Goal: Task Accomplishment & Management: Use online tool/utility

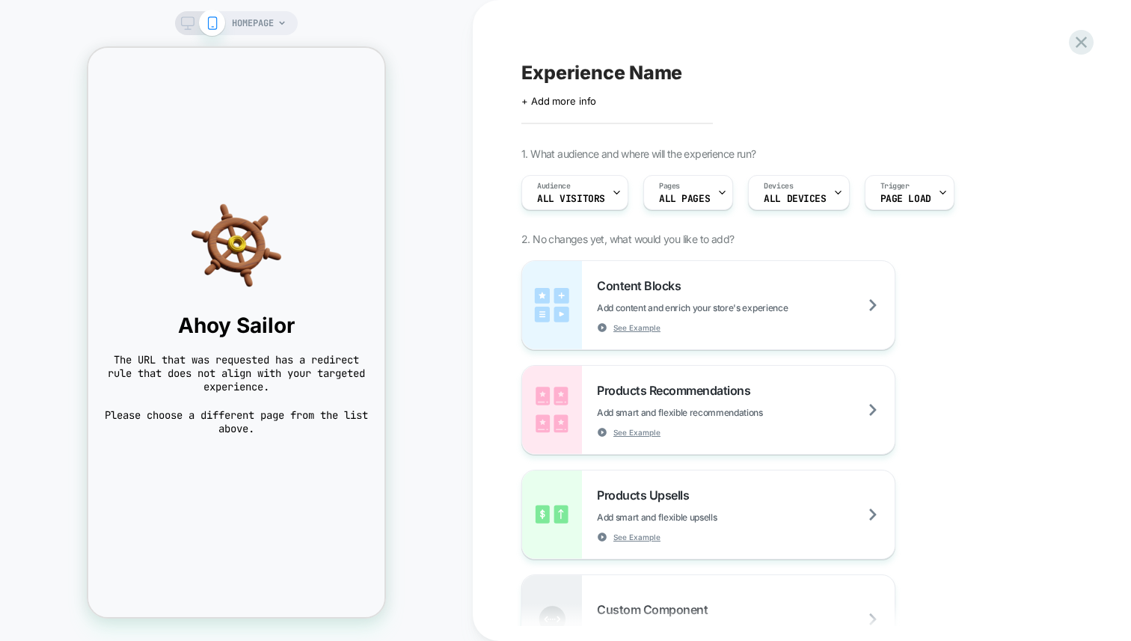
click at [254, 16] on span "HOMEPAGE" at bounding box center [253, 23] width 42 height 24
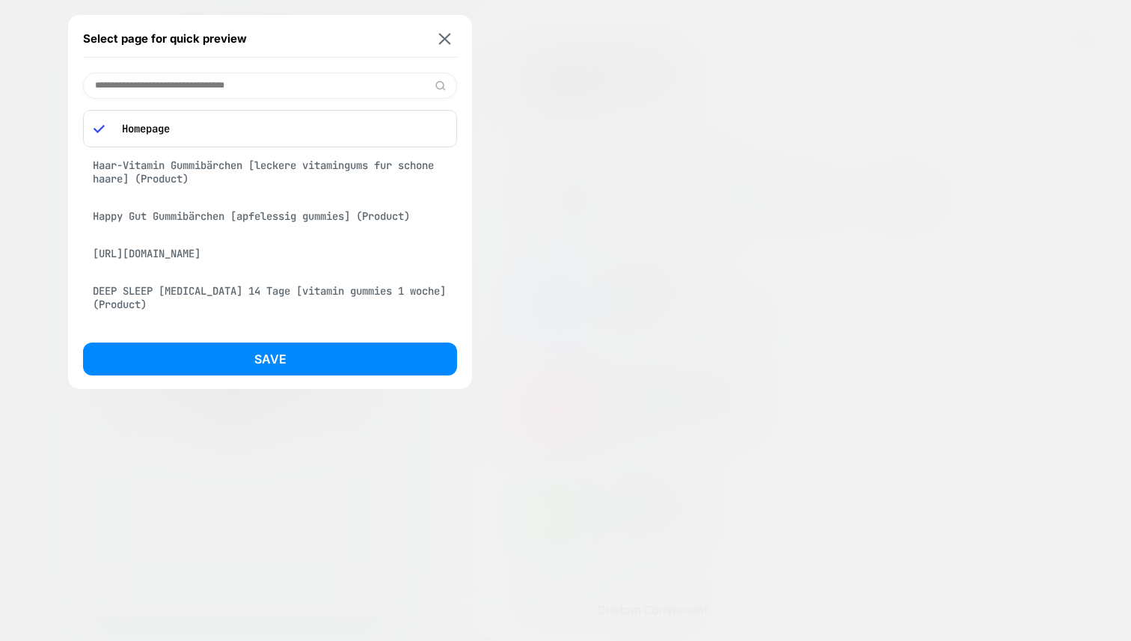
click at [304, 169] on div "Haar-Vitamin Gummibärchen [leckere vitamingums fur schone haare] (Product)" at bounding box center [270, 172] width 374 height 42
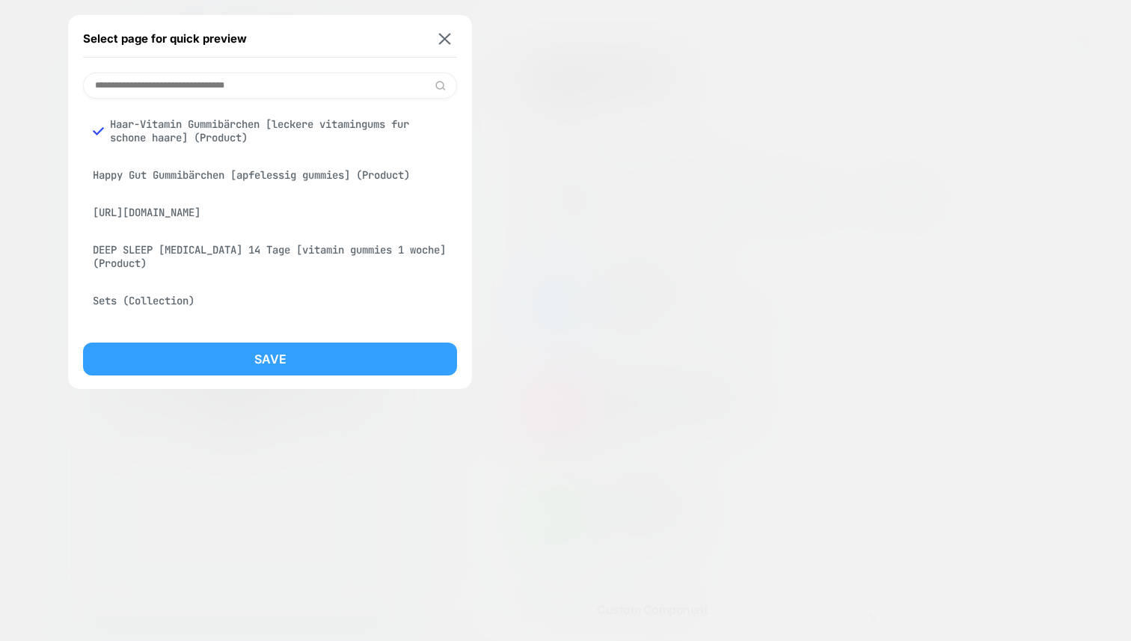
click at [334, 351] on button "Save" at bounding box center [270, 358] width 374 height 33
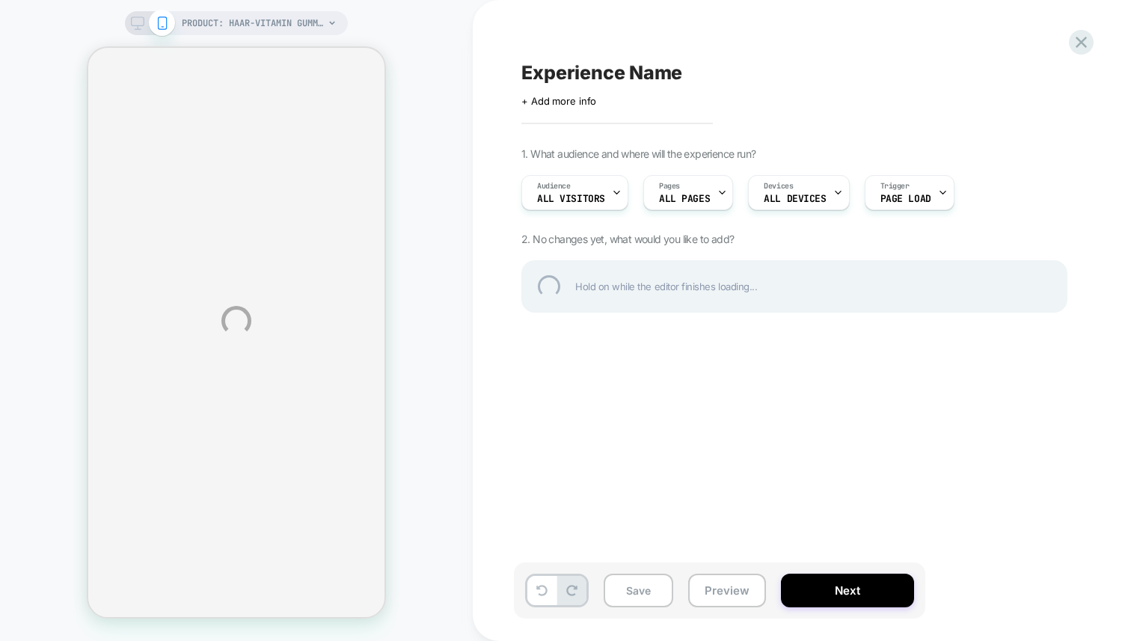
select select "**********"
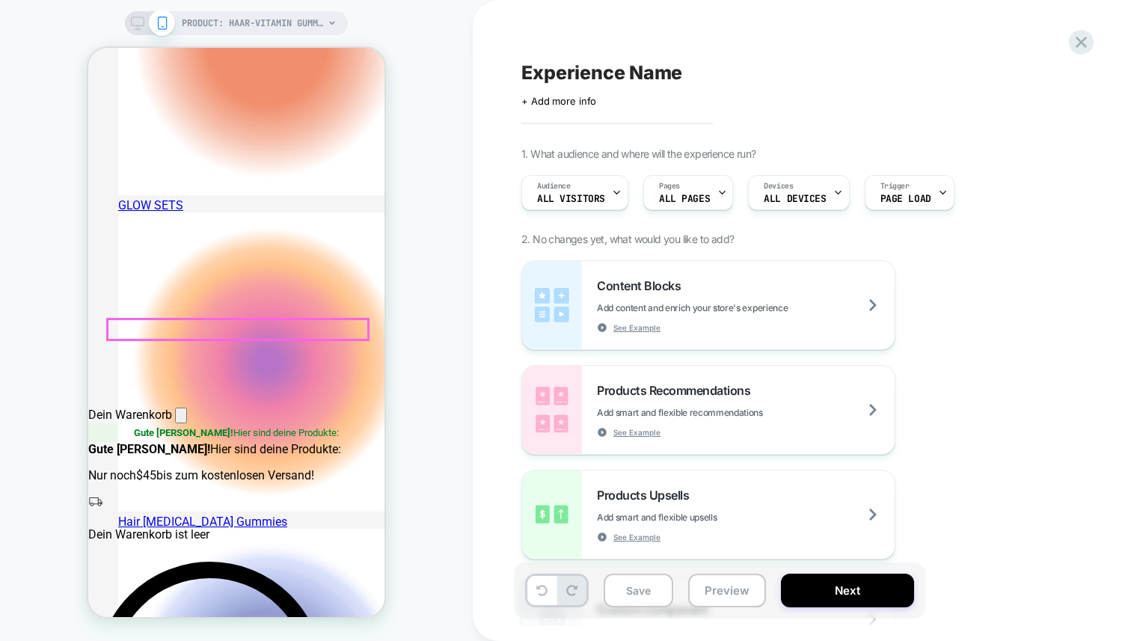
scroll to position [227, 0]
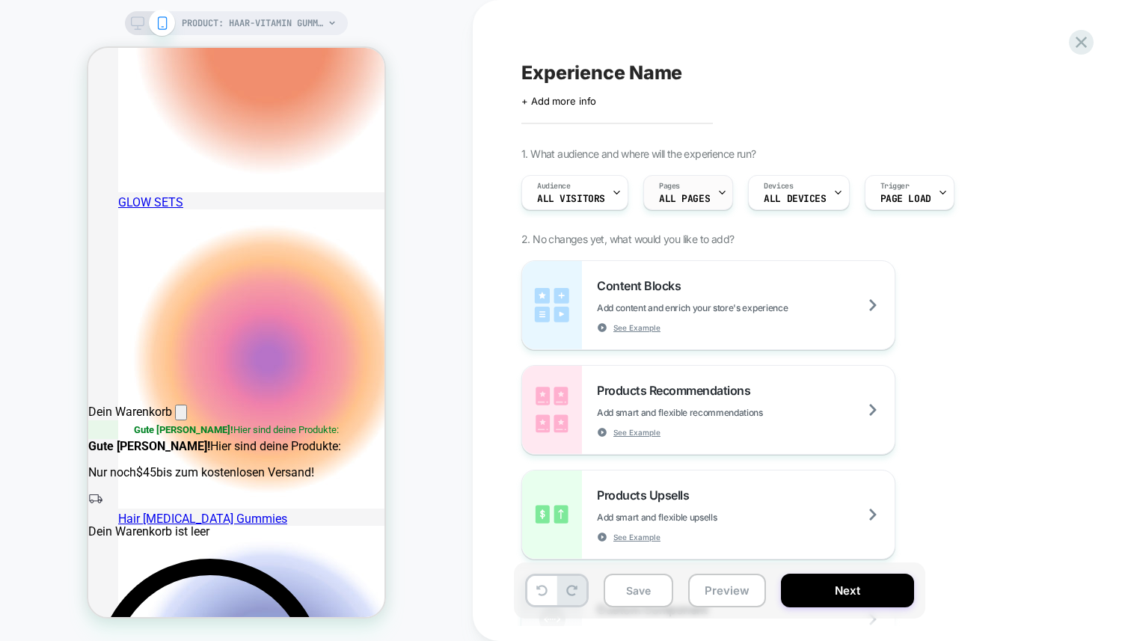
click at [695, 201] on span "ALL PAGES" at bounding box center [684, 199] width 51 height 10
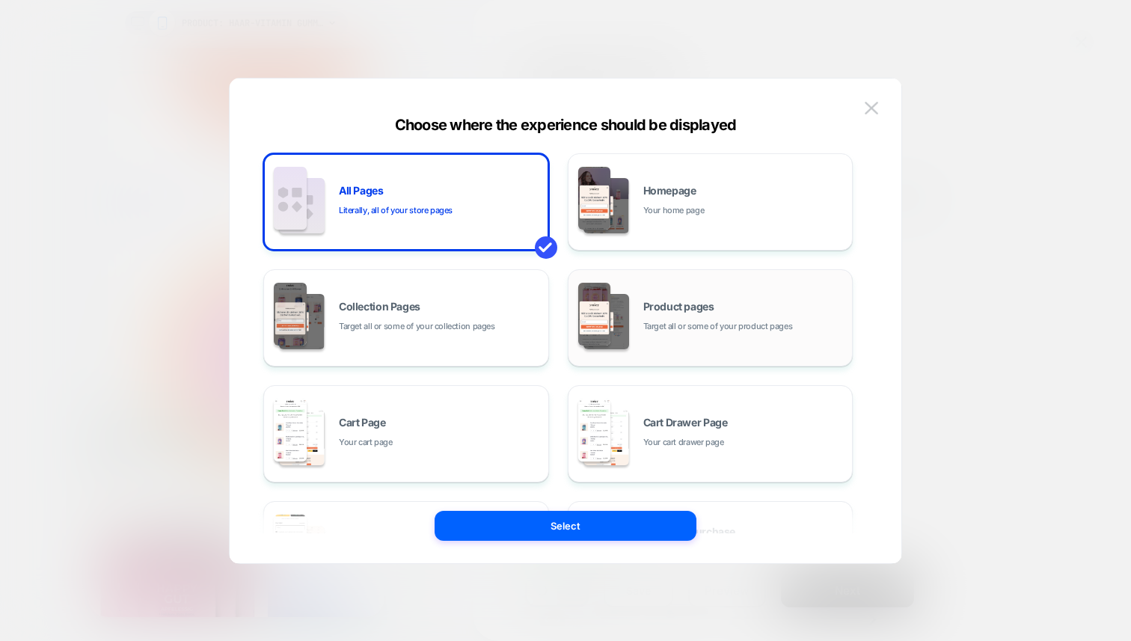
click at [636, 307] on div "Product pages Target all or some of your product pages" at bounding box center [710, 318] width 269 height 82
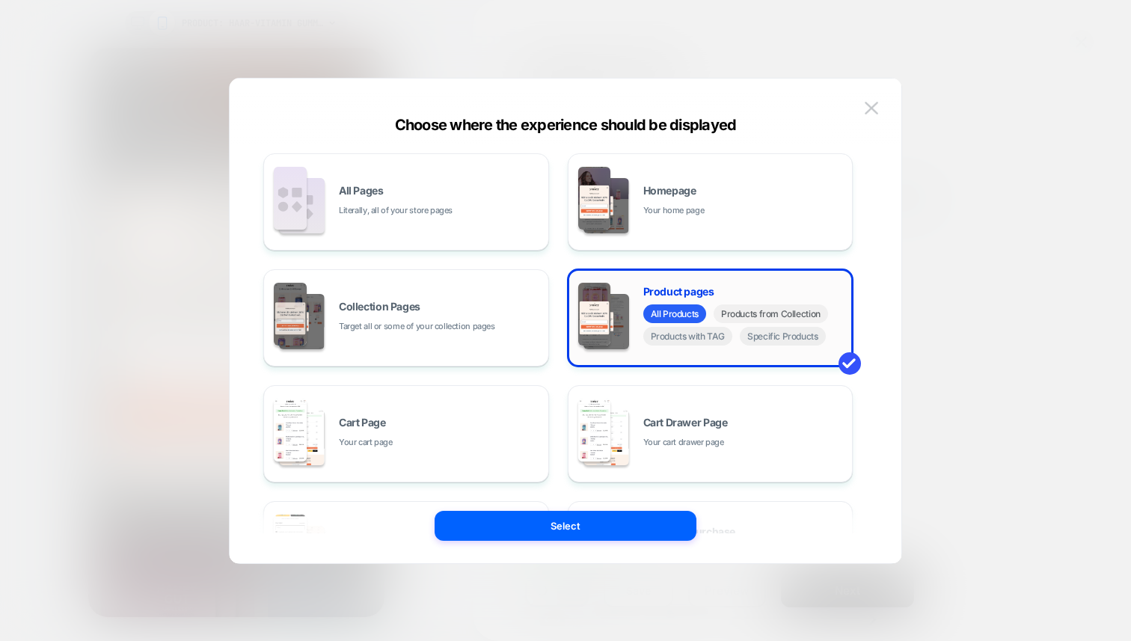
click at [775, 313] on span "Products from Collection" at bounding box center [770, 313] width 114 height 19
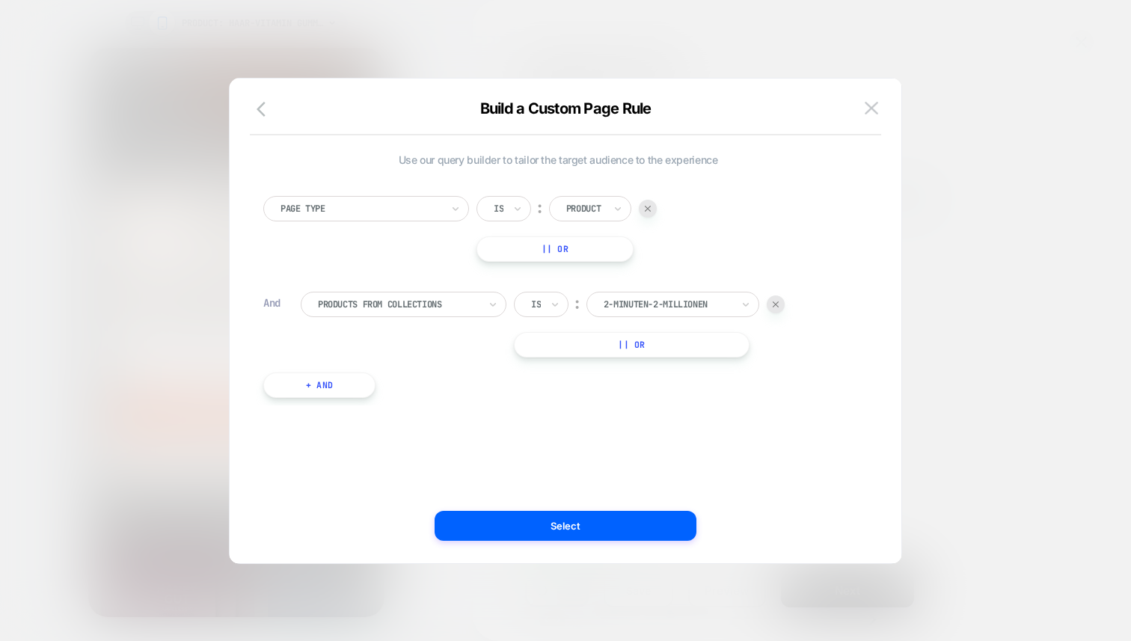
click at [484, 300] on div "Products From Collections" at bounding box center [404, 304] width 206 height 25
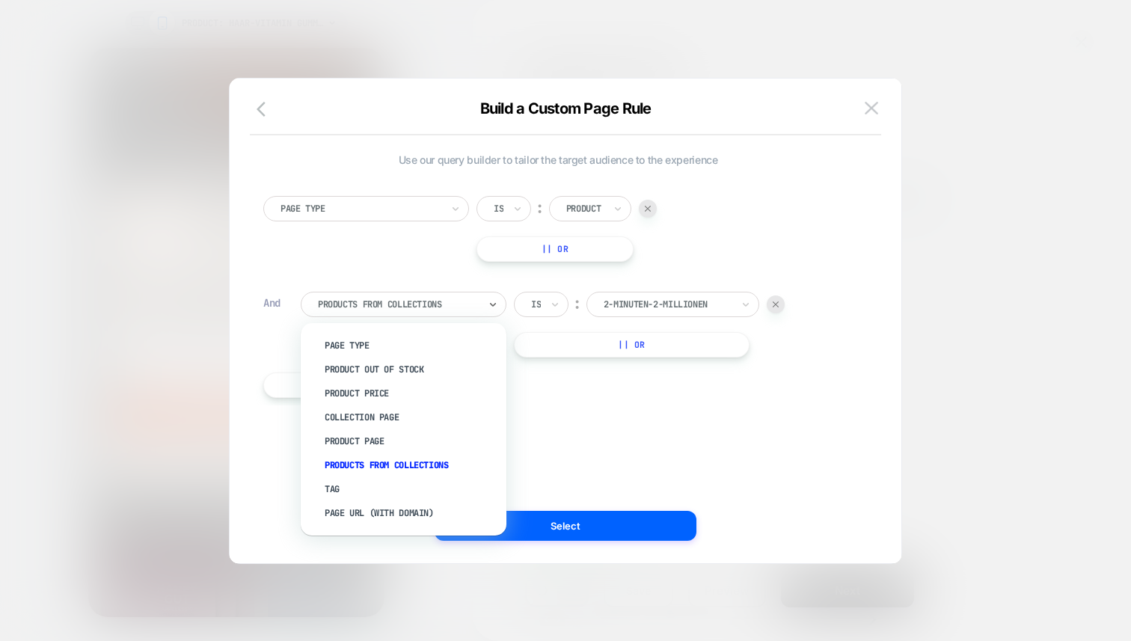
click at [429, 480] on div "Tag" at bounding box center [411, 489] width 191 height 24
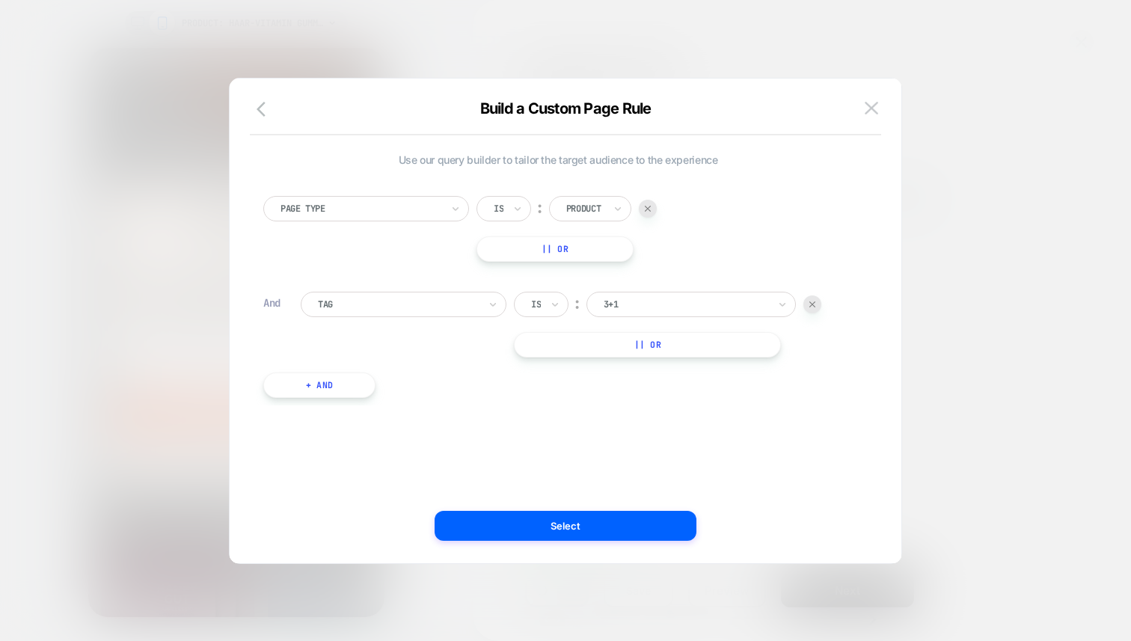
click at [639, 296] on div "3+1" at bounding box center [685, 304] width 167 height 16
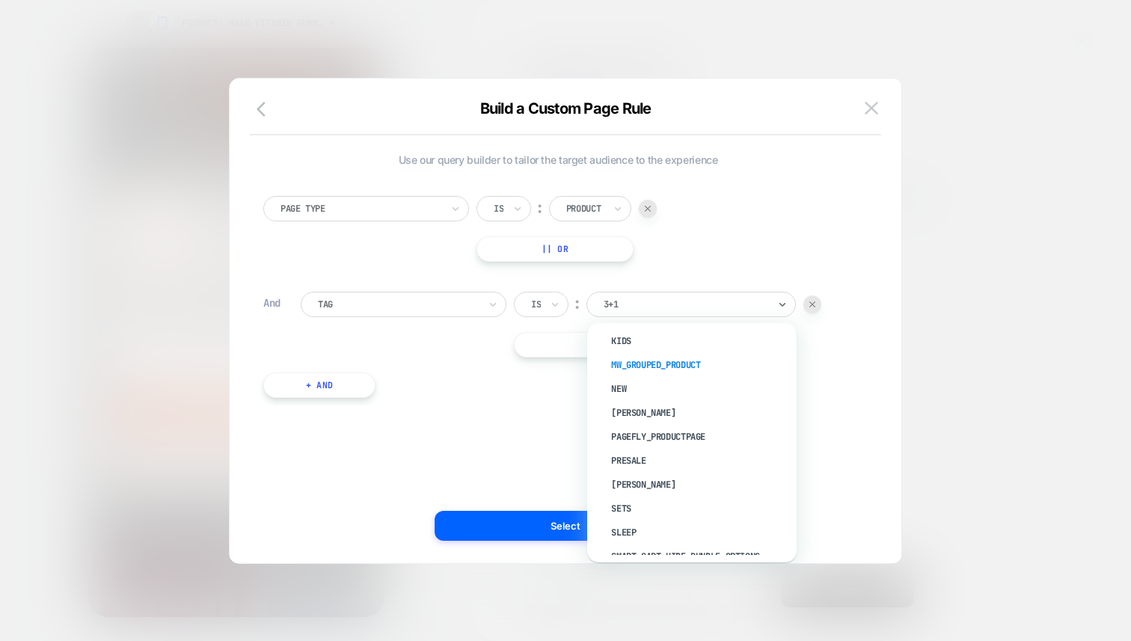
scroll to position [441, 0]
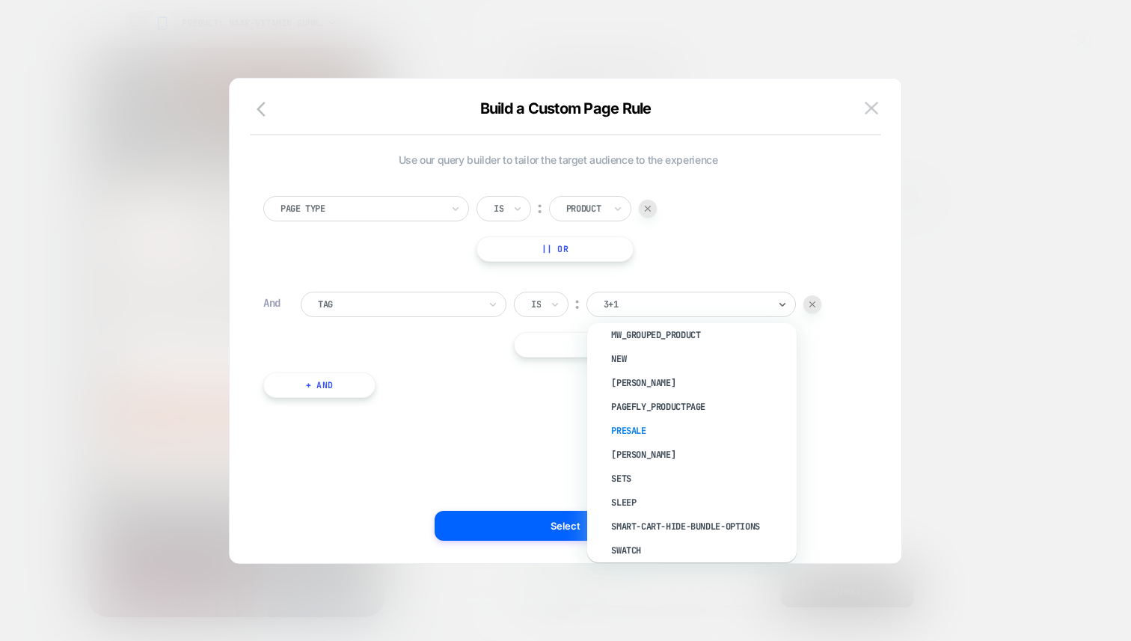
click at [684, 422] on div "presale" at bounding box center [699, 431] width 194 height 24
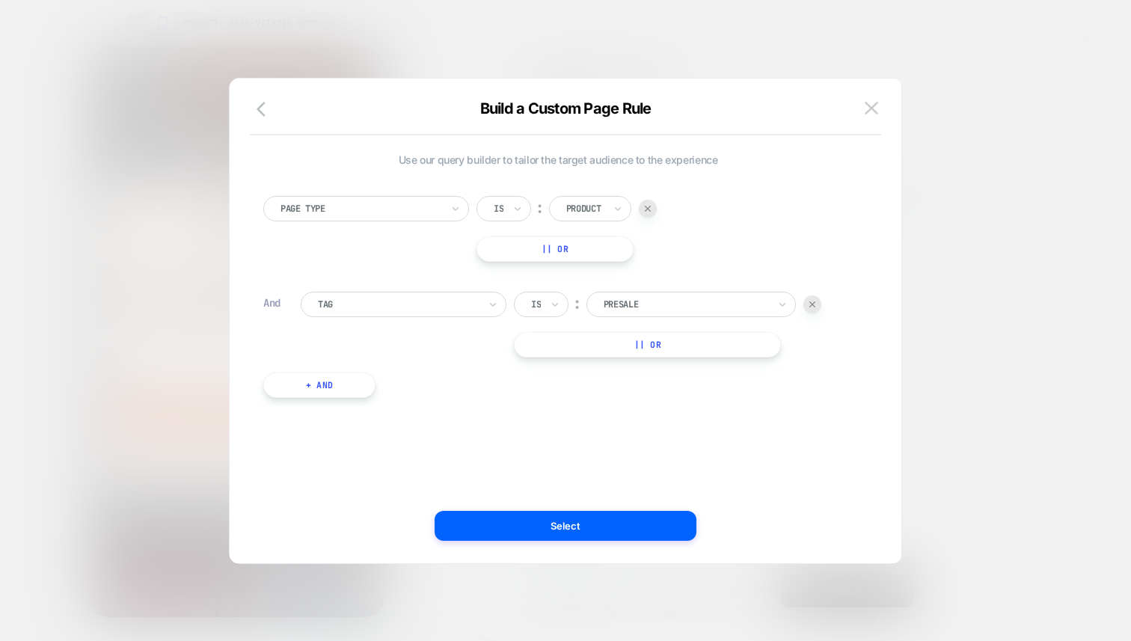
click at [629, 520] on button "Select" at bounding box center [565, 526] width 262 height 30
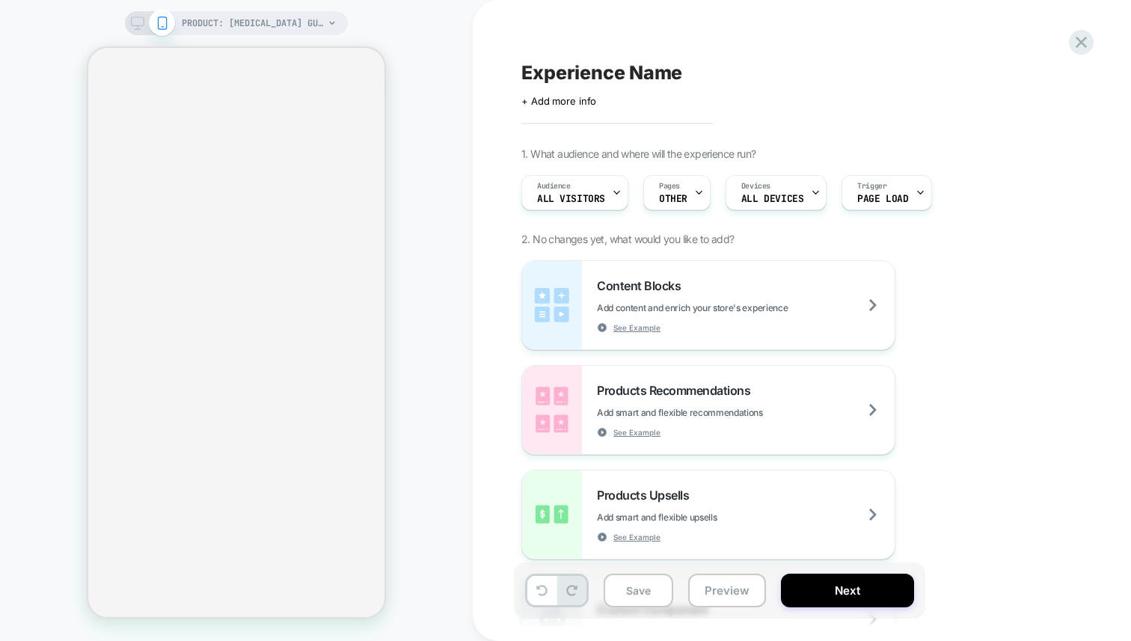
select select "**********"
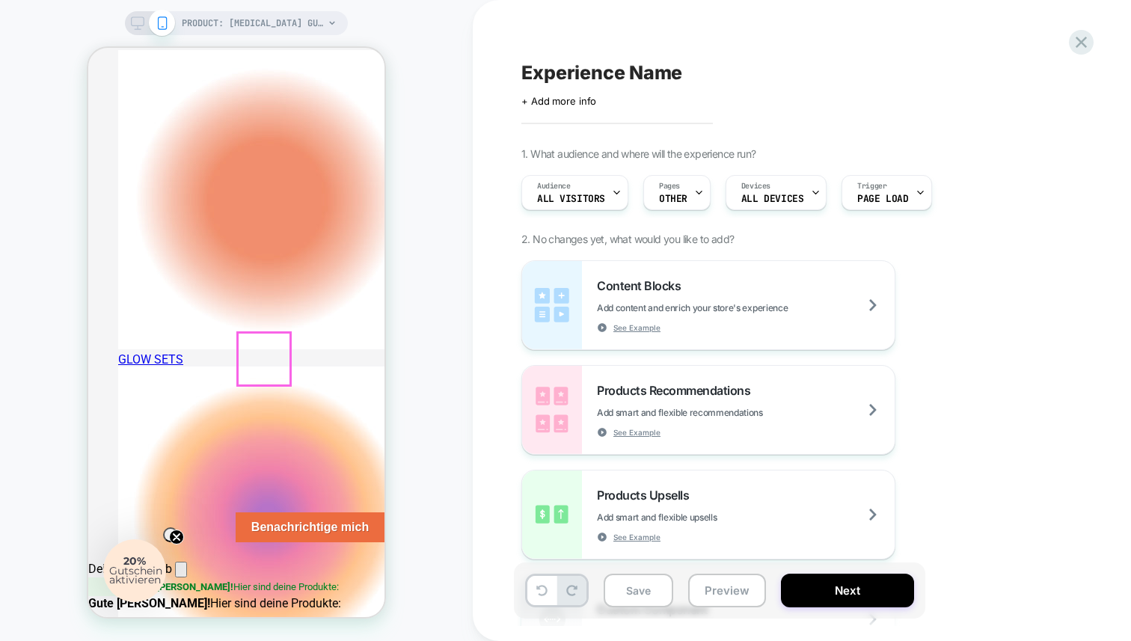
scroll to position [0, 0]
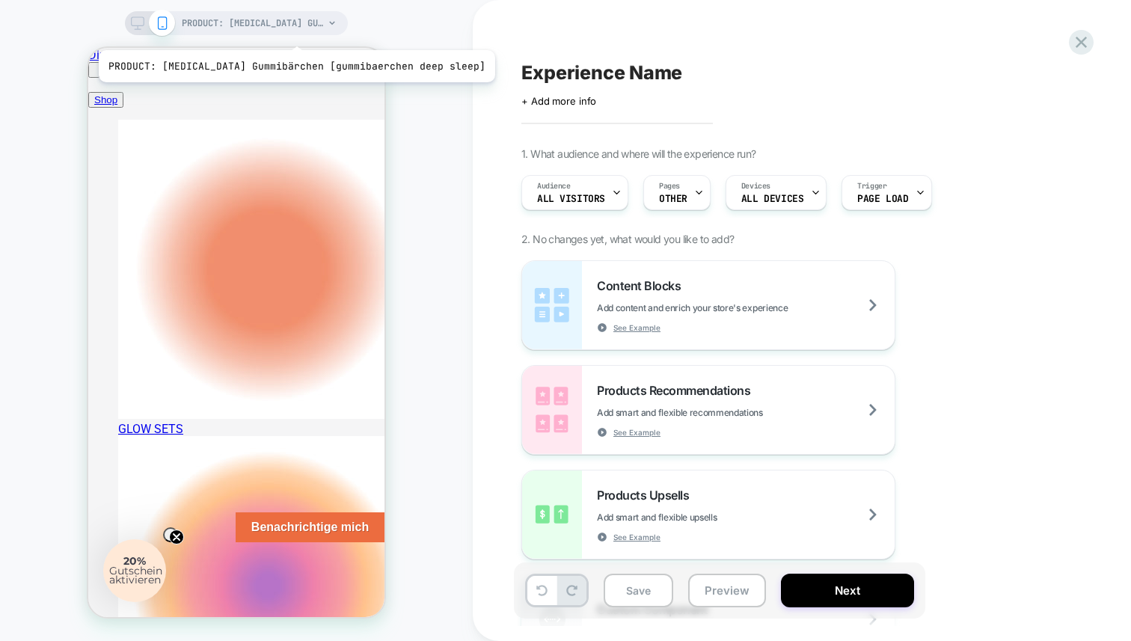
click at [277, 29] on span "PRODUCT: Melatonin Gummibärchen [gummibaerchen deep sleep]" at bounding box center [253, 23] width 142 height 24
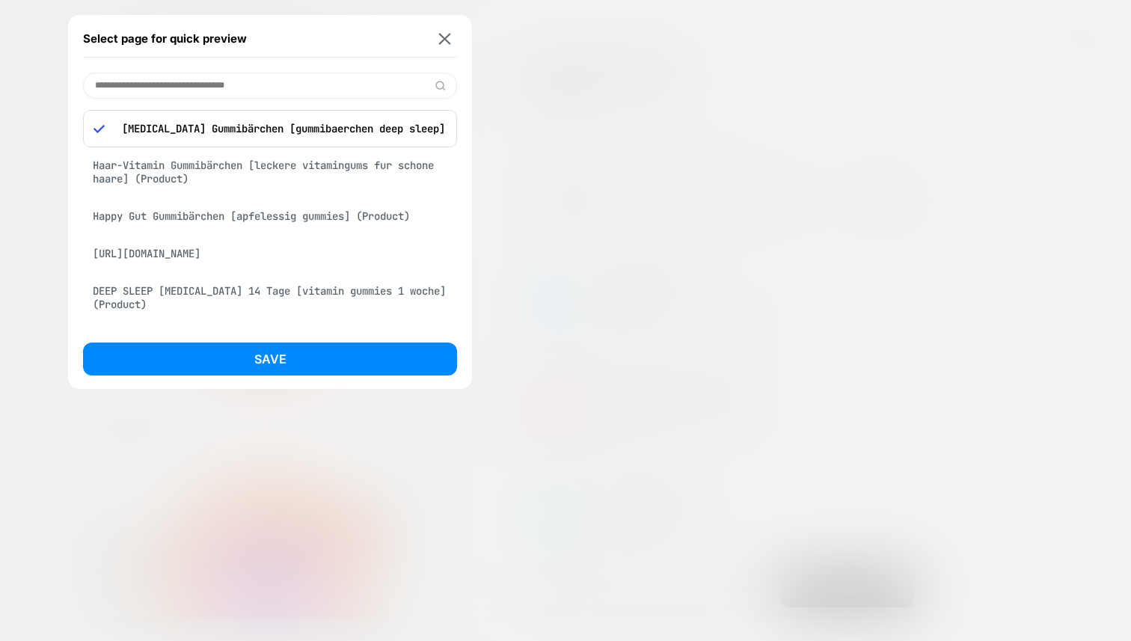
click at [266, 174] on div "Haar-Vitamin Gummibärchen [leckere vitamingums fur schone haare] (Product)" at bounding box center [270, 172] width 374 height 42
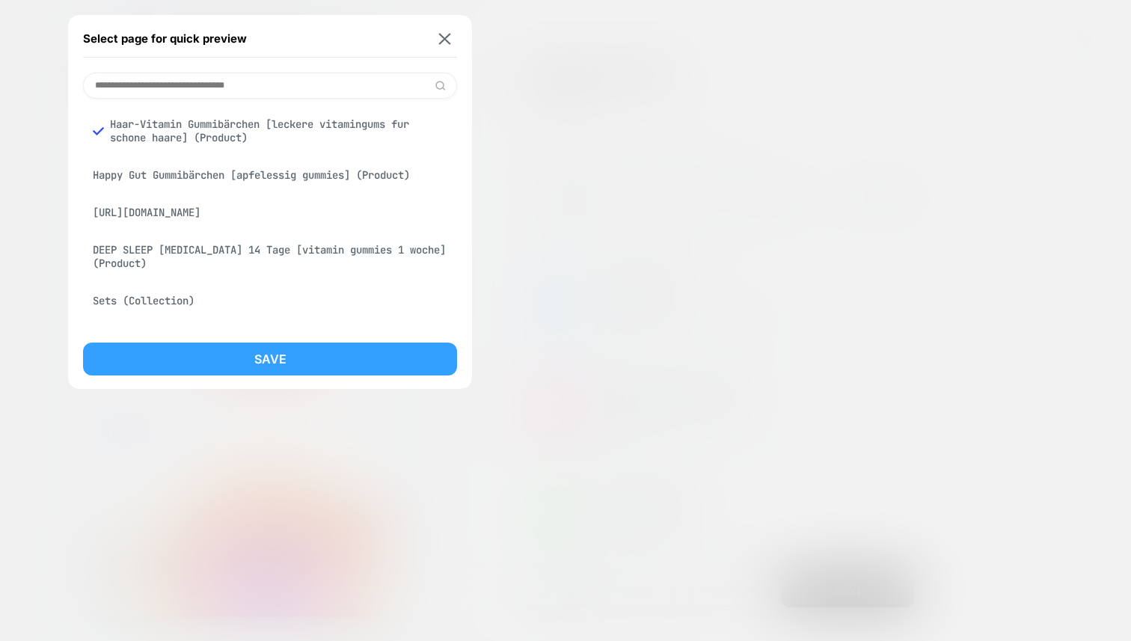
click at [339, 354] on button "Save" at bounding box center [270, 358] width 374 height 33
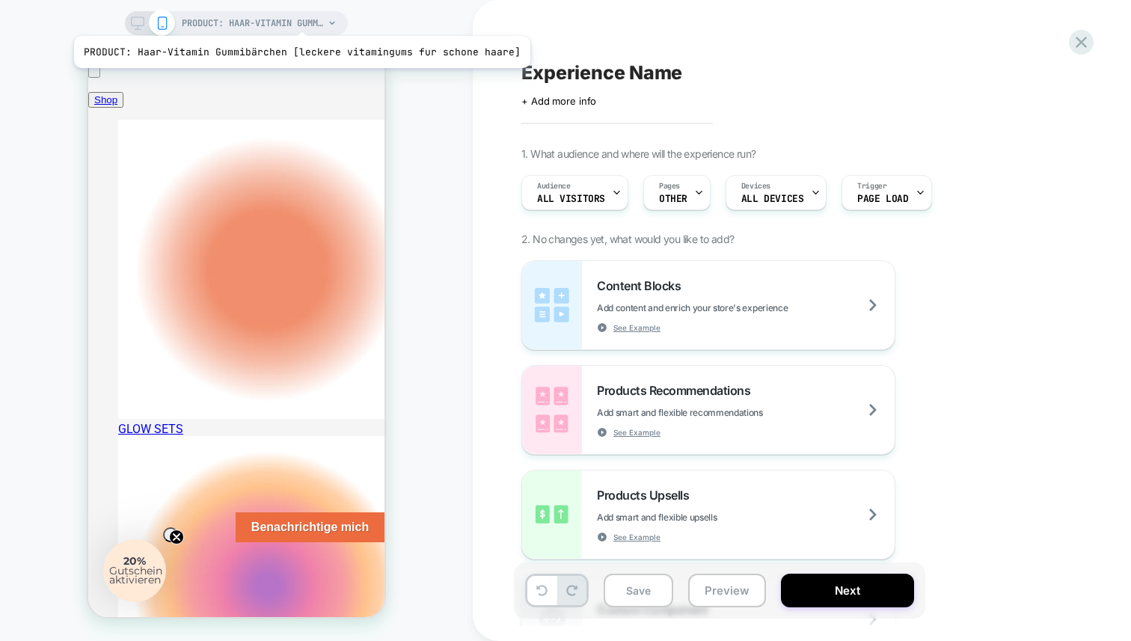
click at [301, 26] on span "PRODUCT: Haar-Vitamin Gummibärchen [leckere vitamingums fur schone haare]" at bounding box center [253, 23] width 142 height 24
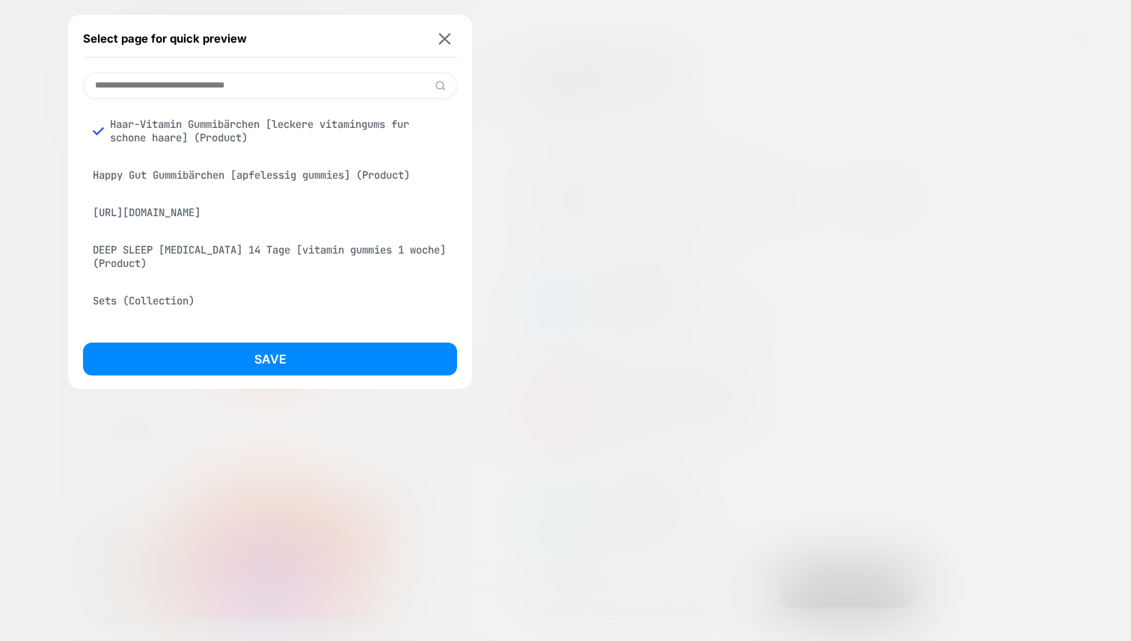
click at [281, 133] on div "Haar-Vitamin Gummibärchen [leckere vitamingums fur schone haare] (Product)" at bounding box center [270, 131] width 374 height 42
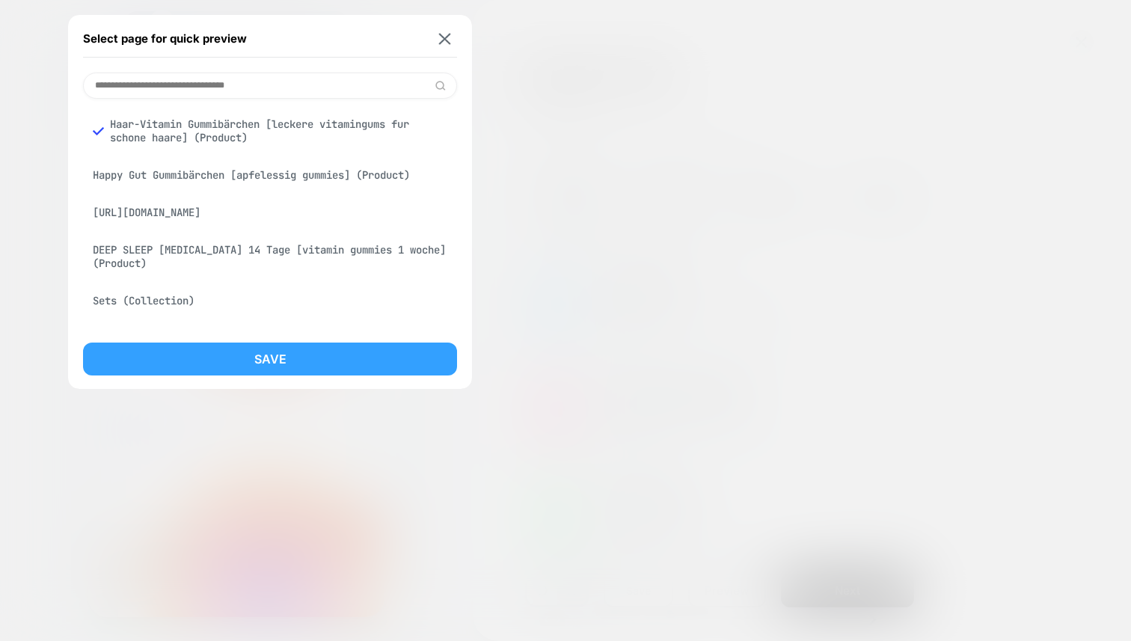
click at [298, 361] on button "Save" at bounding box center [270, 358] width 374 height 33
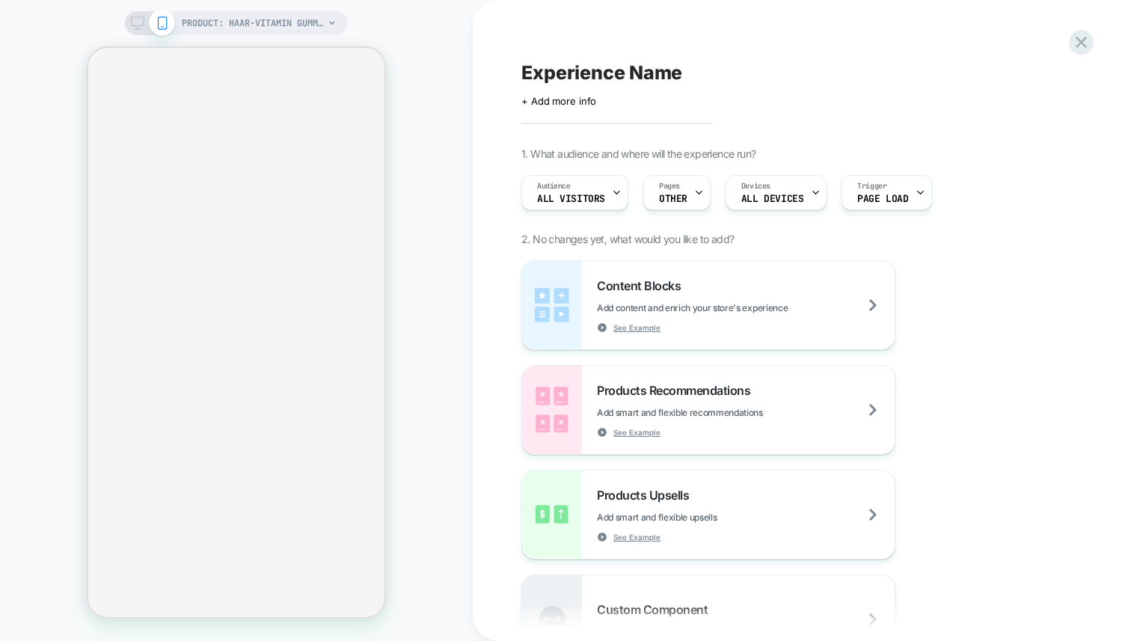
select select "**********"
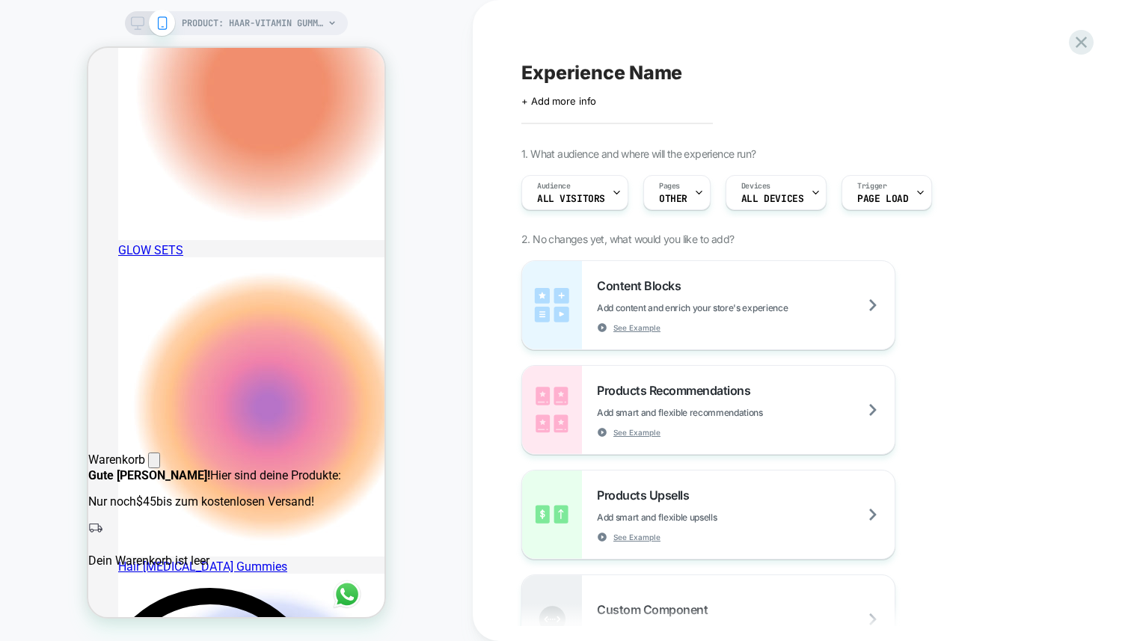
scroll to position [192, 0]
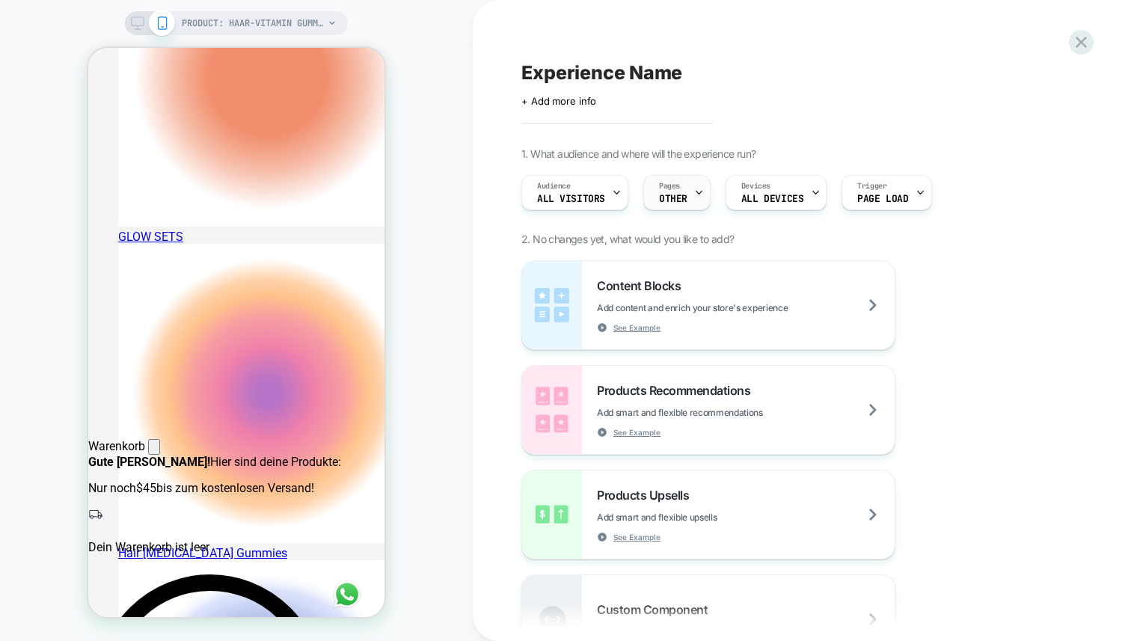
click at [694, 193] on icon at bounding box center [699, 193] width 10 height 10
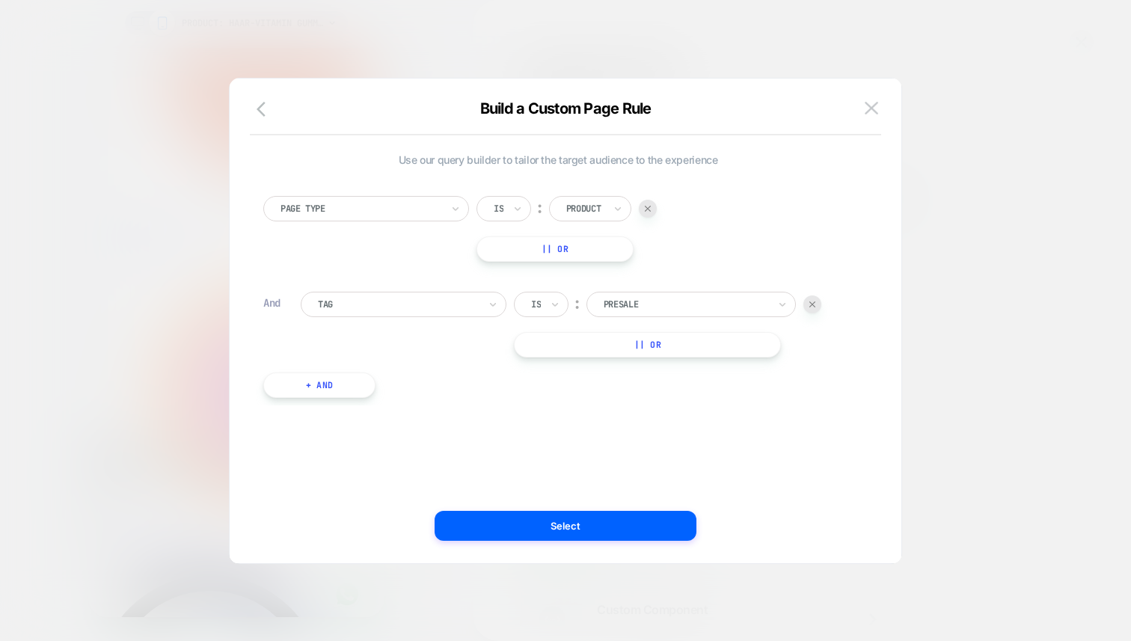
click at [650, 302] on div at bounding box center [685, 304] width 165 height 13
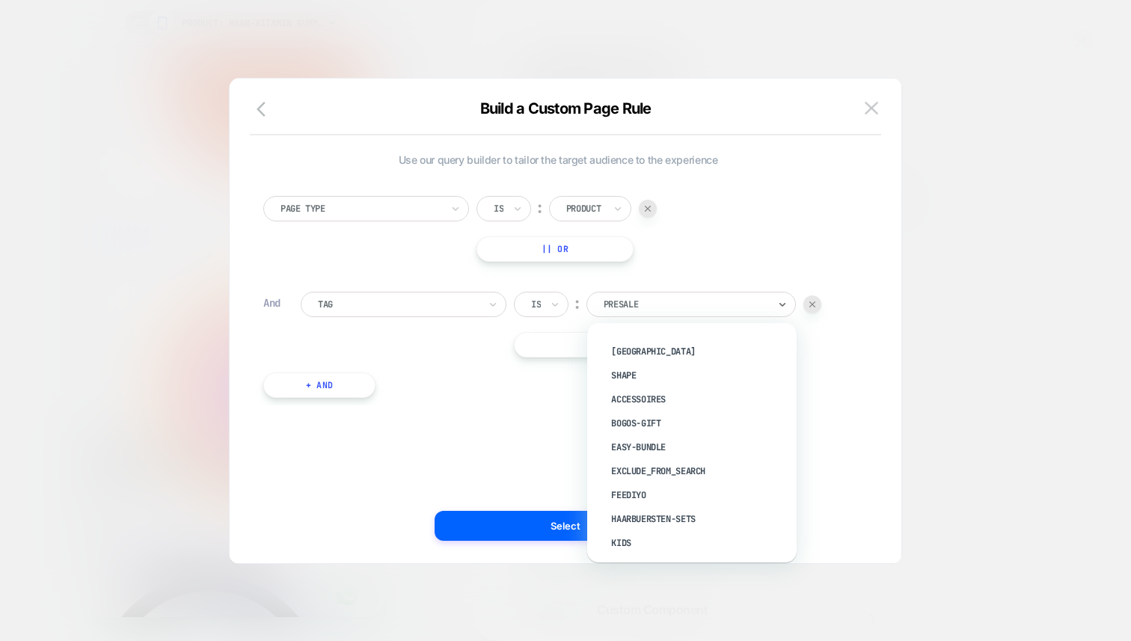
scroll to position [441, 0]
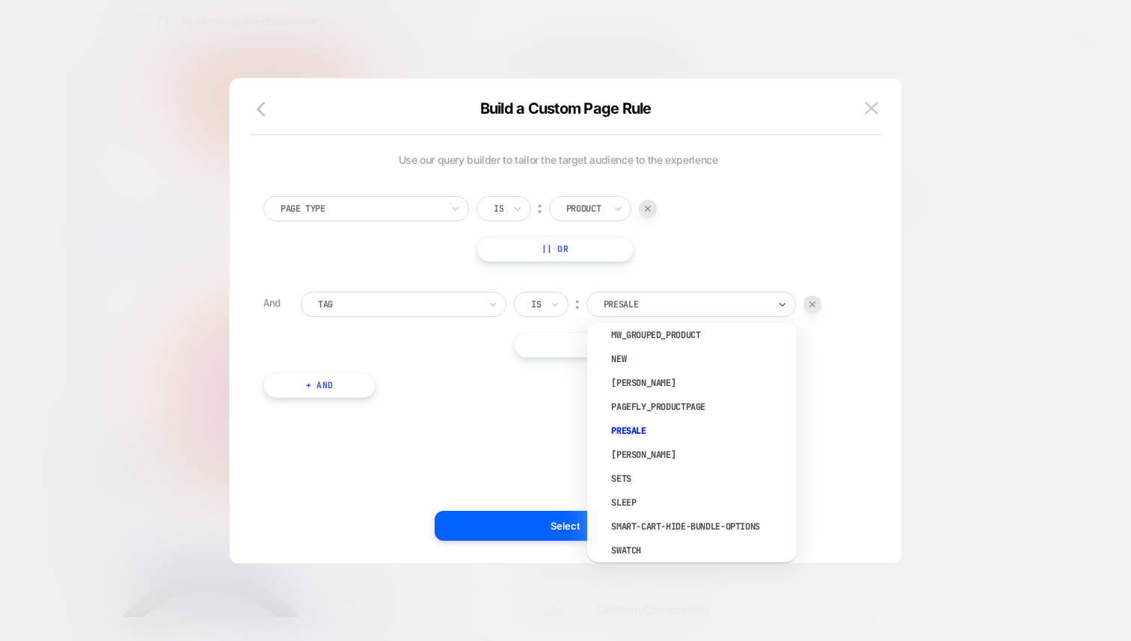
click at [640, 426] on div "presale" at bounding box center [699, 431] width 194 height 24
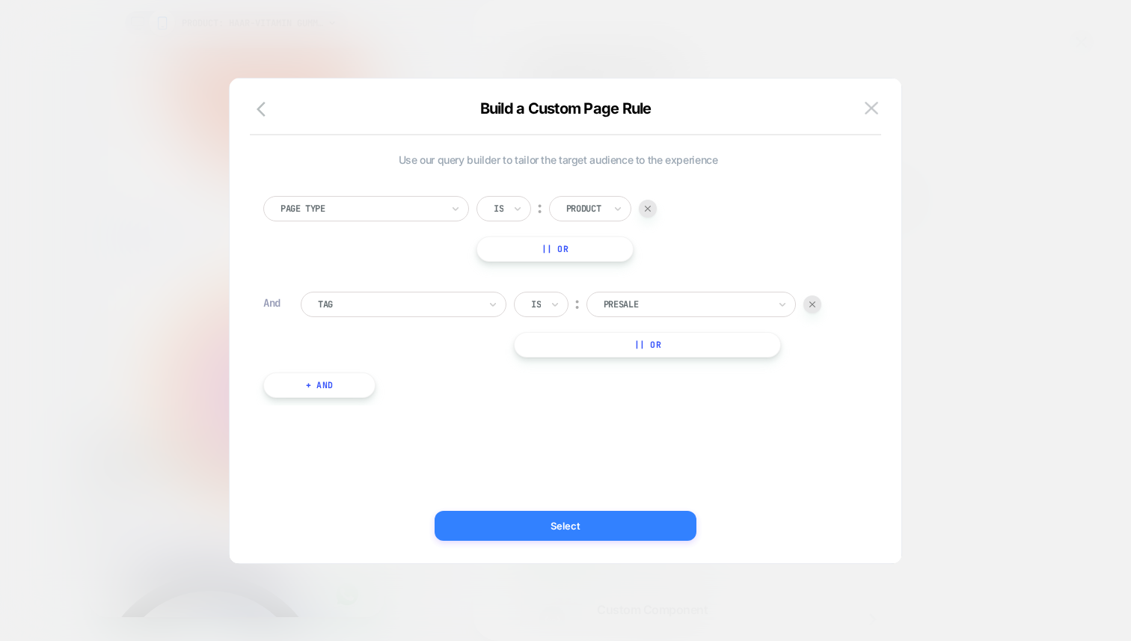
click at [567, 518] on button "Select" at bounding box center [565, 526] width 262 height 30
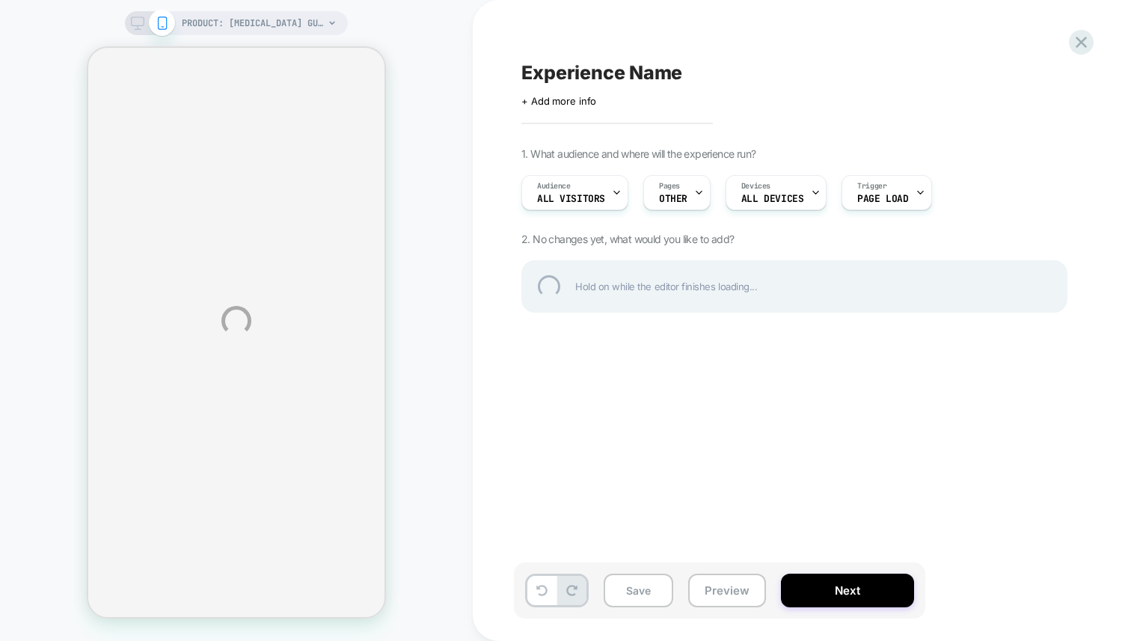
select select "**********"
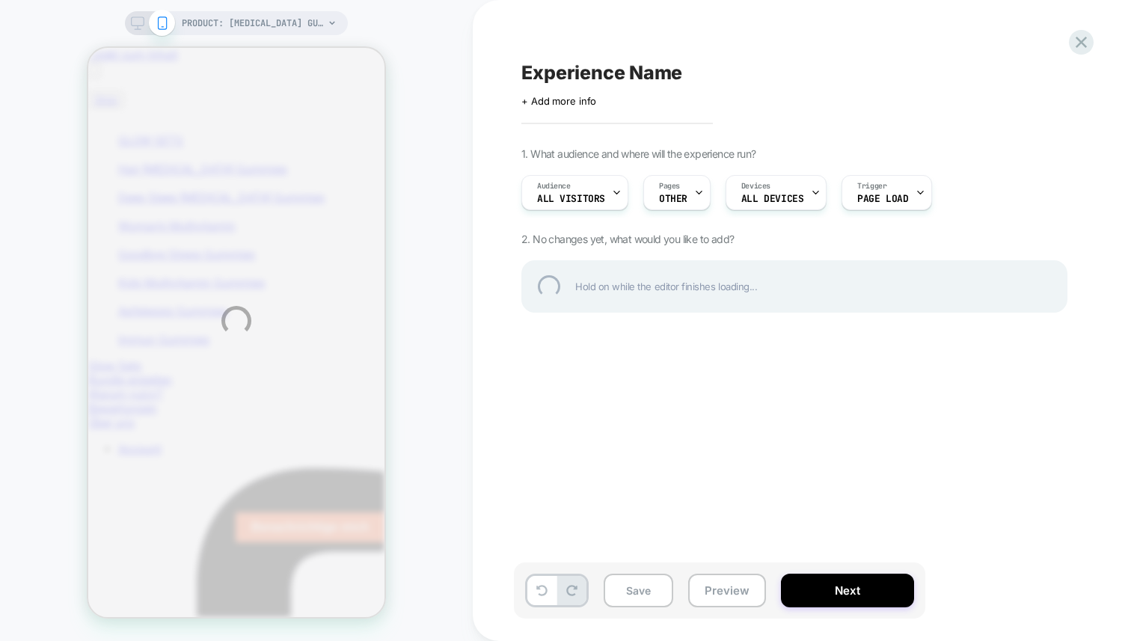
scroll to position [0, 0]
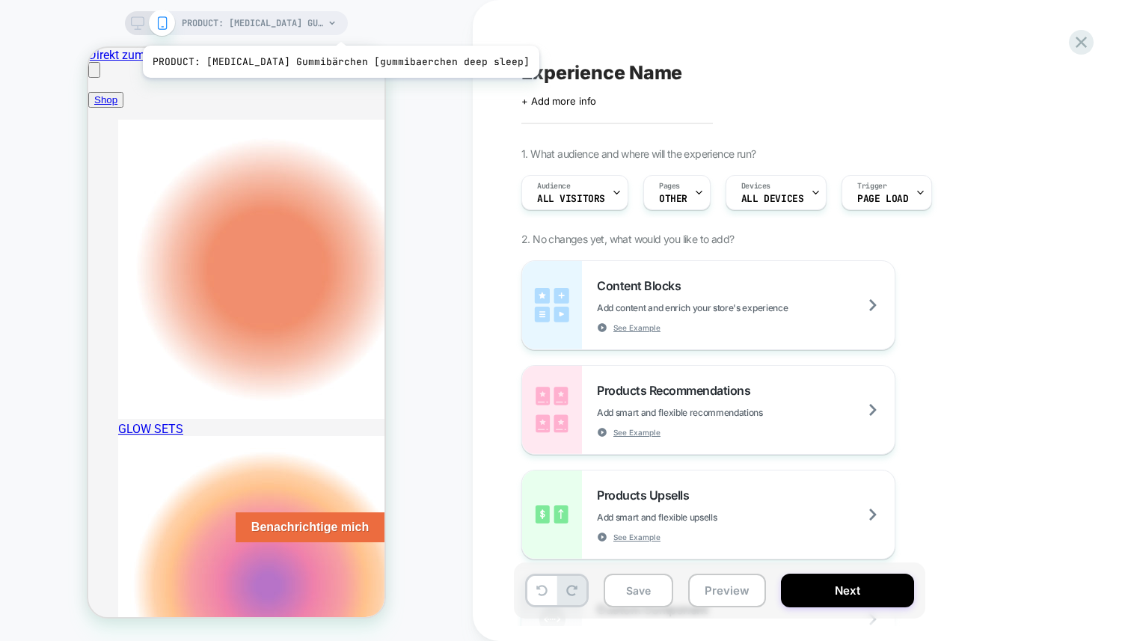
click at [322, 27] on span "PRODUCT: [MEDICAL_DATA] Gummibärchen [gummibaerchen deep sleep]" at bounding box center [253, 23] width 142 height 24
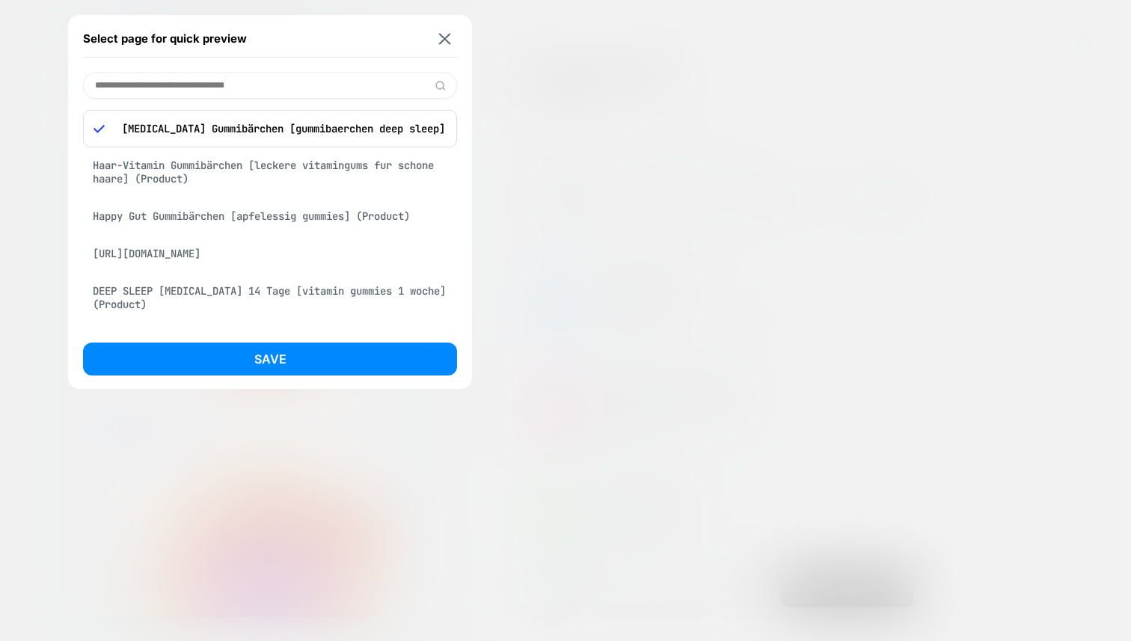
click at [297, 187] on div "Haar-Vitamin Gummibärchen [leckere vitamingums fur schone haare] (Product)" at bounding box center [270, 172] width 374 height 42
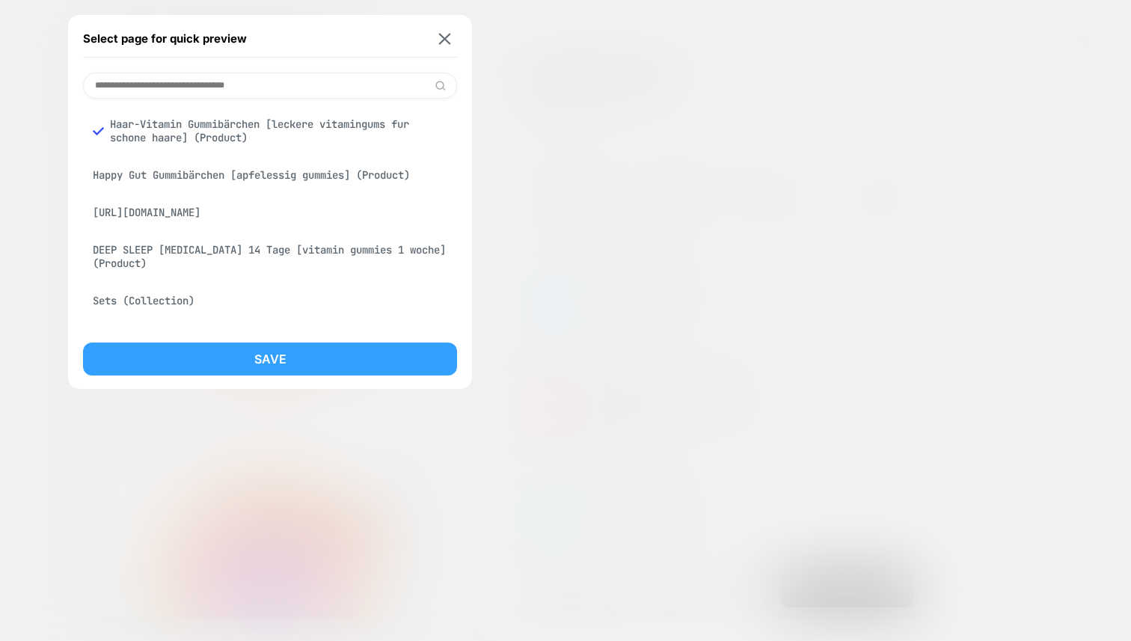
click at [317, 360] on button "Save" at bounding box center [270, 358] width 374 height 33
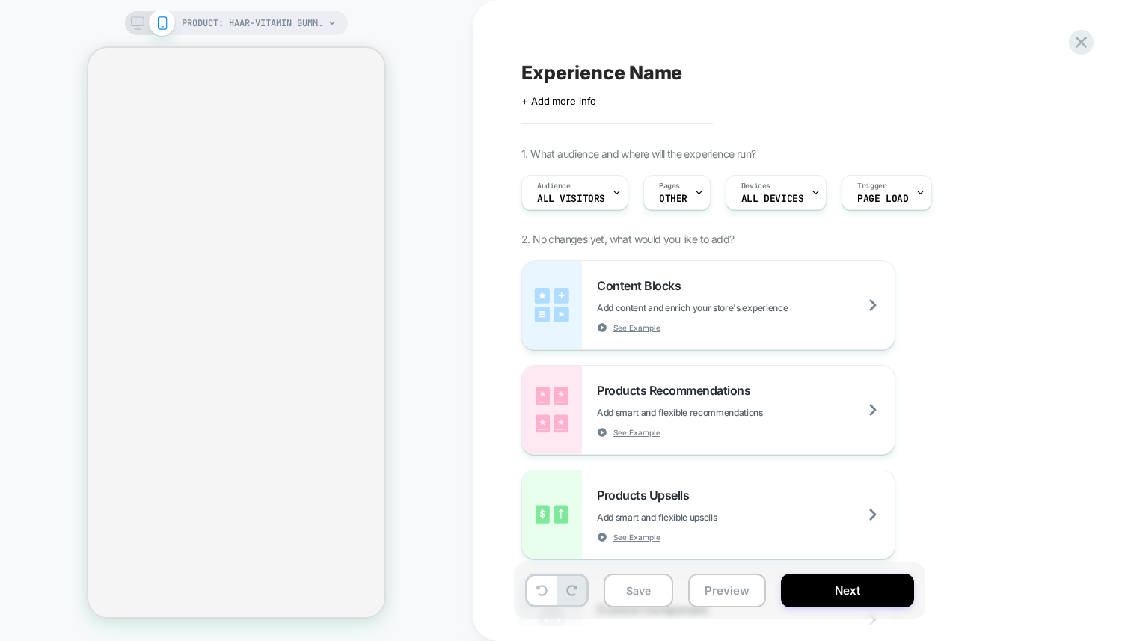
select select "**********"
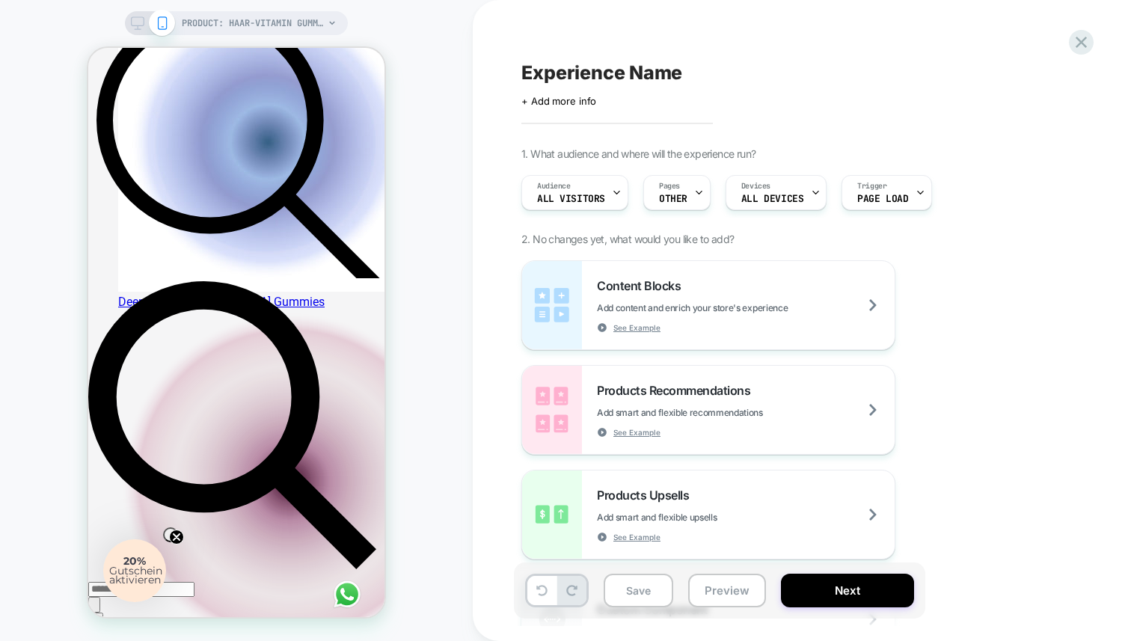
scroll to position [761, 0]
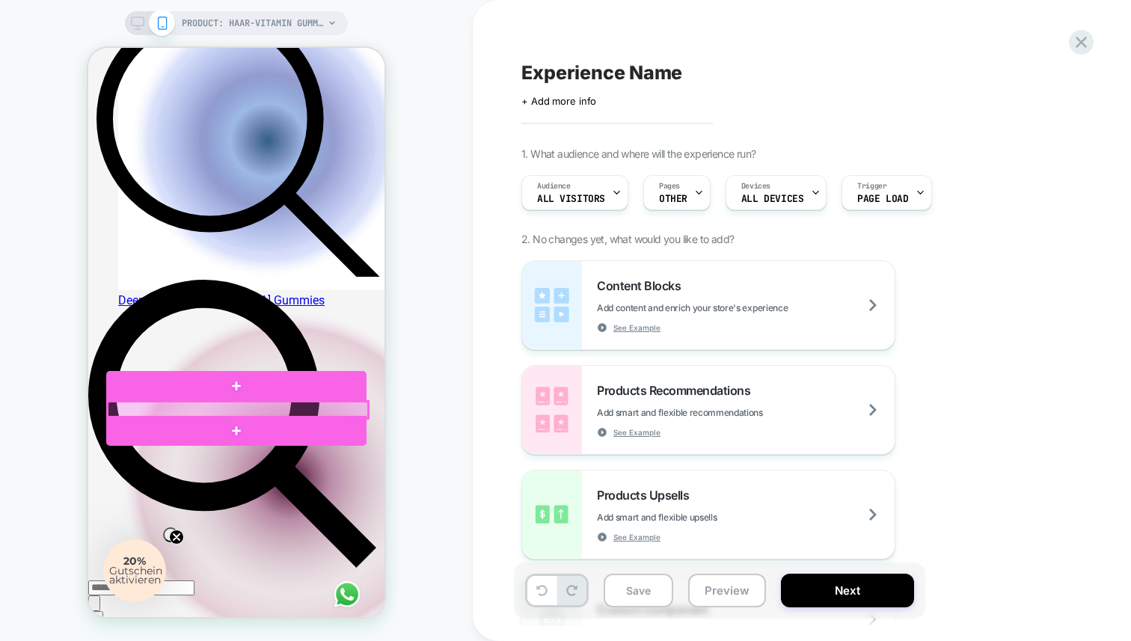
click at [231, 407] on div at bounding box center [238, 410] width 260 height 16
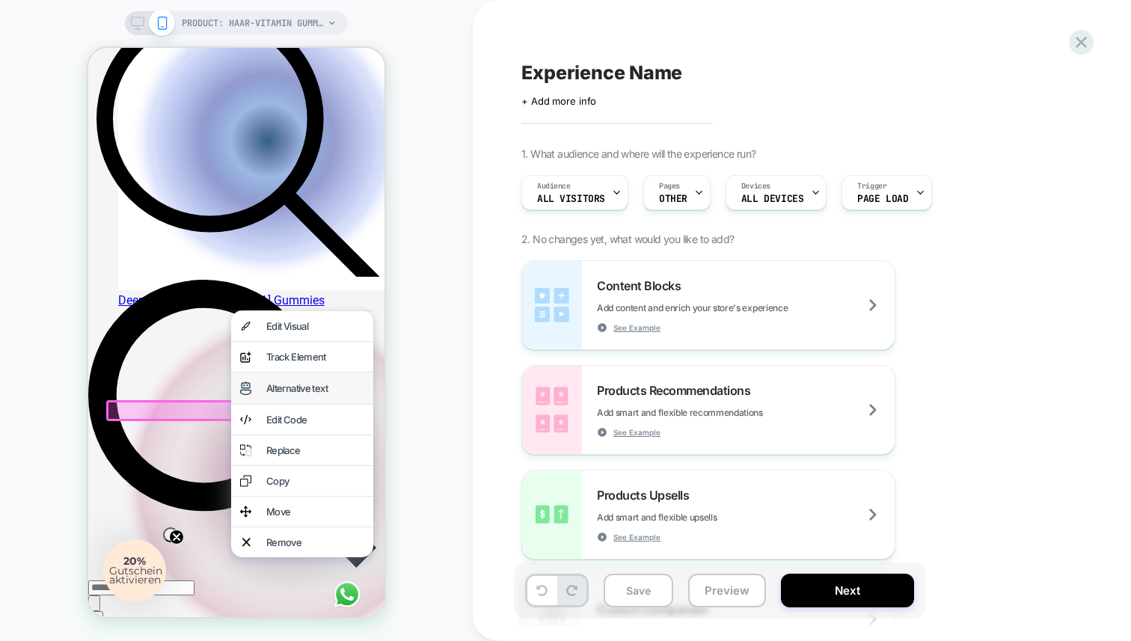
click at [277, 394] on div "Alternative text" at bounding box center [315, 388] width 98 height 12
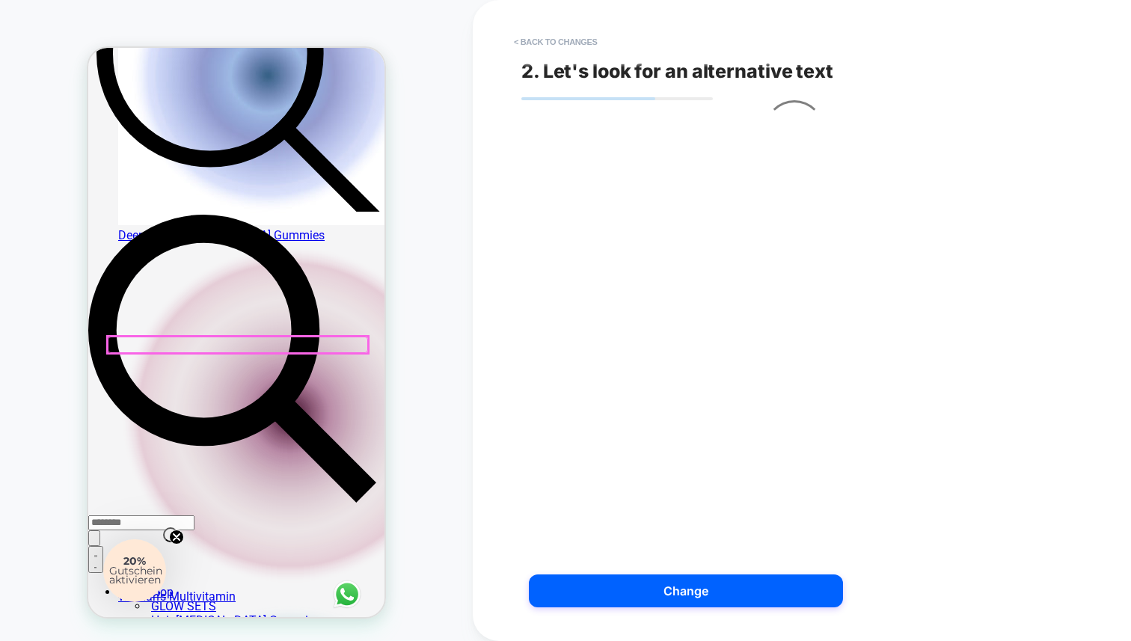
scroll to position [837, 0]
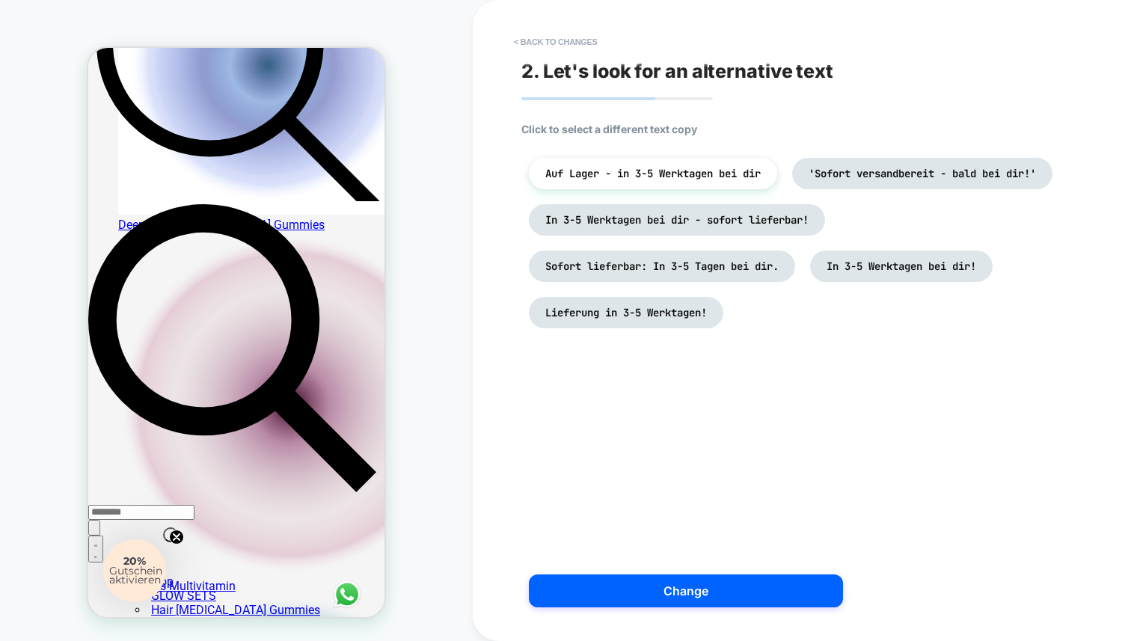
click at [637, 132] on span "Click to select a different text copy" at bounding box center [609, 129] width 176 height 13
click at [634, 128] on span "Click to select a different text copy" at bounding box center [609, 129] width 176 height 13
click at [808, 180] on span "'Sofort versandbereit - bald bei dir!'" at bounding box center [921, 173] width 227 height 13
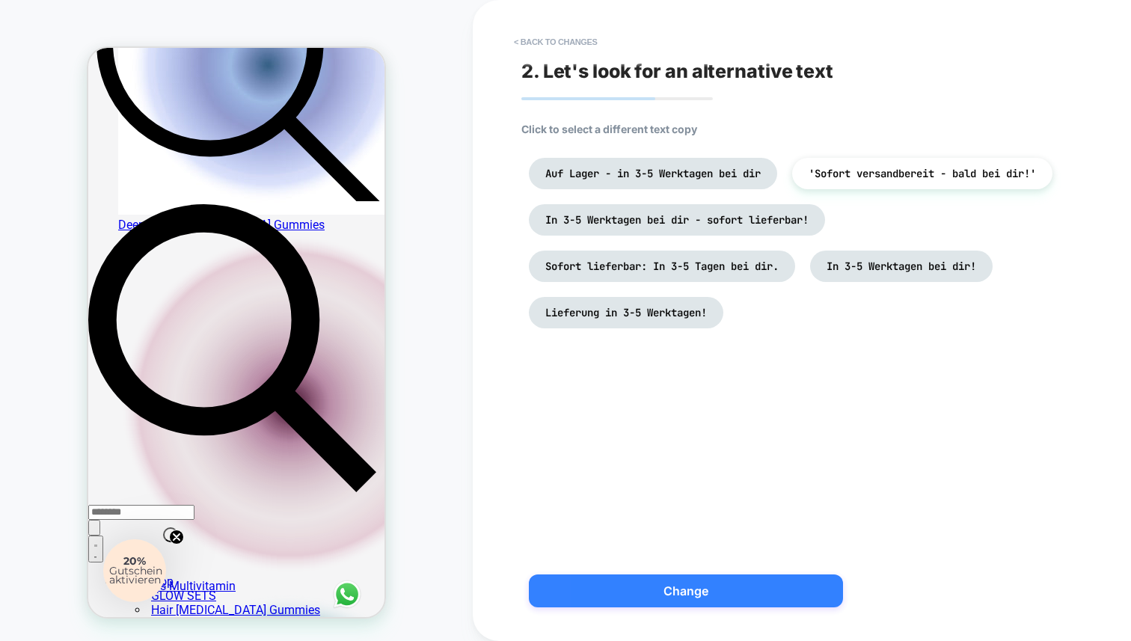
click at [677, 597] on button "Change" at bounding box center [686, 590] width 314 height 33
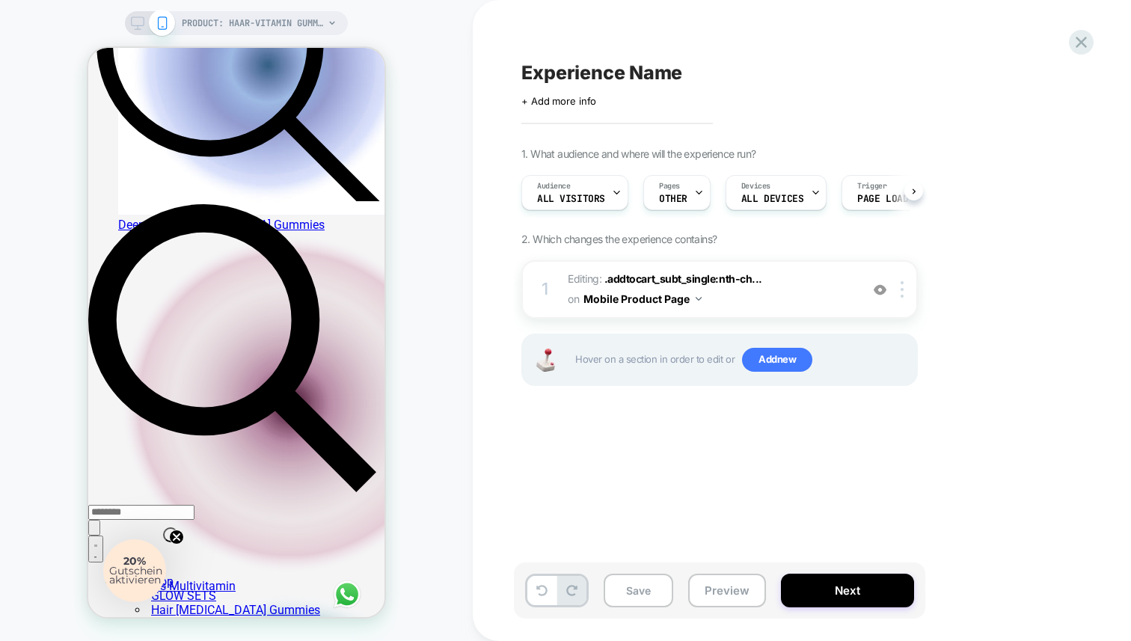
scroll to position [0, 1]
click at [782, 284] on span "Editing : .addtocart_subt_single:nth-ch... .addtocart_subt_single:nth-child(1) …" at bounding box center [710, 289] width 285 height 40
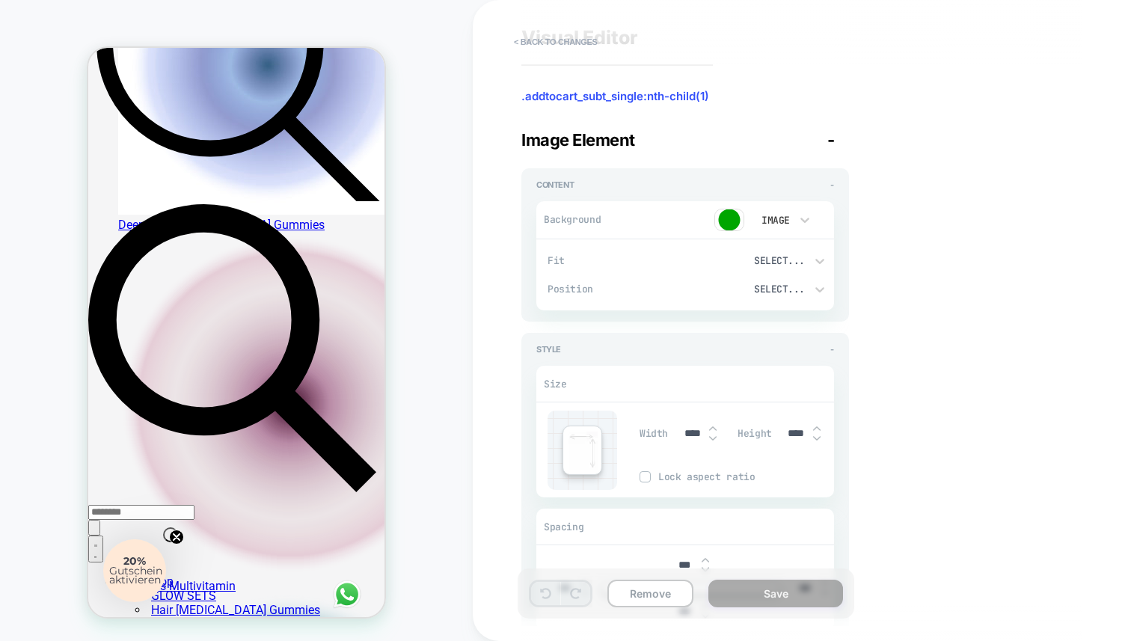
scroll to position [42, 0]
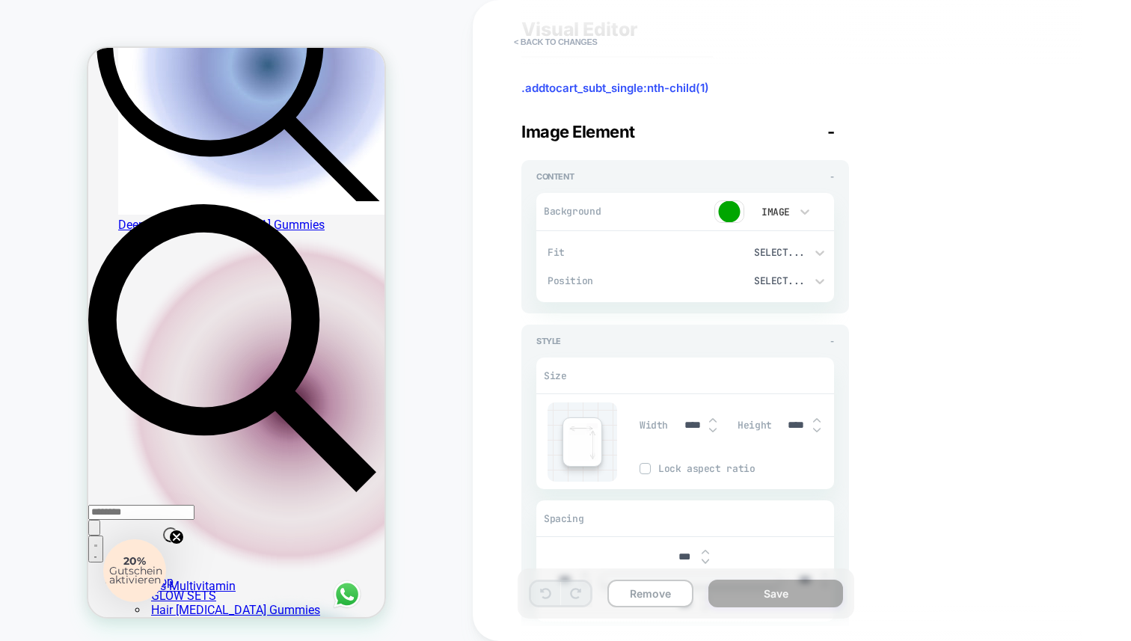
click at [732, 206] on img at bounding box center [729, 211] width 30 height 22
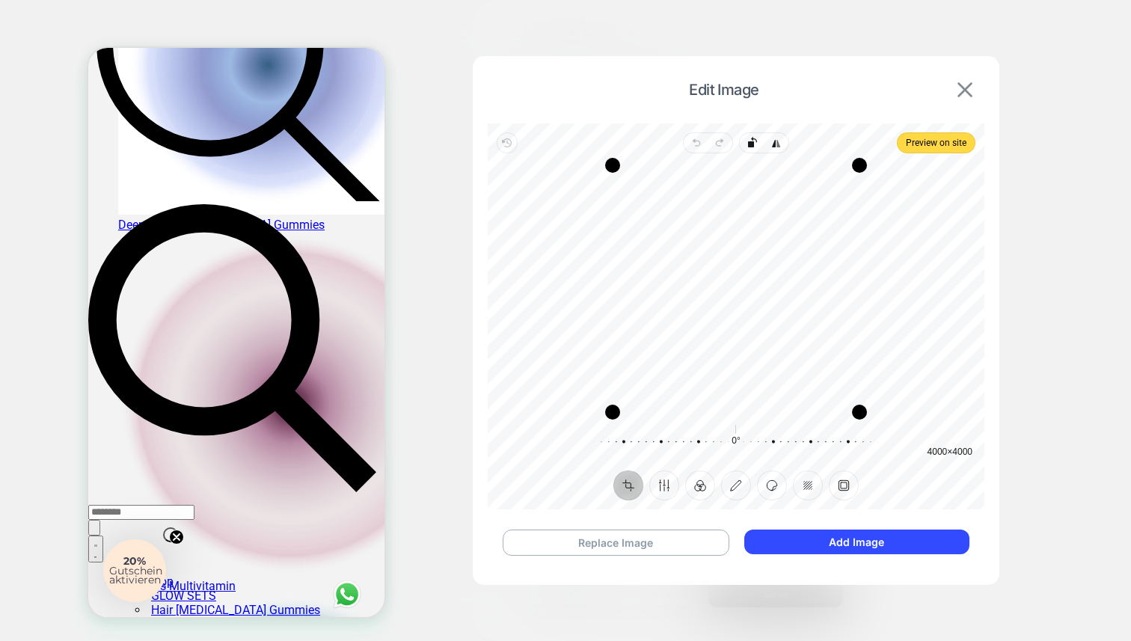
click at [963, 94] on img at bounding box center [964, 89] width 15 height 15
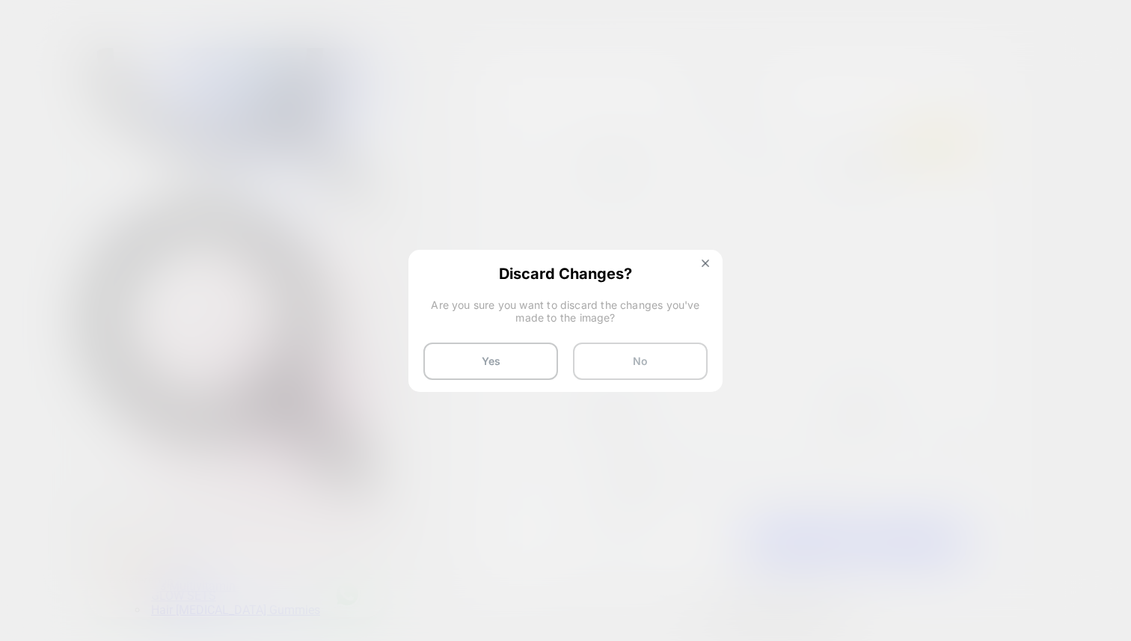
click at [600, 370] on button "No" at bounding box center [640, 360] width 135 height 37
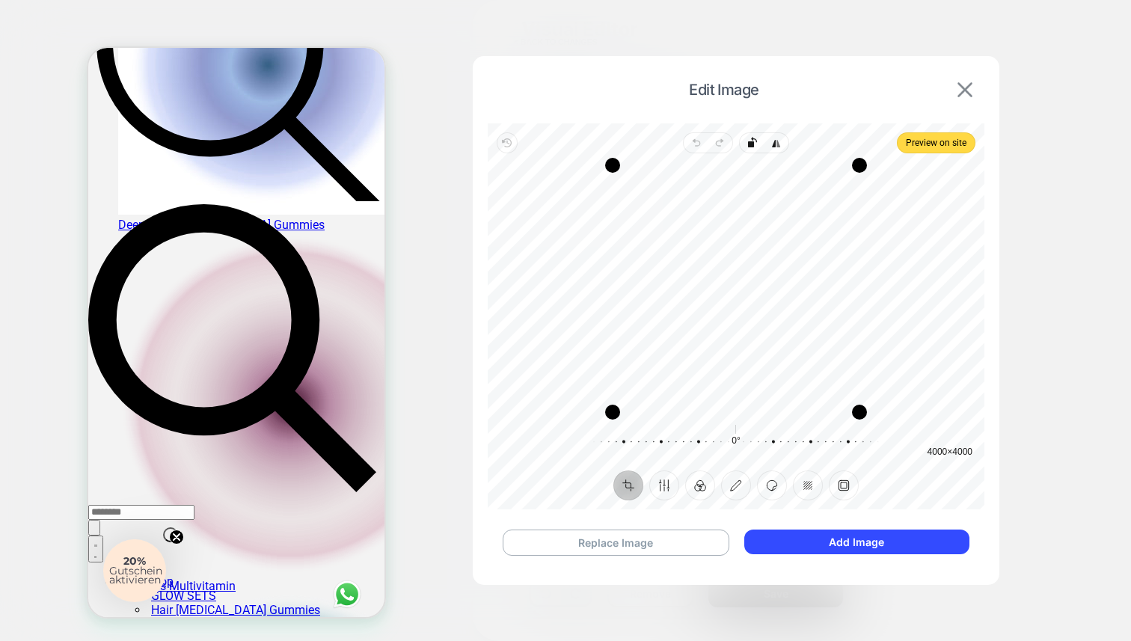
click at [962, 90] on img at bounding box center [964, 89] width 15 height 15
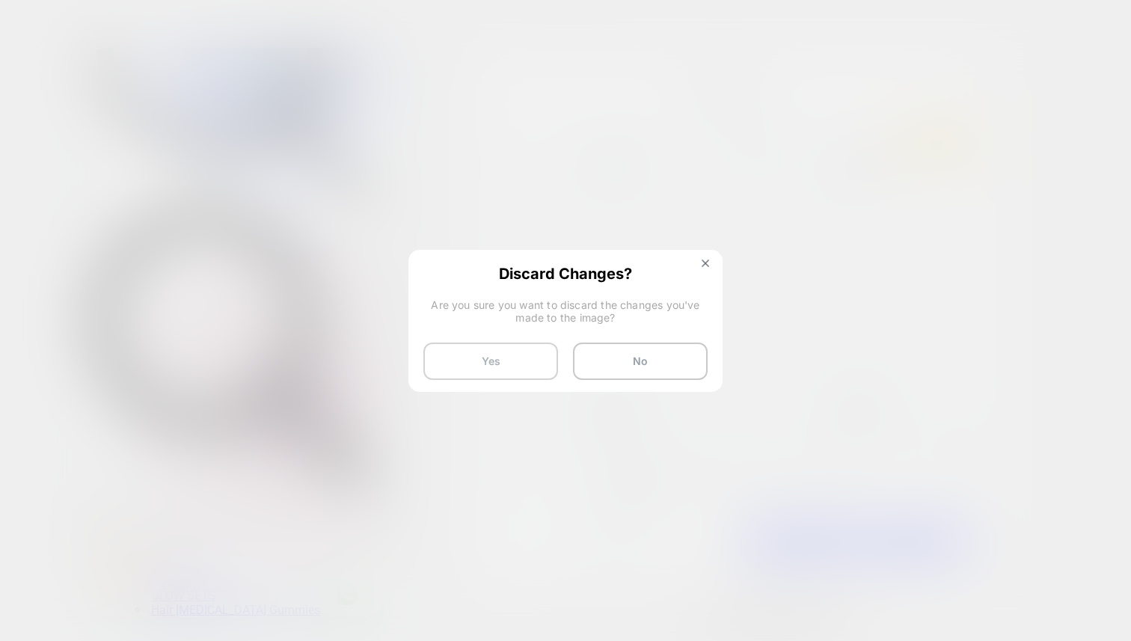
click at [537, 368] on button "Yes" at bounding box center [490, 360] width 135 height 37
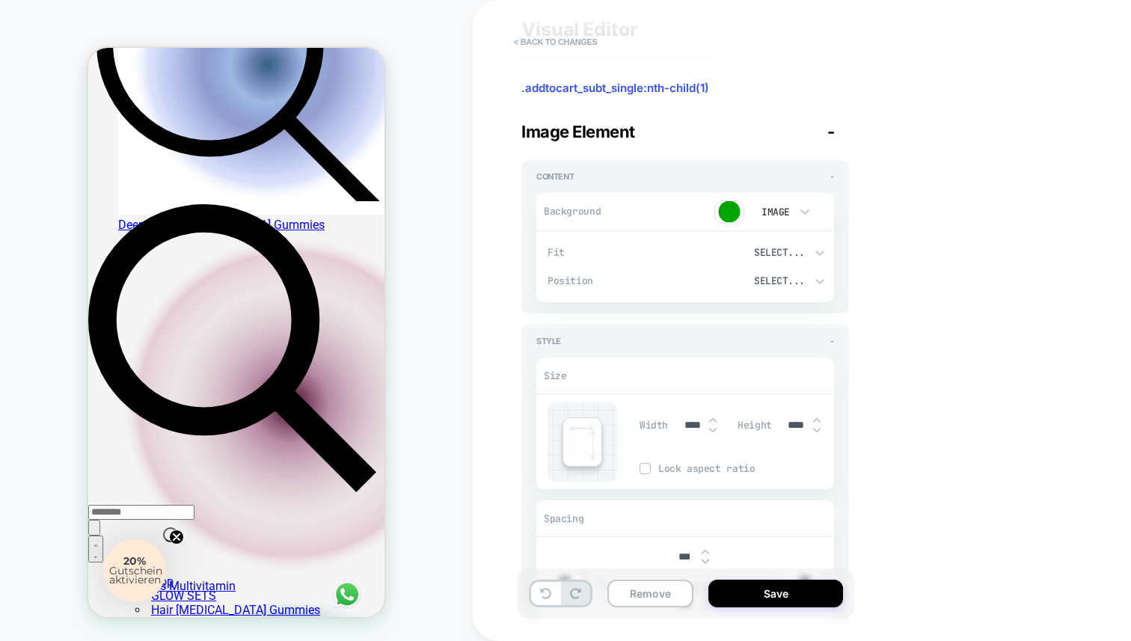
click at [670, 91] on span ".addtocart_subt_single:nth-child(1)" at bounding box center [685, 88] width 328 height 15
click at [545, 589] on icon at bounding box center [545, 593] width 11 height 11
click at [640, 593] on button "Remove" at bounding box center [650, 594] width 86 height 28
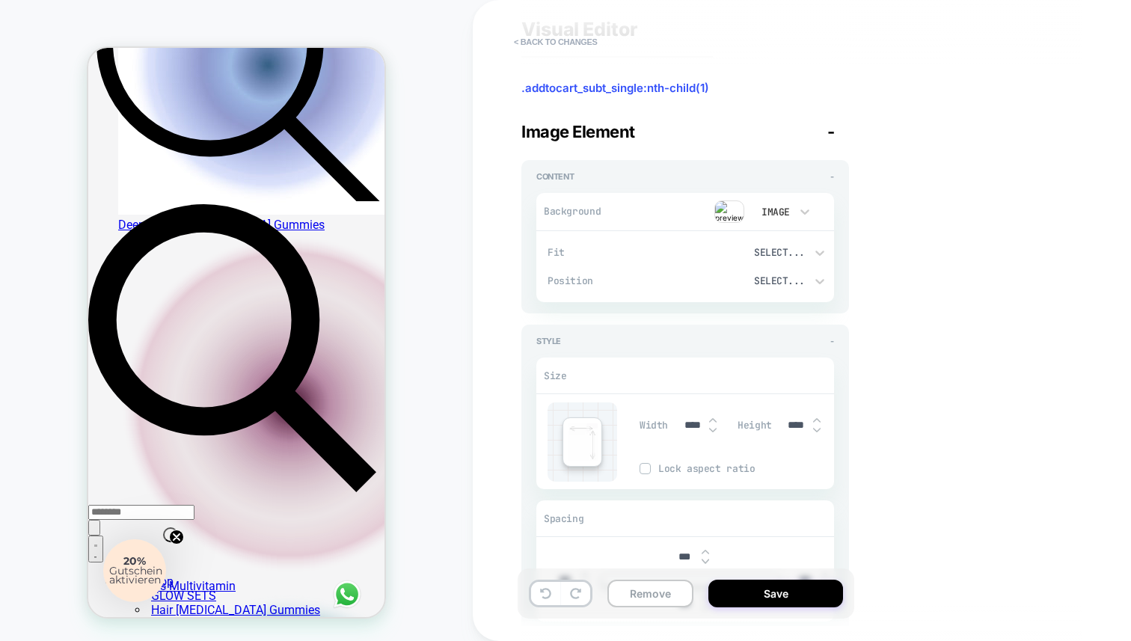
scroll to position [0, 0]
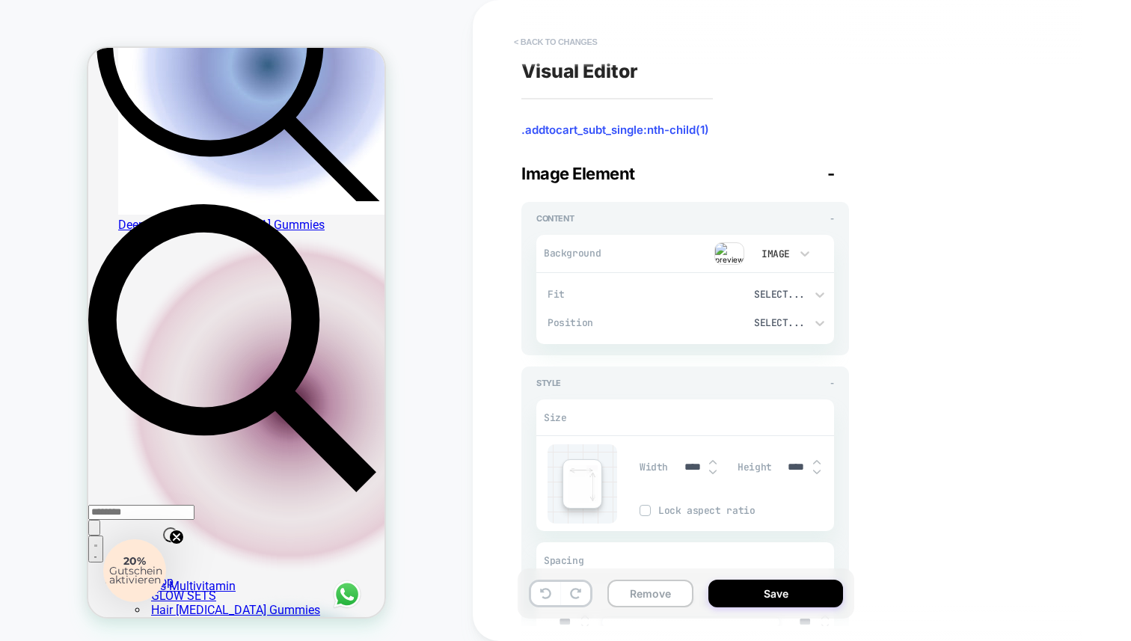
click at [519, 43] on button "< Back to changes" at bounding box center [555, 42] width 99 height 24
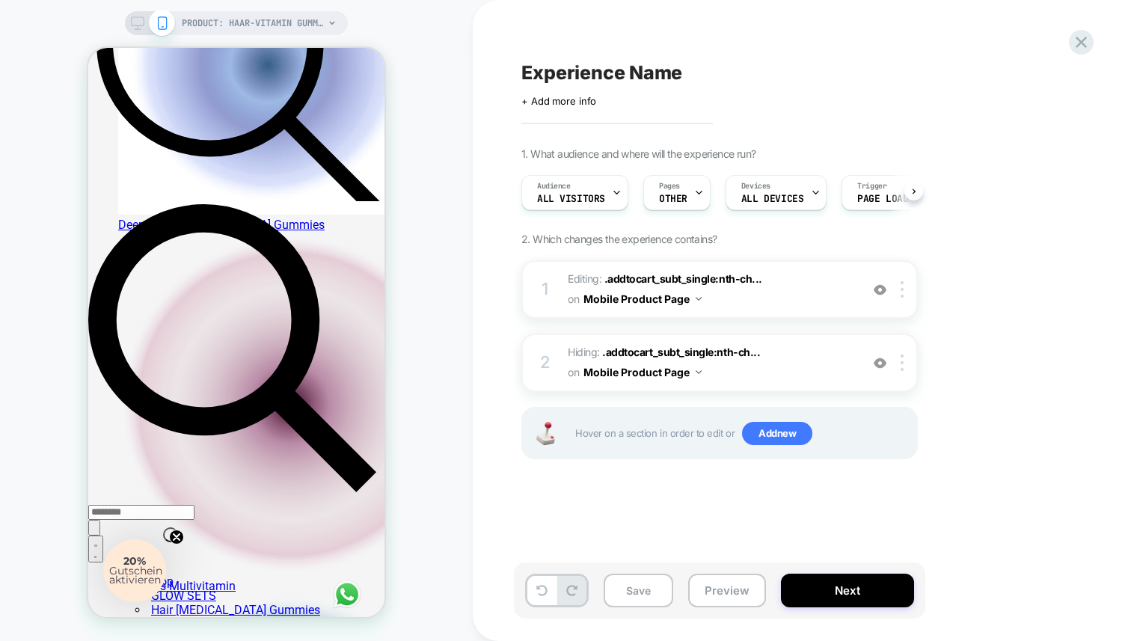
scroll to position [0, 1]
click at [904, 363] on div at bounding box center [904, 362] width 25 height 16
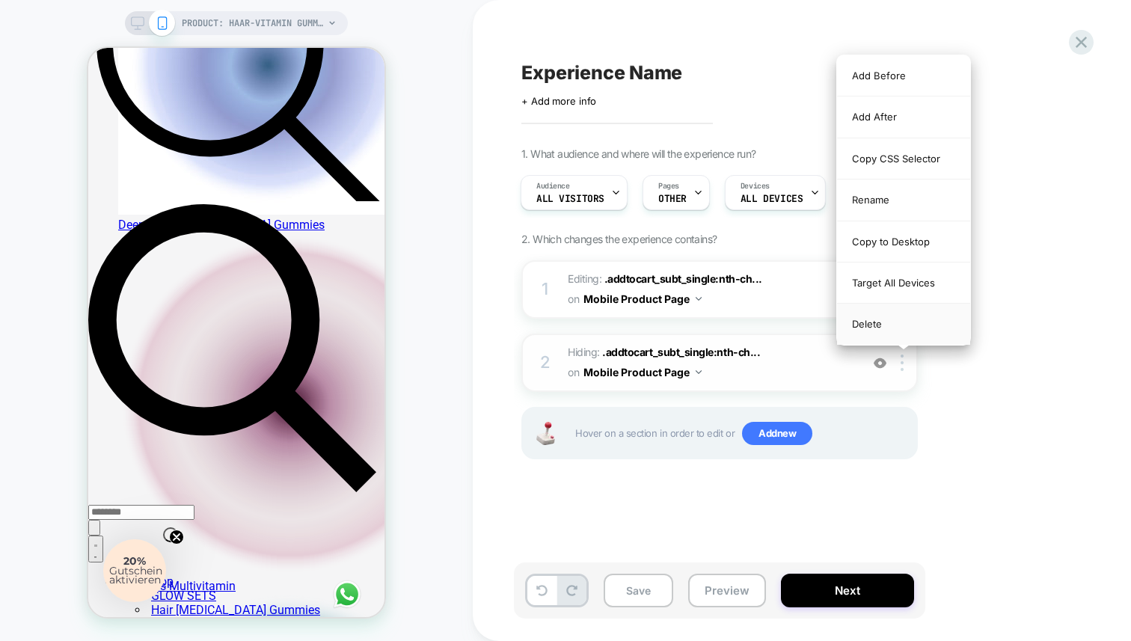
click at [893, 322] on div "Delete" at bounding box center [903, 324] width 133 height 40
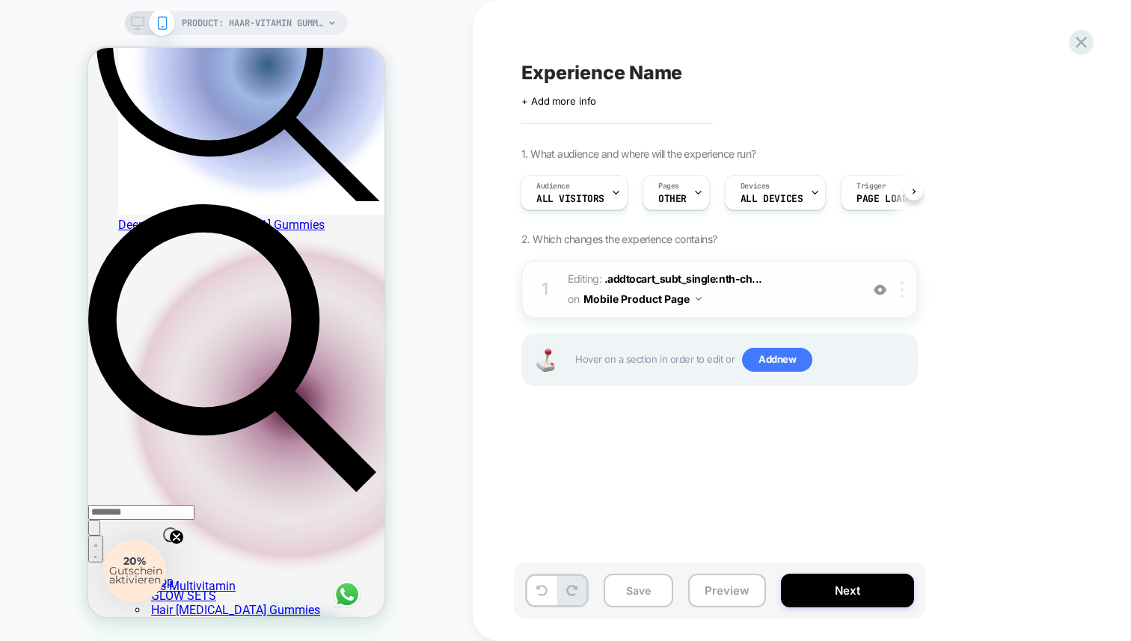
click at [902, 296] on img at bounding box center [901, 289] width 3 height 16
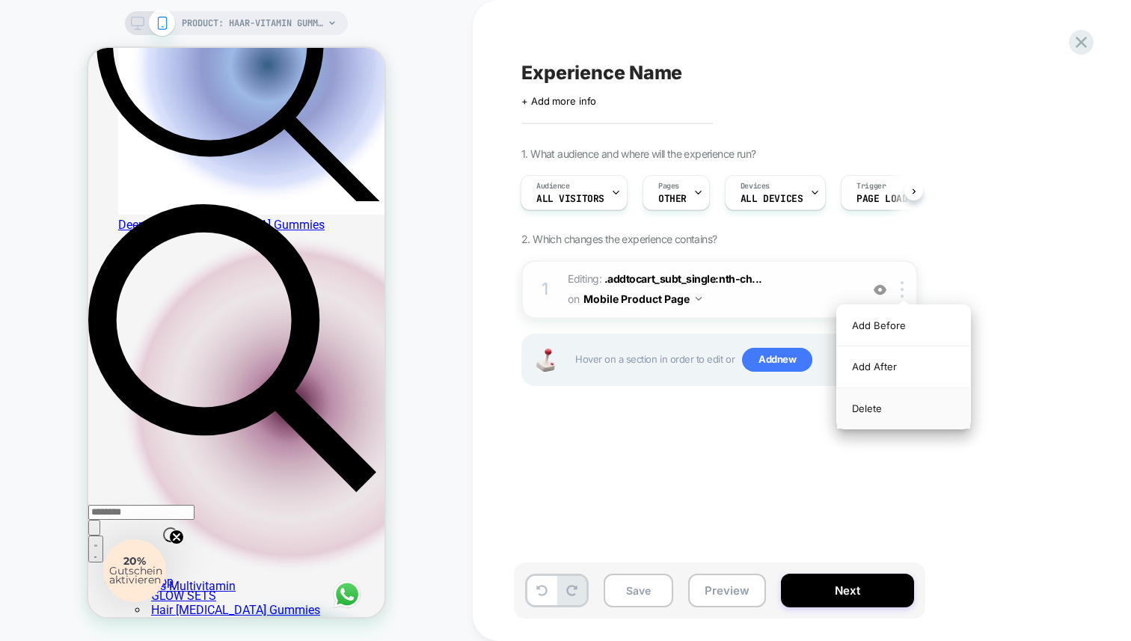
click at [880, 408] on div "Delete" at bounding box center [903, 408] width 133 height 40
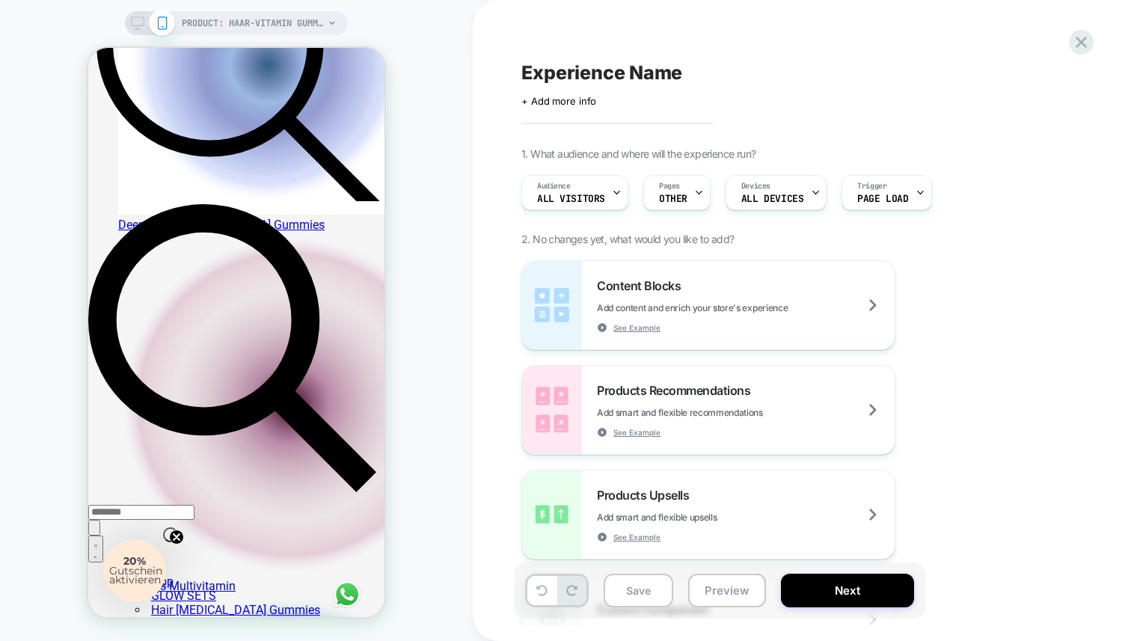
scroll to position [0, 0]
click at [265, 333] on div at bounding box center [238, 334] width 260 height 16
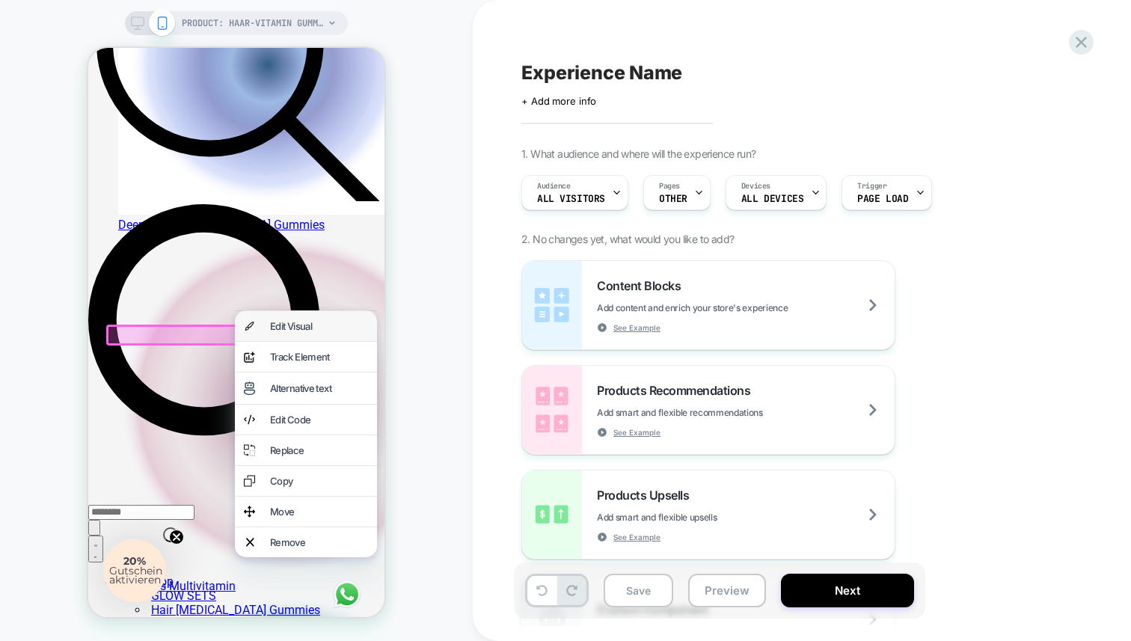
click at [295, 328] on div "Edit Visual" at bounding box center [319, 326] width 98 height 12
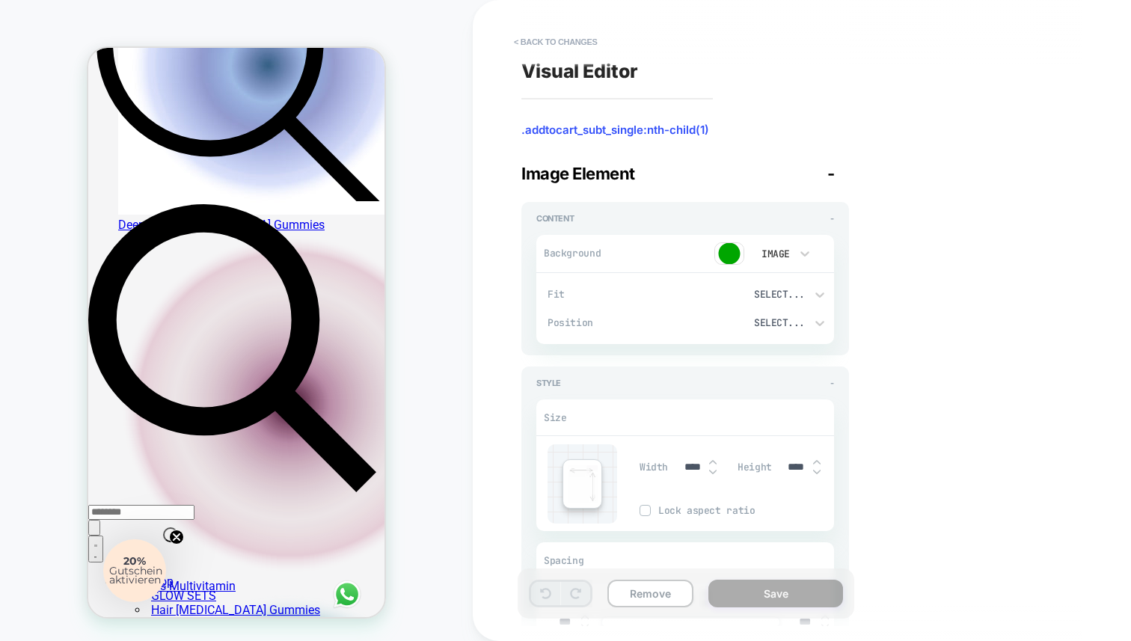
click at [785, 254] on div "Image" at bounding box center [773, 254] width 31 height 13
click at [775, 325] on div "Color" at bounding box center [781, 323] width 63 height 31
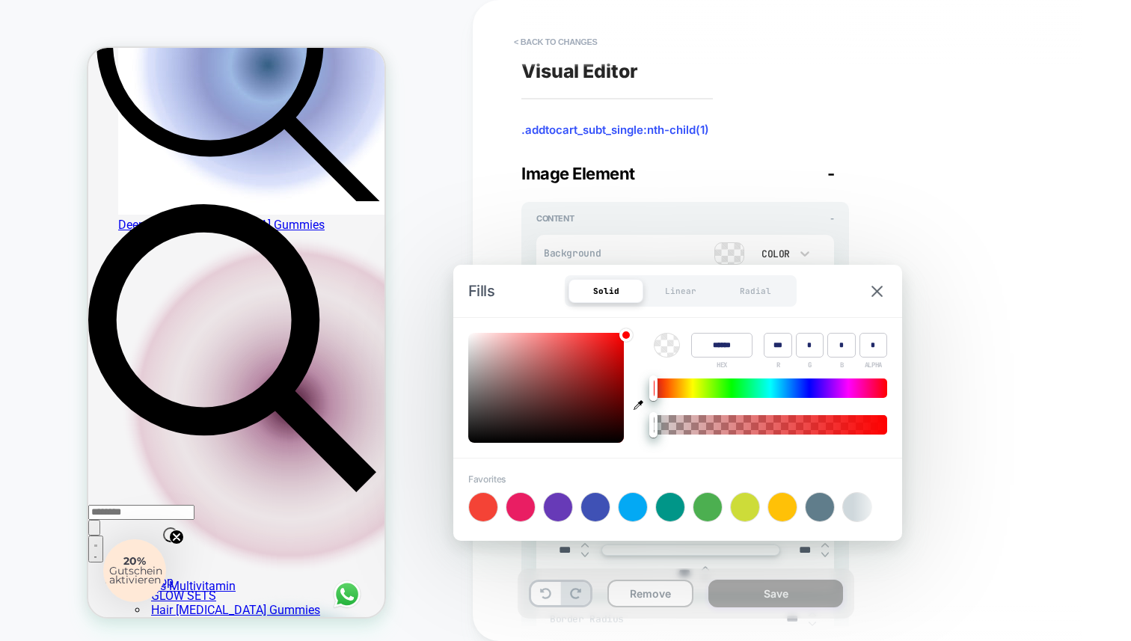
type textarea "*"
click at [595, 375] on div at bounding box center [546, 388] width 156 height 110
type input "******"
type input "***"
type input "**"
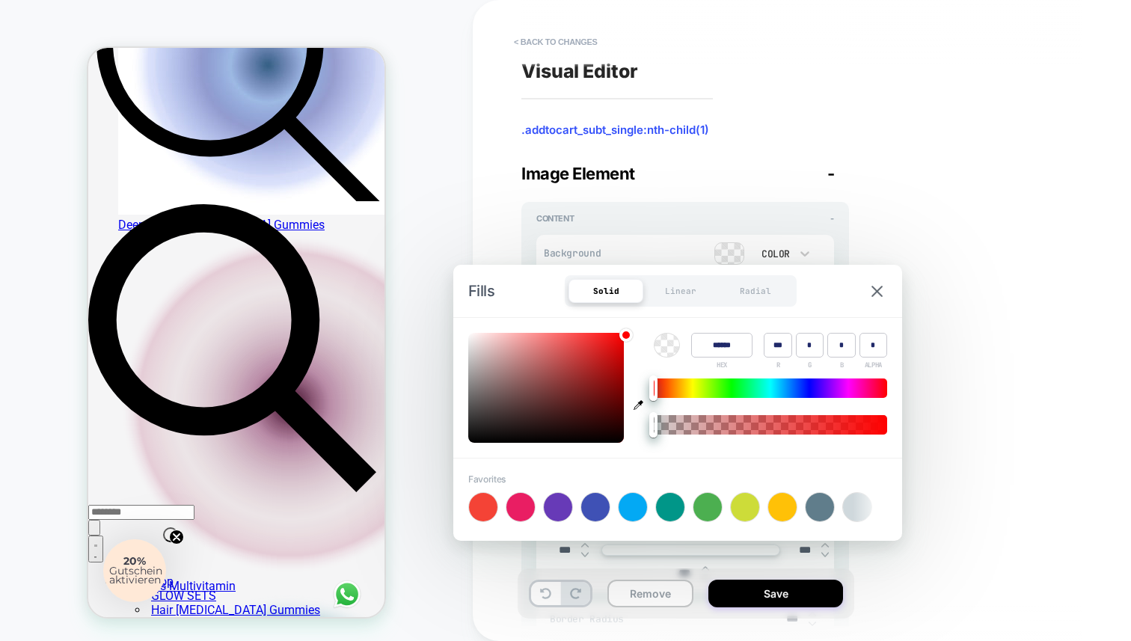
type input "**"
type textarea "*"
click at [575, 346] on div at bounding box center [546, 388] width 156 height 110
type input "******"
type input "***"
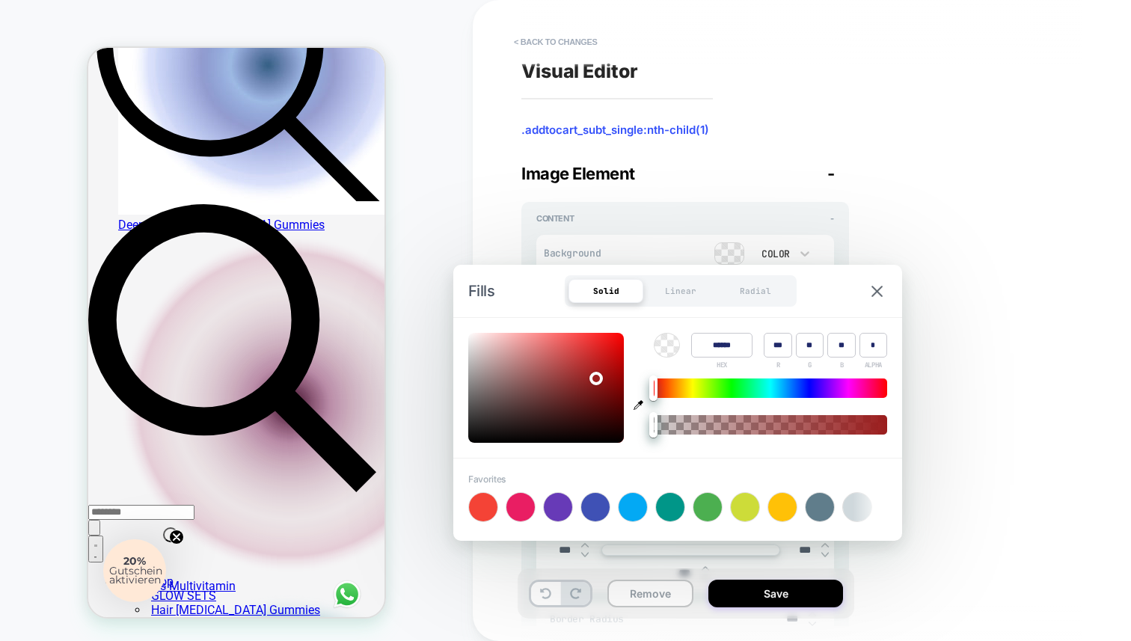
type input "**"
type textarea "*"
click at [675, 388] on div at bounding box center [770, 387] width 233 height 19
type input "******"
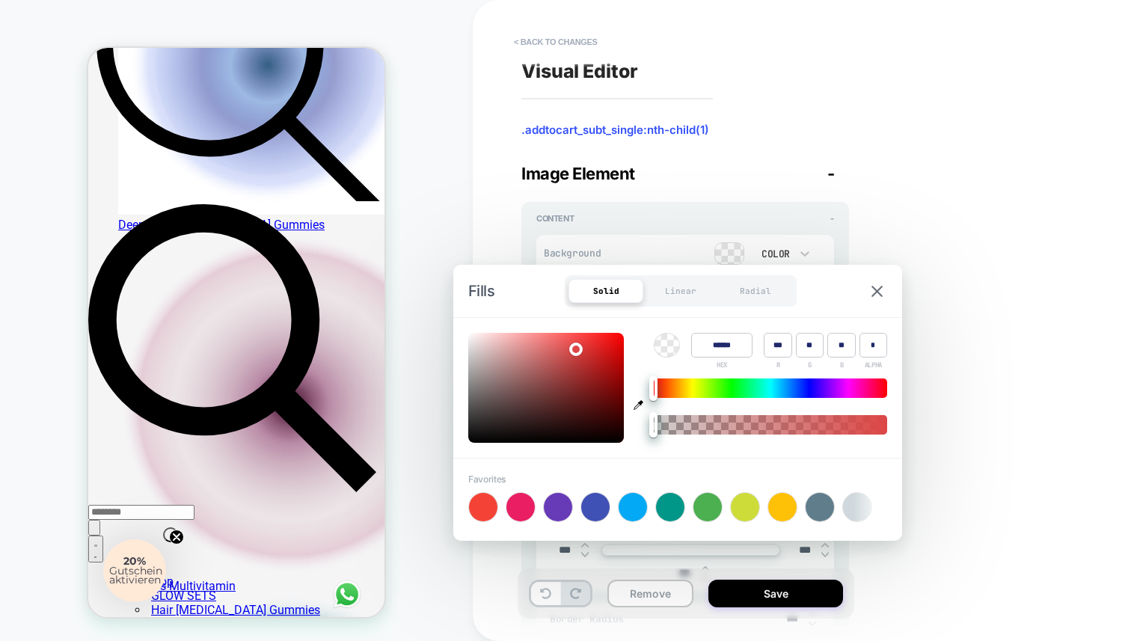
type input "***"
type textarea "*"
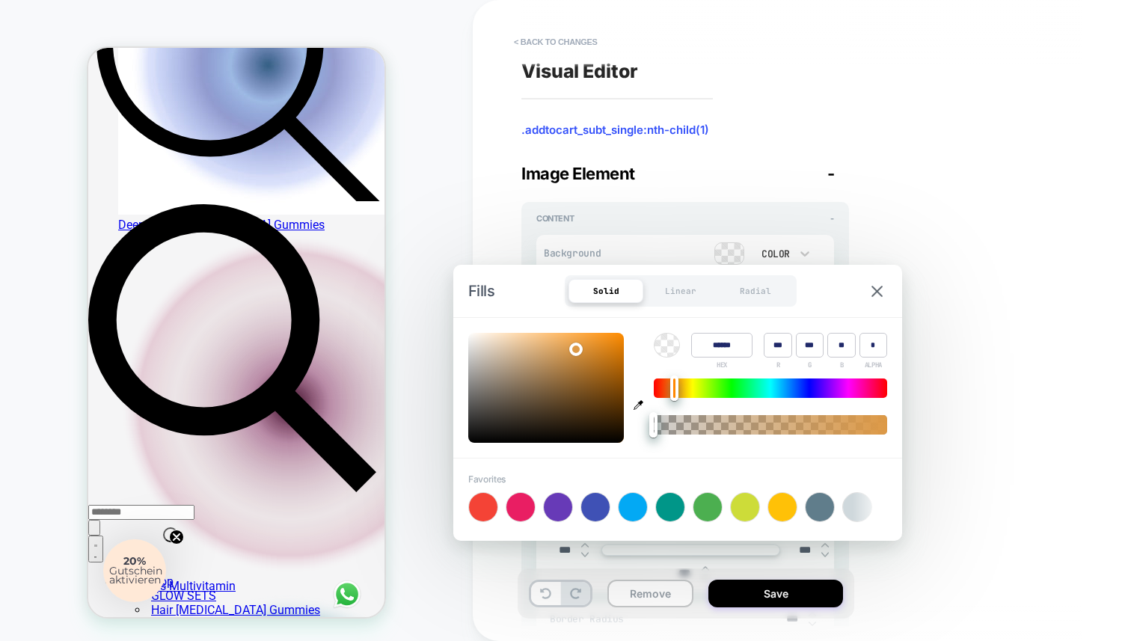
click at [592, 360] on div at bounding box center [546, 388] width 156 height 110
type input "******"
type input "***"
type input "**"
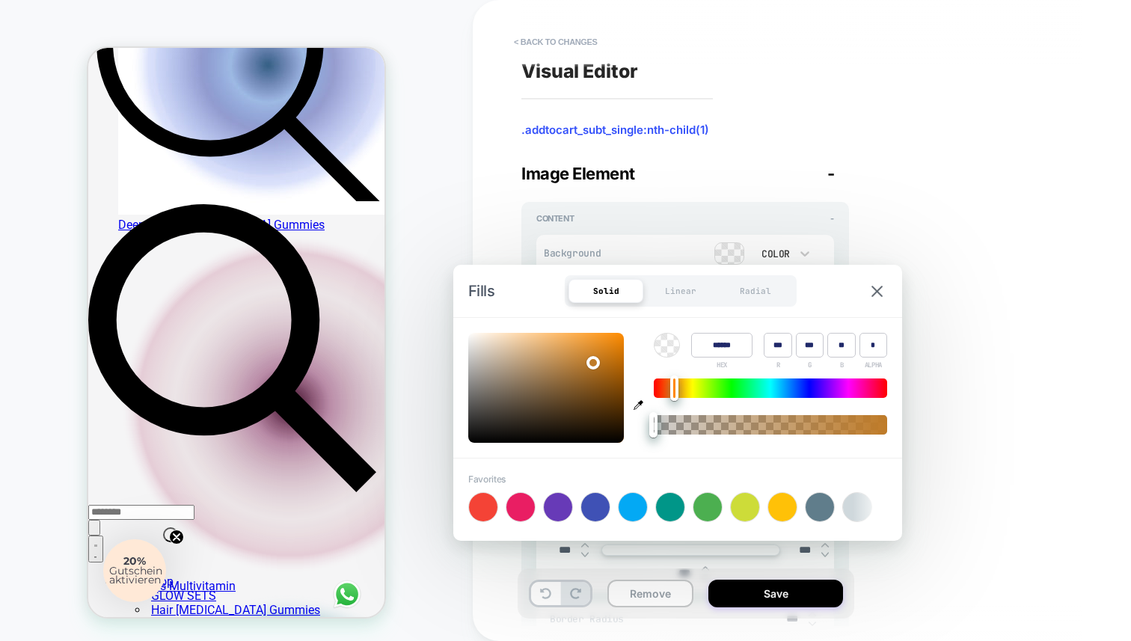
type textarea "*"
click at [610, 348] on div at bounding box center [546, 388] width 156 height 110
type input "******"
type input "***"
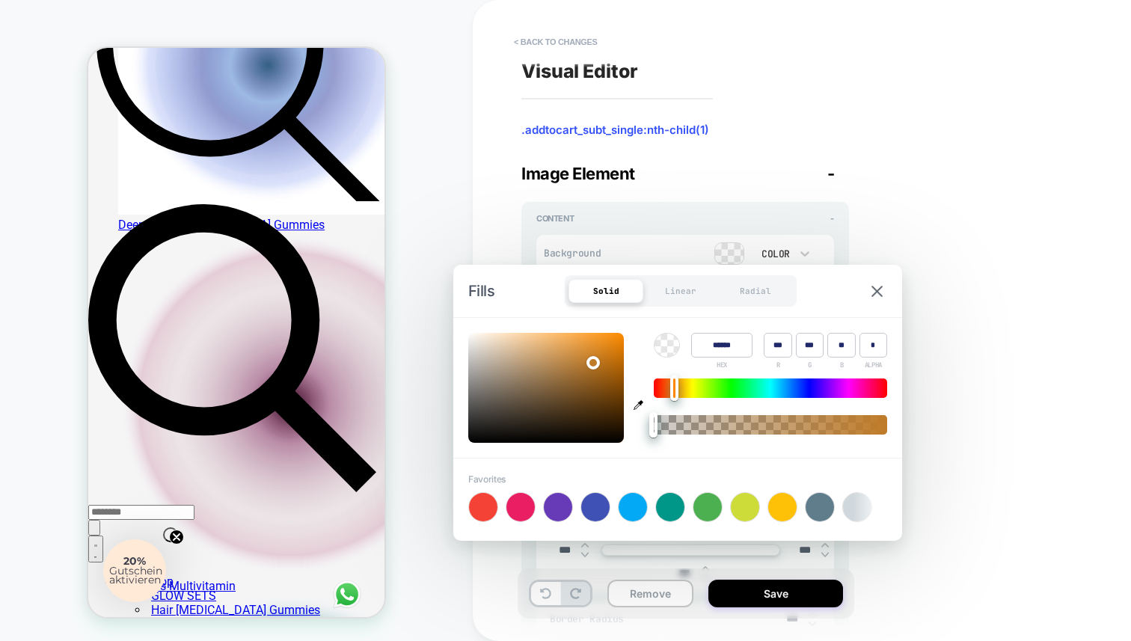
type input "**"
type textarea "*"
click at [881, 288] on img at bounding box center [876, 291] width 11 height 11
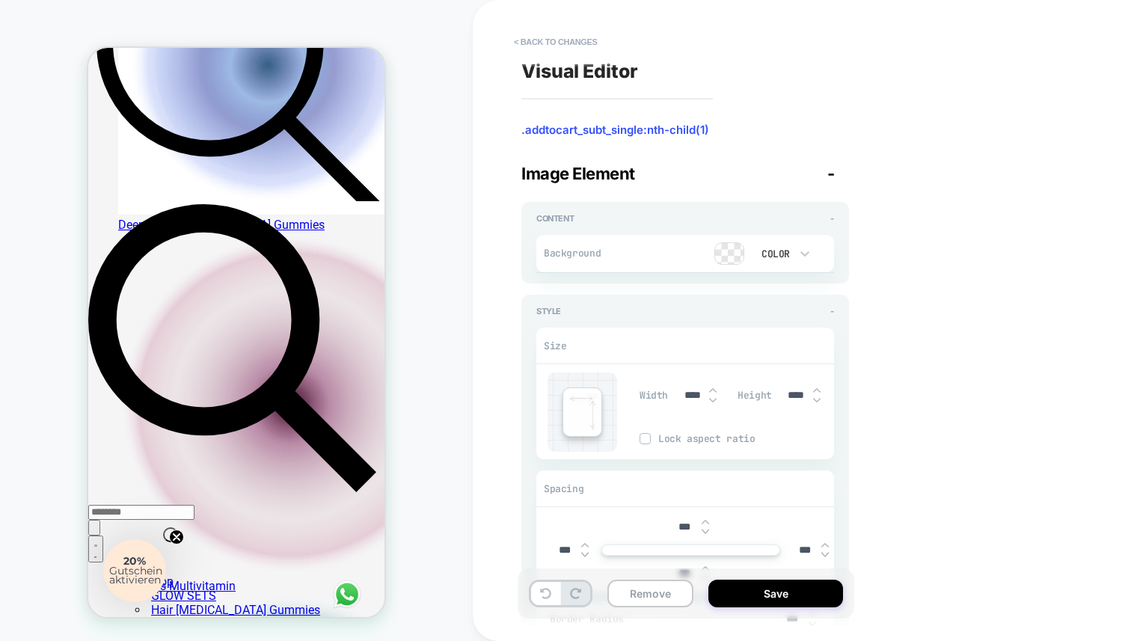
click at [725, 252] on div at bounding box center [729, 253] width 28 height 21
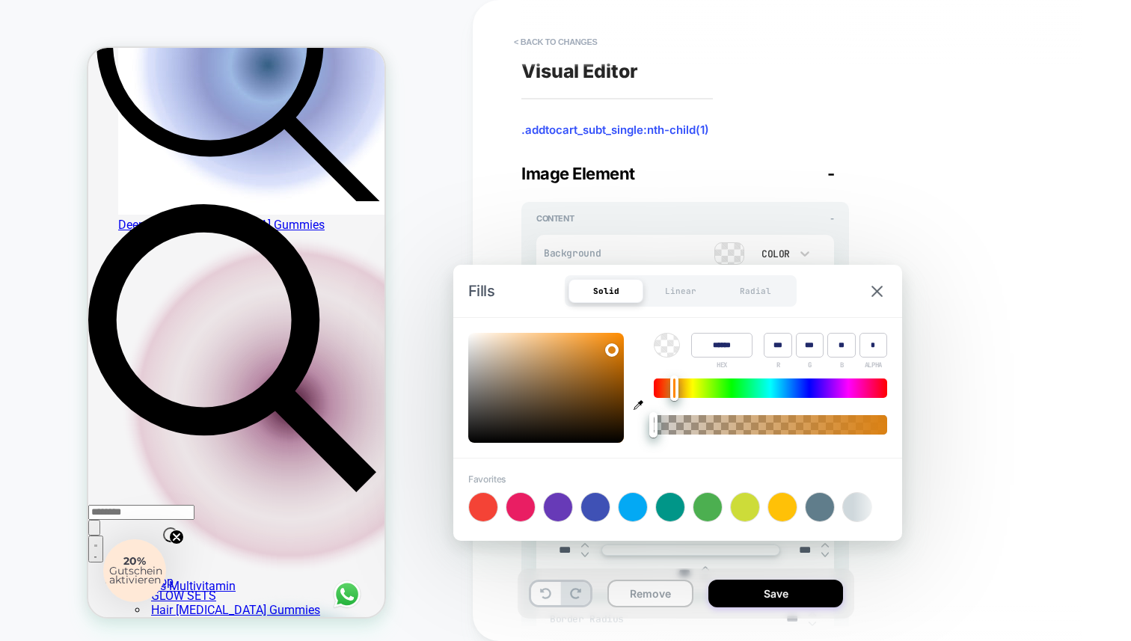
click at [606, 345] on div at bounding box center [611, 349] width 13 height 13
type input "******"
type input "***"
type input "**"
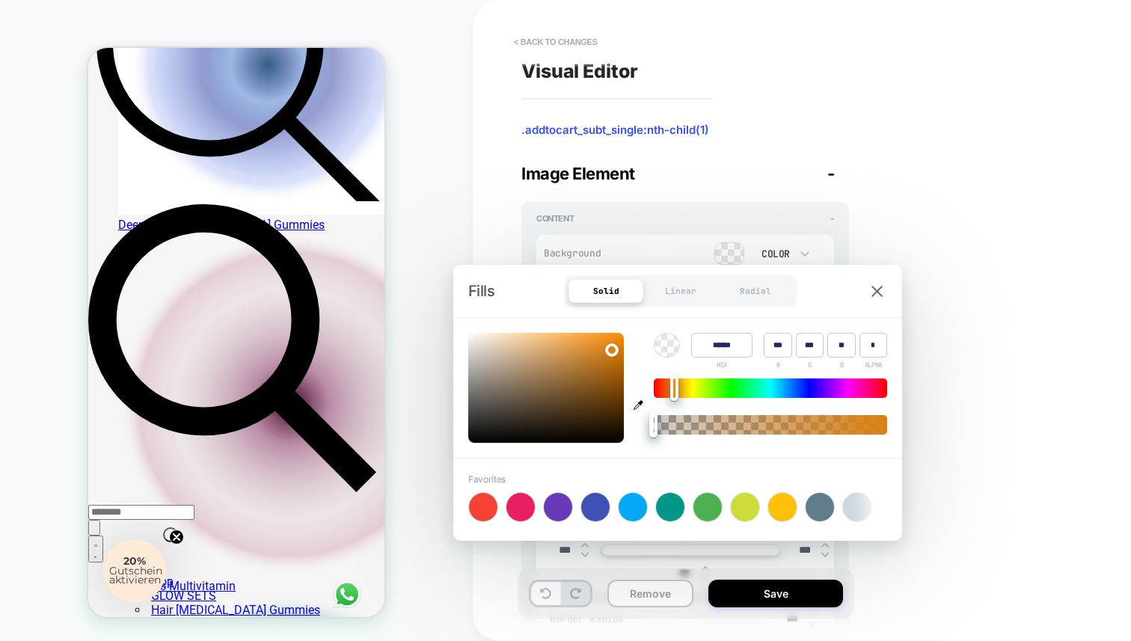
type textarea "*"
click at [669, 347] on div at bounding box center [666, 344] width 25 height 23
click at [879, 426] on div at bounding box center [770, 424] width 233 height 19
type input "****"
click at [874, 292] on img at bounding box center [876, 291] width 11 height 11
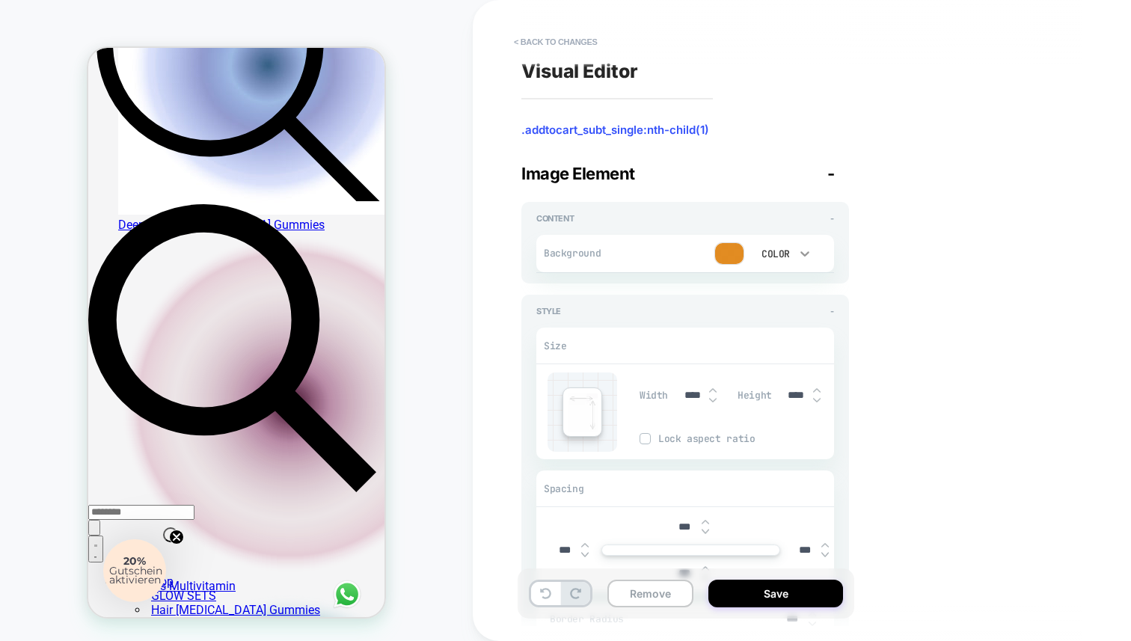
click at [809, 247] on icon at bounding box center [804, 253] width 15 height 15
click at [809, 247] on div at bounding box center [565, 320] width 1131 height 641
click at [809, 247] on icon at bounding box center [804, 253] width 15 height 15
click at [777, 356] on div "Image" at bounding box center [781, 354] width 63 height 31
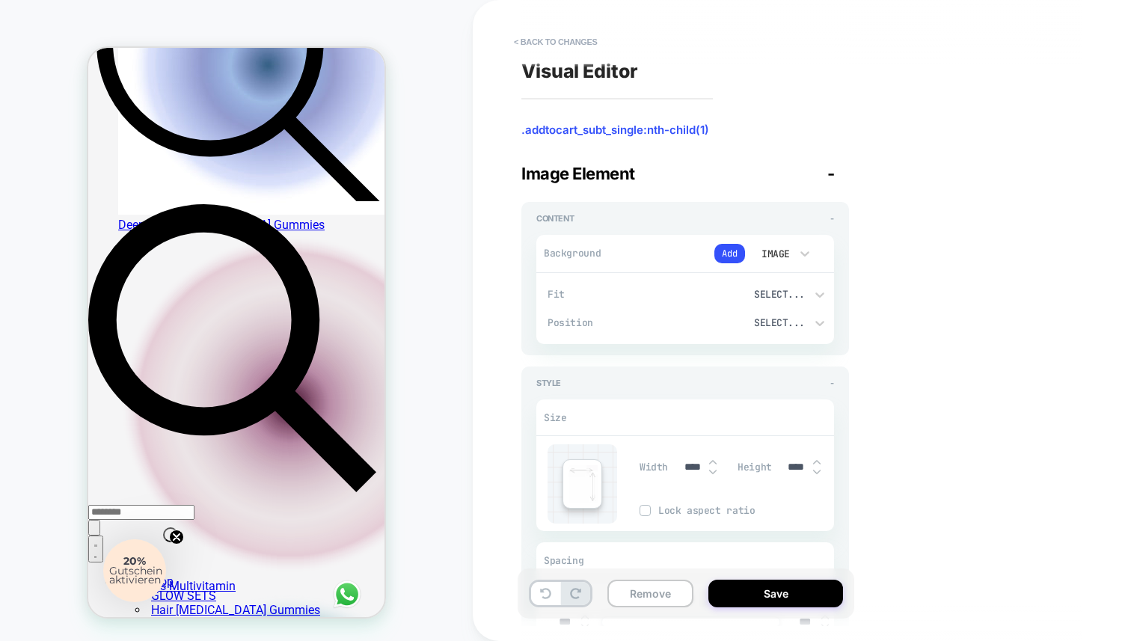
click at [793, 248] on div "Image" at bounding box center [774, 254] width 46 height 16
click at [780, 351] on div "Image" at bounding box center [781, 354] width 63 height 31
click at [736, 253] on button "Add" at bounding box center [729, 253] width 31 height 19
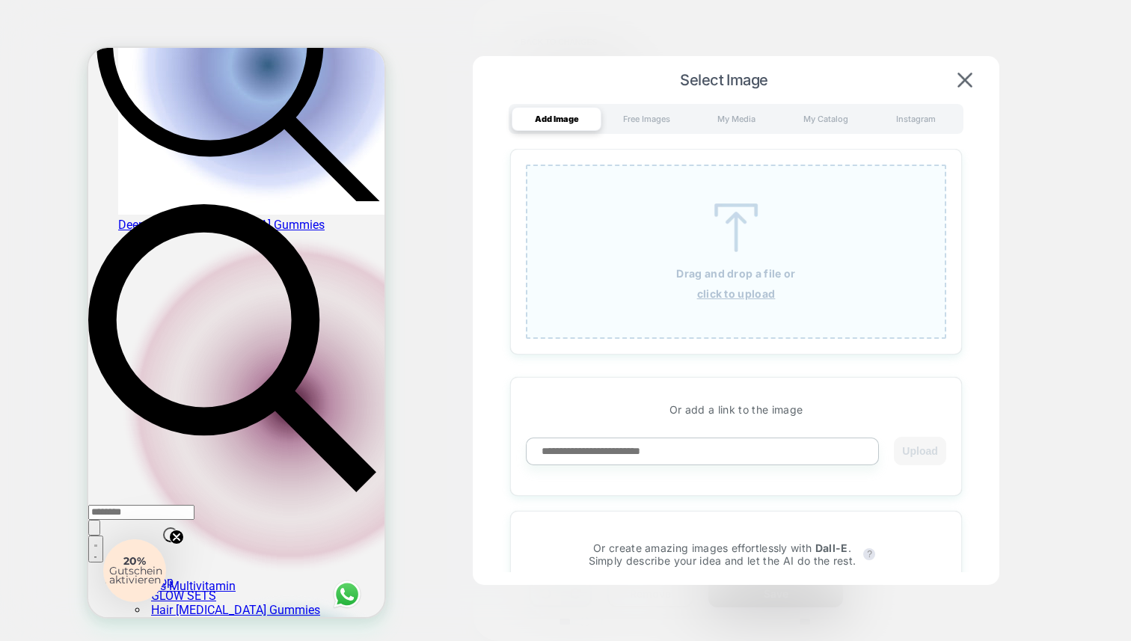
click at [714, 250] on img at bounding box center [735, 227] width 67 height 49
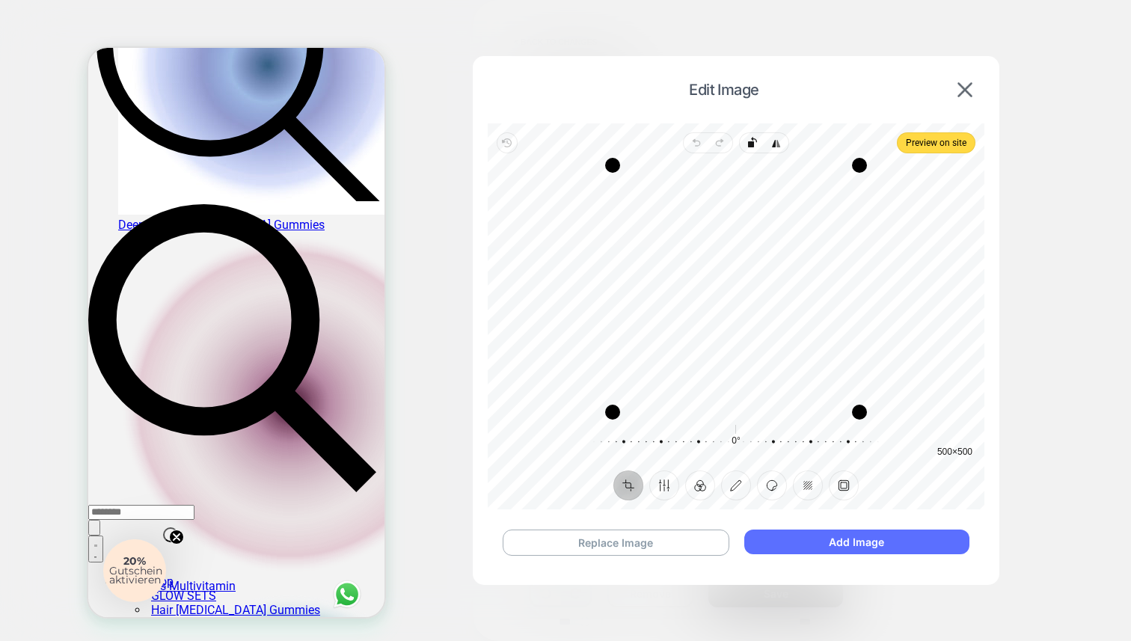
click at [826, 542] on button "Add Image" at bounding box center [856, 541] width 225 height 25
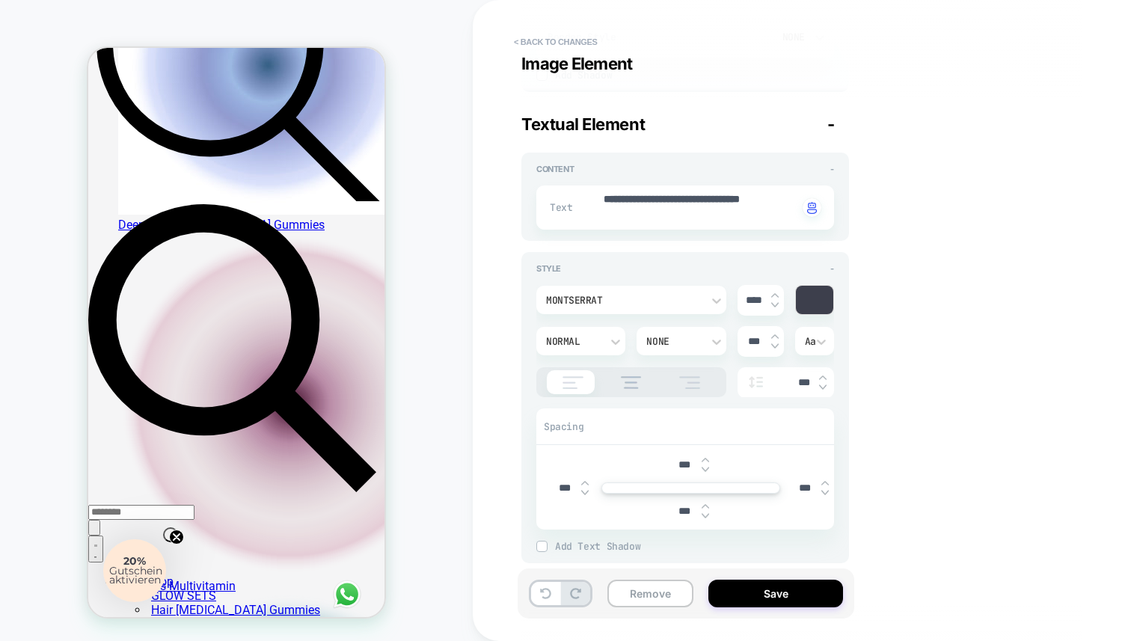
scroll to position [743, 0]
drag, startPoint x: 660, startPoint y: 212, endPoint x: 604, endPoint y: 179, distance: 64.6
click at [604, 179] on div "**********" at bounding box center [685, 199] width 298 height 55
type textarea "*"
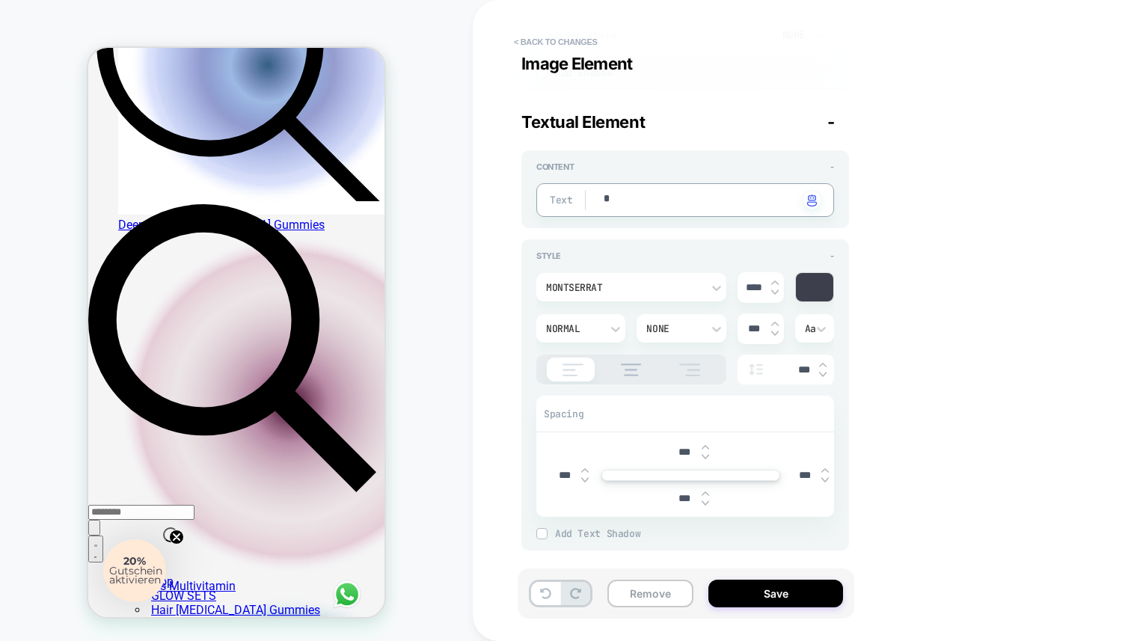
type textarea "*"
type textarea "**"
type textarea "*"
type textarea "**"
type textarea "*"
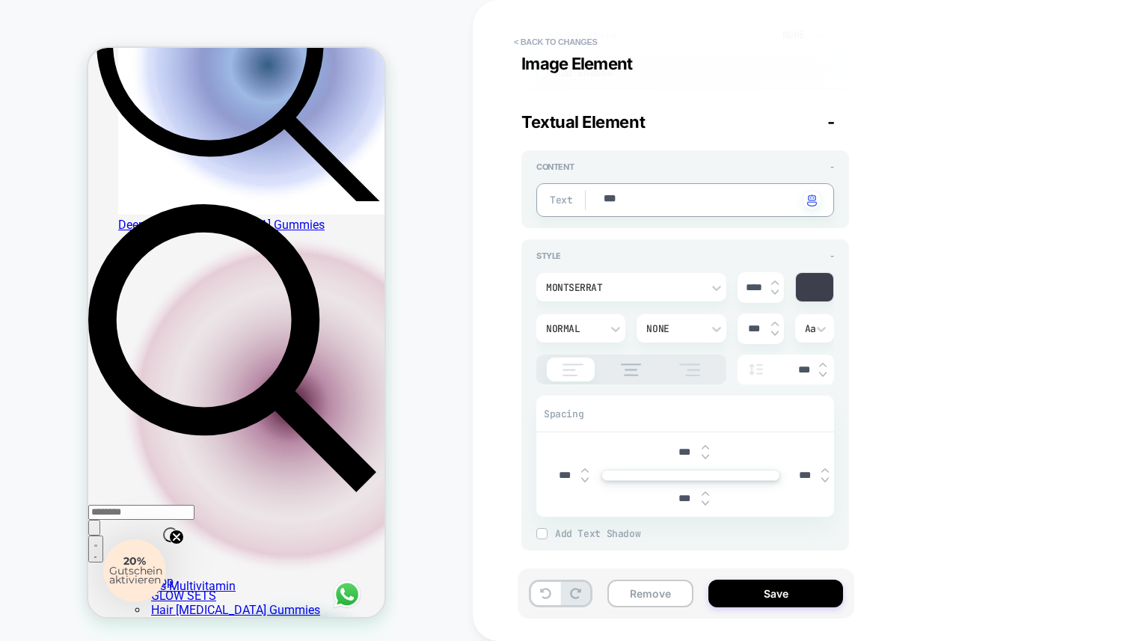
type textarea "****"
type textarea "*"
type textarea "*****"
type textarea "*"
type textarea "******"
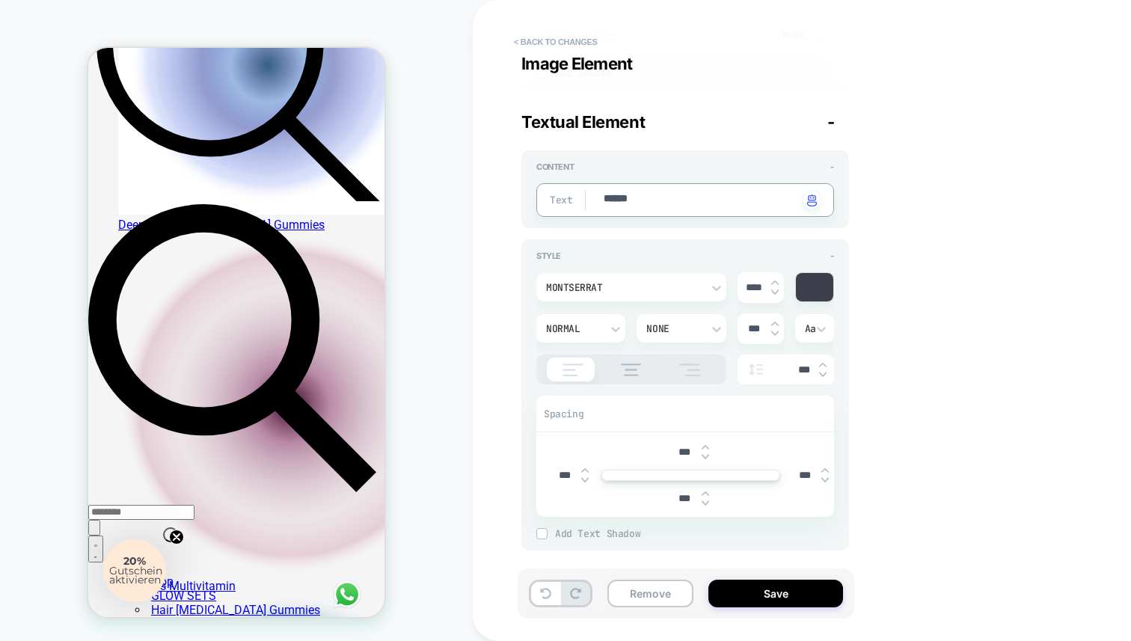
type textarea "*"
type textarea "*******"
type textarea "*"
type textarea "*******"
type textarea "*"
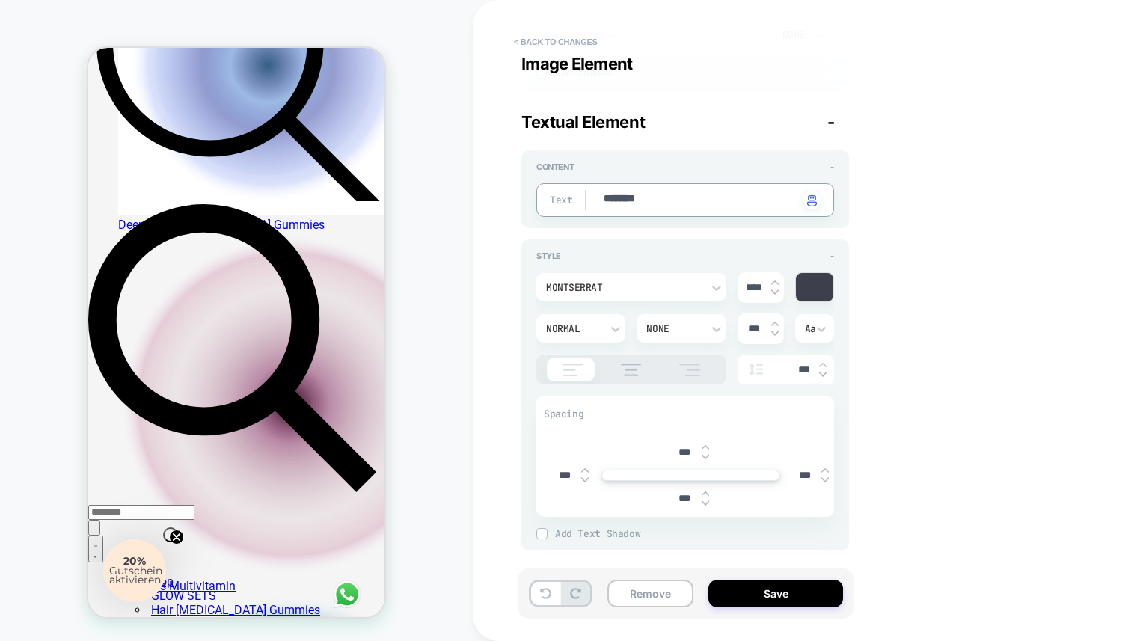
type textarea "*********"
type textarea "*"
type textarea "**********"
type textarea "*"
type textarea "**********"
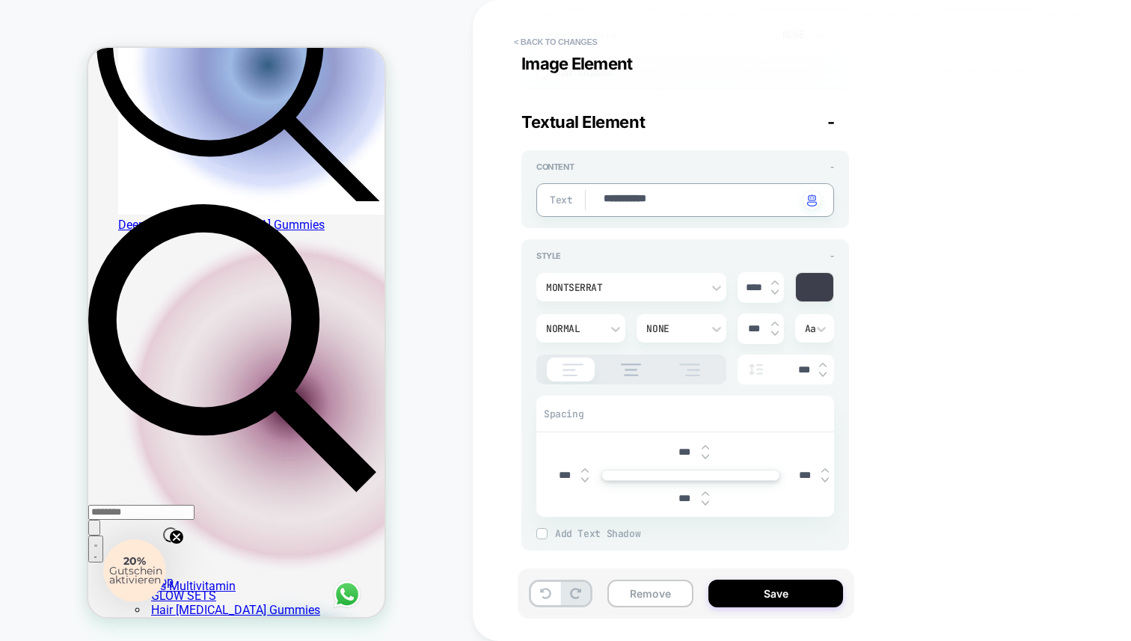
type textarea "*"
type textarea "**********"
type textarea "*"
type textarea "**********"
type textarea "*"
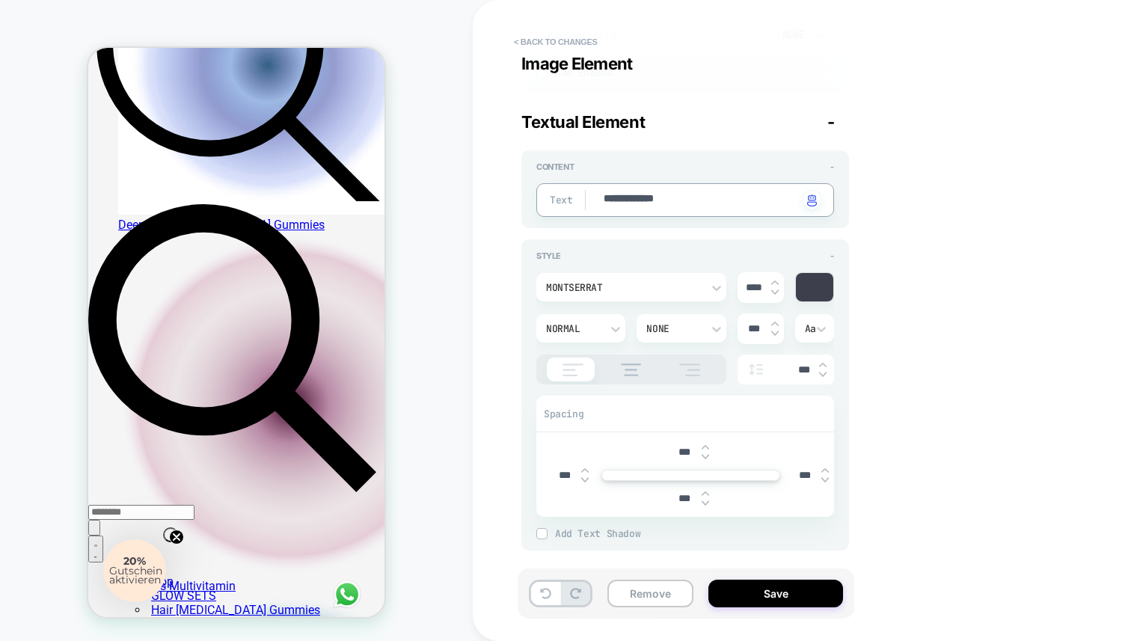
type textarea "**********"
type textarea "*"
type textarea "**********"
type textarea "*"
type textarea "**********"
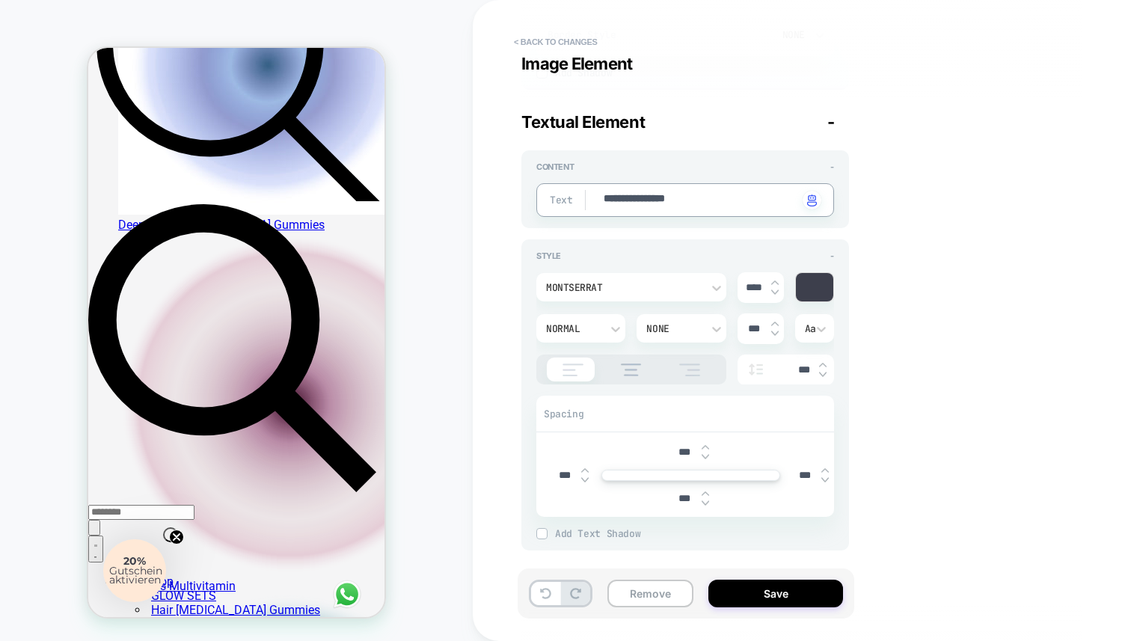
type textarea "*"
type textarea "**********"
type textarea "*"
type textarea "**********"
type textarea "*"
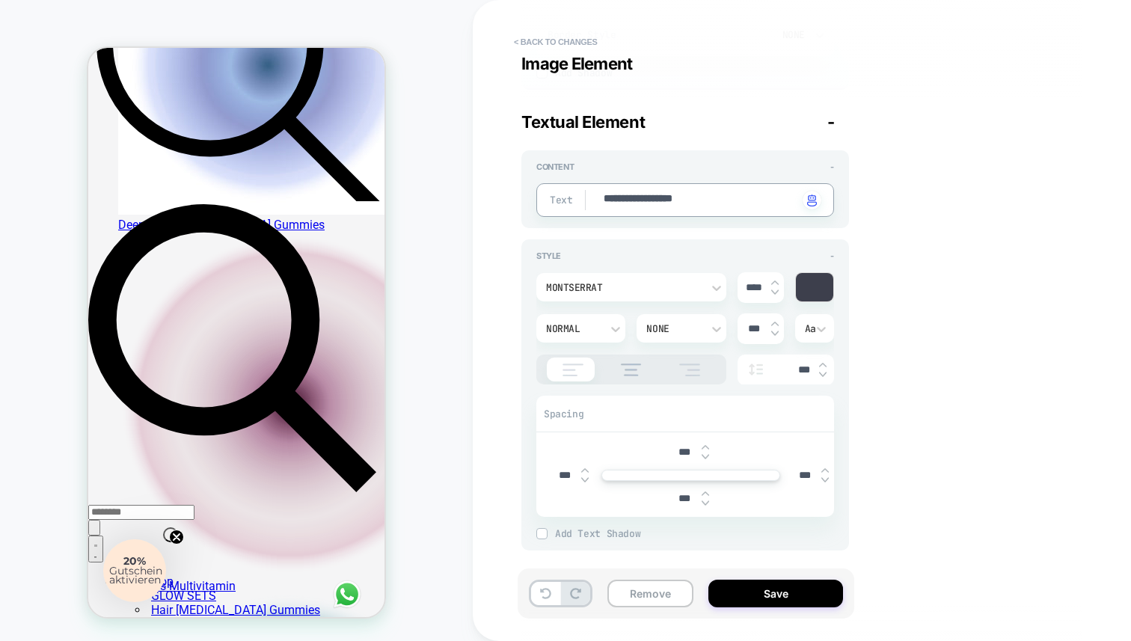
type textarea "**********"
type textarea "*"
type textarea "**********"
type textarea "*"
type textarea "**********"
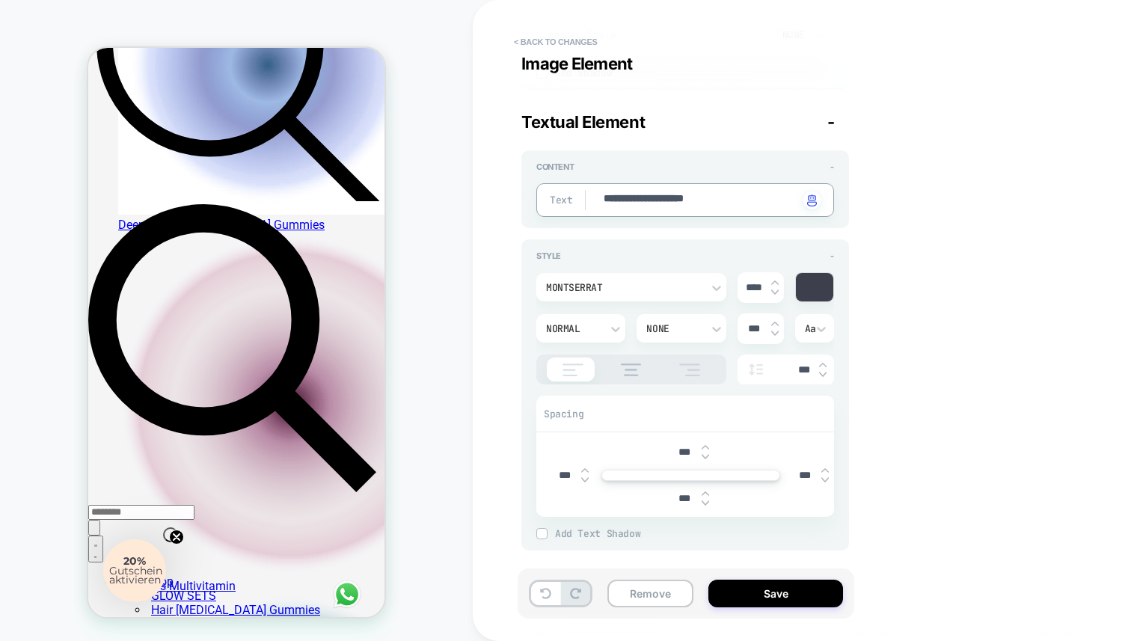
type textarea "*"
type textarea "**********"
type textarea "*"
type textarea "**********"
type textarea "*"
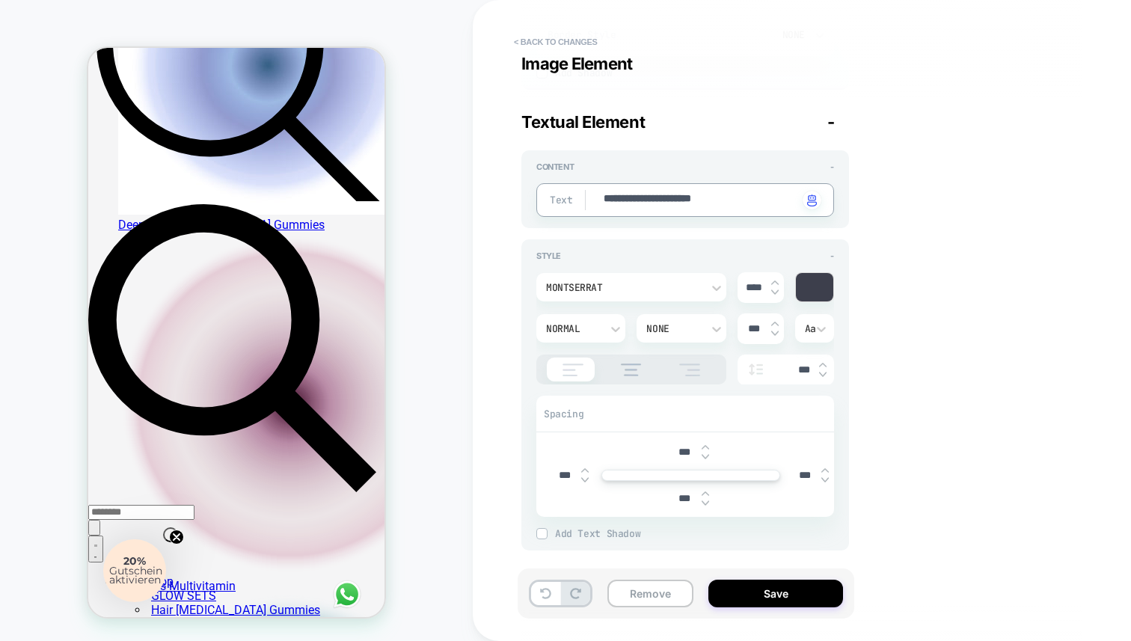
type textarea "**********"
click at [793, 421] on div "Spacing" at bounding box center [685, 414] width 298 height 36
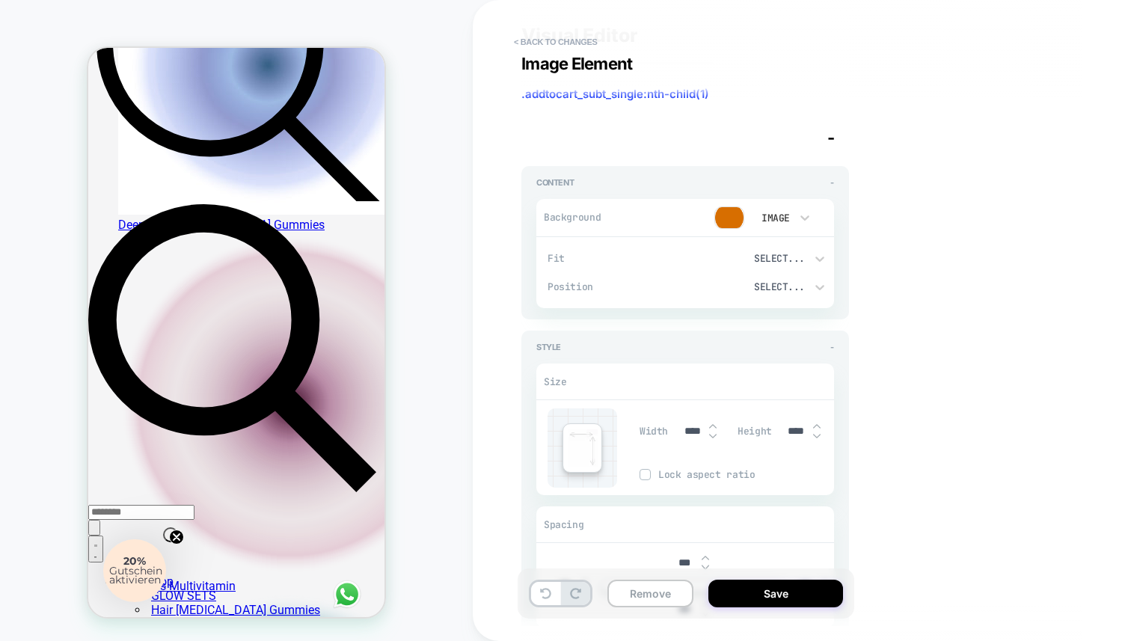
scroll to position [0, 0]
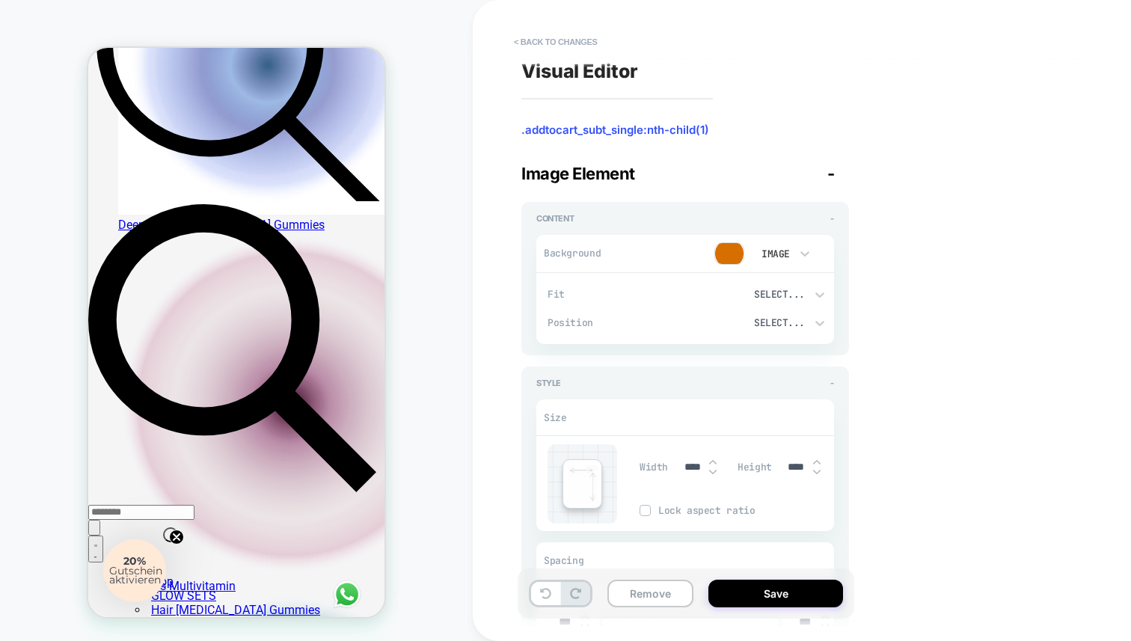
click at [584, 261] on div "Background Image" at bounding box center [685, 254] width 298 height 38
click at [781, 246] on div "Image" at bounding box center [774, 254] width 46 height 16
click at [775, 328] on div "Color" at bounding box center [781, 323] width 63 height 31
type textarea "*"
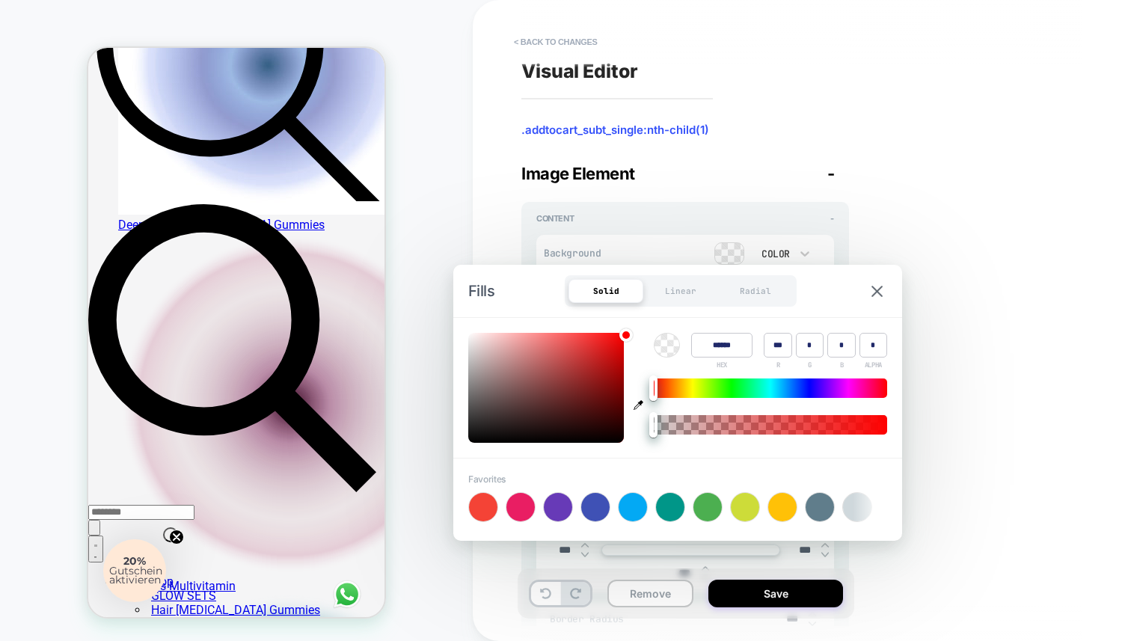
type input "****"
type textarea "*"
type input "*"
drag, startPoint x: 663, startPoint y: 431, endPoint x: 636, endPoint y: 431, distance: 26.9
click at [636, 431] on div "Color ****** HEX *** R * G * B * ALPHA" at bounding box center [677, 388] width 449 height 140
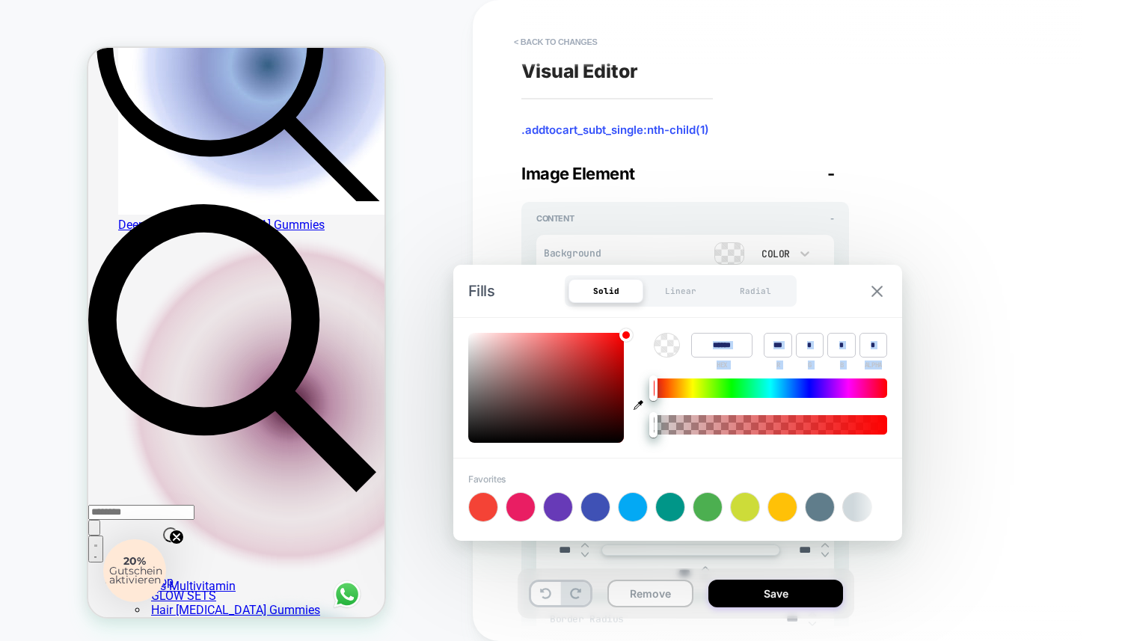
click at [882, 293] on button at bounding box center [877, 291] width 20 height 13
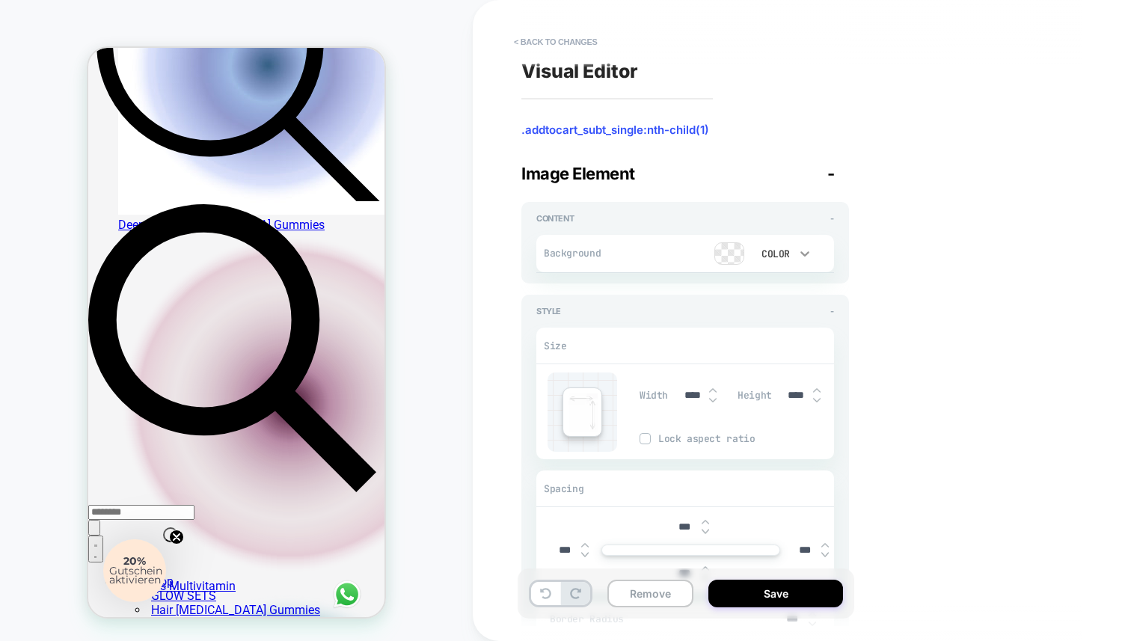
click at [802, 256] on icon at bounding box center [804, 253] width 15 height 15
click at [781, 356] on div "Image" at bounding box center [781, 354] width 63 height 31
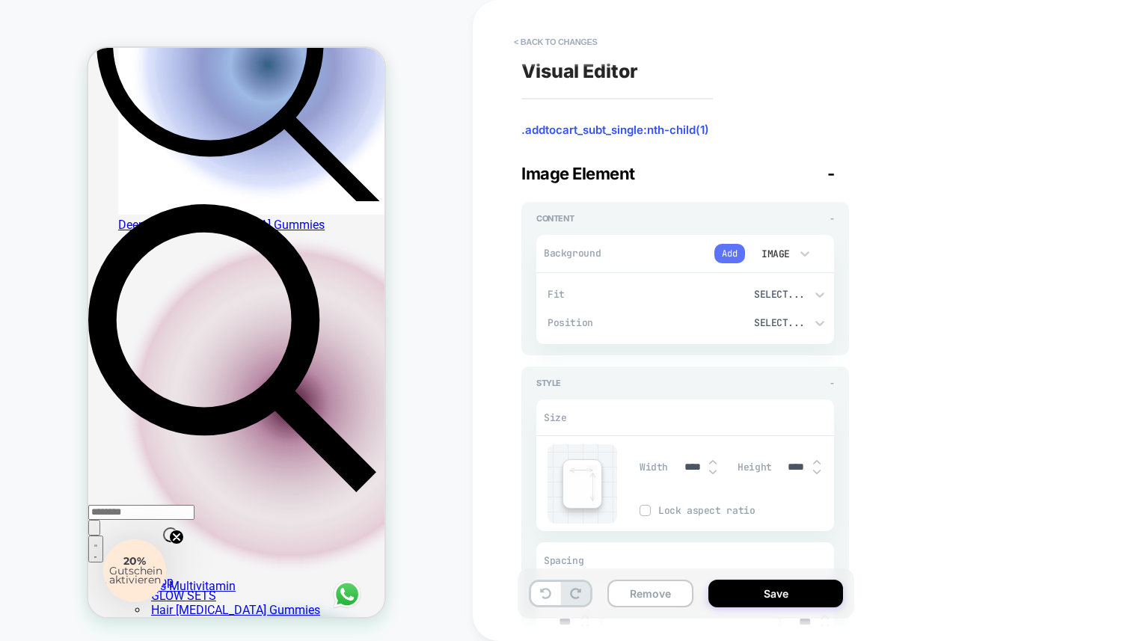
click at [734, 256] on button "Add" at bounding box center [729, 253] width 31 height 19
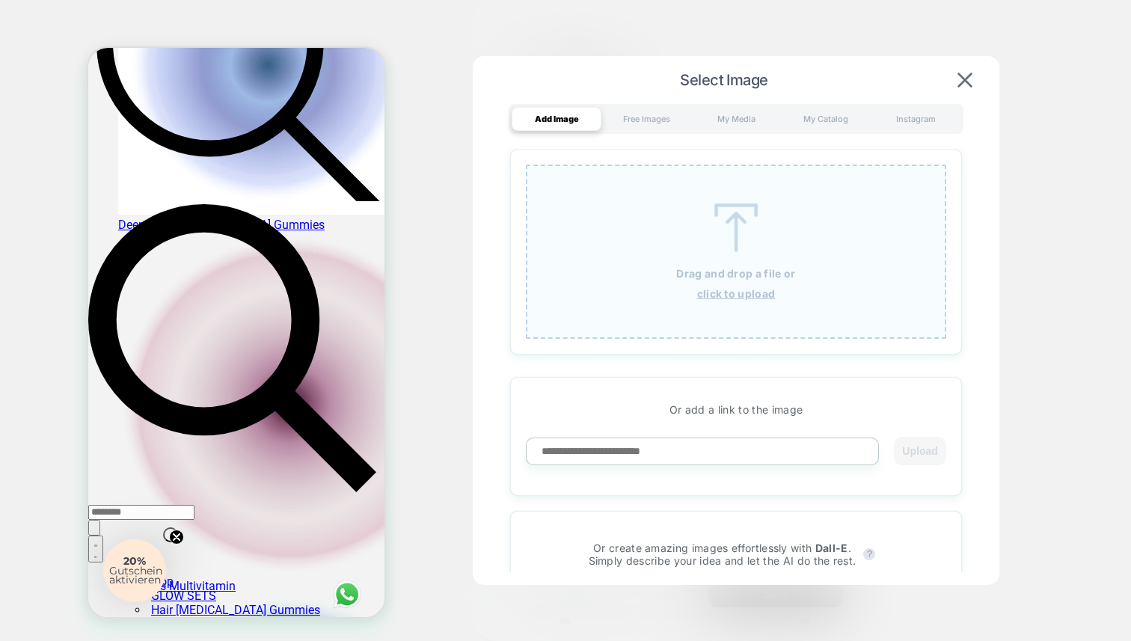
click at [691, 229] on div "Drag and drop a file or click to upload" at bounding box center [736, 252] width 420 height 174
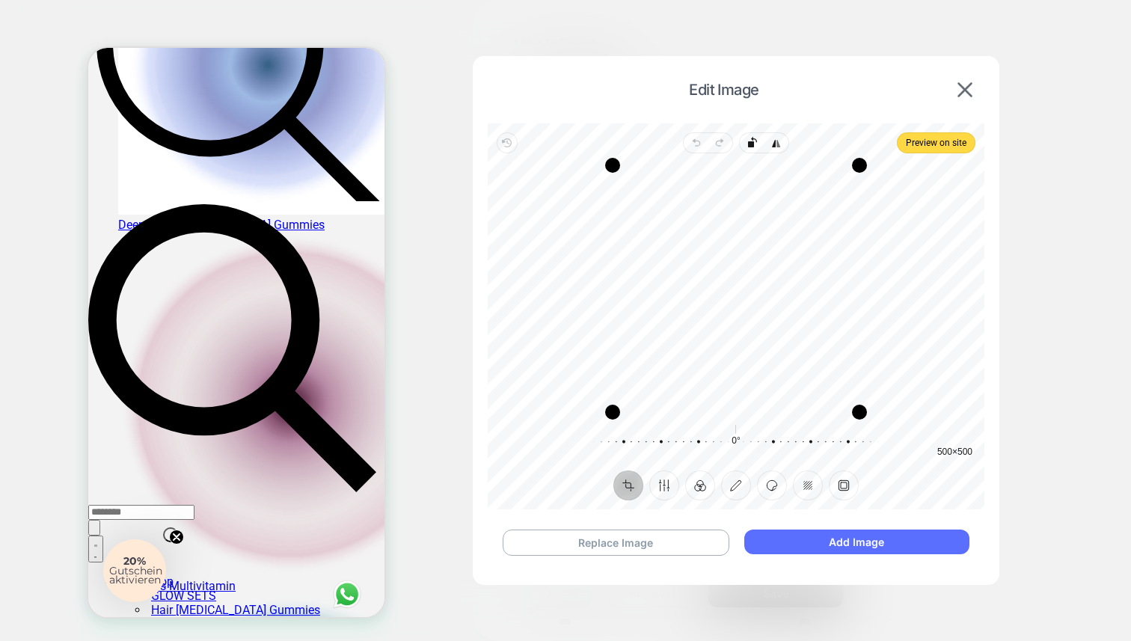
click at [837, 539] on button "Add Image" at bounding box center [856, 541] width 225 height 25
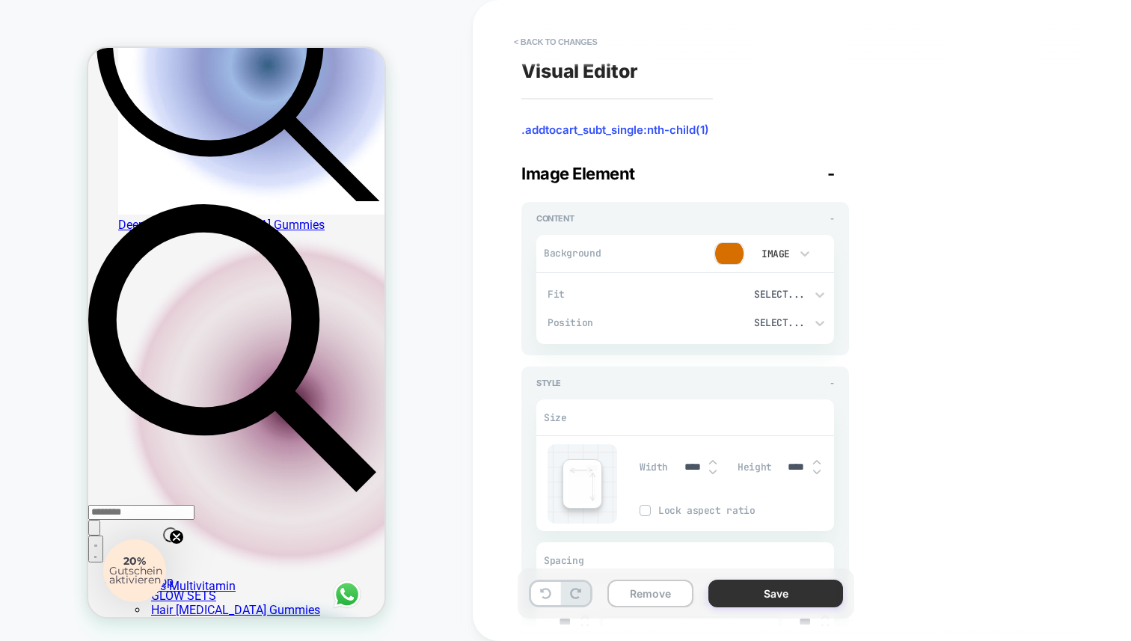
click at [795, 590] on button "Save" at bounding box center [775, 594] width 135 height 28
type textarea "*"
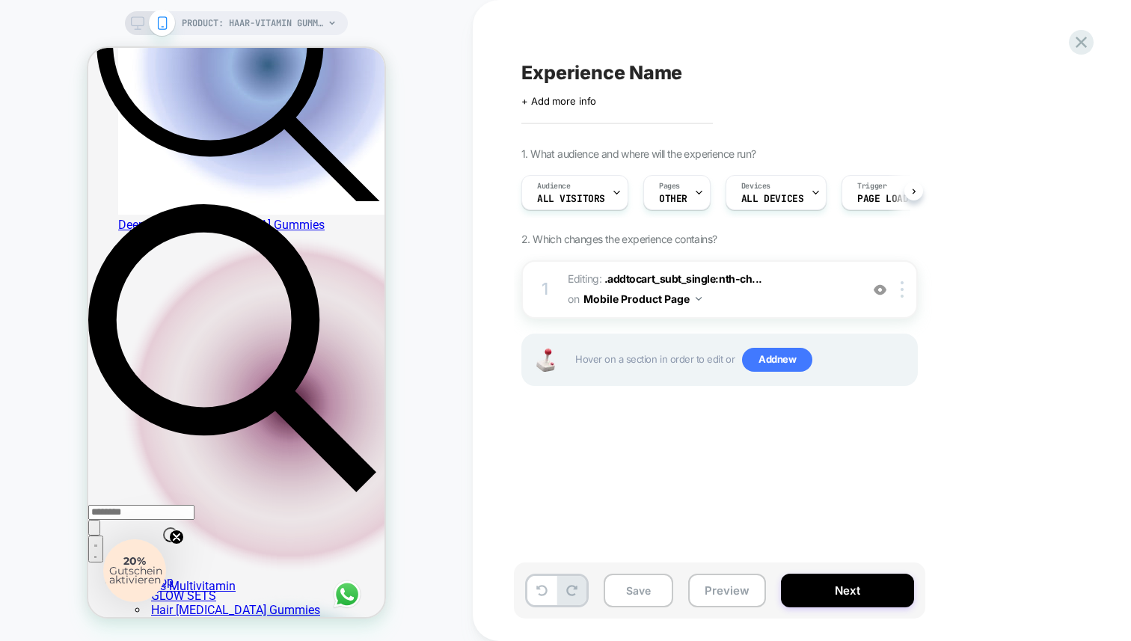
scroll to position [0, 1]
click at [878, 290] on img at bounding box center [879, 289] width 13 height 13
click at [843, 588] on button "Next" at bounding box center [847, 591] width 133 height 34
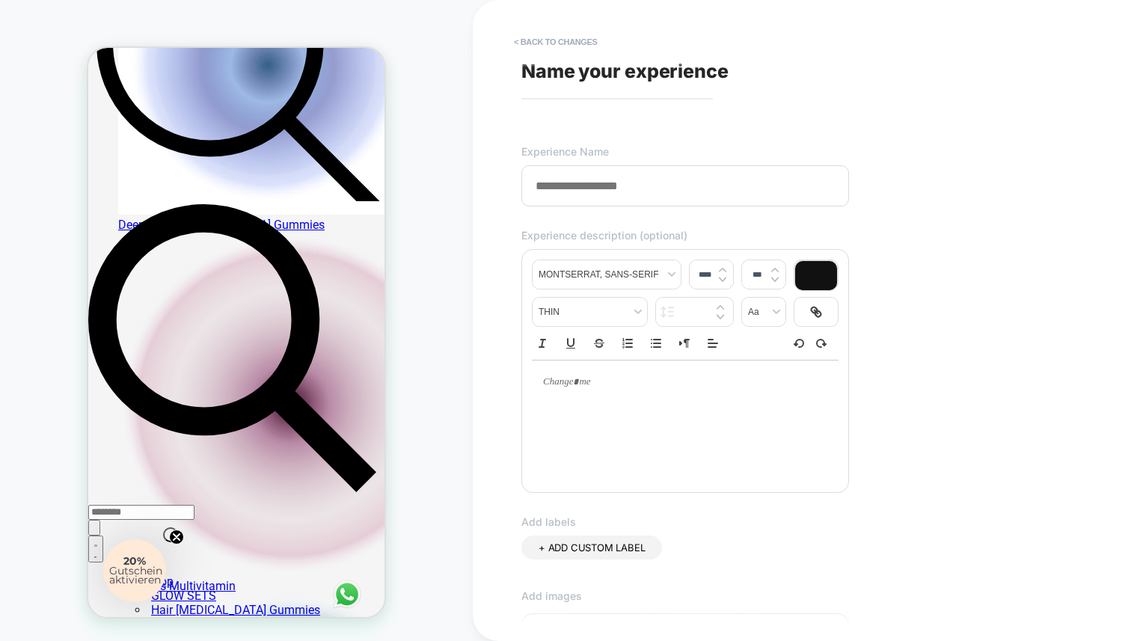
click at [665, 190] on input at bounding box center [685, 185] width 328 height 41
type input "**********"
click at [881, 227] on div "**********" at bounding box center [794, 320] width 561 height 611
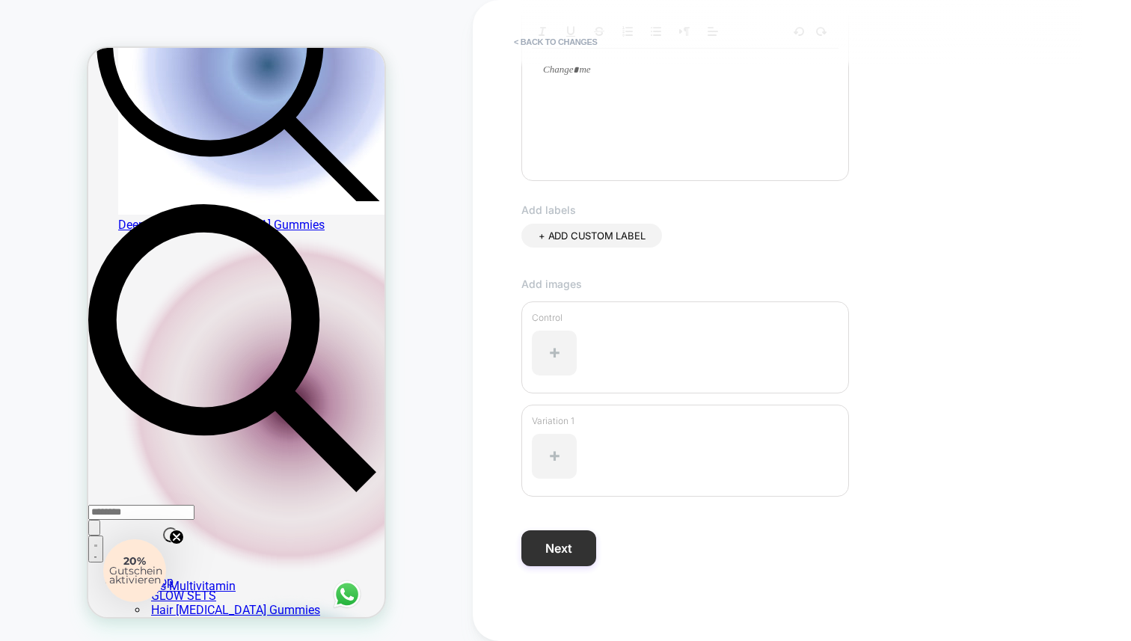
click at [582, 541] on button "Next" at bounding box center [558, 548] width 75 height 36
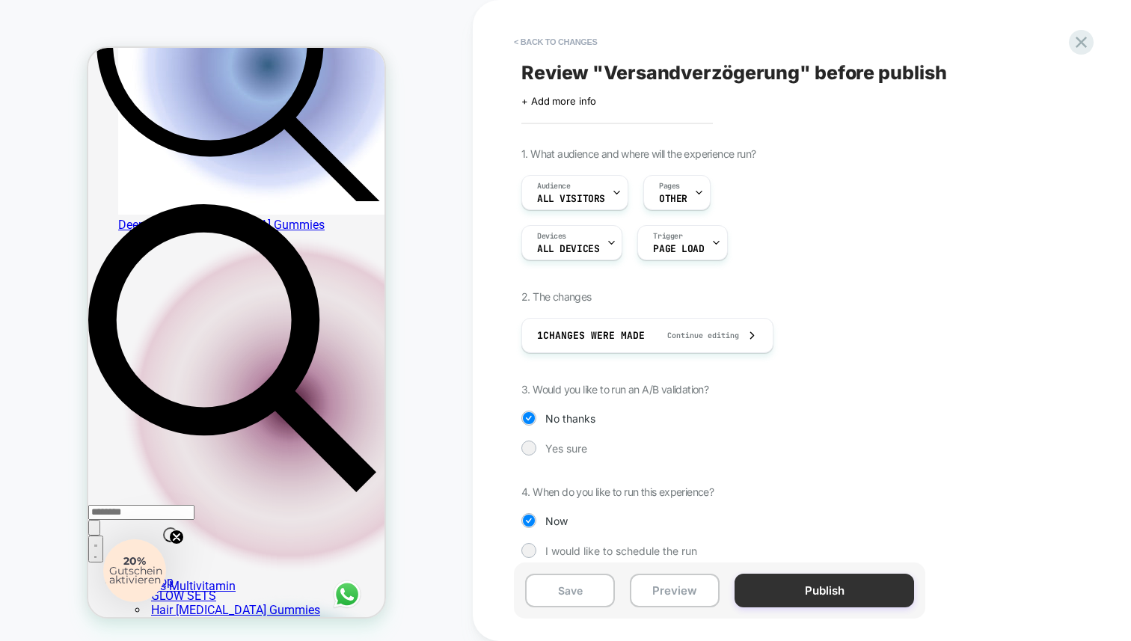
click at [787, 591] on button "Publish" at bounding box center [823, 591] width 179 height 34
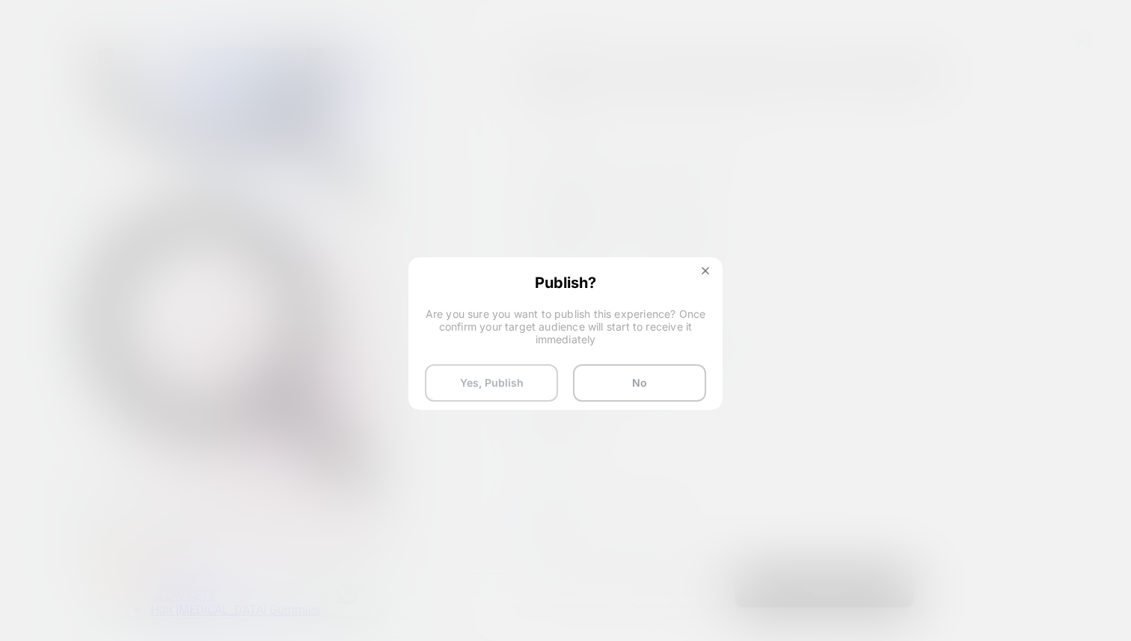
click at [520, 384] on button "Yes, Publish" at bounding box center [491, 382] width 133 height 37
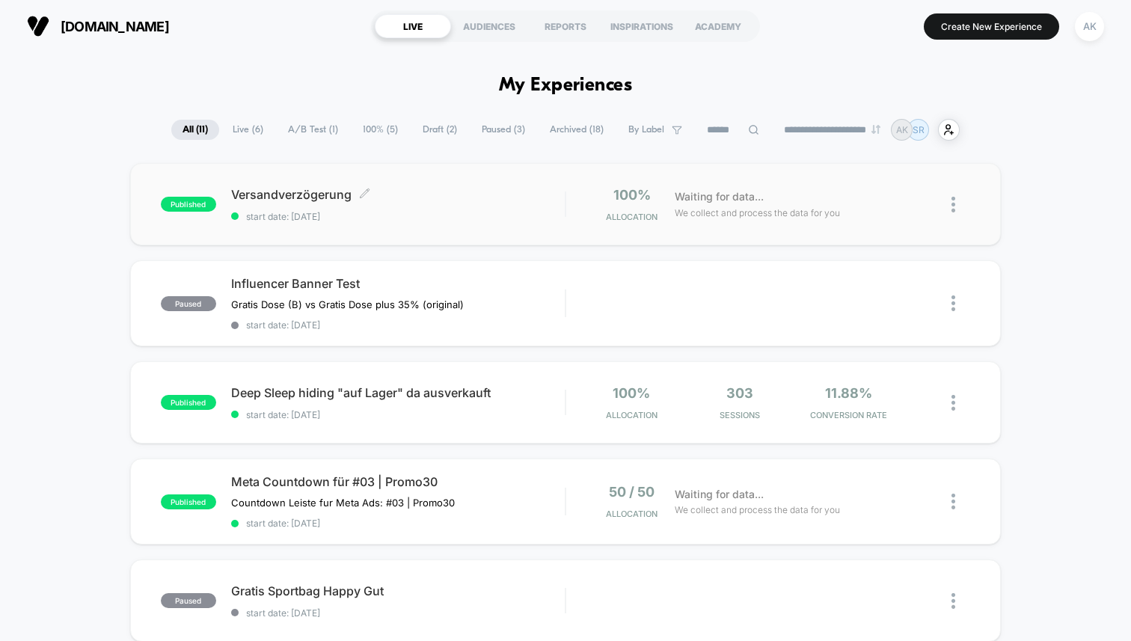
click at [396, 215] on span "start date: 9/12/2025" at bounding box center [397, 216] width 333 height 11
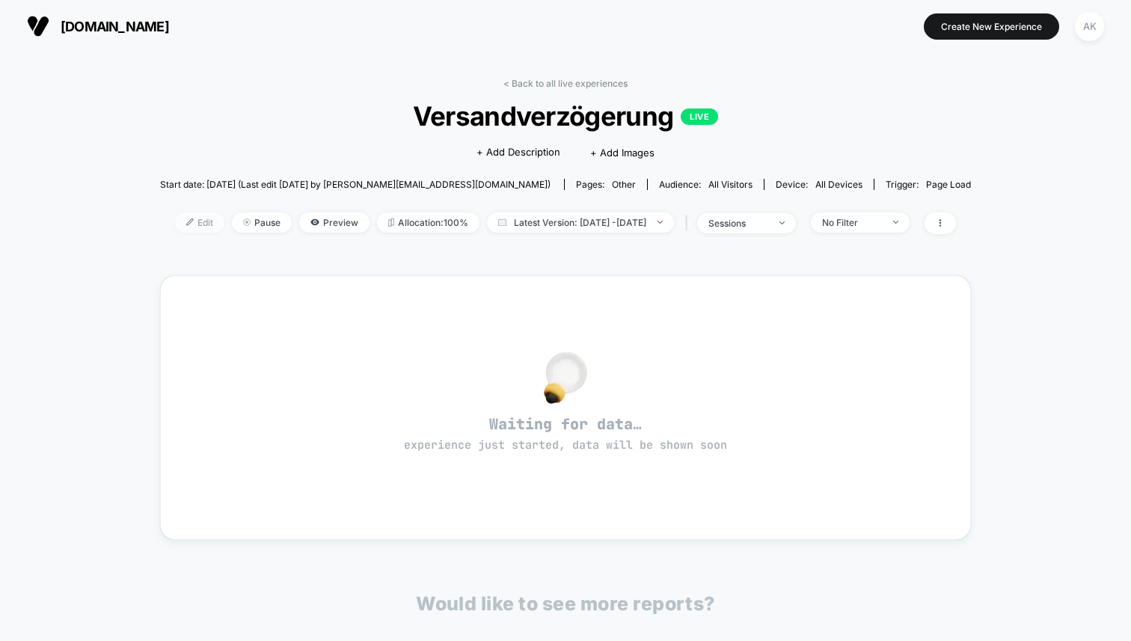
click at [175, 224] on span "Edit" at bounding box center [199, 222] width 49 height 20
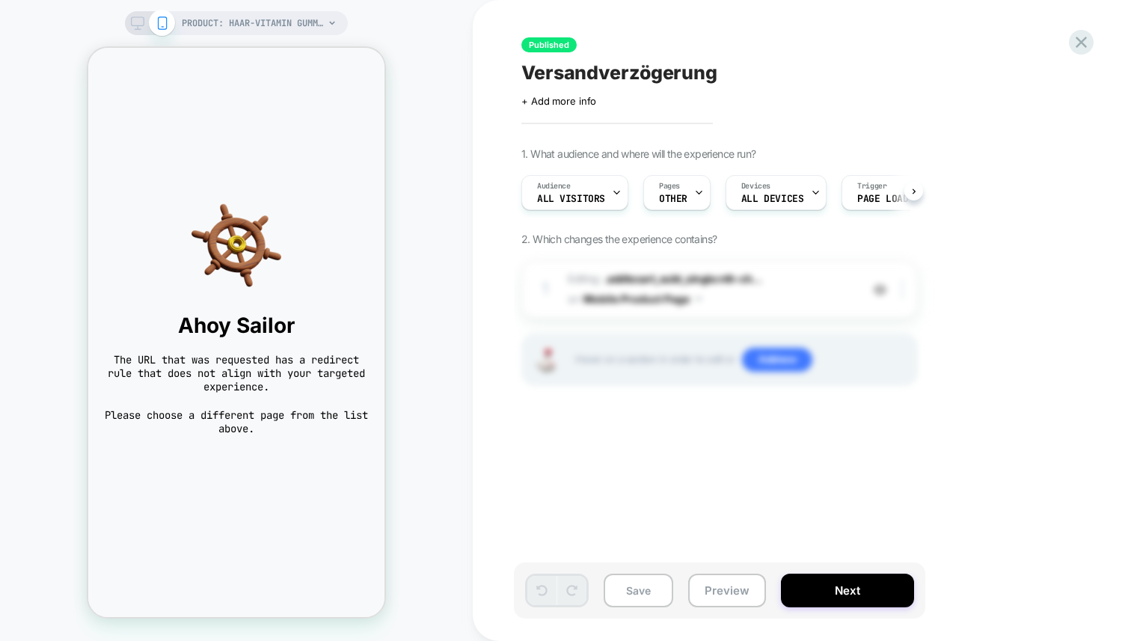
scroll to position [0, 1]
click at [693, 197] on div at bounding box center [698, 193] width 10 height 34
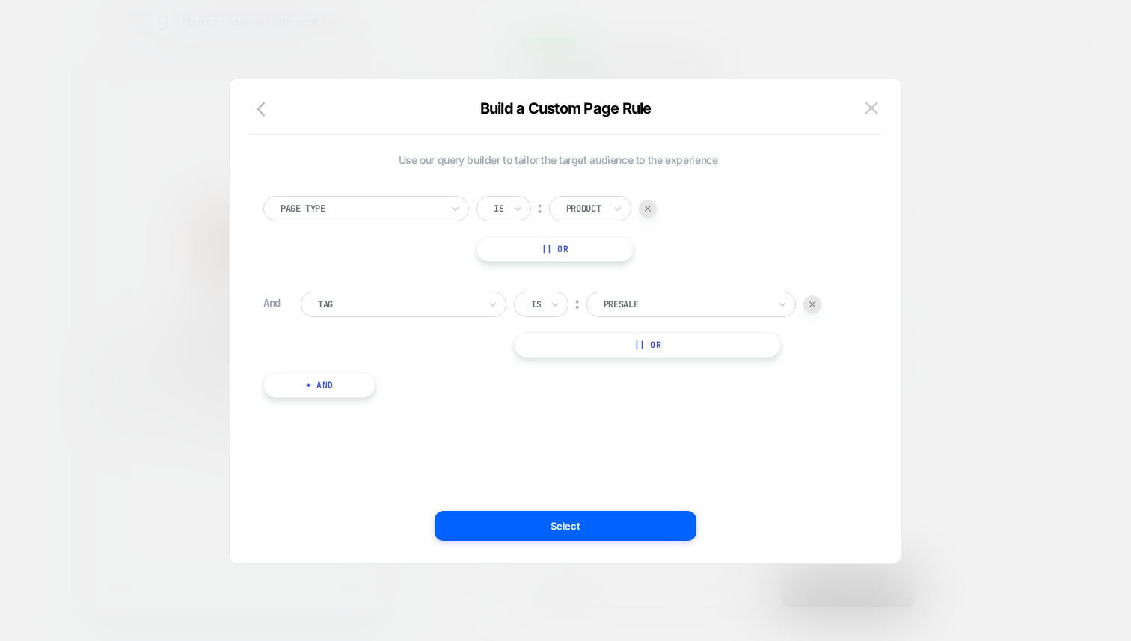
click at [639, 306] on div at bounding box center [685, 304] width 165 height 13
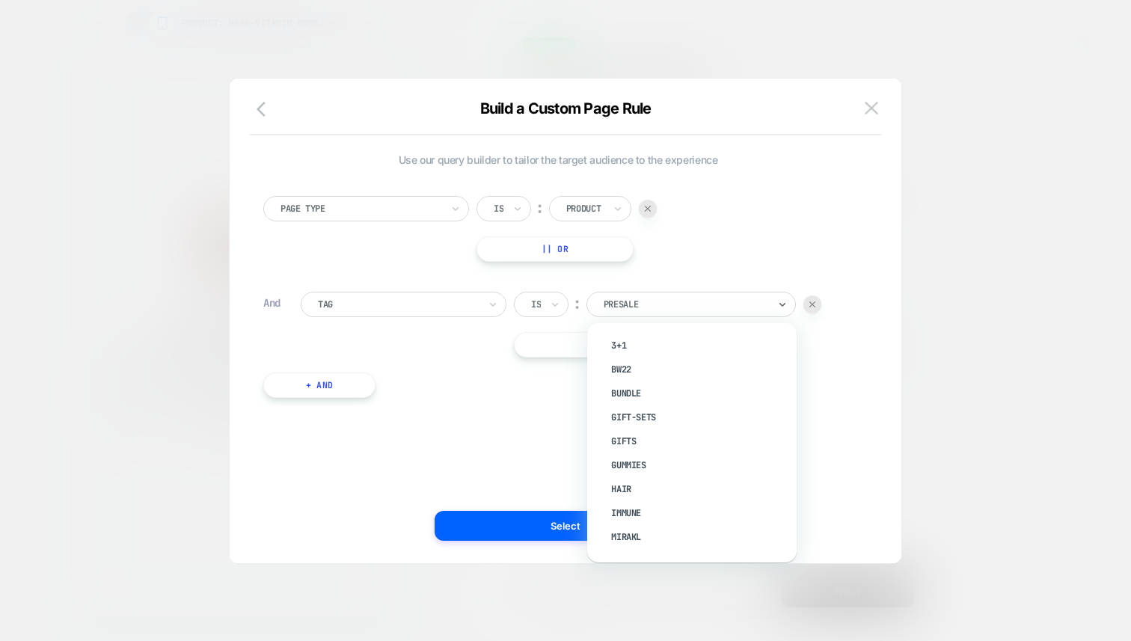
click at [609, 285] on div "Page Type Is ︰ Product || Or And Tag Is ︰ option 3+1 focused, 1 of 28. 28 resul…" at bounding box center [558, 289] width 604 height 232
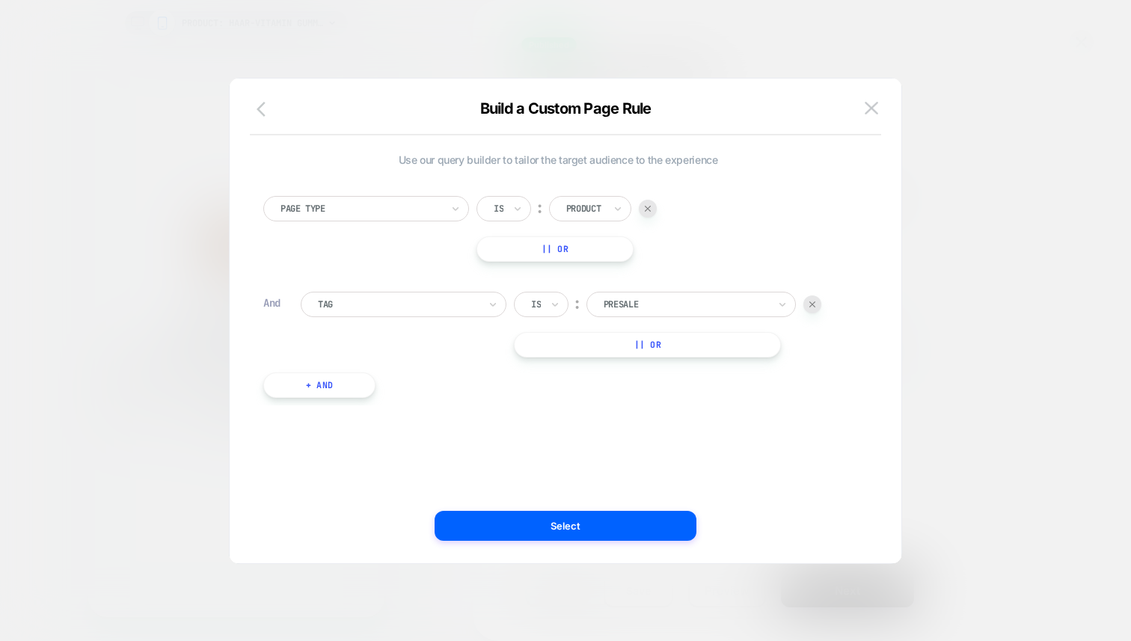
click at [270, 105] on icon "button" at bounding box center [265, 109] width 18 height 18
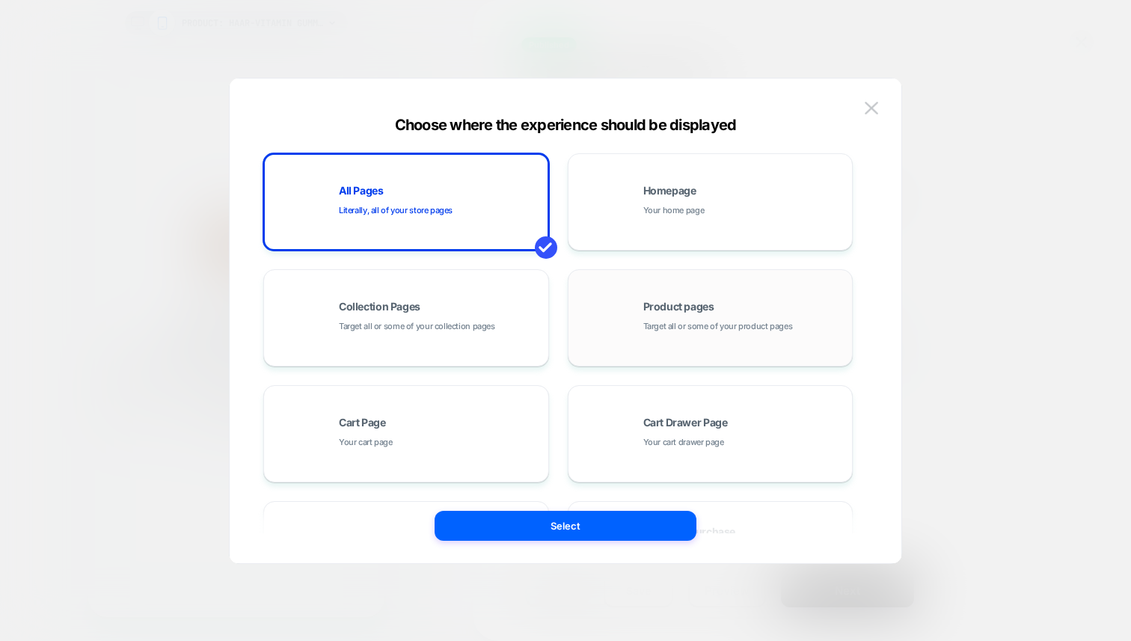
click at [698, 302] on span "Product pages" at bounding box center [678, 306] width 71 height 10
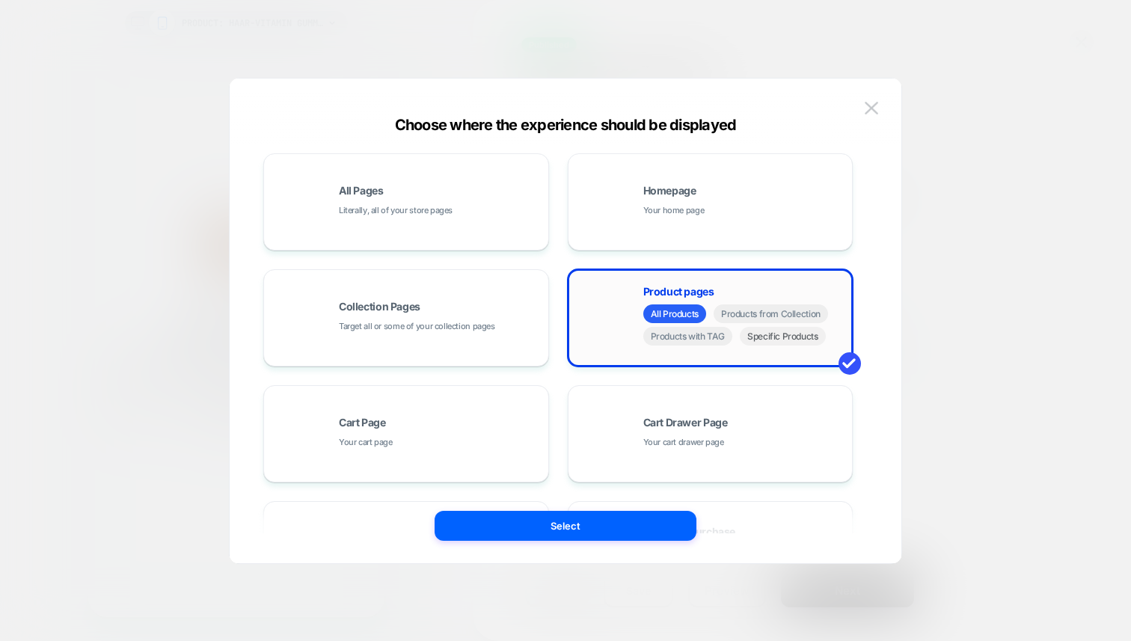
click at [769, 338] on span "Specific Products" at bounding box center [783, 336] width 86 height 19
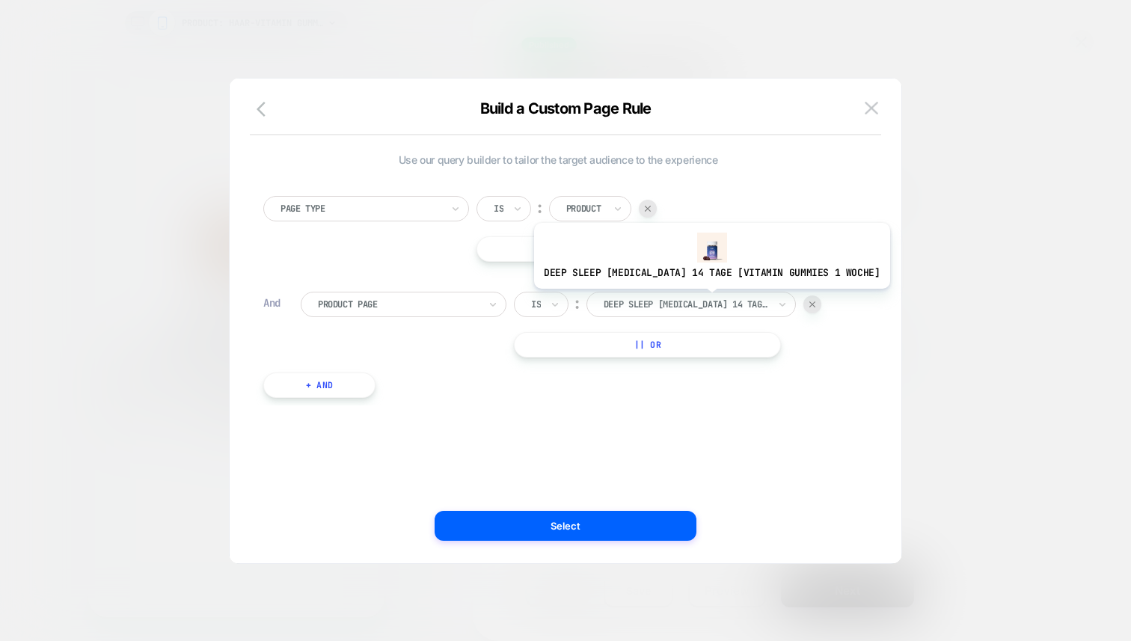
click at [693, 300] on div at bounding box center [685, 304] width 165 height 13
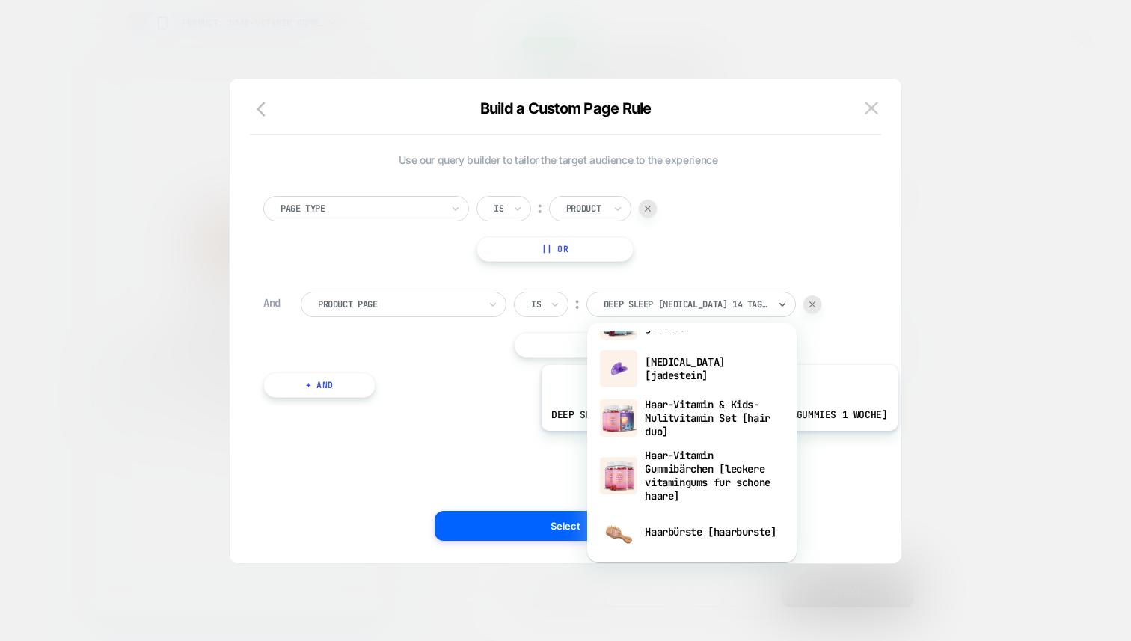
scroll to position [375, 0]
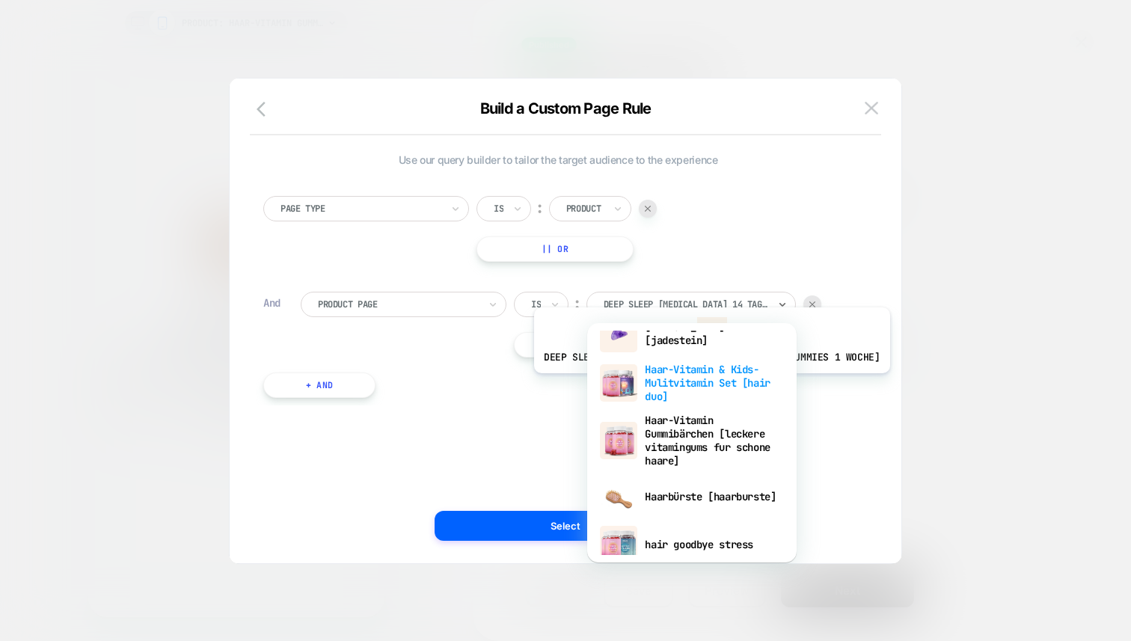
click at [693, 384] on div "Haar-Vitamin & Kids-Mulitvitamin Set [hair duo]" at bounding box center [691, 382] width 194 height 51
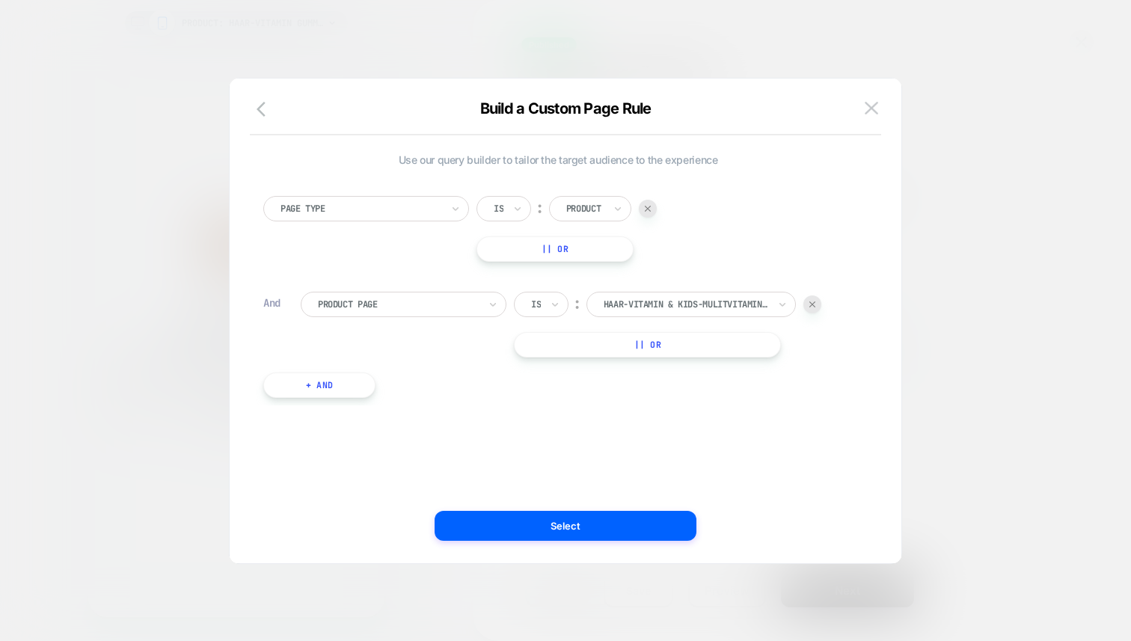
click at [711, 340] on button "|| Or" at bounding box center [647, 344] width 267 height 25
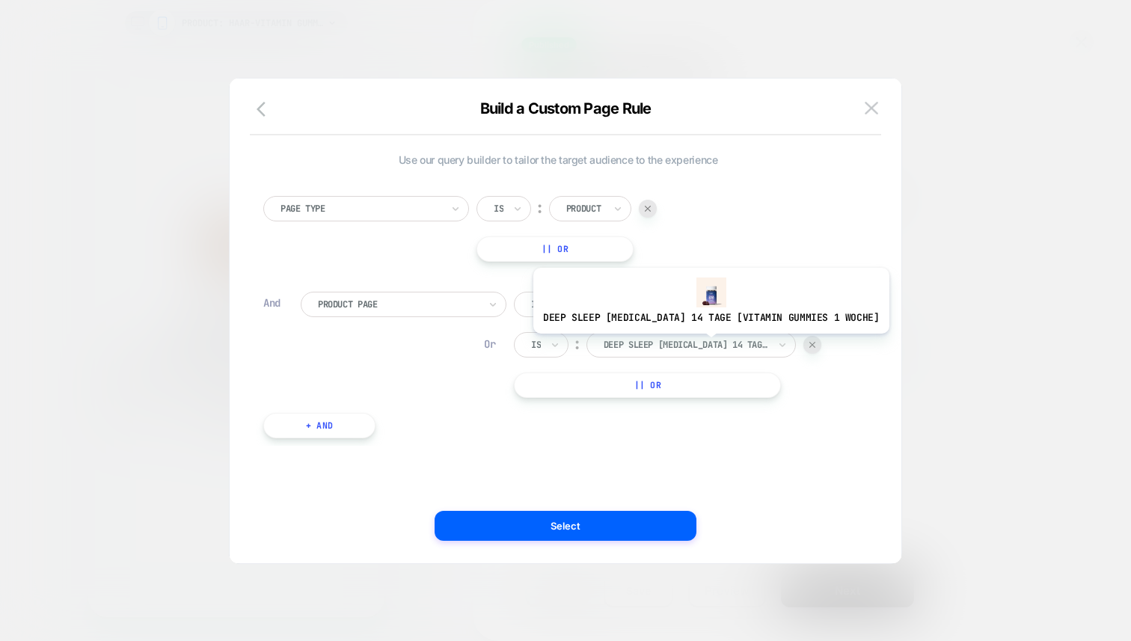
click at [692, 345] on div at bounding box center [685, 344] width 165 height 13
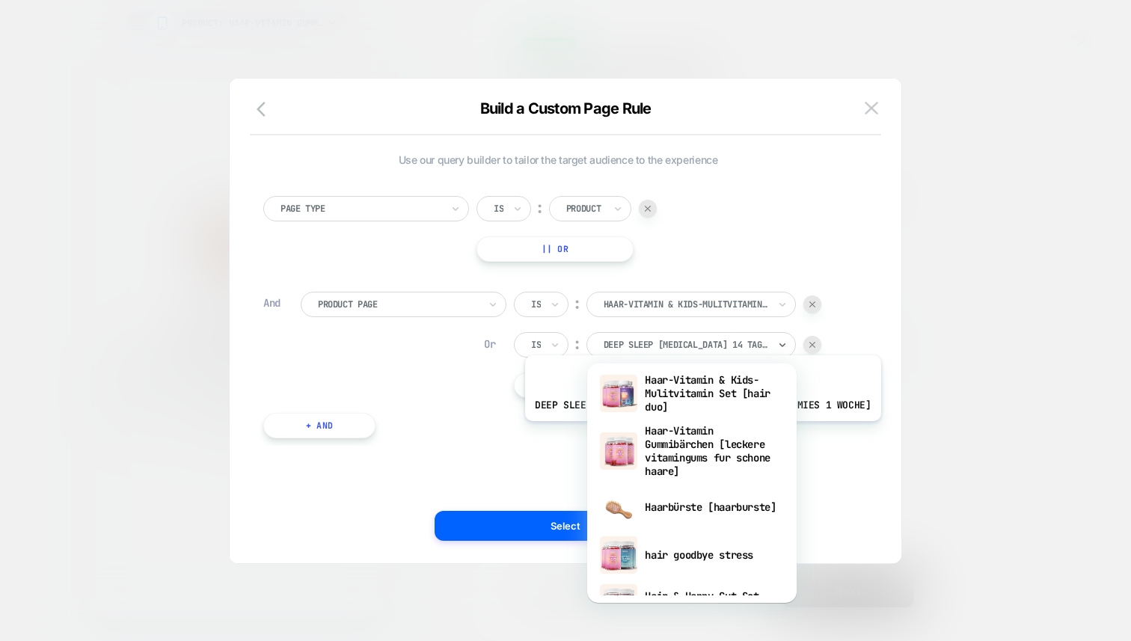
scroll to position [418, 0]
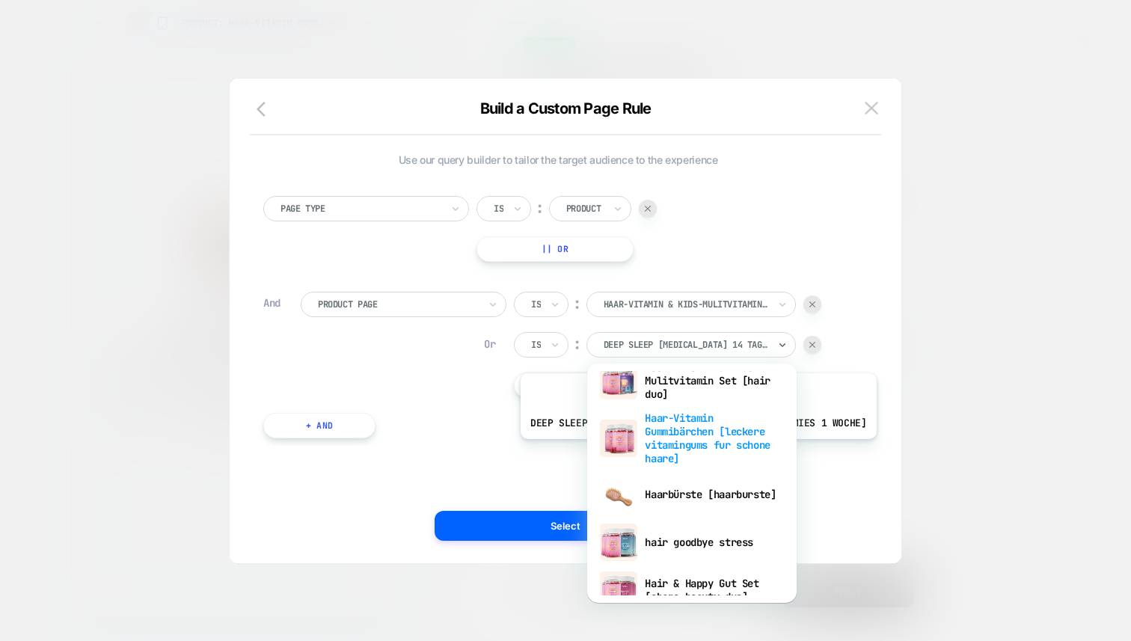
click at [680, 450] on div "Haar-Vitamin Gummibärchen [leckere vitamingums fur schone haare]" at bounding box center [691, 438] width 194 height 64
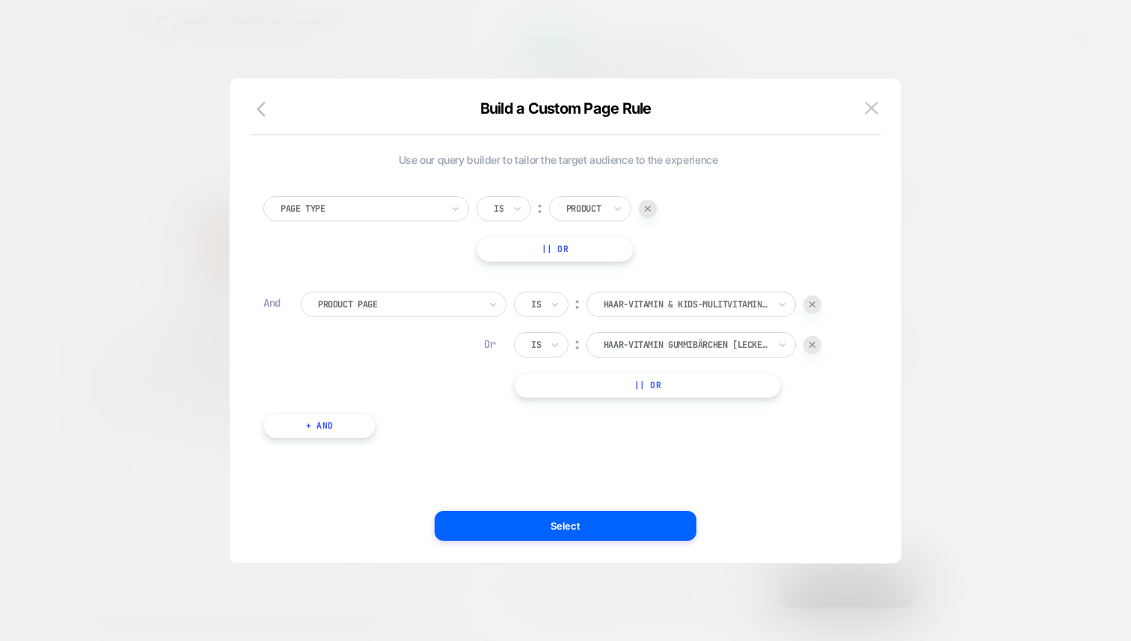
click at [643, 396] on button "|| Or" at bounding box center [647, 384] width 267 height 25
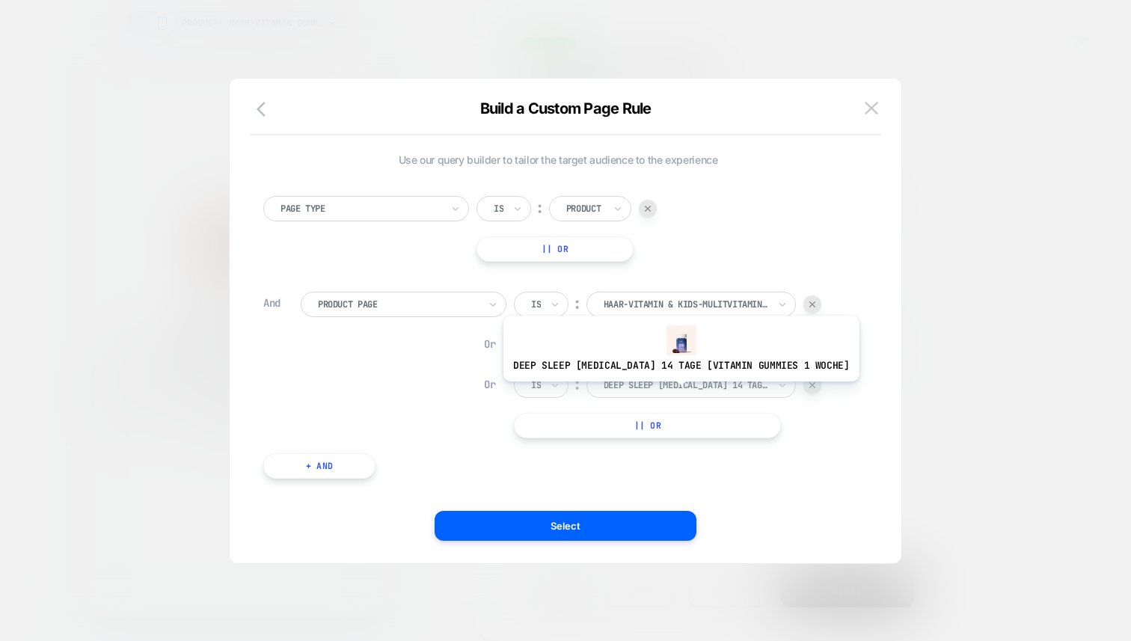
click at [663, 392] on div "DEEP SLEEP Melatonin 14 Tage [vitamin gummies 1 woche]" at bounding box center [685, 385] width 167 height 16
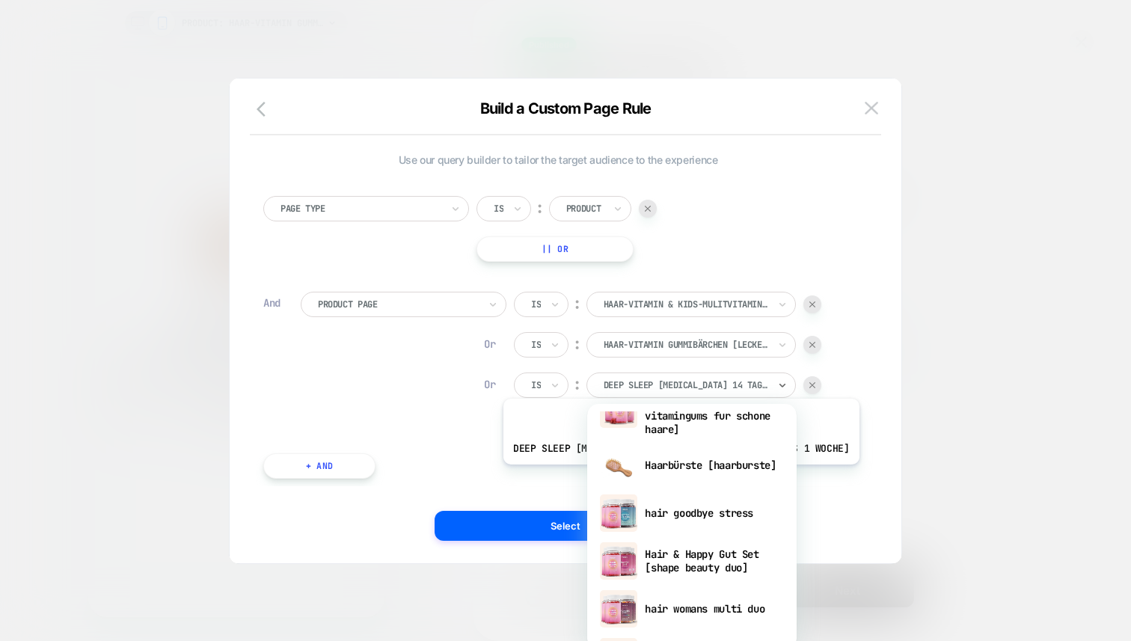
scroll to position [511, 0]
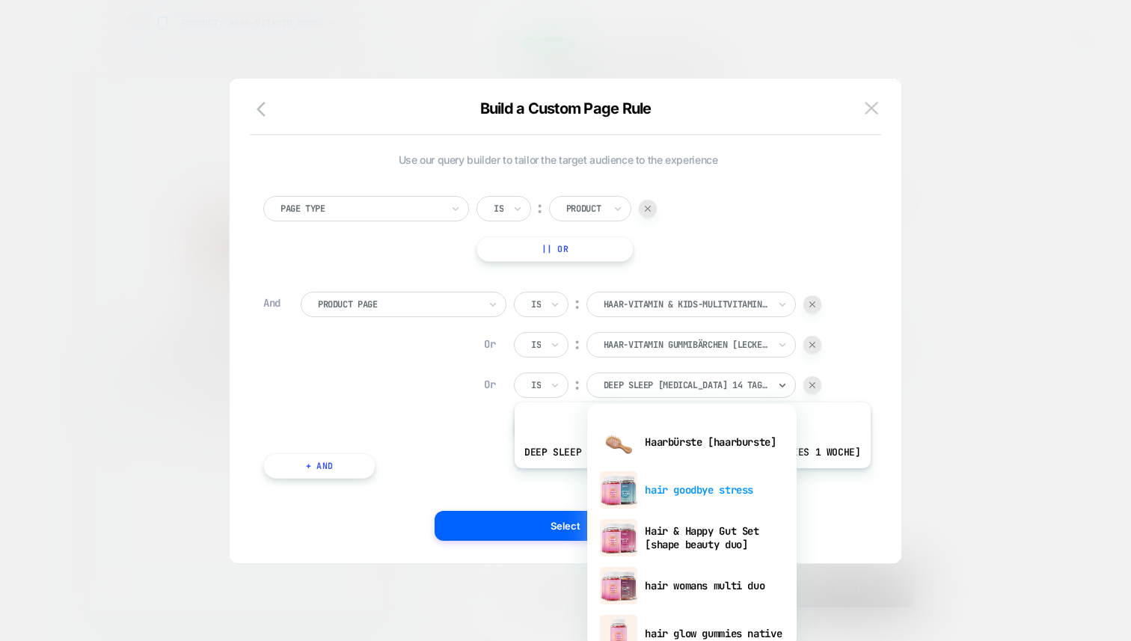
click at [674, 479] on div "hair goodbye stress" at bounding box center [691, 490] width 194 height 48
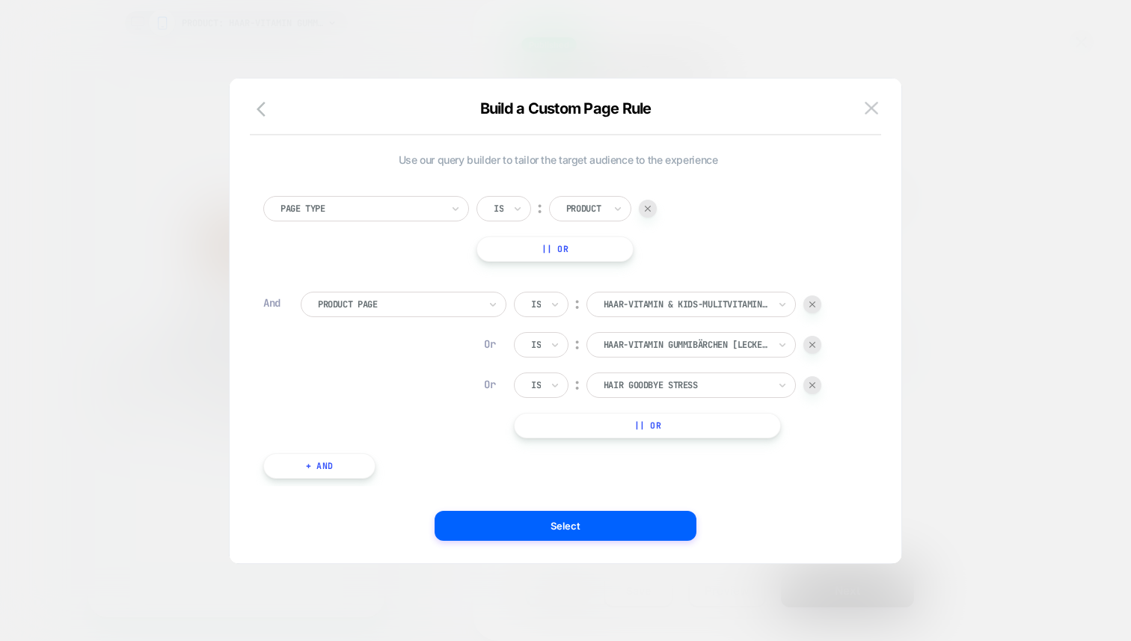
click at [667, 428] on button "|| Or" at bounding box center [647, 425] width 267 height 25
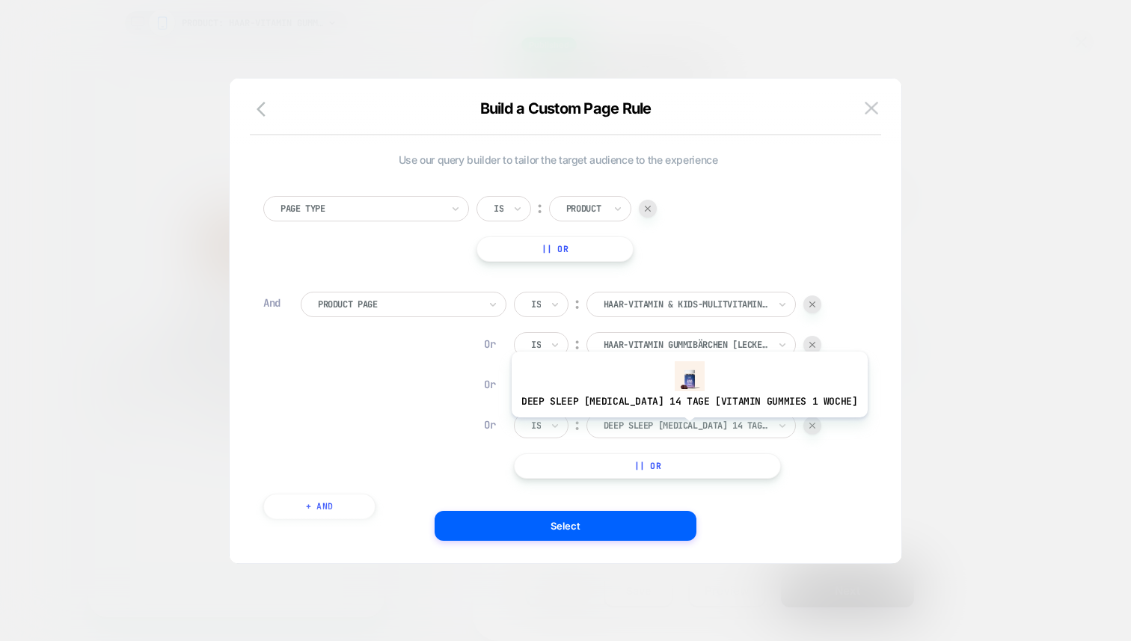
click at [671, 428] on div at bounding box center [685, 425] width 165 height 13
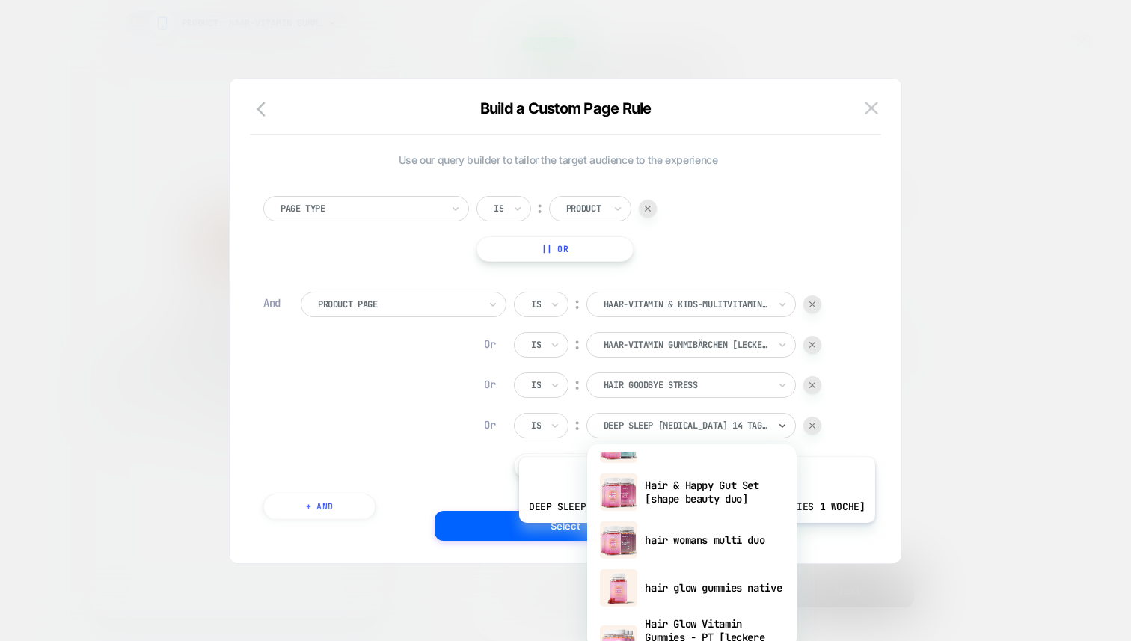
scroll to position [615, 0]
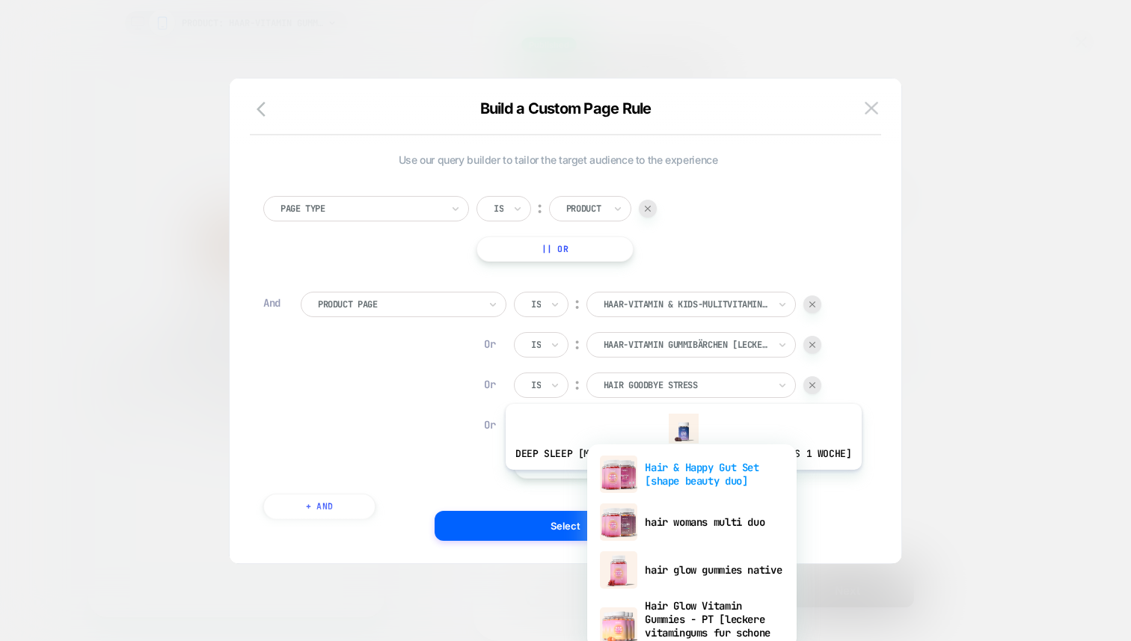
click at [665, 481] on div "Hair & Happy Gut Set [shape beauty duo]" at bounding box center [691, 474] width 194 height 48
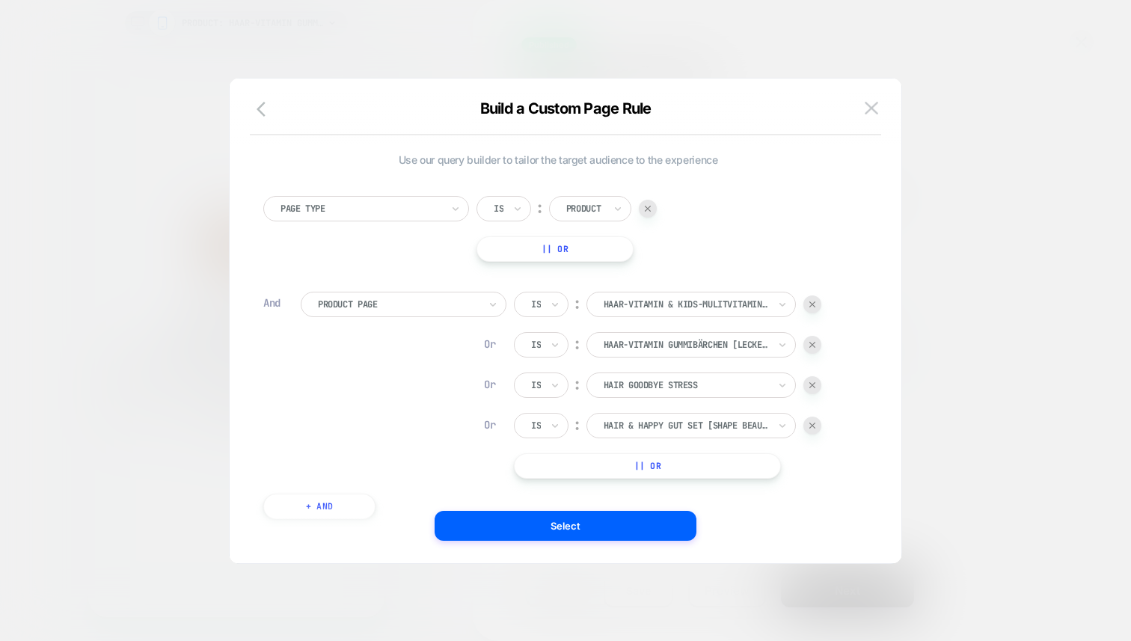
click at [639, 465] on button "|| Or" at bounding box center [647, 465] width 267 height 25
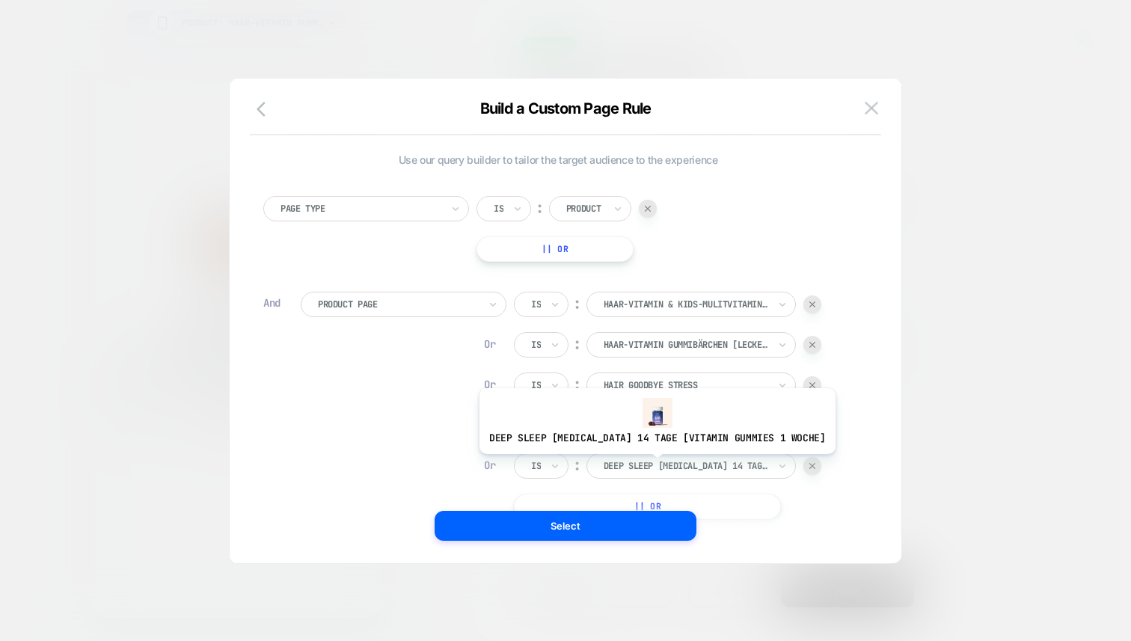
click at [639, 465] on div at bounding box center [685, 465] width 165 height 13
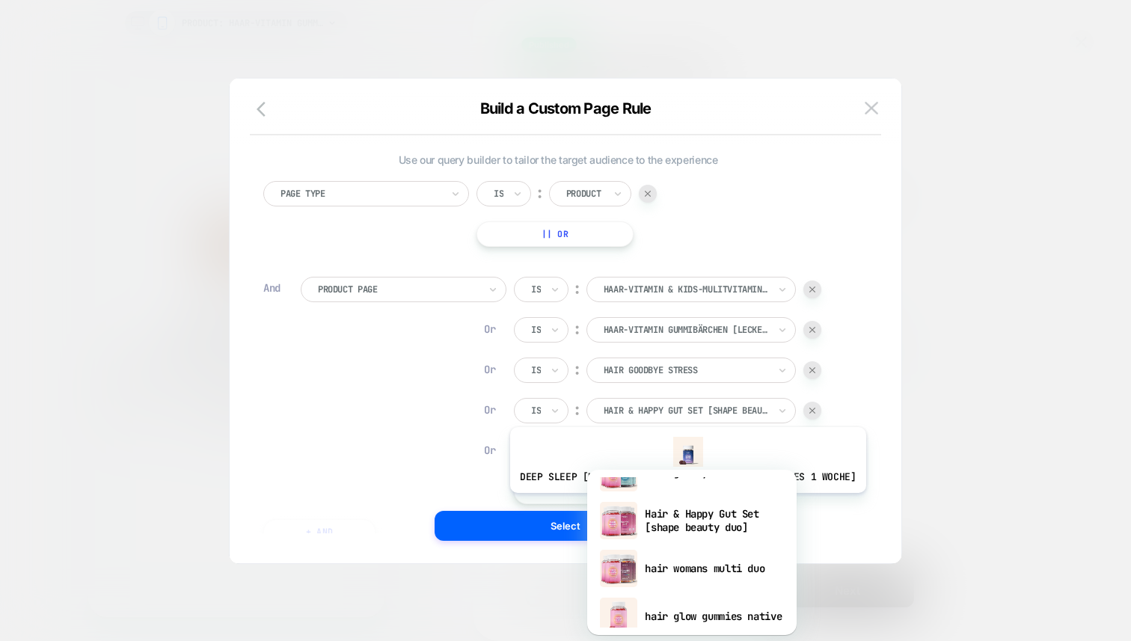
scroll to position [621, 0]
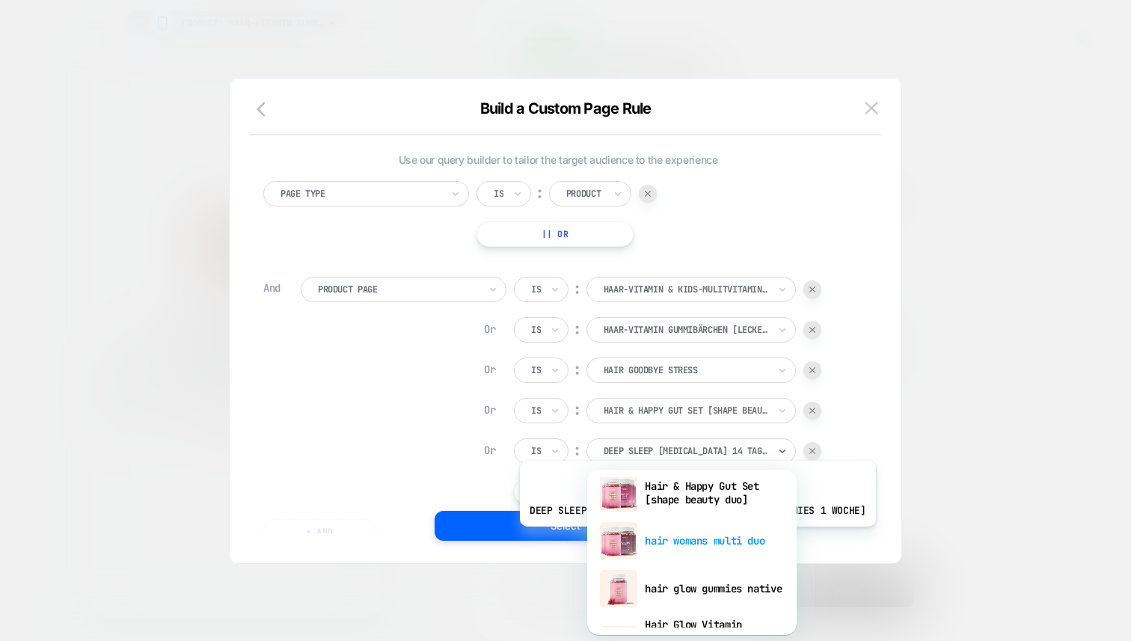
click at [679, 538] on div "hair womans multi duo" at bounding box center [691, 541] width 194 height 48
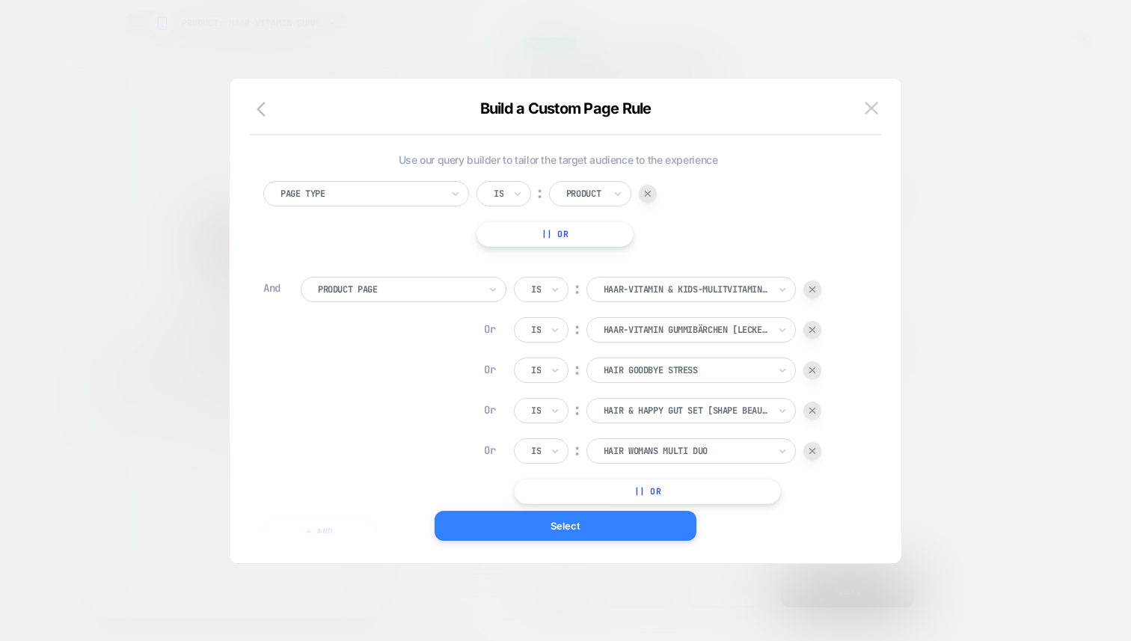
click at [655, 524] on button "Select" at bounding box center [565, 526] width 262 height 30
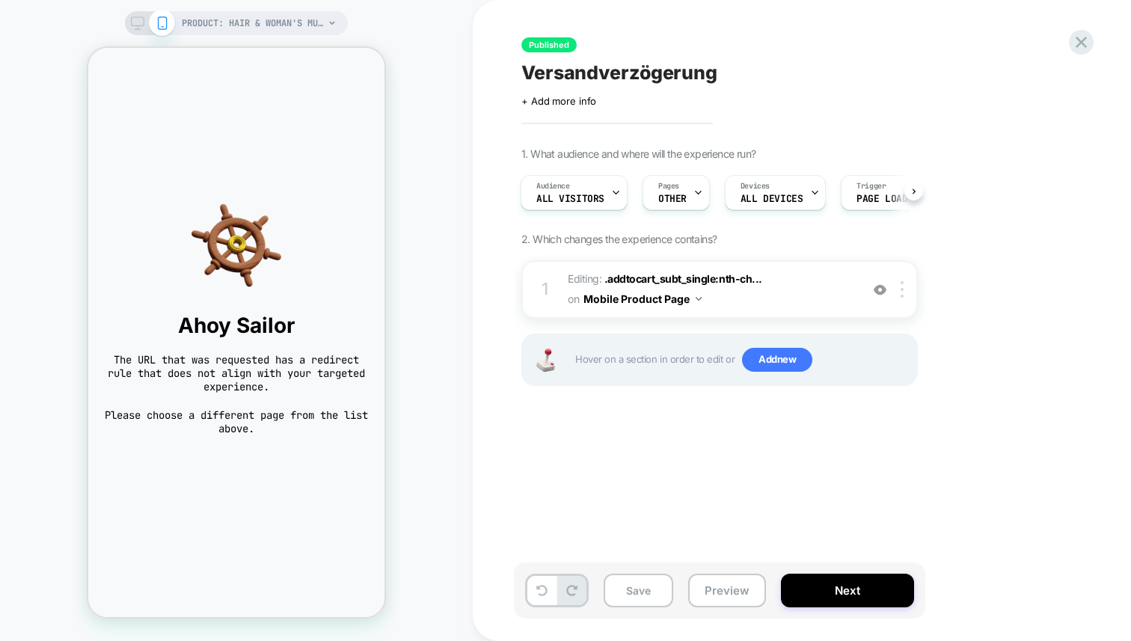
scroll to position [0, 1]
click at [846, 601] on button "Next" at bounding box center [847, 591] width 133 height 34
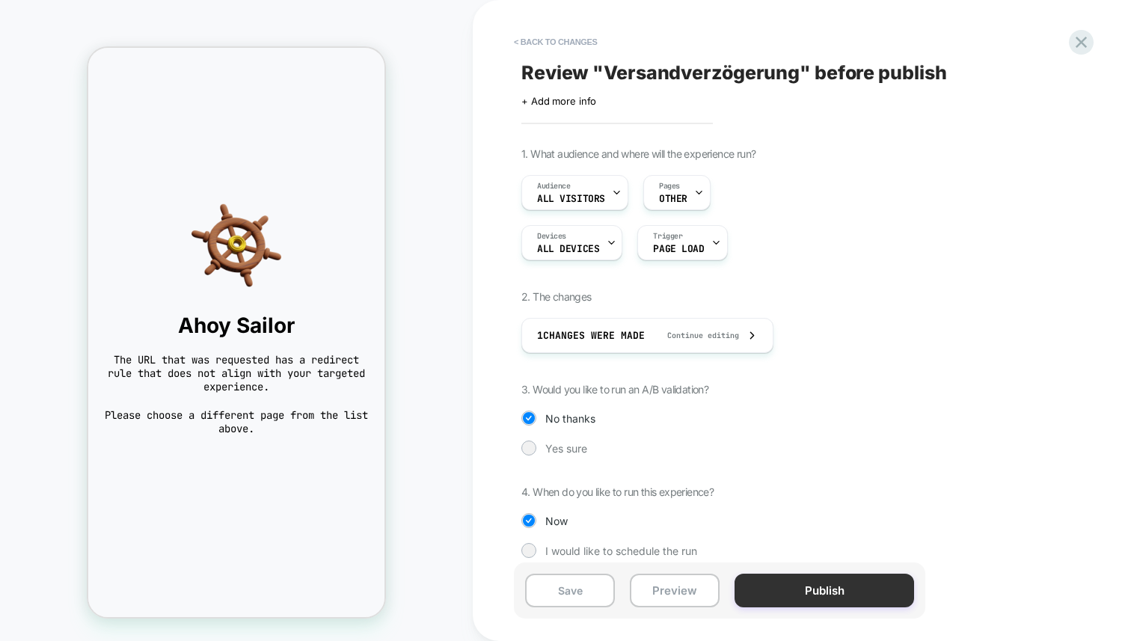
click at [822, 594] on button "Publish" at bounding box center [823, 591] width 179 height 34
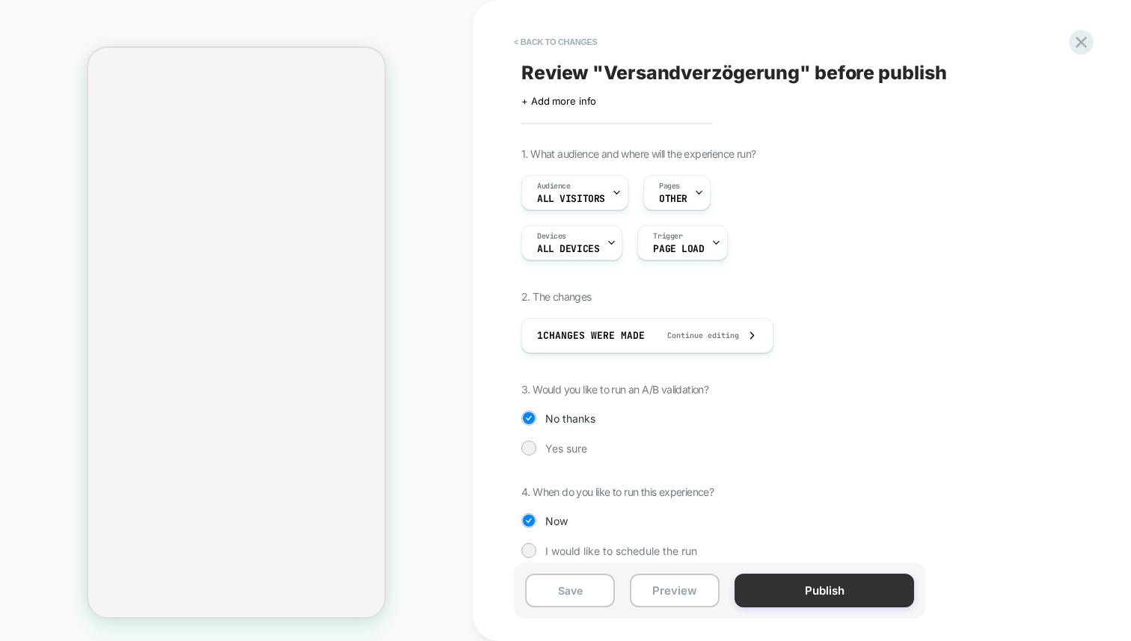
select select "**********"
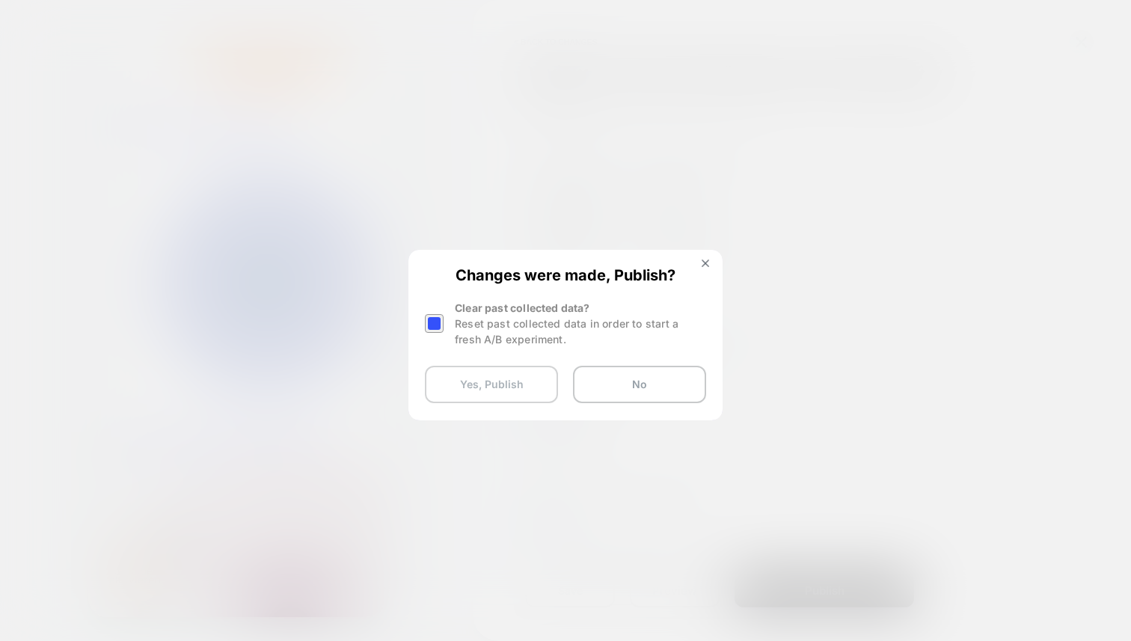
scroll to position [0, 381]
click at [523, 389] on button "Yes, Publish" at bounding box center [491, 384] width 133 height 37
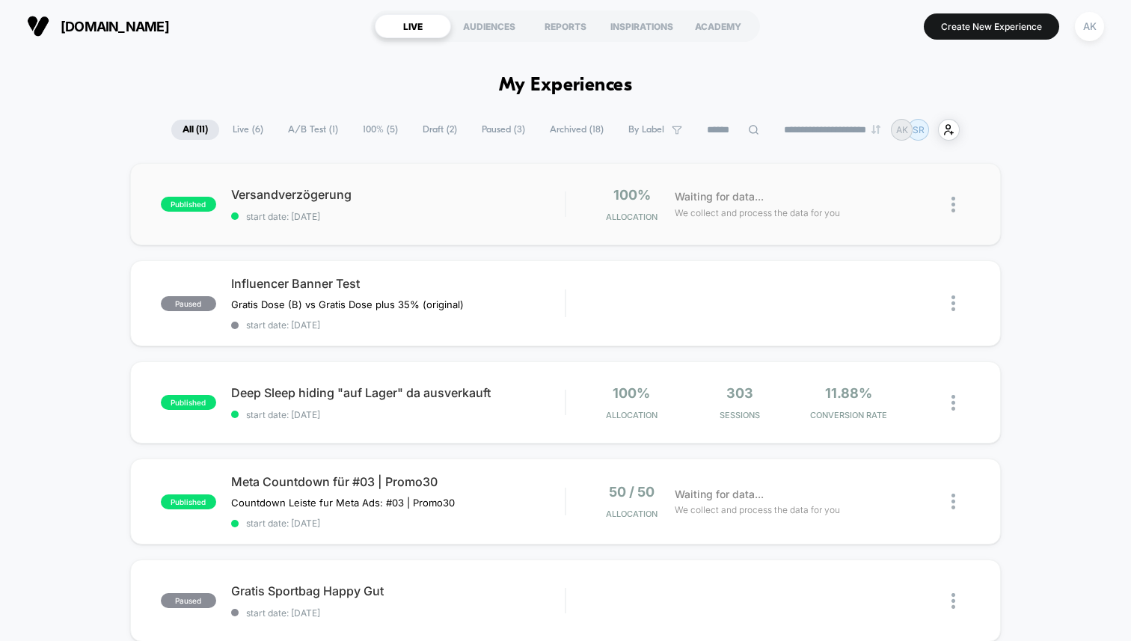
click at [505, 227] on div "published Versandverzögerung start date: [DATE] 100% Allocation Waiting for dat…" at bounding box center [565, 204] width 870 height 82
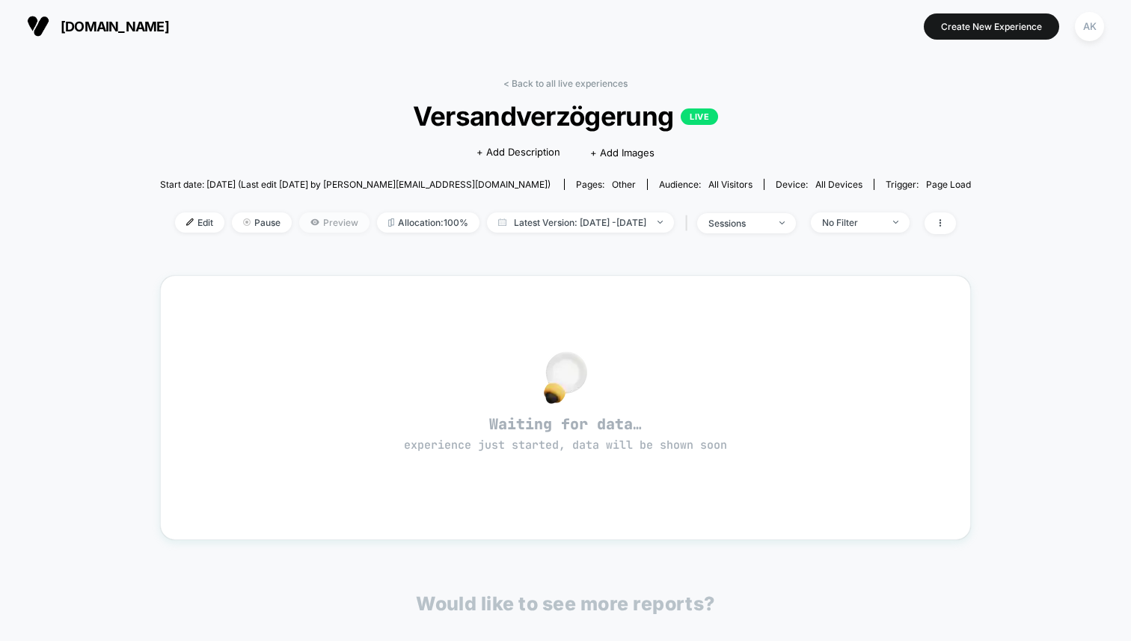
click at [305, 228] on span "Preview" at bounding box center [334, 222] width 70 height 20
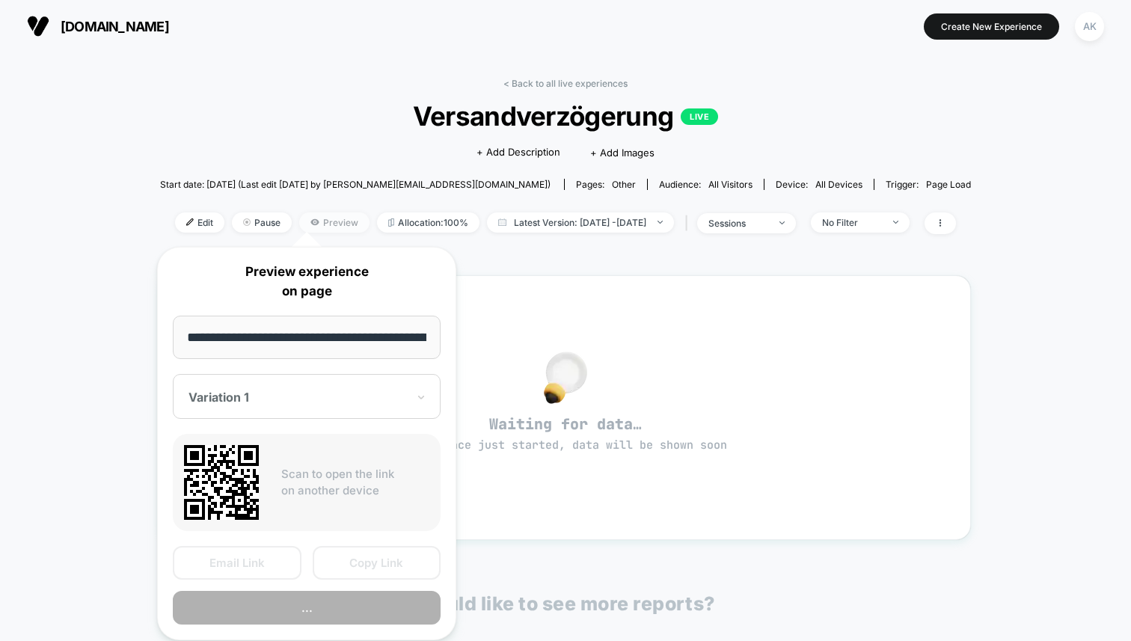
scroll to position [0, 77]
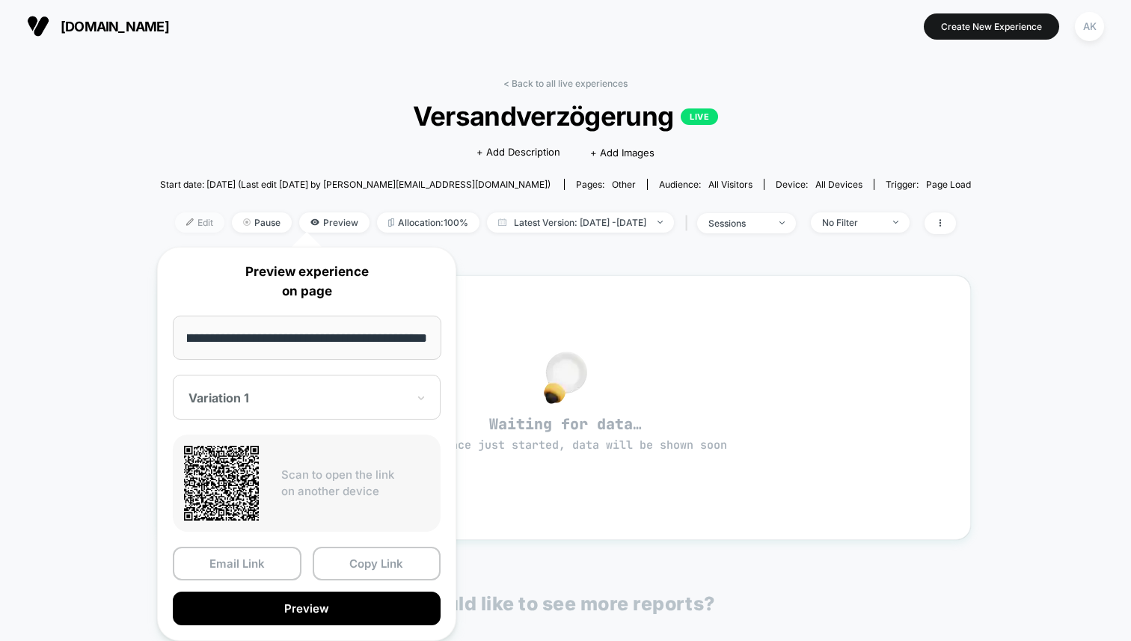
click at [187, 224] on span "Edit" at bounding box center [199, 222] width 49 height 20
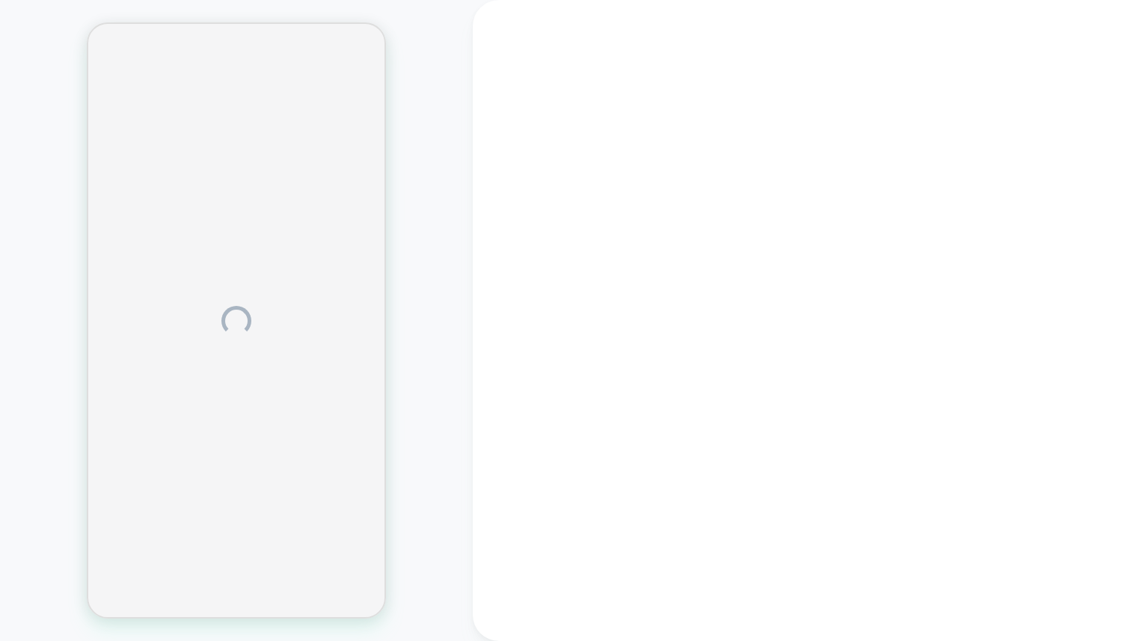
click at [174, 167] on div at bounding box center [236, 320] width 299 height 596
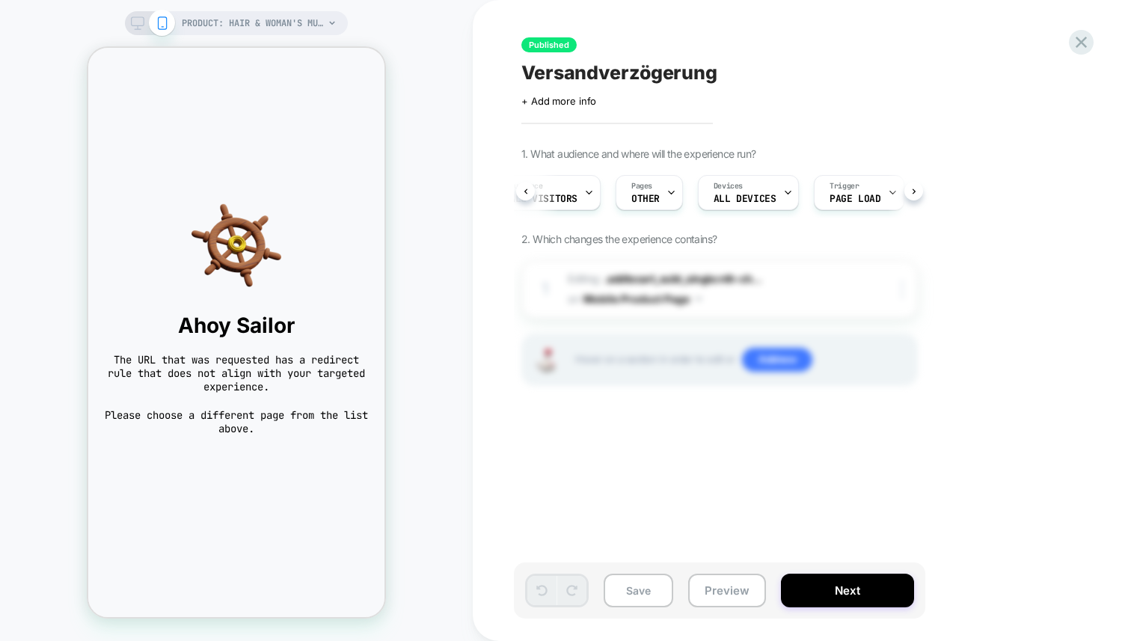
scroll to position [0, 40]
click at [915, 193] on div "Audience All Visitors Pages OTHER Devices ALL DEVICES Trigger Page Load" at bounding box center [719, 192] width 396 height 50
click at [883, 188] on div "Trigger Page Load" at bounding box center [847, 192] width 90 height 35
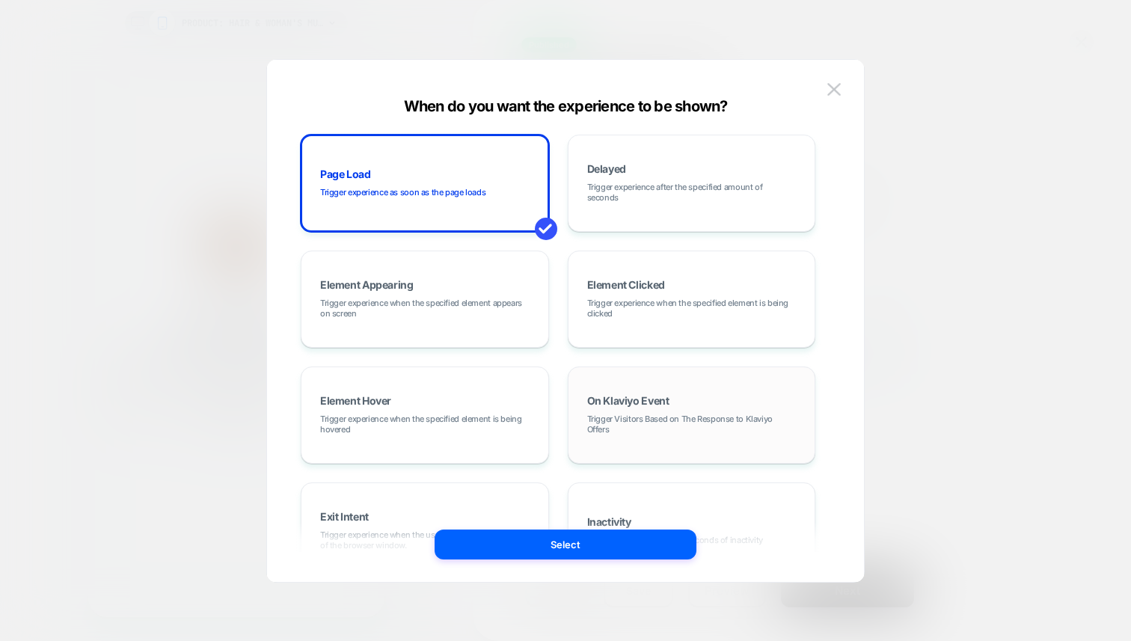
scroll to position [188, 0]
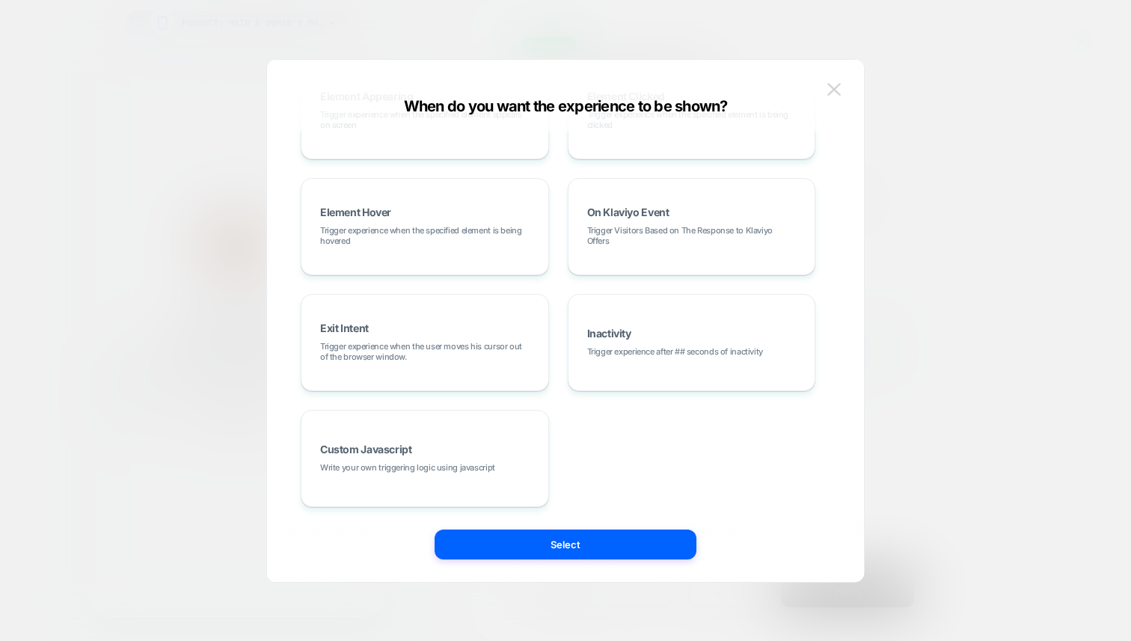
click at [843, 81] on button at bounding box center [834, 90] width 22 height 22
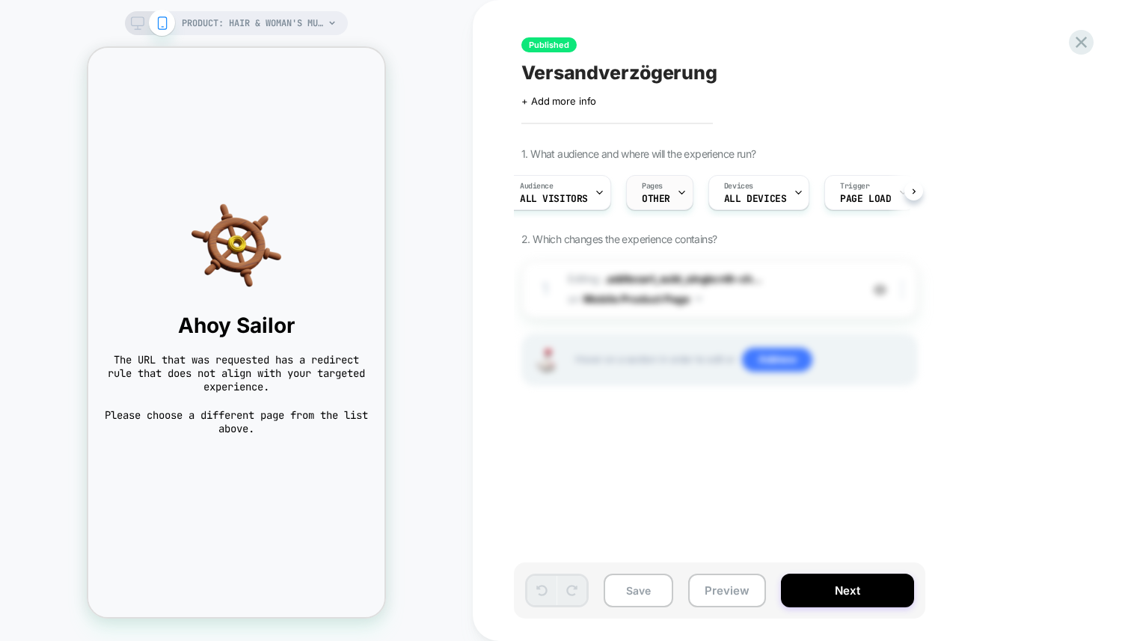
scroll to position [0, 0]
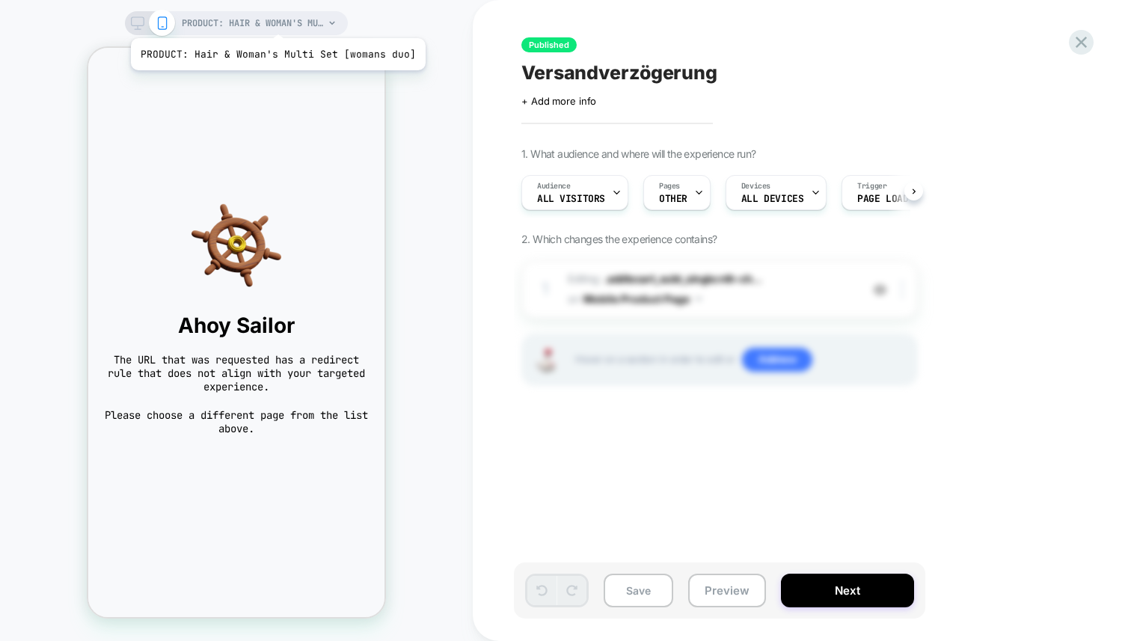
click at [274, 19] on span "PRODUCT: Hair & Woman's Multi Set [womans duo]" at bounding box center [253, 23] width 142 height 24
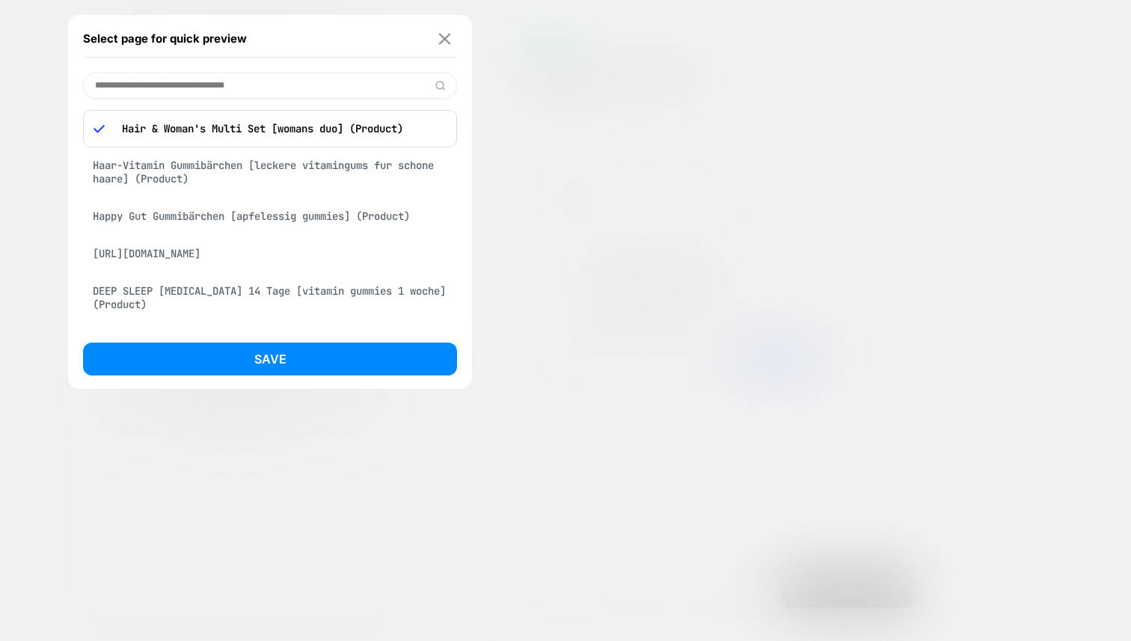
click at [446, 43] on img at bounding box center [445, 38] width 12 height 11
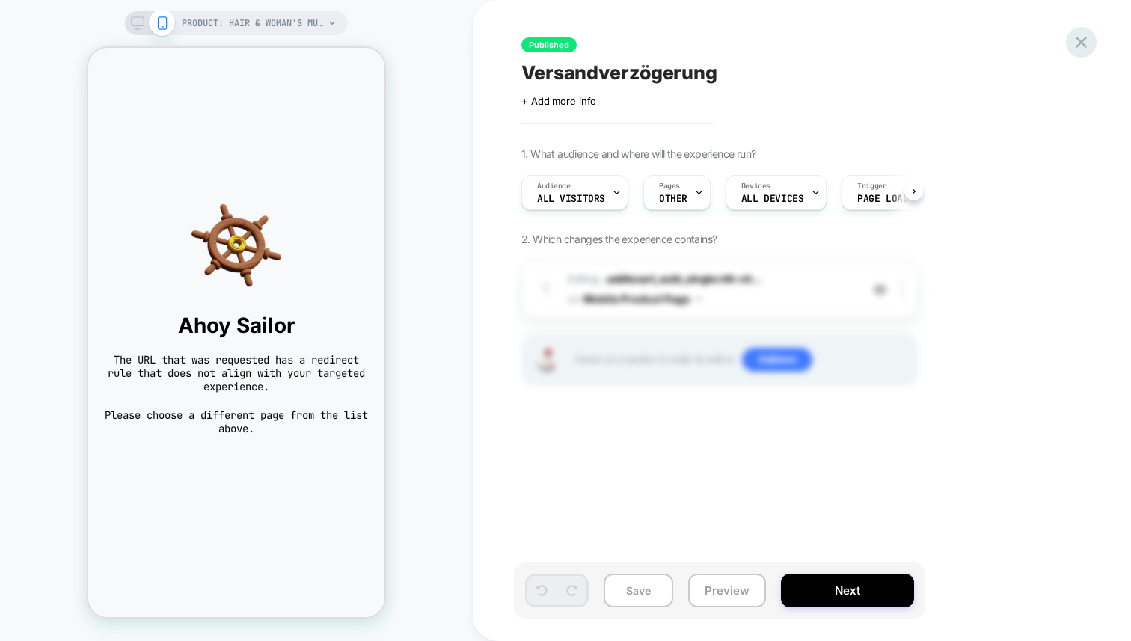
click at [1081, 37] on icon at bounding box center [1081, 42] width 20 height 20
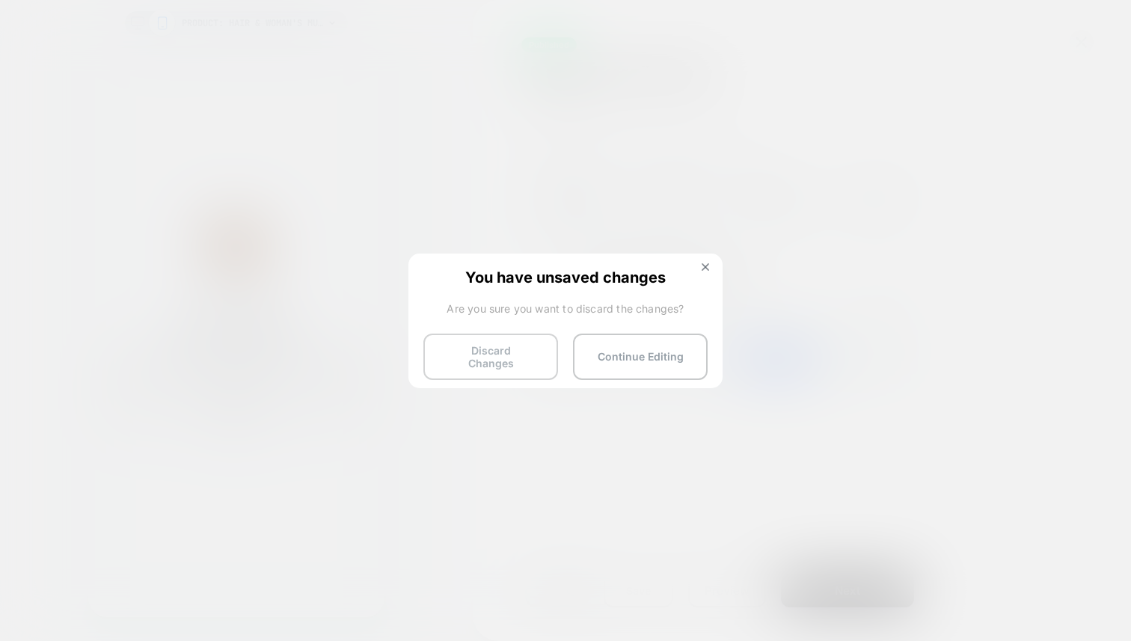
click at [523, 358] on button "Discard Changes" at bounding box center [490, 356] width 135 height 46
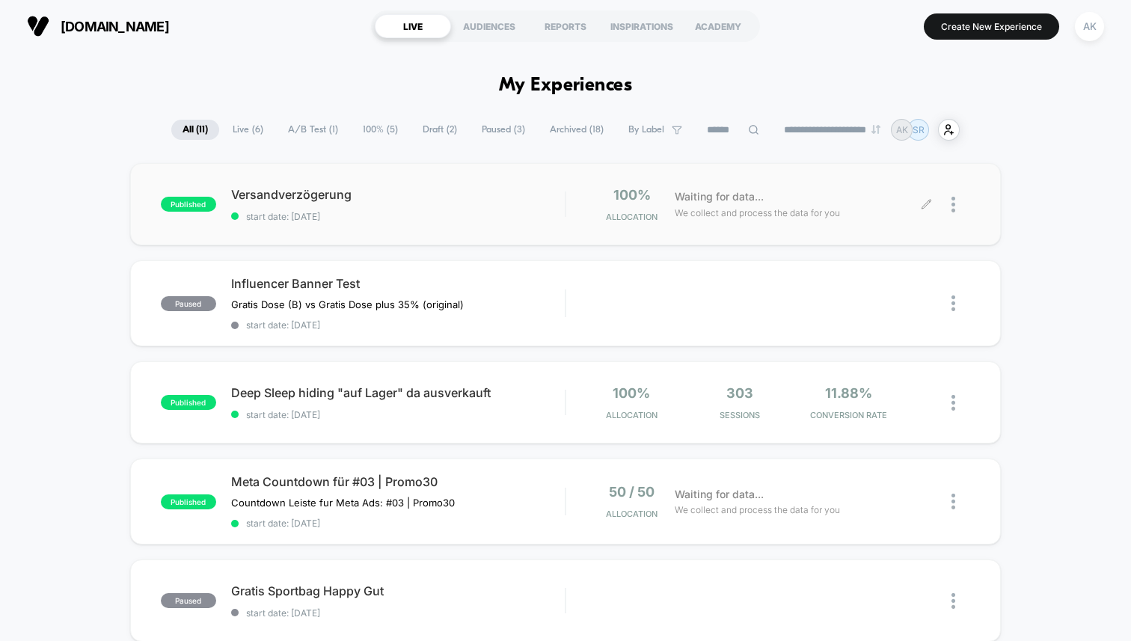
click at [959, 200] on div at bounding box center [960, 204] width 19 height 35
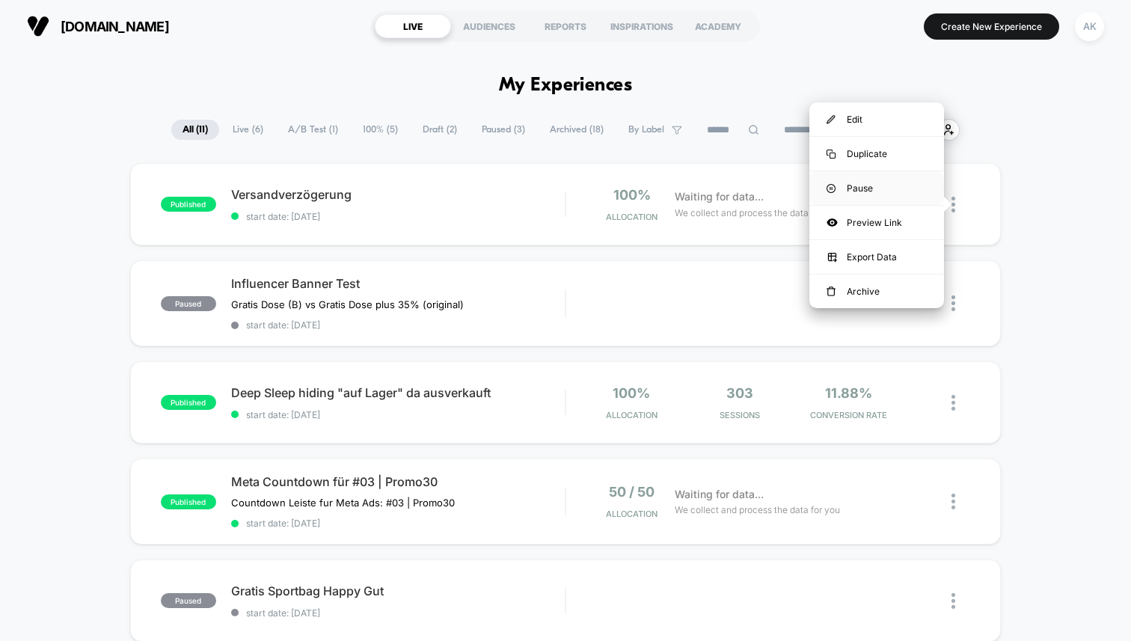
click at [871, 188] on div "Pause" at bounding box center [876, 188] width 135 height 34
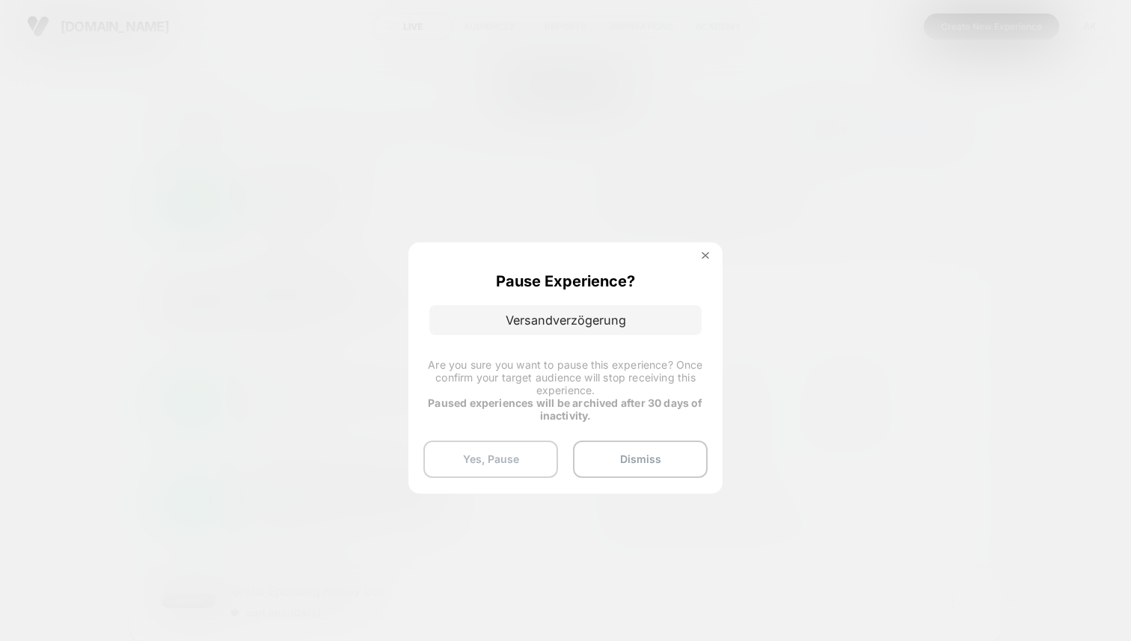
click at [507, 452] on button "Yes, Pause" at bounding box center [490, 458] width 135 height 37
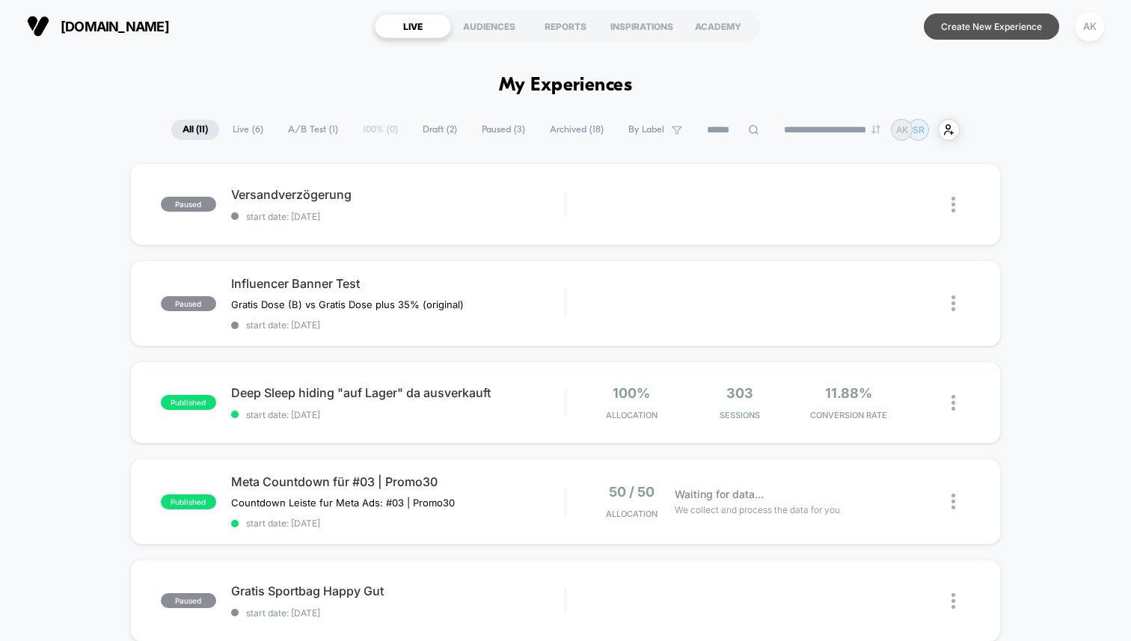
click at [947, 31] on button "Create New Experience" at bounding box center [990, 26] width 135 height 26
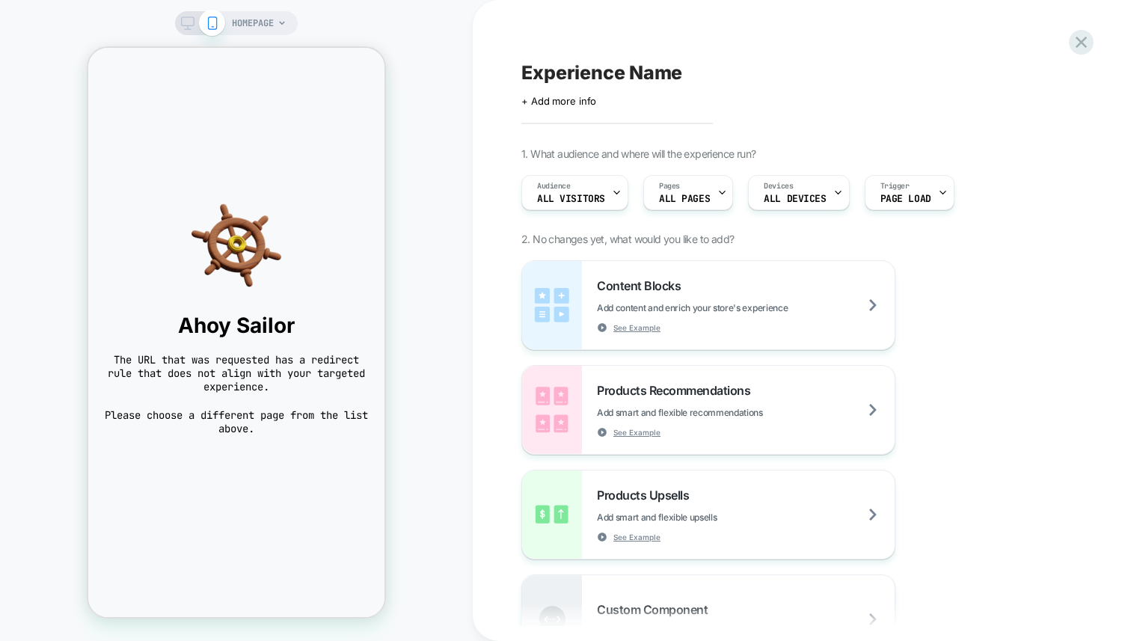
click at [262, 28] on span "HOMEPAGE" at bounding box center [253, 23] width 42 height 24
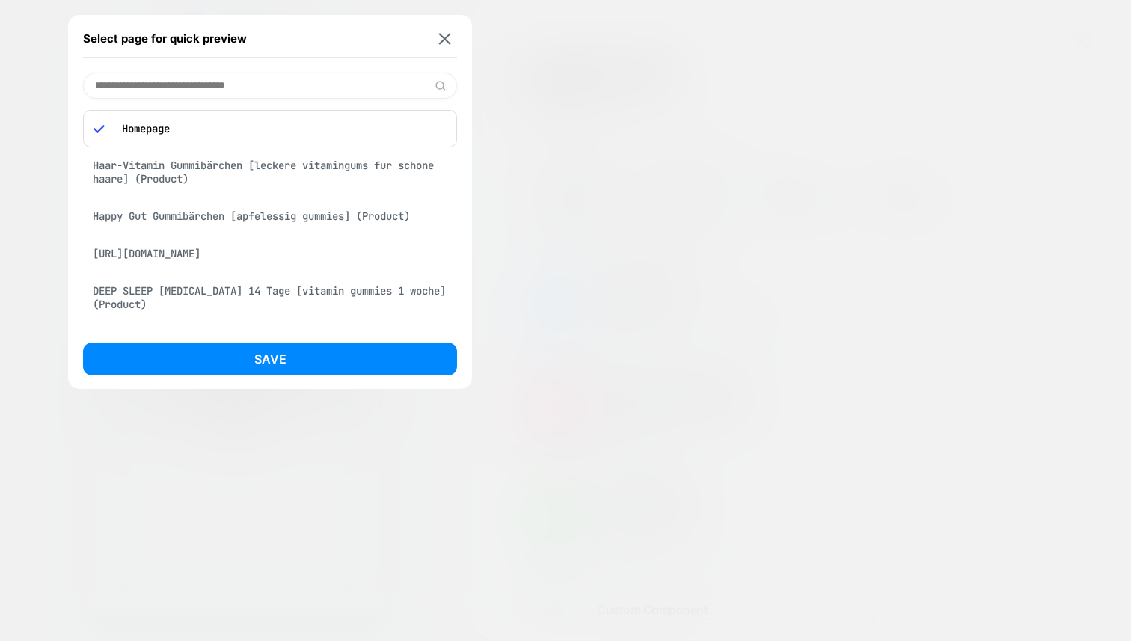
click at [260, 164] on div "Haar-Vitamin Gummibärchen [leckere vitamingums fur schone haare] (Product)" at bounding box center [270, 172] width 374 height 42
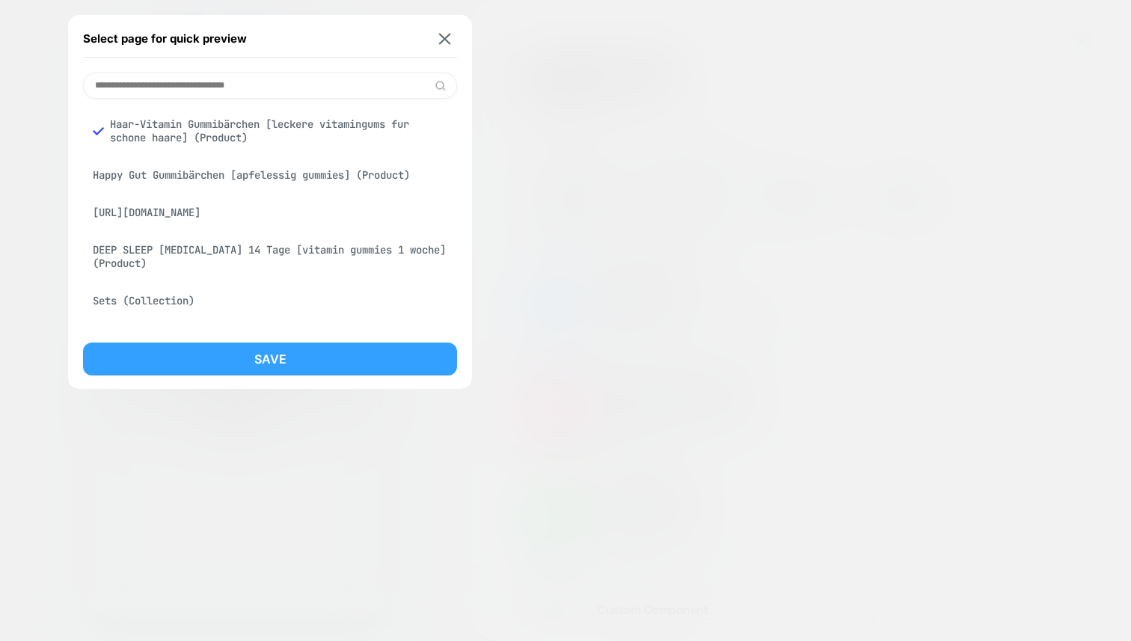
click at [326, 362] on button "Save" at bounding box center [270, 358] width 374 height 33
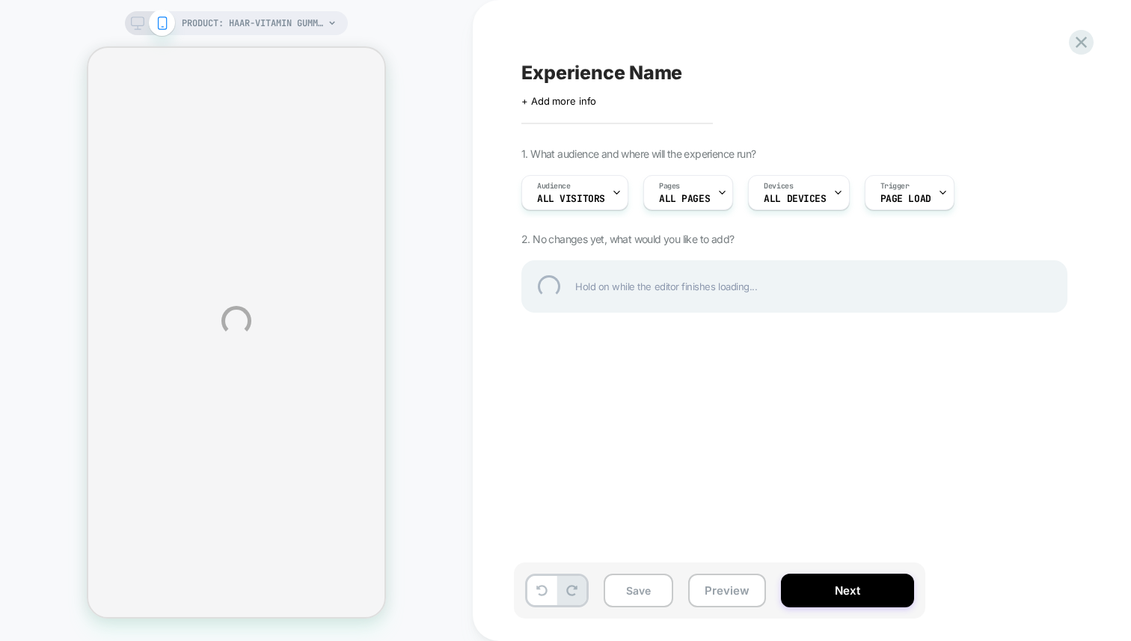
select select "**********"
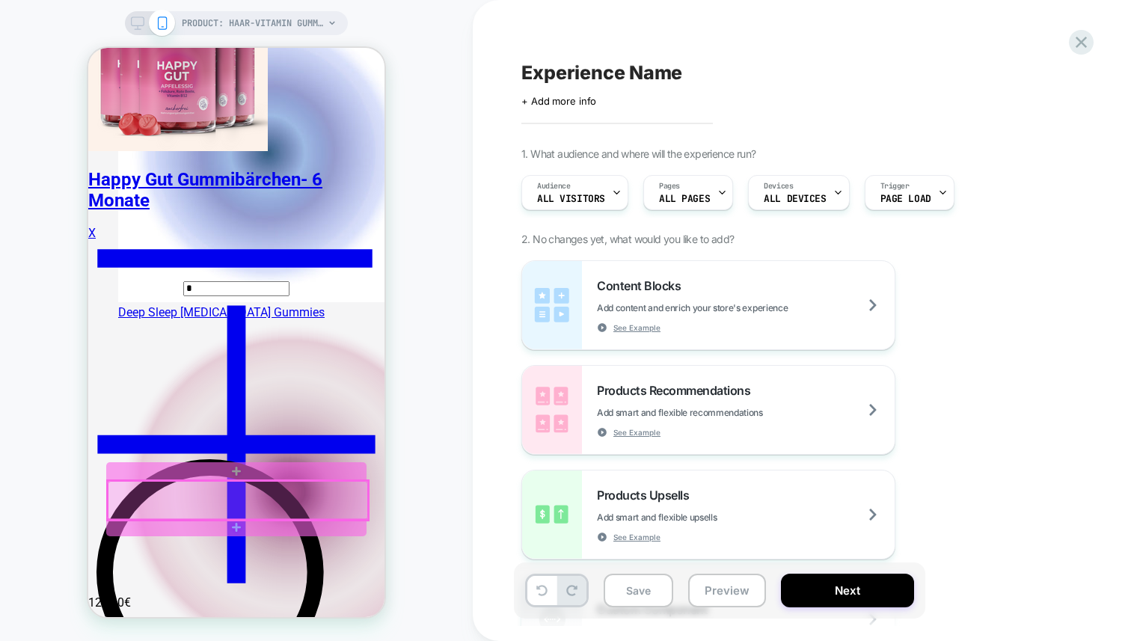
scroll to position [758, 0]
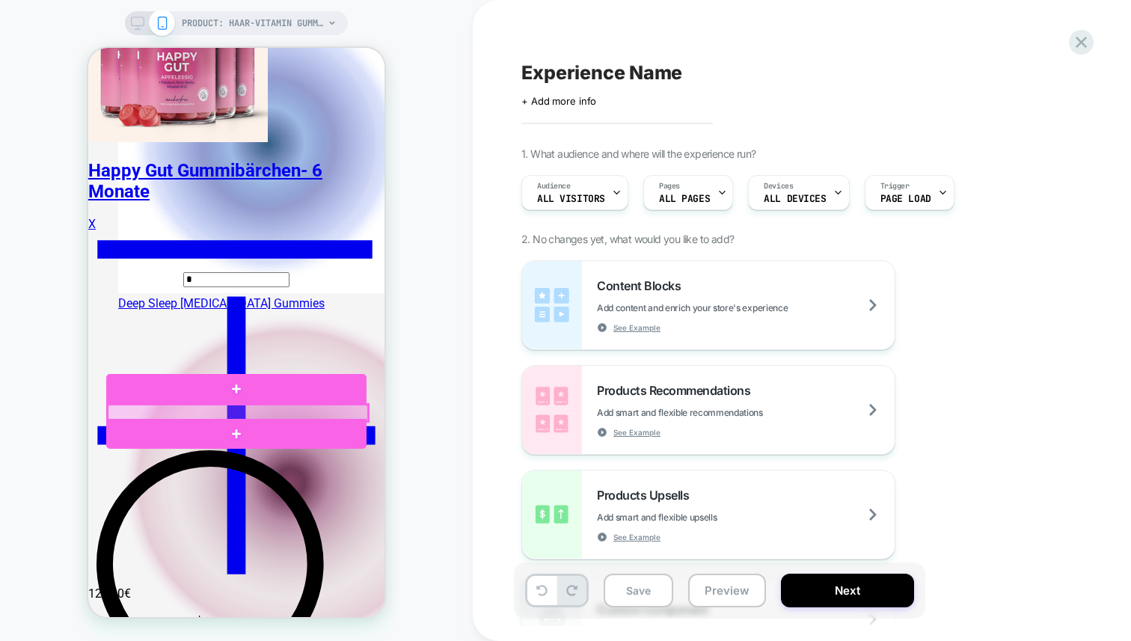
click at [224, 410] on div at bounding box center [238, 413] width 260 height 16
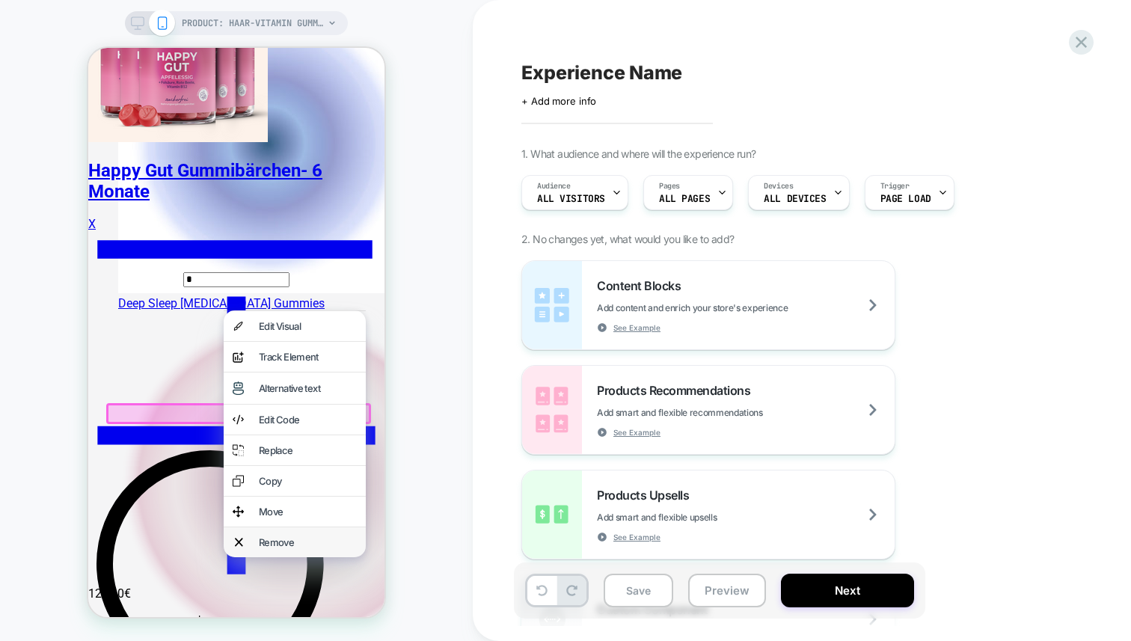
click at [283, 548] on div "Remove" at bounding box center [308, 542] width 98 height 12
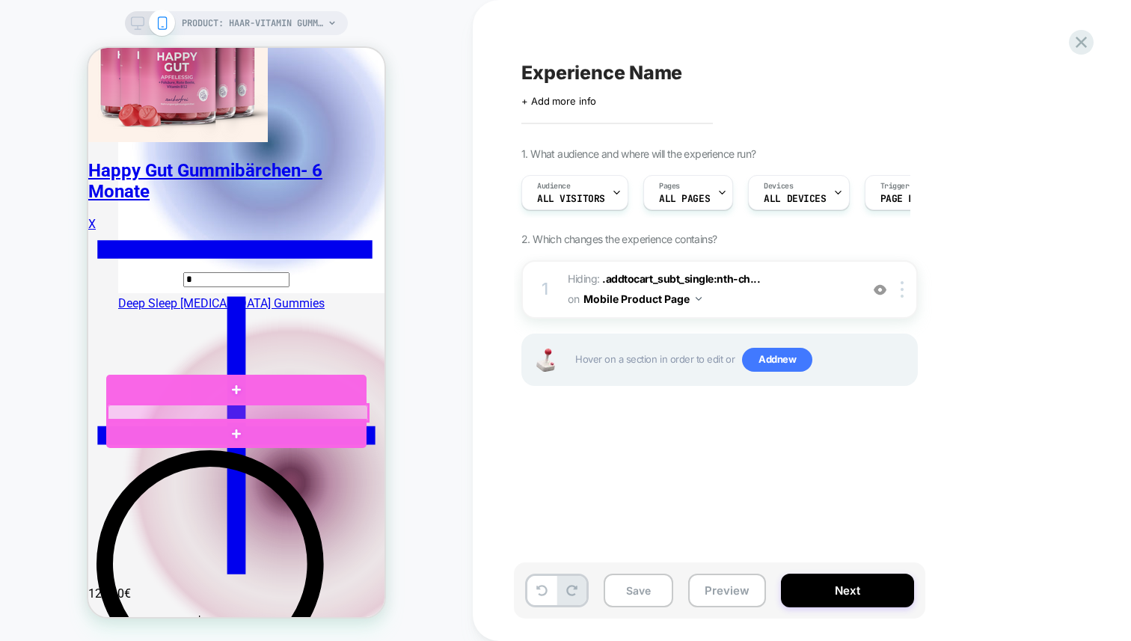
click at [219, 412] on div at bounding box center [238, 413] width 260 height 16
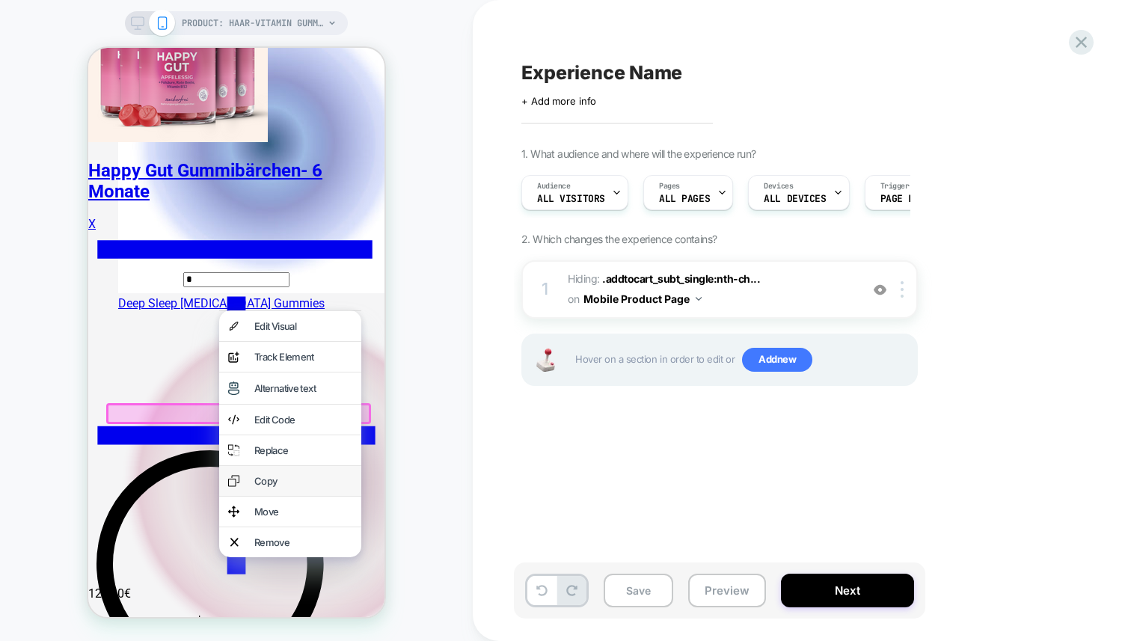
click at [265, 487] on div "Copy" at bounding box center [303, 481] width 98 height 12
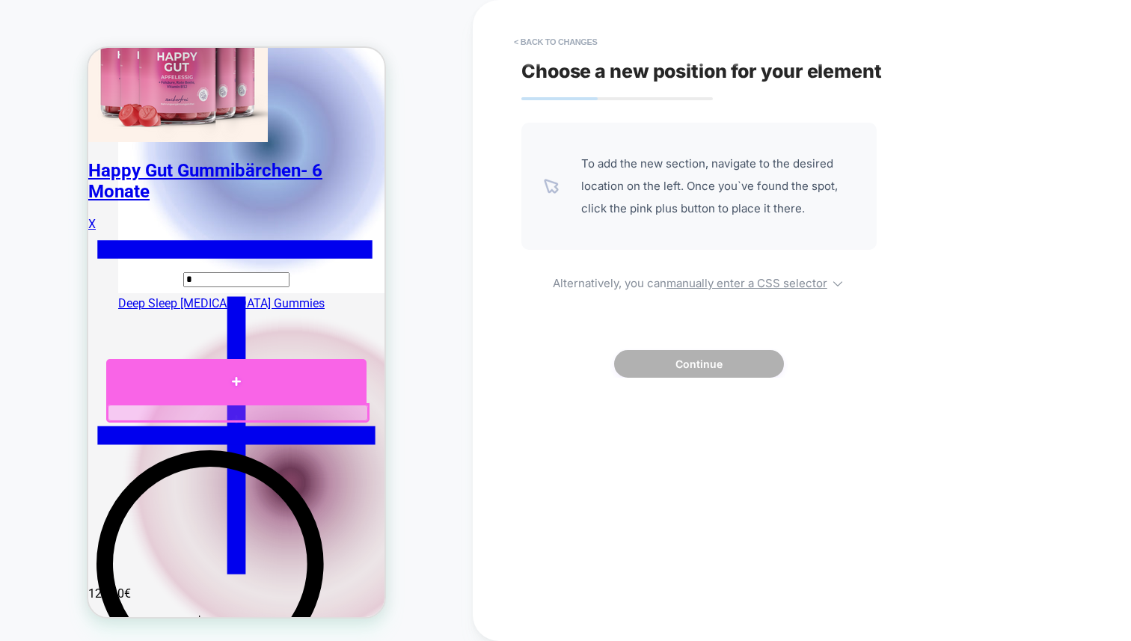
click at [236, 396] on div at bounding box center [236, 381] width 260 height 45
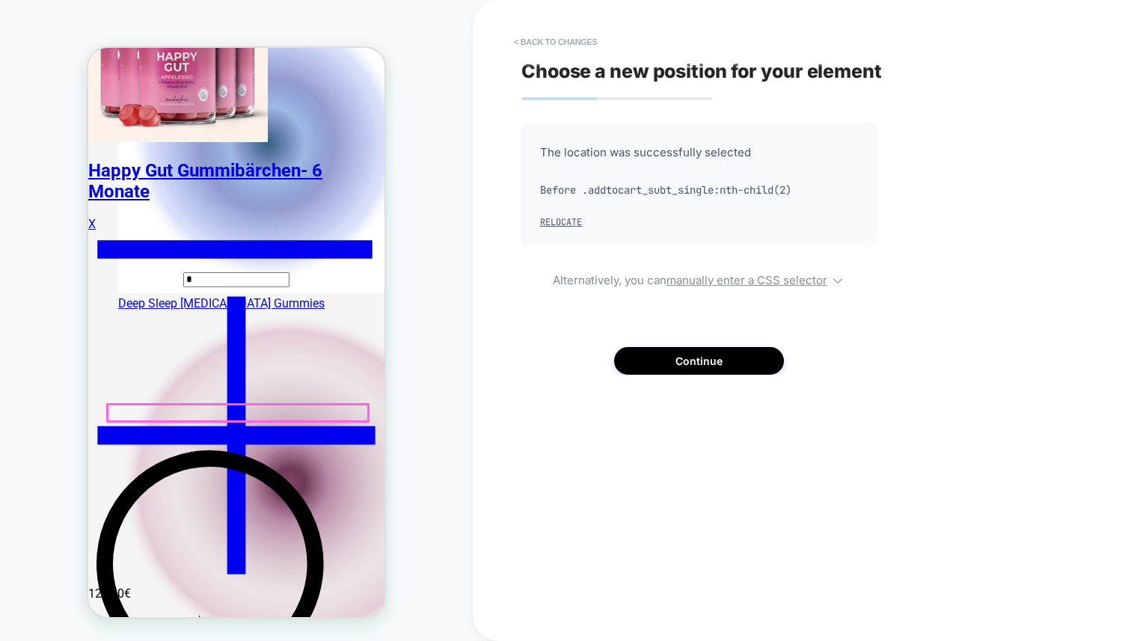
click at [232, 414] on div at bounding box center [238, 413] width 260 height 16
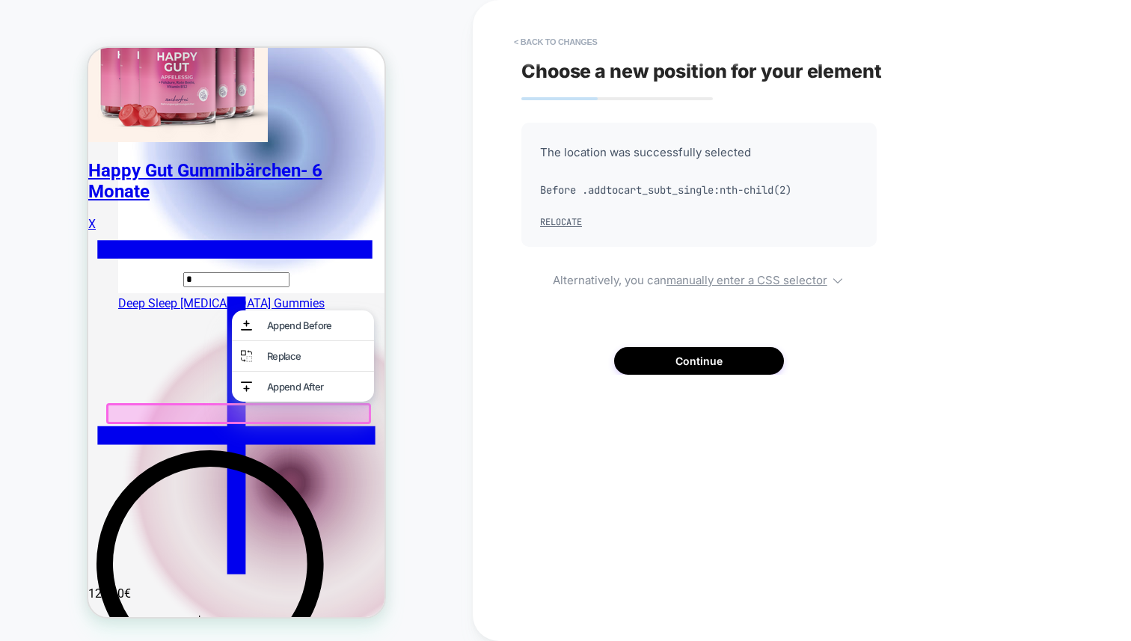
click at [213, 414] on div at bounding box center [236, 411] width 260 height 16
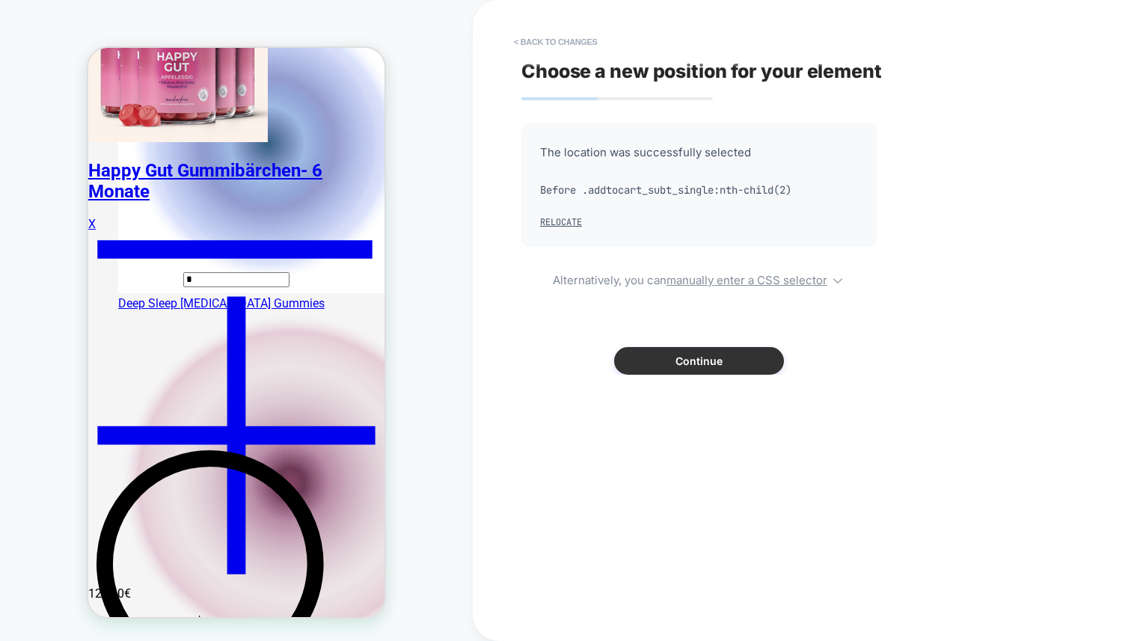
click at [657, 362] on button "Continue" at bounding box center [699, 361] width 170 height 28
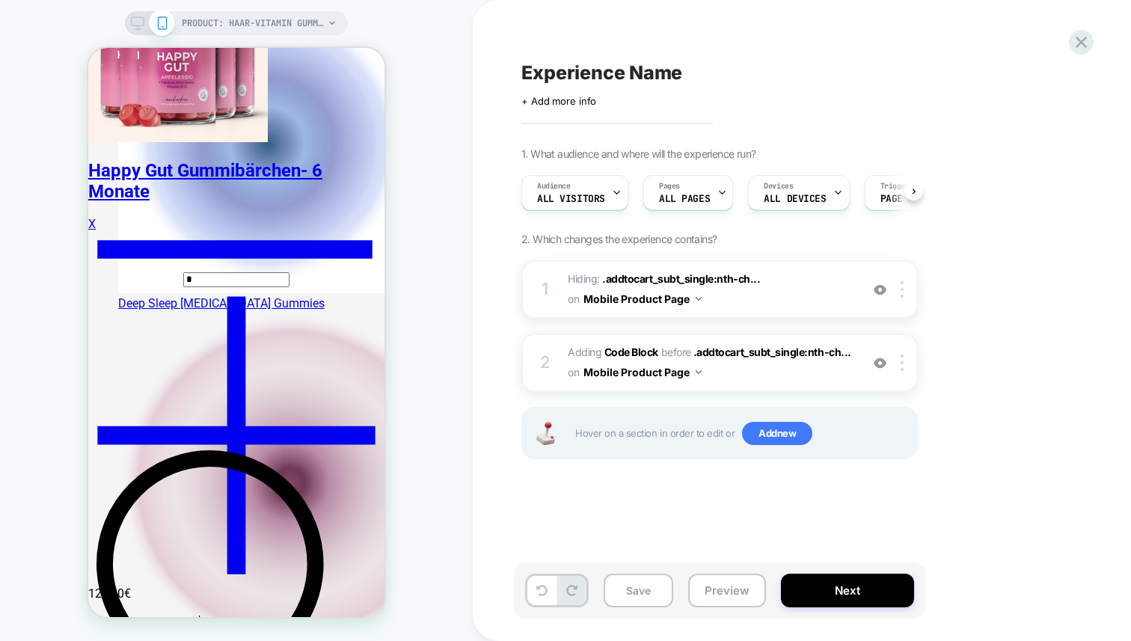
scroll to position [0, 1]
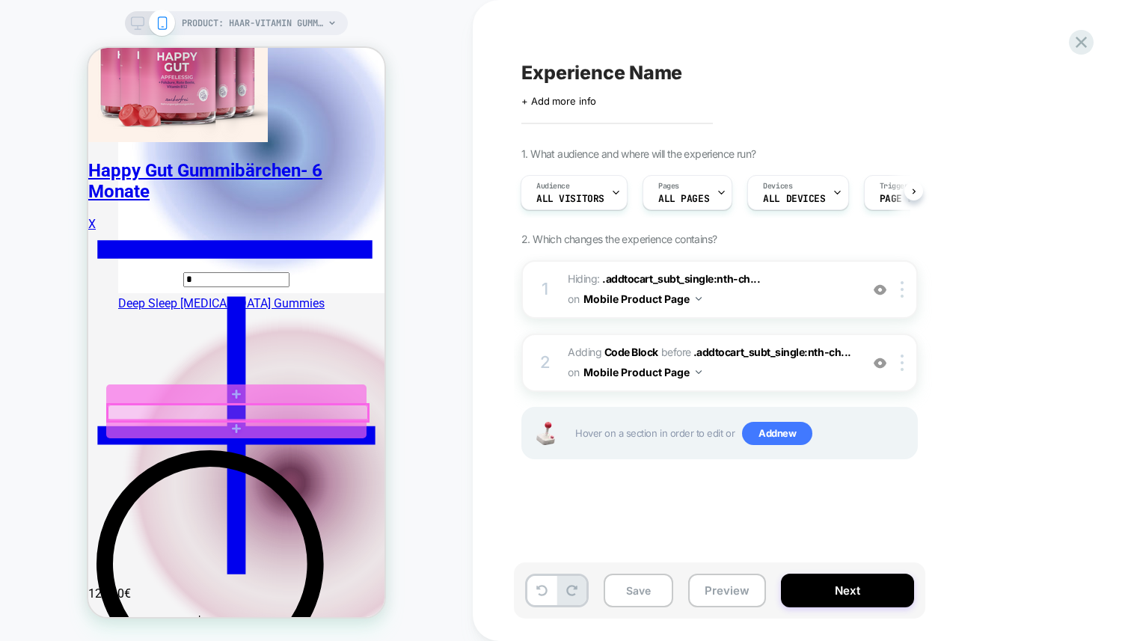
click at [242, 414] on div at bounding box center [238, 413] width 260 height 16
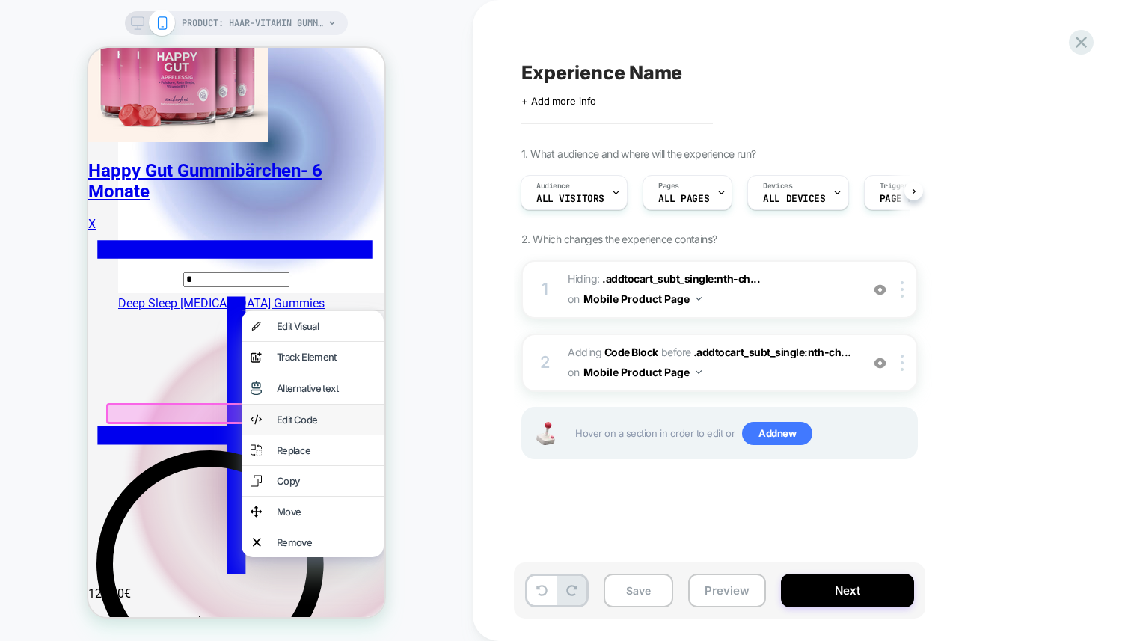
click at [294, 425] on div "Edit Code" at bounding box center [326, 420] width 98 height 12
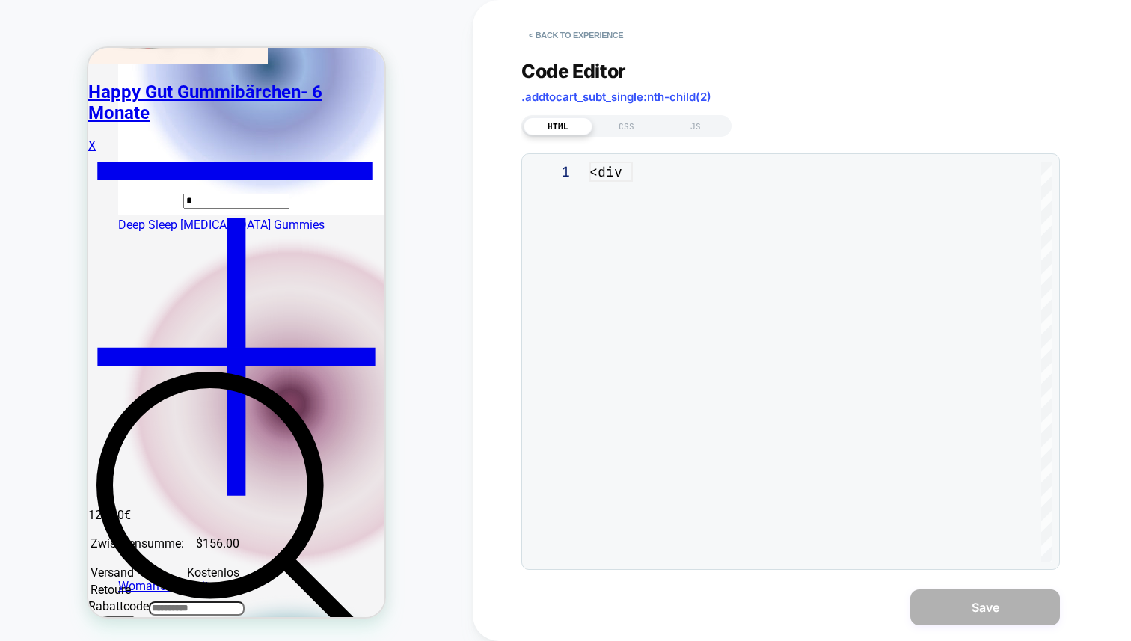
scroll to position [202, 0]
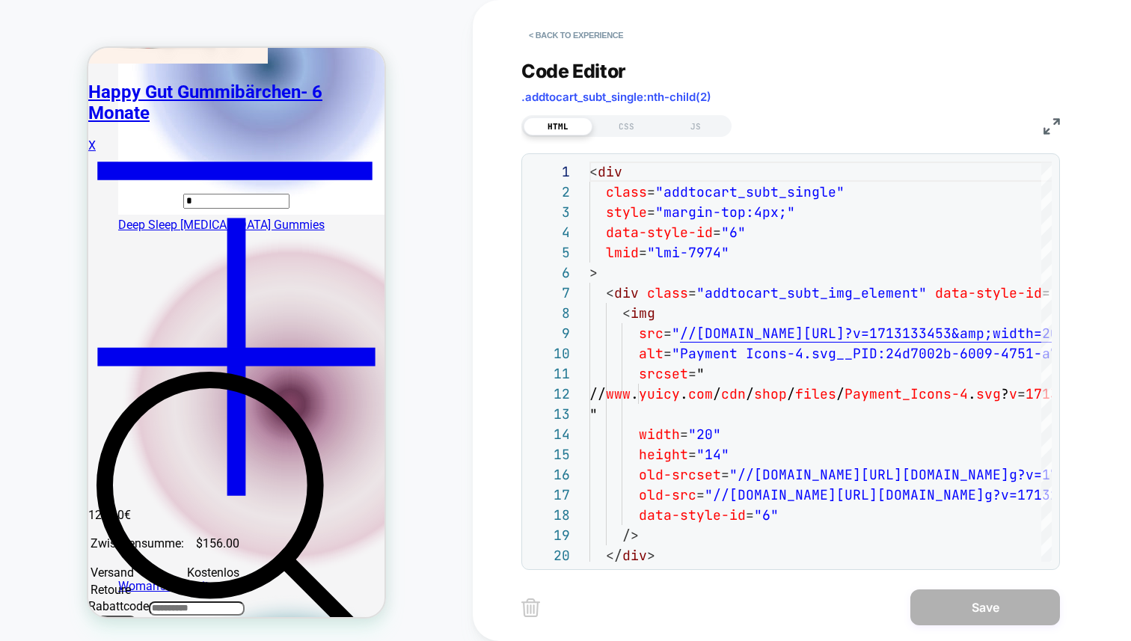
click at [529, 604] on img at bounding box center [530, 607] width 19 height 19
click at [530, 35] on button "< Back to experience" at bounding box center [575, 35] width 109 height 24
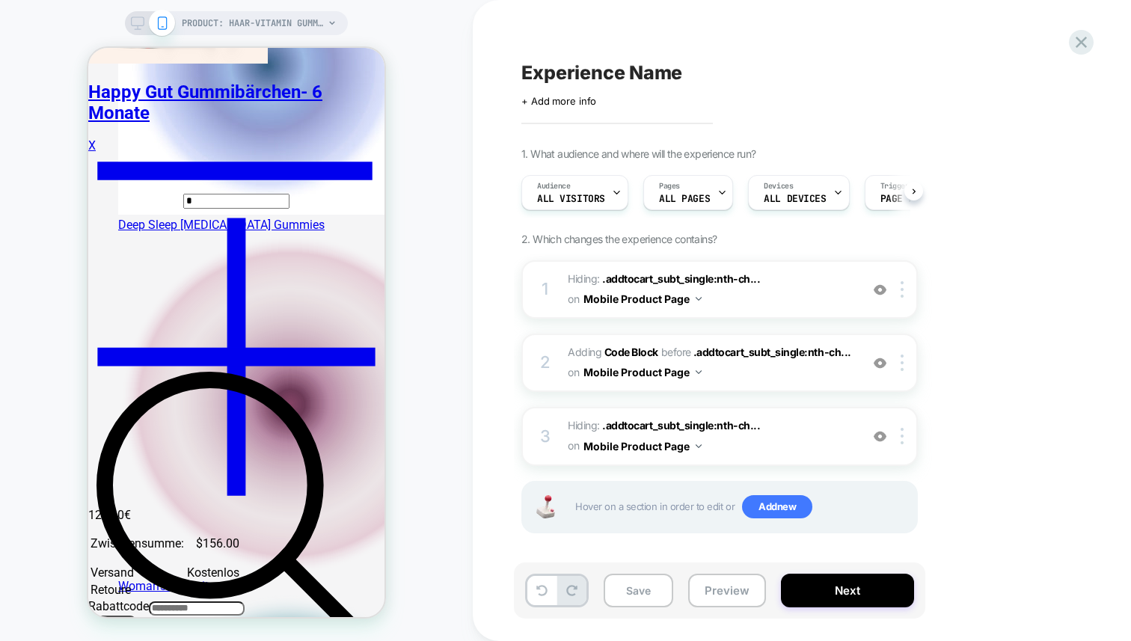
scroll to position [0, 1]
click at [1083, 45] on icon at bounding box center [1080, 42] width 11 height 11
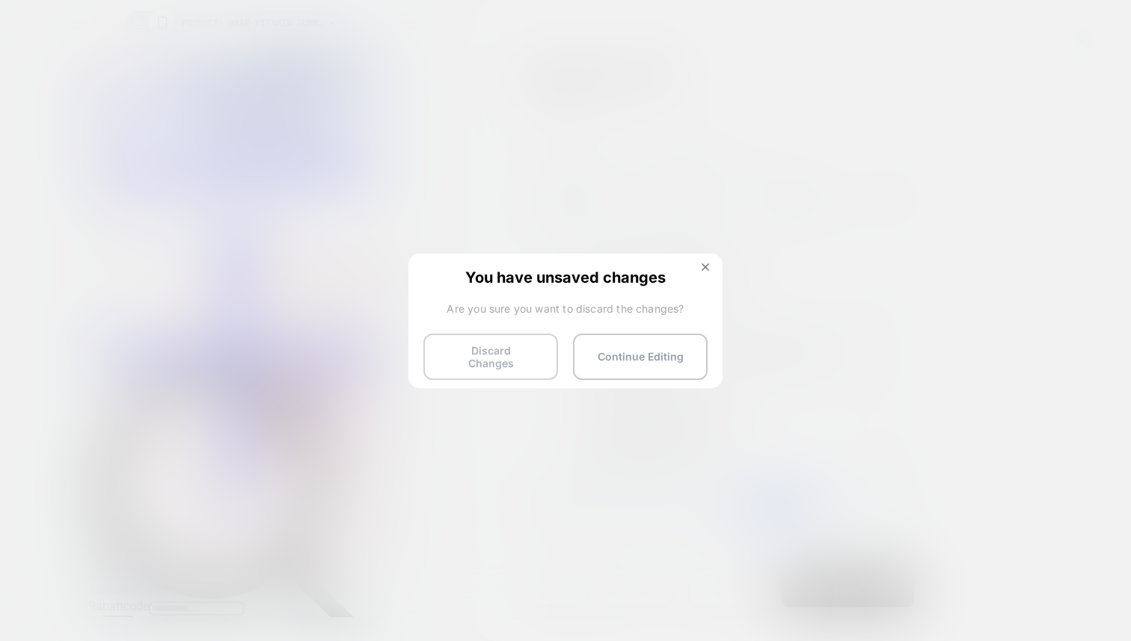
click at [517, 355] on button "Discard Changes" at bounding box center [490, 356] width 135 height 46
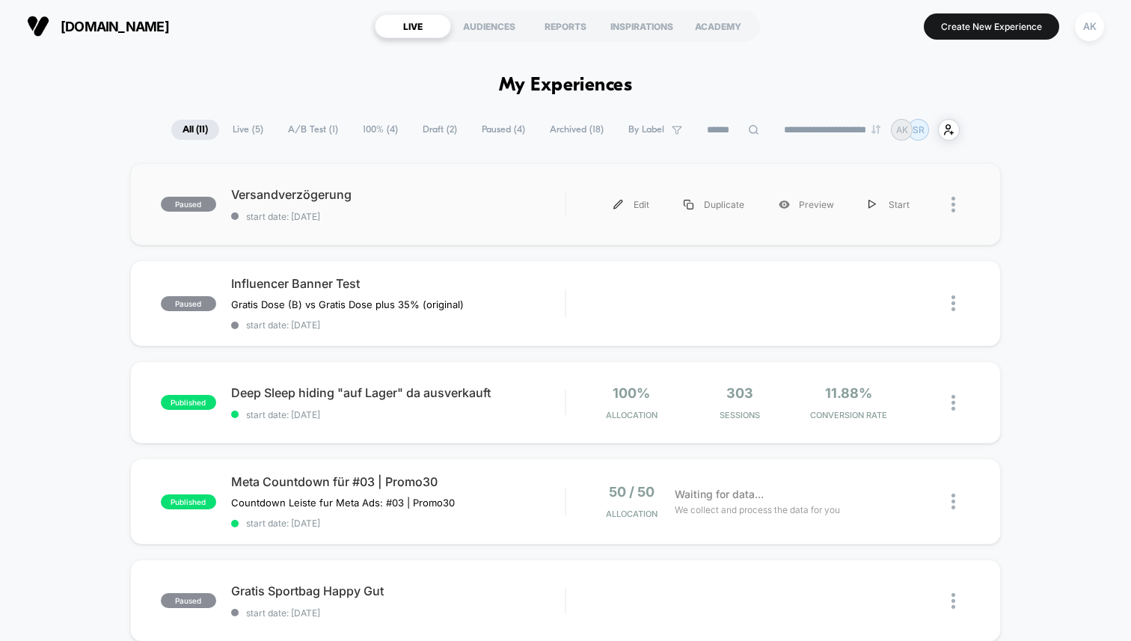
click at [959, 204] on div at bounding box center [960, 205] width 19 height 34
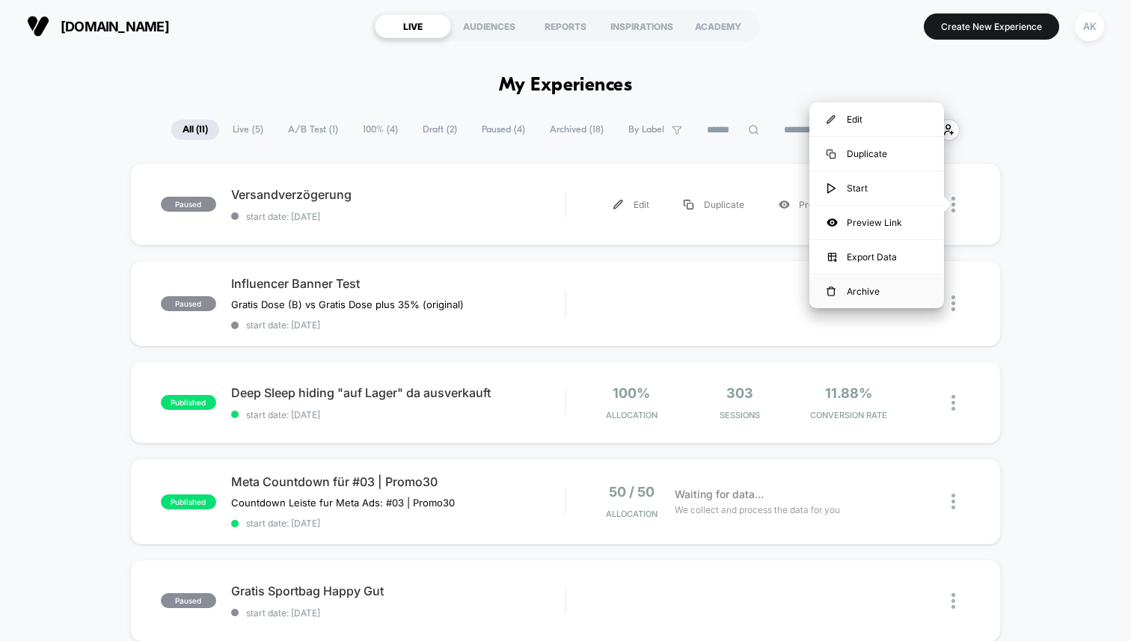
click at [882, 290] on div "Archive" at bounding box center [876, 291] width 135 height 34
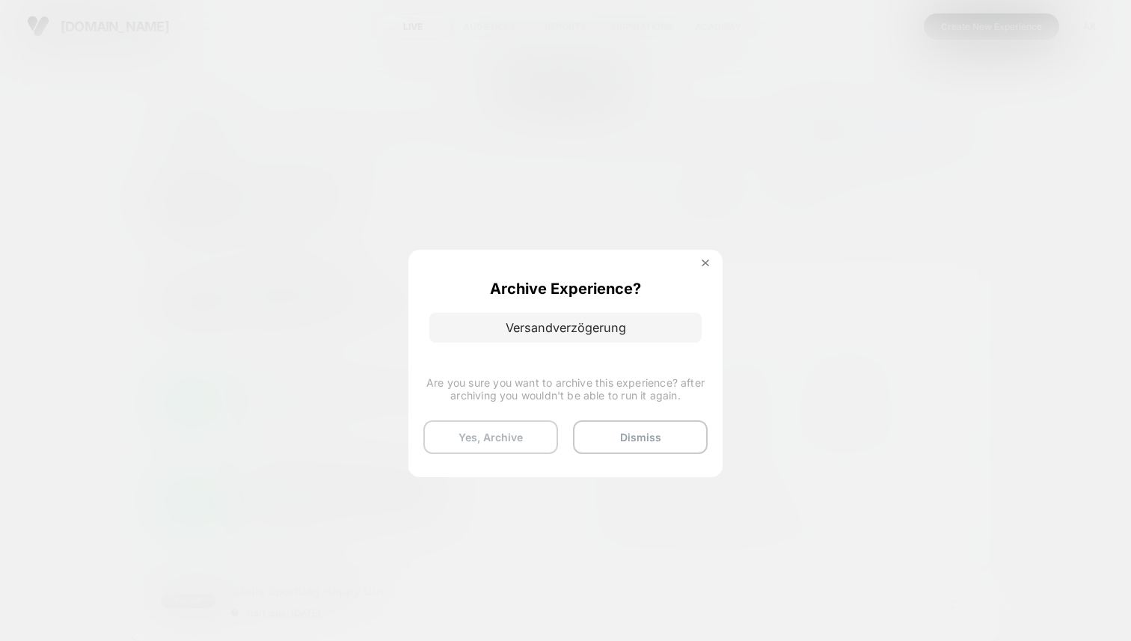
click at [532, 431] on button "Yes, Archive" at bounding box center [490, 437] width 135 height 34
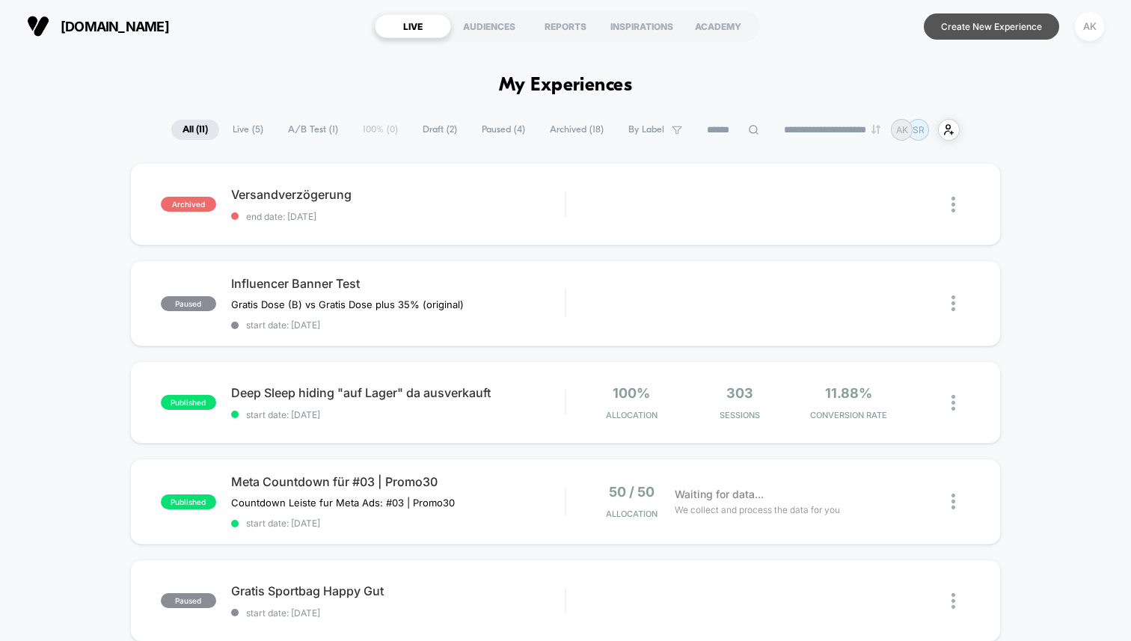
click at [962, 21] on button "Create New Experience" at bounding box center [990, 26] width 135 height 26
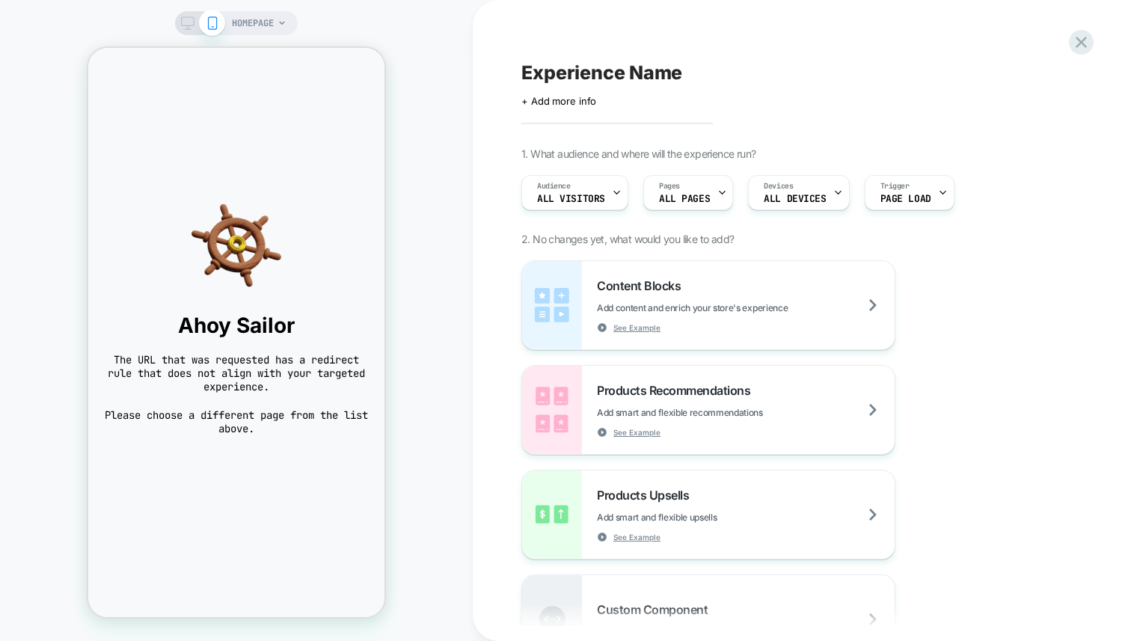
click at [283, 22] on icon at bounding box center [281, 23] width 9 height 9
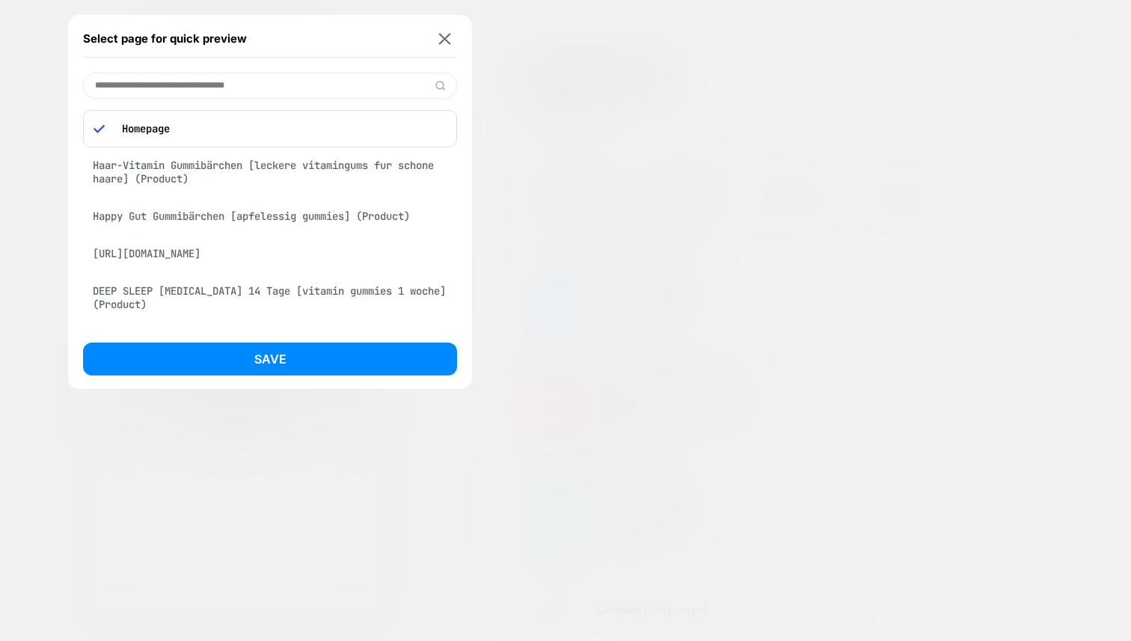
click at [266, 167] on div "Haar-Vitamin Gummibärchen [leckere vitamingums fur schone haare] (Product)" at bounding box center [270, 172] width 374 height 42
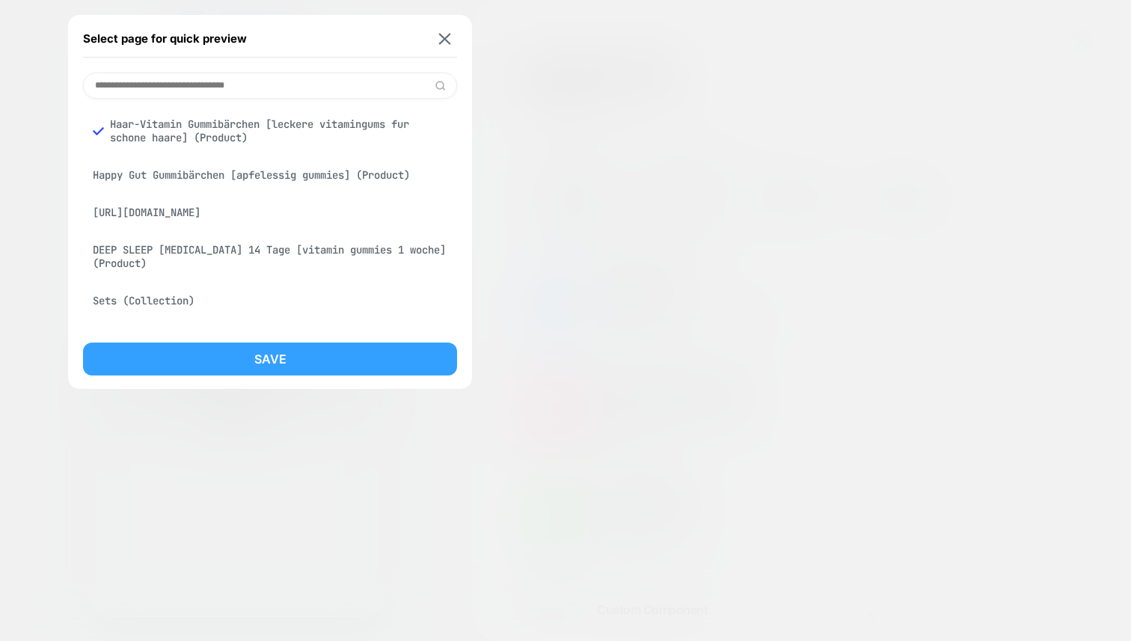
click at [307, 357] on button "Save" at bounding box center [270, 358] width 374 height 33
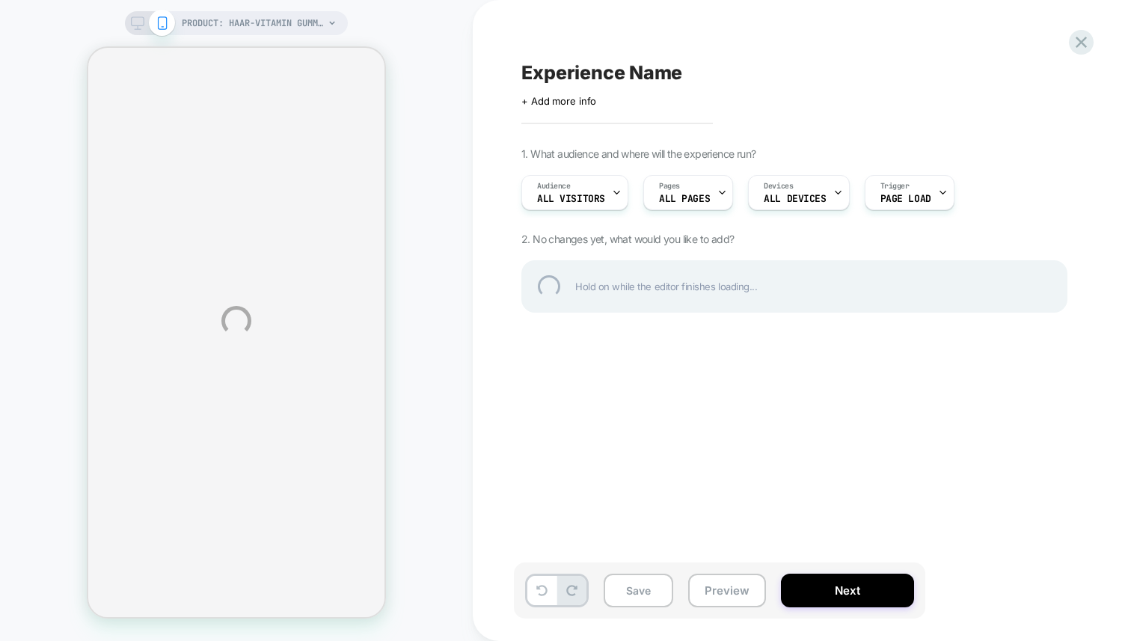
select select "**********"
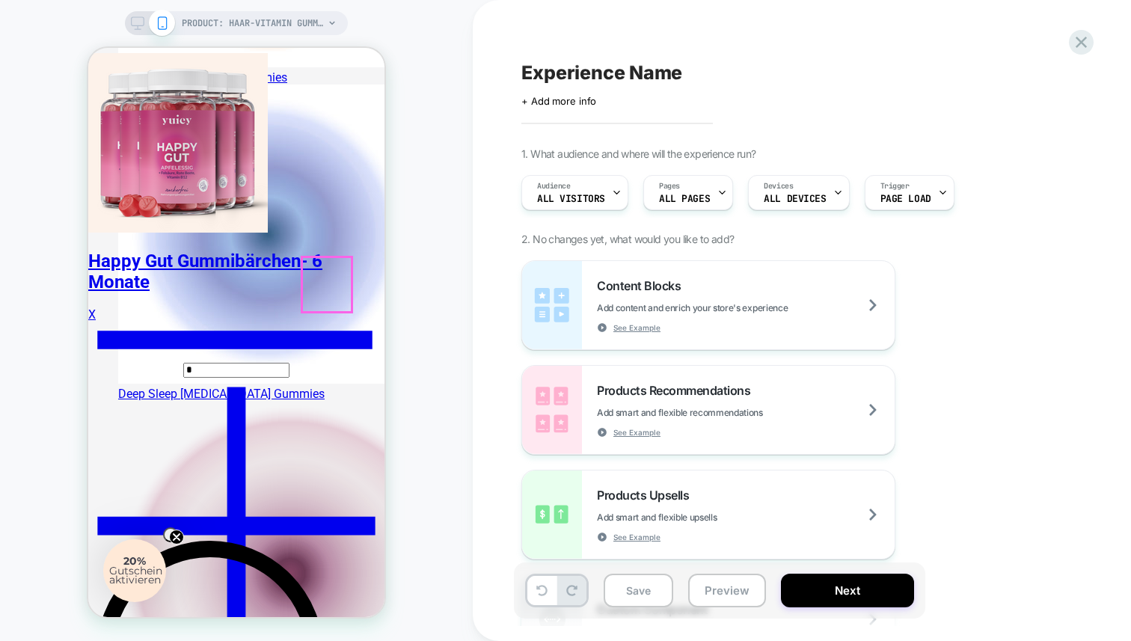
scroll to position [828, 0]
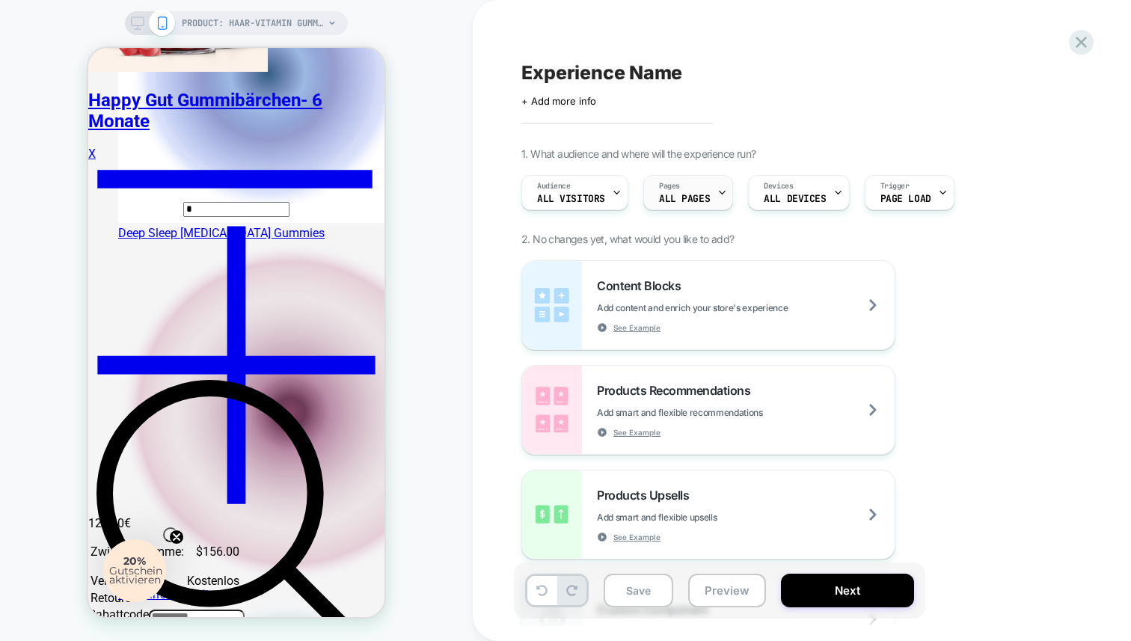
click at [719, 184] on div at bounding box center [722, 193] width 10 height 34
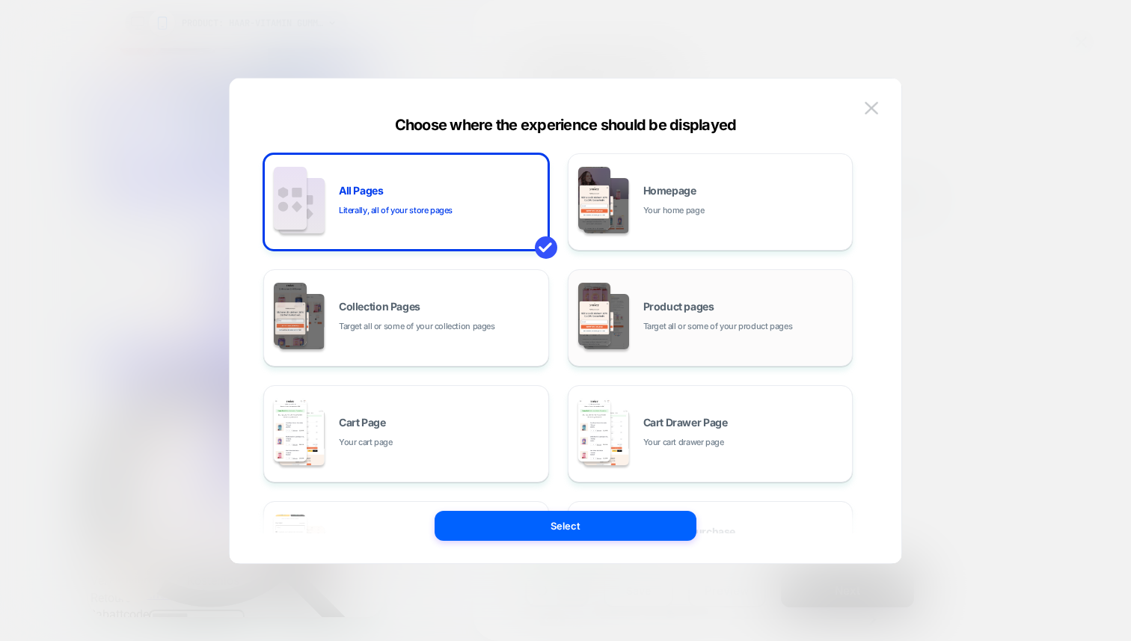
click at [710, 305] on span "Product pages" at bounding box center [678, 306] width 71 height 10
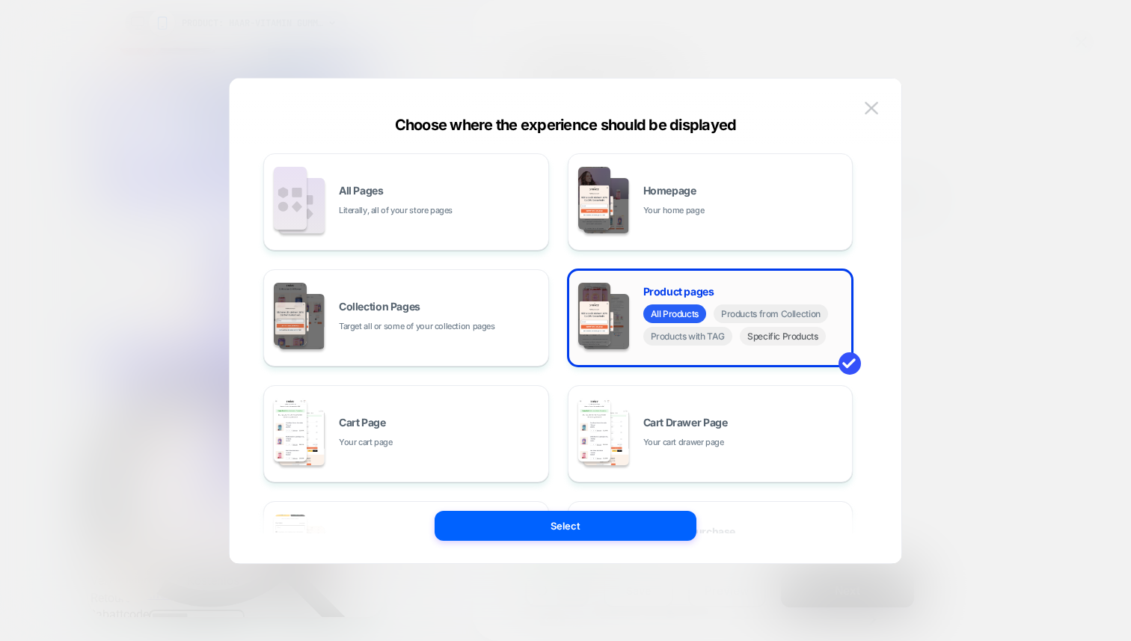
click at [774, 336] on span "Specific Products" at bounding box center [783, 336] width 86 height 19
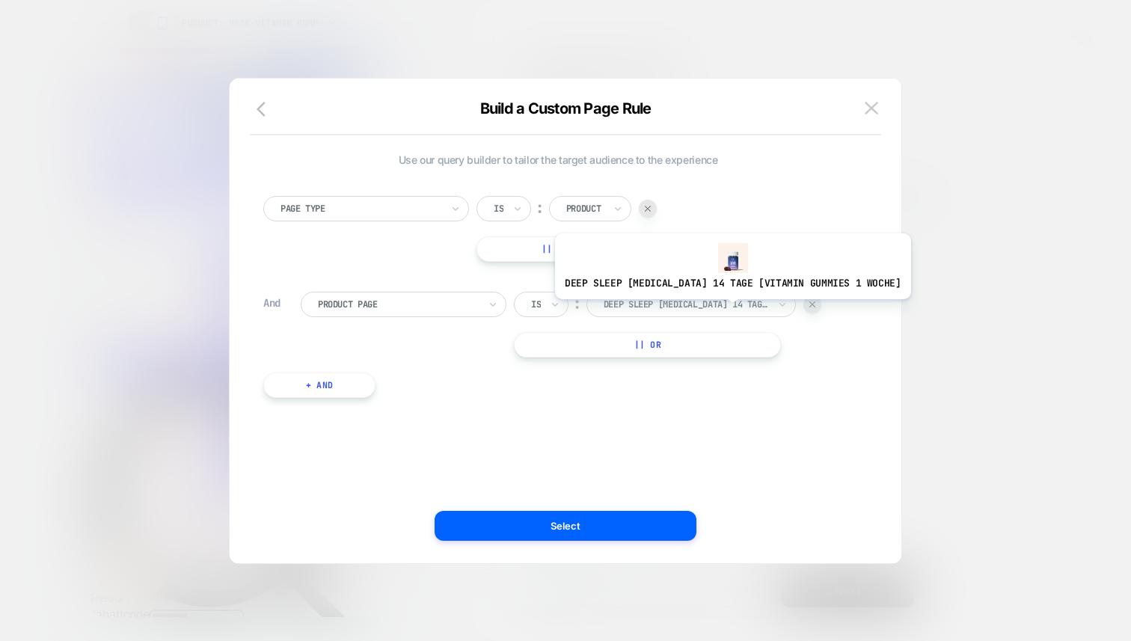
click at [711, 309] on div at bounding box center [685, 304] width 165 height 13
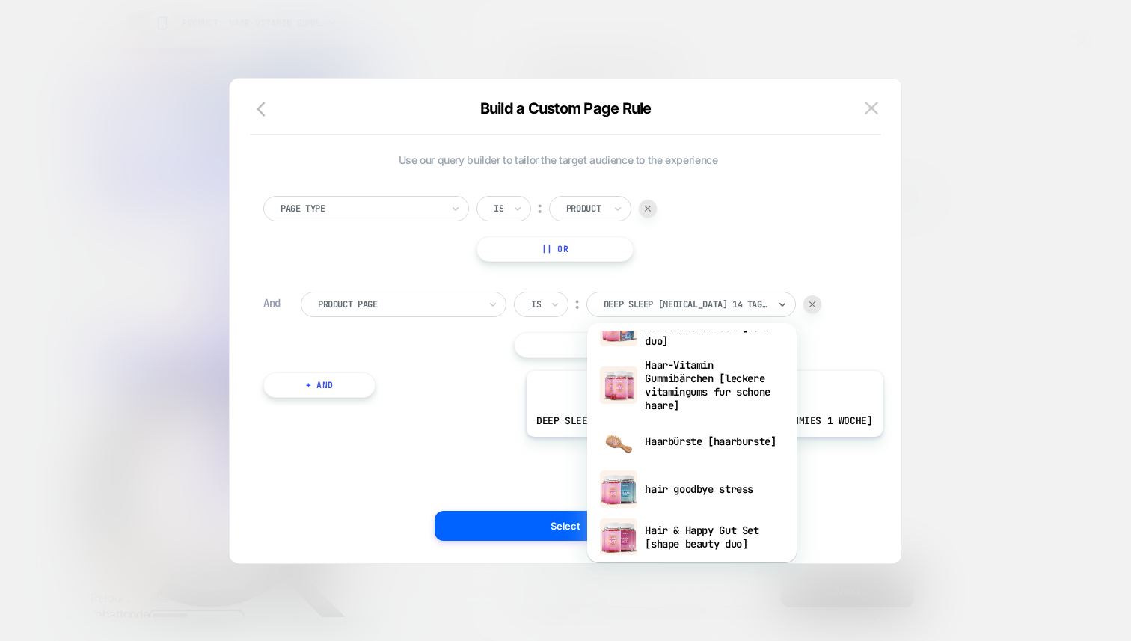
scroll to position [419, 0]
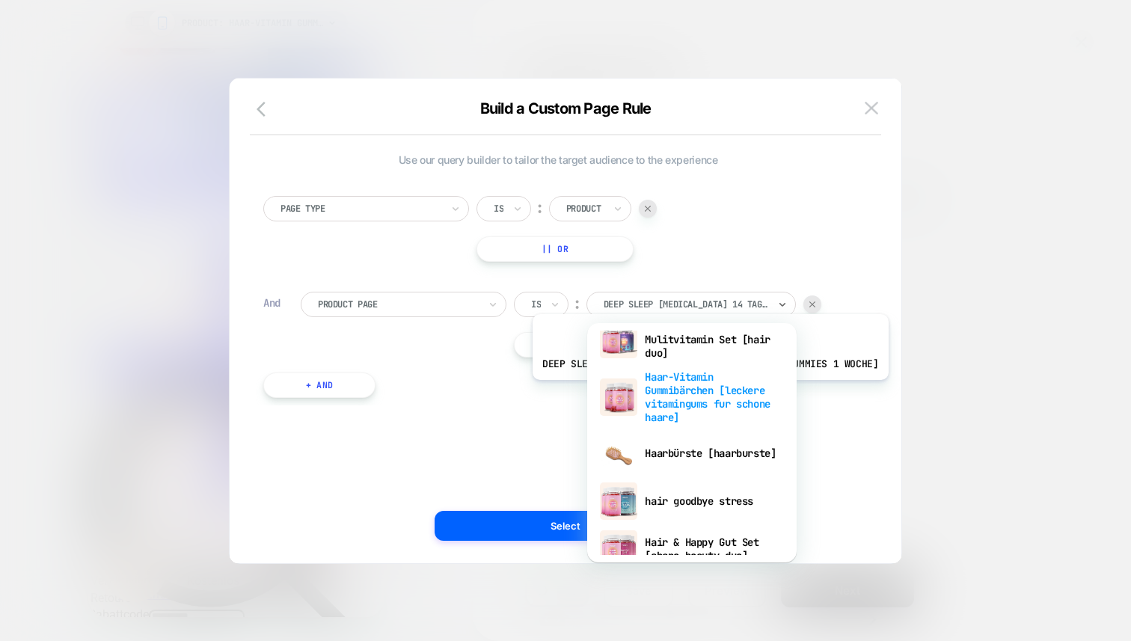
click at [692, 391] on div "Haar-Vitamin Gummibärchen [leckere vitamingums fur schone haare]" at bounding box center [691, 397] width 194 height 64
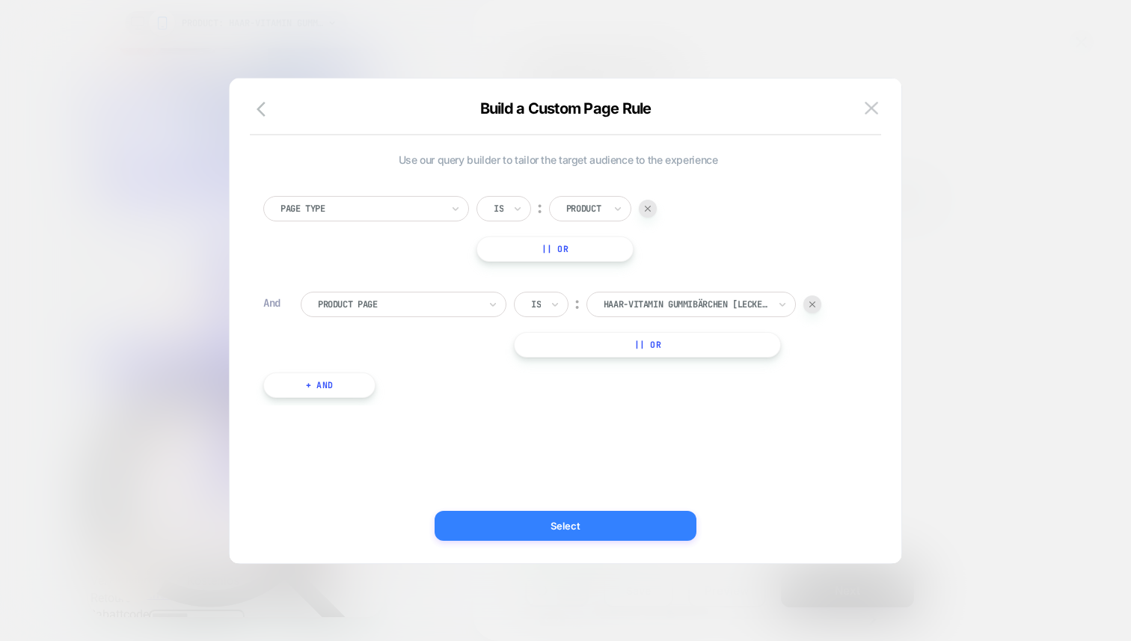
click at [616, 522] on button "Select" at bounding box center [565, 526] width 262 height 30
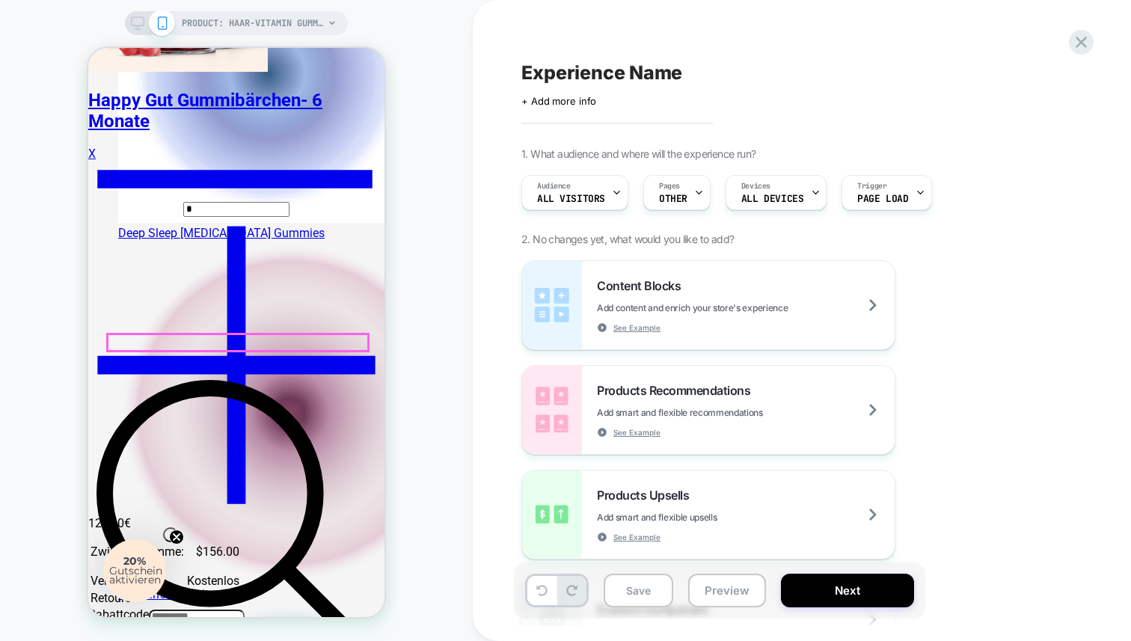
click at [184, 341] on div at bounding box center [238, 342] width 260 height 16
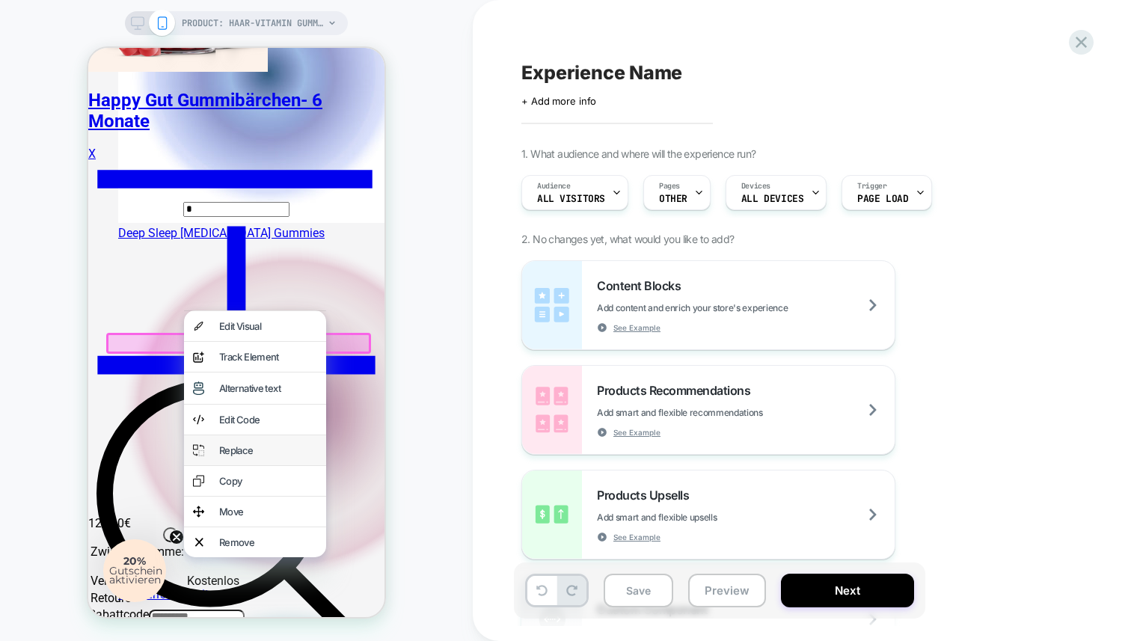
click at [268, 456] on div "Replace" at bounding box center [268, 450] width 98 height 12
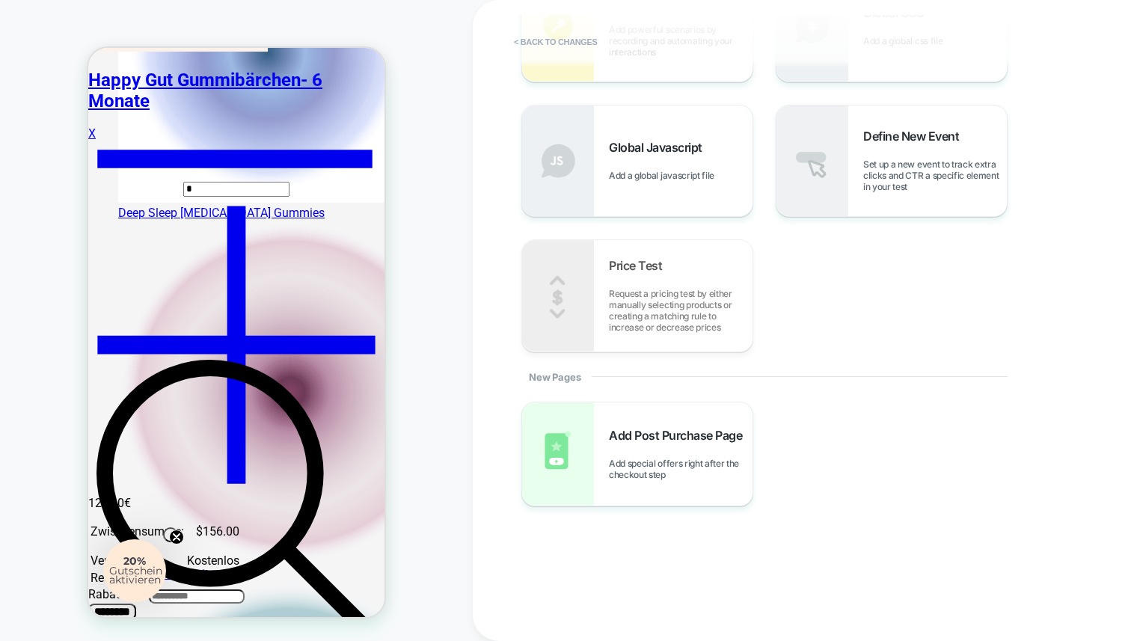
scroll to position [0, 0]
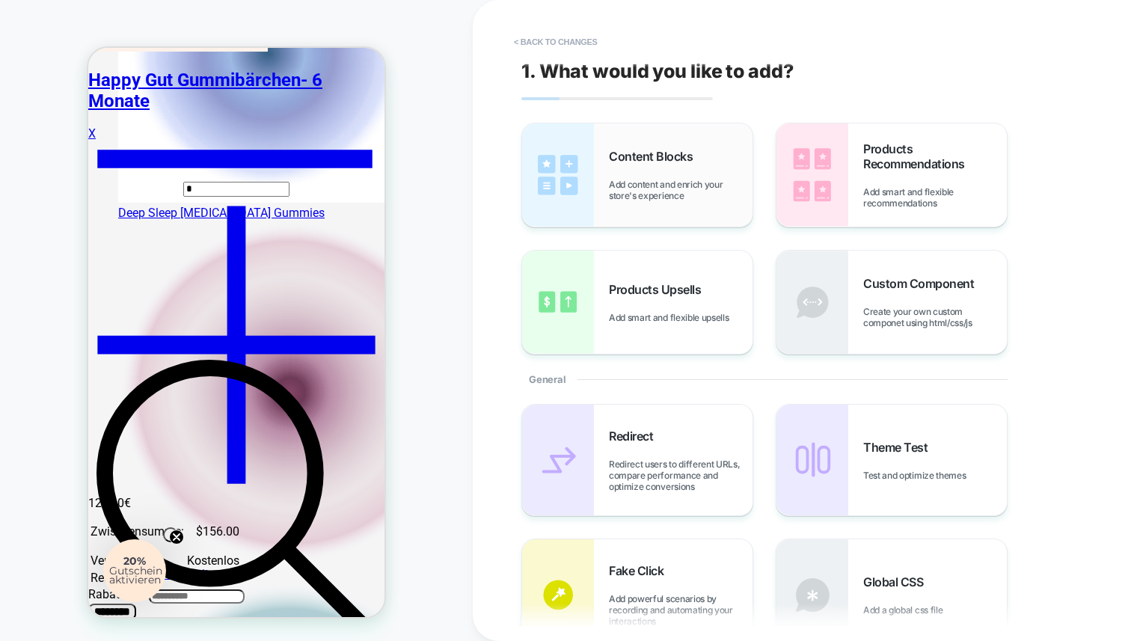
click at [630, 141] on div "Content Blocks Add content and enrich your store's experience" at bounding box center [637, 174] width 230 height 103
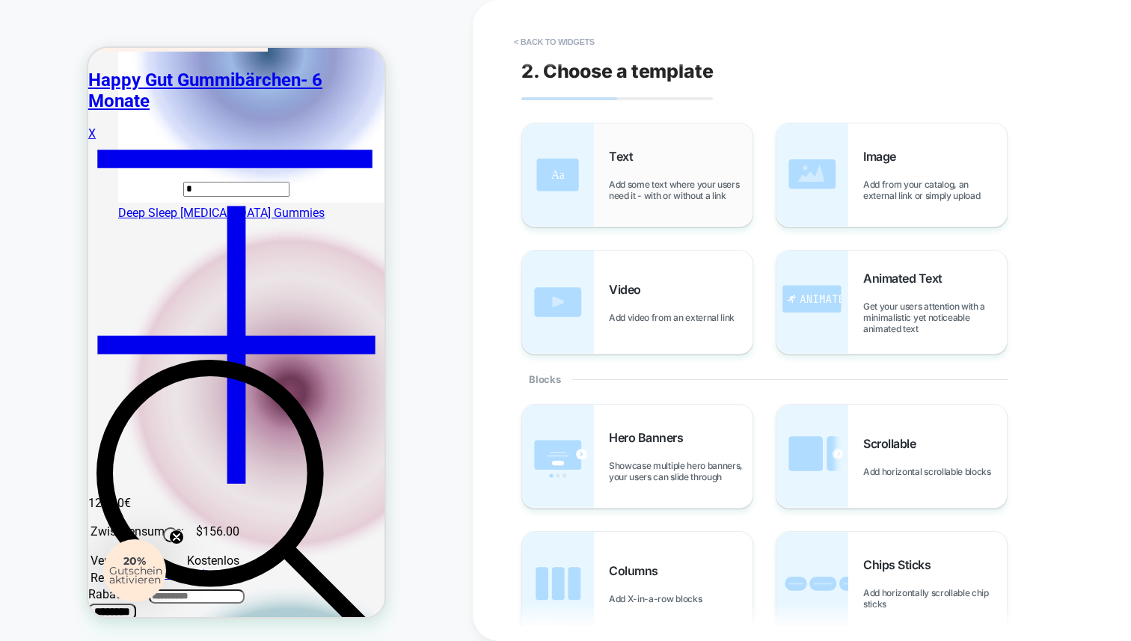
click at [630, 169] on div "Text Add some text where your users need it - with or without a link" at bounding box center [681, 175] width 144 height 52
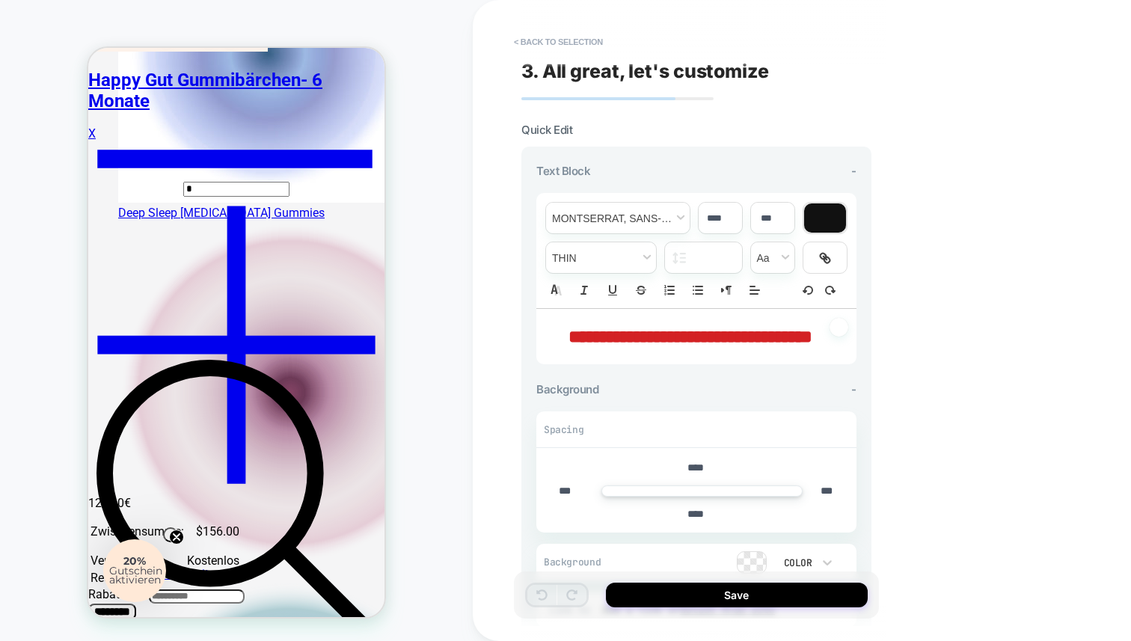
scroll to position [861, 0]
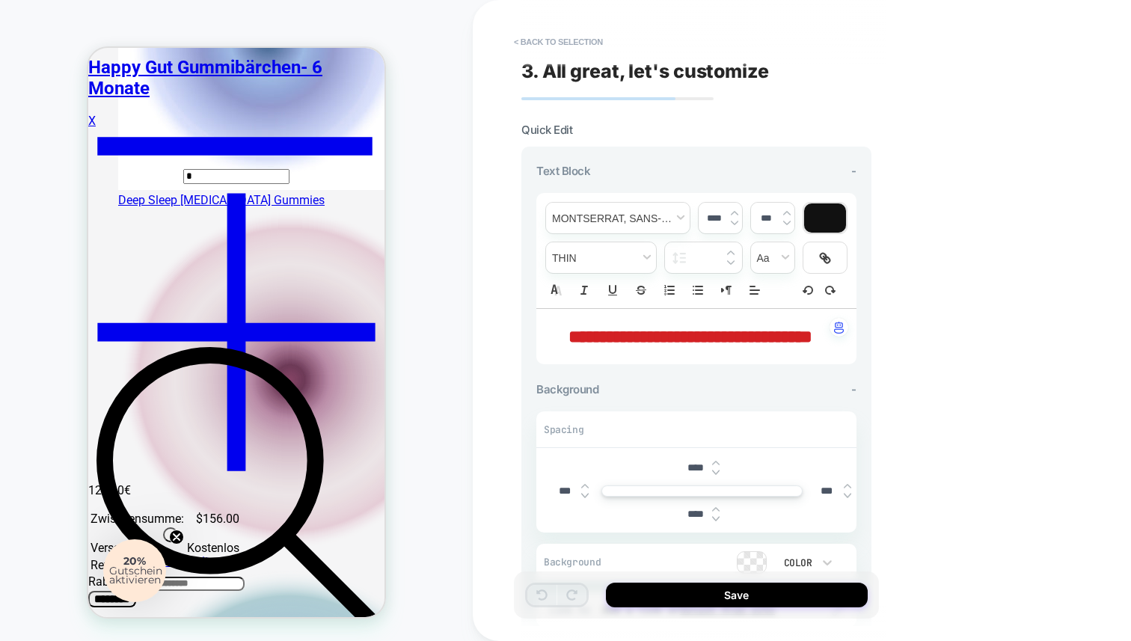
click at [716, 343] on span "**********" at bounding box center [690, 337] width 244 height 18
type input "****"
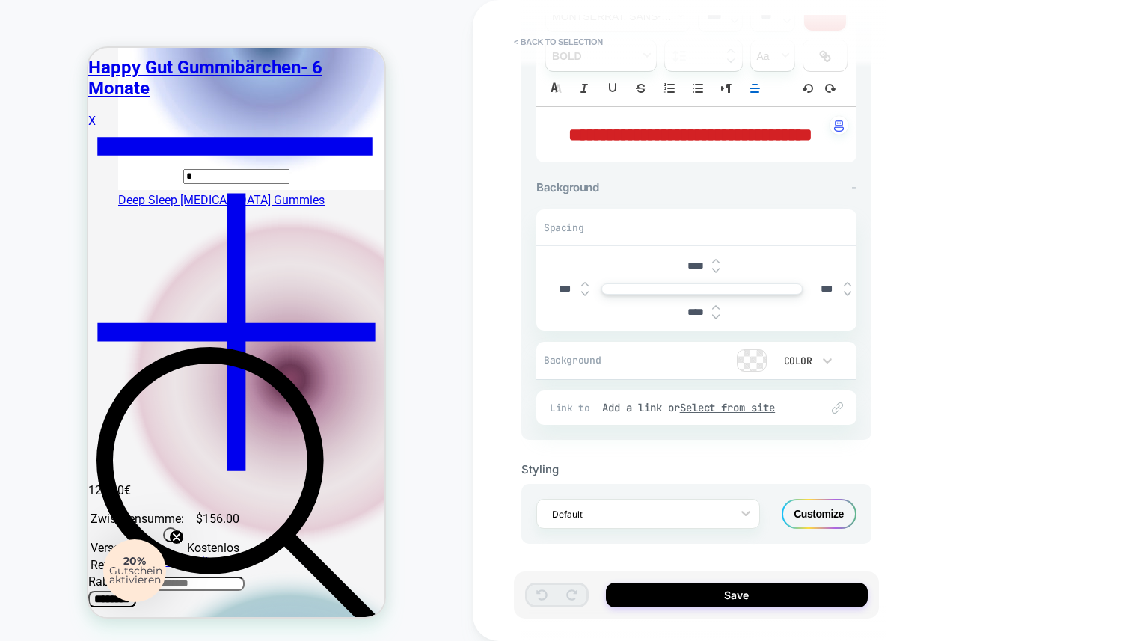
scroll to position [224, 0]
click at [814, 508] on div "Customize" at bounding box center [818, 514] width 75 height 30
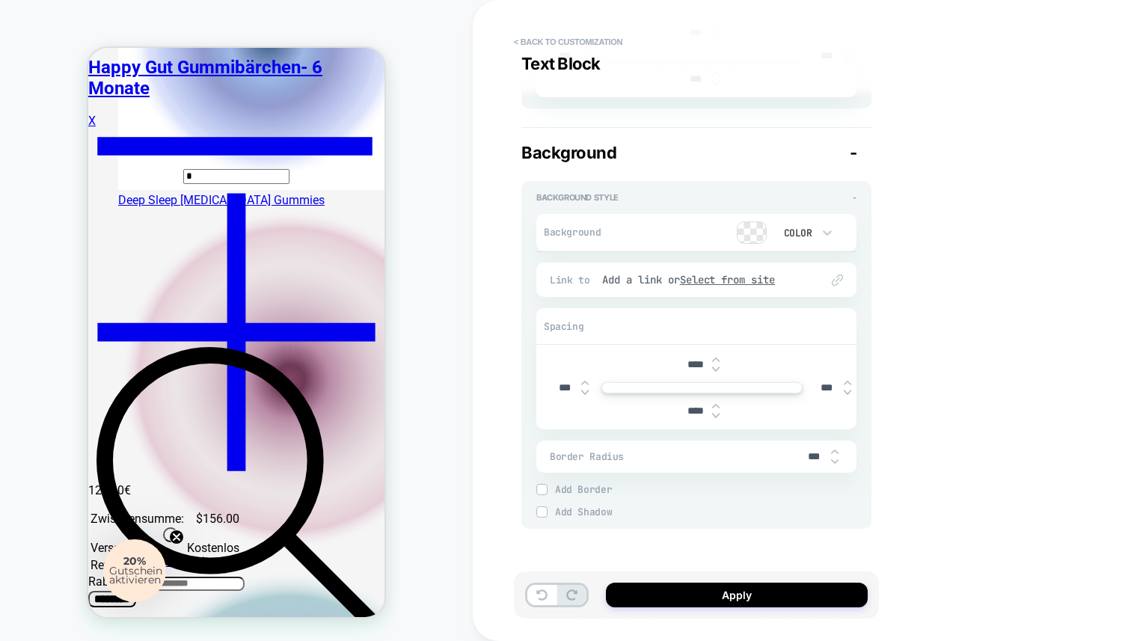
scroll to position [524, 0]
click at [538, 600] on button at bounding box center [541, 595] width 29 height 20
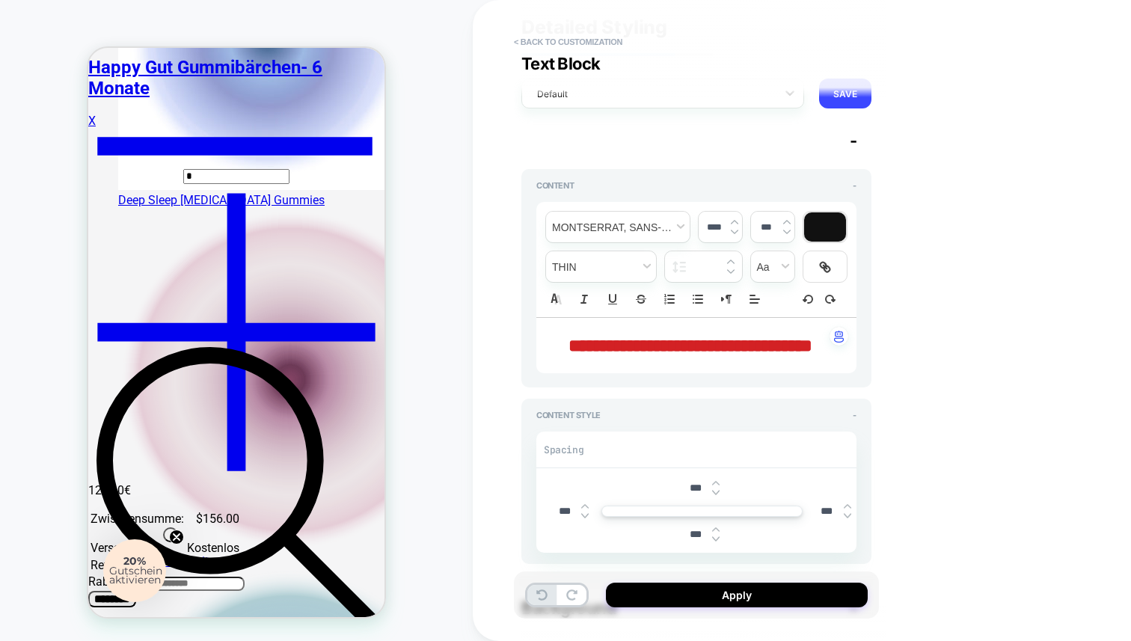
scroll to position [0, 0]
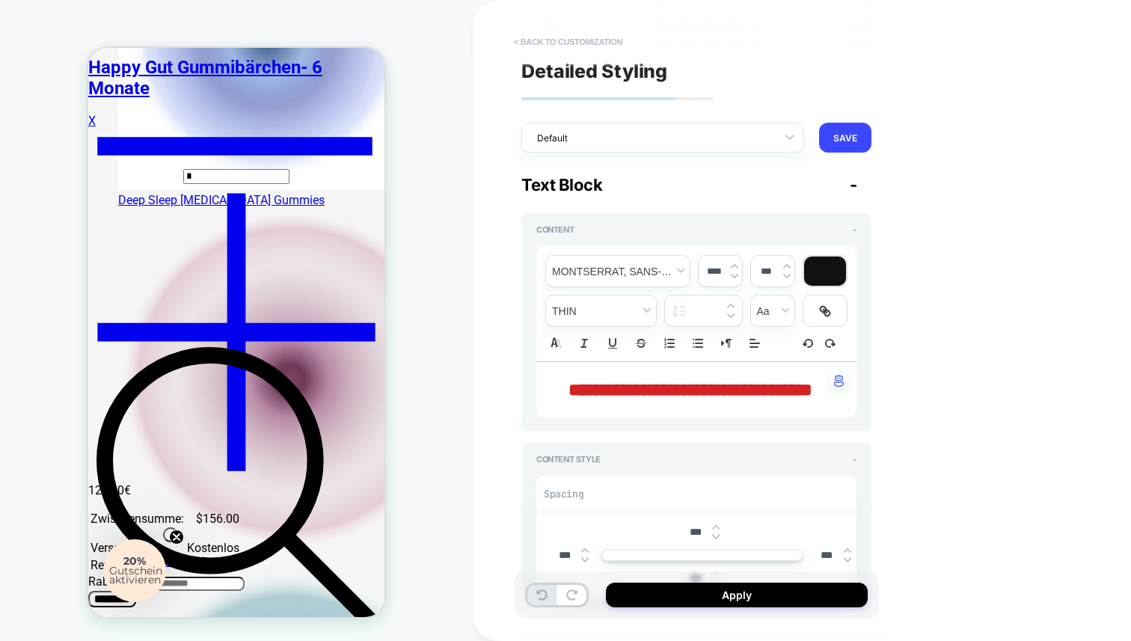
click at [538, 38] on button "< Back to customization" at bounding box center [567, 42] width 123 height 24
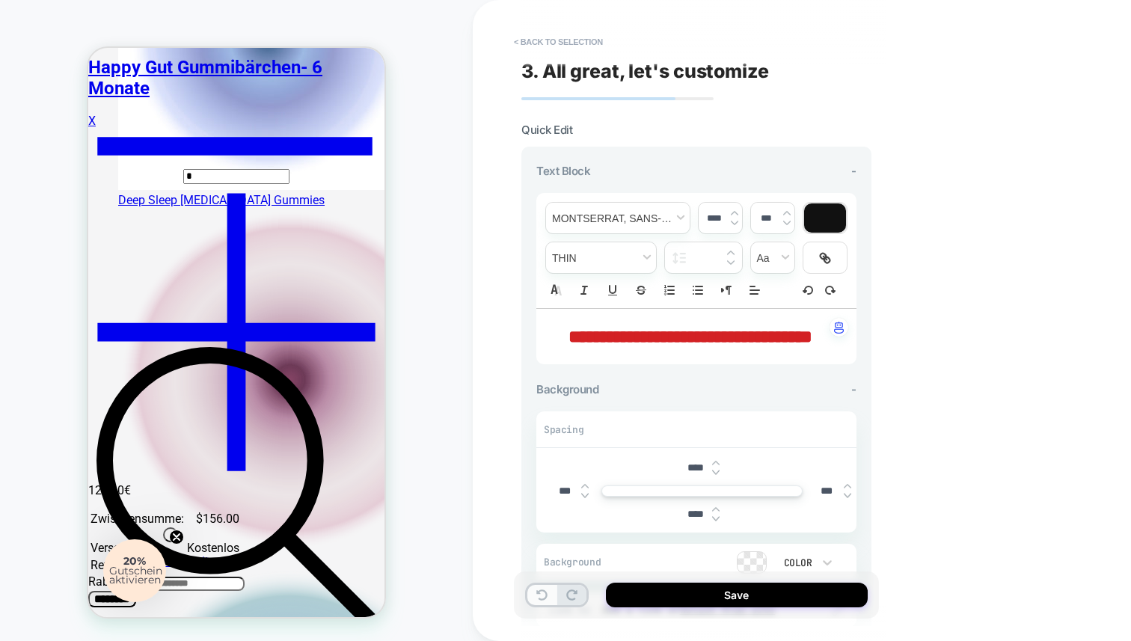
click at [543, 603] on button at bounding box center [541, 595] width 29 height 20
click at [528, 40] on button "< Back to selection" at bounding box center [558, 42] width 104 height 24
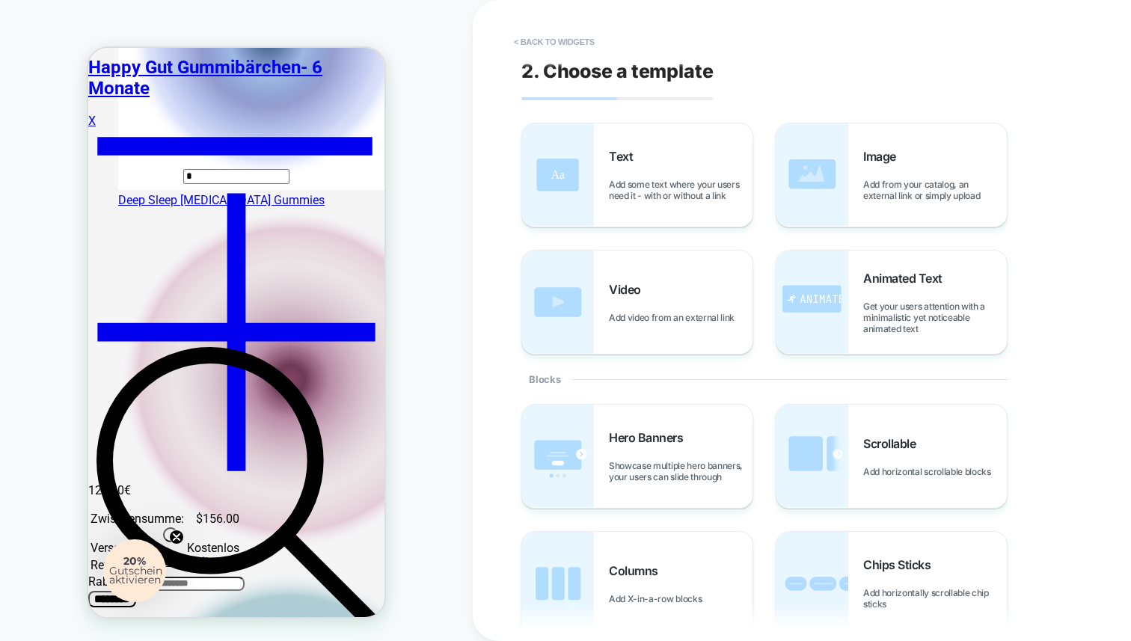
click at [528, 40] on button "< Back to widgets" at bounding box center [554, 42] width 96 height 24
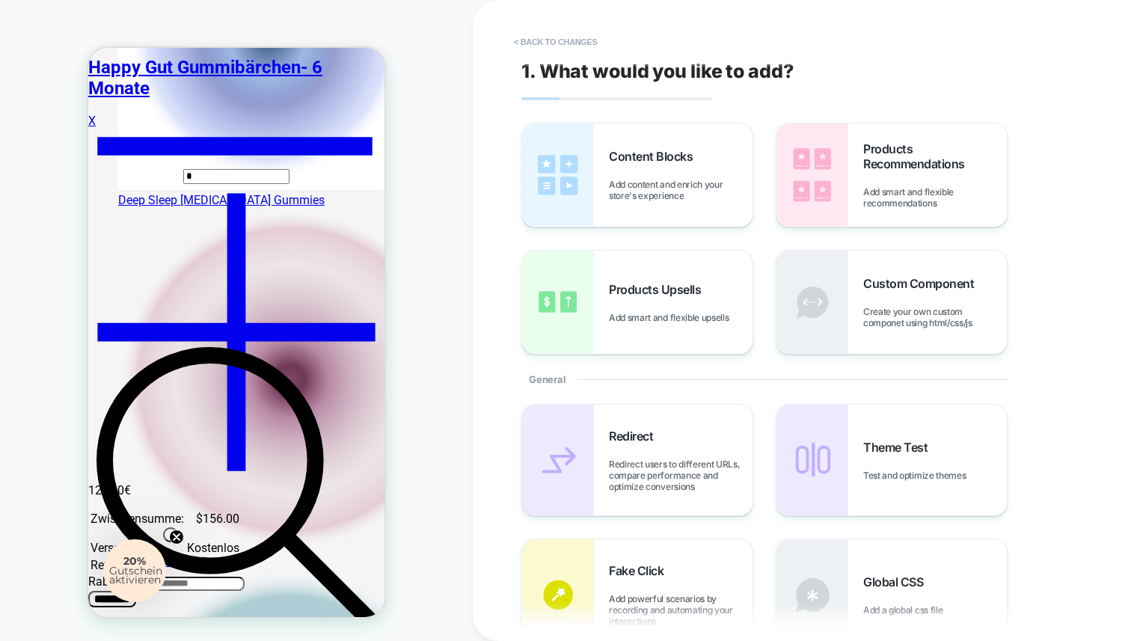
scroll to position [849, 0]
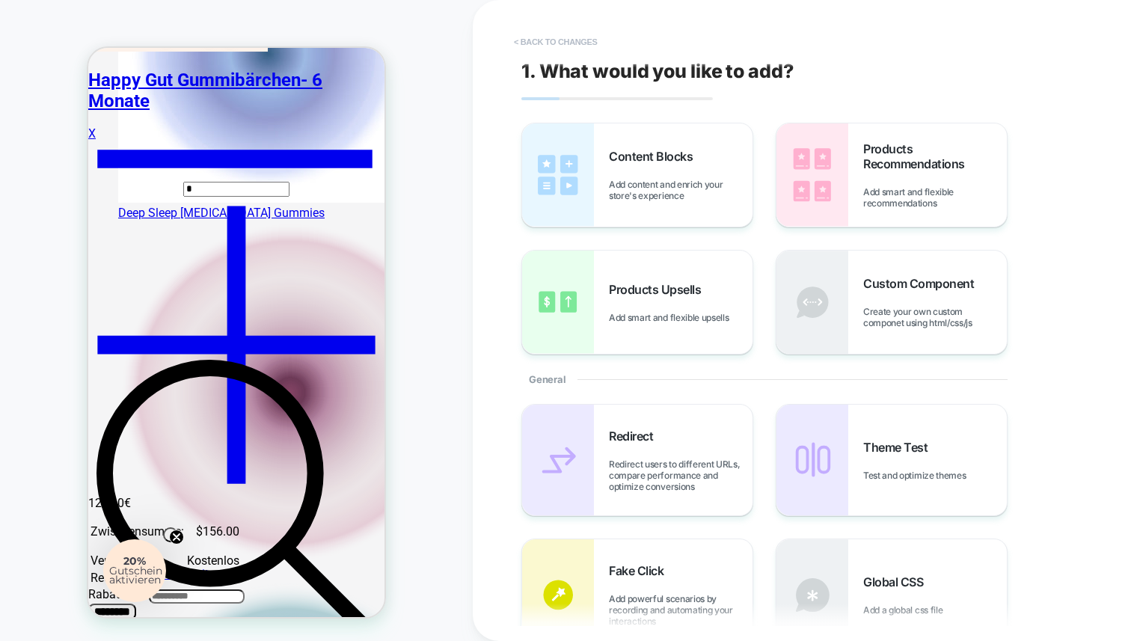
click at [526, 40] on button "< Back to changes" at bounding box center [555, 42] width 99 height 24
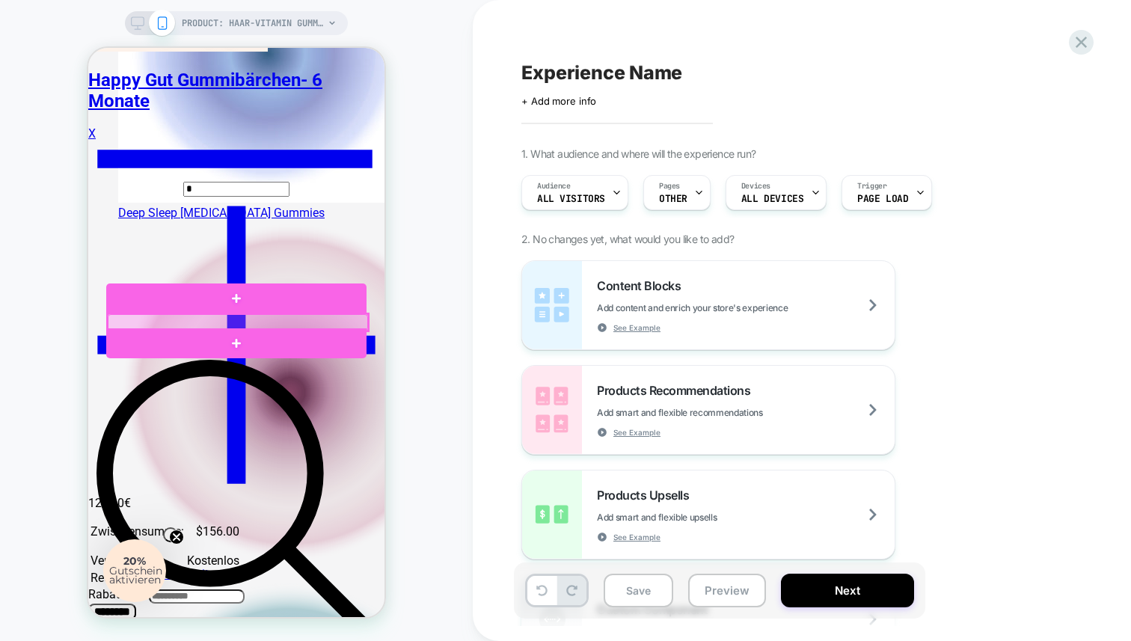
click at [241, 325] on div at bounding box center [238, 322] width 260 height 16
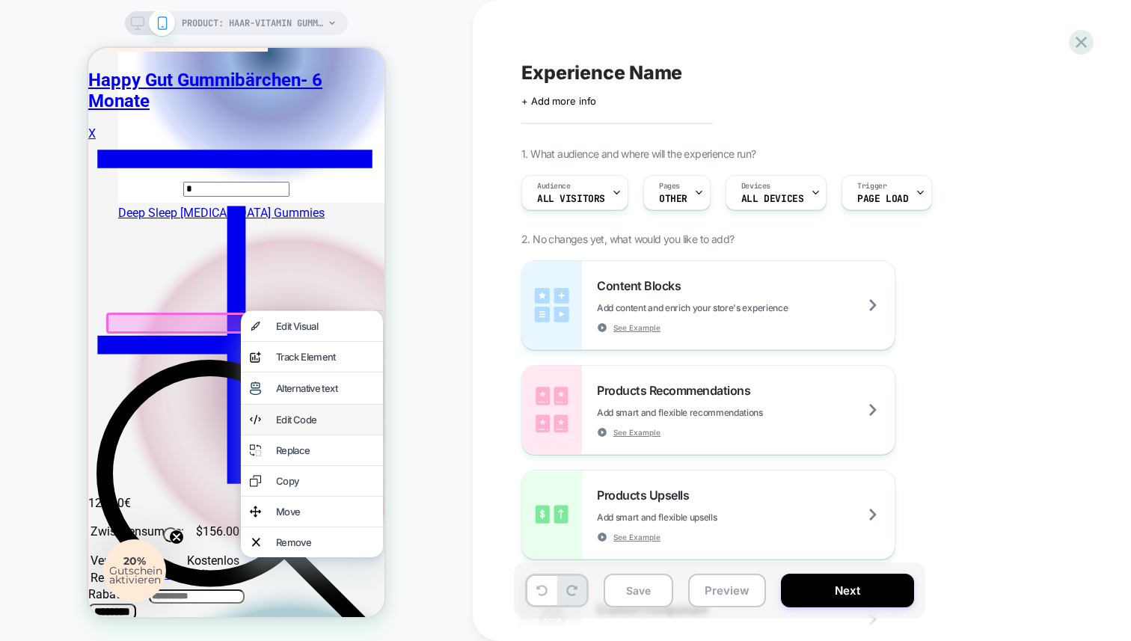
click at [320, 425] on div "Edit Code" at bounding box center [325, 420] width 98 height 12
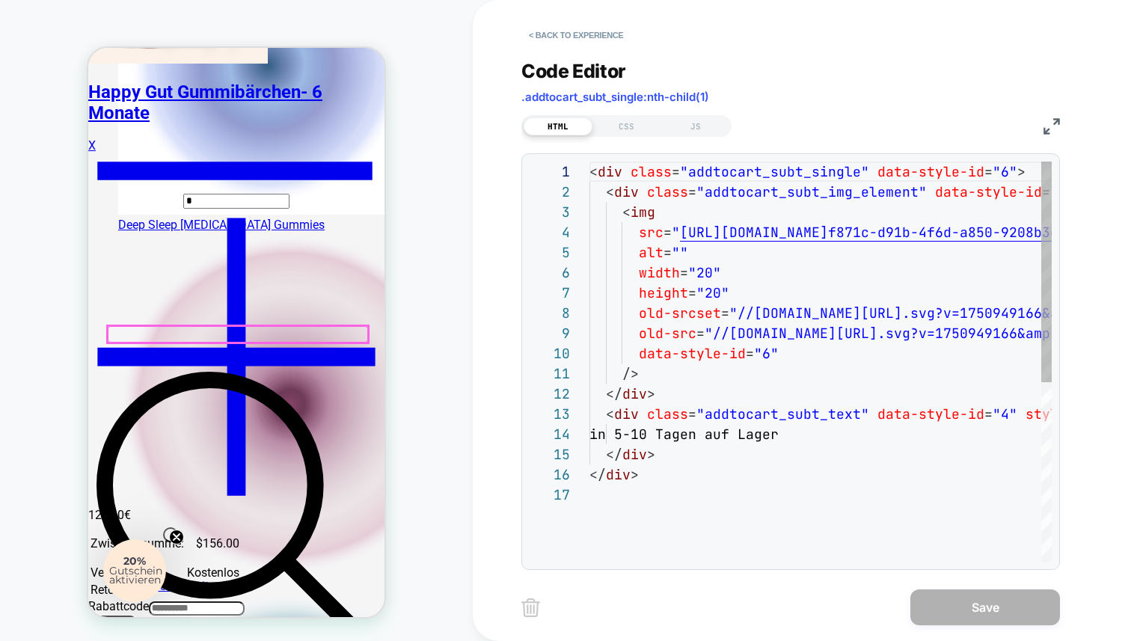
scroll to position [182, 0]
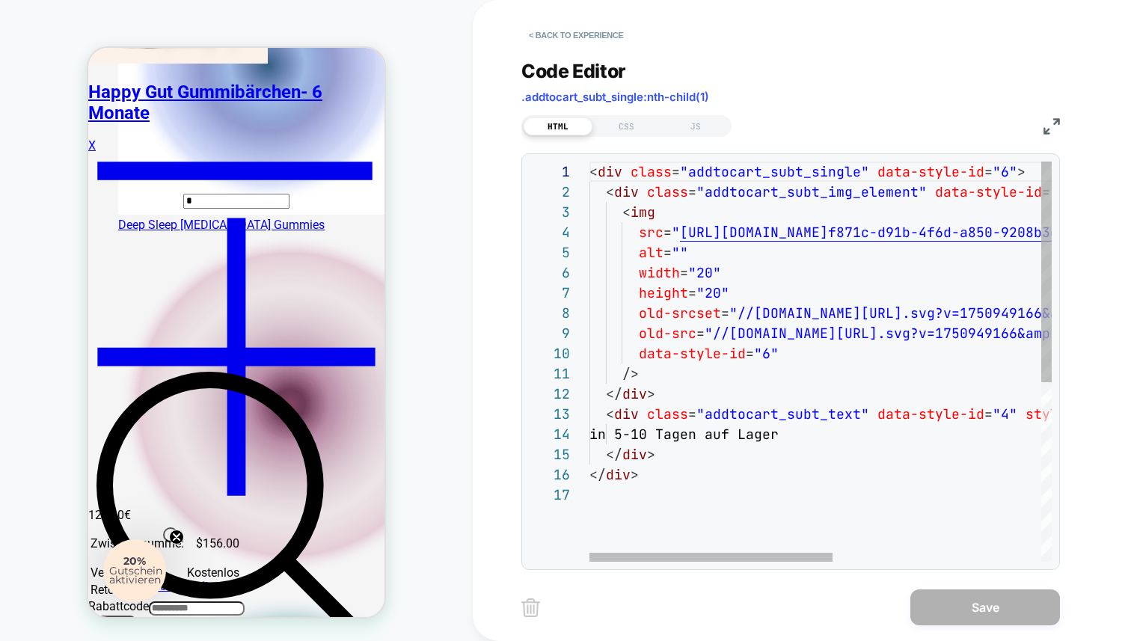
click at [692, 488] on div "< div class = "addtocart_subt_single" data-style-id = "6" > < div class = "addt…" at bounding box center [1018, 523] width 858 height 723
type textarea "**********"
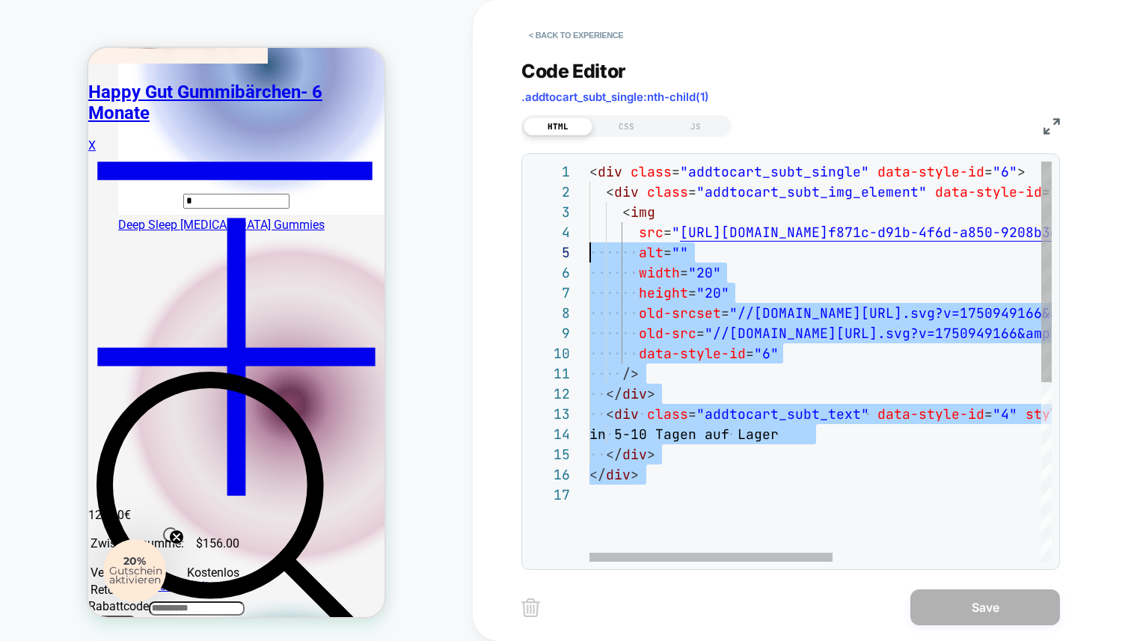
scroll to position [0, 0]
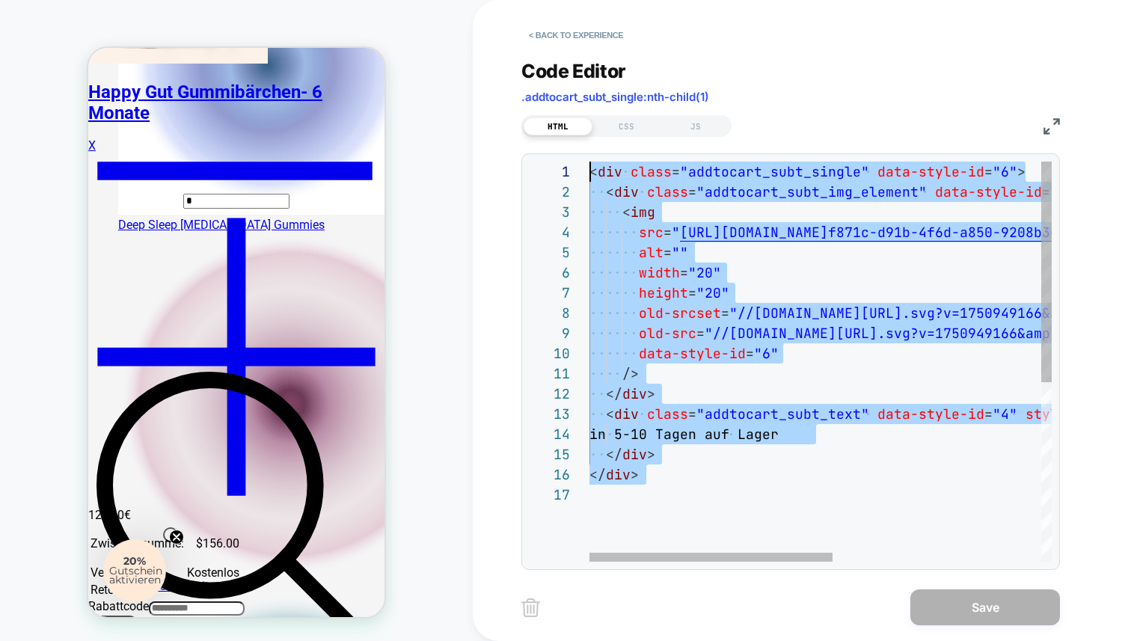
drag, startPoint x: 642, startPoint y: 491, endPoint x: 553, endPoint y: 126, distance: 376.3
click at [589, 162] on div "< div class = "addtocart_subt_single" data-style-id = "6" > < div class = "addt…" at bounding box center [1018, 523] width 858 height 723
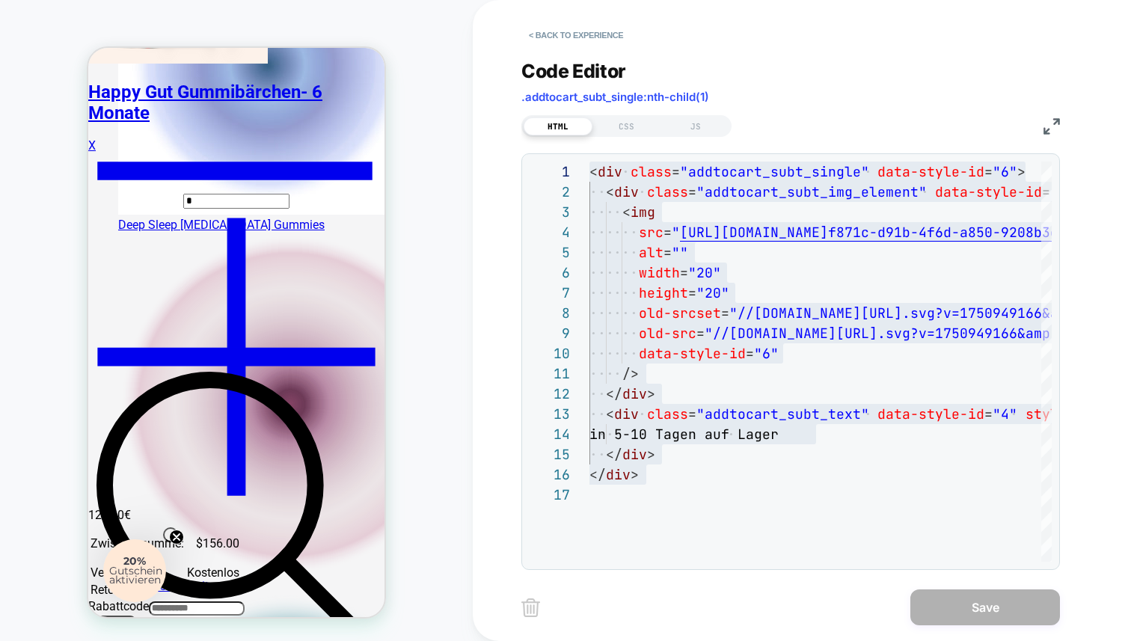
click at [545, 25] on button "< Back to experience" at bounding box center [575, 35] width 109 height 24
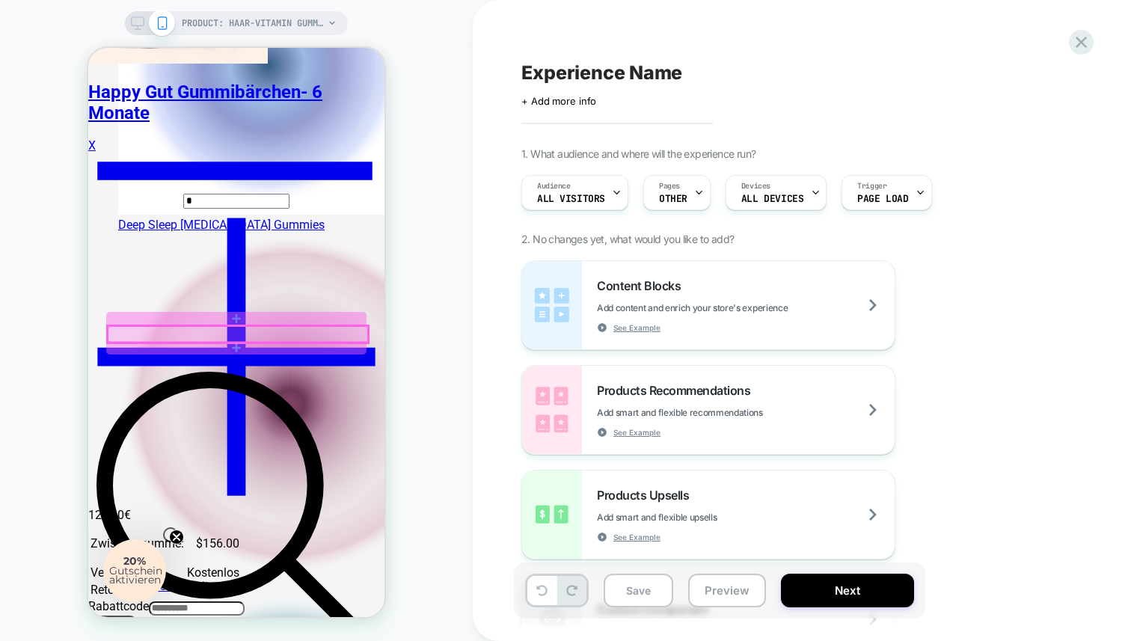
click at [224, 333] on div at bounding box center [238, 334] width 260 height 16
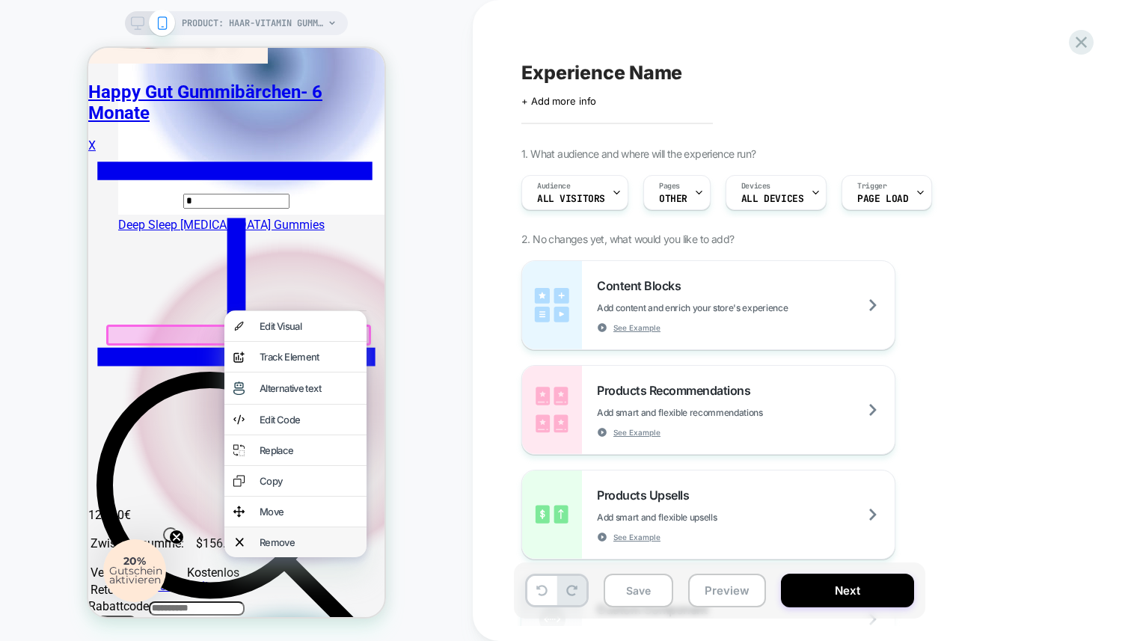
click at [288, 548] on div "Remove" at bounding box center [308, 542] width 98 height 12
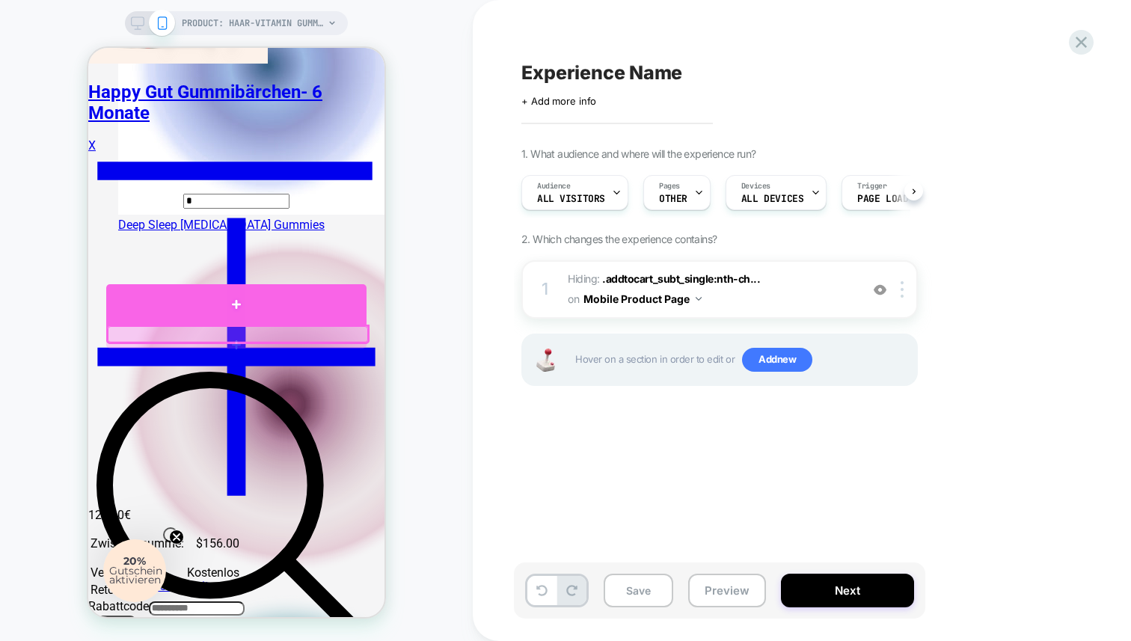
click at [238, 310] on div at bounding box center [236, 304] width 260 height 41
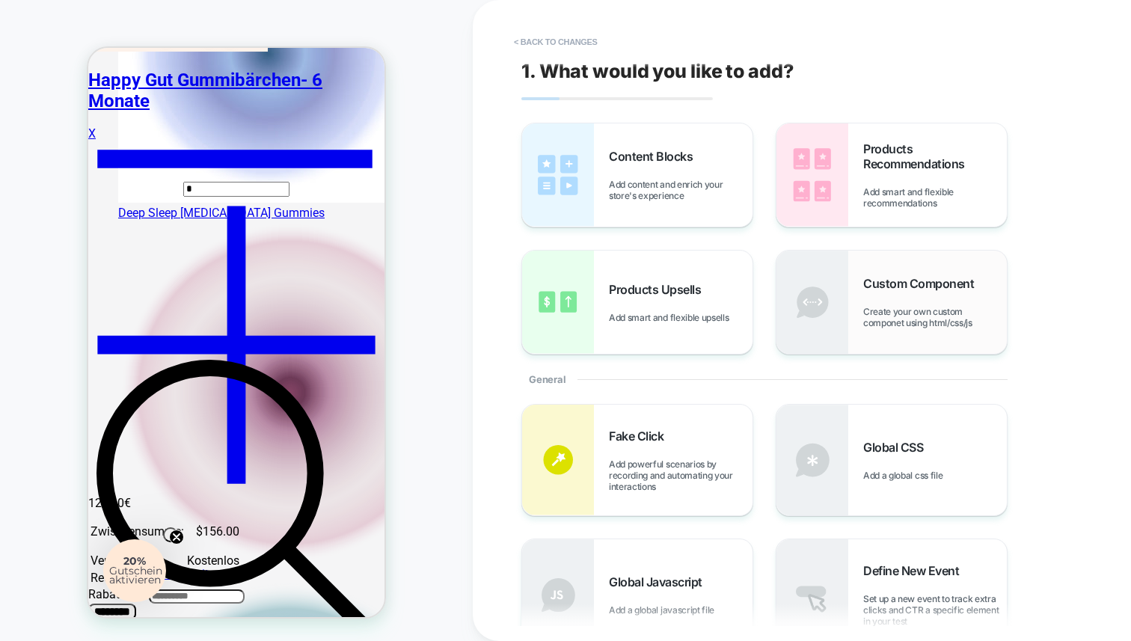
click at [917, 310] on span "Create your own custom componet using html/css/js" at bounding box center [935, 317] width 144 height 22
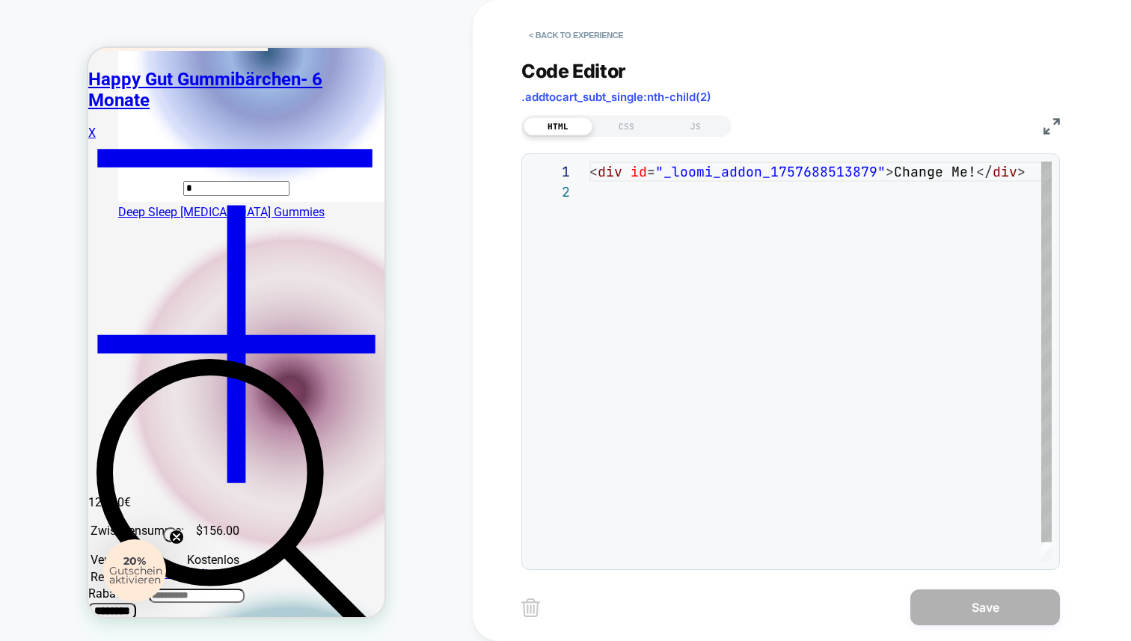
scroll to position [20, 0]
click at [674, 194] on div "< div id = "_loomi_addon_1757688513879" > Change Me! </ div >" at bounding box center [824, 372] width 470 height 420
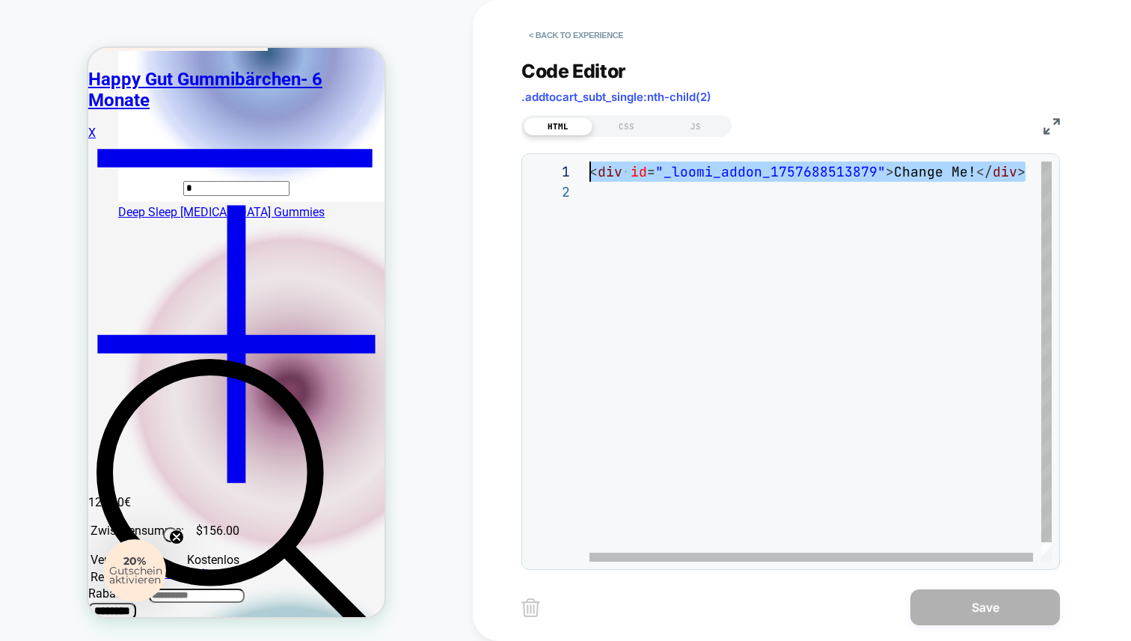
scroll to position [0, 0]
drag, startPoint x: 674, startPoint y: 194, endPoint x: 580, endPoint y: 166, distance: 98.4
click at [589, 166] on div "< div id = "_loomi_addon_1757688513879" > Change Me! </ div >" at bounding box center [824, 372] width 470 height 420
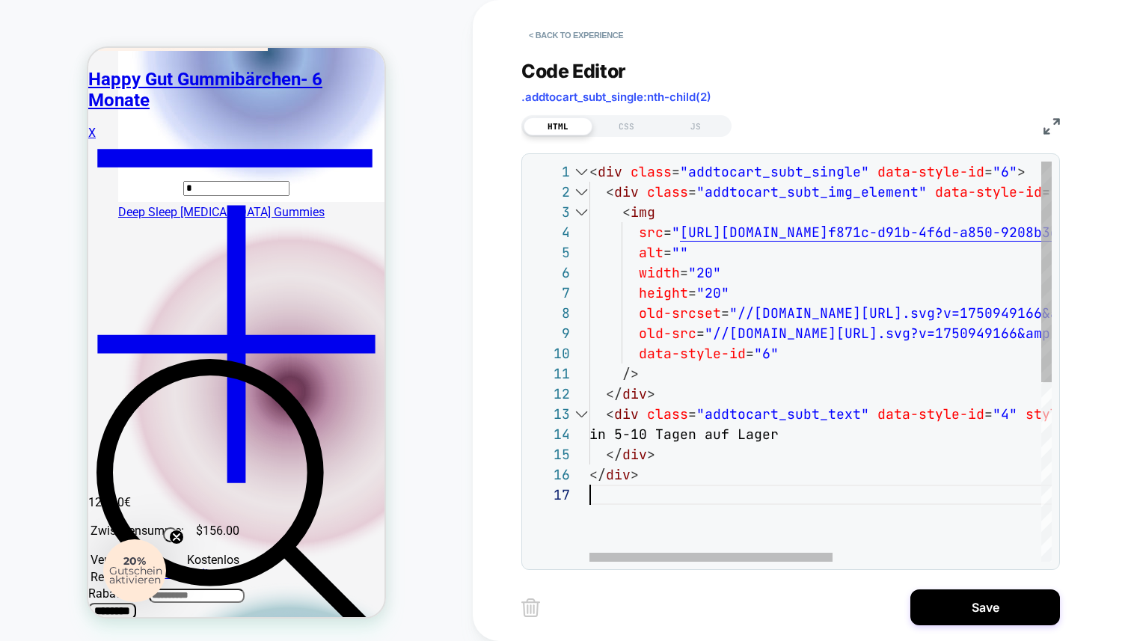
type textarea "**********"
click at [830, 324] on div "< div class = "addtocart_subt_single" data-style-id = "6" > < div class = "addt…" at bounding box center [1018, 523] width 858 height 723
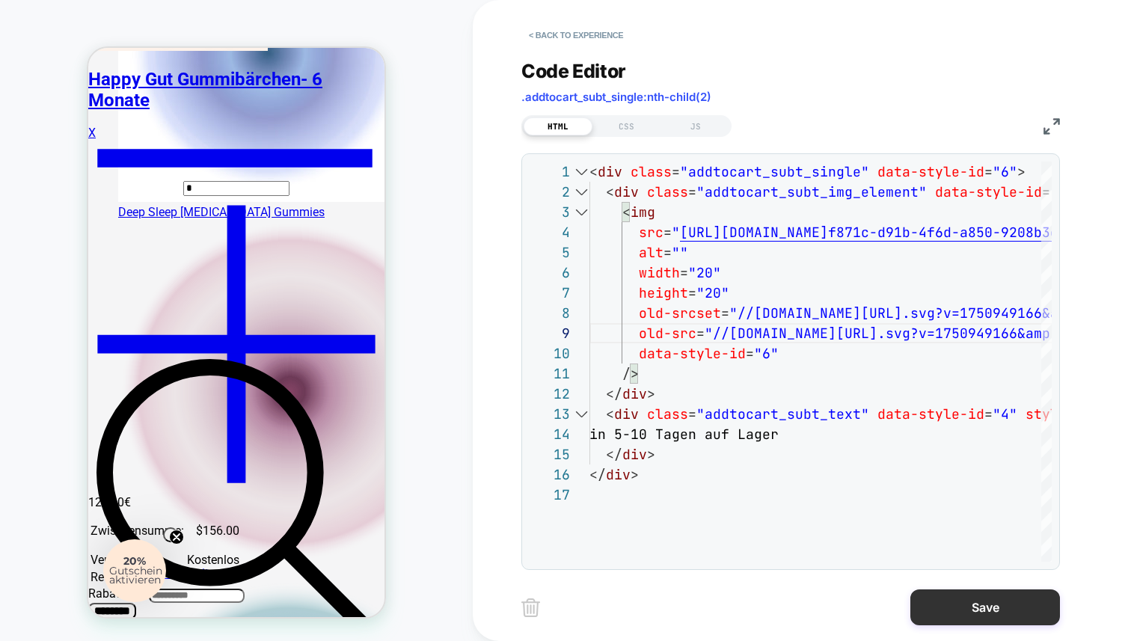
click at [963, 592] on button "Save" at bounding box center [985, 607] width 150 height 36
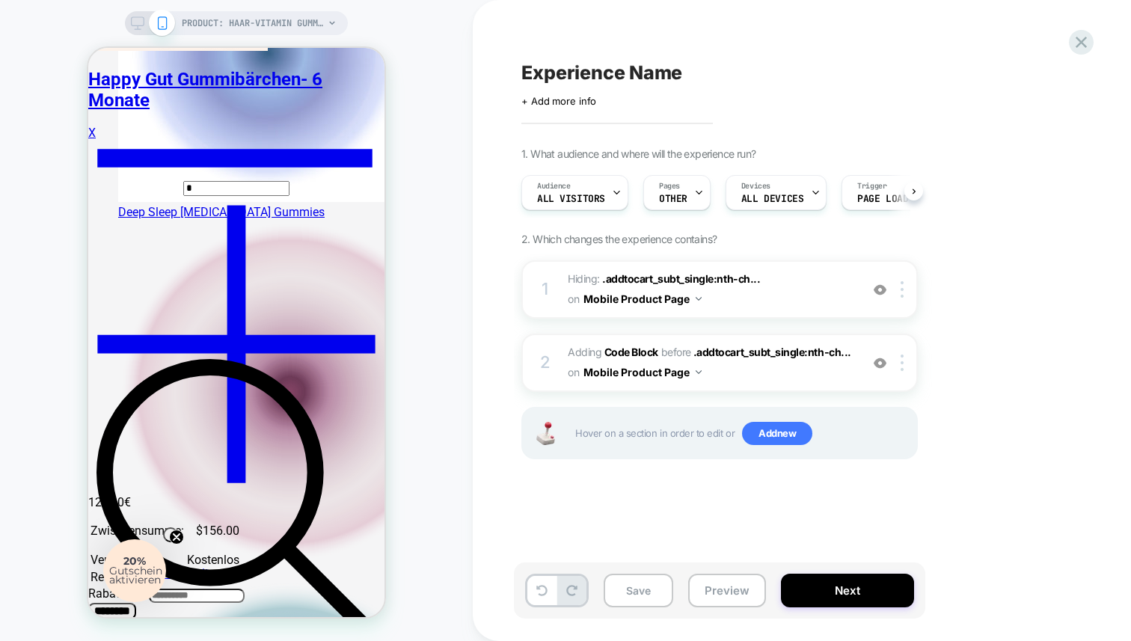
scroll to position [0, 1]
click at [880, 363] on img at bounding box center [879, 363] width 13 height 13
click at [879, 288] on img at bounding box center [879, 289] width 13 height 13
click at [879, 289] on img at bounding box center [879, 289] width 13 height 13
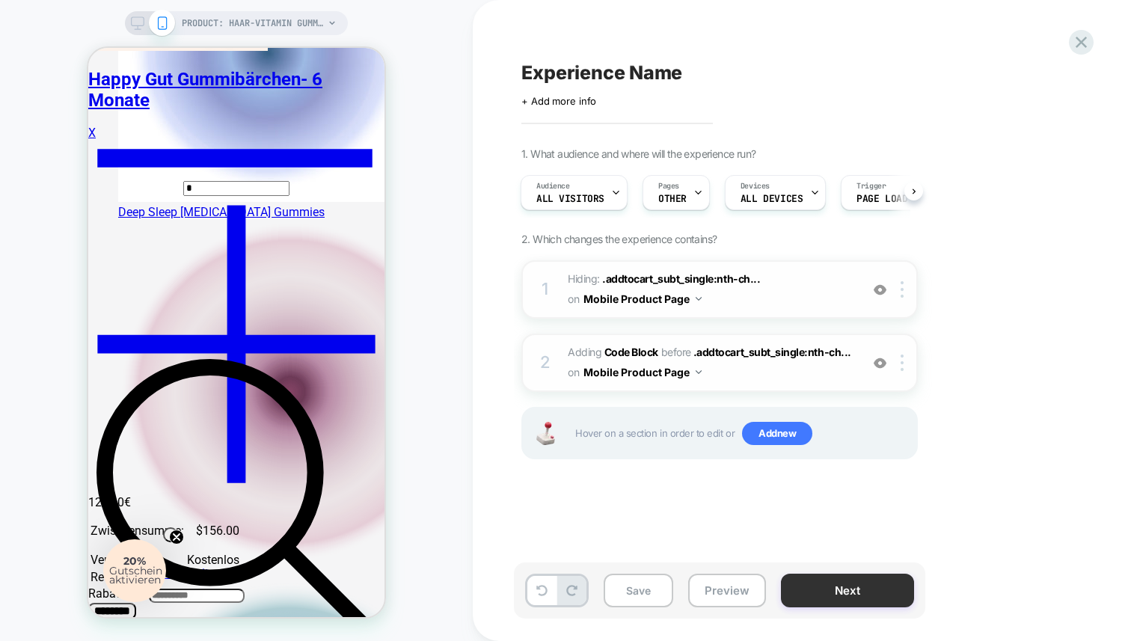
click at [843, 605] on button "Next" at bounding box center [847, 591] width 133 height 34
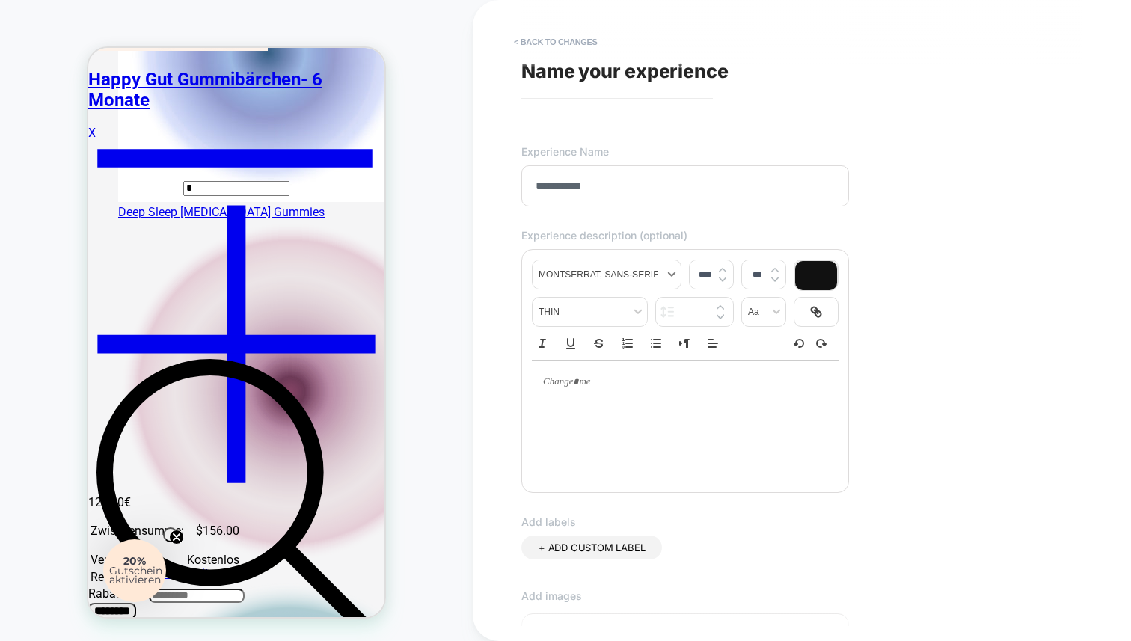
type input "**********"
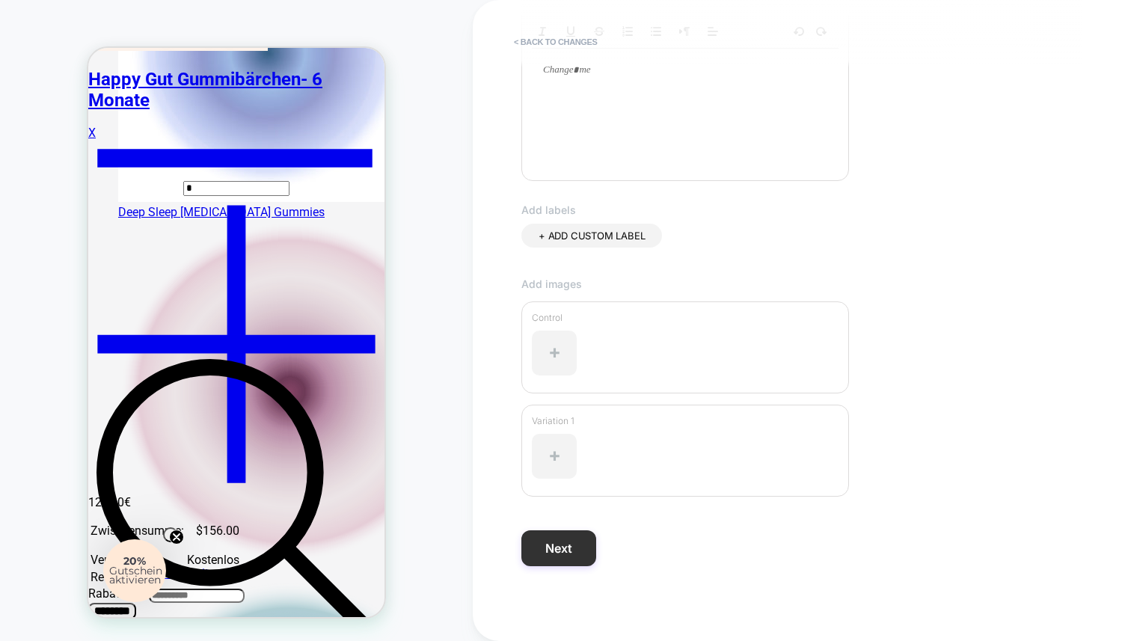
click at [575, 547] on button "Next" at bounding box center [558, 548] width 75 height 36
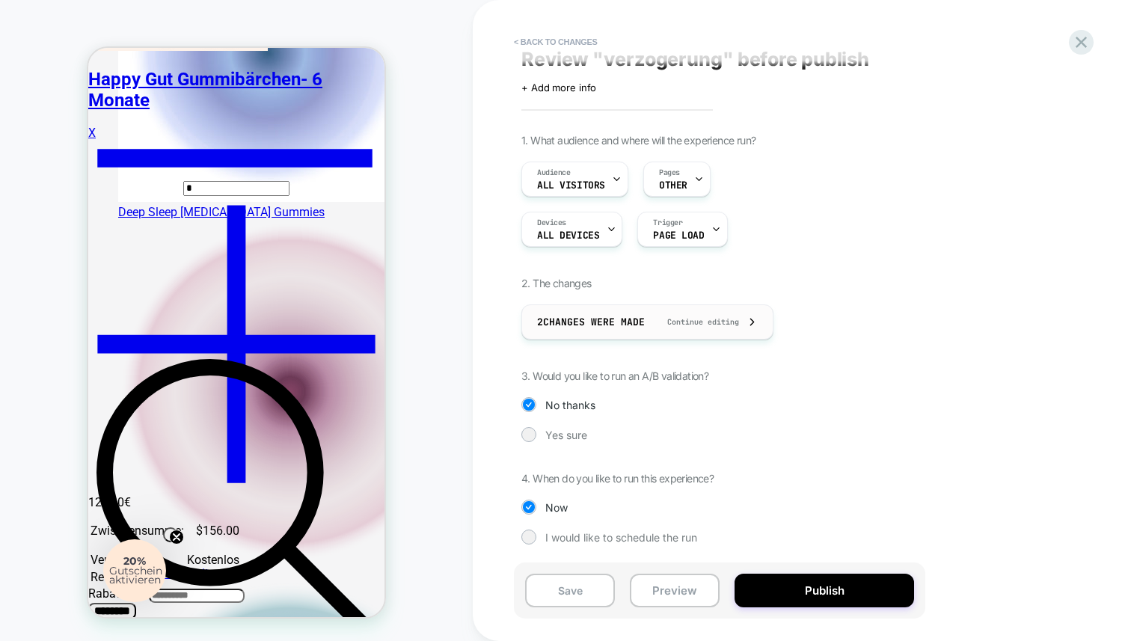
scroll to position [0, 0]
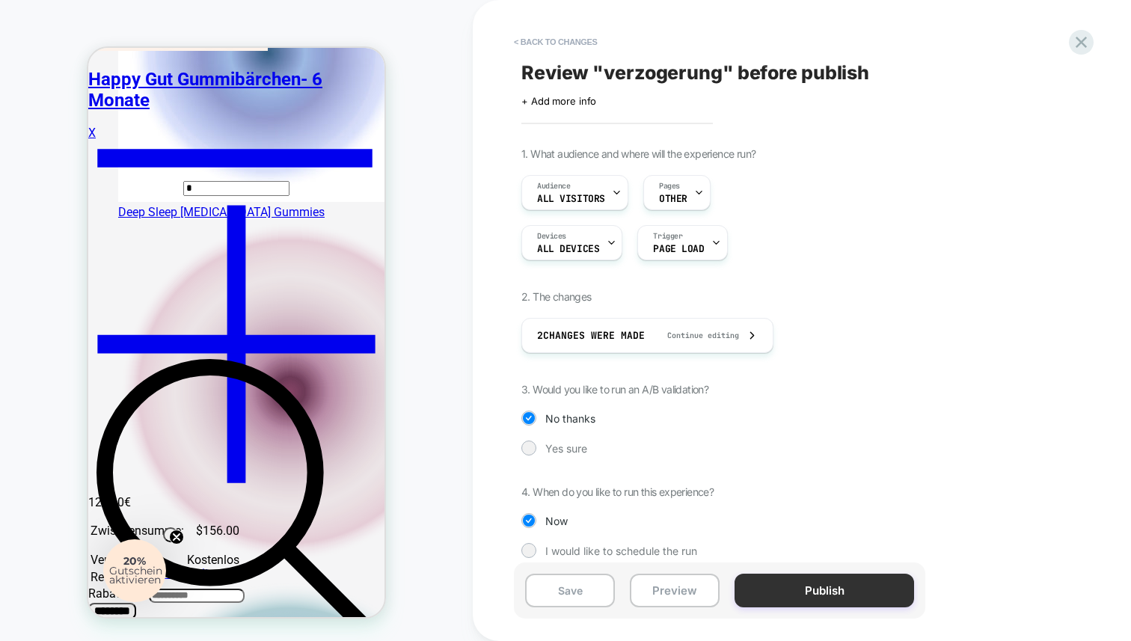
click at [788, 586] on button "Publish" at bounding box center [823, 591] width 179 height 34
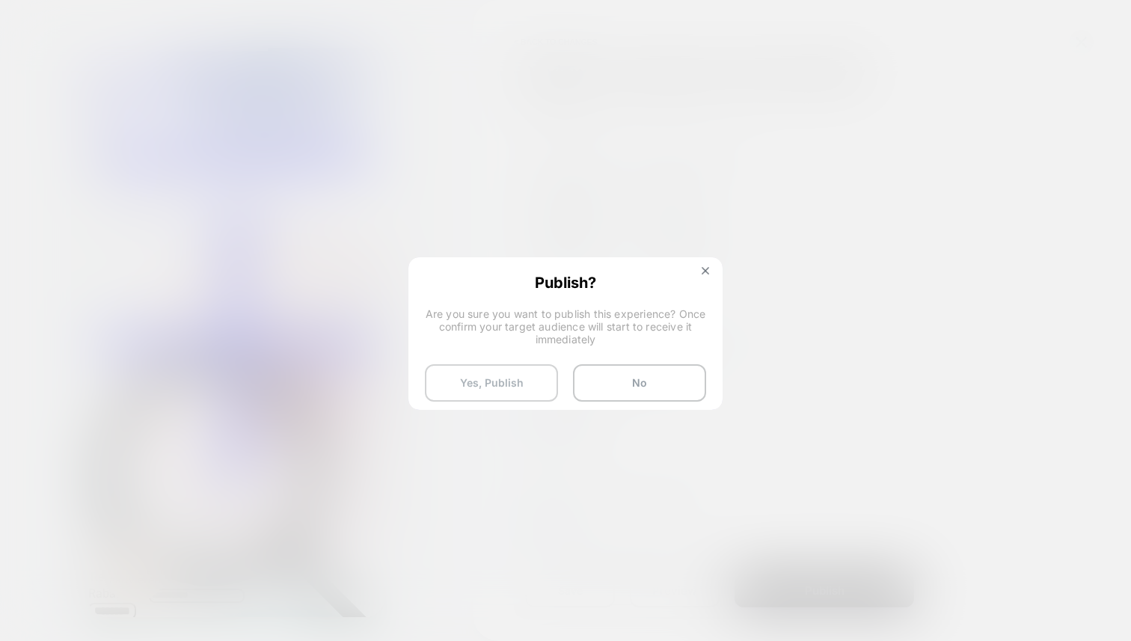
click at [510, 378] on button "Yes, Publish" at bounding box center [491, 382] width 133 height 37
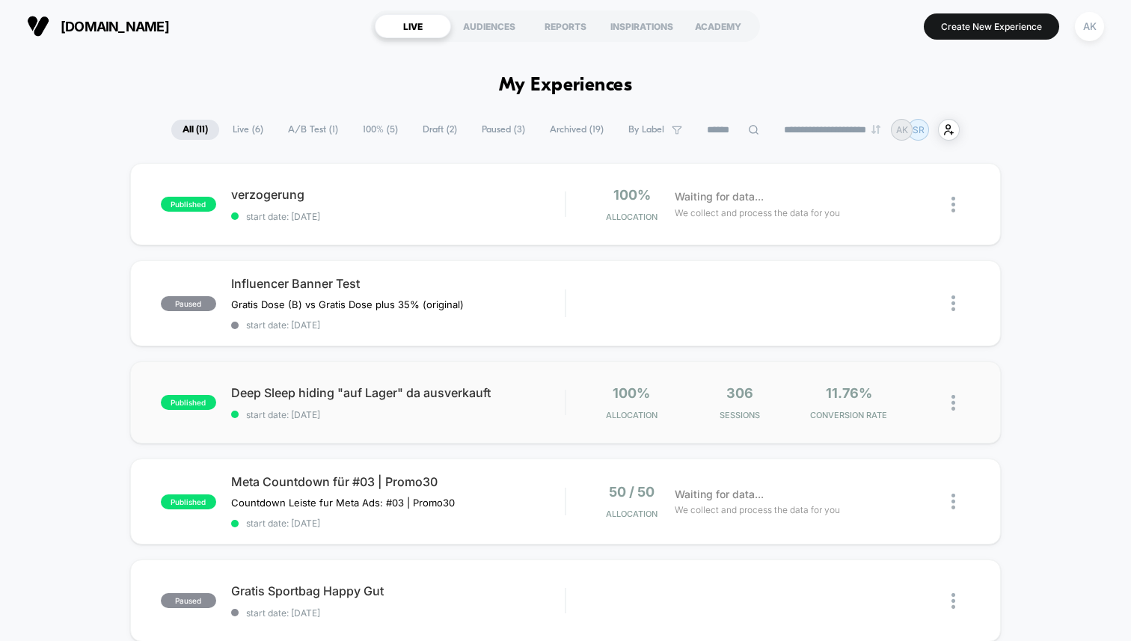
click at [952, 402] on img at bounding box center [953, 403] width 4 height 16
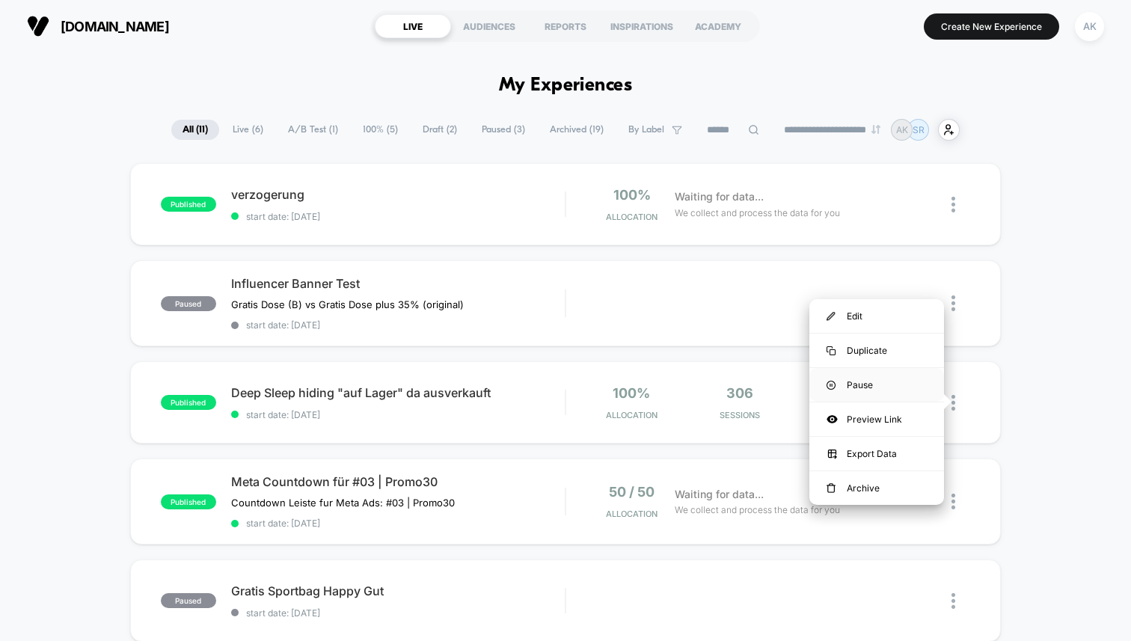
click at [881, 388] on div "Pause" at bounding box center [876, 385] width 135 height 34
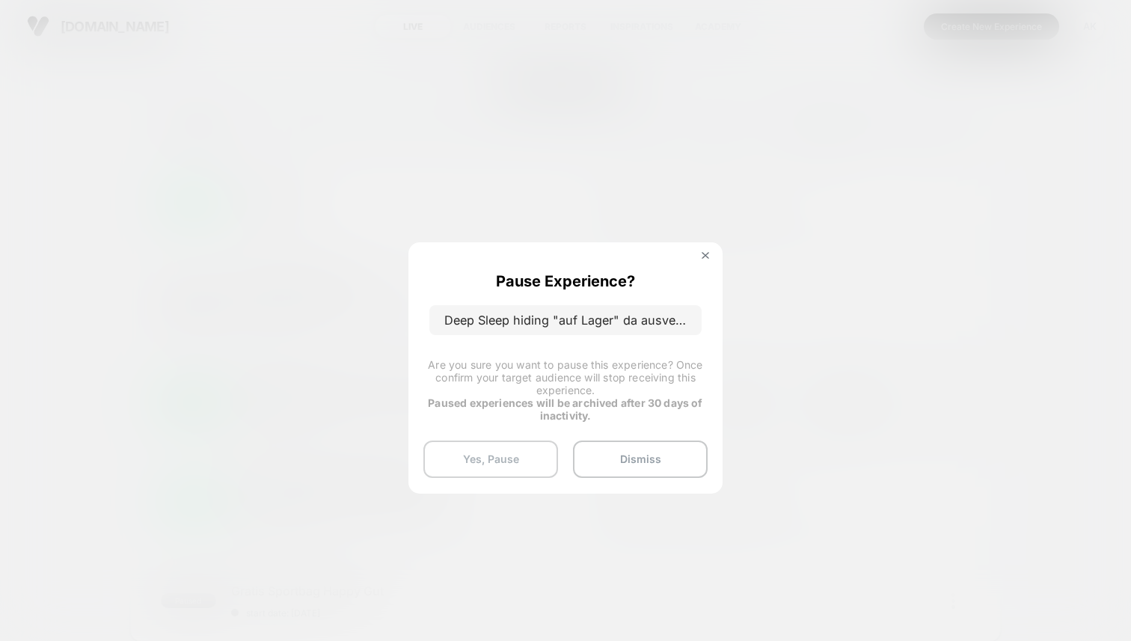
click at [513, 460] on button "Yes, Pause" at bounding box center [490, 458] width 135 height 37
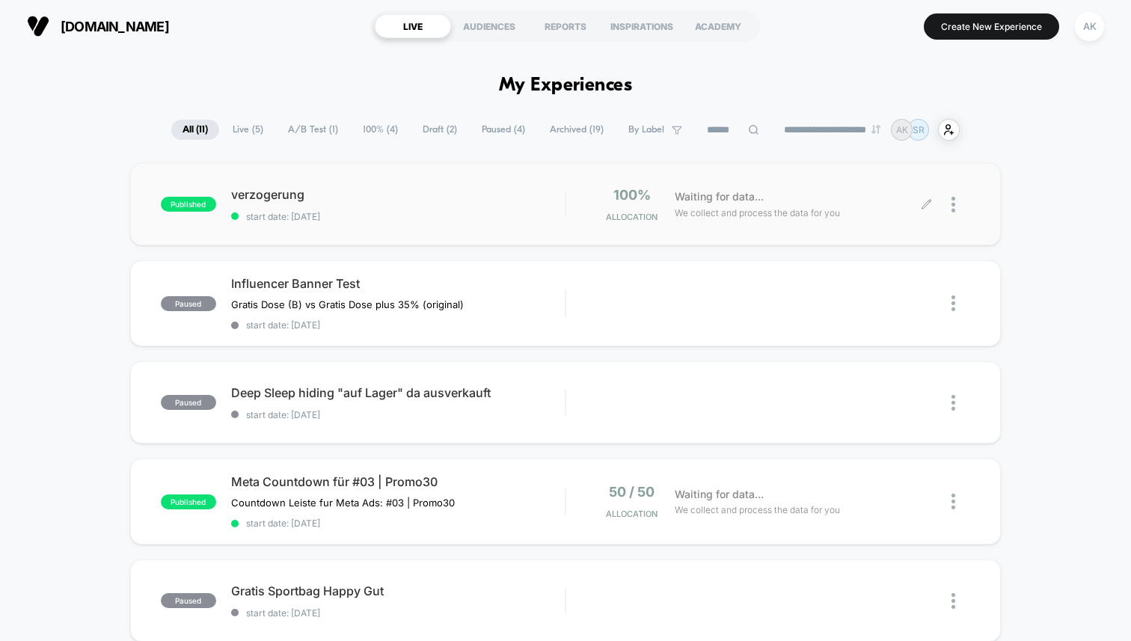
click at [956, 203] on div at bounding box center [960, 204] width 19 height 35
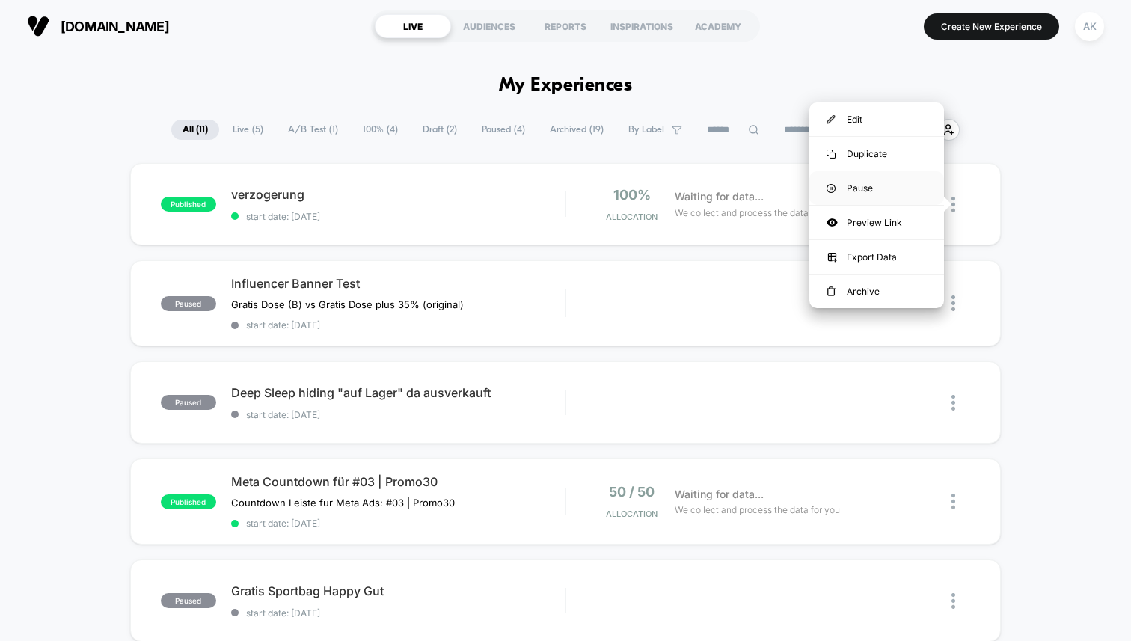
click at [878, 194] on div "Pause" at bounding box center [876, 188] width 135 height 34
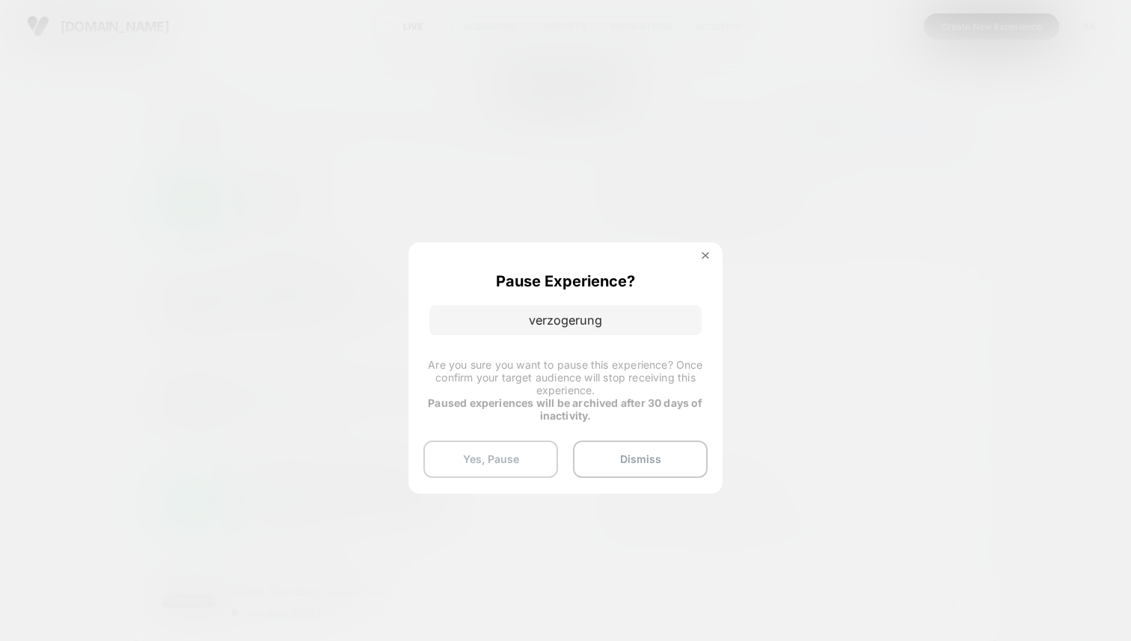
click at [505, 467] on button "Yes, Pause" at bounding box center [490, 458] width 135 height 37
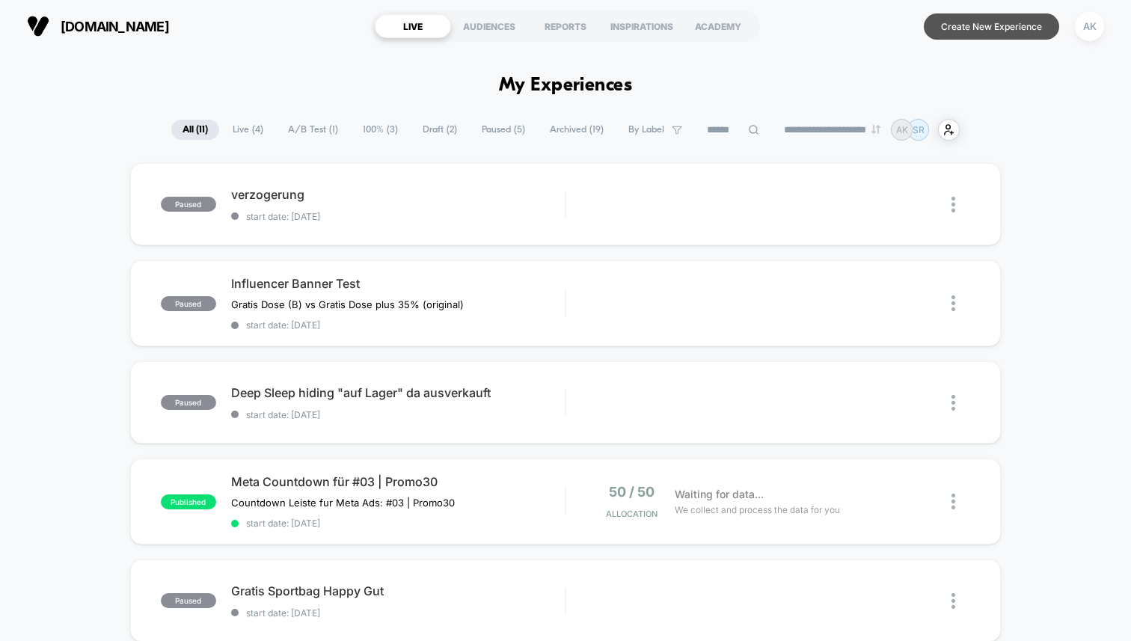
click at [990, 22] on button "Create New Experience" at bounding box center [990, 26] width 135 height 26
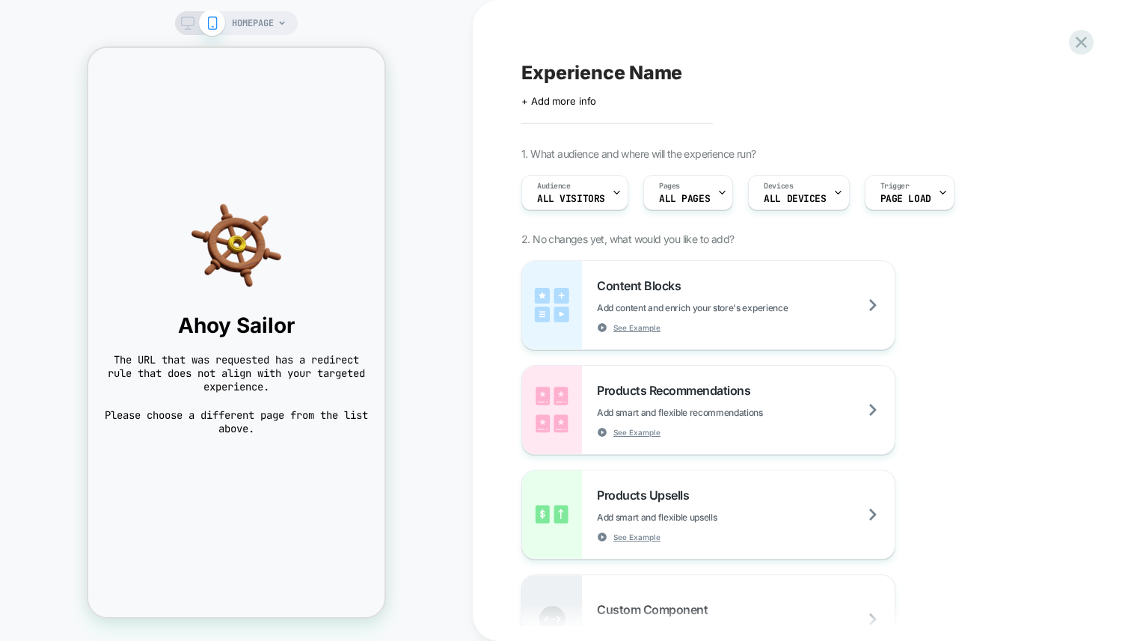
click at [260, 18] on span "HOMEPAGE" at bounding box center [253, 23] width 42 height 24
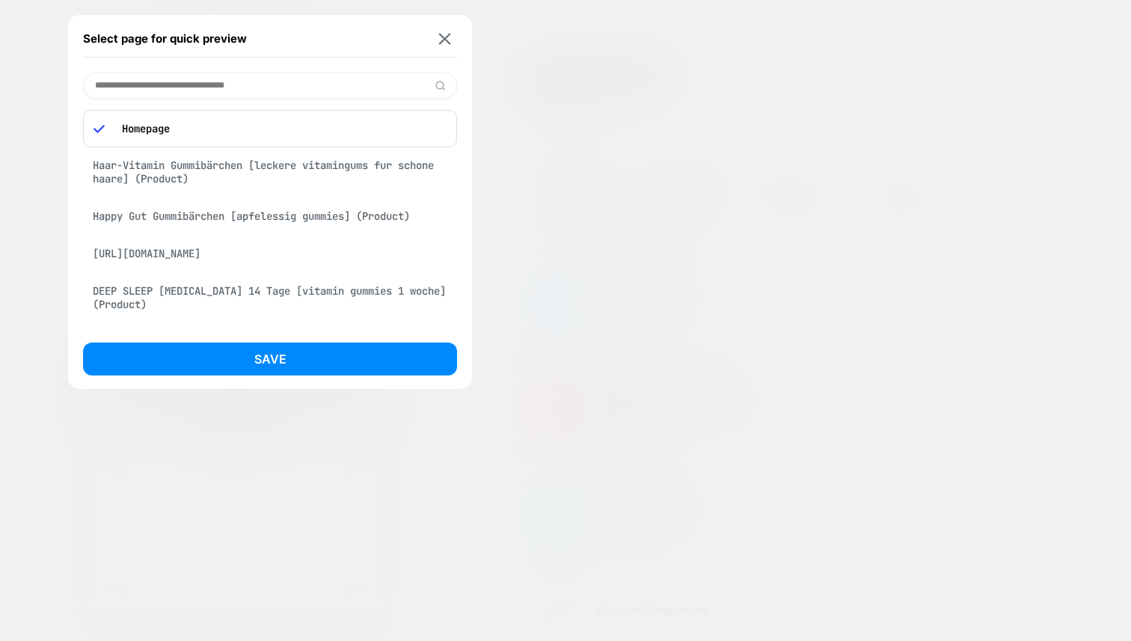
click at [274, 174] on div "Haar-Vitamin Gummibärchen [leckere vitamingums fur schone haare] (Product)" at bounding box center [270, 172] width 374 height 42
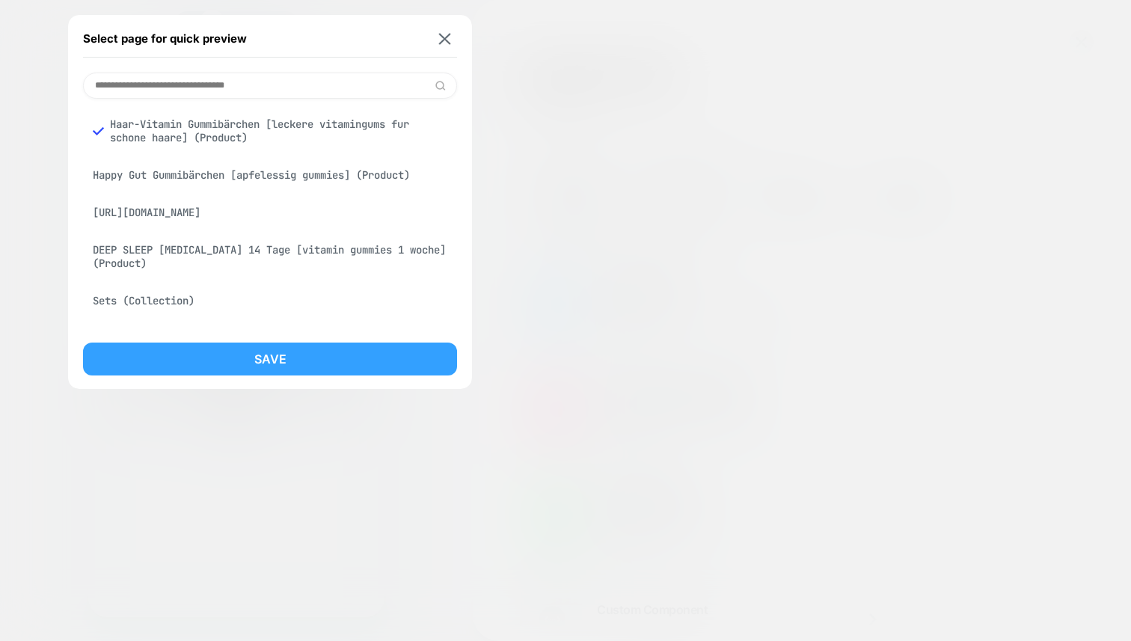
click at [329, 360] on button "Save" at bounding box center [270, 358] width 374 height 33
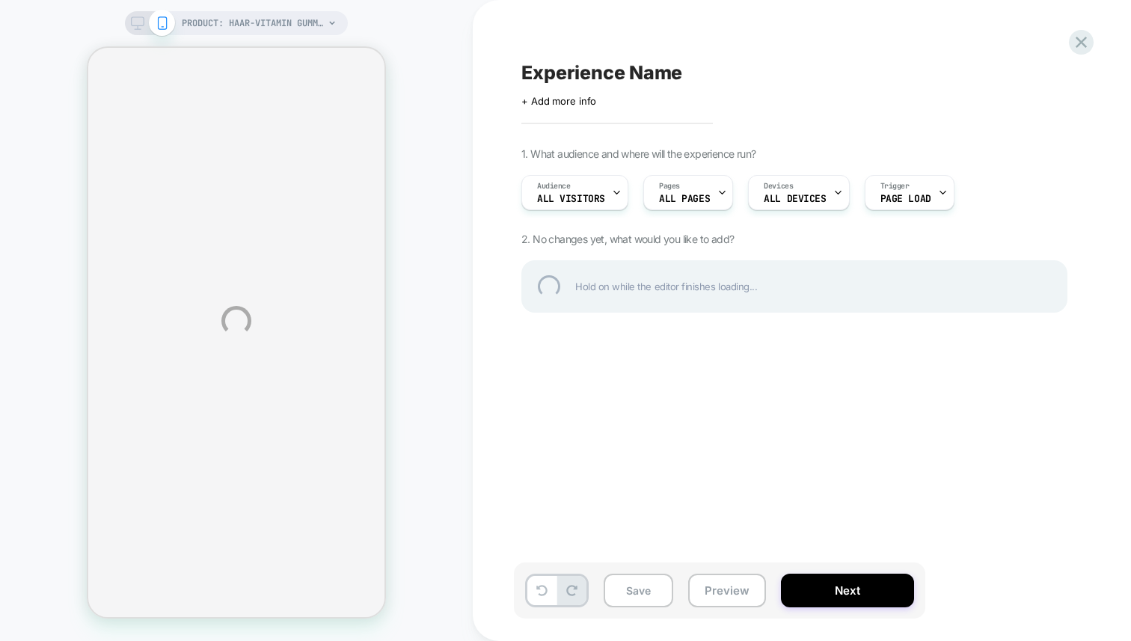
select select "**********"
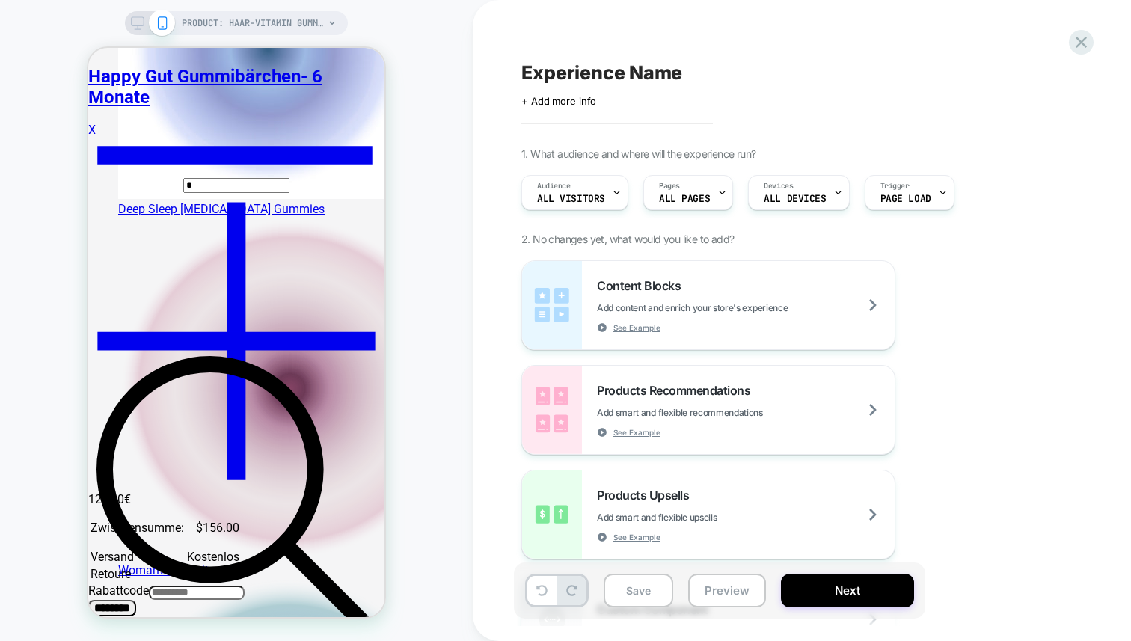
scroll to position [862, 0]
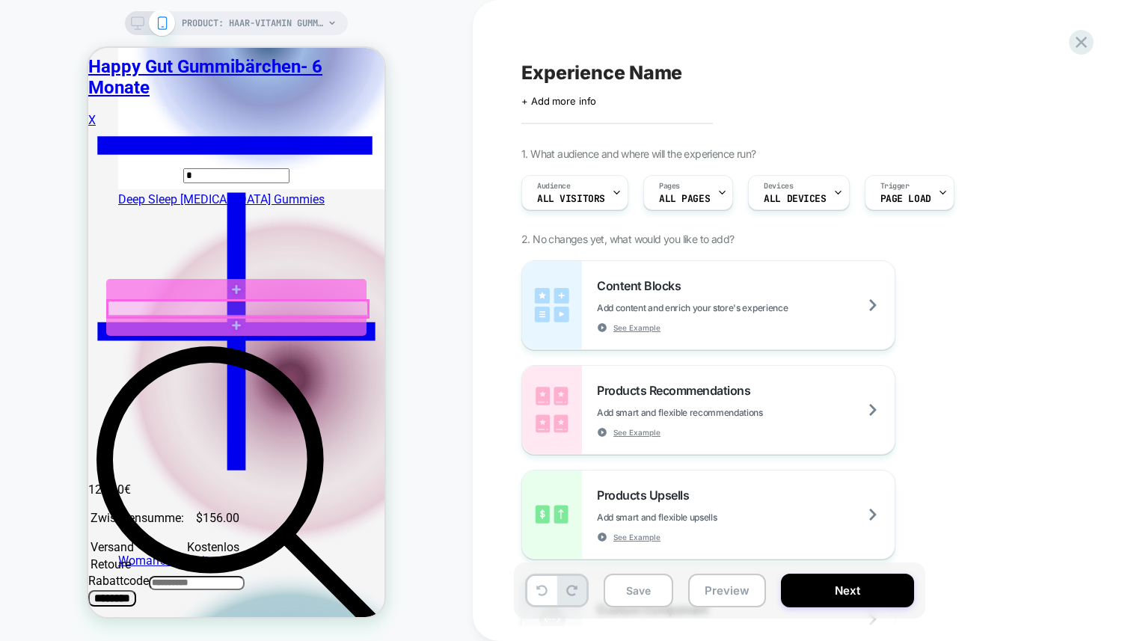
click at [246, 307] on div at bounding box center [238, 309] width 260 height 16
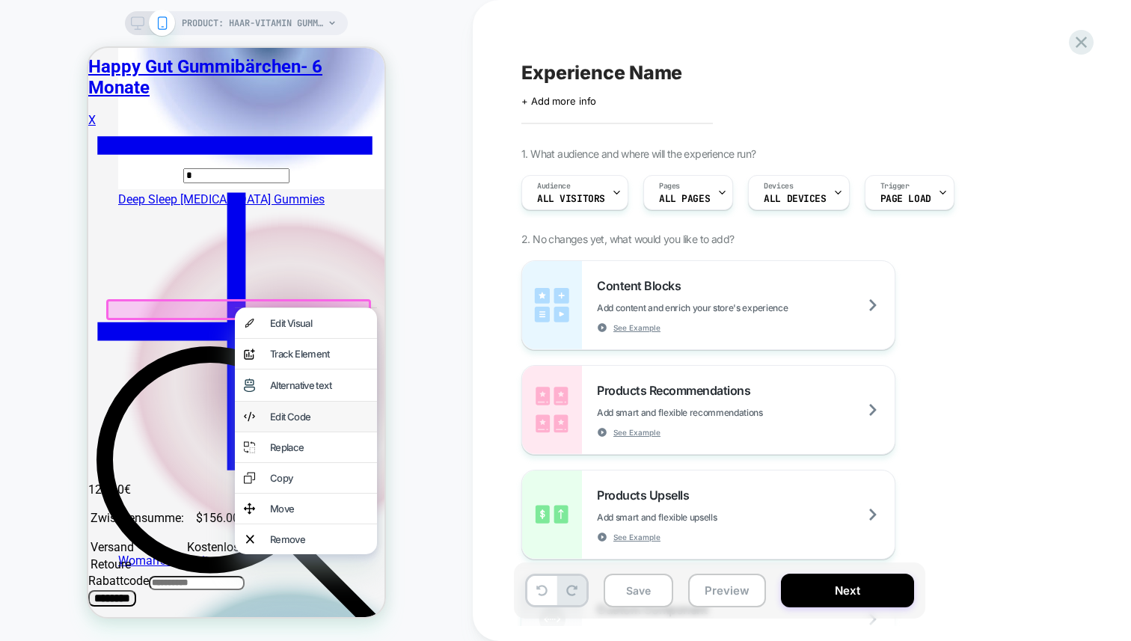
click at [306, 422] on div "Edit Code" at bounding box center [319, 417] width 98 height 12
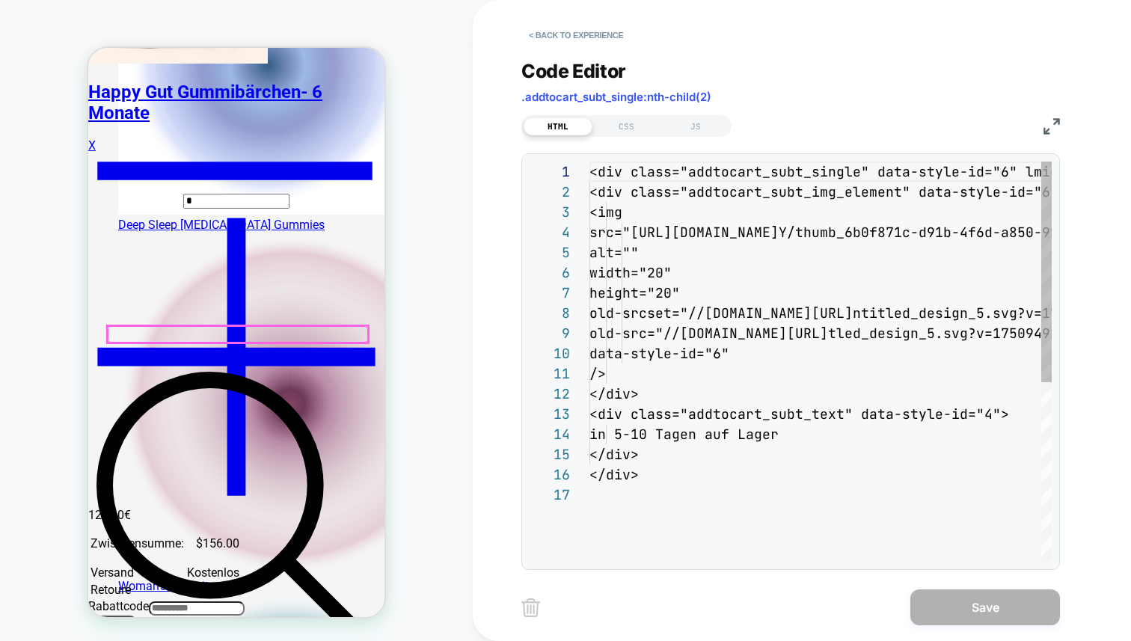
scroll to position [182, 0]
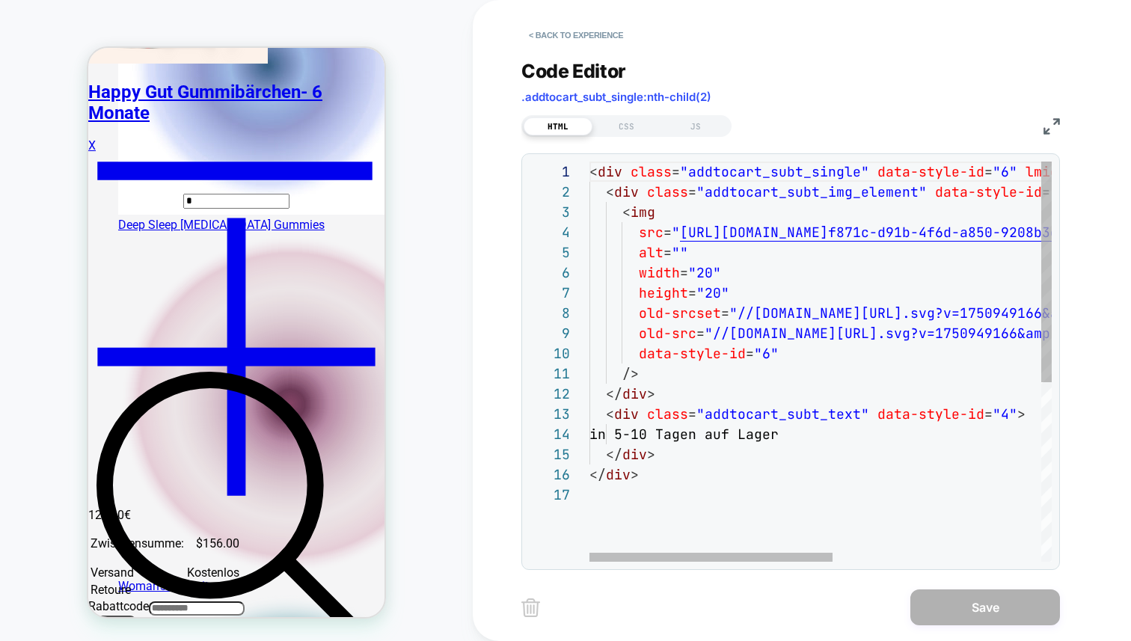
click at [651, 513] on div "< div class = "addtocart_subt_single" data-style-id = "6" lmid = "lmi-9286" > <…" at bounding box center [1018, 523] width 858 height 723
type textarea "**********"
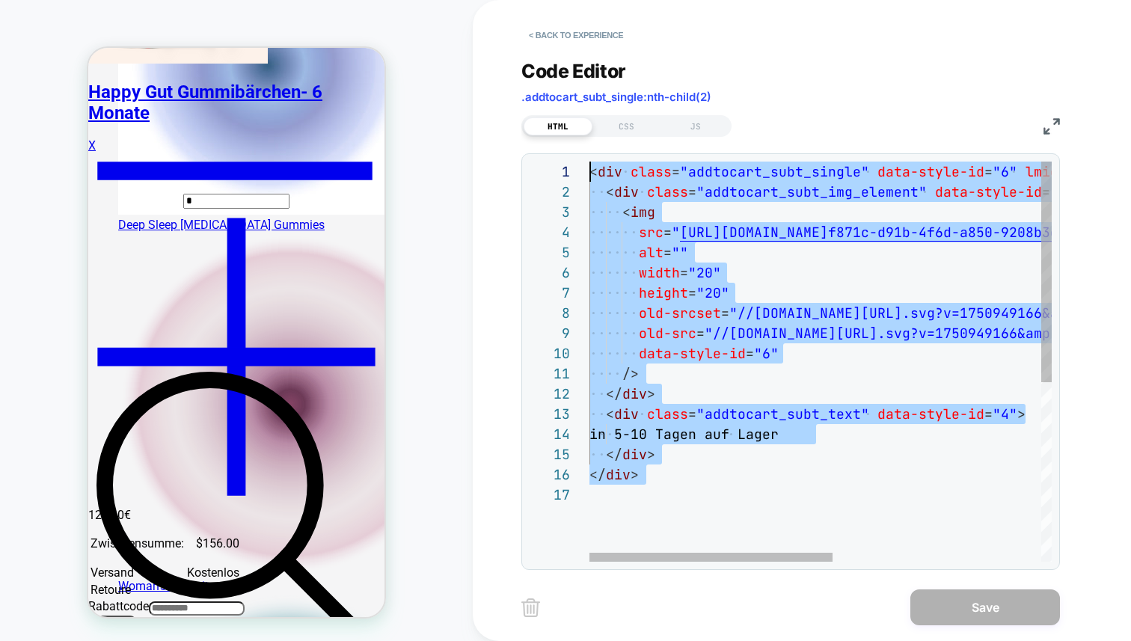
drag, startPoint x: 610, startPoint y: 497, endPoint x: 564, endPoint y: 129, distance: 371.5
click at [589, 162] on div "< div class = "addtocart_subt_single" data-style-id = "6" lmid = "lmi-9286" > <…" at bounding box center [1018, 523] width 858 height 723
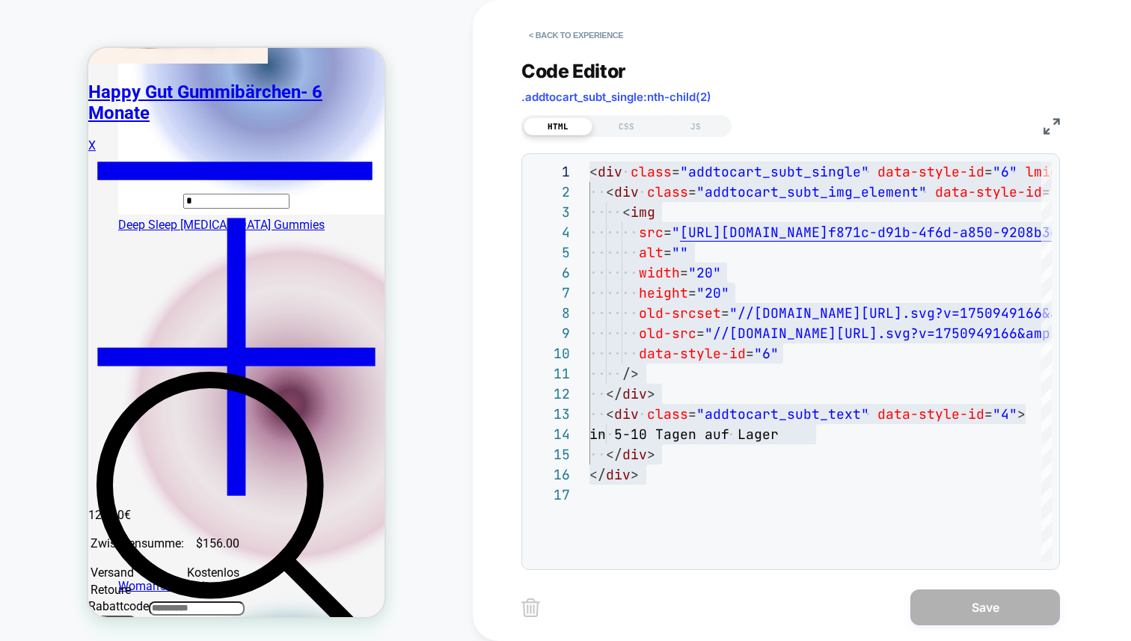
click at [568, 43] on button "< Back to experience" at bounding box center [575, 35] width 109 height 24
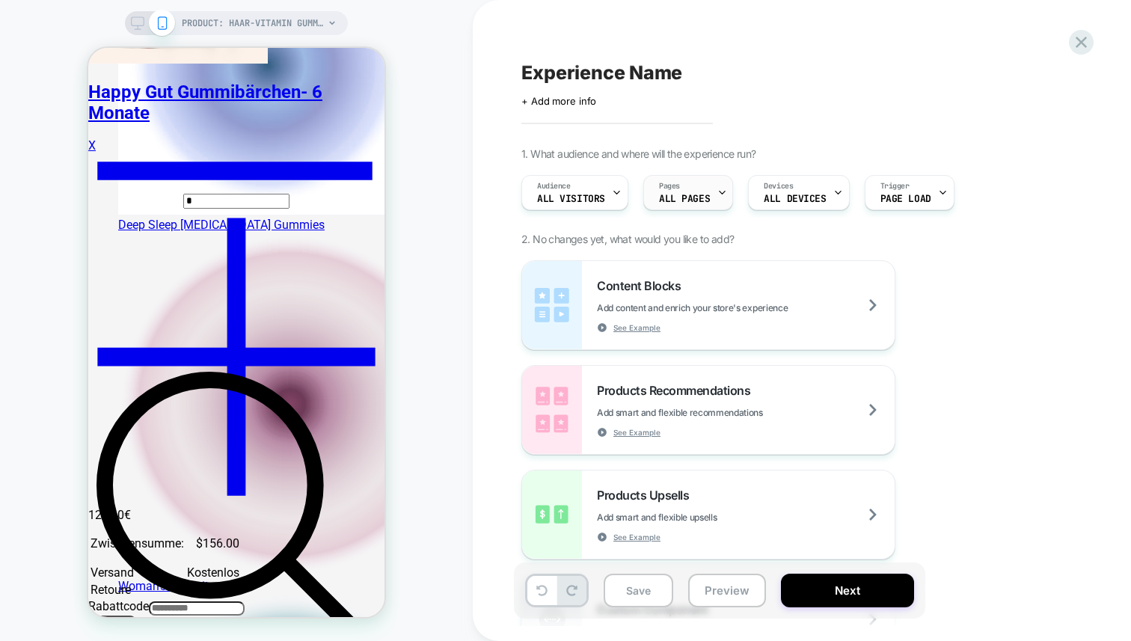
click at [695, 187] on div "Pages ALL PAGES" at bounding box center [684, 193] width 81 height 34
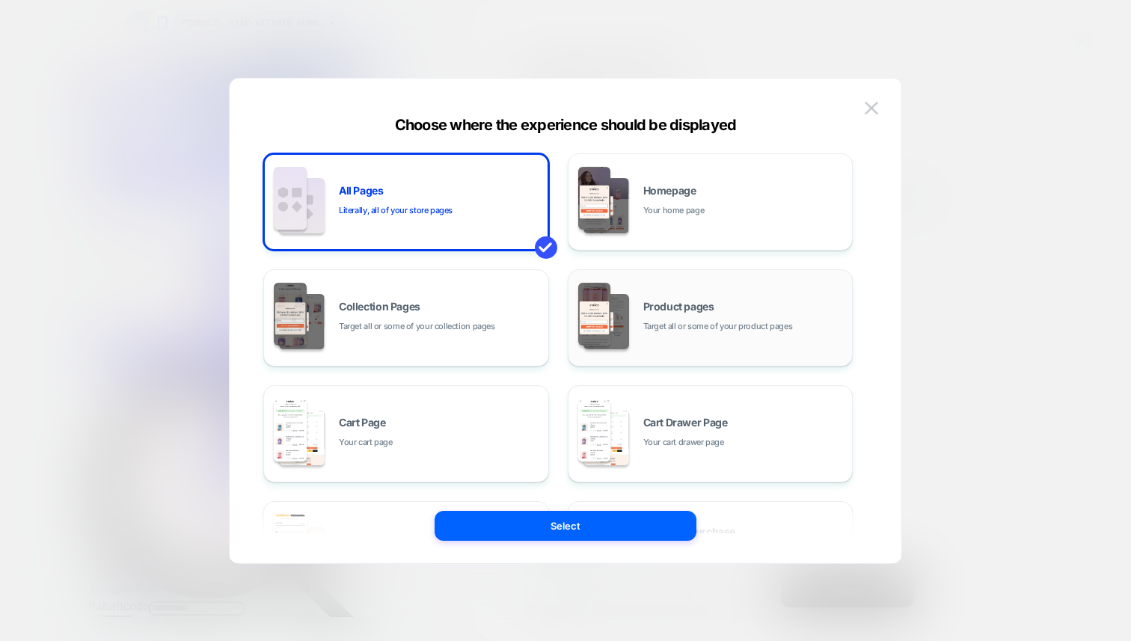
click at [681, 326] on span "Target all or some of your product pages" at bounding box center [718, 326] width 150 height 14
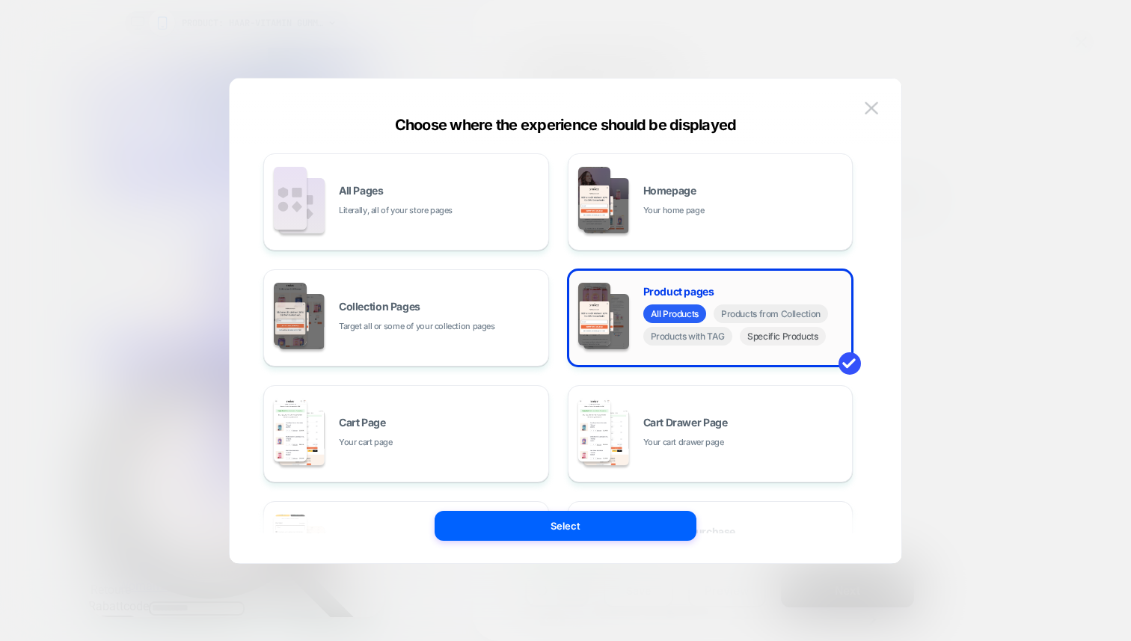
click at [794, 336] on span "Specific Products" at bounding box center [783, 336] width 86 height 19
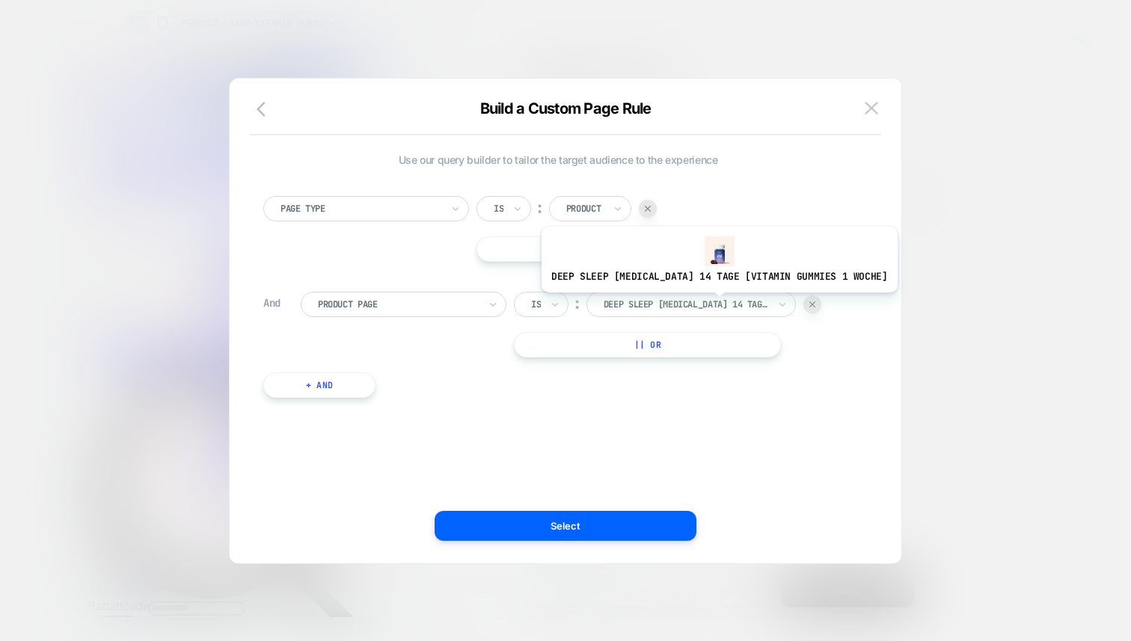
click at [701, 304] on div at bounding box center [685, 304] width 165 height 13
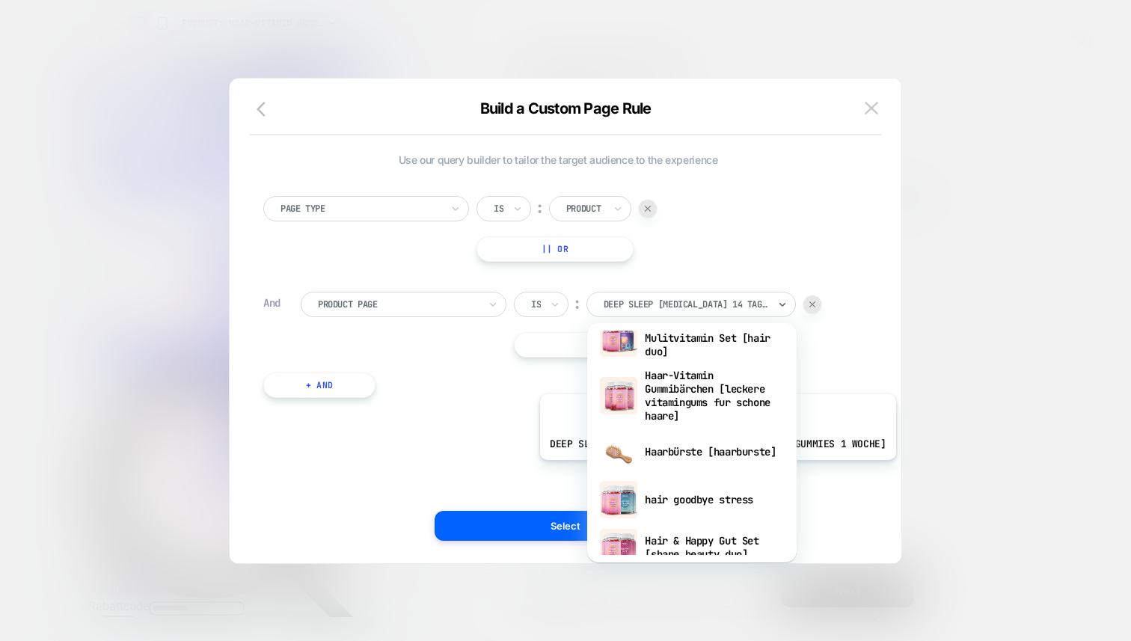
scroll to position [422, 0]
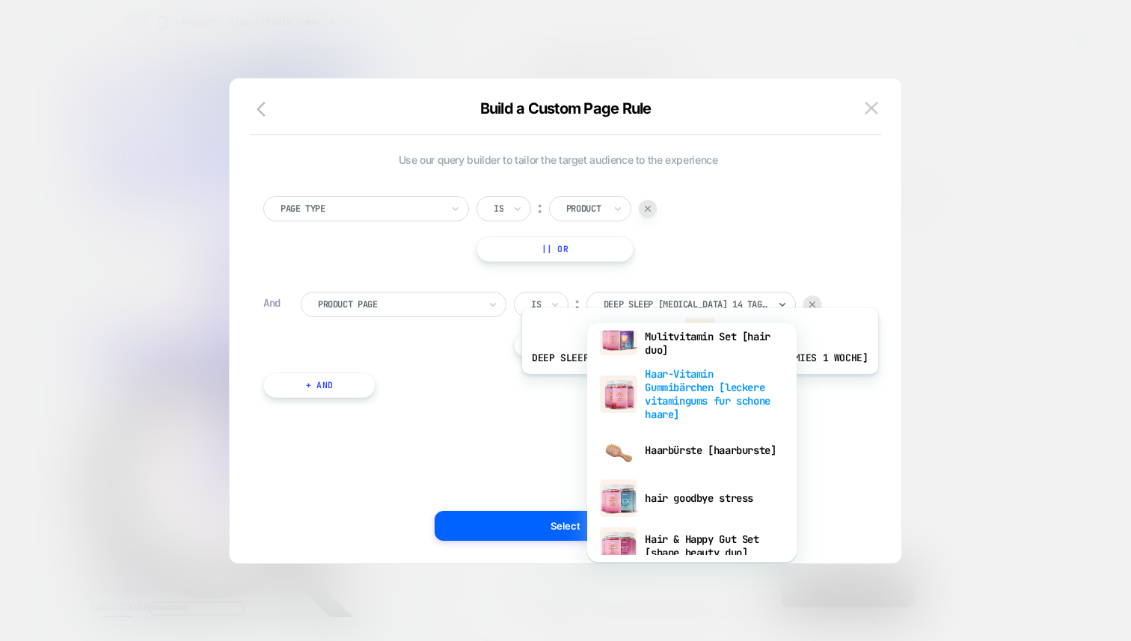
click at [681, 385] on div "Haar-Vitamin Gummibärchen [leckere vitamingums fur schone haare]" at bounding box center [691, 394] width 194 height 64
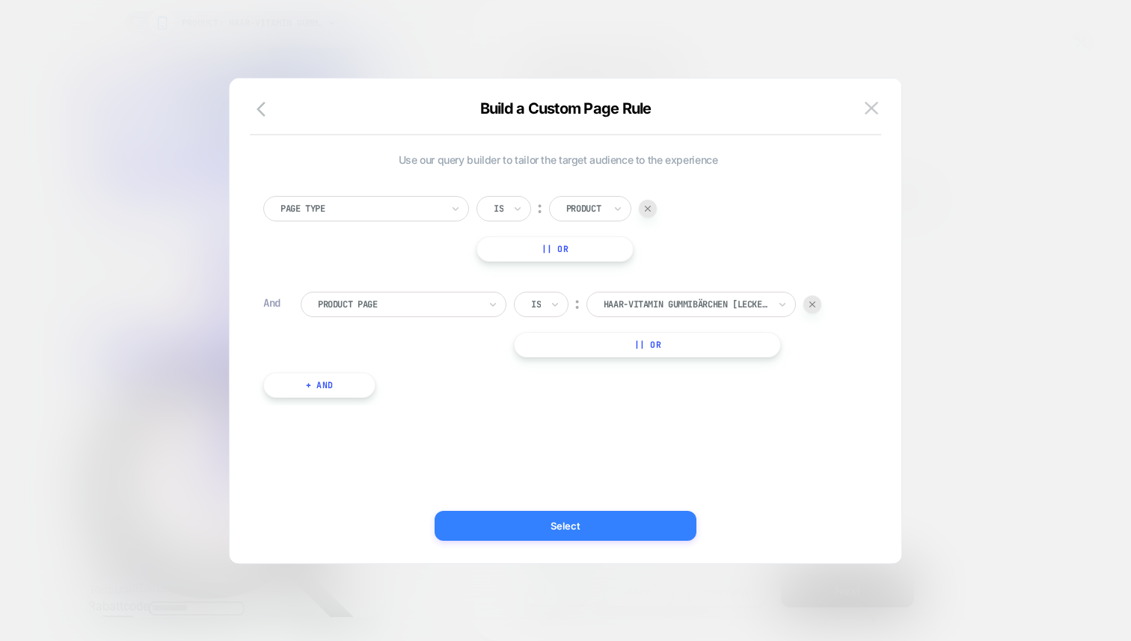
click at [614, 529] on button "Select" at bounding box center [565, 526] width 262 height 30
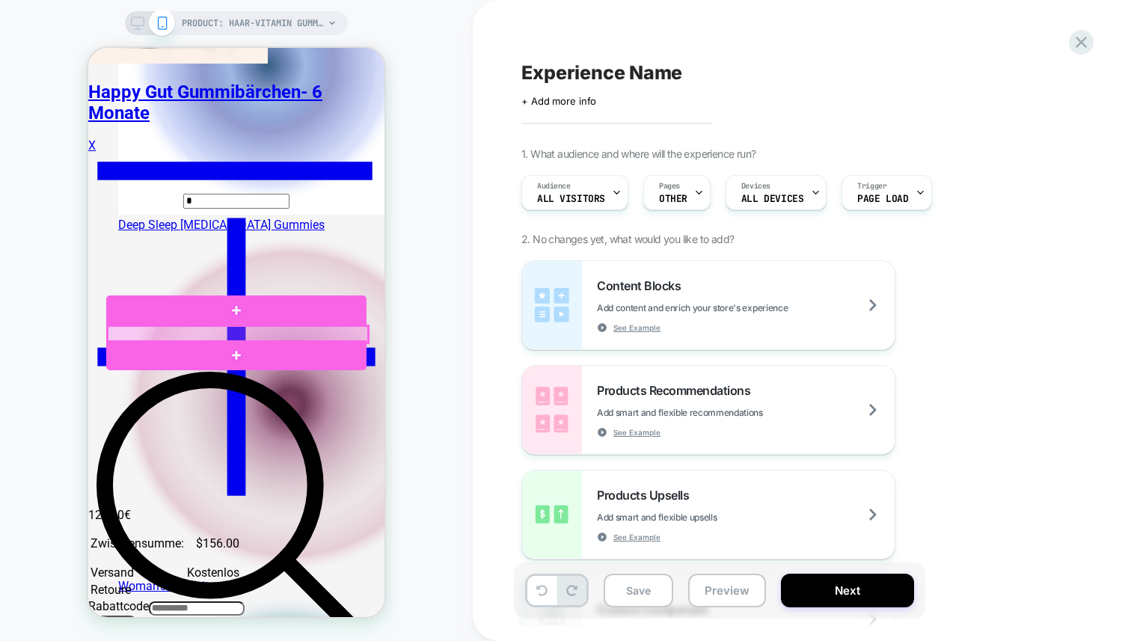
click at [227, 333] on div at bounding box center [238, 334] width 260 height 16
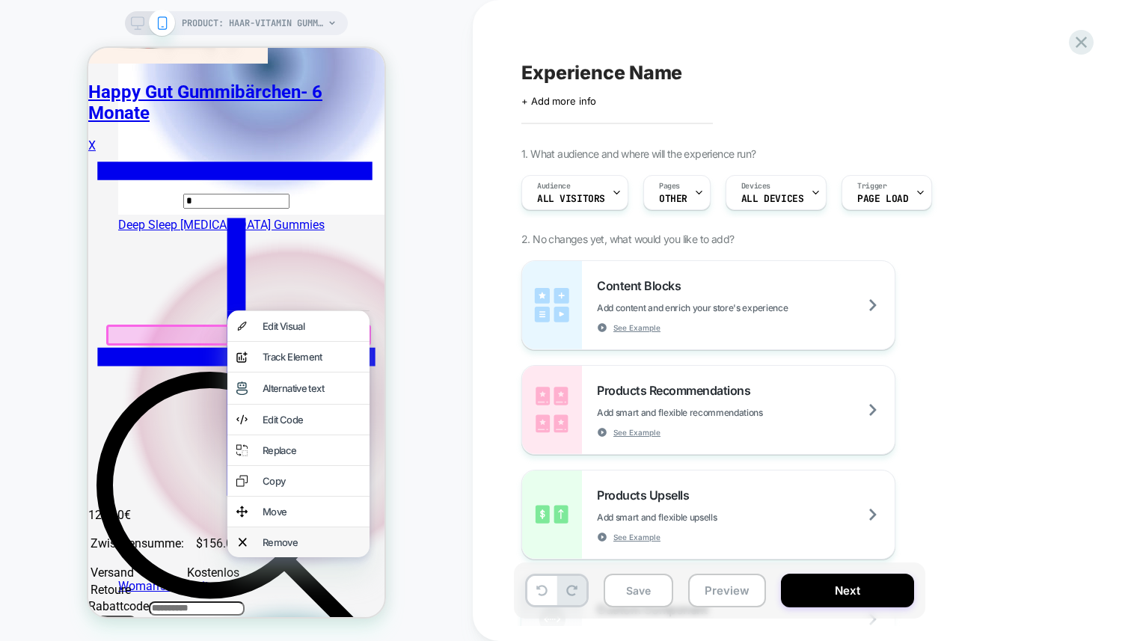
click at [273, 548] on div "Remove" at bounding box center [311, 542] width 98 height 12
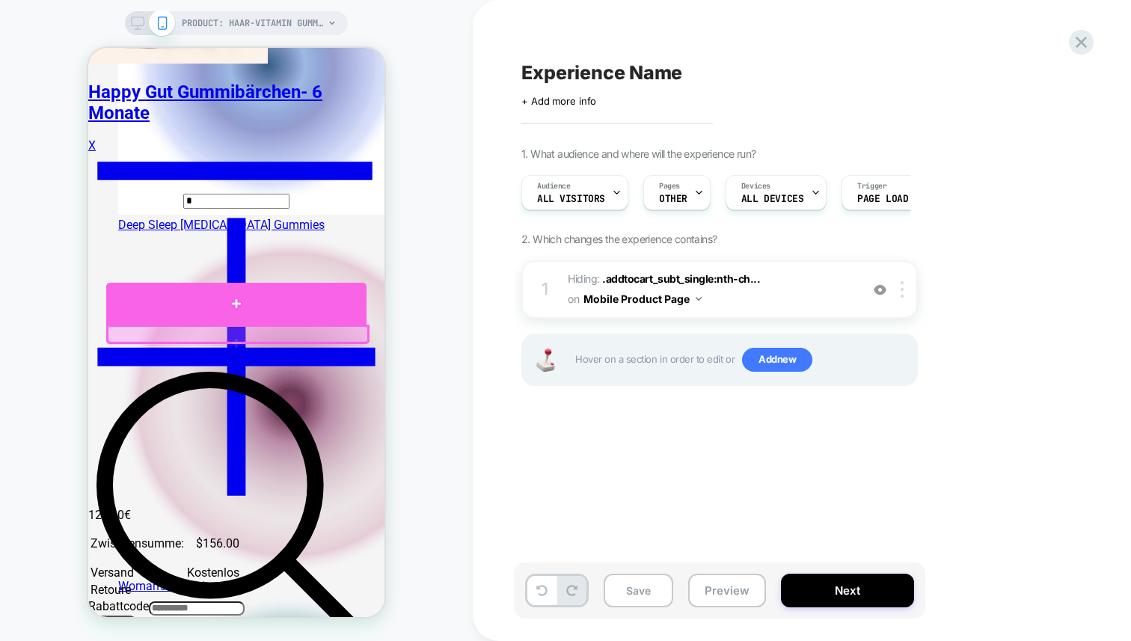
click at [233, 312] on div at bounding box center [236, 304] width 260 height 43
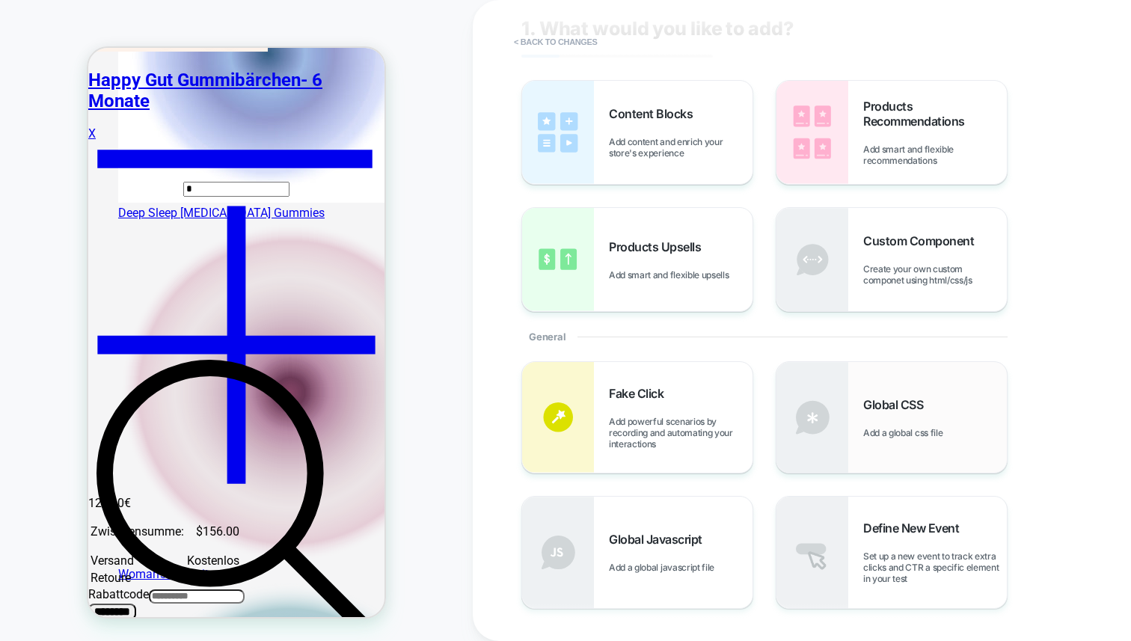
scroll to position [54, 0]
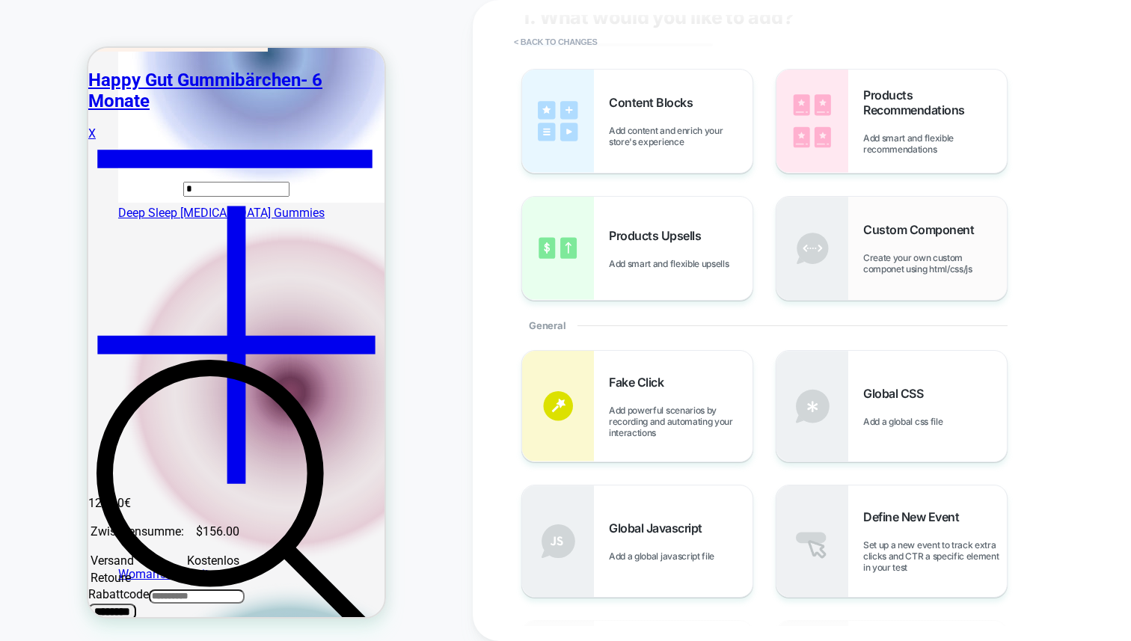
click at [861, 267] on div "Custom Component Create your own custom componet using html/css/js" at bounding box center [891, 248] width 230 height 103
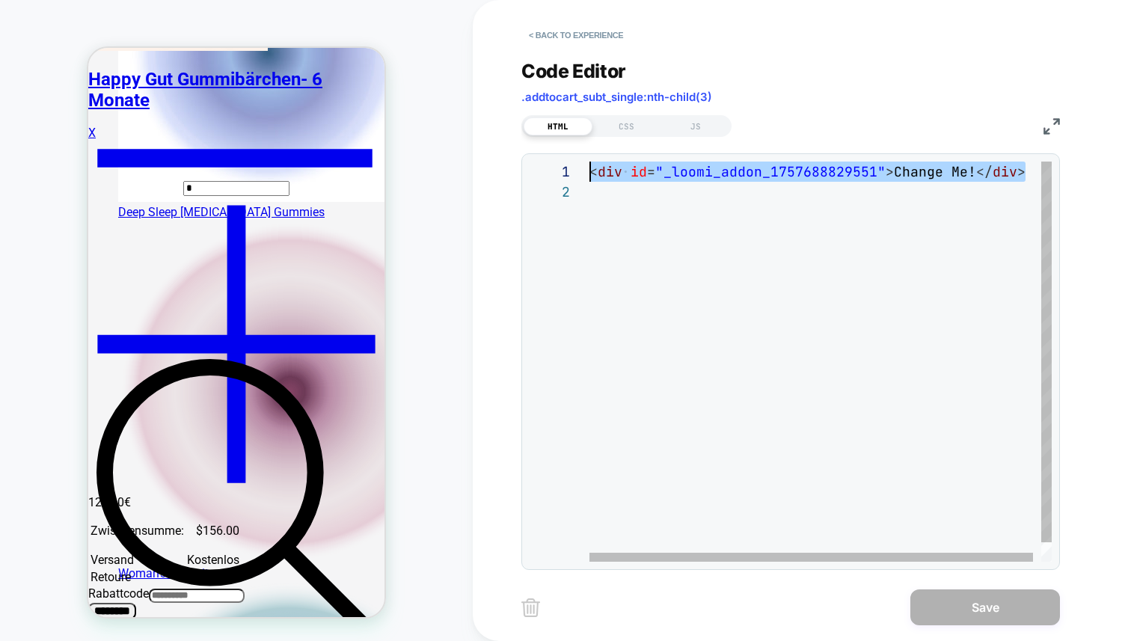
scroll to position [0, 0]
drag, startPoint x: 610, startPoint y: 195, endPoint x: 578, endPoint y: 162, distance: 46.0
click at [589, 162] on div "< div id = "_loomi_addon_1757688829551" > Change Me! </ div >" at bounding box center [824, 372] width 470 height 420
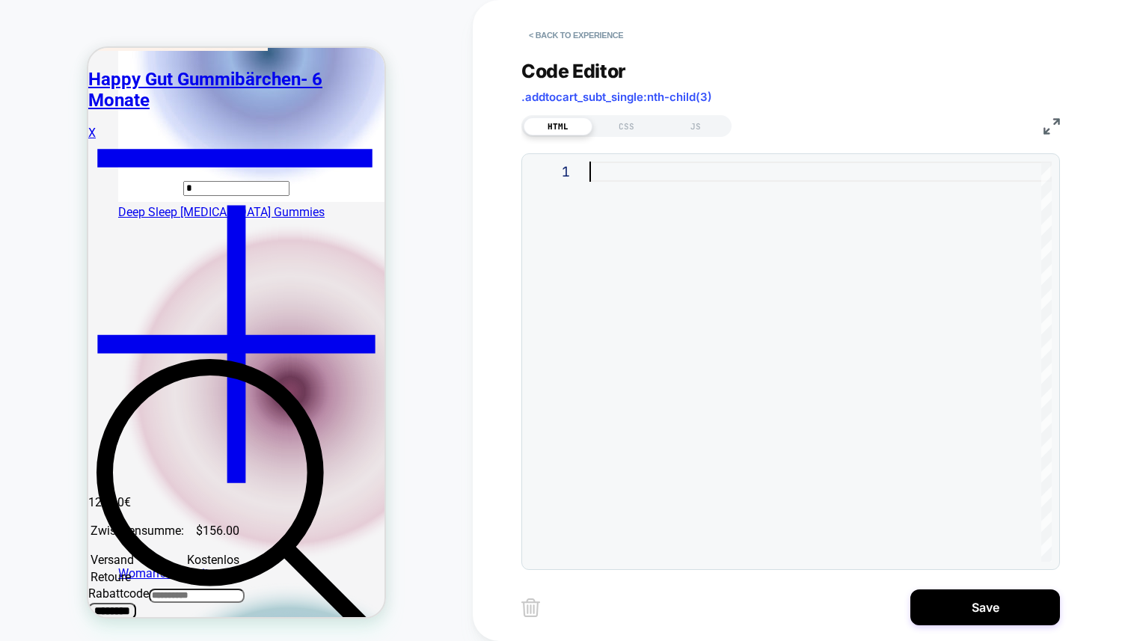
type textarea "**********"
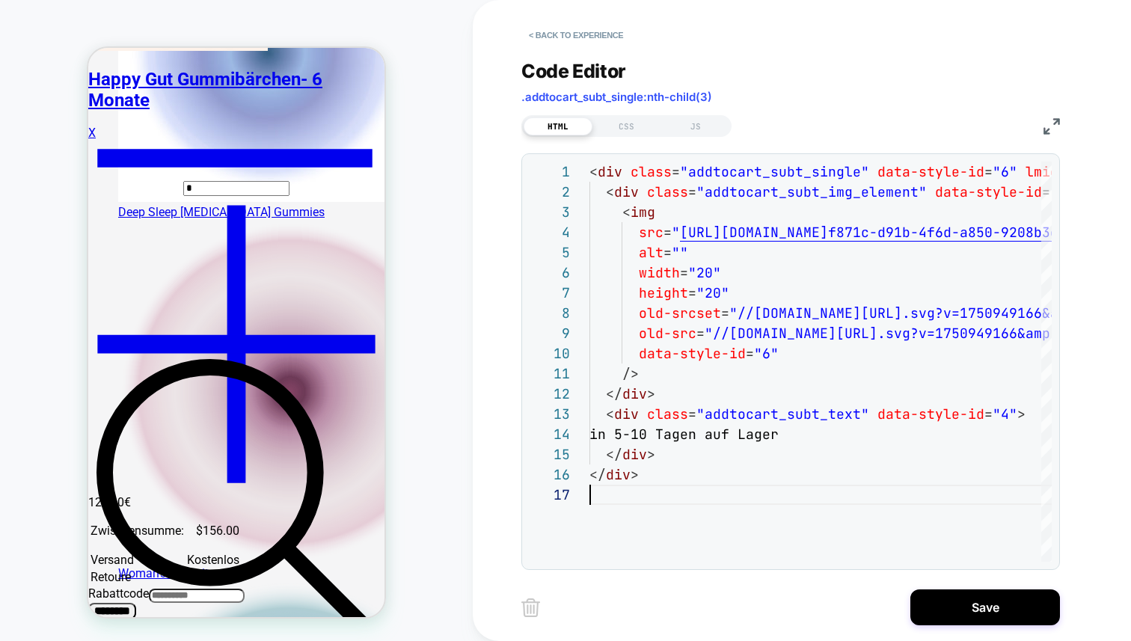
click at [973, 582] on div "**********" at bounding box center [801, 320] width 561 height 641
click at [980, 602] on button "Save" at bounding box center [985, 607] width 150 height 36
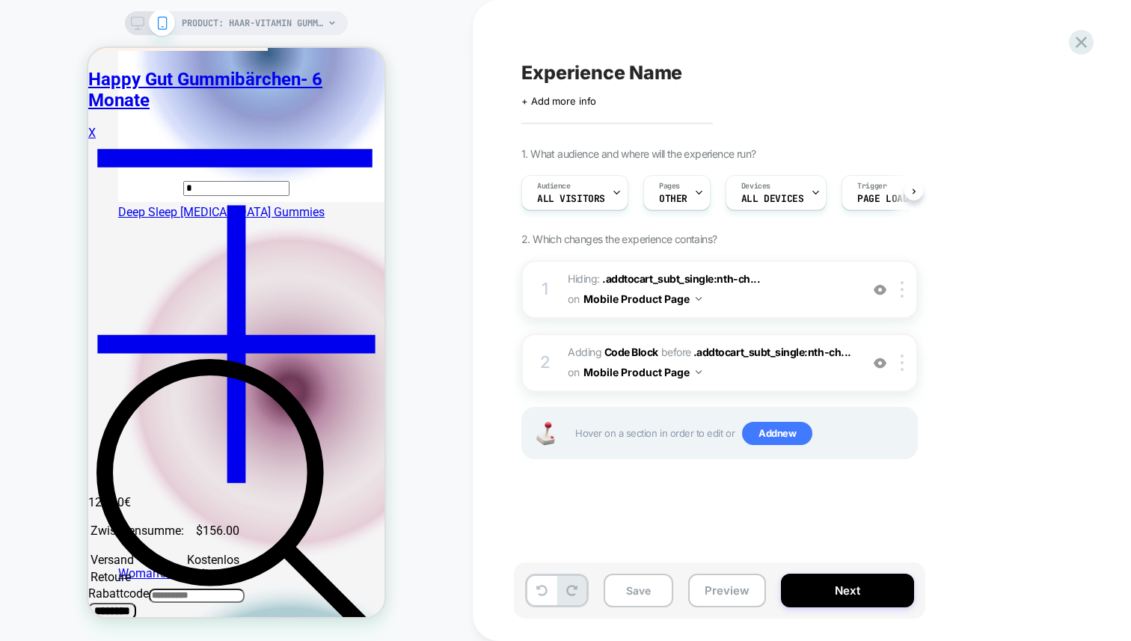
scroll to position [0, 1]
click at [878, 298] on div "1 Hiding : .addtocart_subt_single:nth-ch... .addtocart_subt_single:nth-child(2)…" at bounding box center [719, 289] width 396 height 58
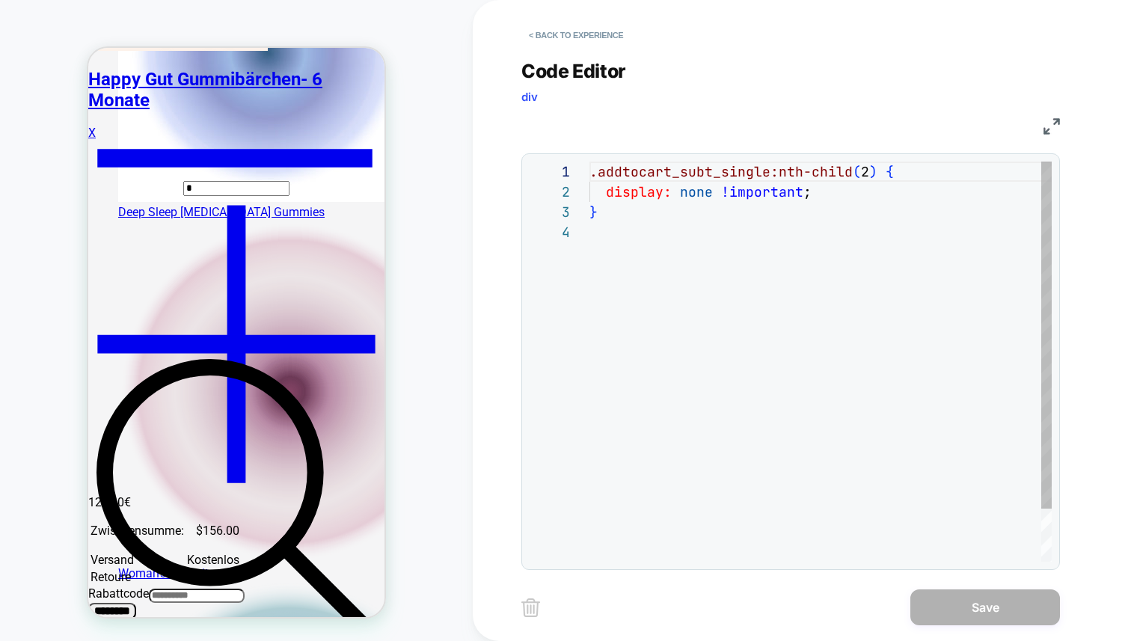
scroll to position [61, 0]
click at [541, 35] on button "< Back to experience" at bounding box center [575, 35] width 109 height 24
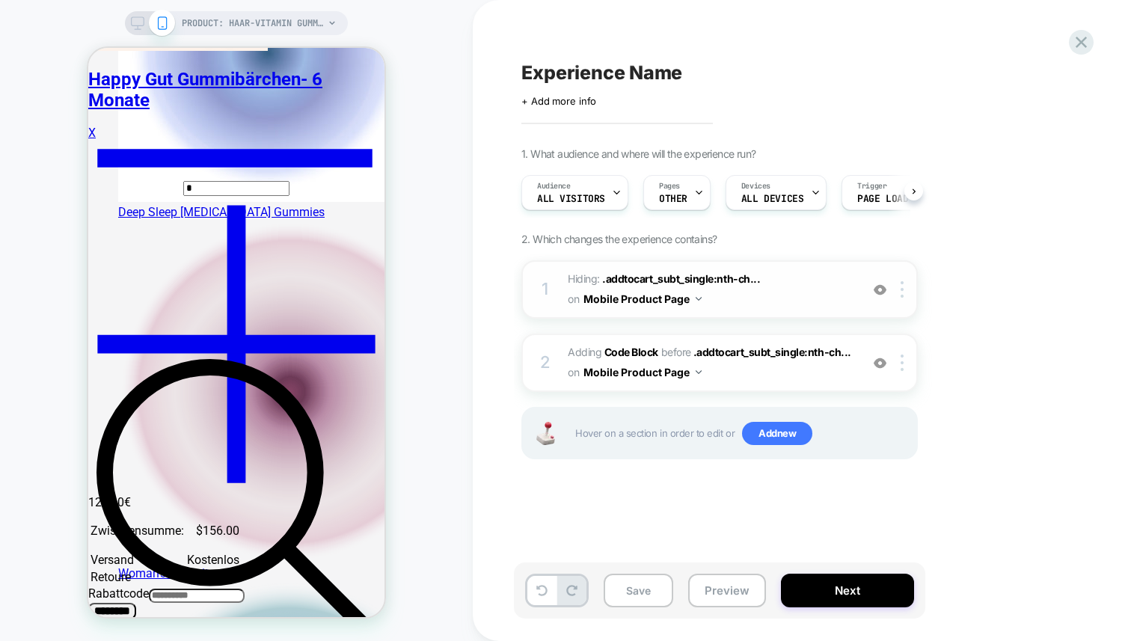
scroll to position [0, 1]
click at [876, 363] on img at bounding box center [879, 363] width 13 height 13
click at [884, 287] on img at bounding box center [879, 289] width 13 height 13
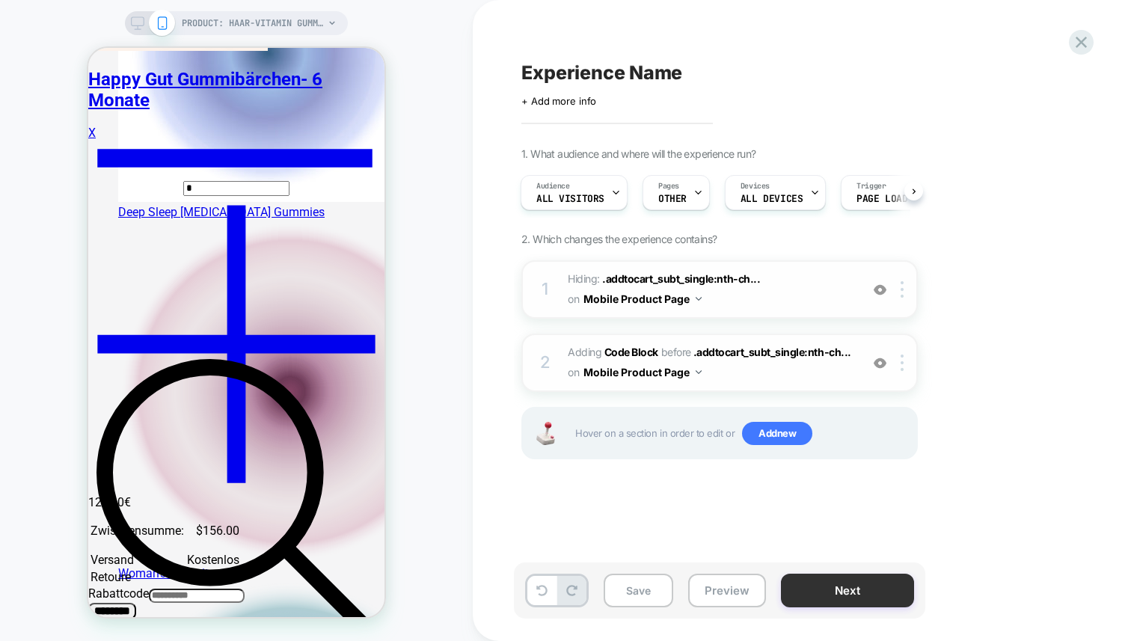
click at [840, 589] on button "Next" at bounding box center [847, 591] width 133 height 34
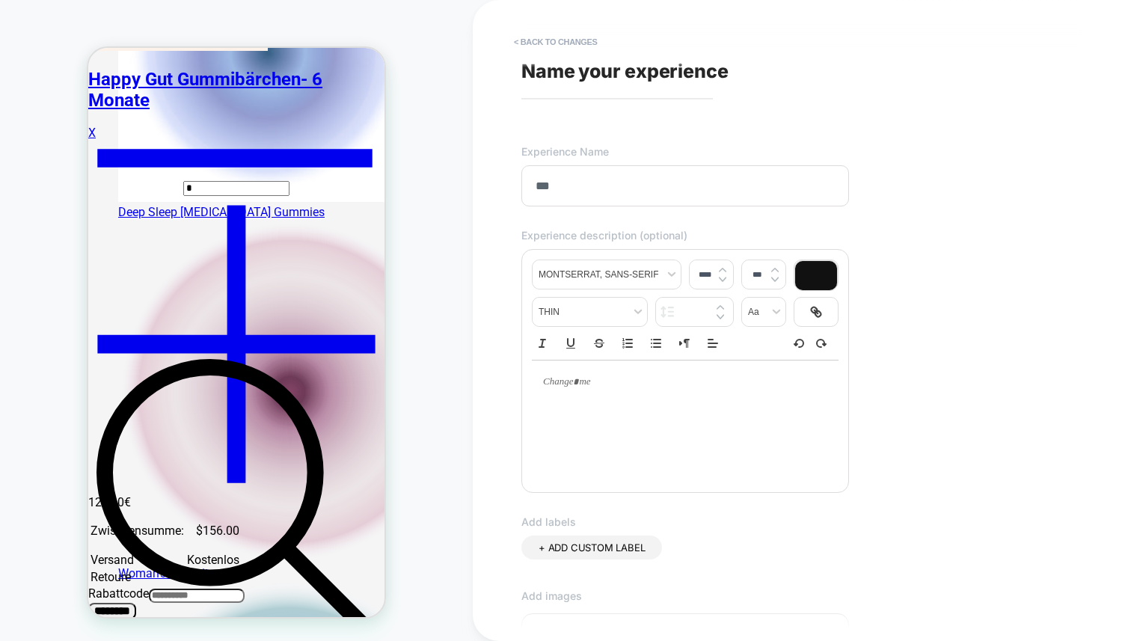
type input "****"
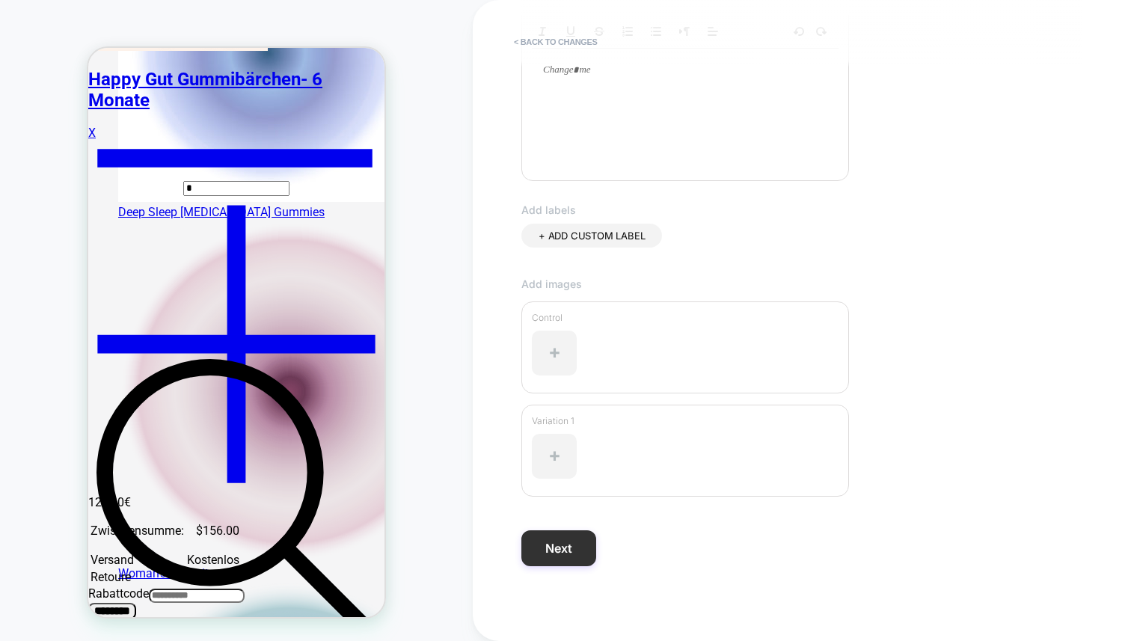
click at [578, 549] on button "Next" at bounding box center [558, 548] width 75 height 36
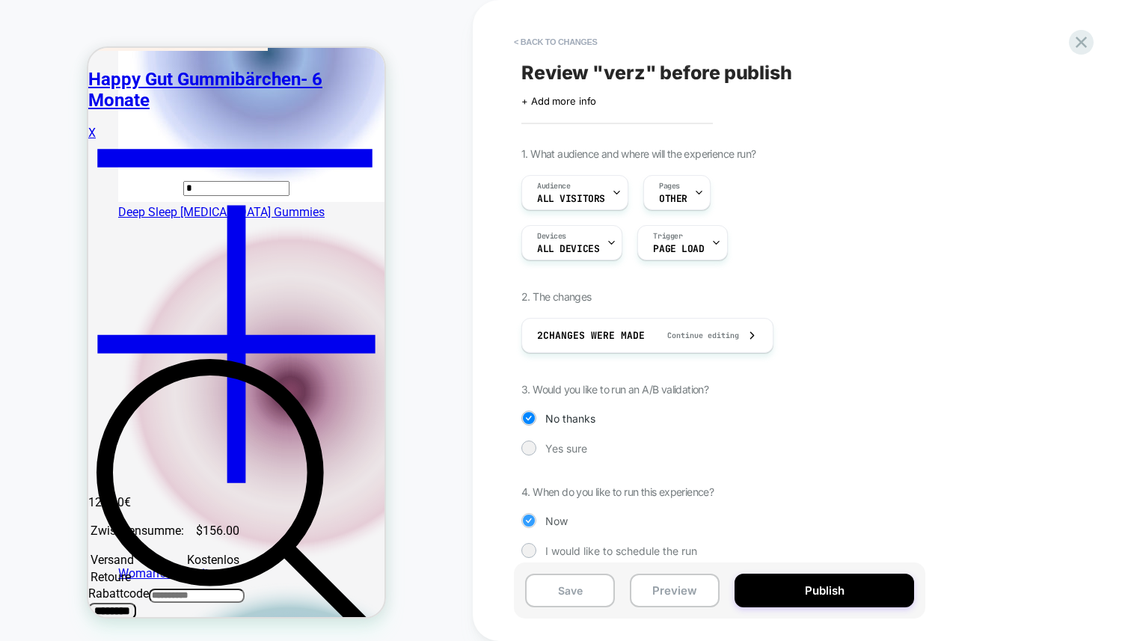
scroll to position [13, 0]
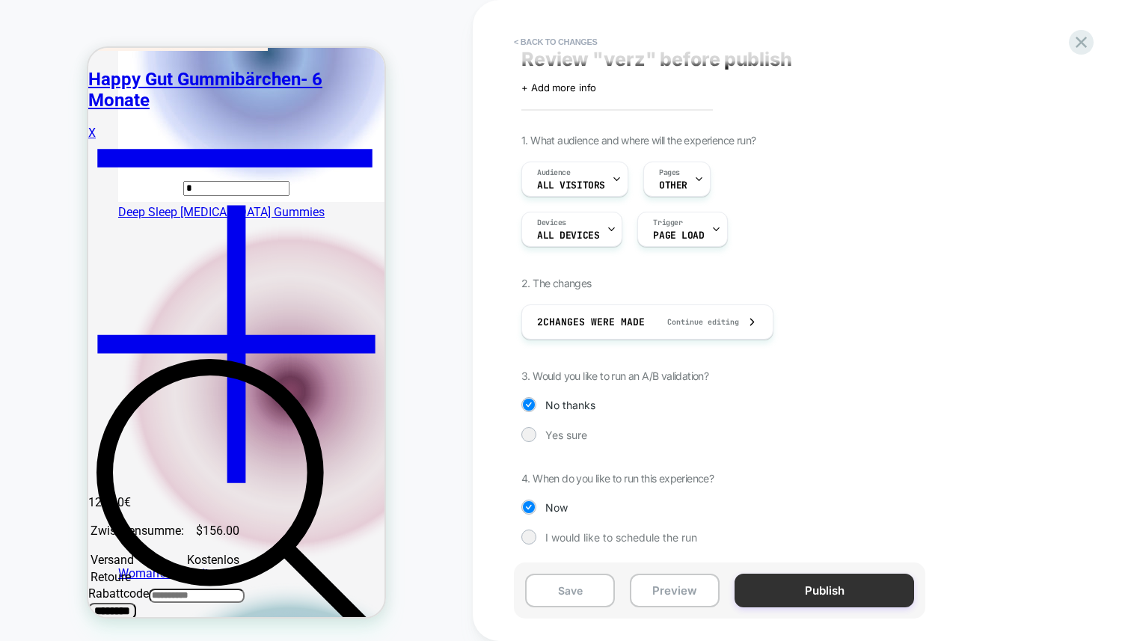
click at [802, 589] on button "Publish" at bounding box center [823, 591] width 179 height 34
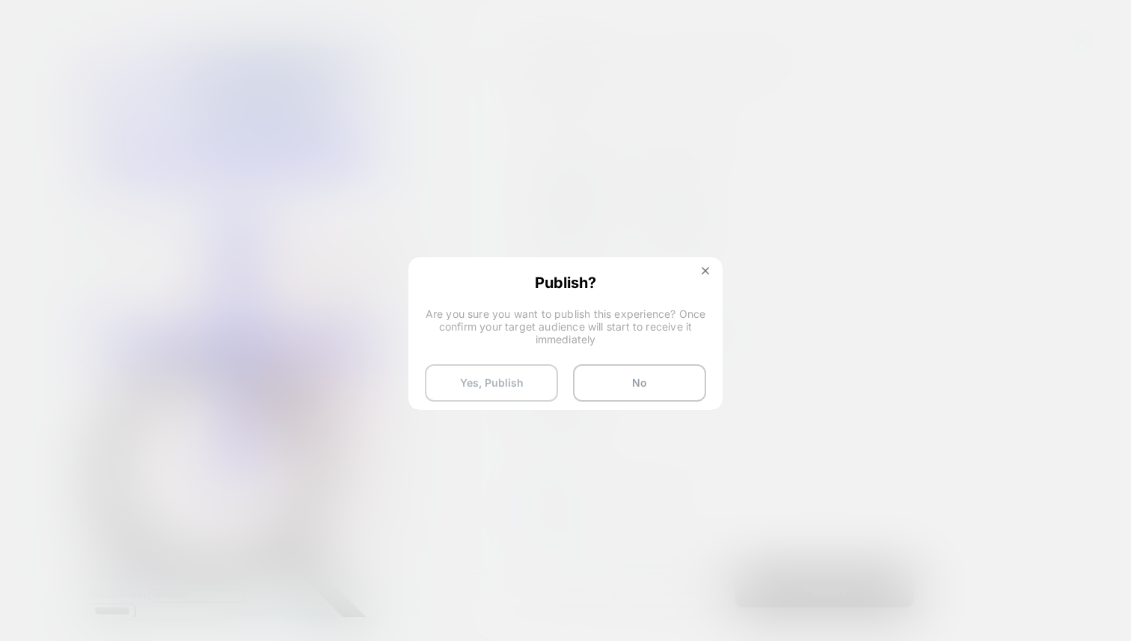
click at [510, 381] on button "Yes, Publish" at bounding box center [491, 382] width 133 height 37
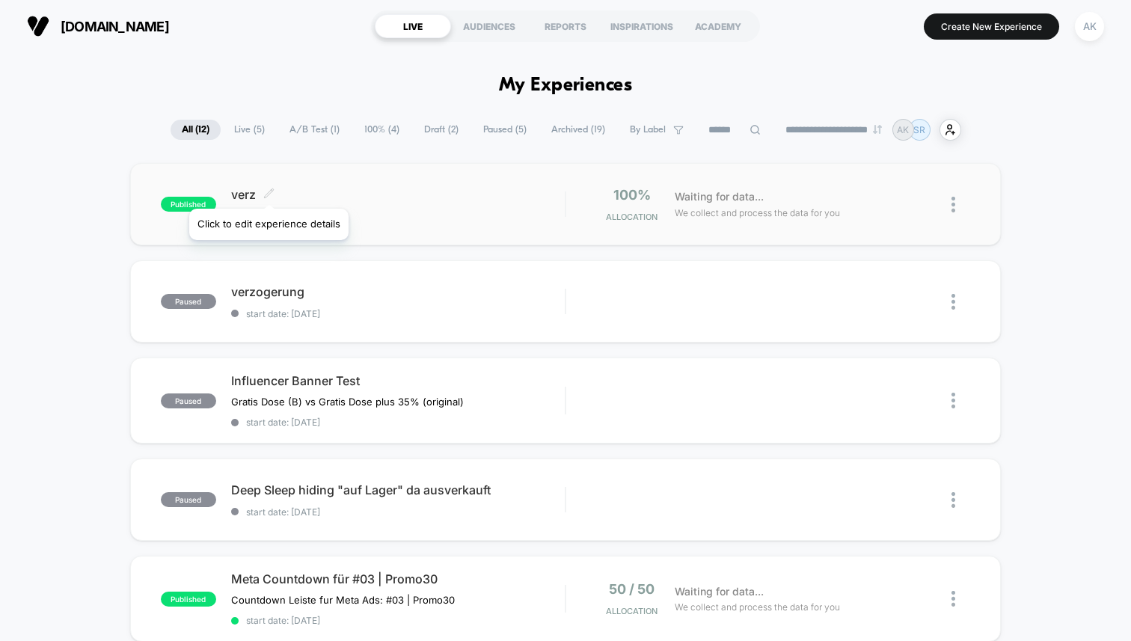
click at [268, 190] on icon at bounding box center [268, 193] width 11 height 11
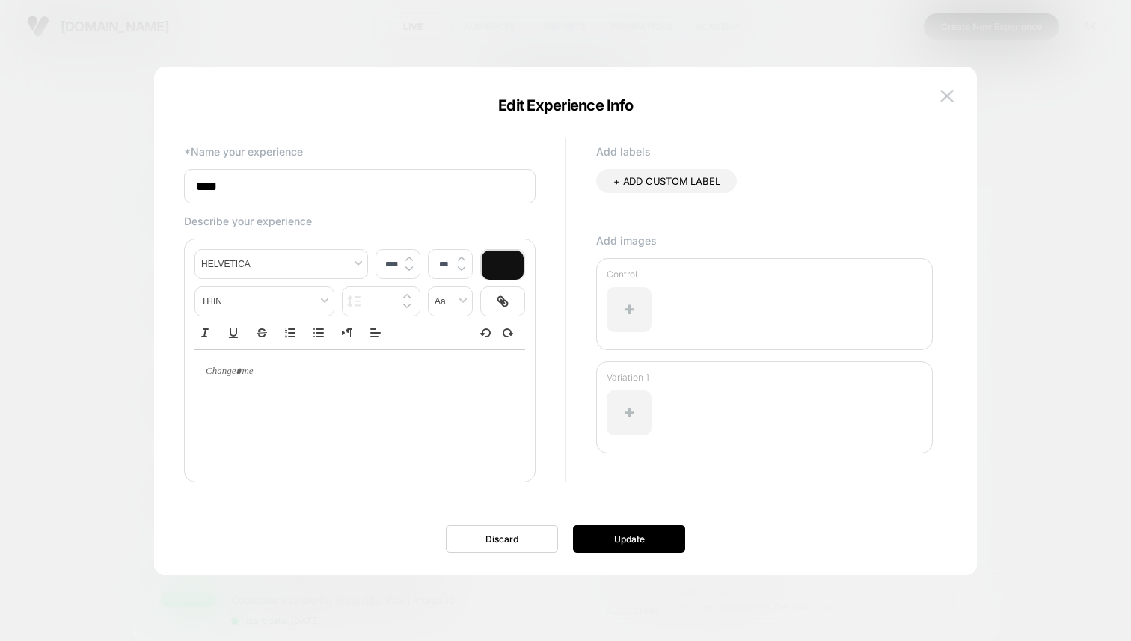
click at [1016, 170] on div at bounding box center [565, 320] width 1131 height 641
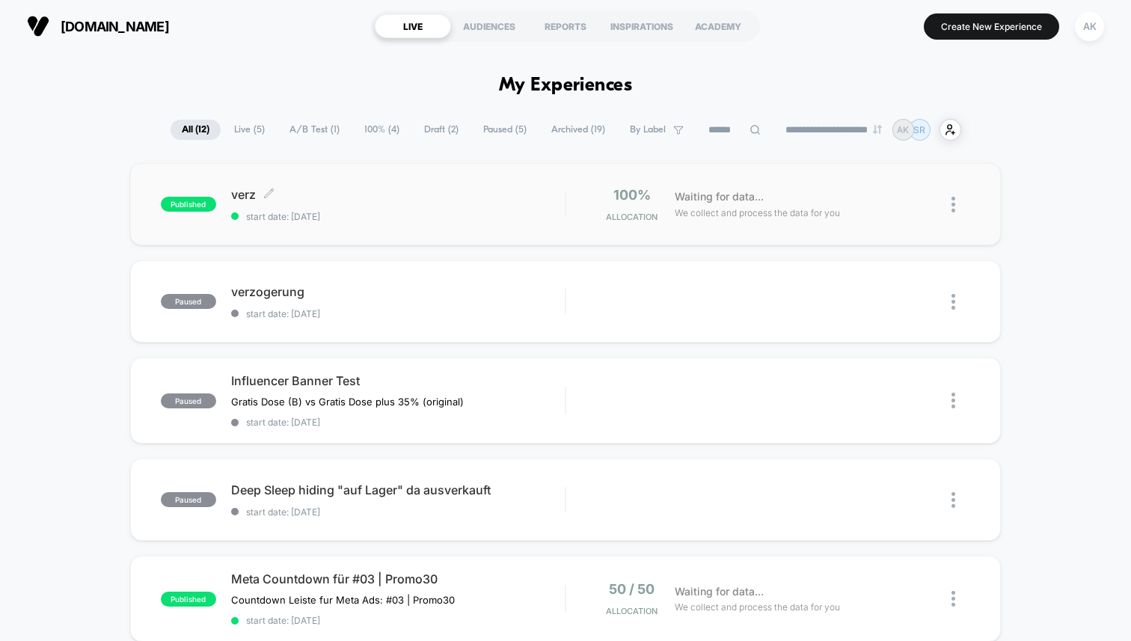
click at [404, 198] on span "verz Click to edit experience details" at bounding box center [397, 194] width 333 height 15
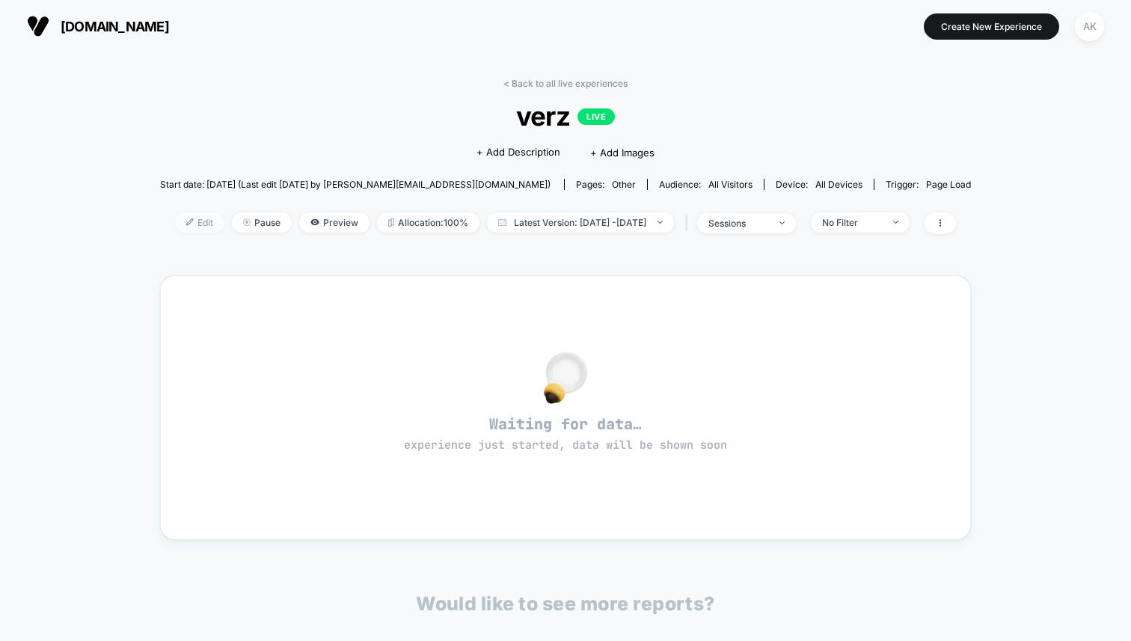
click at [175, 227] on span "Edit" at bounding box center [199, 222] width 49 height 20
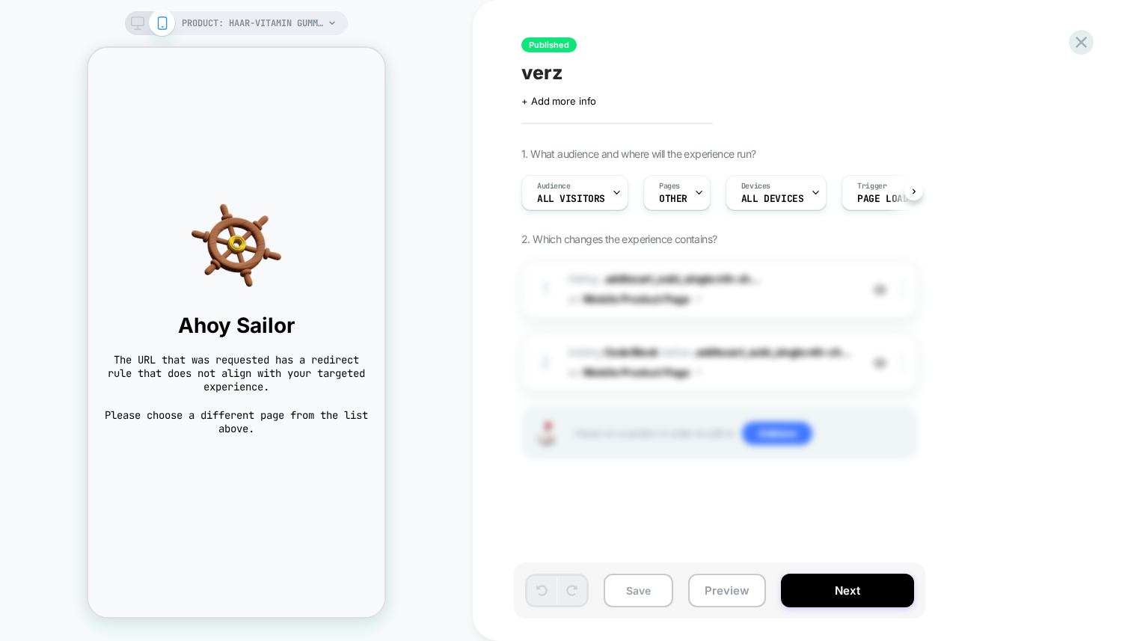
scroll to position [0, 1]
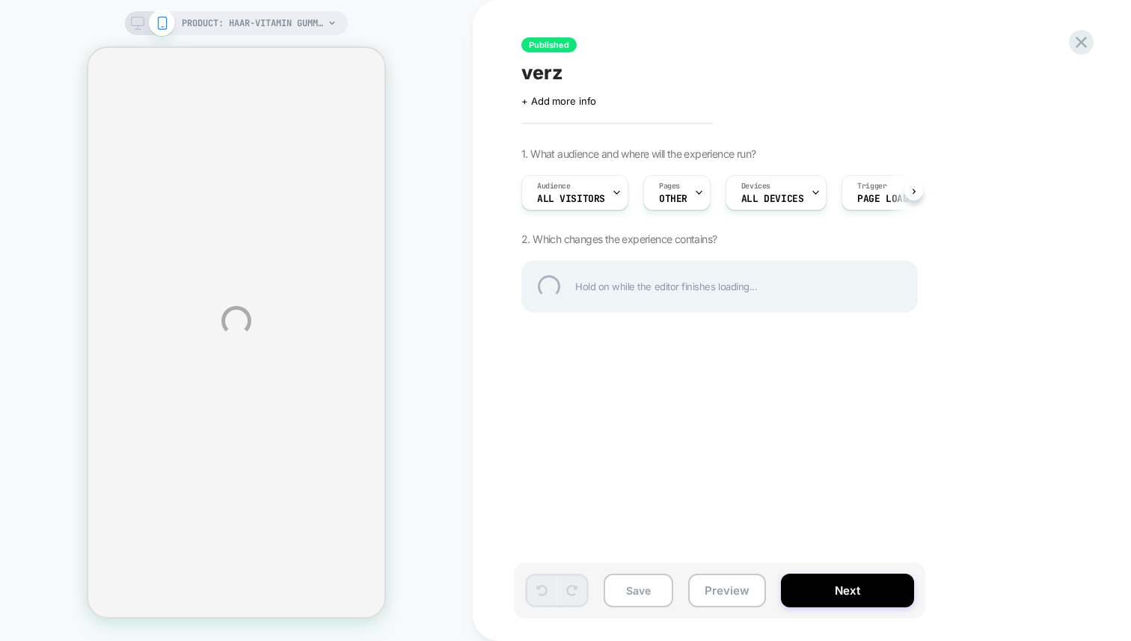
select select "**********"
click at [1083, 49] on div at bounding box center [1081, 42] width 31 height 31
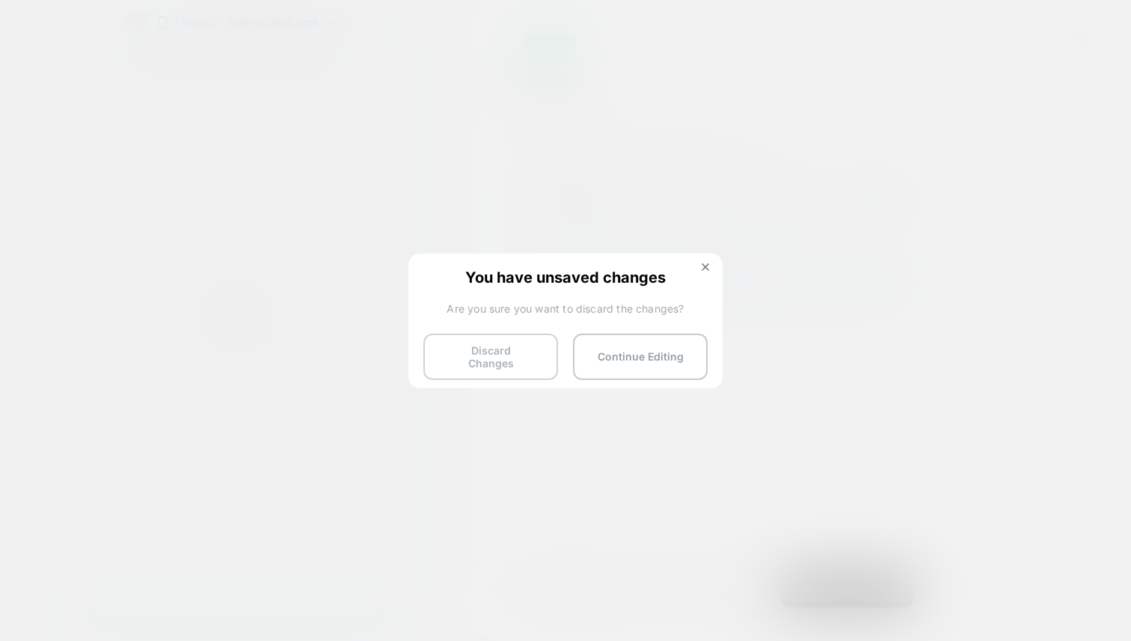
click at [497, 369] on button "Discard Changes" at bounding box center [490, 356] width 135 height 46
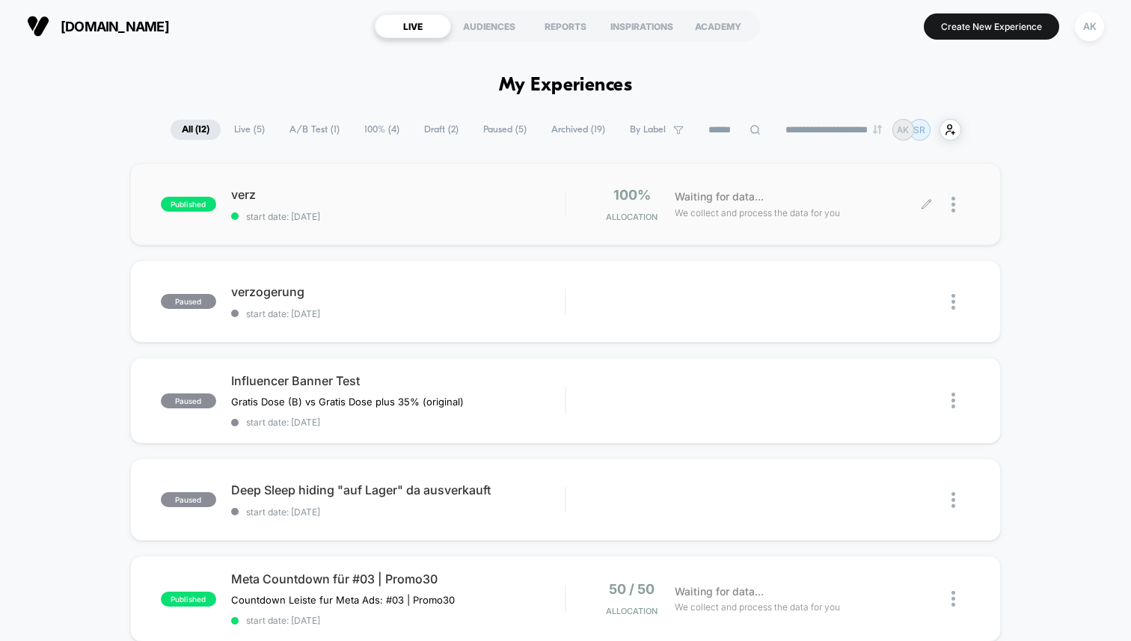
click at [958, 201] on div at bounding box center [960, 204] width 19 height 35
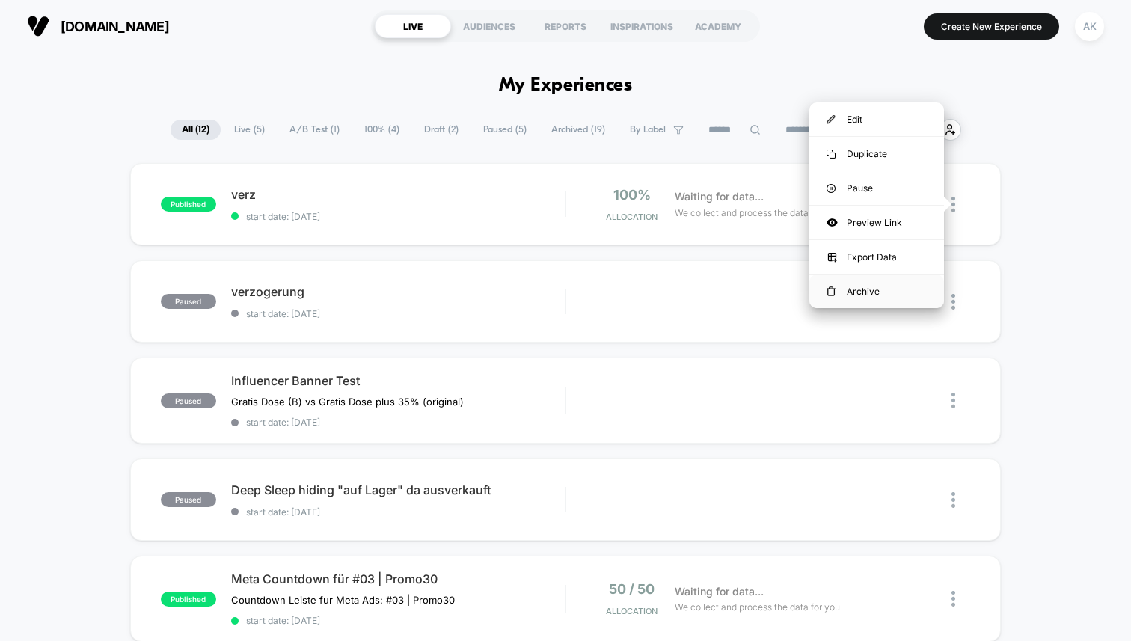
click at [888, 289] on div "Archive" at bounding box center [876, 291] width 135 height 34
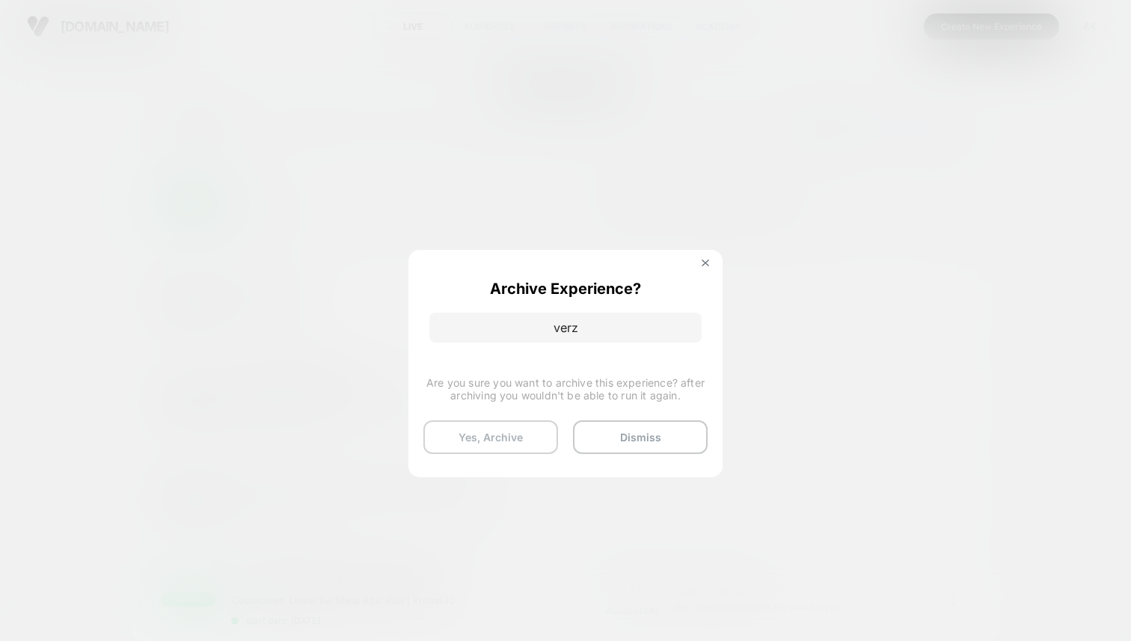
click at [517, 451] on button "Yes, Archive" at bounding box center [490, 437] width 135 height 34
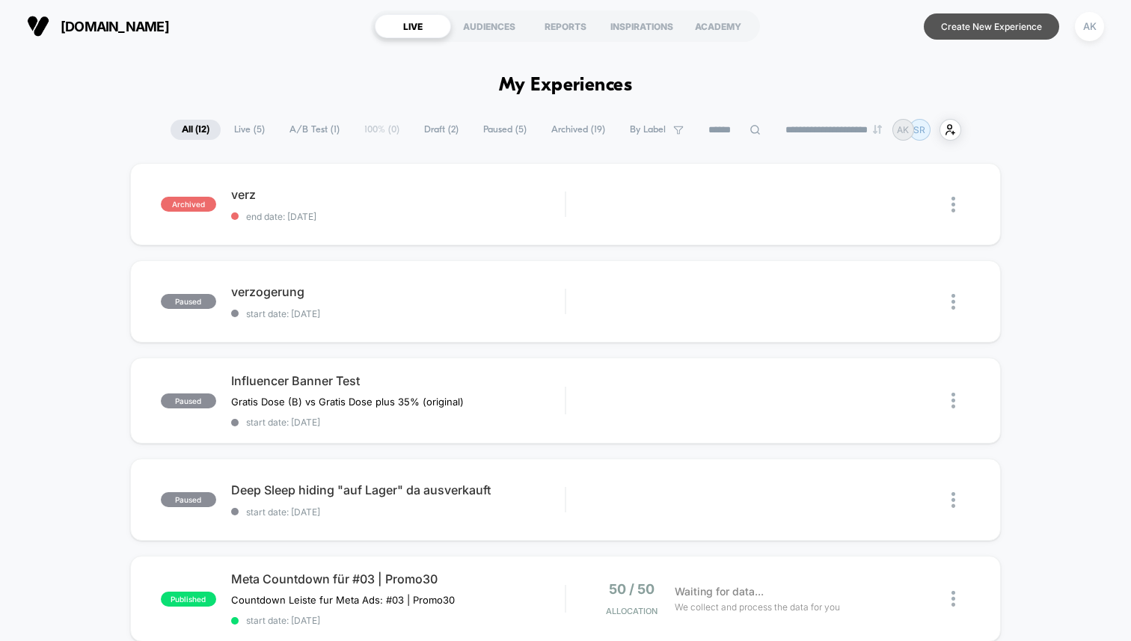
click at [956, 28] on button "Create New Experience" at bounding box center [990, 26] width 135 height 26
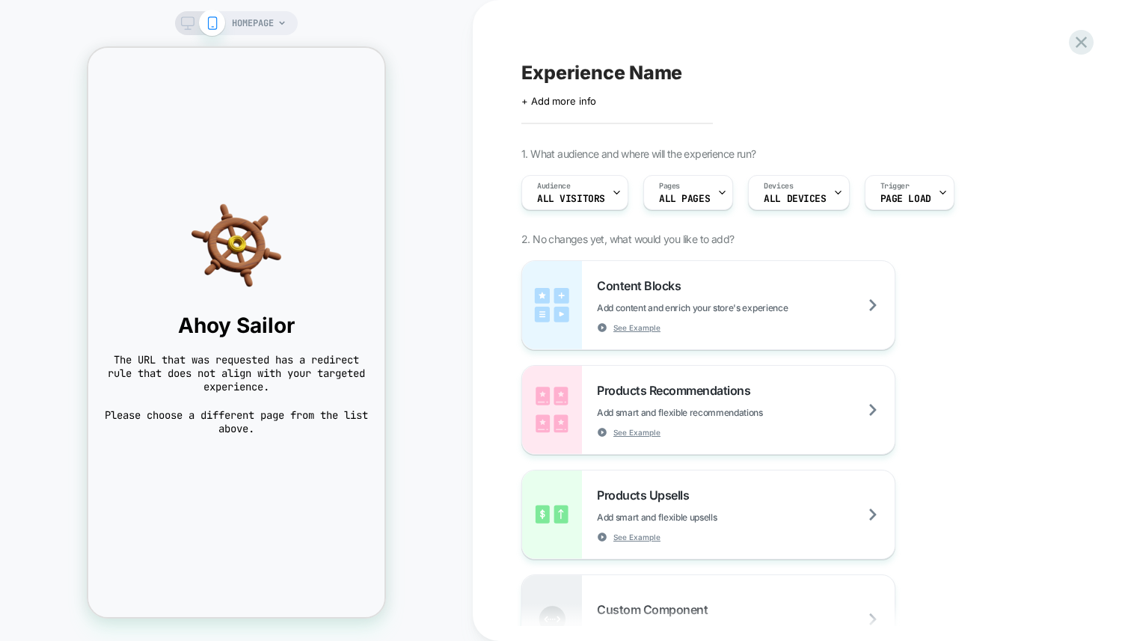
click at [256, 23] on span "HOMEPAGE" at bounding box center [253, 23] width 42 height 24
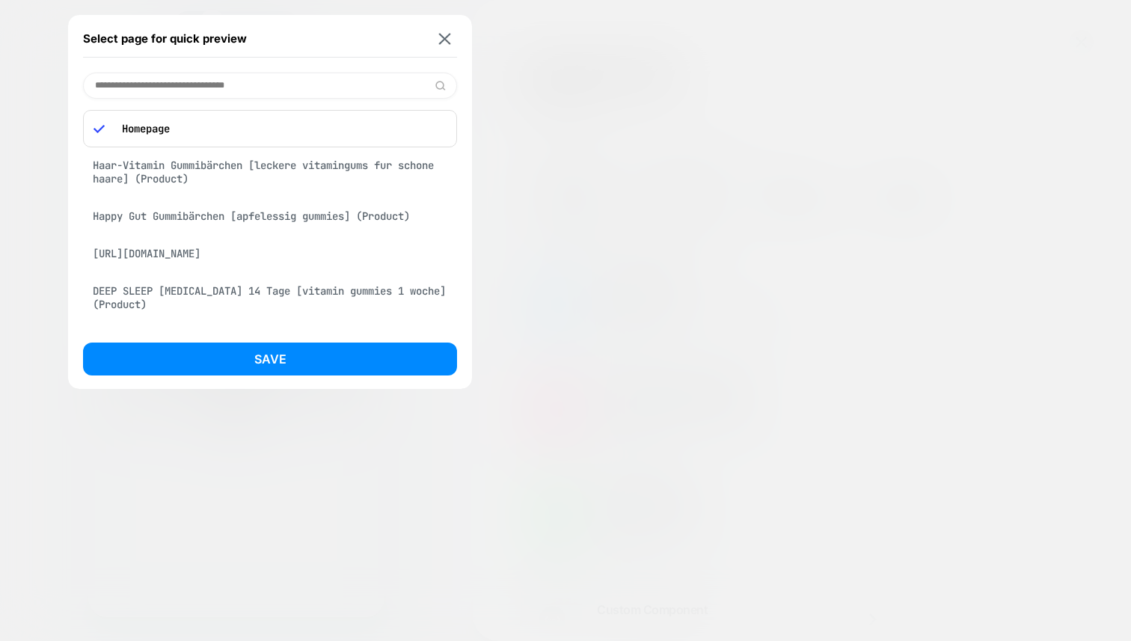
click at [325, 169] on div "Haar-Vitamin Gummibärchen [leckere vitamingums fur schone haare] (Product)" at bounding box center [270, 172] width 374 height 42
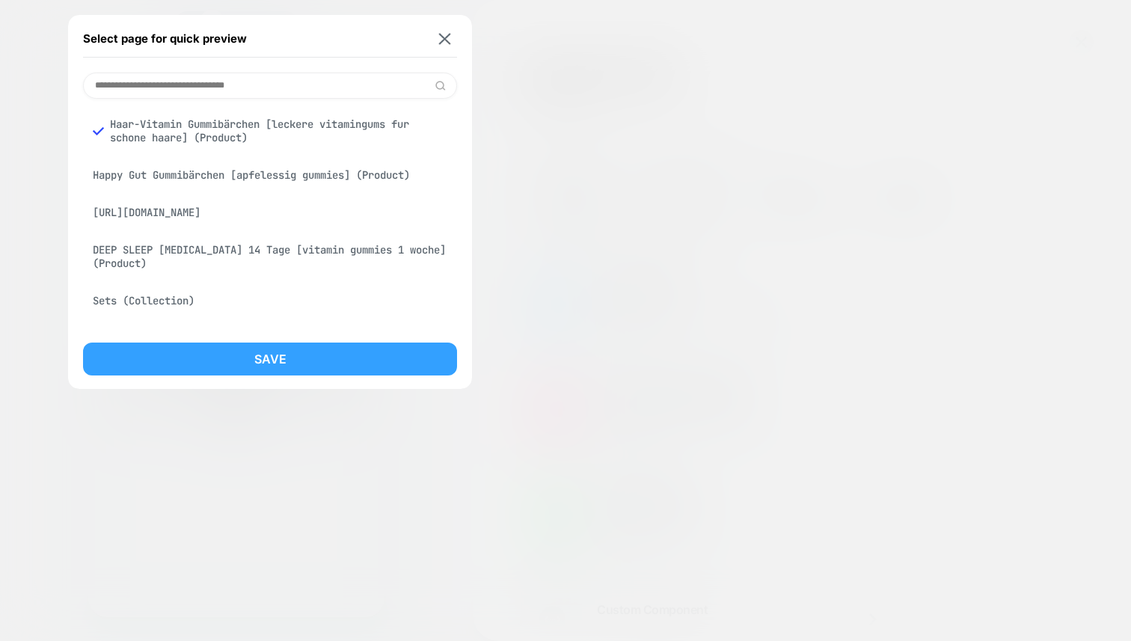
click at [368, 357] on button "Save" at bounding box center [270, 358] width 374 height 33
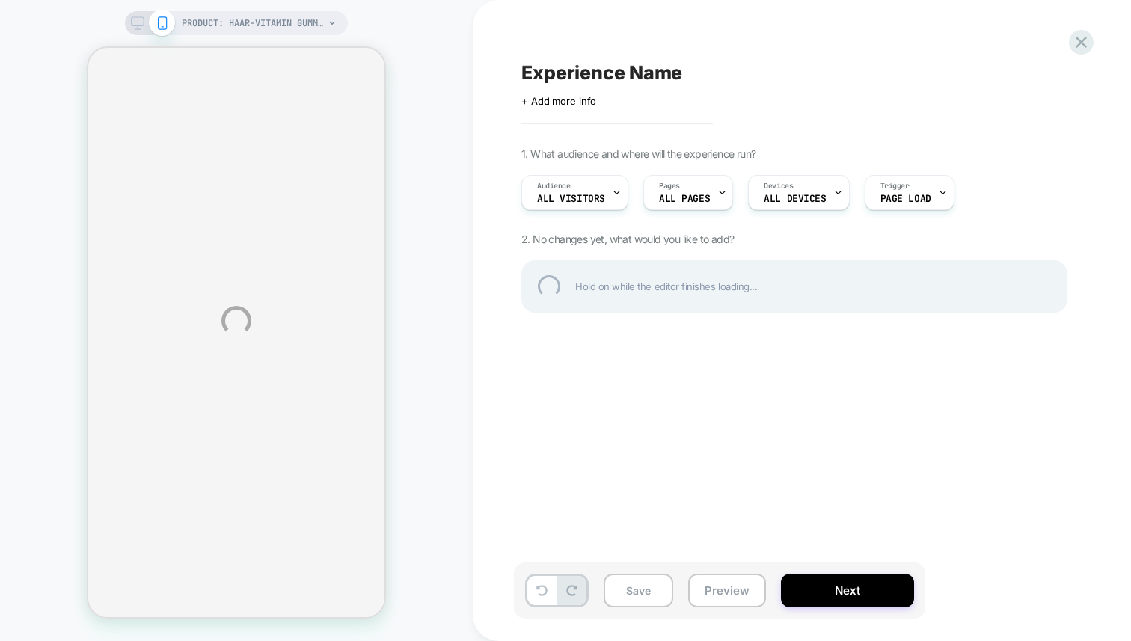
select select "**********"
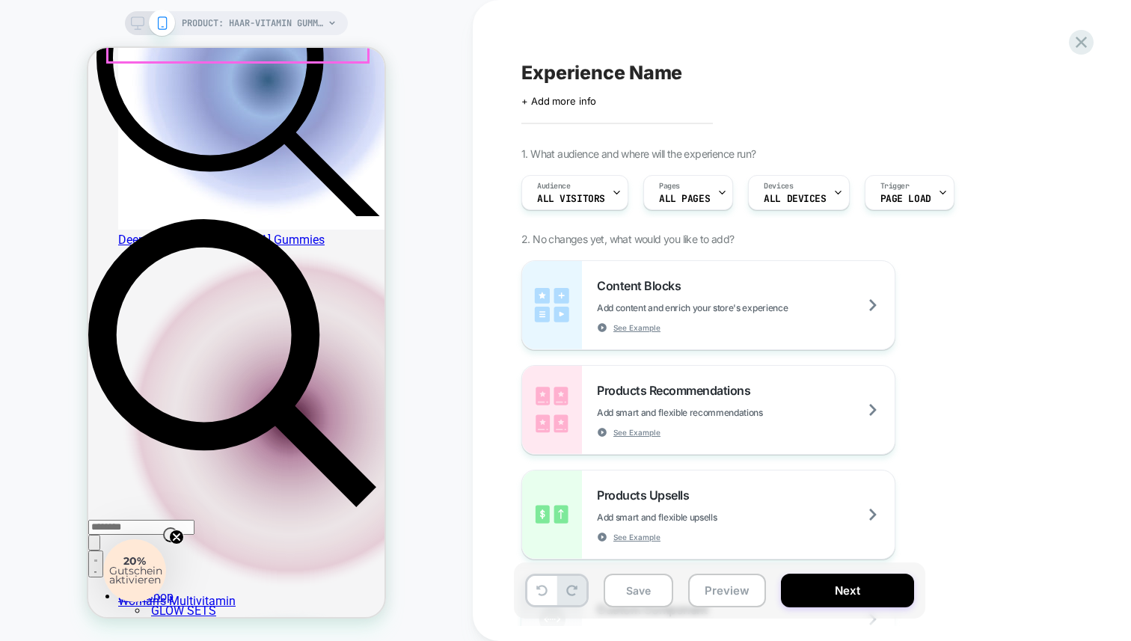
scroll to position [823, 0]
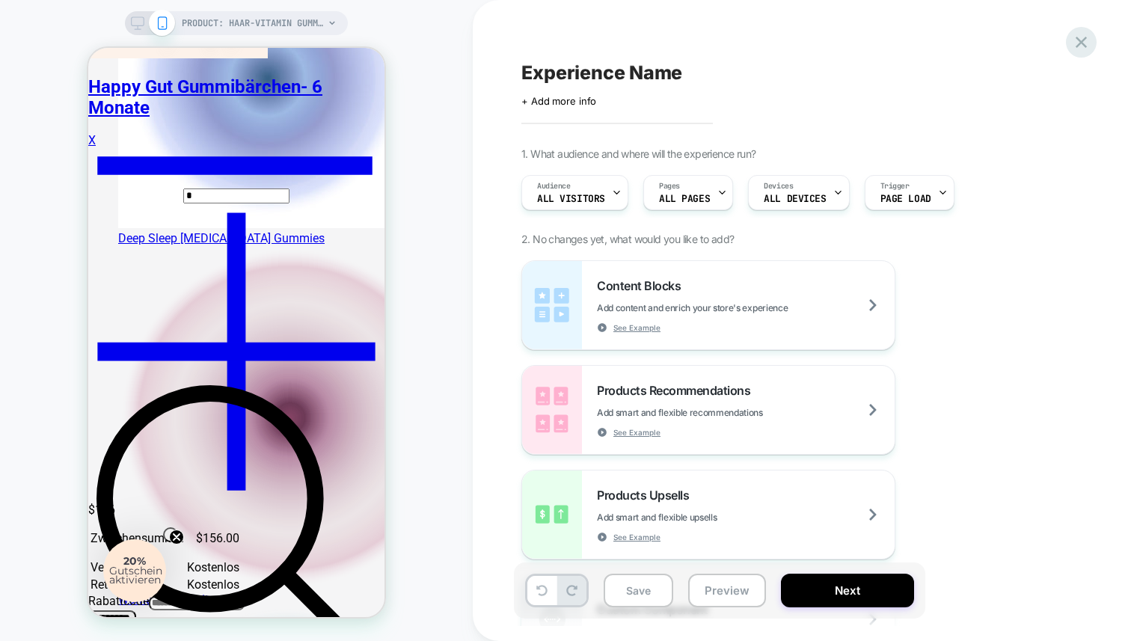
click at [1074, 40] on icon at bounding box center [1081, 42] width 20 height 20
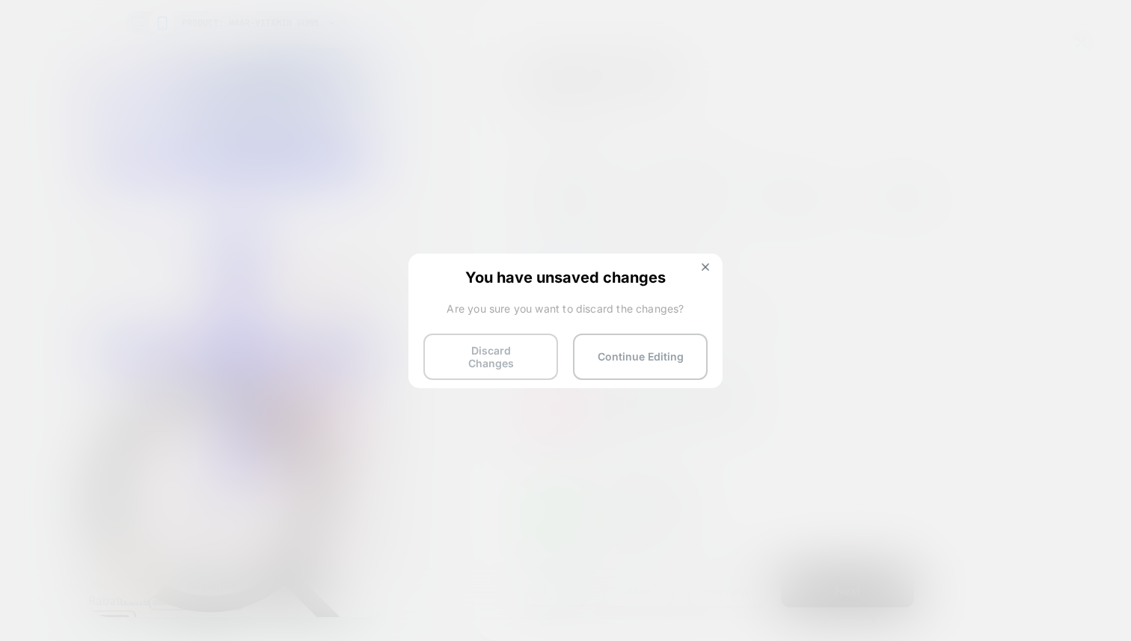
click at [538, 349] on button "Discard Changes" at bounding box center [490, 356] width 135 height 46
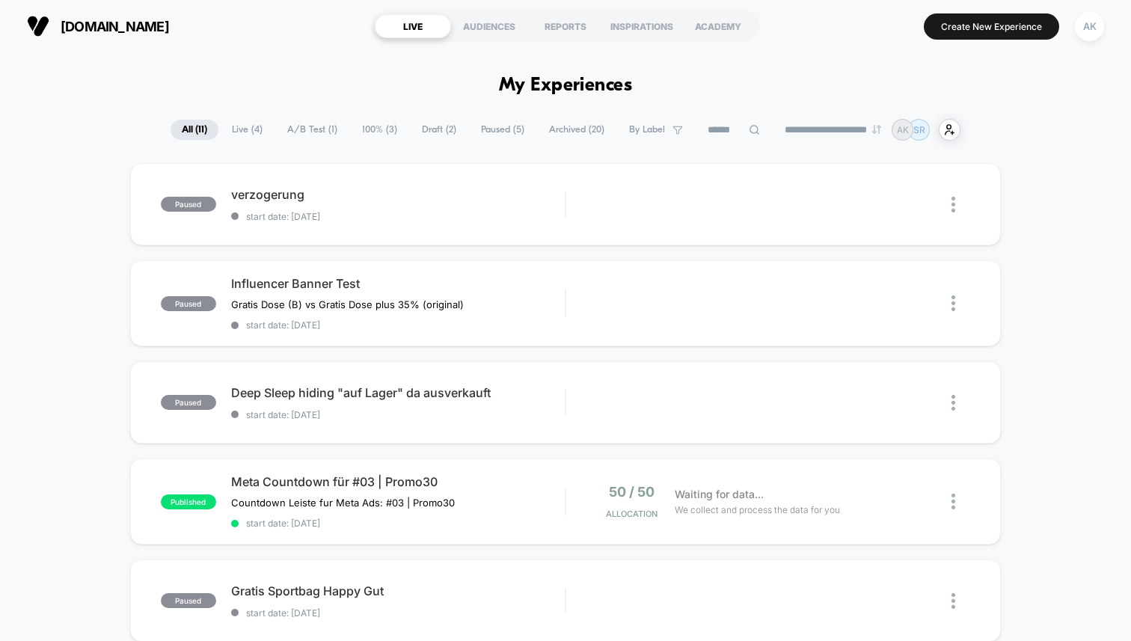
click at [582, 132] on span "Archived ( 20 )" at bounding box center [577, 130] width 78 height 20
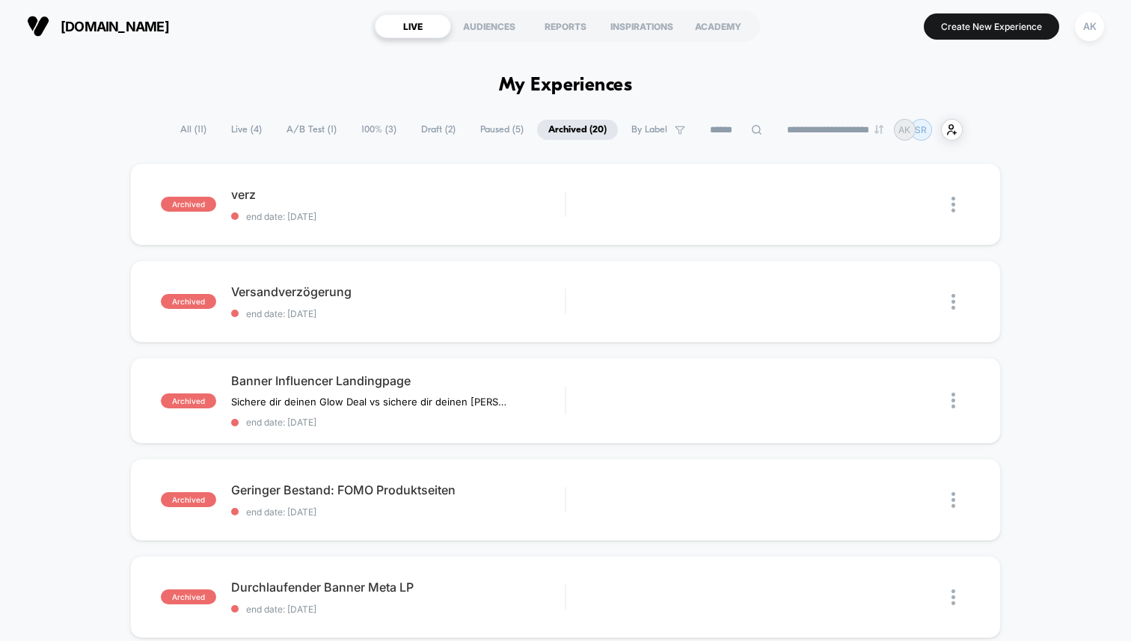
click at [176, 126] on span "All ( 11 )" at bounding box center [193, 130] width 49 height 20
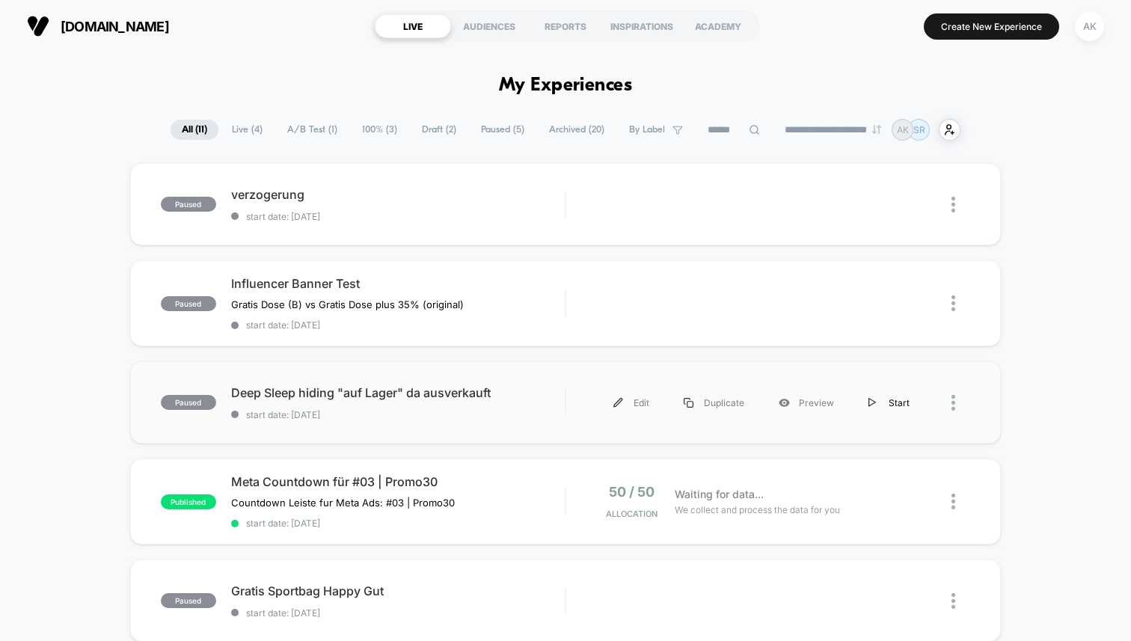
click at [885, 403] on div "Start" at bounding box center [889, 403] width 76 height 34
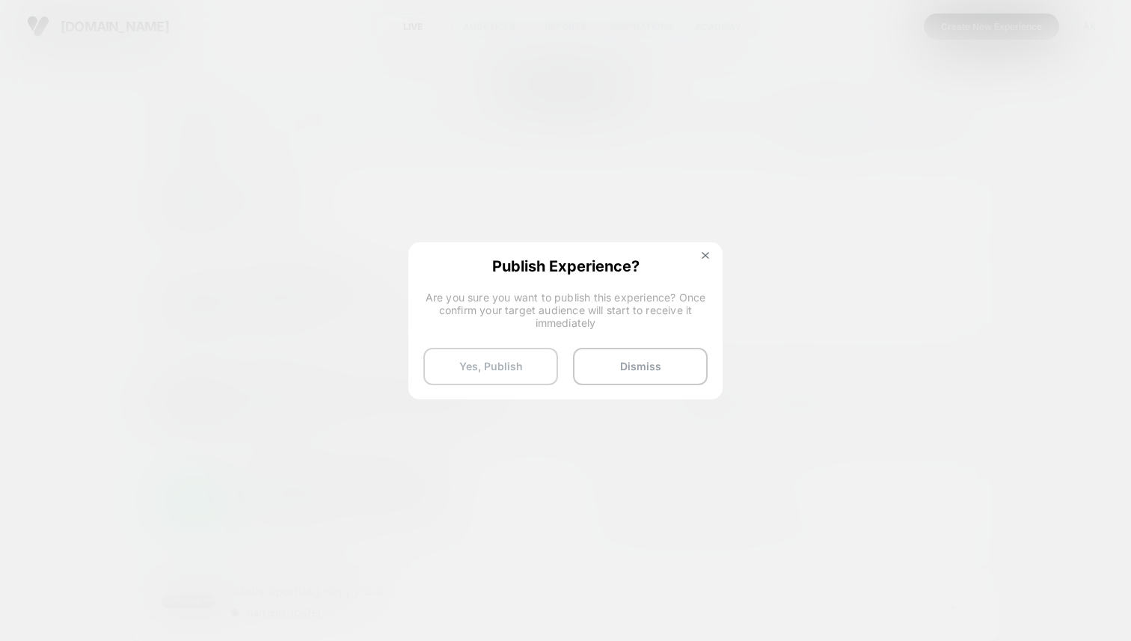
click at [516, 366] on button "Yes, Publish" at bounding box center [490, 366] width 135 height 37
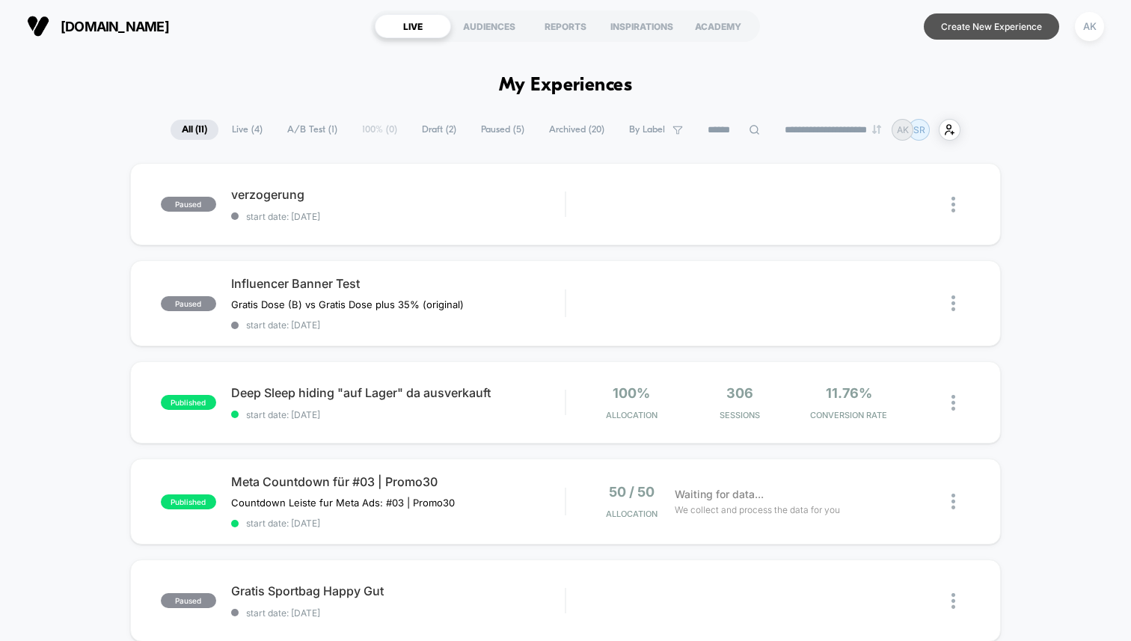
click at [983, 25] on button "Create New Experience" at bounding box center [990, 26] width 135 height 26
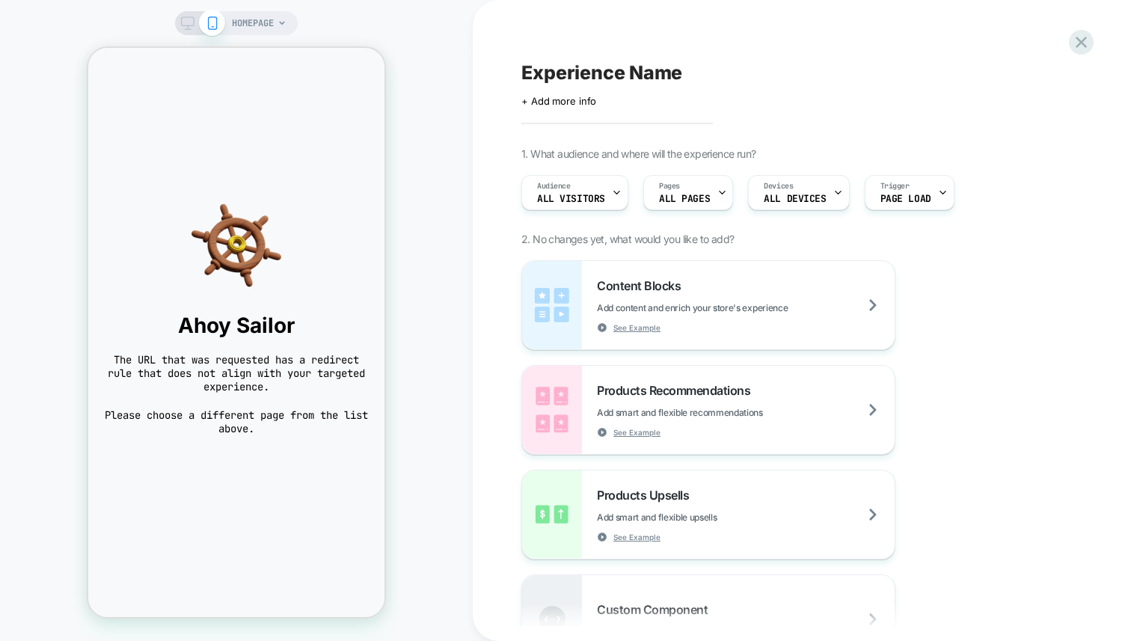
click at [253, 21] on span "HOMEPAGE" at bounding box center [253, 23] width 42 height 24
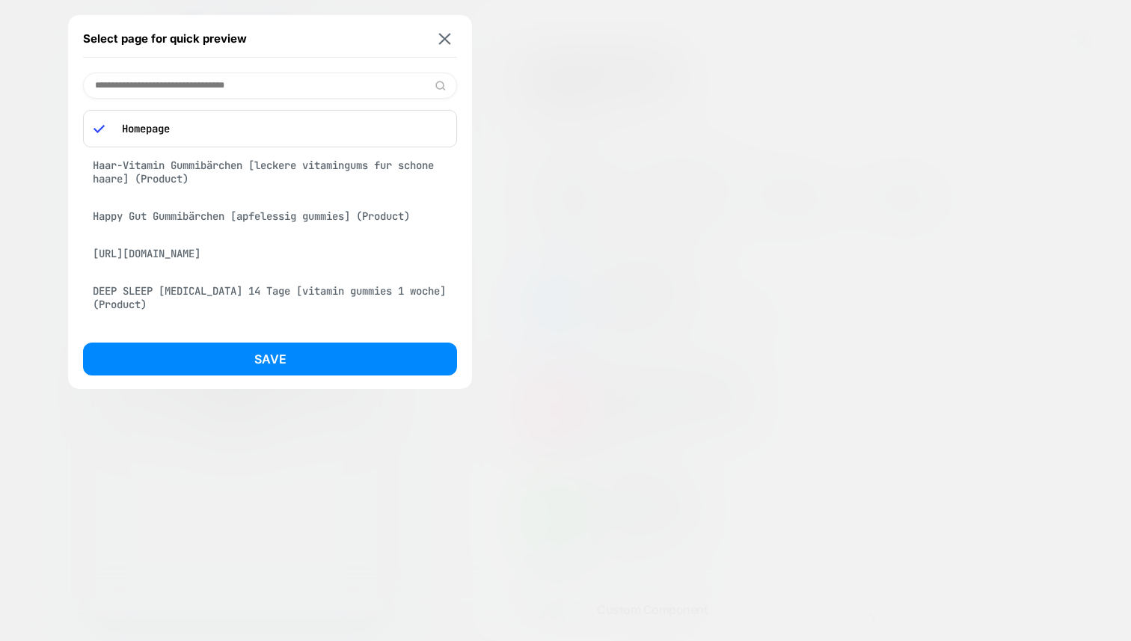
click at [268, 185] on div "Haar-Vitamin Gummibärchen [leckere vitamingums fur schone haare] (Product)" at bounding box center [270, 172] width 374 height 42
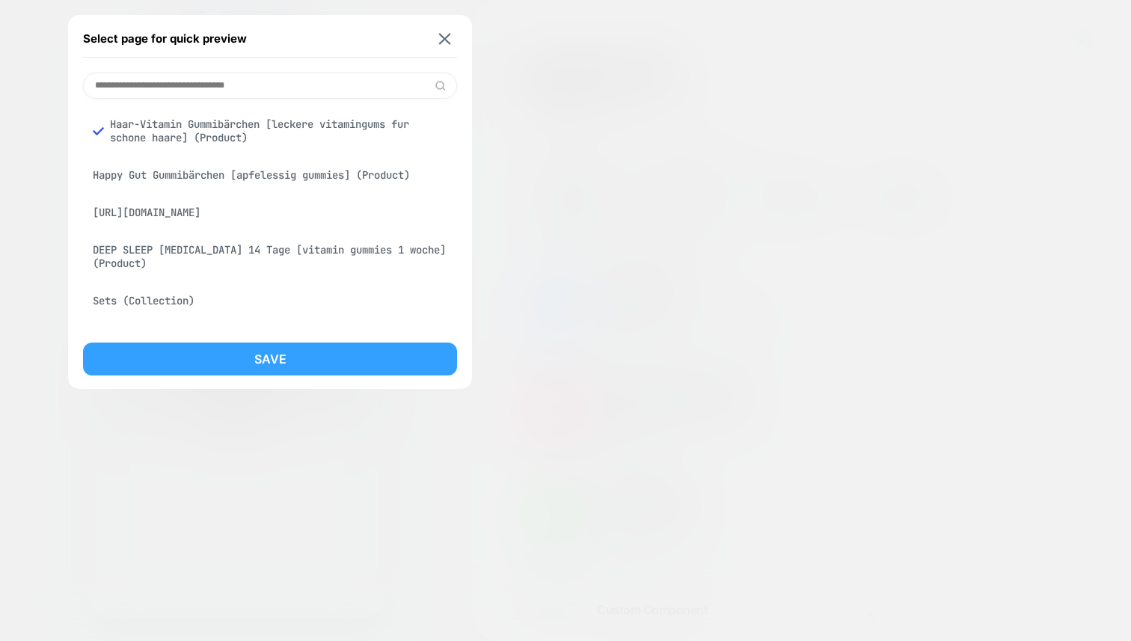
click at [304, 353] on button "Save" at bounding box center [270, 358] width 374 height 33
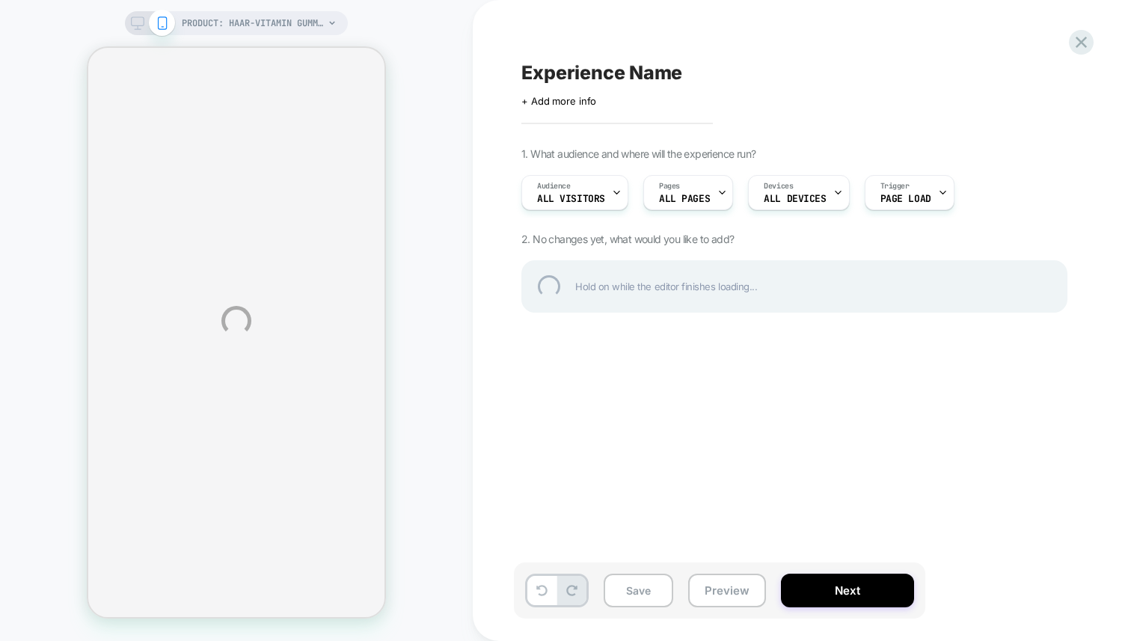
select select "**********"
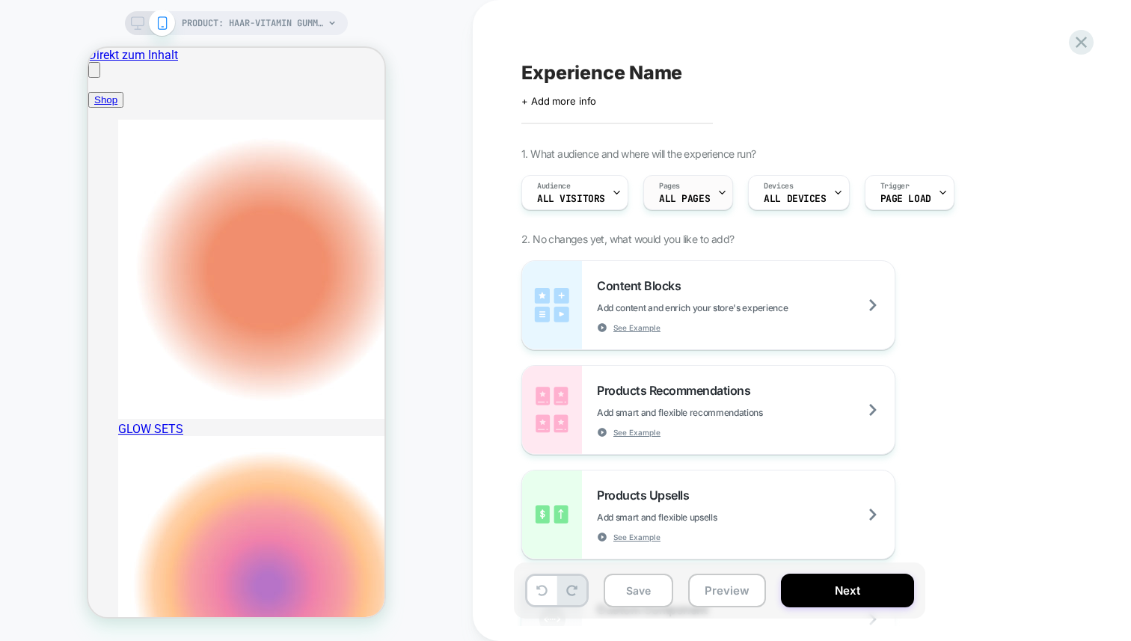
click at [682, 197] on span "ALL PAGES" at bounding box center [684, 199] width 51 height 10
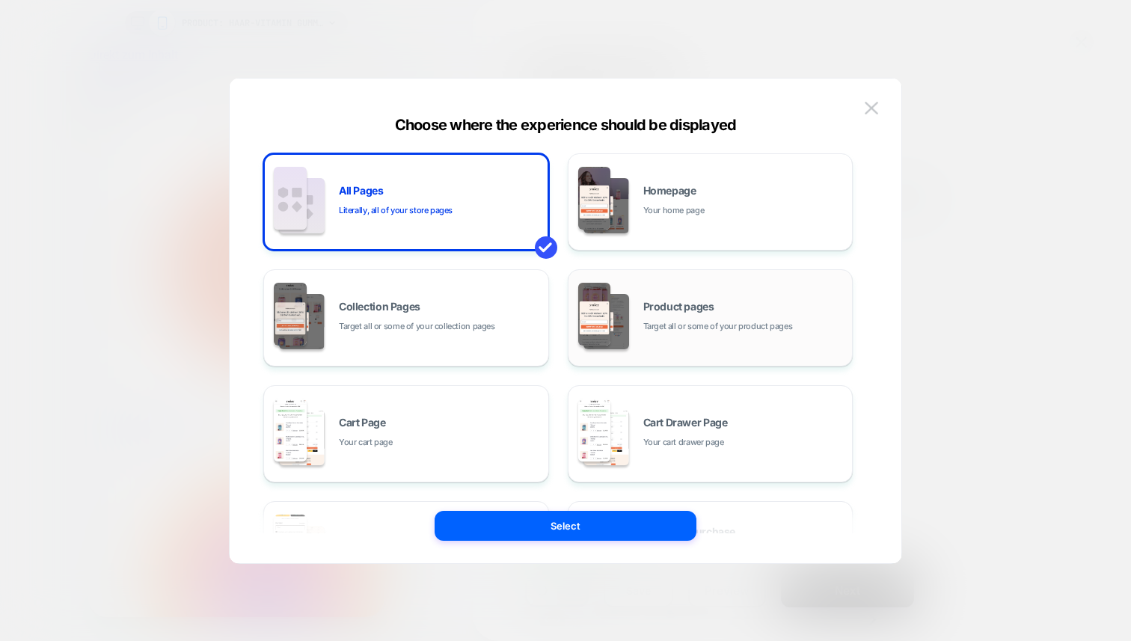
click at [698, 295] on div "Product pages Target all or some of your product pages" at bounding box center [710, 318] width 269 height 82
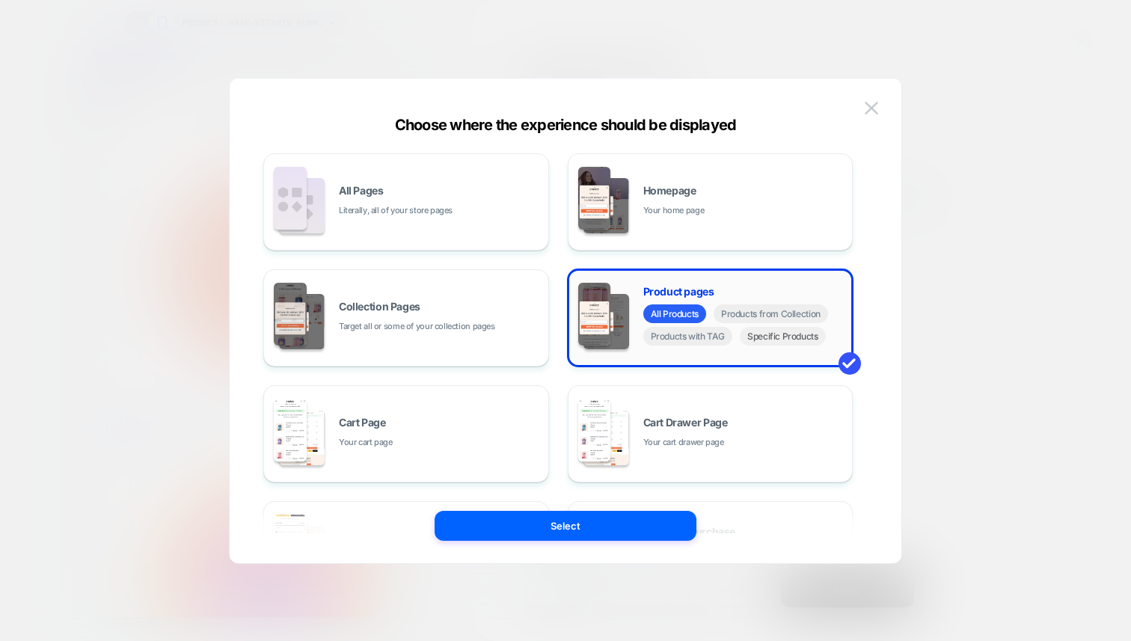
click at [776, 340] on span "Specific Products" at bounding box center [783, 336] width 86 height 19
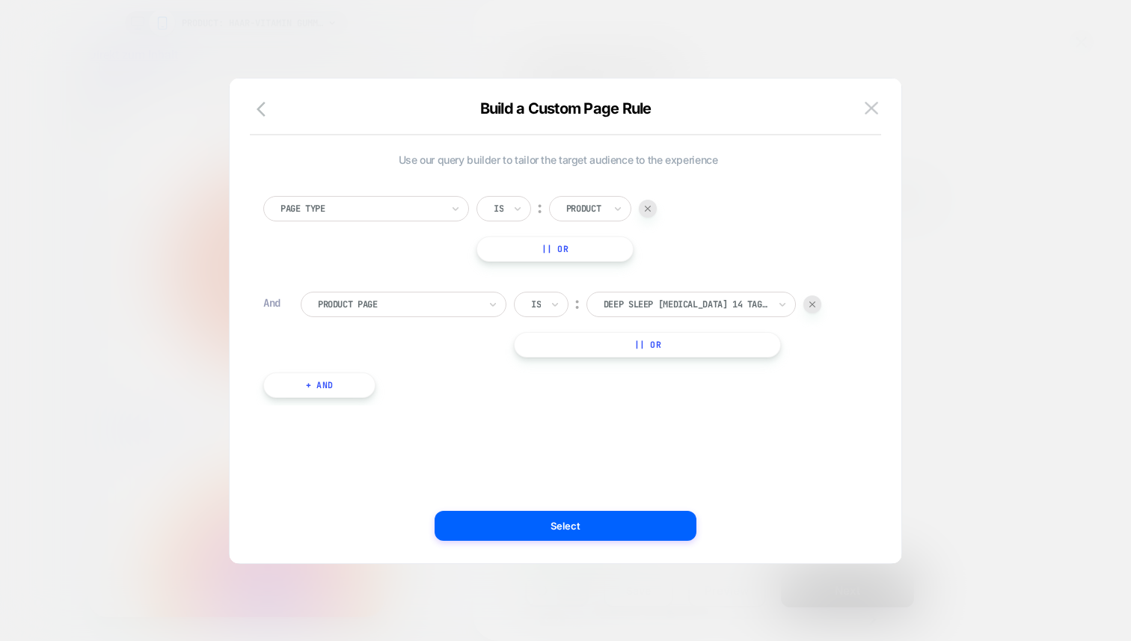
click at [702, 299] on div at bounding box center [685, 304] width 165 height 13
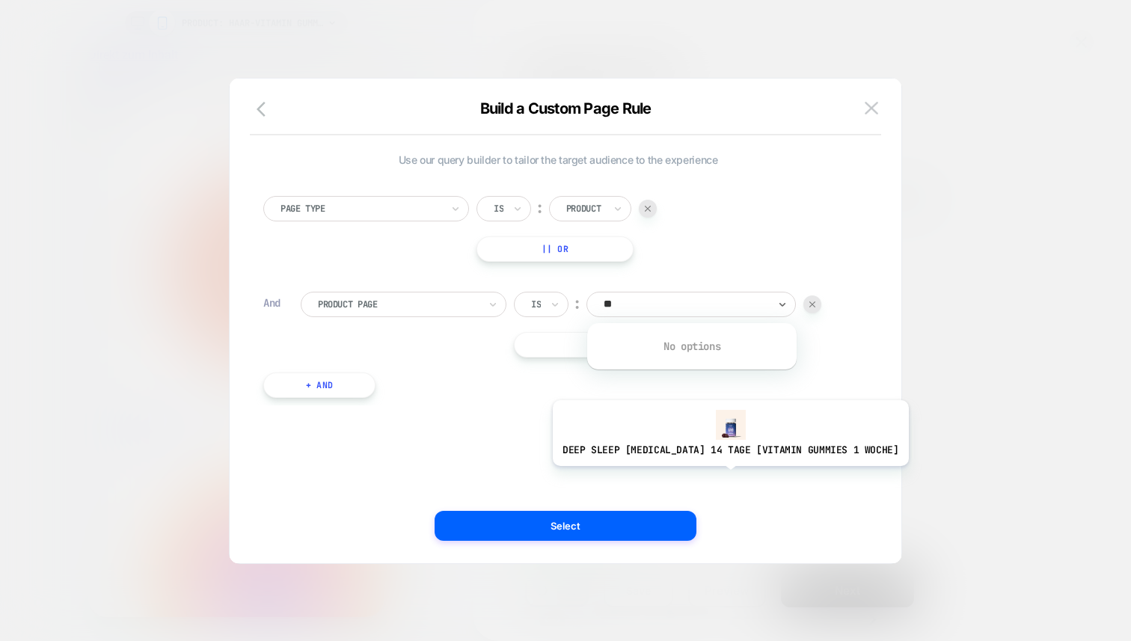
type input "*"
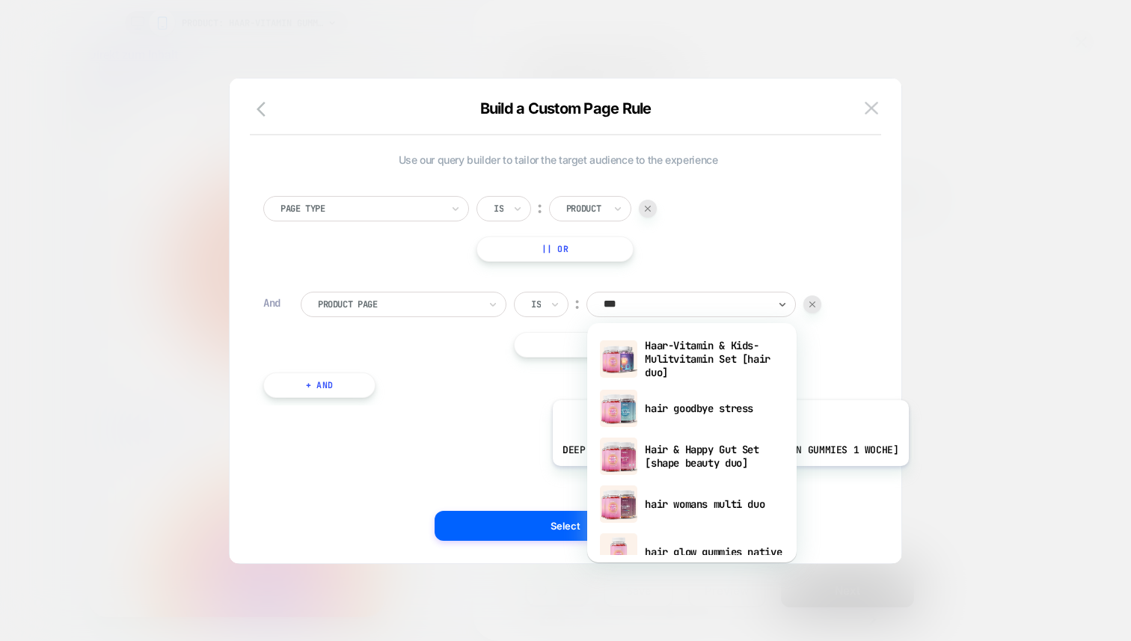
type input "****"
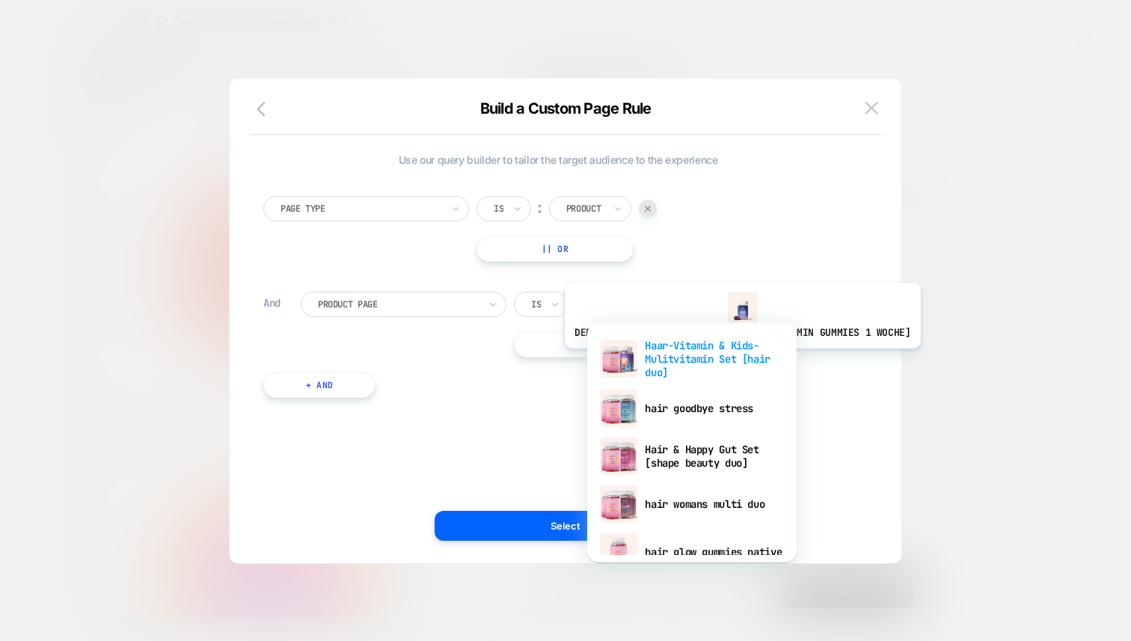
click at [724, 360] on div "Haar-Vitamin & Kids-Mulitvitamin Set [hair duo]" at bounding box center [691, 358] width 194 height 51
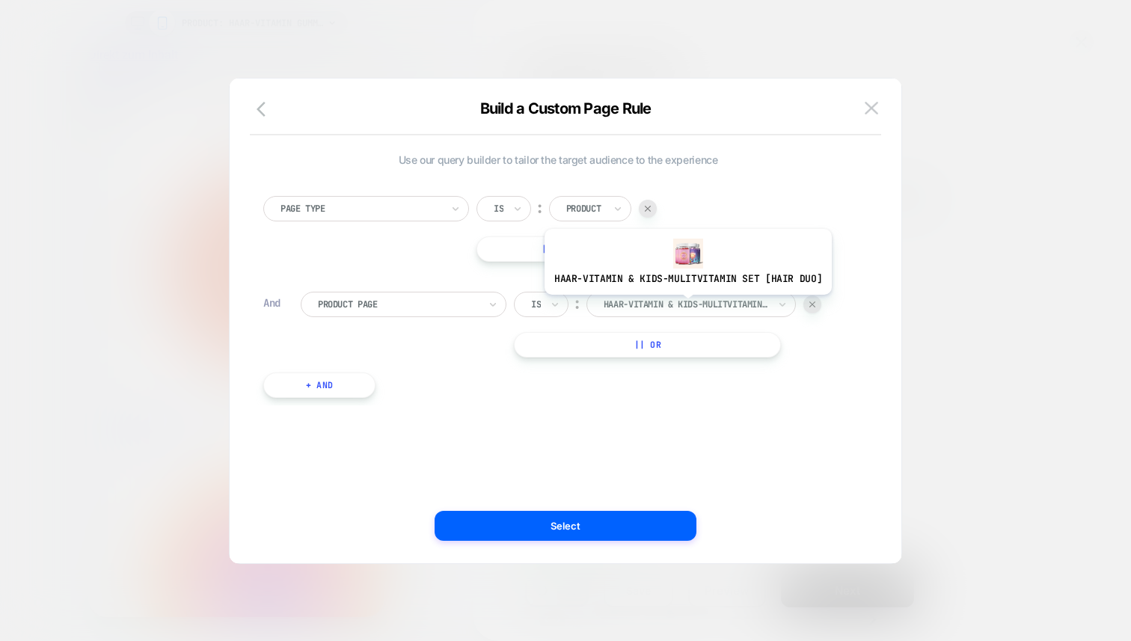
click at [684, 306] on div at bounding box center [685, 304] width 165 height 13
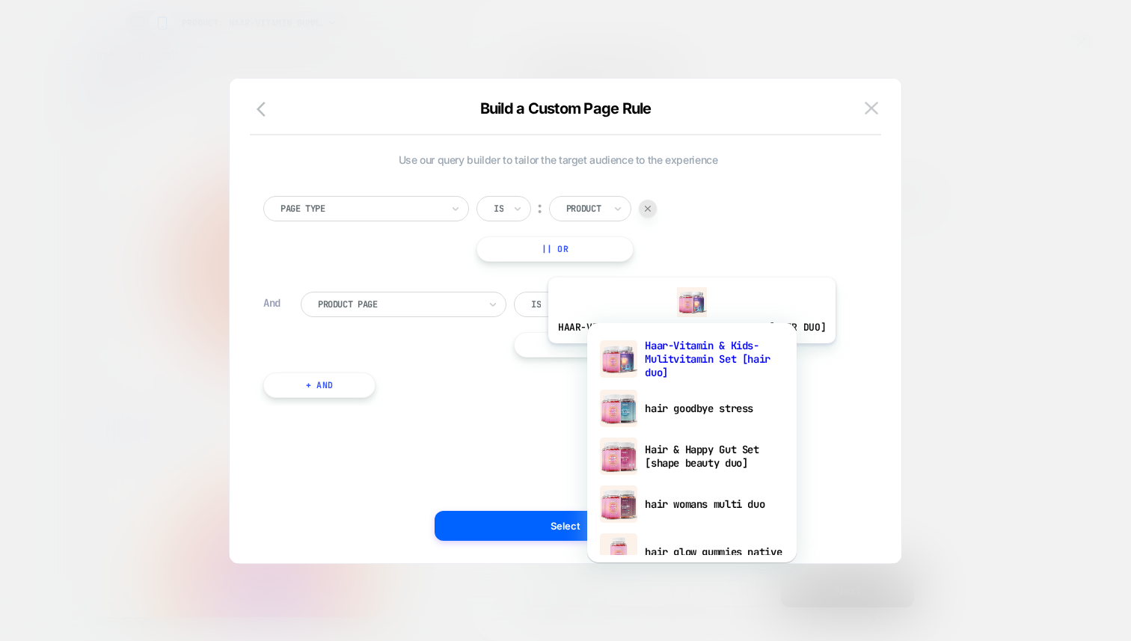
type input "****"
click at [713, 421] on div "hair goodbye stress" at bounding box center [691, 408] width 194 height 48
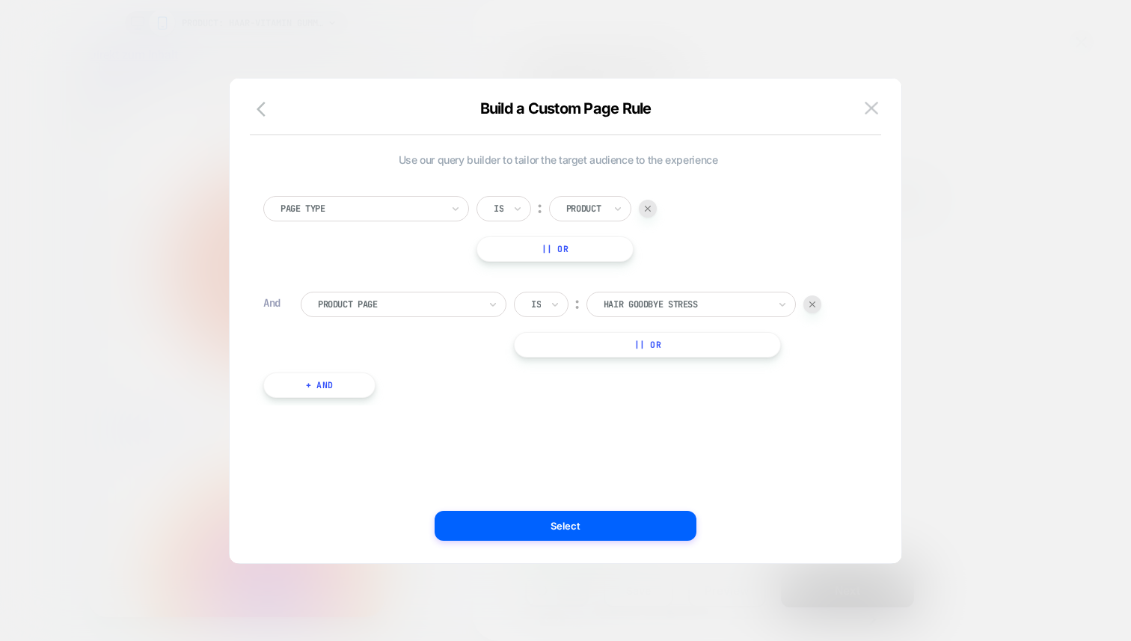
click at [680, 362] on div "Page Type Is ︰ Product || Or And Product Page Is ︰ hair goodbye stress HAIR GOO…" at bounding box center [558, 289] width 604 height 232
click at [661, 353] on button "|| Or" at bounding box center [647, 344] width 267 height 25
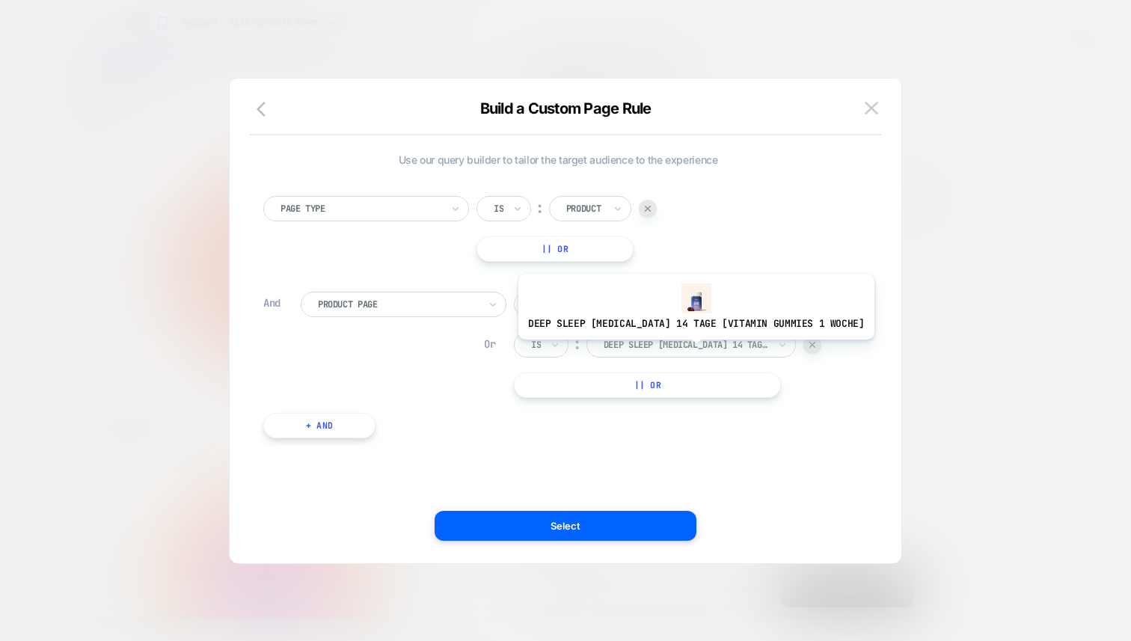
click at [677, 351] on div at bounding box center [685, 344] width 165 height 13
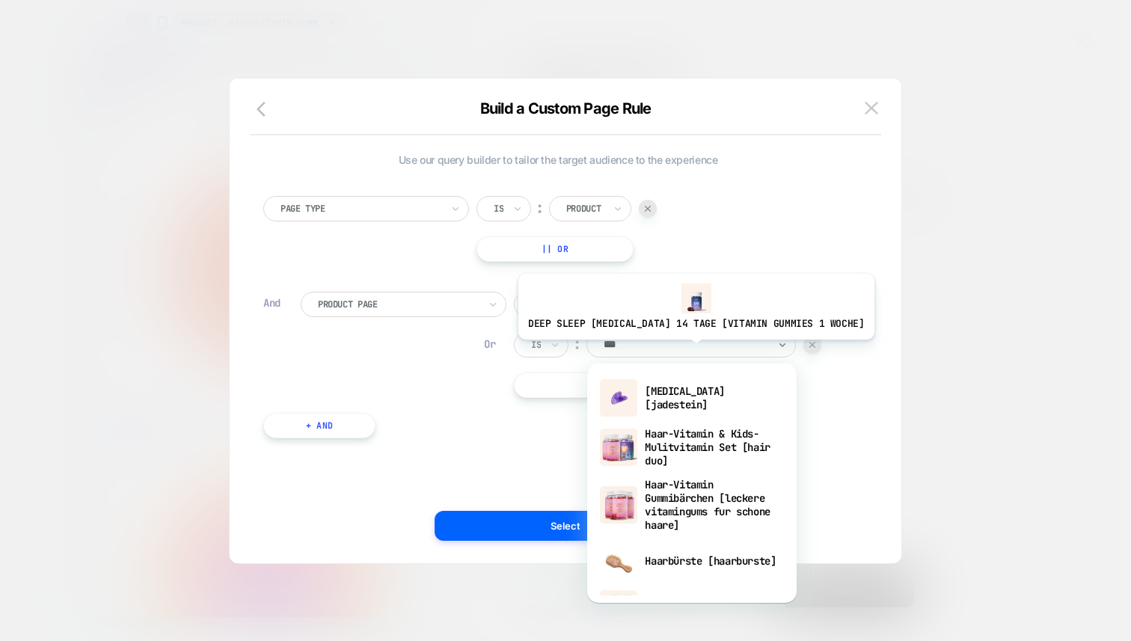
type input "****"
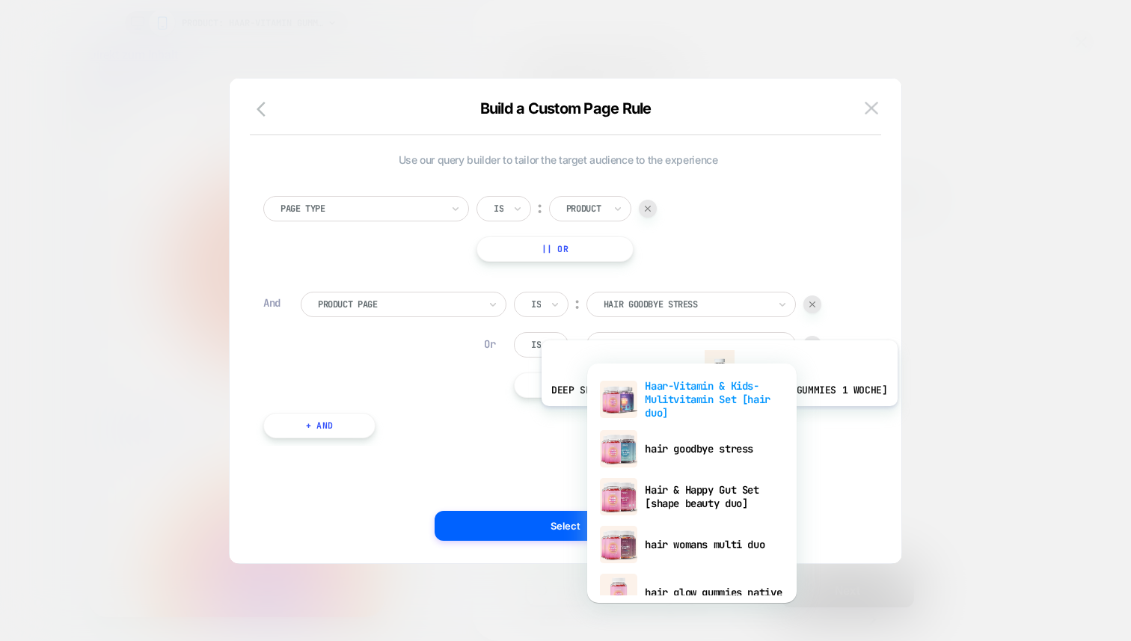
click at [701, 417] on div "Haar-Vitamin & Kids-Mulitvitamin Set [hair duo]" at bounding box center [691, 399] width 194 height 51
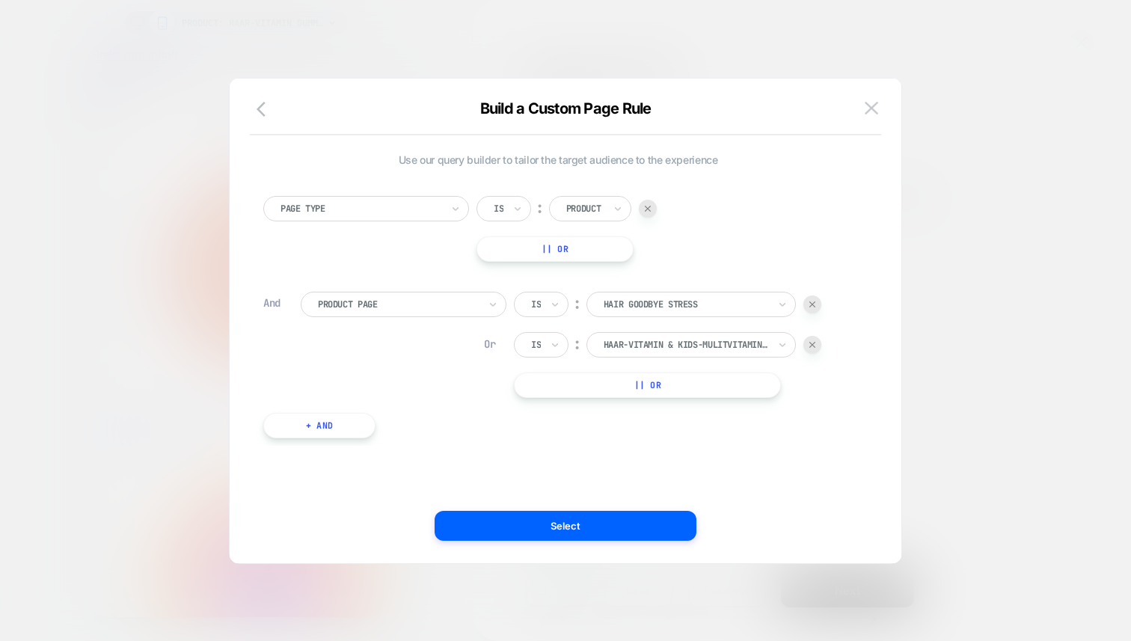
click at [666, 384] on button "|| Or" at bounding box center [647, 384] width 267 height 25
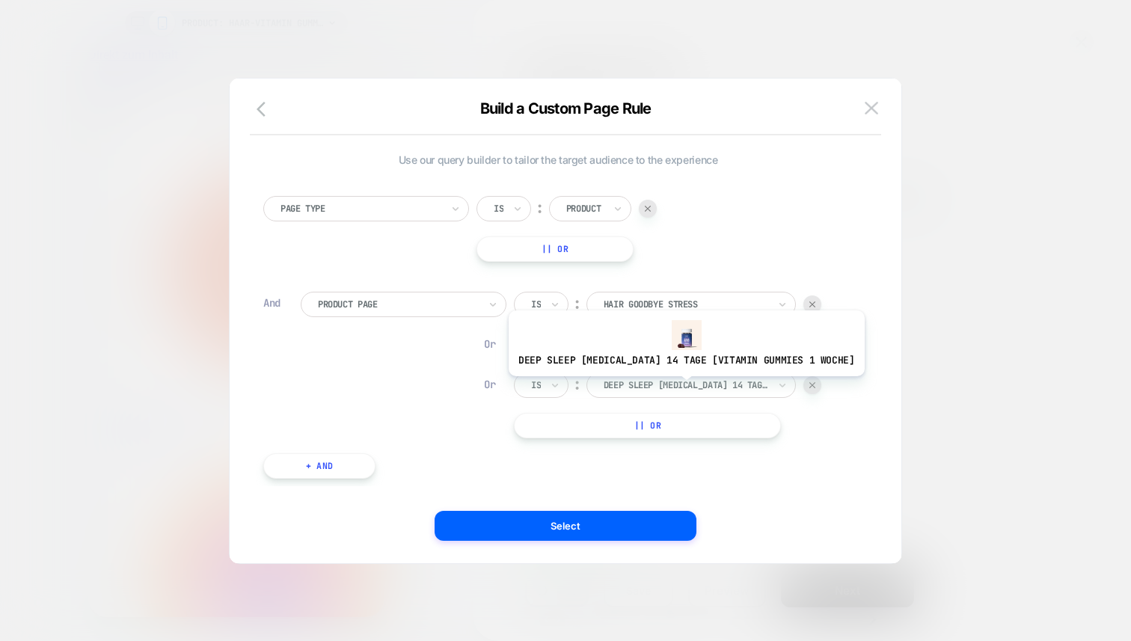
click at [668, 387] on div at bounding box center [685, 384] width 165 height 13
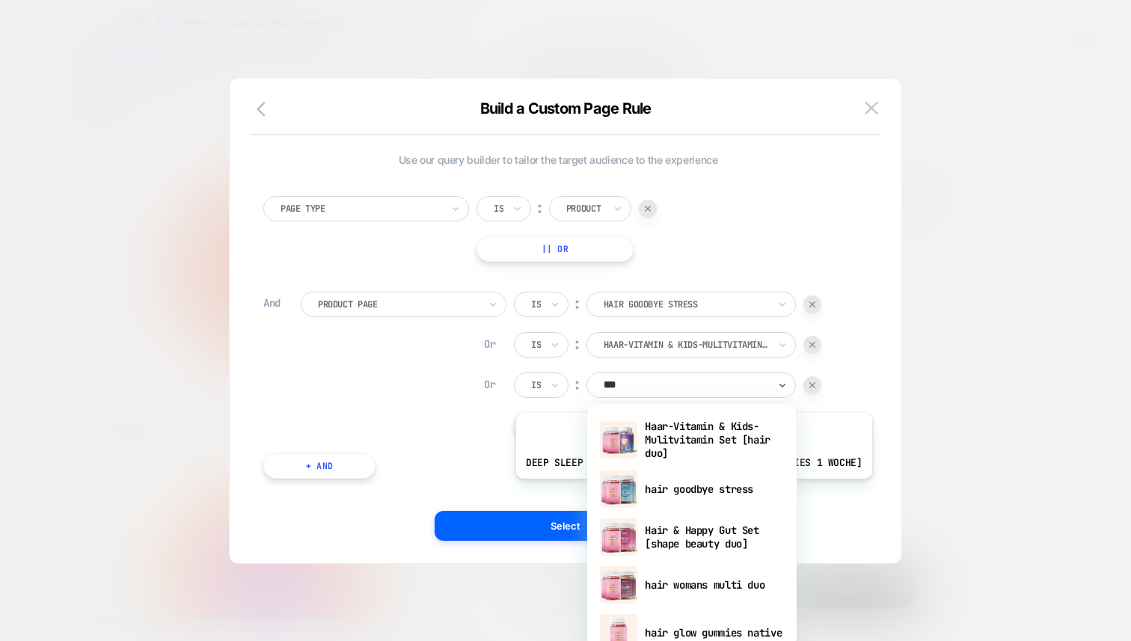
type input "****"
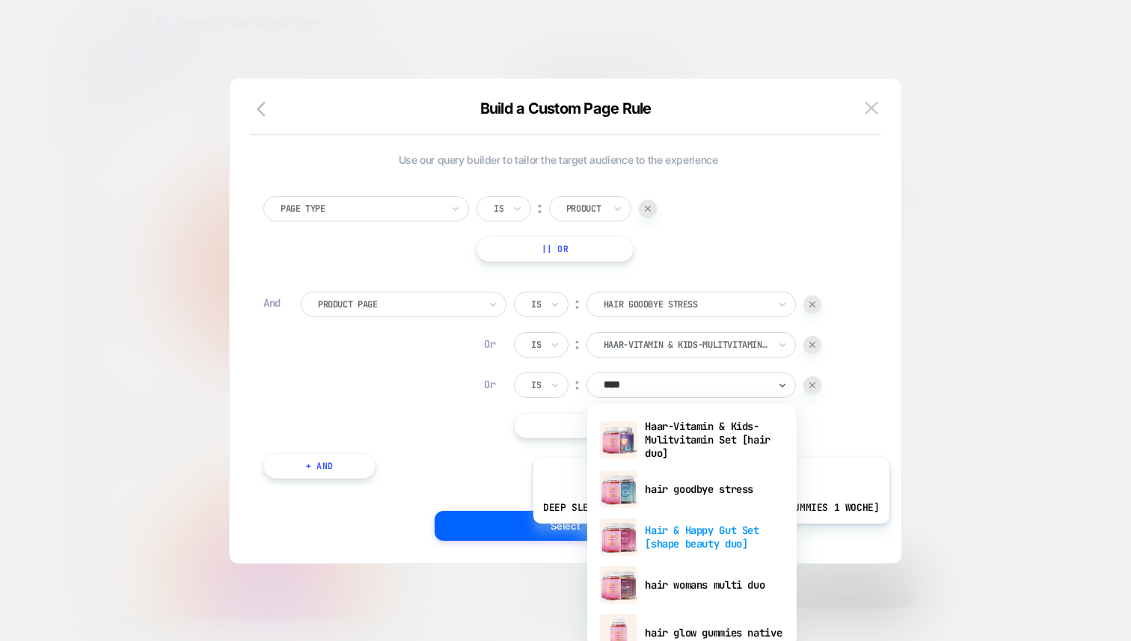
click at [692, 535] on div "Hair & Happy Gut Set [shape beauty duo]" at bounding box center [691, 537] width 194 height 48
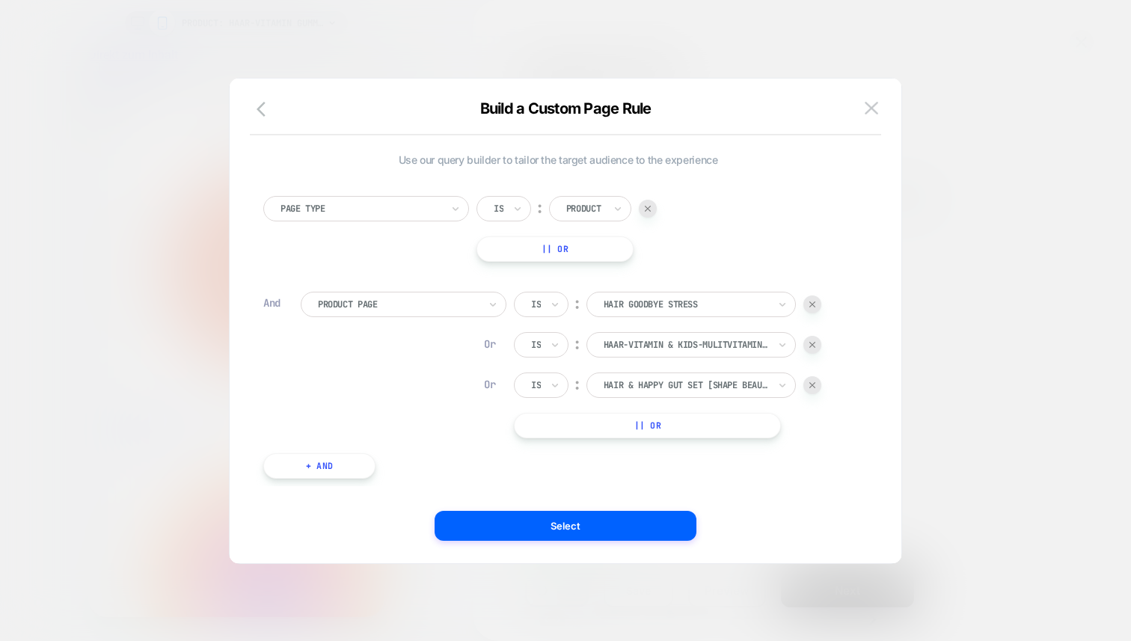
click at [673, 425] on button "|| Or" at bounding box center [647, 425] width 267 height 25
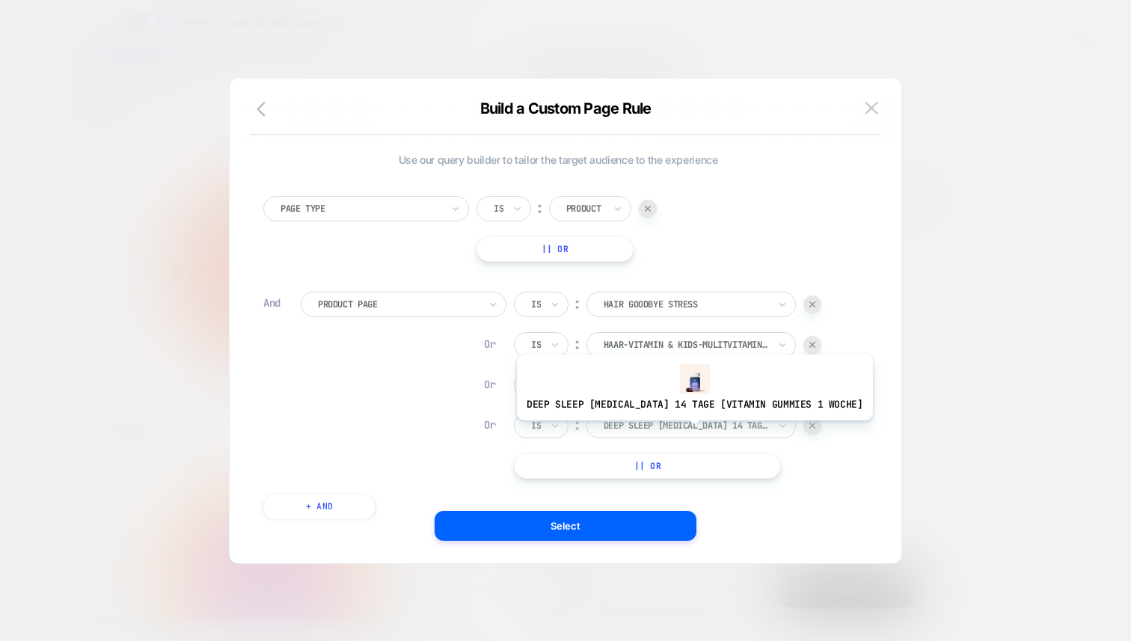
click at [676, 431] on div at bounding box center [685, 425] width 165 height 13
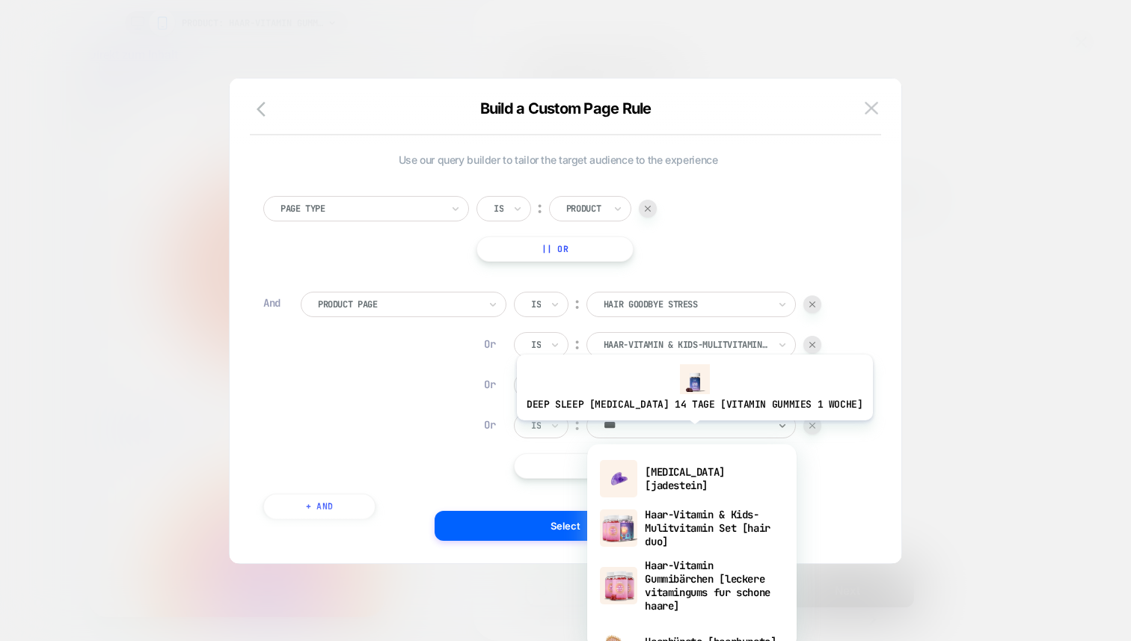
type input "****"
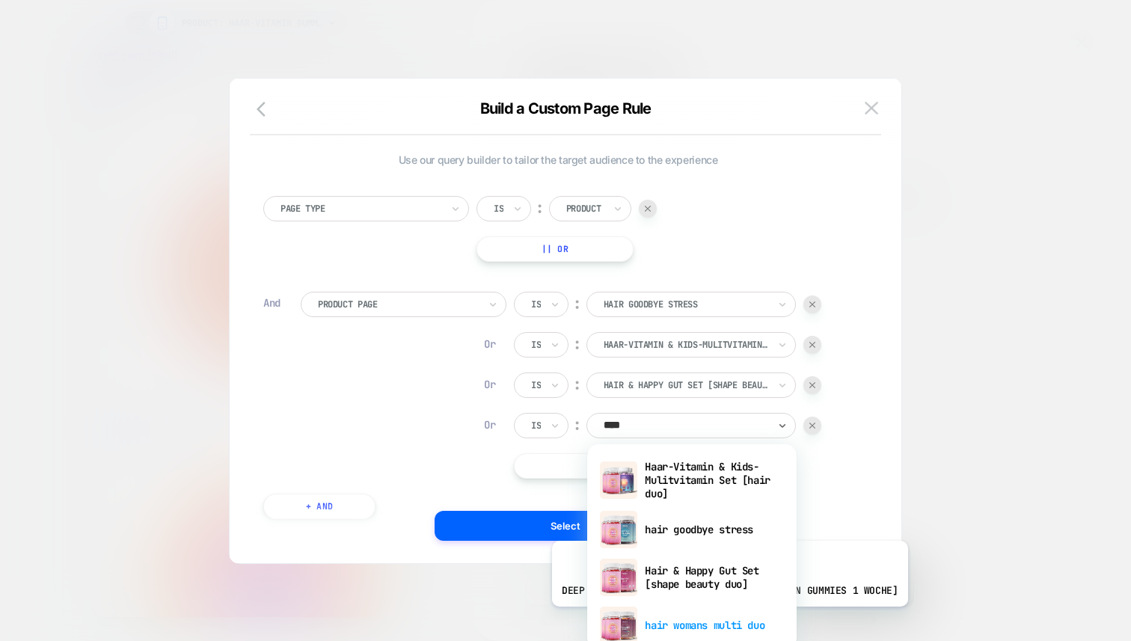
click at [711, 618] on div "hair womans multi duo" at bounding box center [691, 625] width 194 height 48
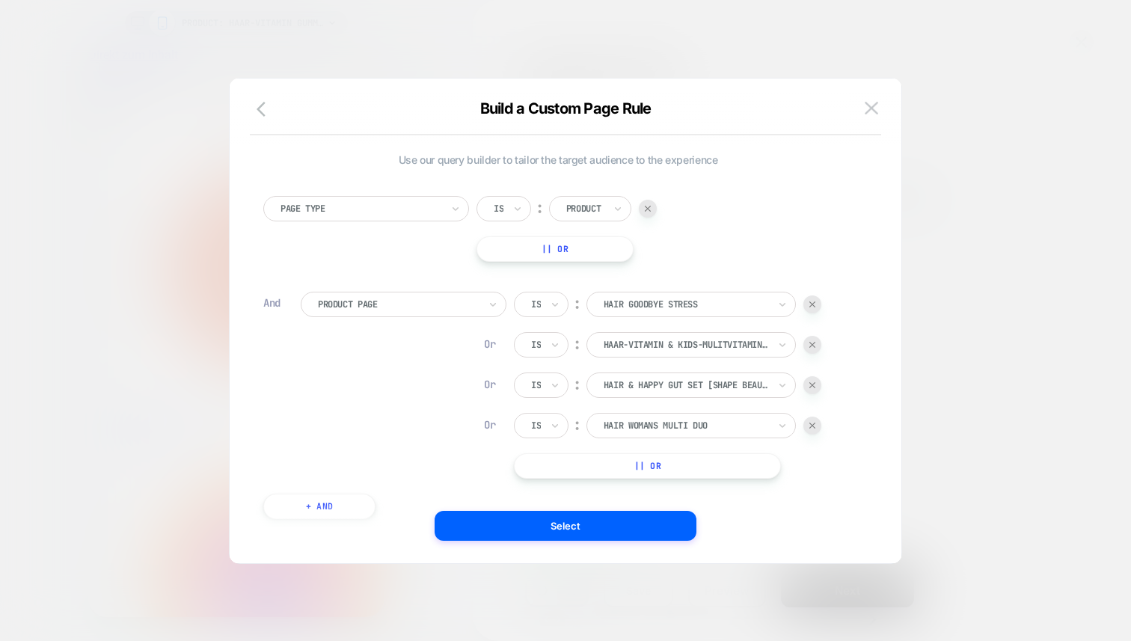
click at [665, 453] on button "|| Or" at bounding box center [647, 465] width 267 height 25
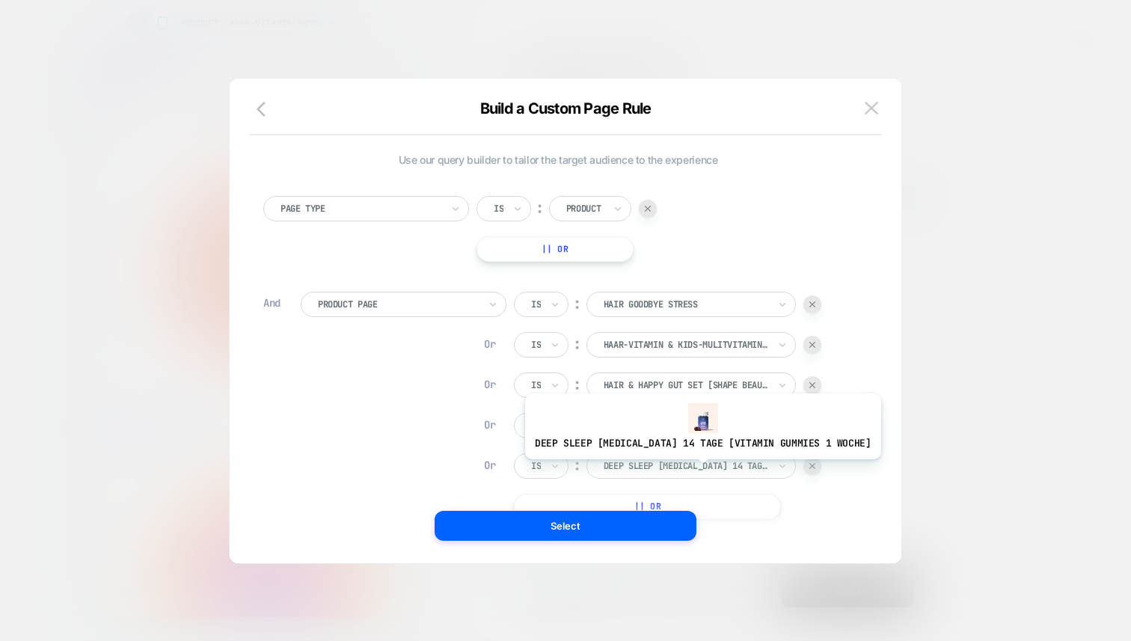
click at [684, 470] on div at bounding box center [685, 465] width 165 height 13
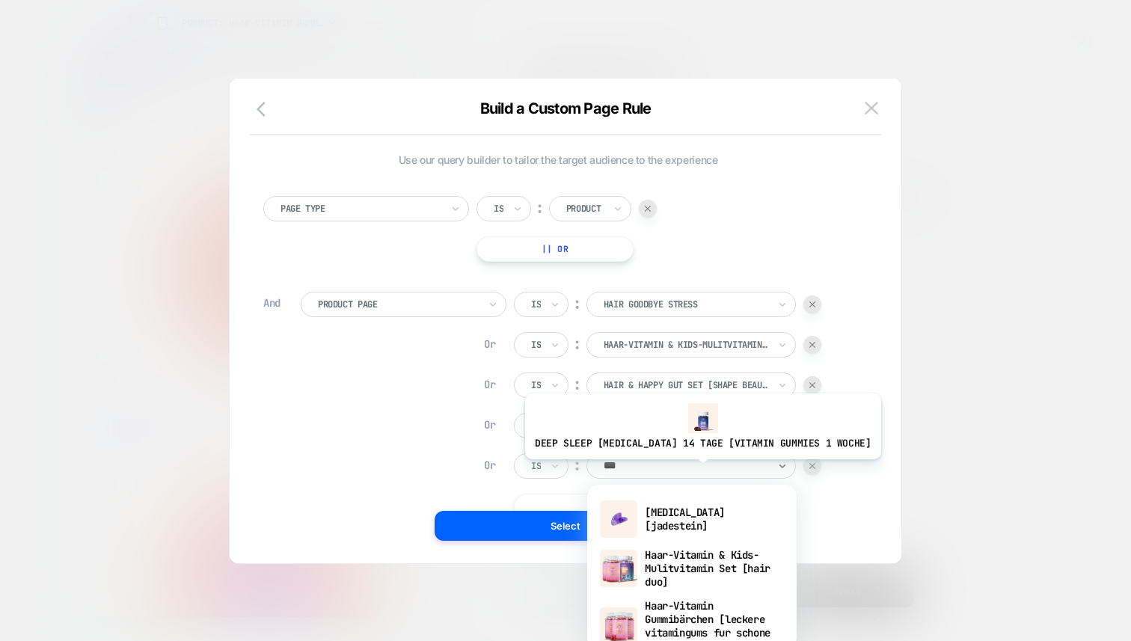
type input "****"
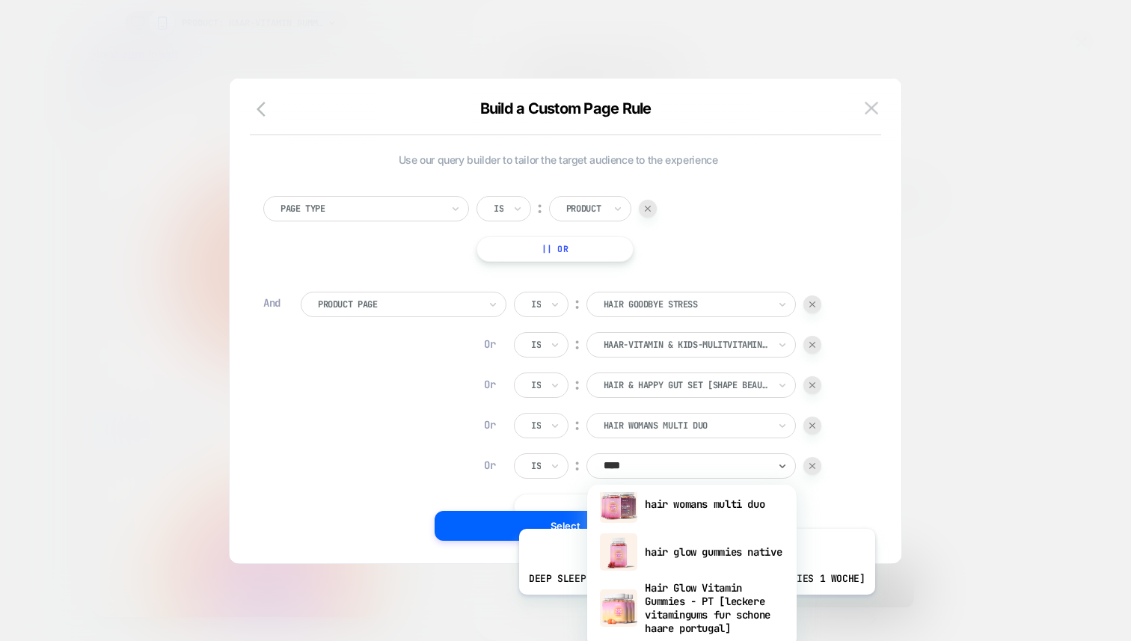
scroll to position [164, 0]
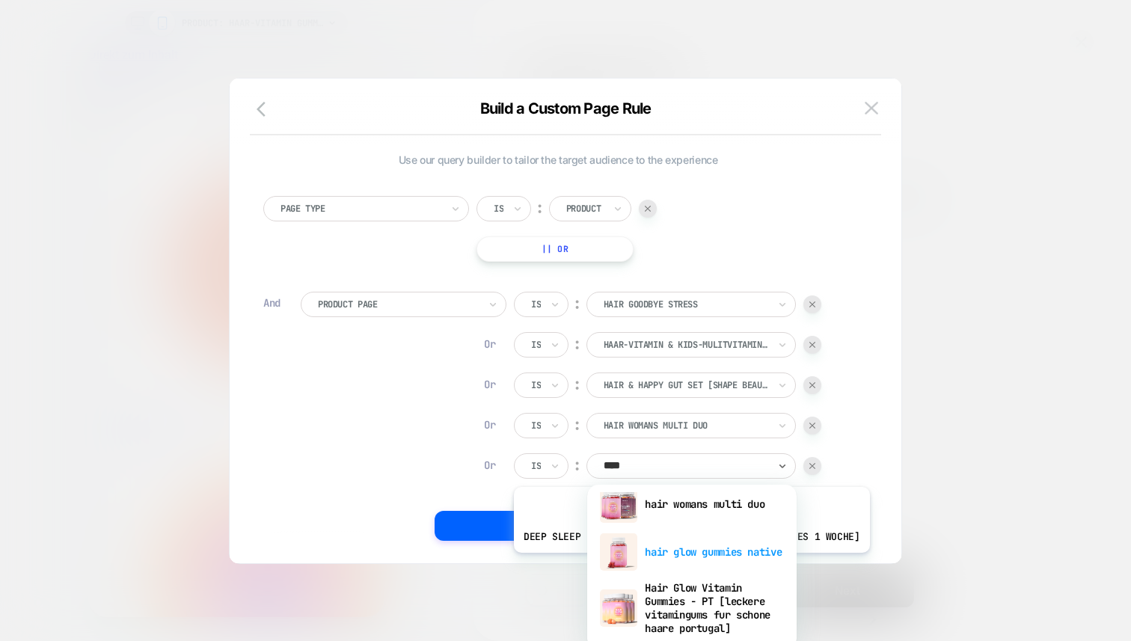
click at [673, 564] on div "hair glow gummies native" at bounding box center [691, 552] width 194 height 48
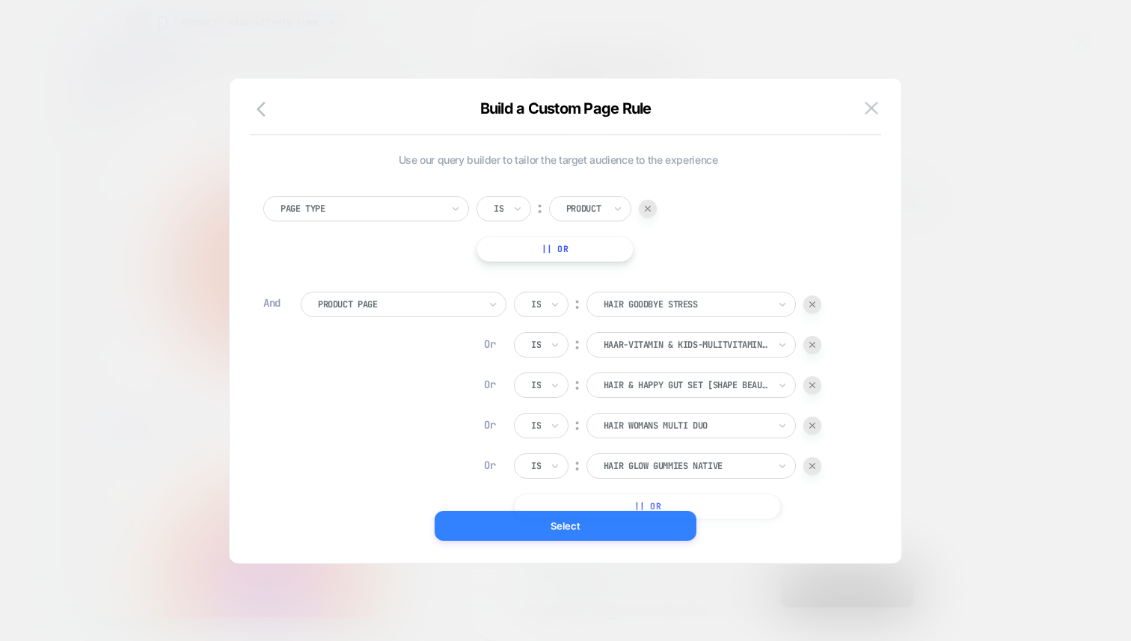
click at [617, 533] on button "Select" at bounding box center [565, 526] width 262 height 30
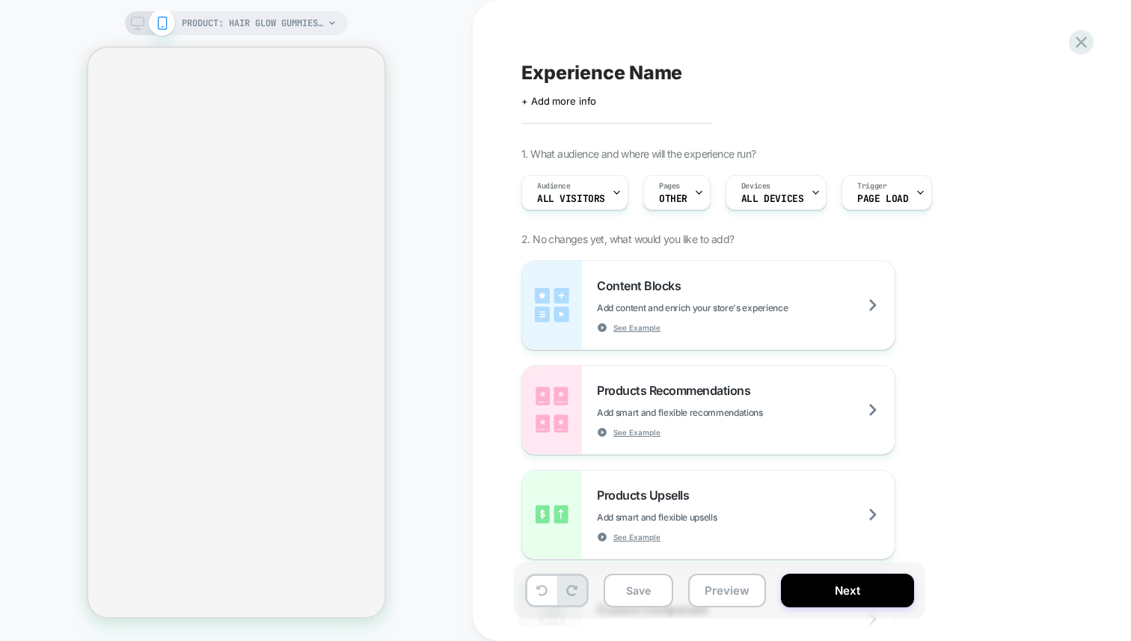
select select "**********"
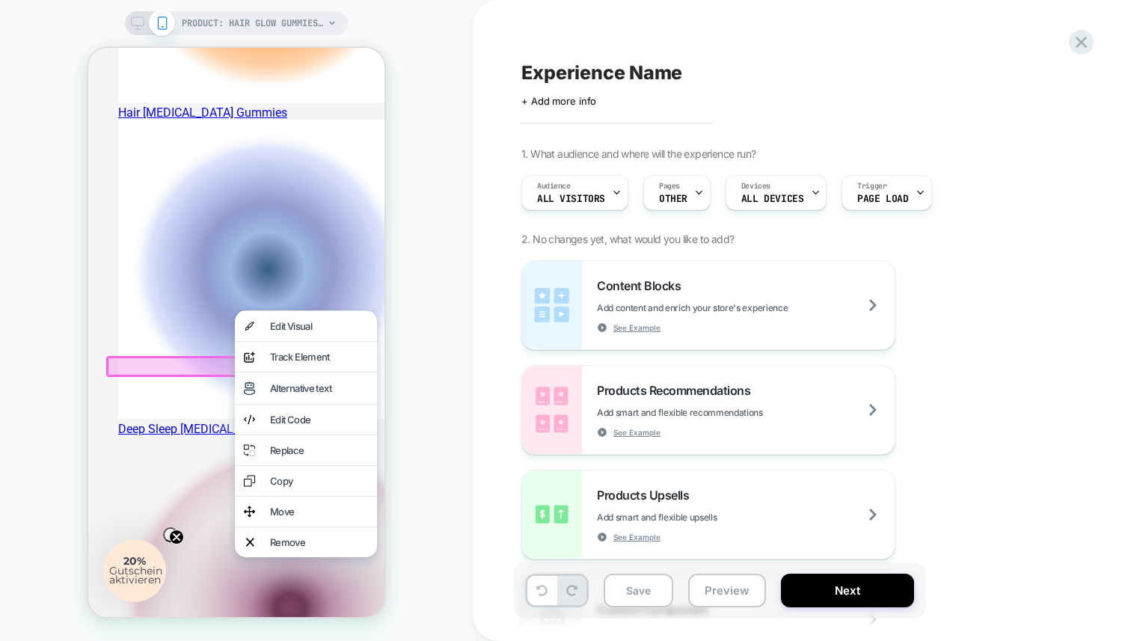
scroll to position [0, 0]
click at [300, 425] on div "Edit Code" at bounding box center [319, 420] width 98 height 12
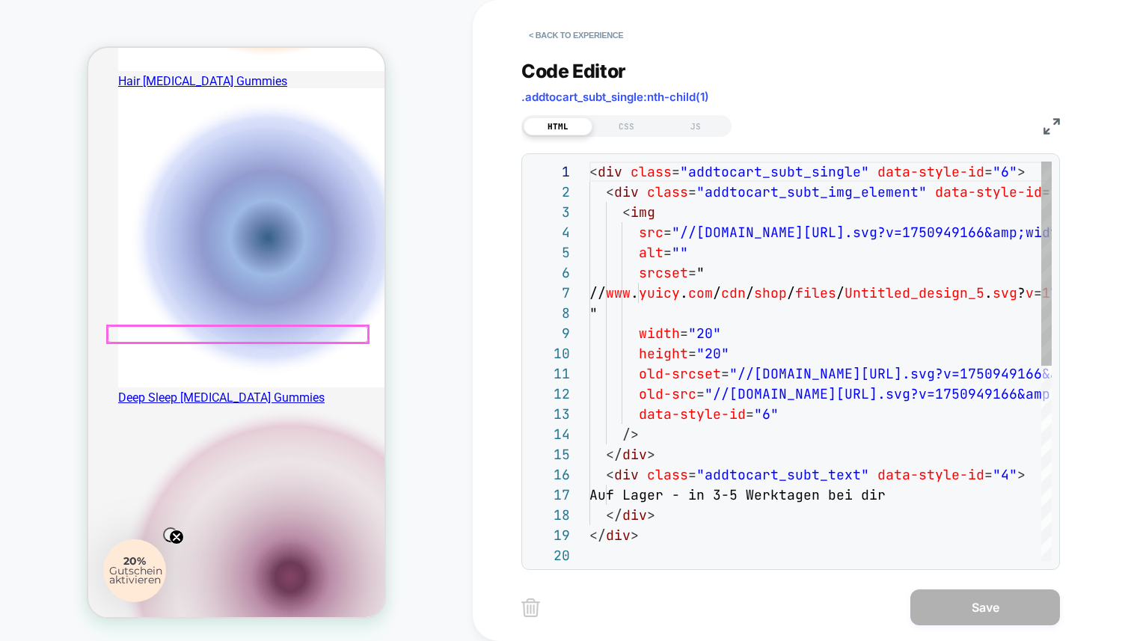
scroll to position [202, 0]
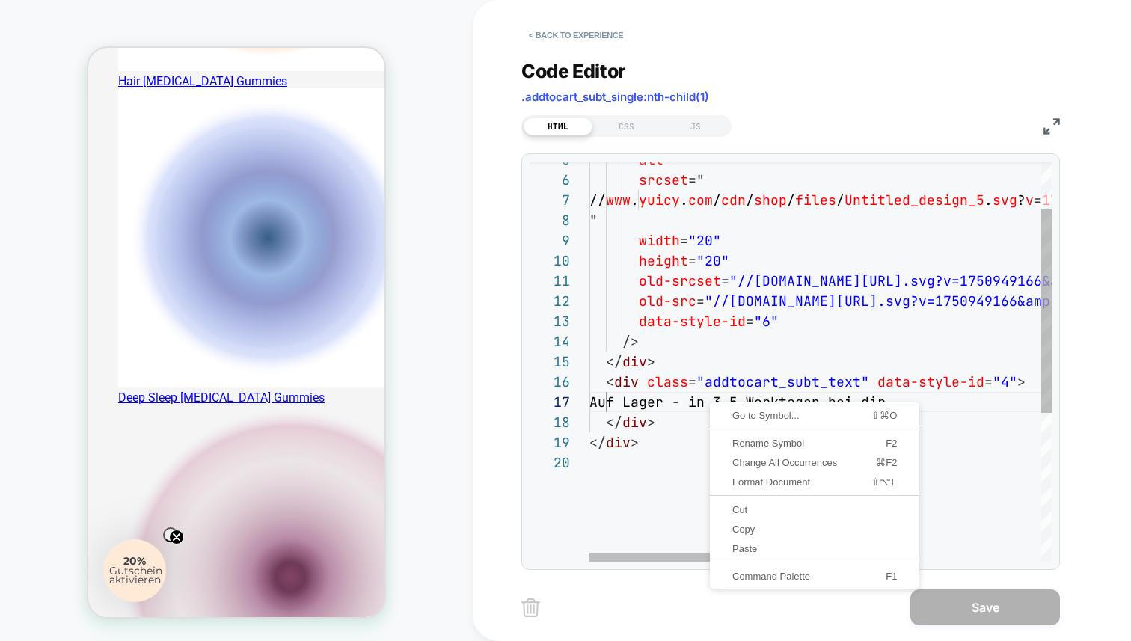
drag, startPoint x: 921, startPoint y: 401, endPoint x: 814, endPoint y: 401, distance: 107.7
click at [814, 401] on div "srcset = " // www . yuicy . com / cdn / shop / files / Untitled_design_5 . svg …" at bounding box center [1018, 461] width 858 height 784
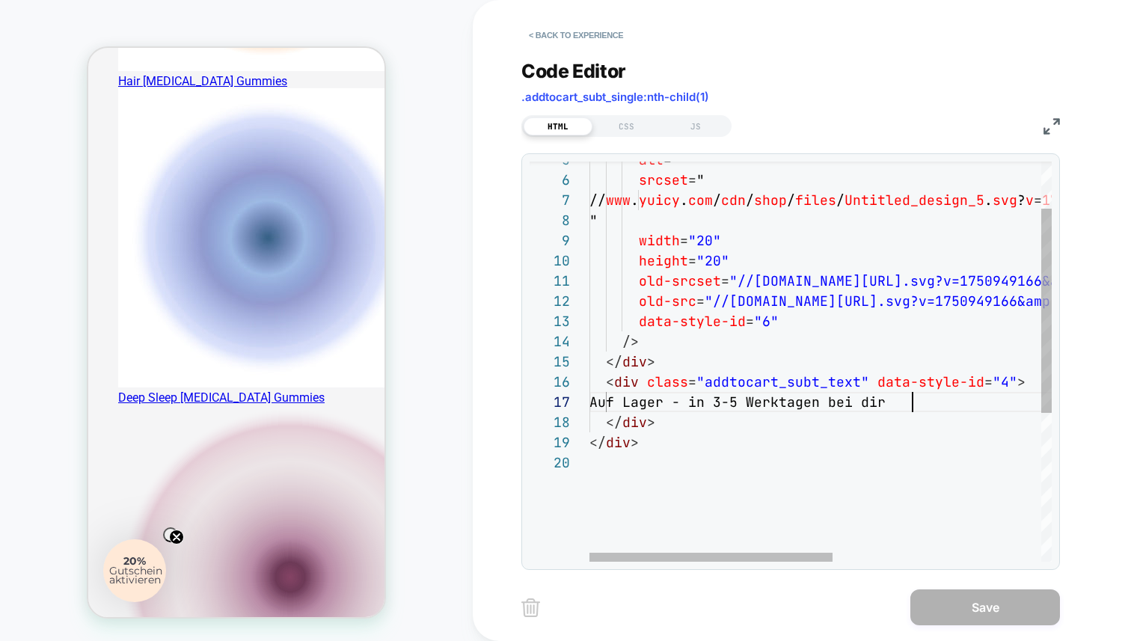
click at [920, 395] on div "srcset = " // www . yuicy . com / cdn / shop / files / Untitled_design_5 . svg …" at bounding box center [1018, 461] width 858 height 784
drag, startPoint x: 914, startPoint y: 400, endPoint x: 621, endPoint y: 402, distance: 293.1
click at [621, 402] on div "srcset = " // www . yuicy . com / cdn / shop / files / Untitled_design_5 . svg …" at bounding box center [1018, 461] width 858 height 784
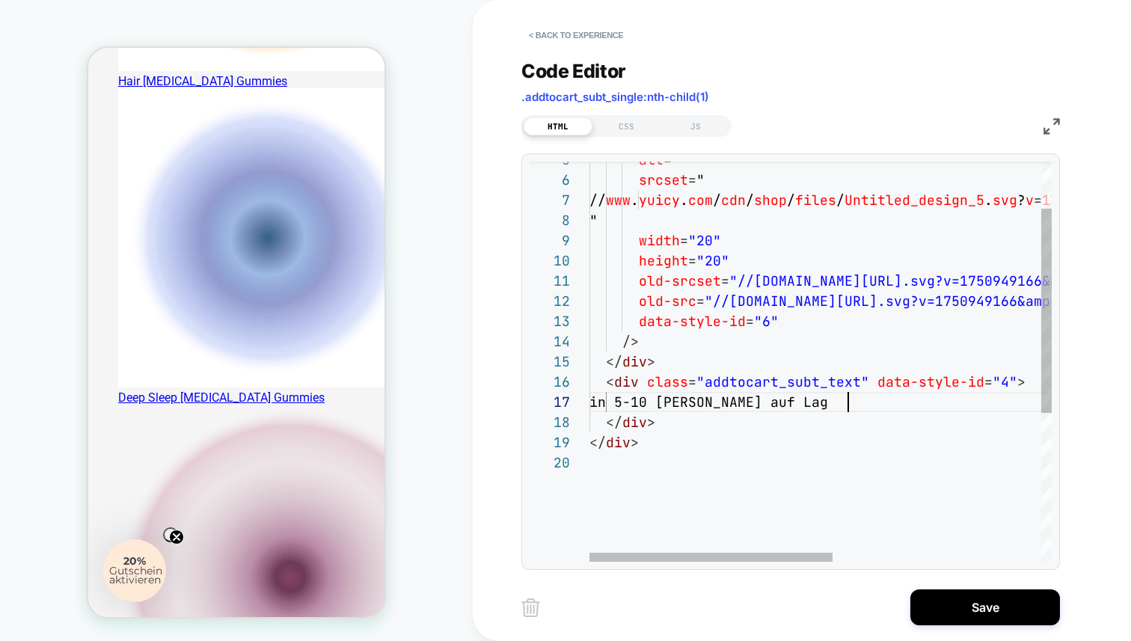
scroll to position [121, 274]
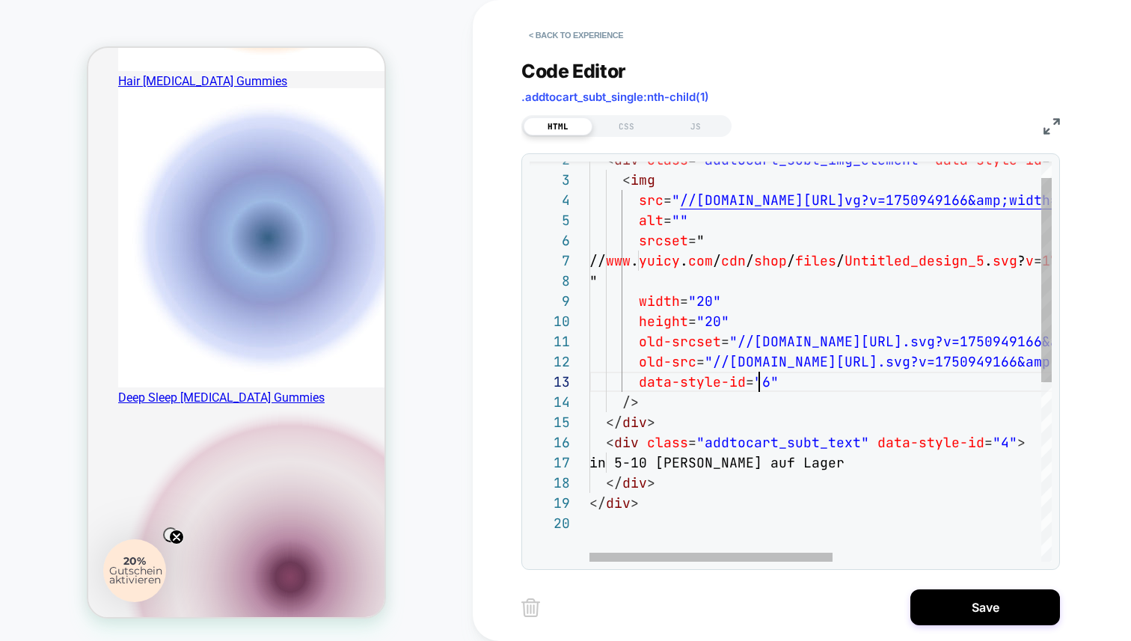
click at [757, 388] on div "srcset = " // www . yuicy . com / cdn / shop / files / Untitled_design_5 . svg …" at bounding box center [1018, 521] width 858 height 784
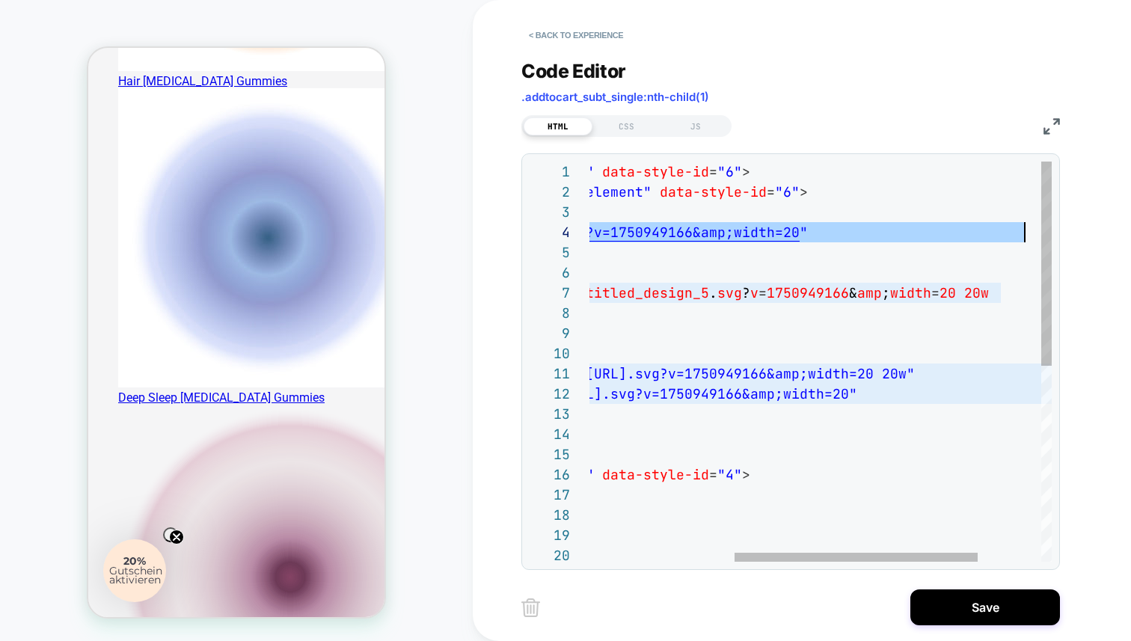
scroll to position [61, 719]
drag, startPoint x: 681, startPoint y: 233, endPoint x: 1030, endPoint y: 236, distance: 348.5
click at [1030, 236] on div "srcset = " // www . yuicy . com / cdn / shop / files / Untitled_design_5 . svg …" at bounding box center [743, 554] width 858 height 784
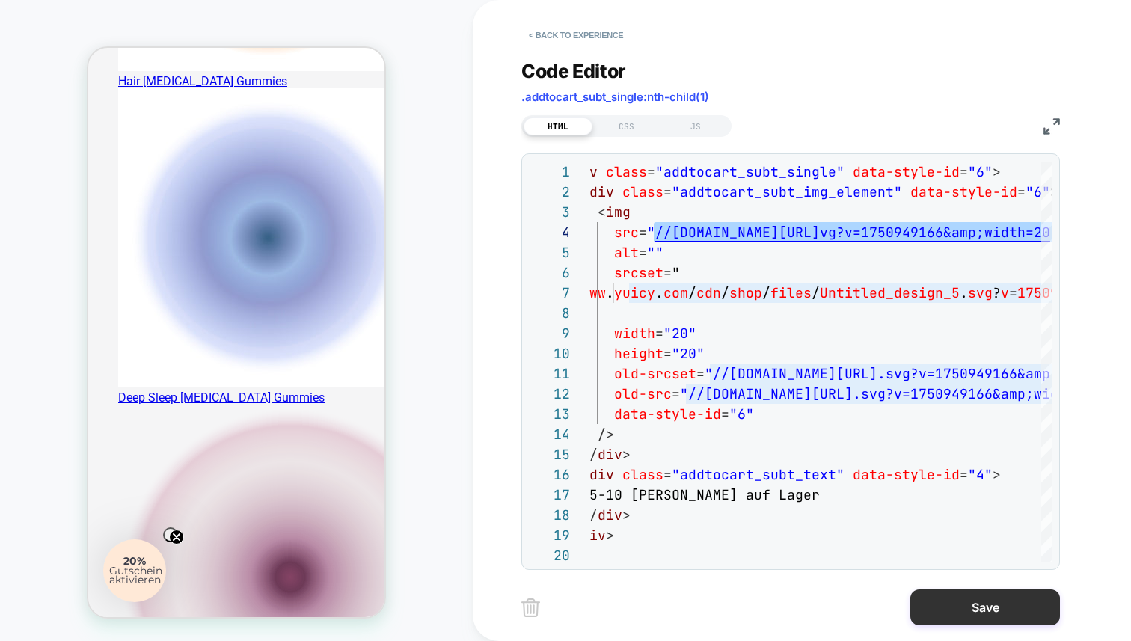
type textarea "**********"
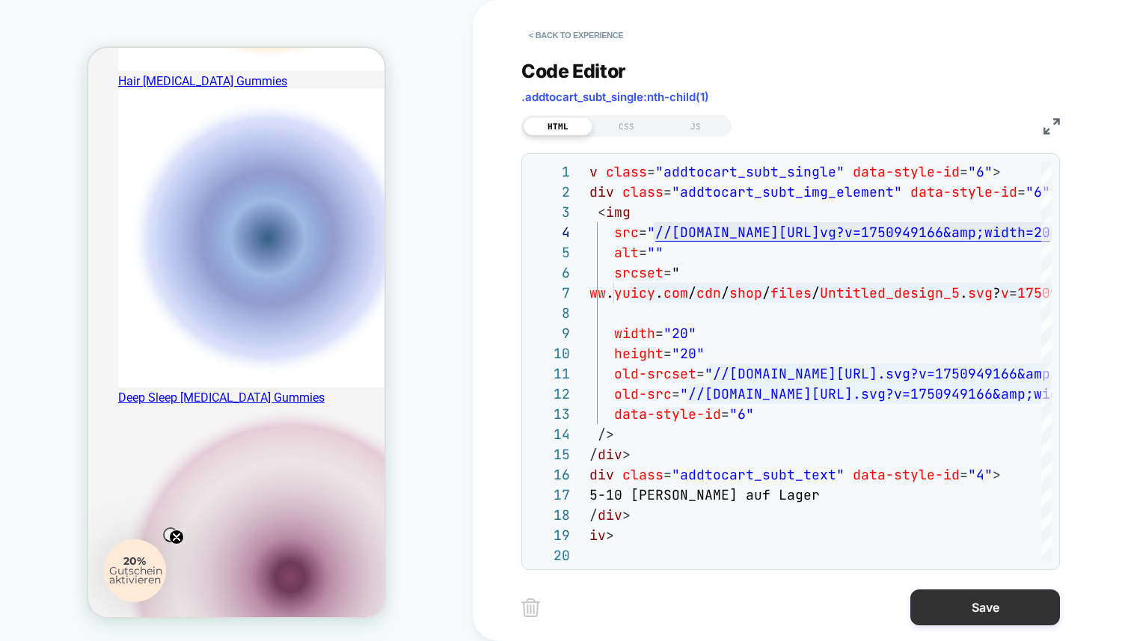
click at [968, 598] on button "Save" at bounding box center [985, 607] width 150 height 36
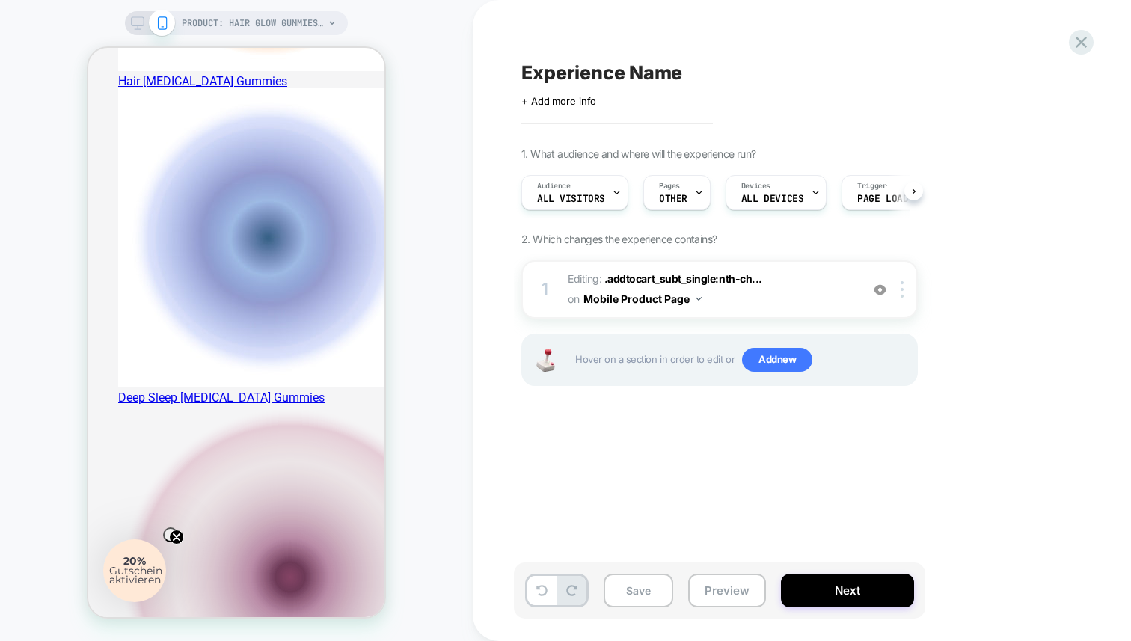
scroll to position [0, 1]
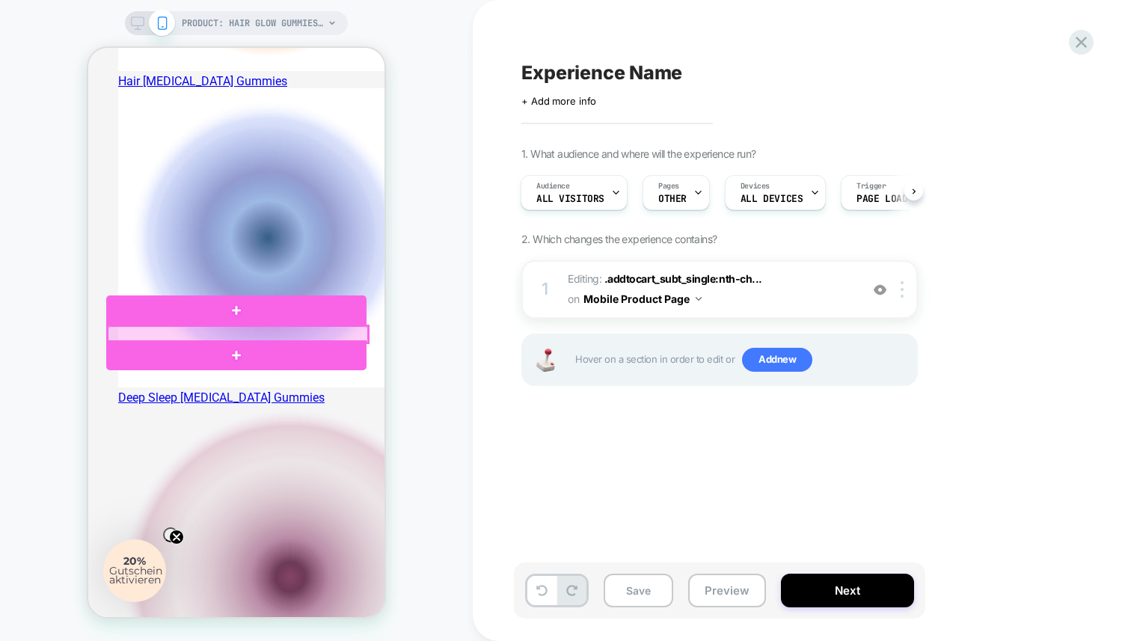
click at [148, 333] on div at bounding box center [238, 334] width 260 height 16
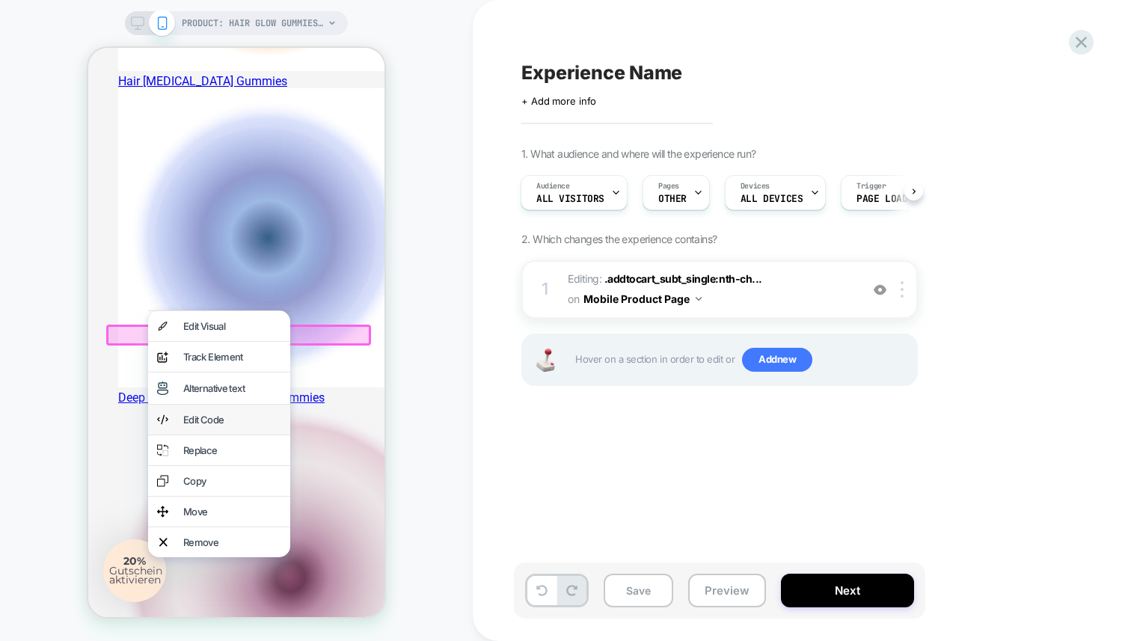
click at [224, 425] on div "Edit Code" at bounding box center [232, 420] width 98 height 12
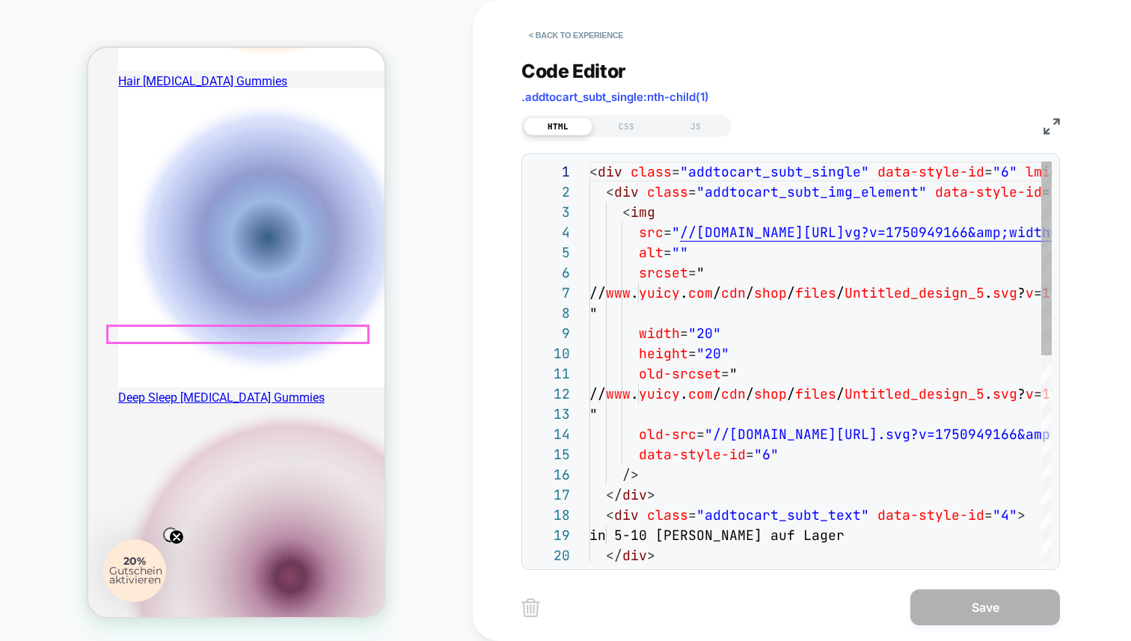
scroll to position [202, 0]
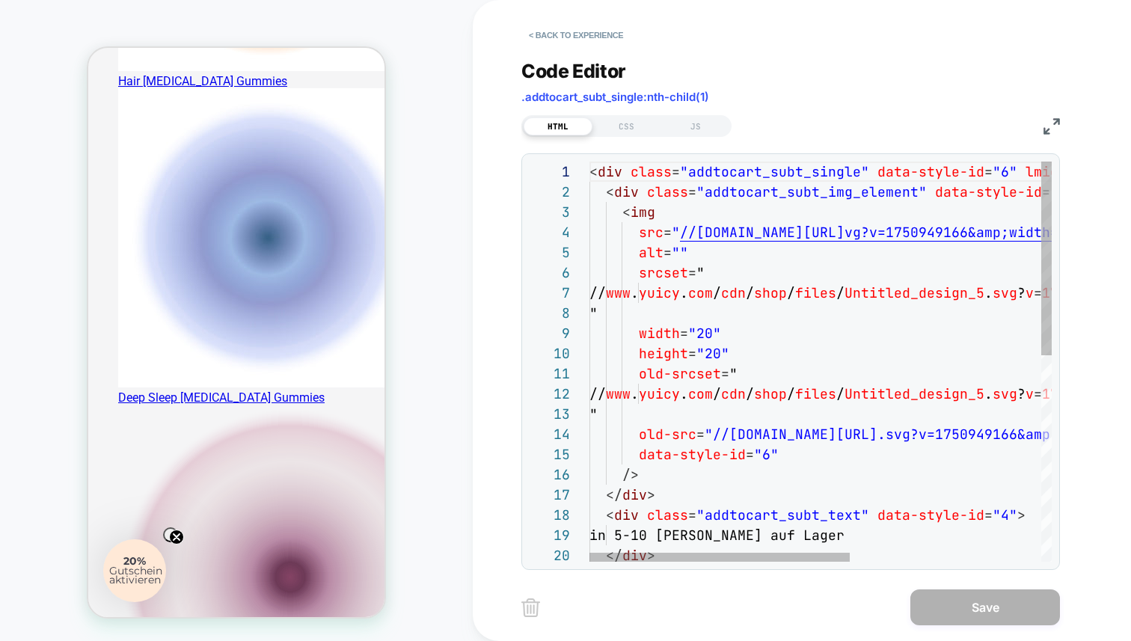
click at [802, 296] on div "< div class = "addtocart_subt_single" data-style-id = "6" lmid = "lmi-6424" > <…" at bounding box center [990, 574] width 802 height 824
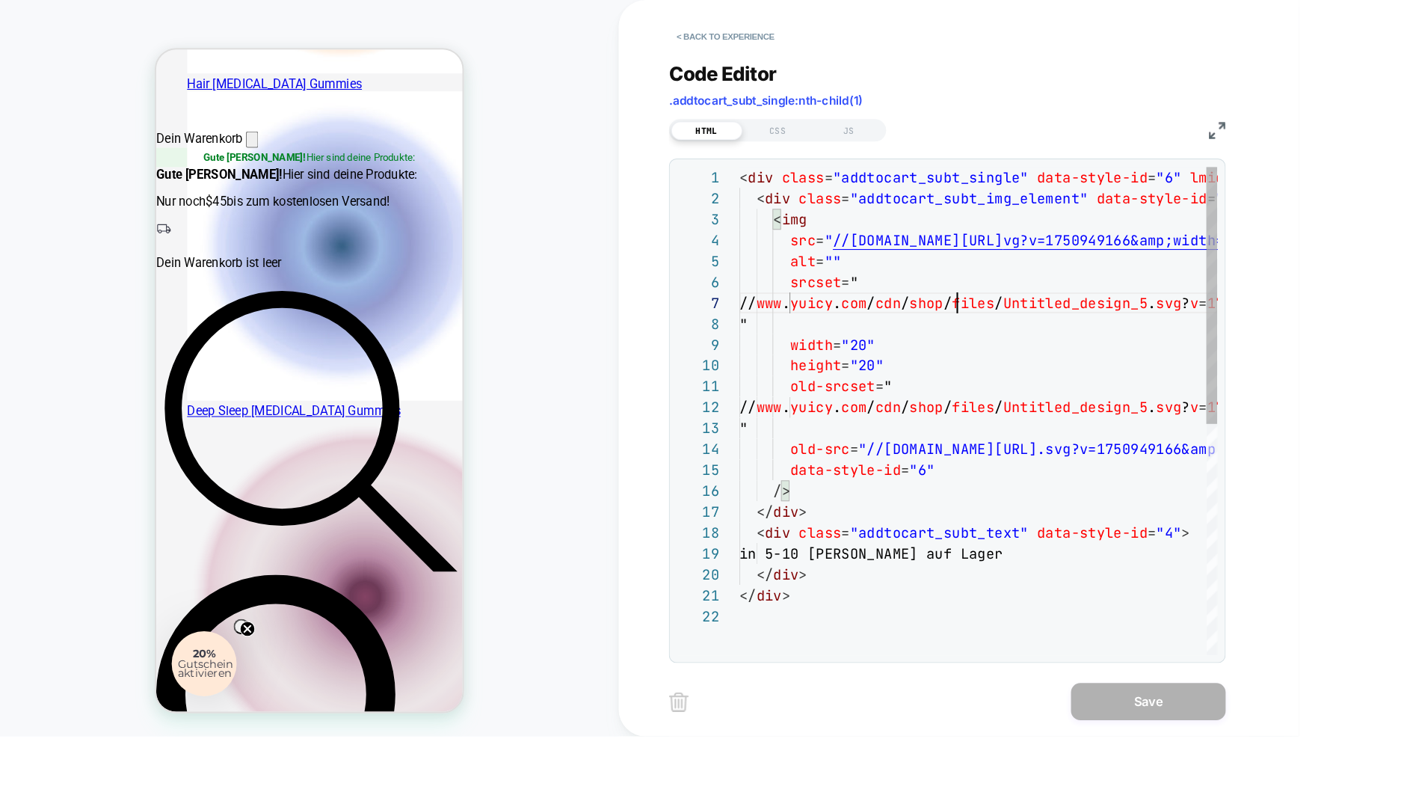
scroll to position [664, 0]
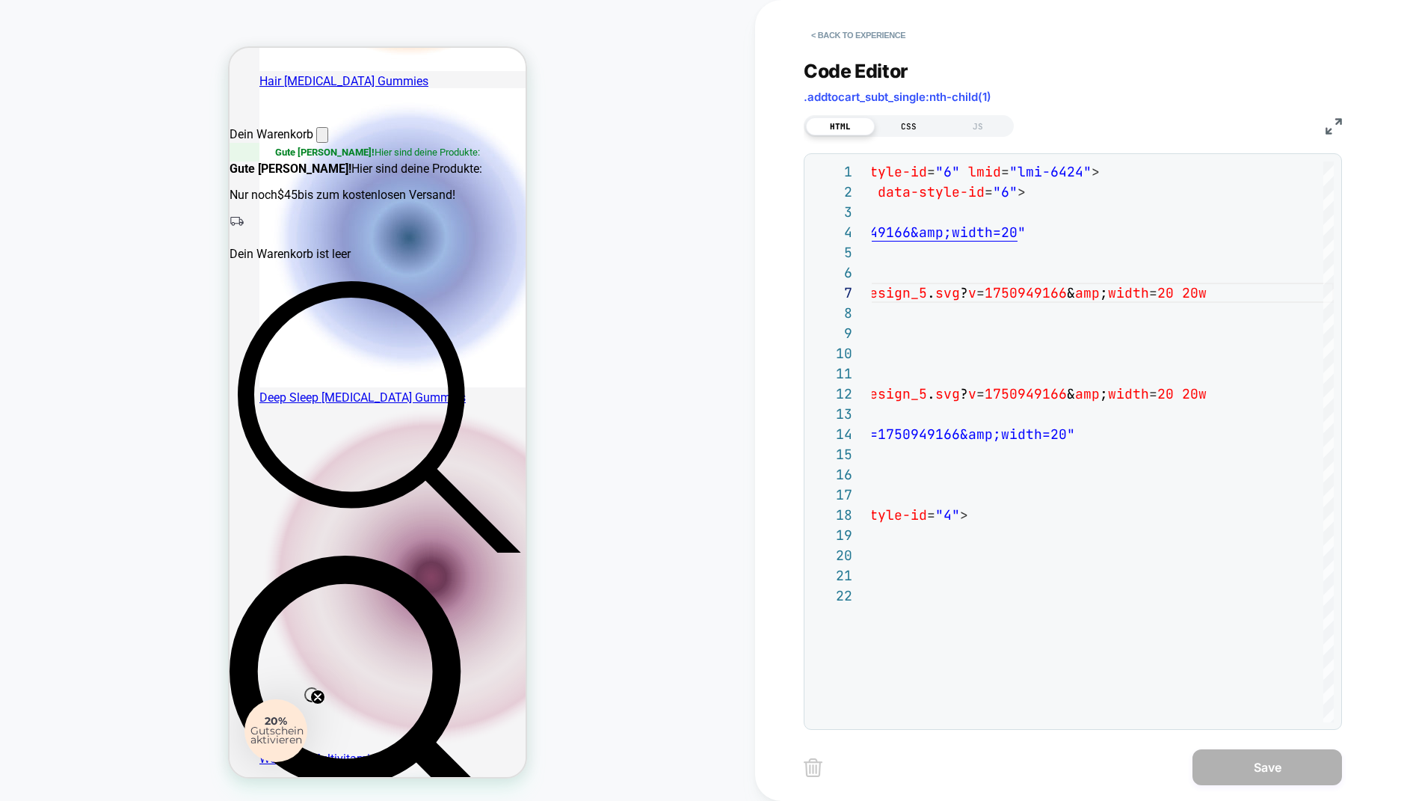
click at [911, 132] on div "CSS" at bounding box center [909, 126] width 69 height 18
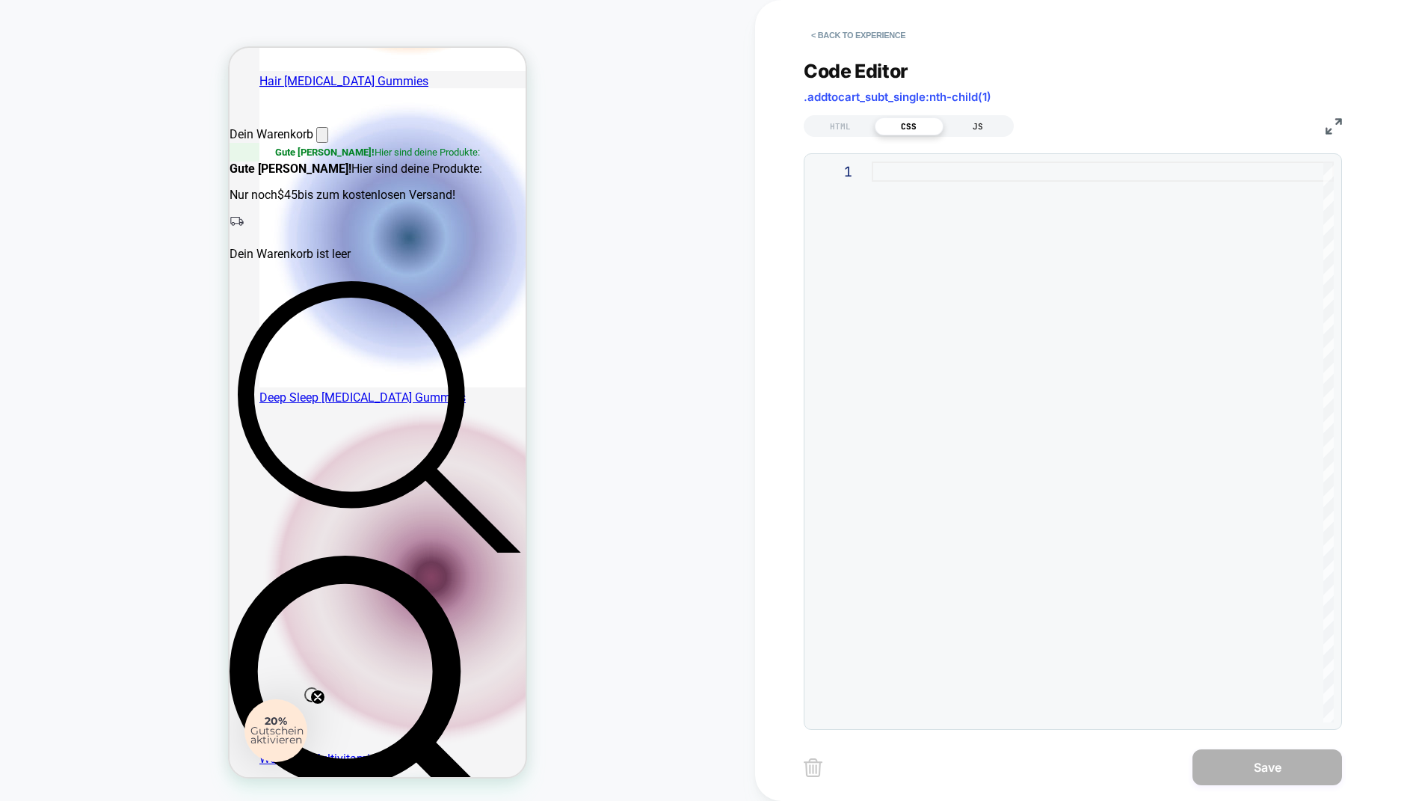
click at [979, 120] on div "JS" at bounding box center [978, 126] width 69 height 18
click at [829, 122] on div "HTML" at bounding box center [840, 126] width 69 height 18
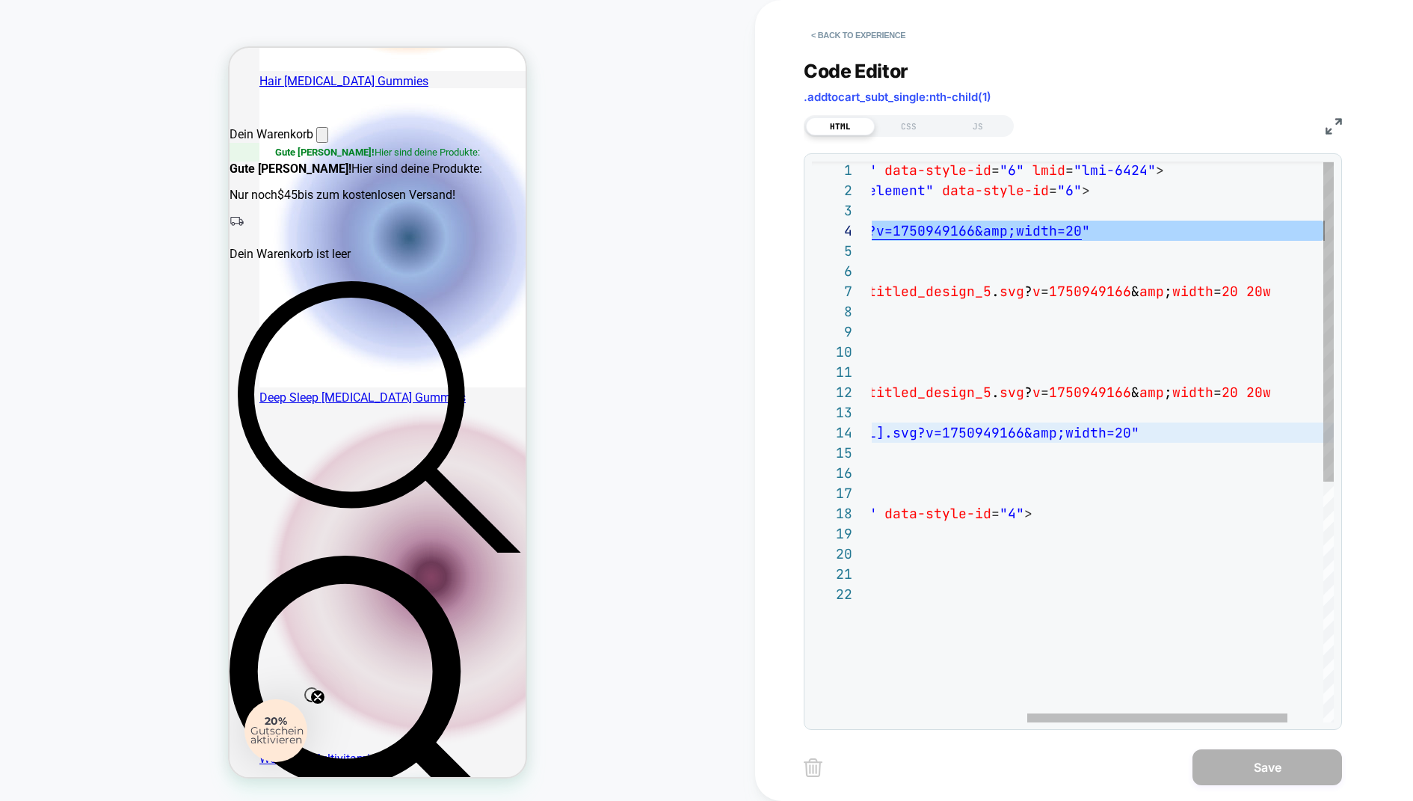
scroll to position [61, 725]
drag, startPoint x: 956, startPoint y: 229, endPoint x: 1326, endPoint y: 224, distance: 370.2
click at [1130, 239] on div "< div class = "addtocart_subt_single" data-style-id = "6" lmid = "lmi-6424" > <…" at bounding box center [998, 652] width 802 height 985
click at [861, 26] on button "< Back to experience" at bounding box center [858, 35] width 109 height 24
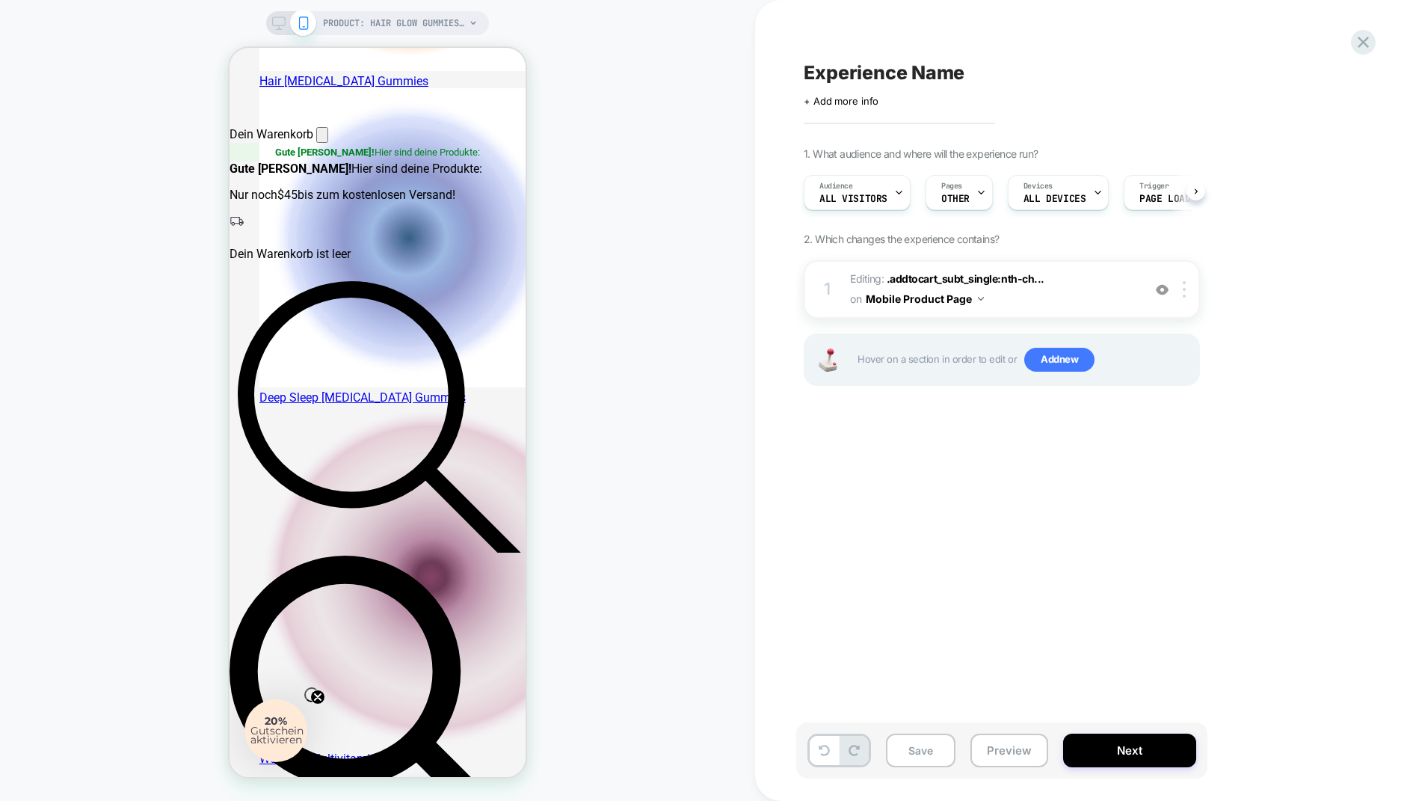
scroll to position [0, 1]
click at [1130, 289] on img at bounding box center [1162, 289] width 13 height 13
click at [1108, 640] on button "Next" at bounding box center [1129, 751] width 133 height 34
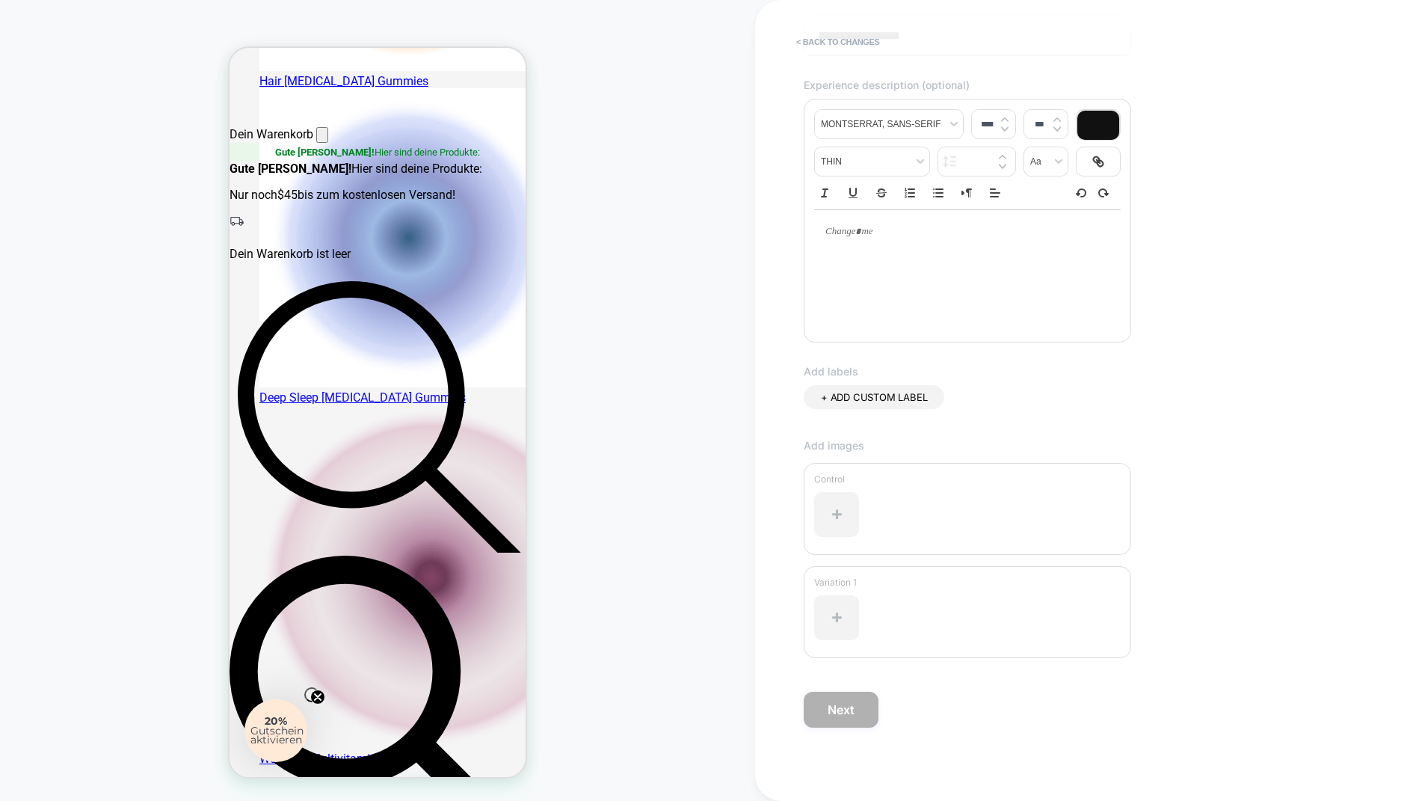
scroll to position [0, 0]
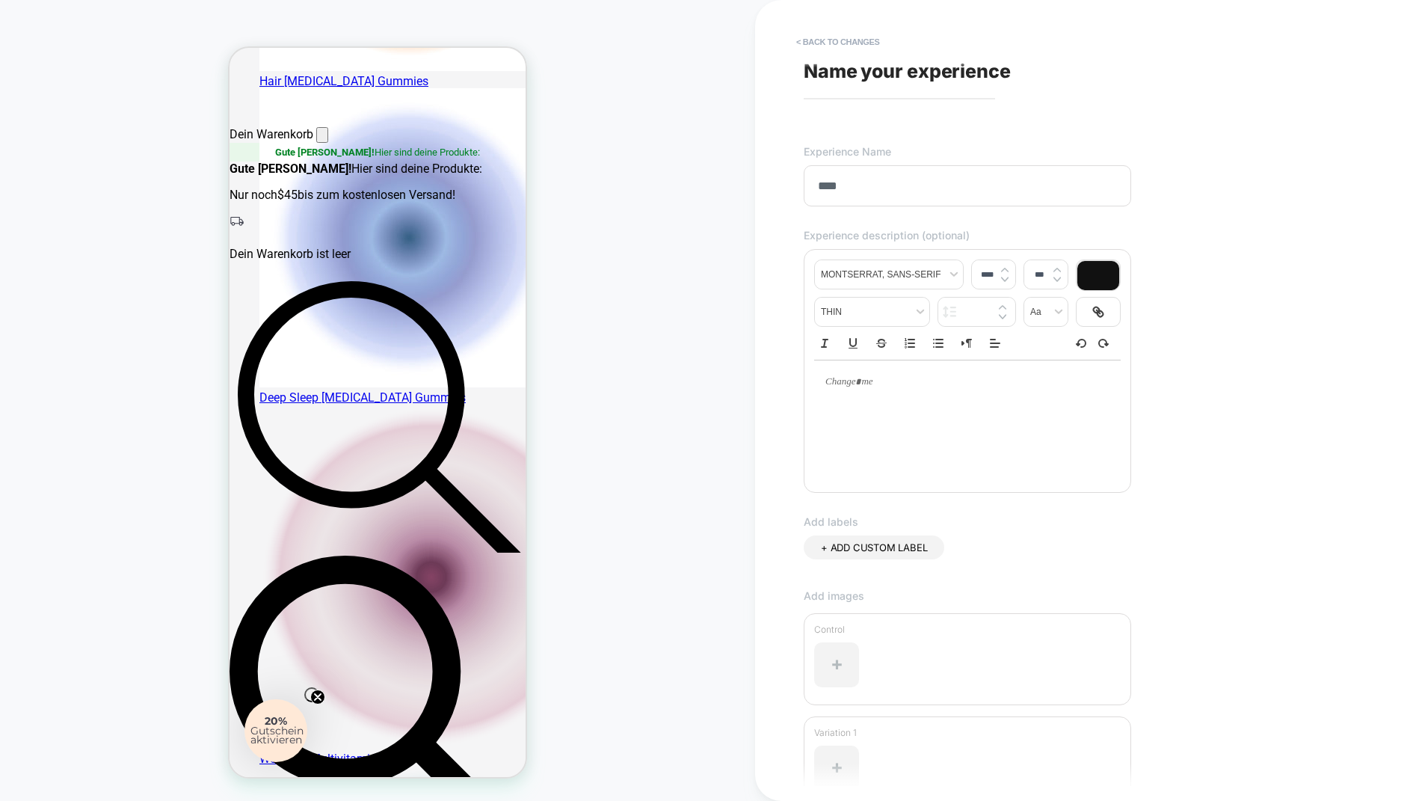
type input "*****"
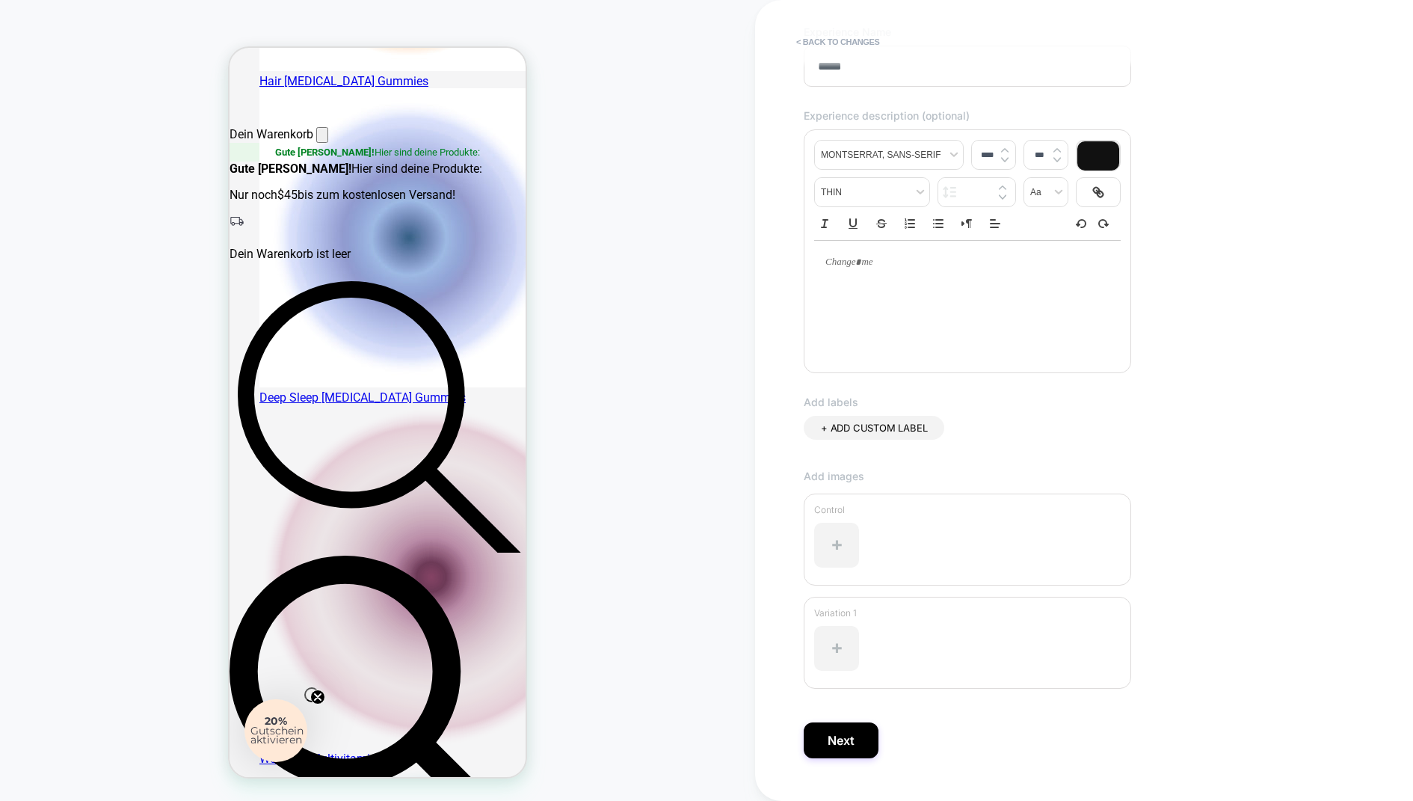
scroll to position [150, 0]
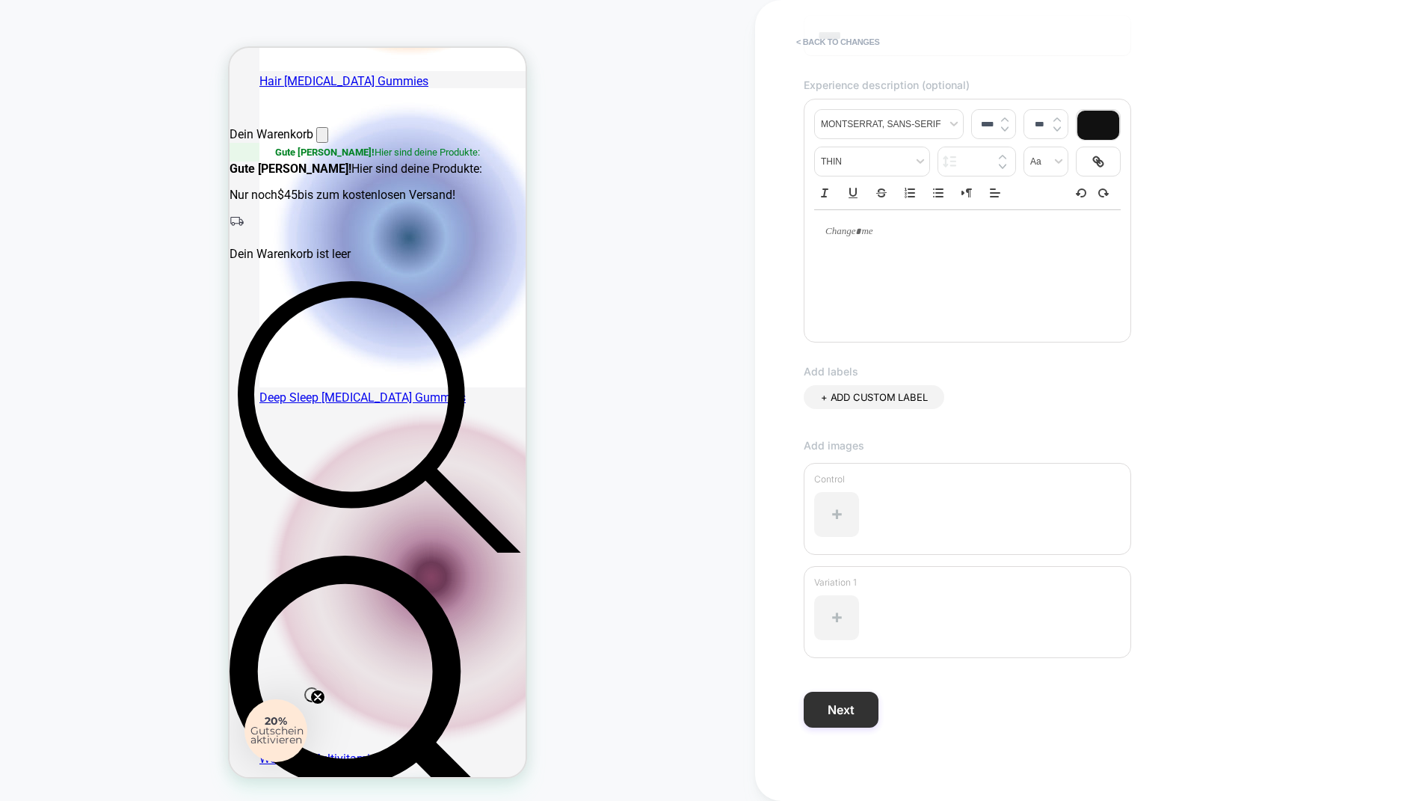
click at [855, 640] on button "Next" at bounding box center [841, 710] width 75 height 36
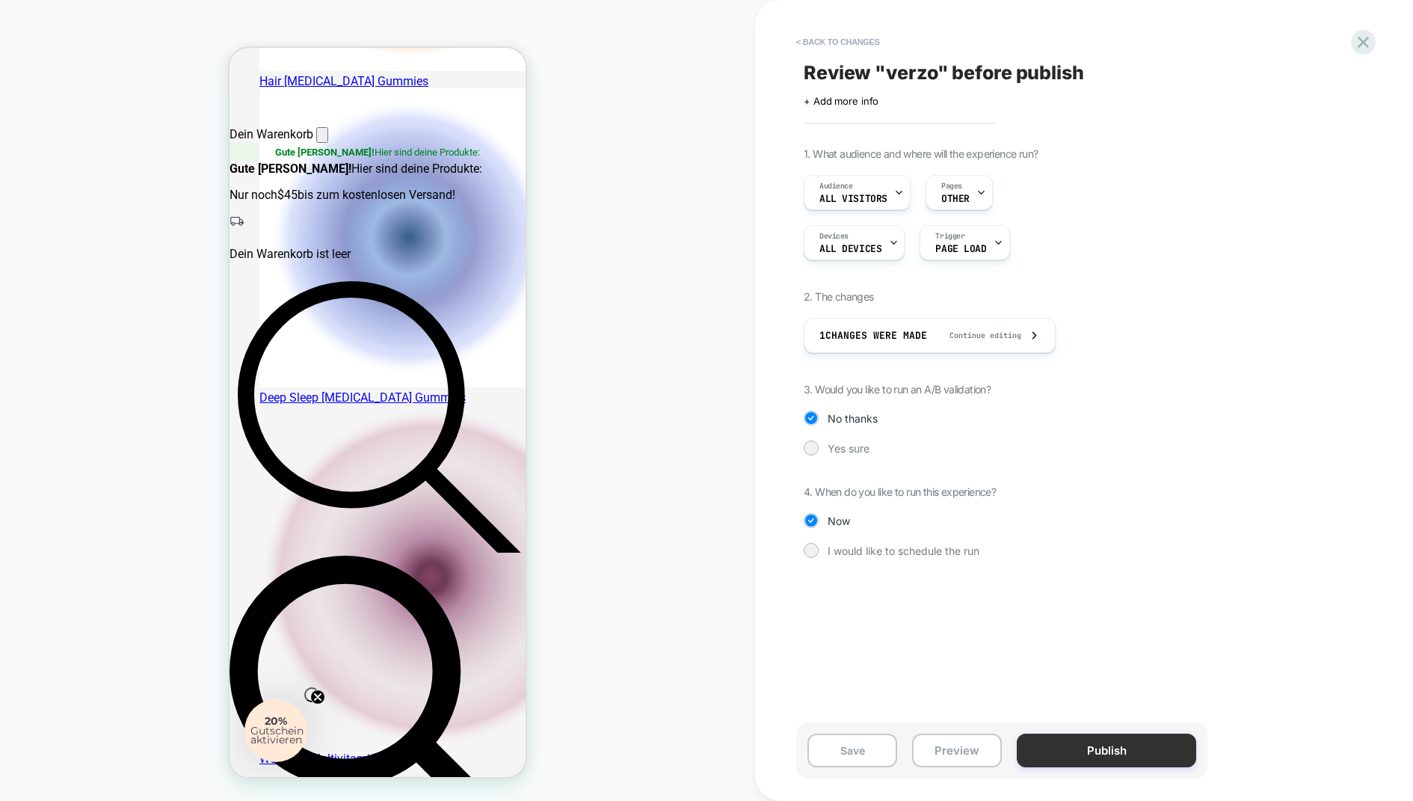
click at [1058, 640] on button "Publish" at bounding box center [1106, 751] width 179 height 34
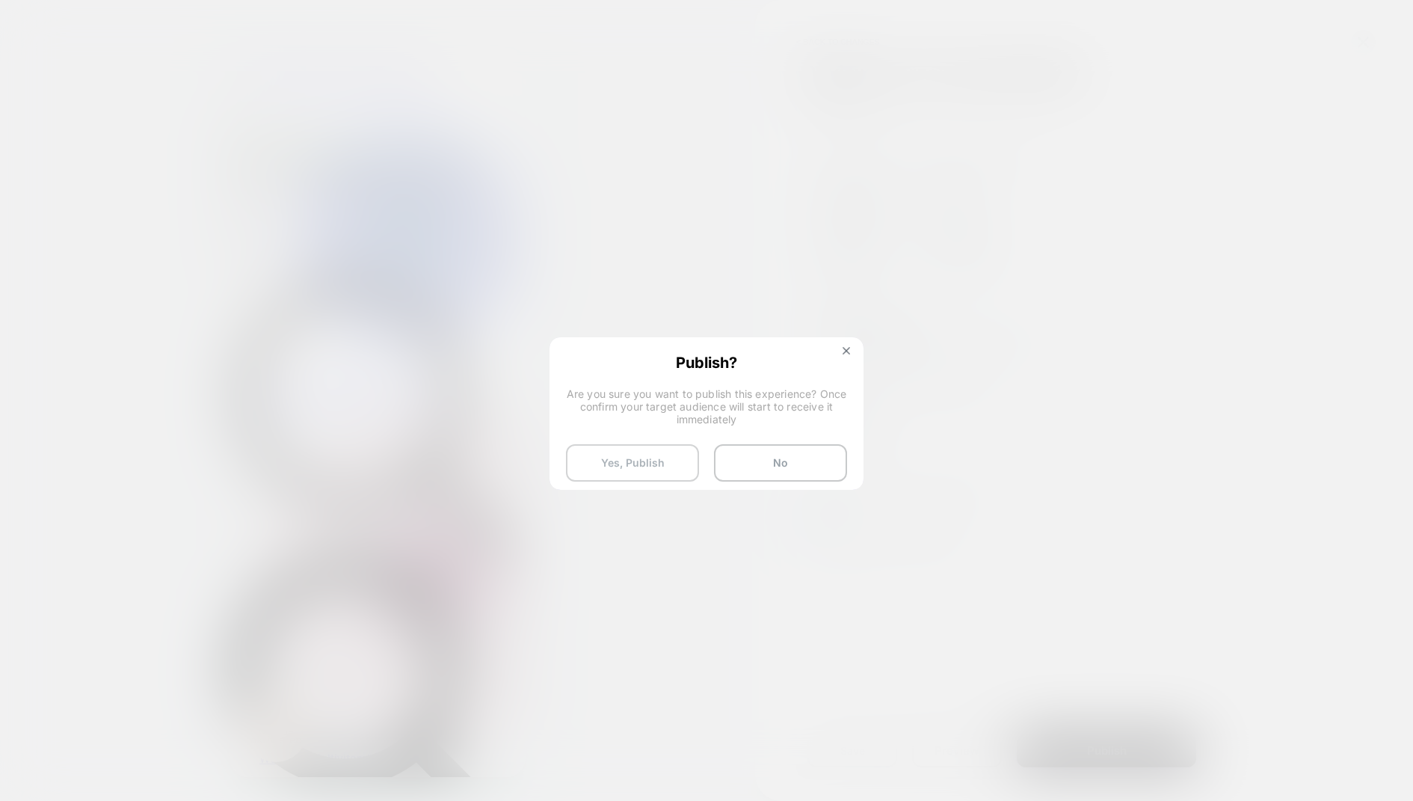
click at [667, 468] on button "Yes, Publish" at bounding box center [632, 462] width 133 height 37
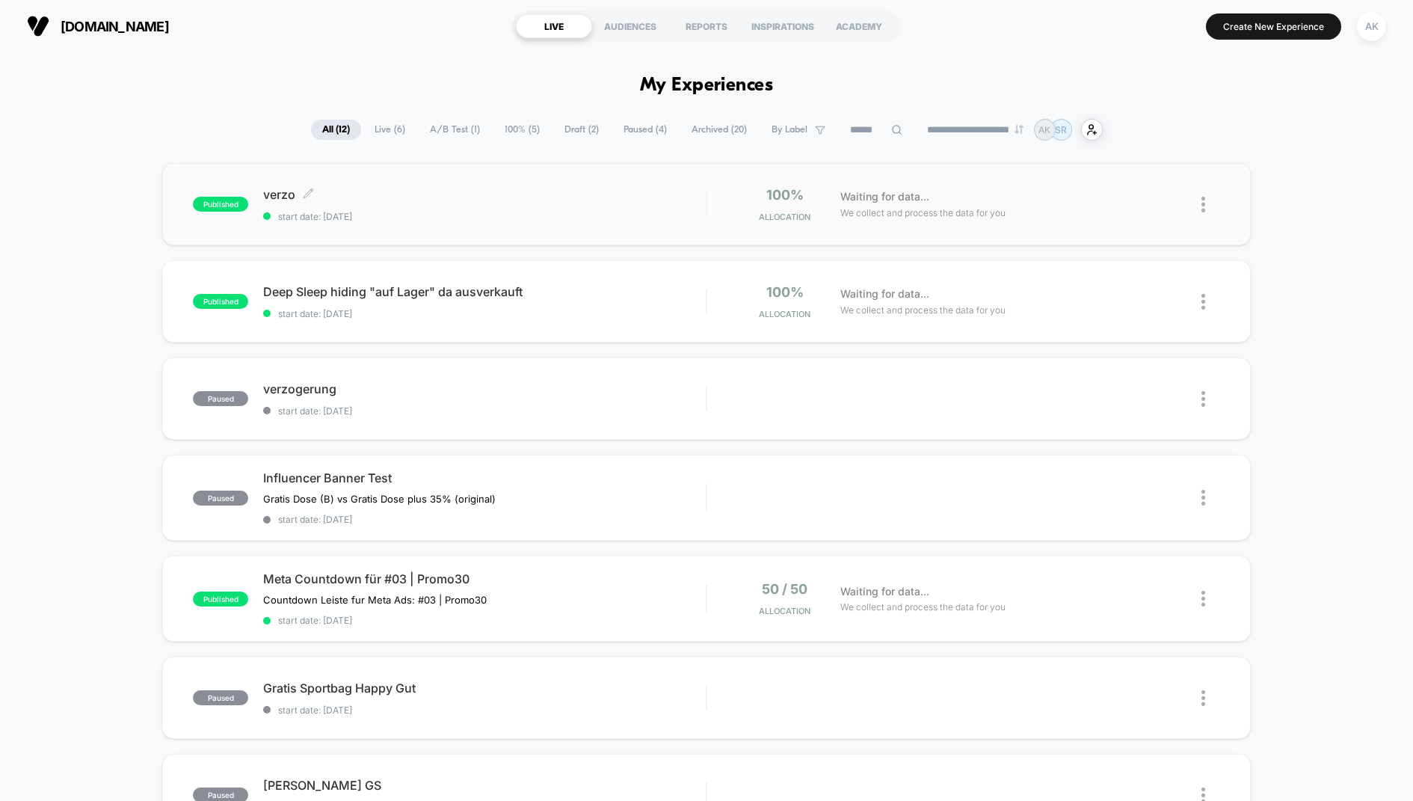
click at [489, 209] on div "verzo Click to edit experience details Click to edit experience details start d…" at bounding box center [484, 204] width 443 height 35
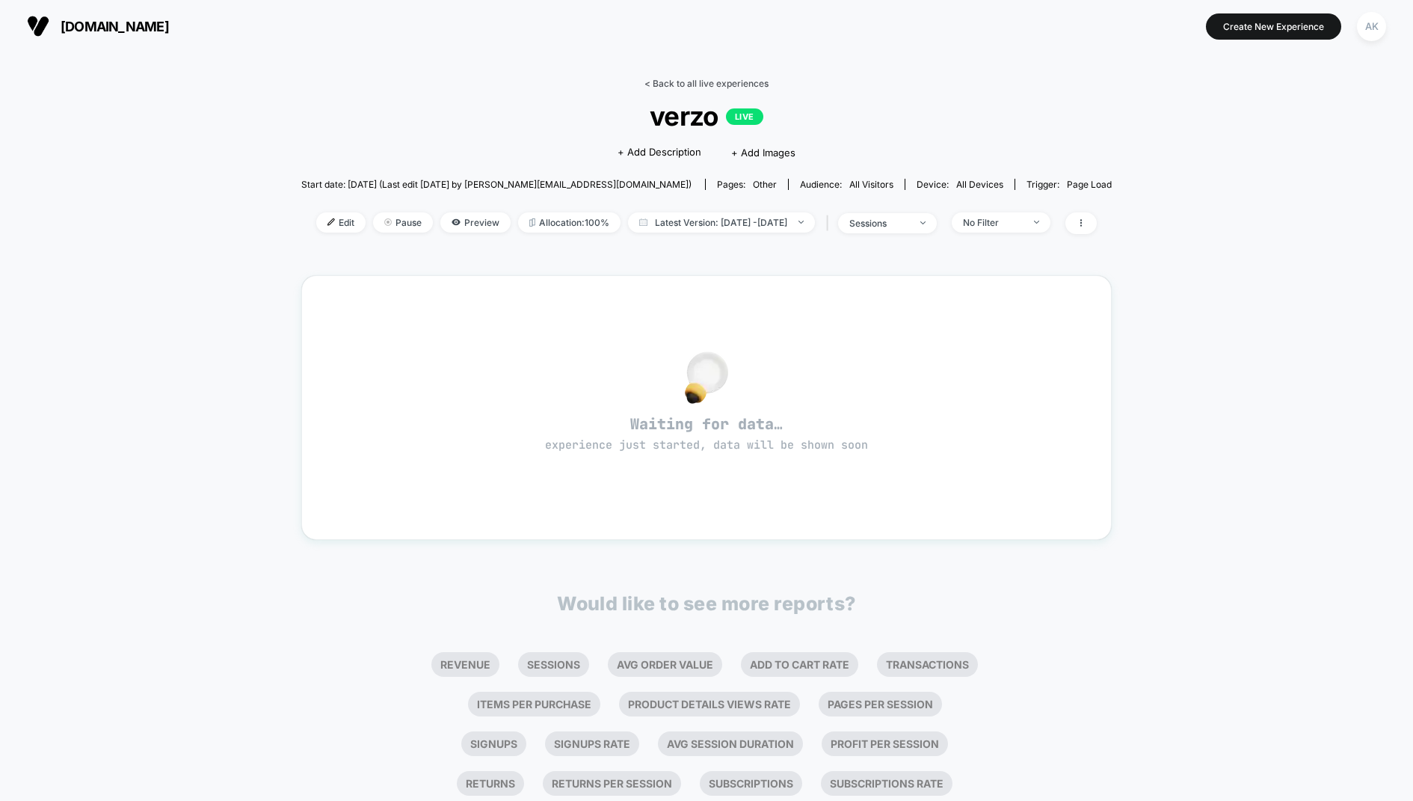
click at [682, 81] on link "< Back to all live experiences" at bounding box center [707, 83] width 124 height 11
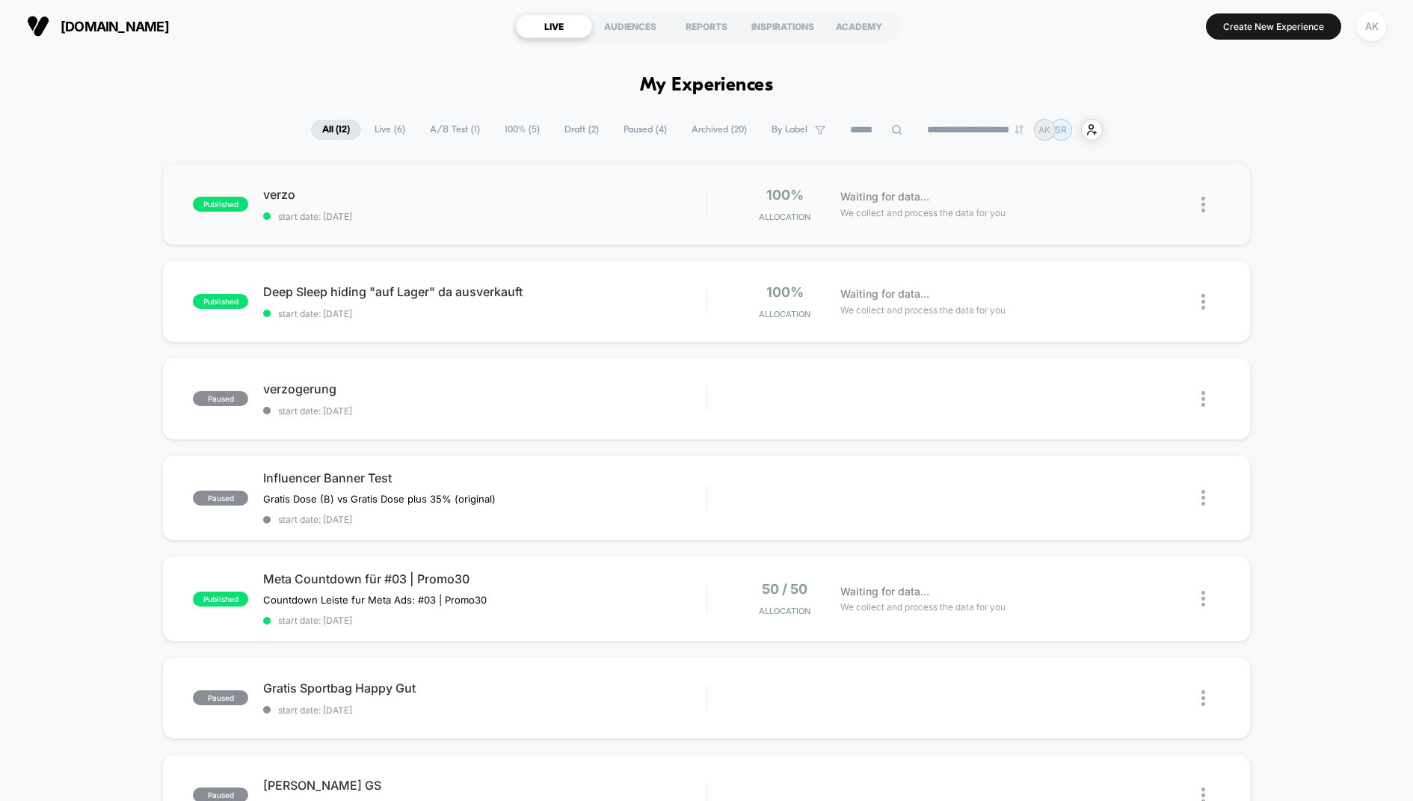
click at [482, 226] on div "published verzo start date: 9/12/2025 100% Allocation Waiting for data... We co…" at bounding box center [706, 204] width 1088 height 82
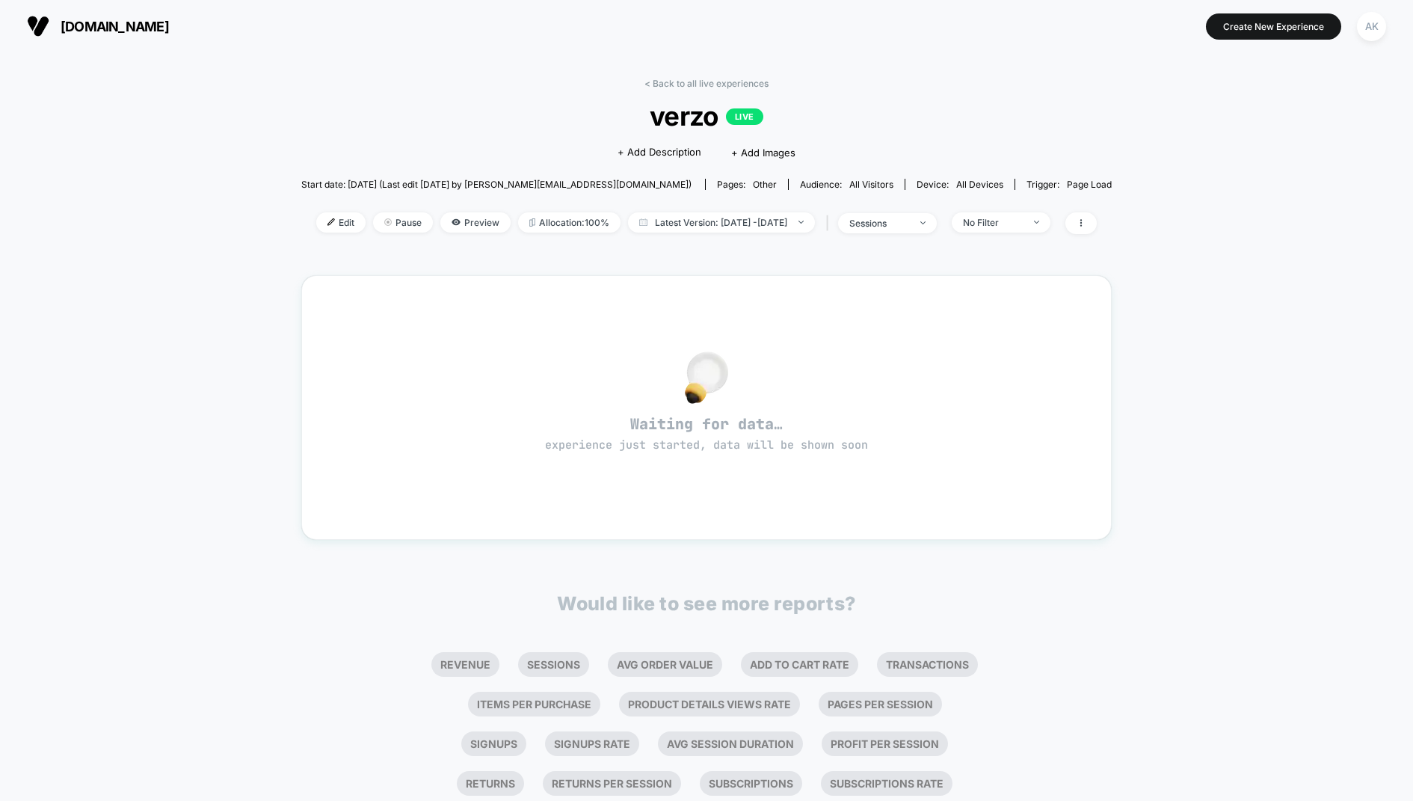
click at [668, 77] on div "< Back to all live experiences verzo LIVE Click to edit experience details + Ad…" at bounding box center [706, 454] width 811 height 775
click at [674, 81] on link "< Back to all live experiences" at bounding box center [707, 83] width 124 height 11
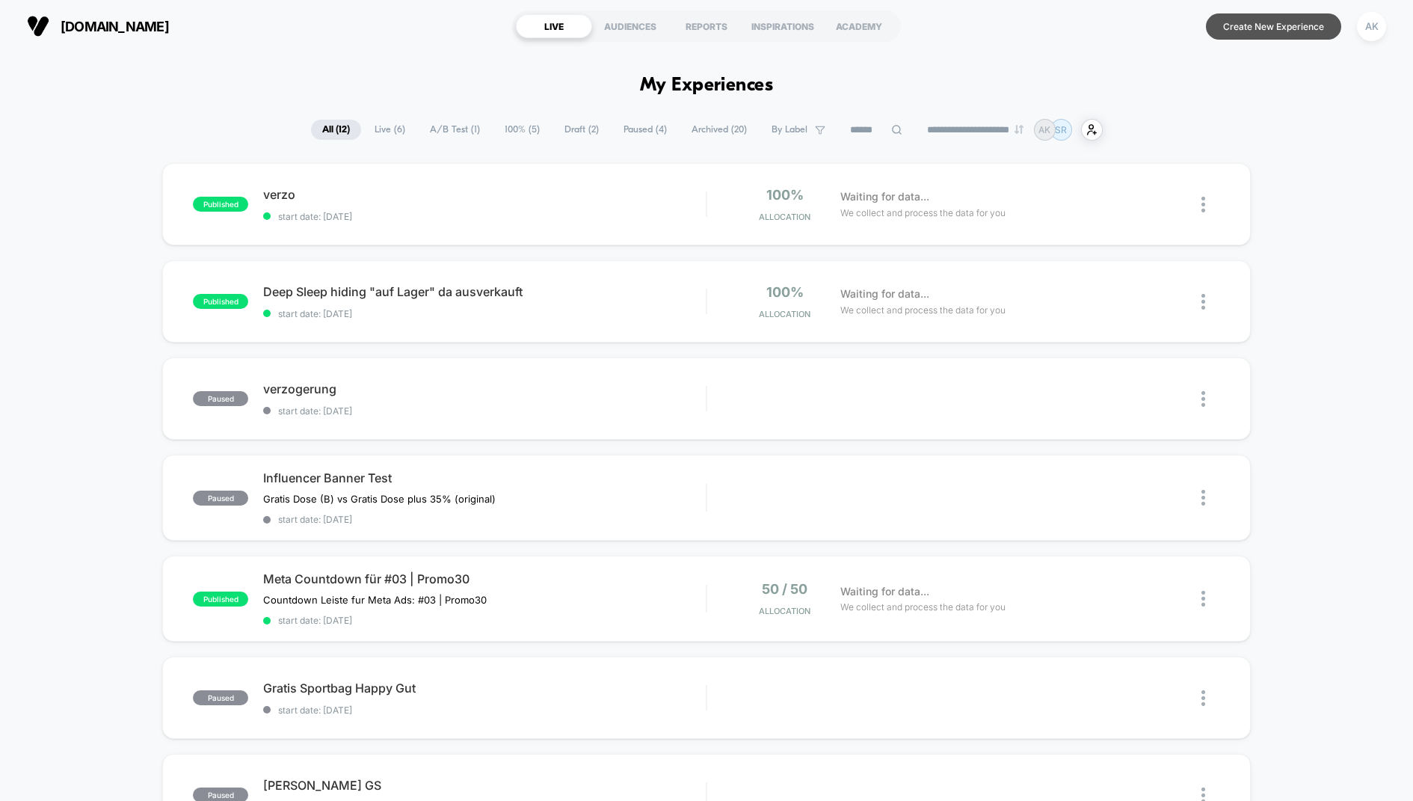
click at [1130, 20] on button "Create New Experience" at bounding box center [1273, 26] width 135 height 26
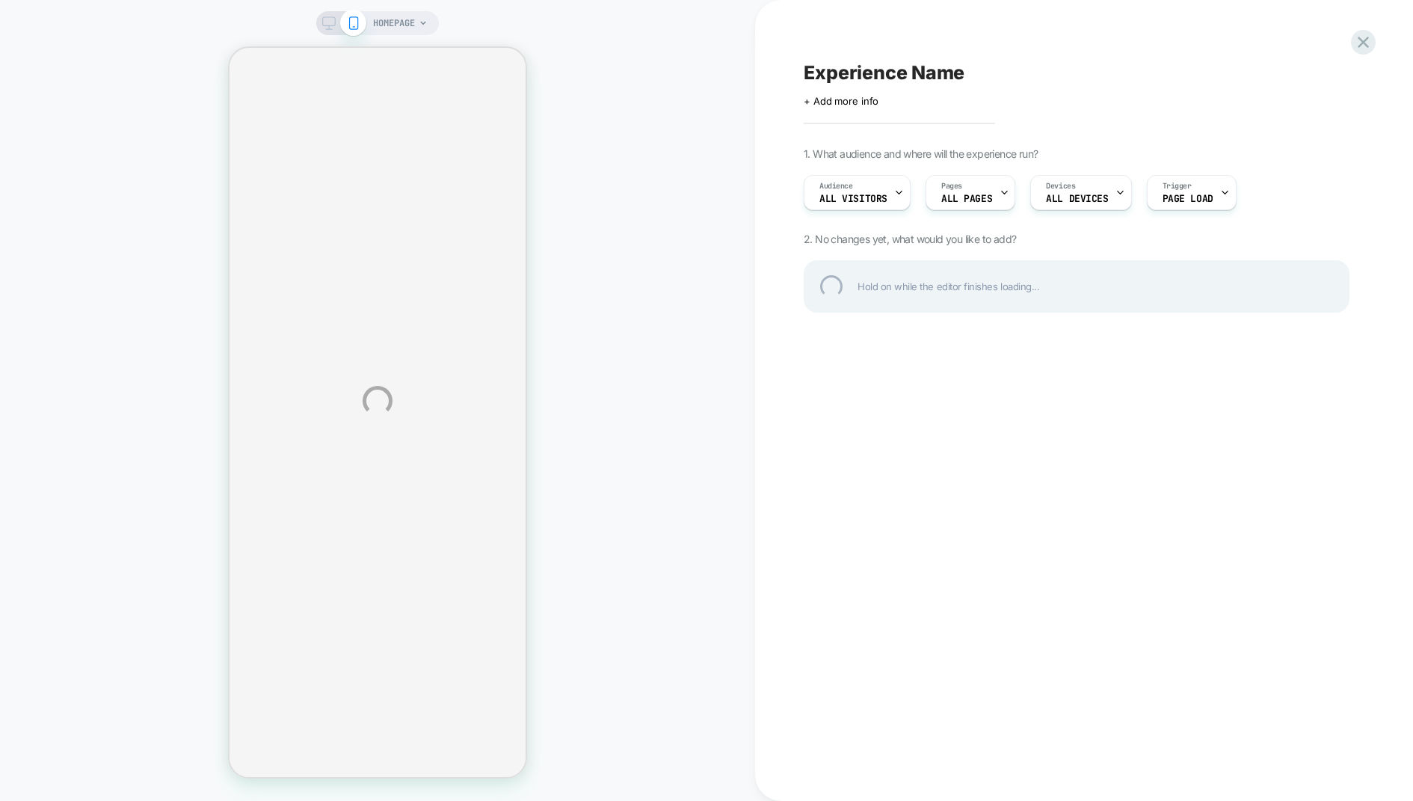
click at [422, 32] on div "HOMEPAGE Experience Name Click to edit experience details + Add more info 1. Wh…" at bounding box center [706, 400] width 1413 height 801
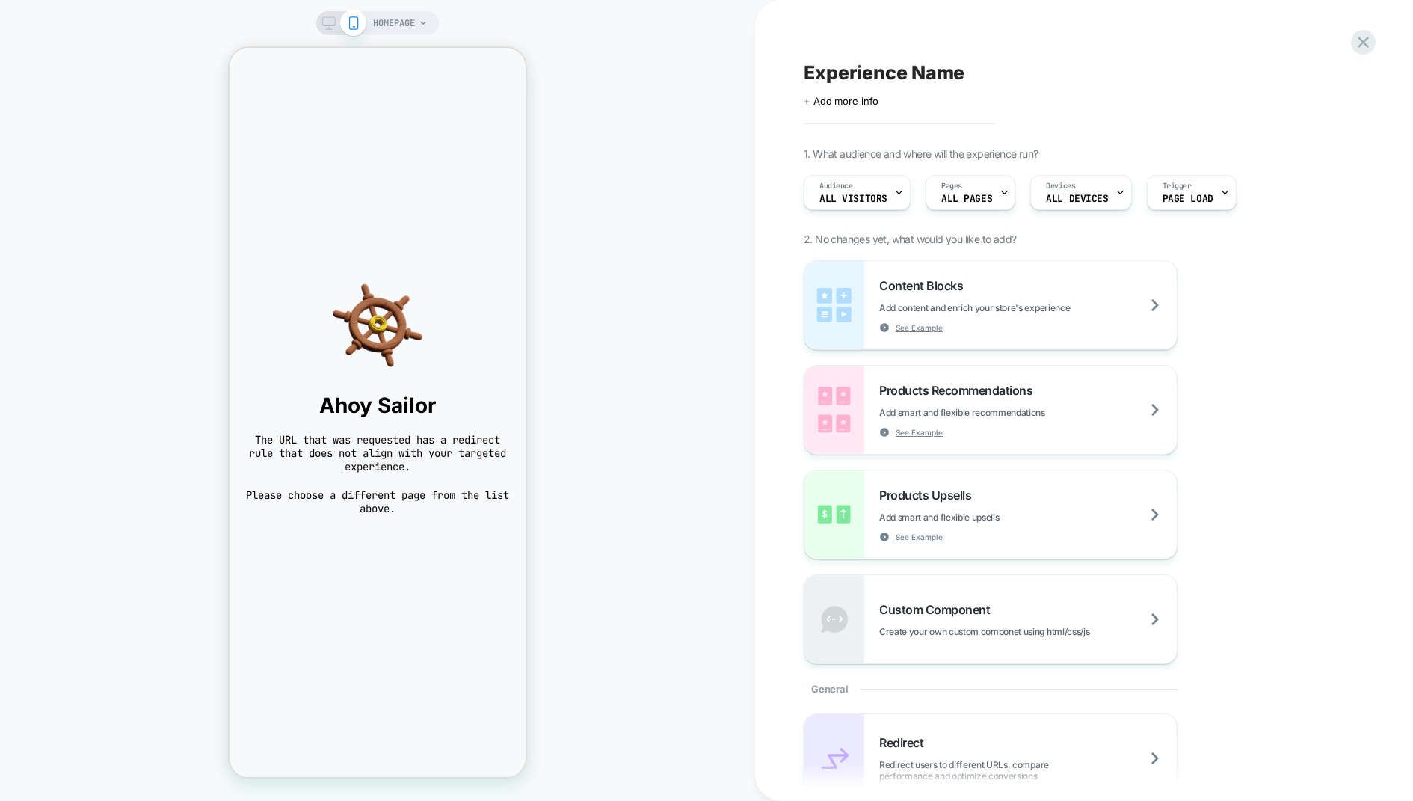
click at [422, 32] on div "HOMEPAGE" at bounding box center [400, 23] width 55 height 24
click at [406, 22] on span "HOMEPAGE" at bounding box center [394, 23] width 42 height 24
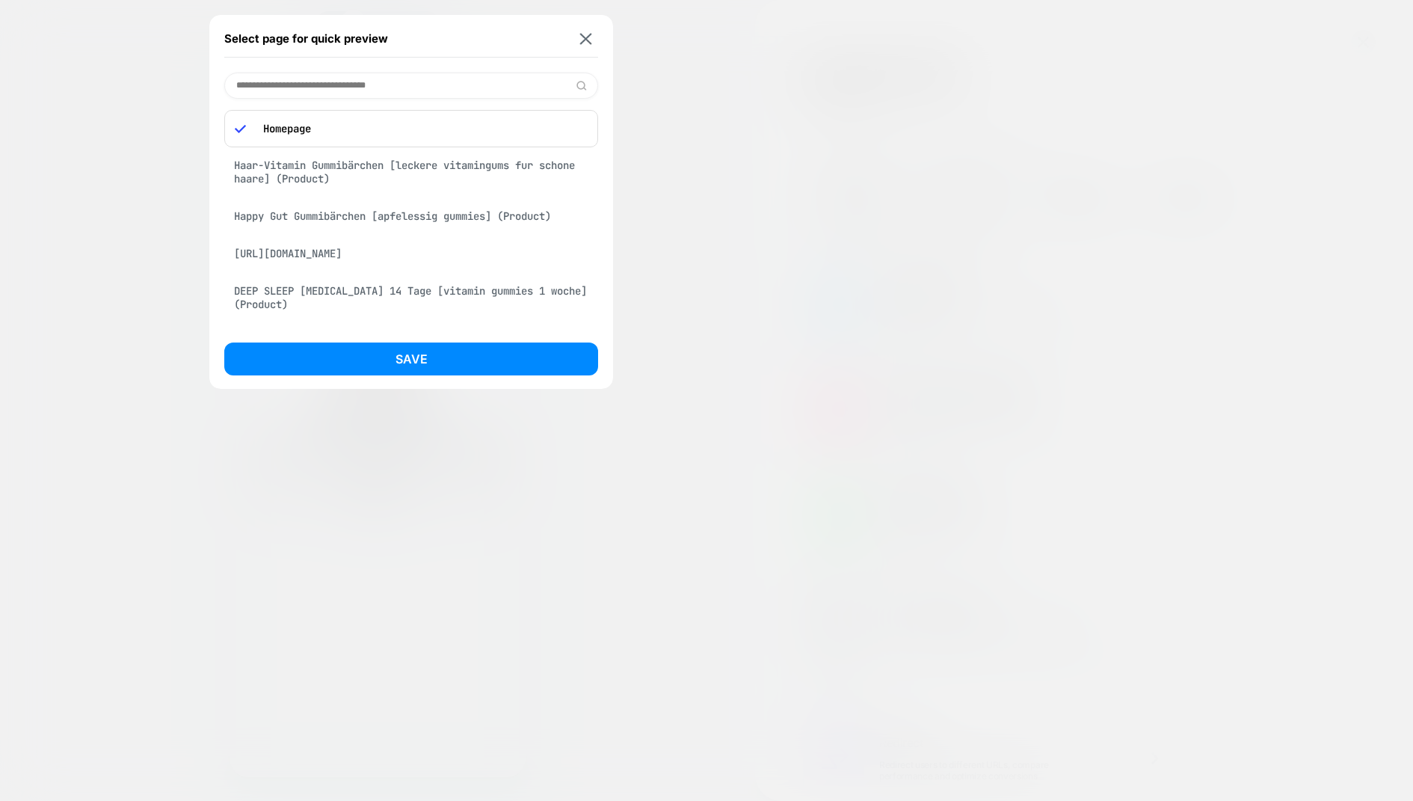
click at [426, 163] on div "Haar-Vitamin Gummibärchen [leckere vitamingums fur schone haare] (Product)" at bounding box center [411, 172] width 374 height 42
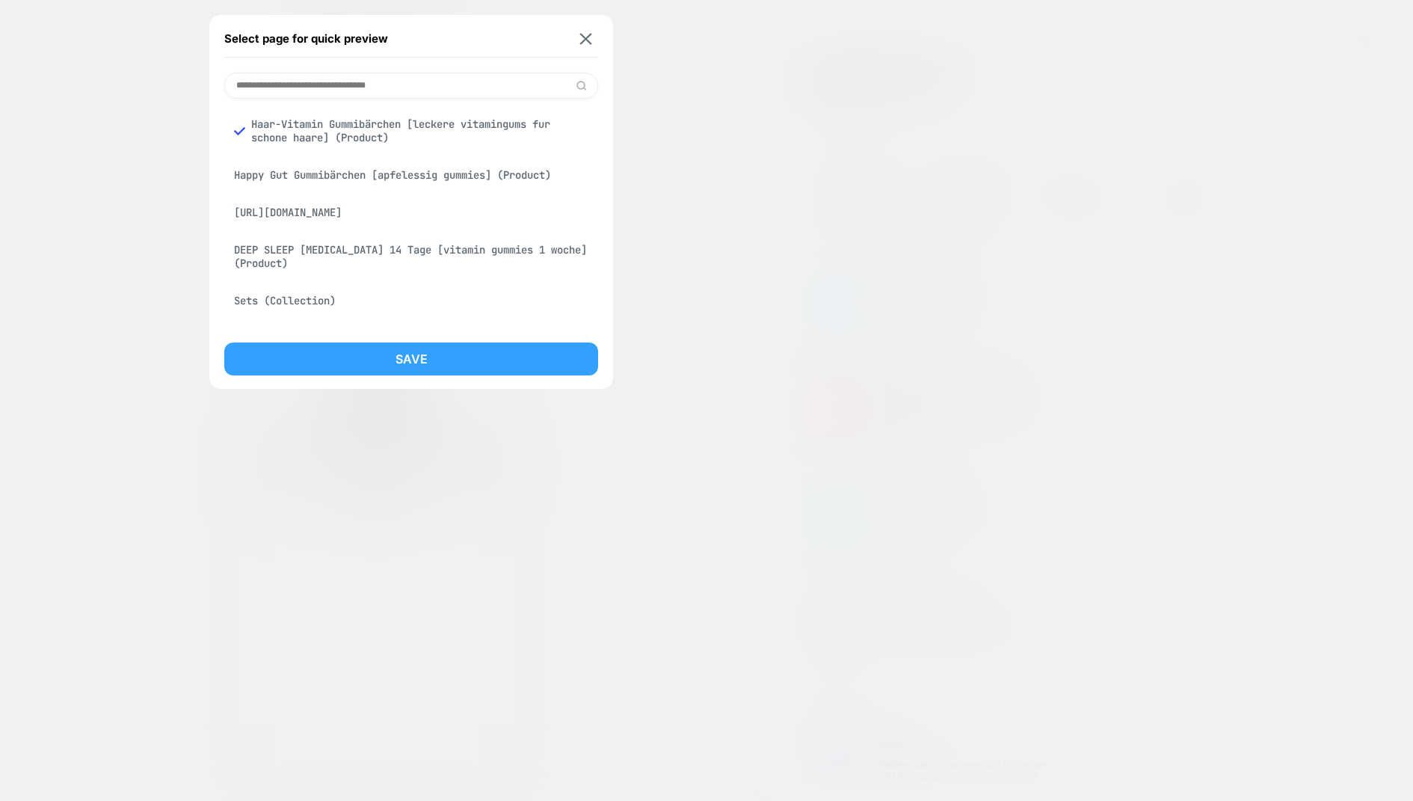
click at [491, 354] on button "Save" at bounding box center [411, 358] width 374 height 33
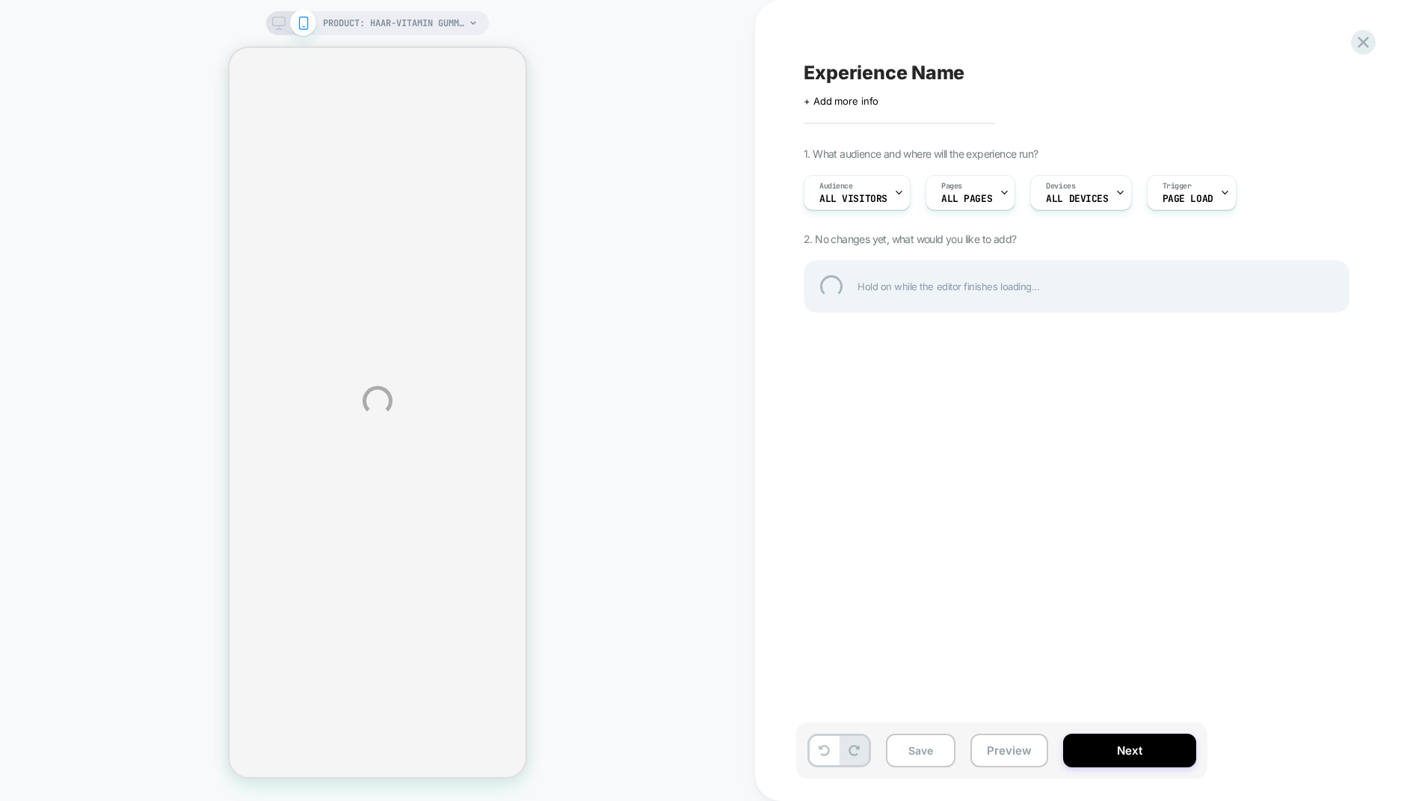
select select "**********"
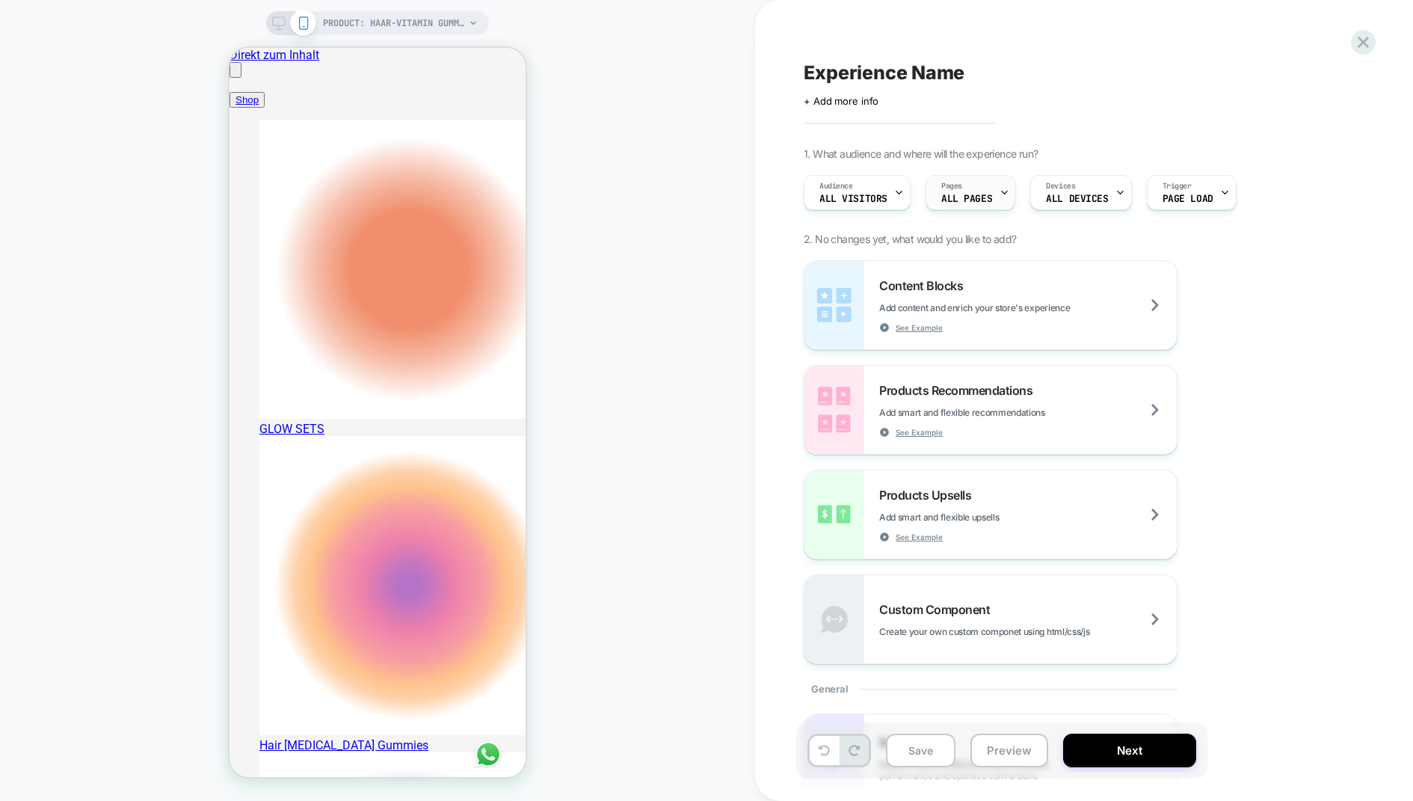
click at [994, 186] on div "Pages ALL PAGES" at bounding box center [966, 193] width 81 height 34
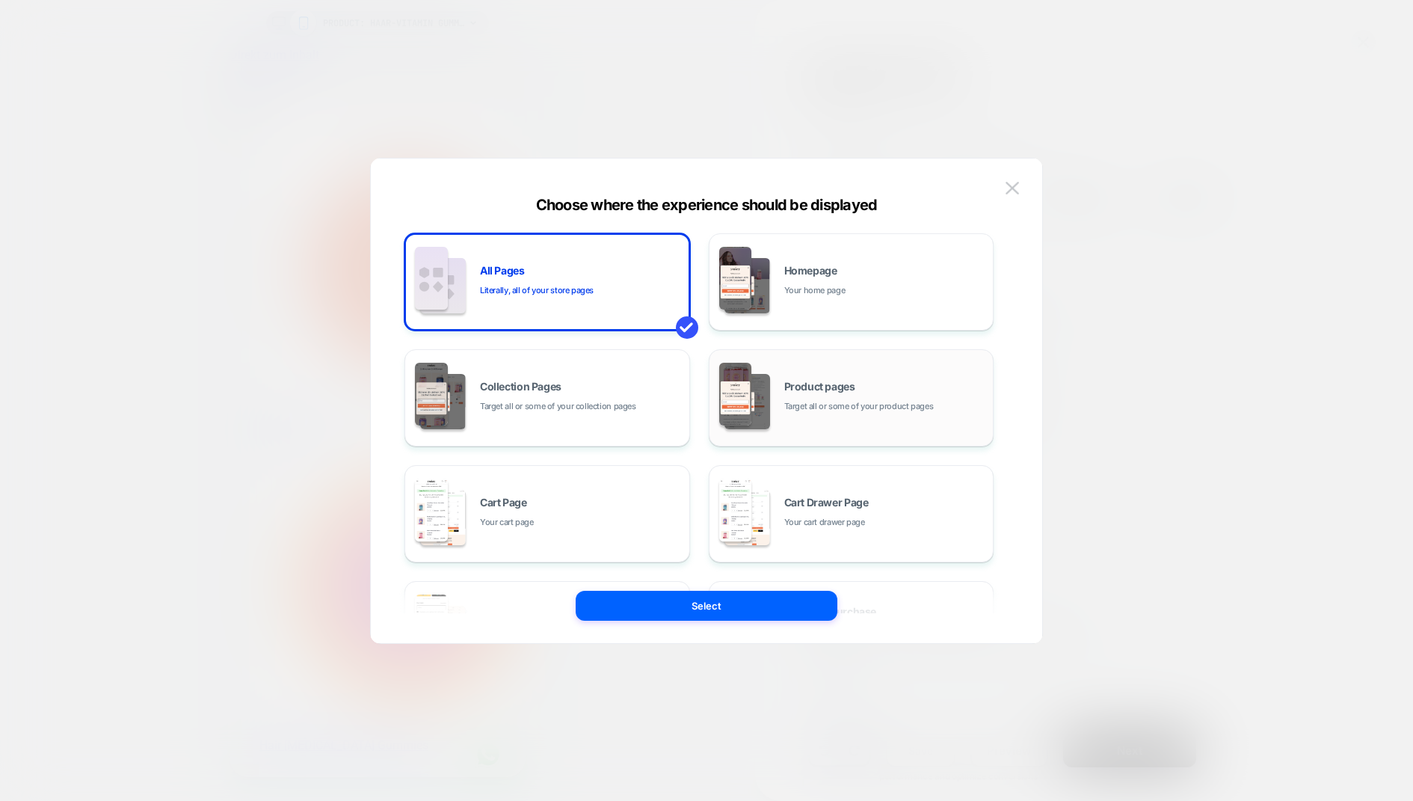
click at [873, 408] on span "Target all or some of your product pages" at bounding box center [859, 406] width 150 height 14
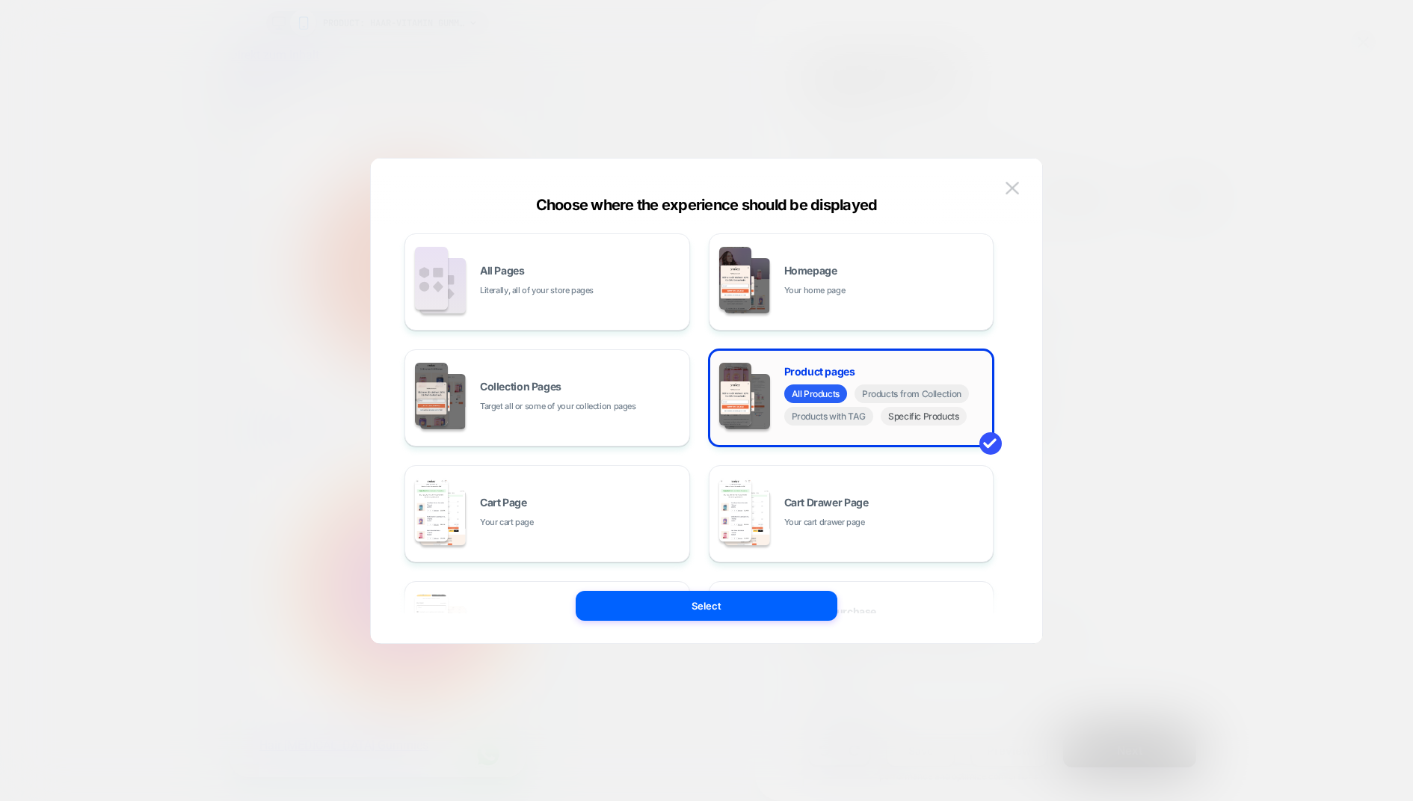
click at [934, 419] on span "Specific Products" at bounding box center [924, 416] width 86 height 19
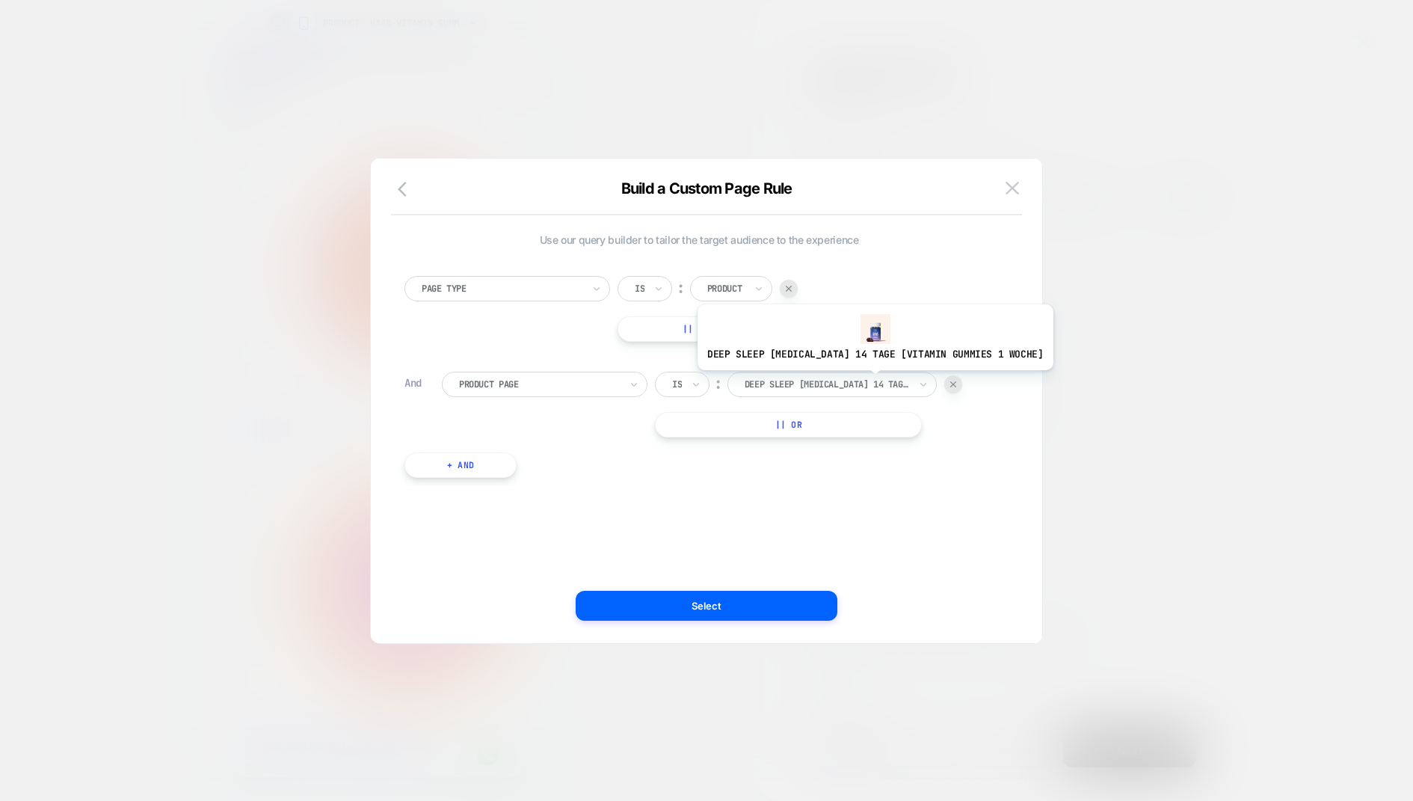
click at [857, 381] on div at bounding box center [827, 384] width 165 height 13
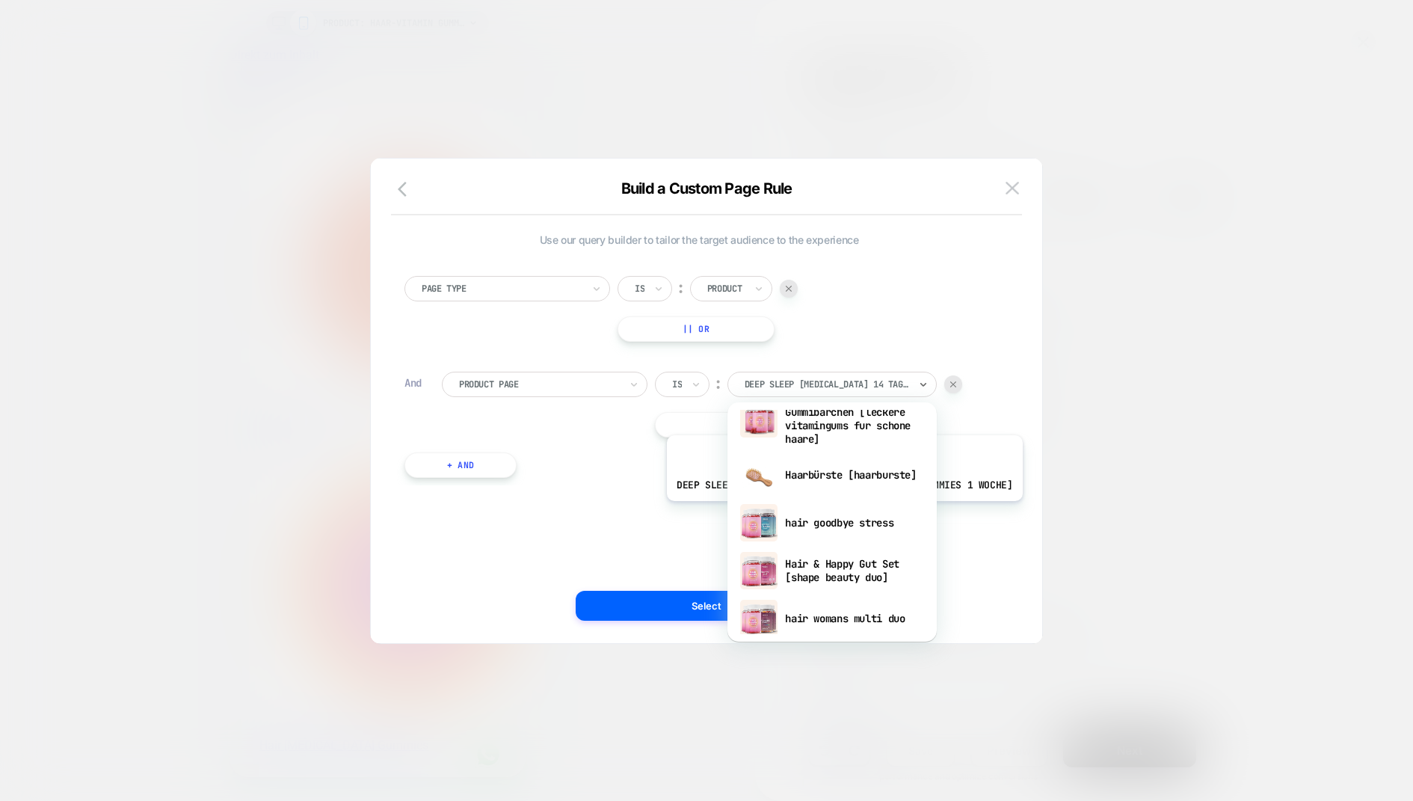
scroll to position [443, 0]
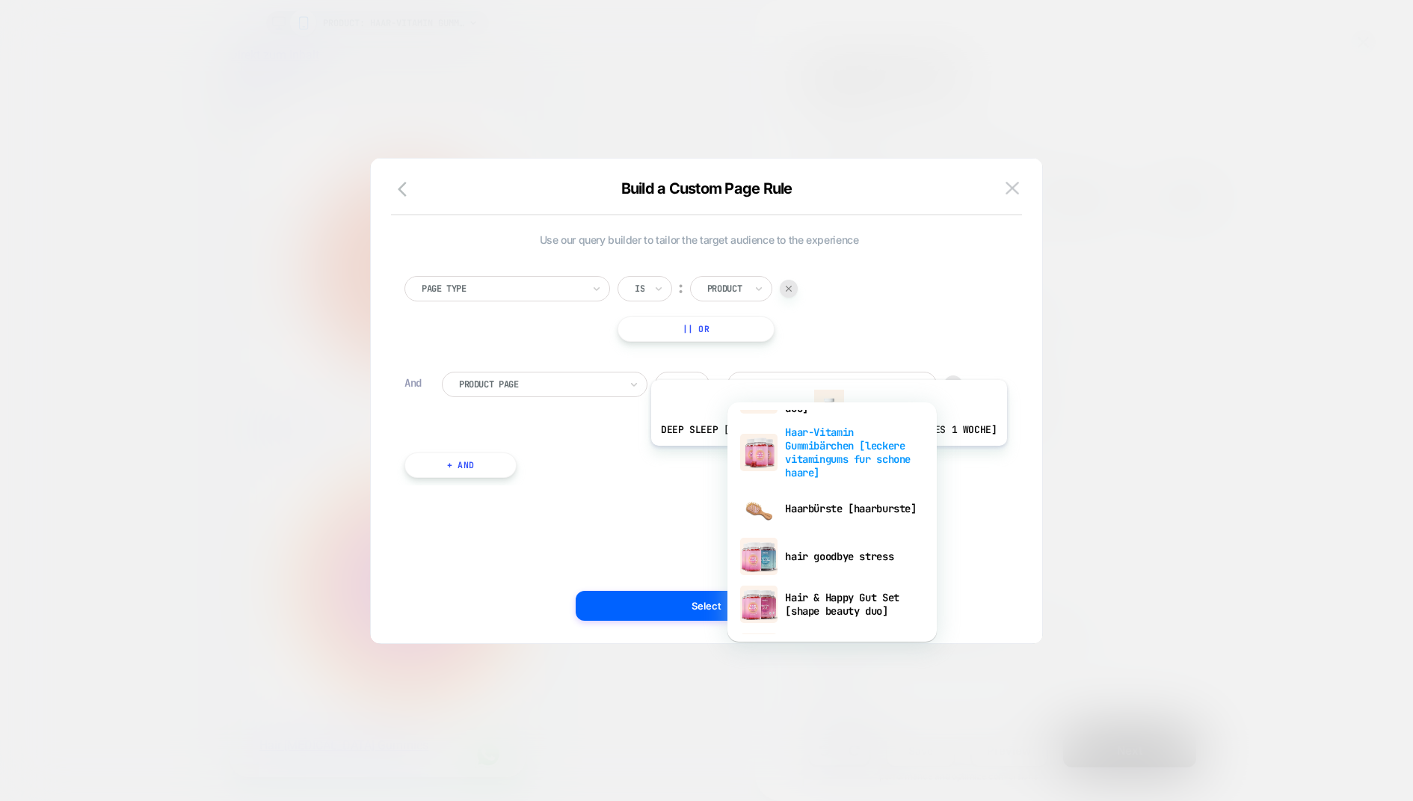
click at [811, 456] on div "Haar-Vitamin Gummibärchen [leckere vitamingums fur schone haare]" at bounding box center [832, 452] width 194 height 64
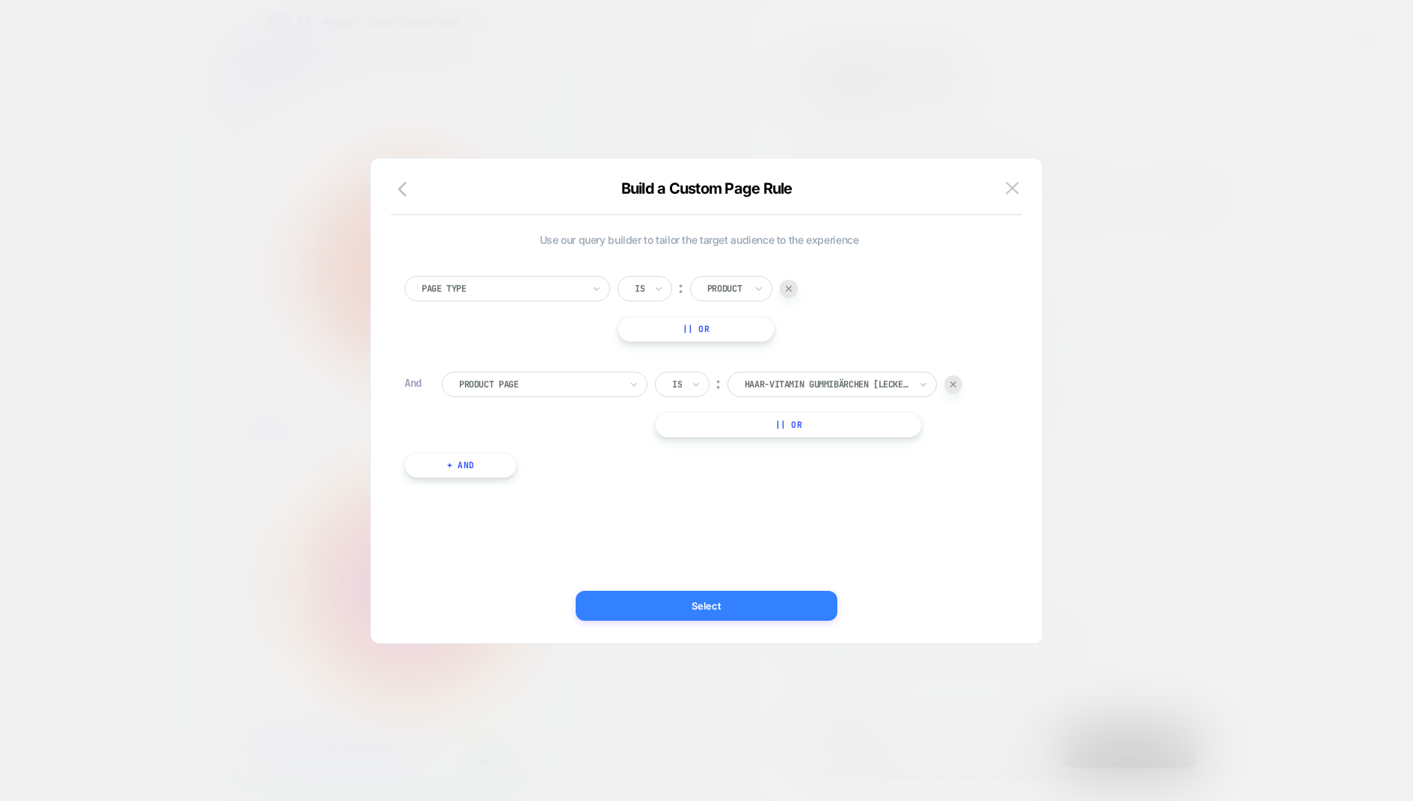
click at [760, 597] on button "Select" at bounding box center [707, 606] width 262 height 30
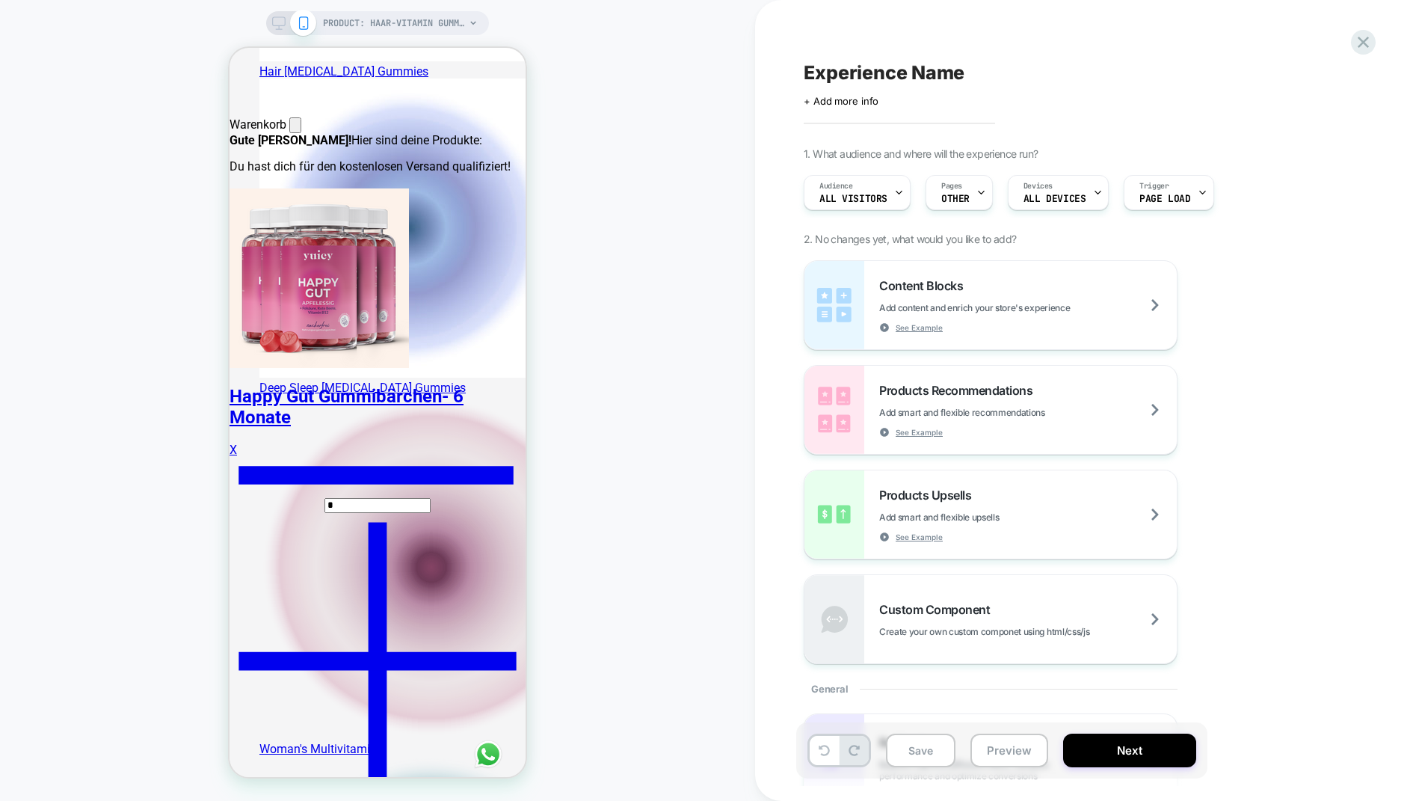
scroll to position [686, 0]
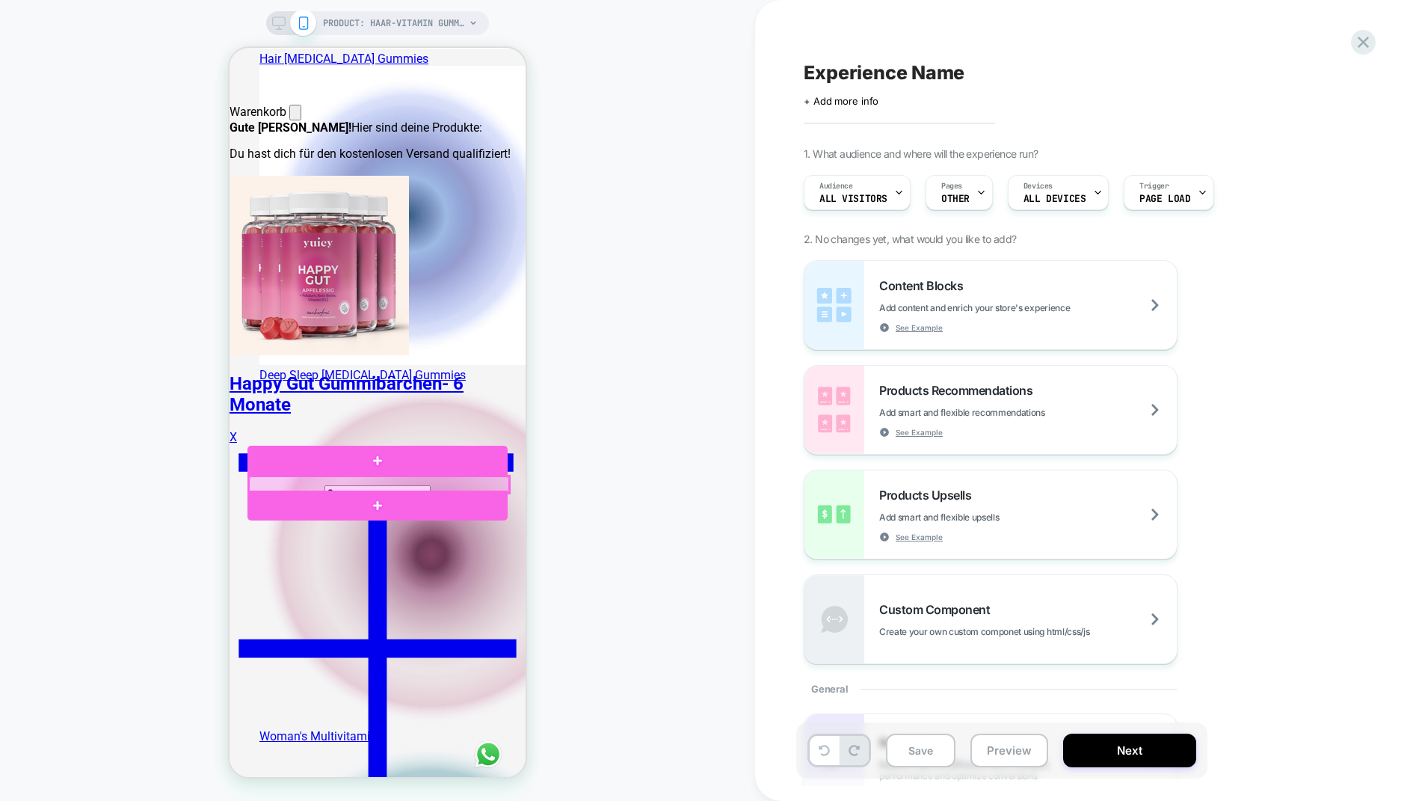
click at [375, 485] on div at bounding box center [379, 484] width 260 height 16
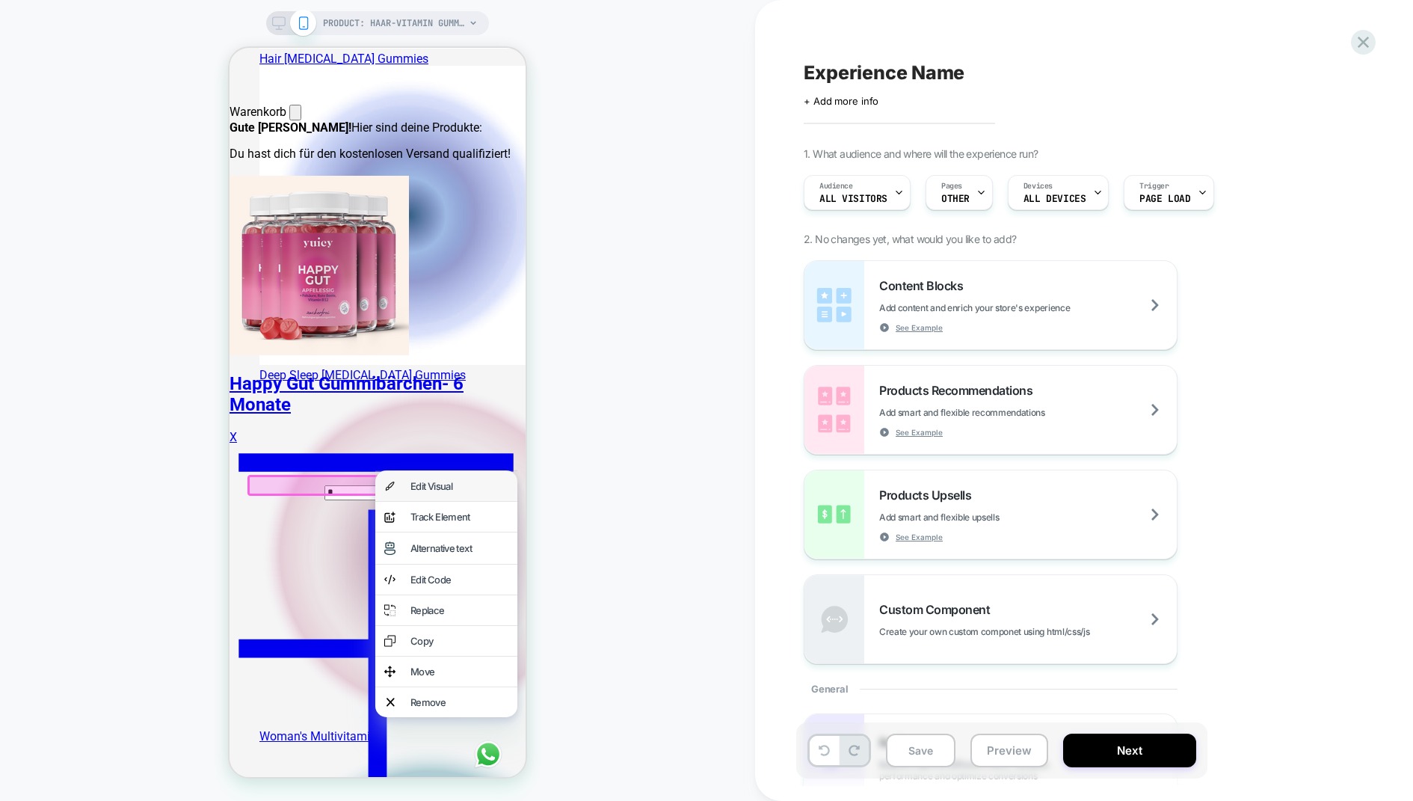
click at [454, 491] on div "Edit Visual" at bounding box center [460, 486] width 98 height 12
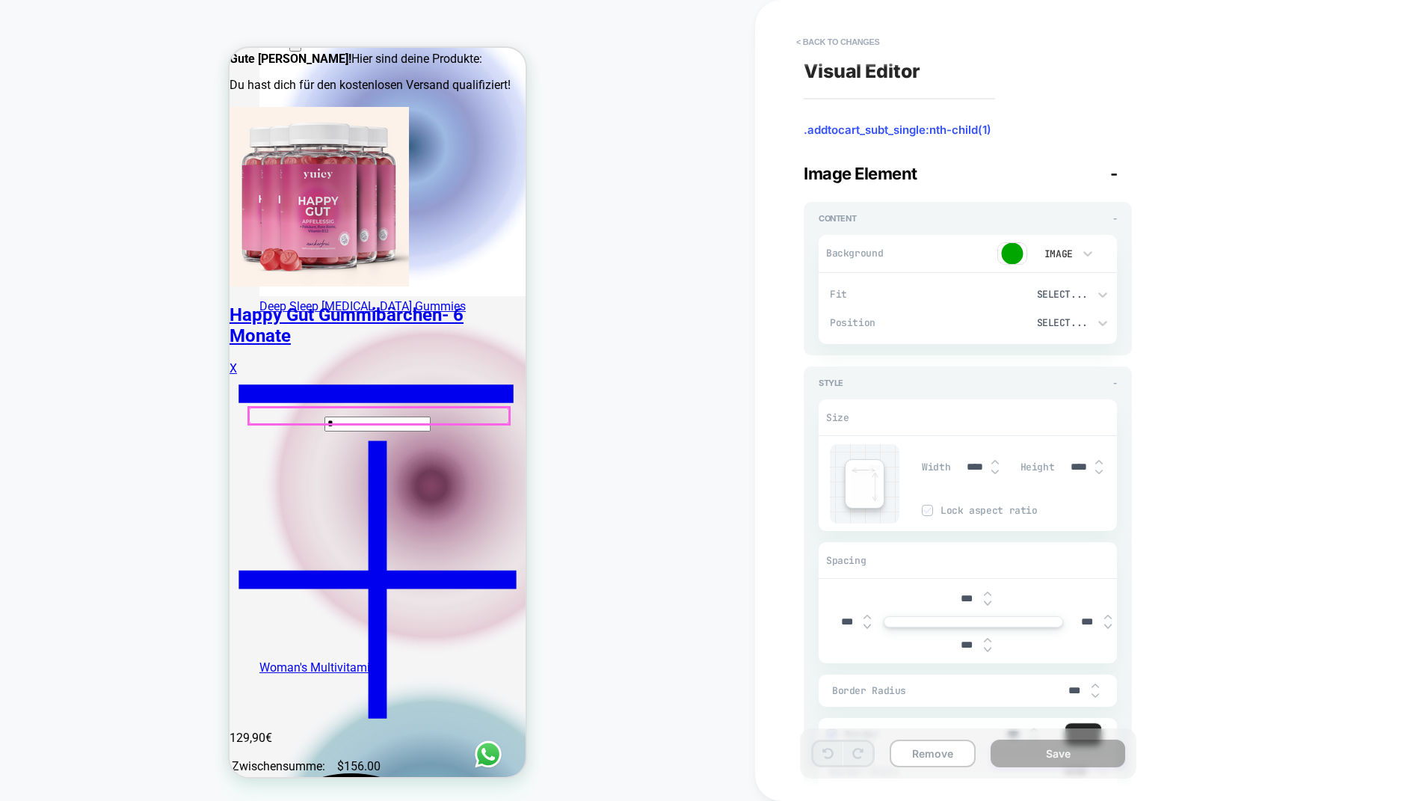
scroll to position [757, 0]
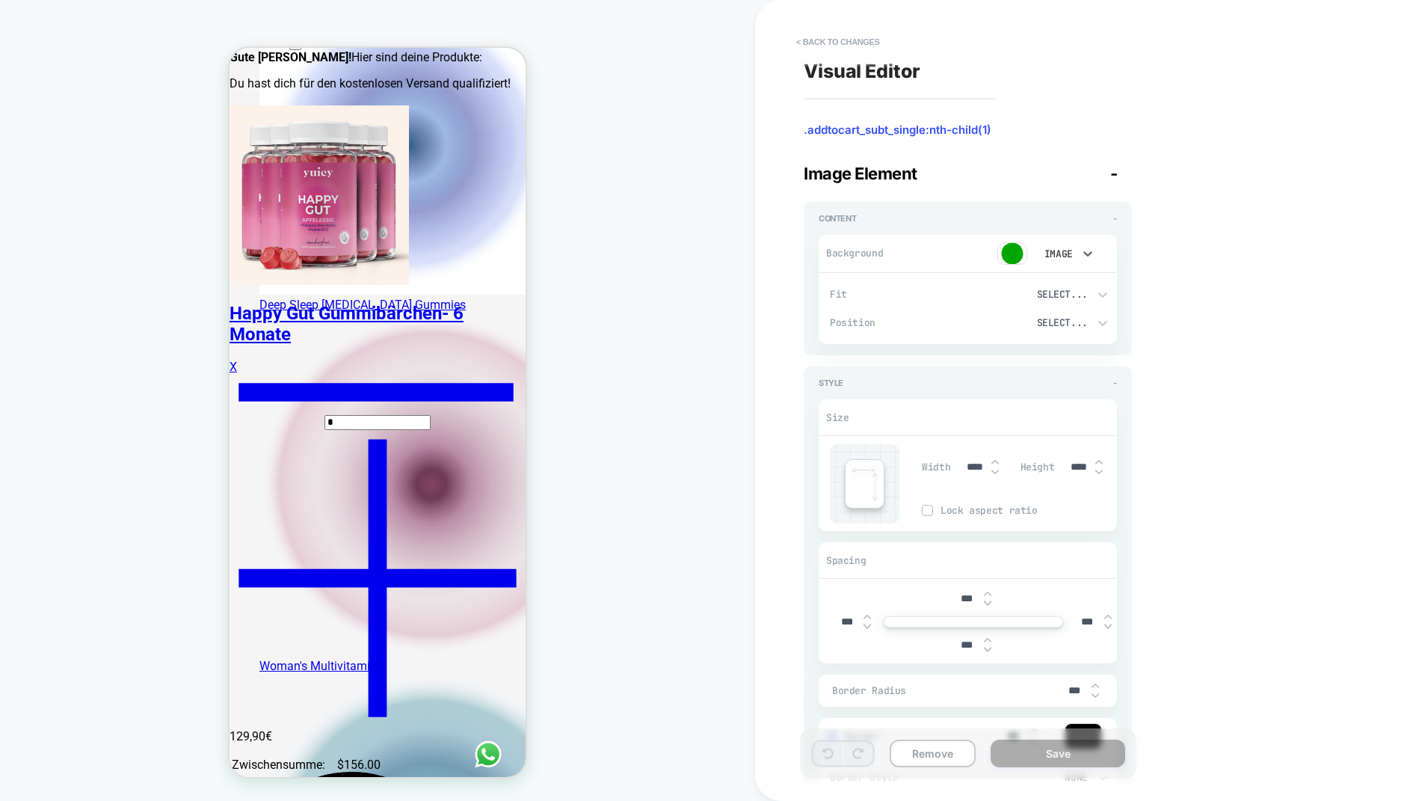
click at [1071, 252] on div "Image" at bounding box center [1057, 254] width 31 height 13
click at [972, 248] on div at bounding box center [706, 400] width 1413 height 801
click at [1009, 250] on img at bounding box center [1012, 253] width 30 height 22
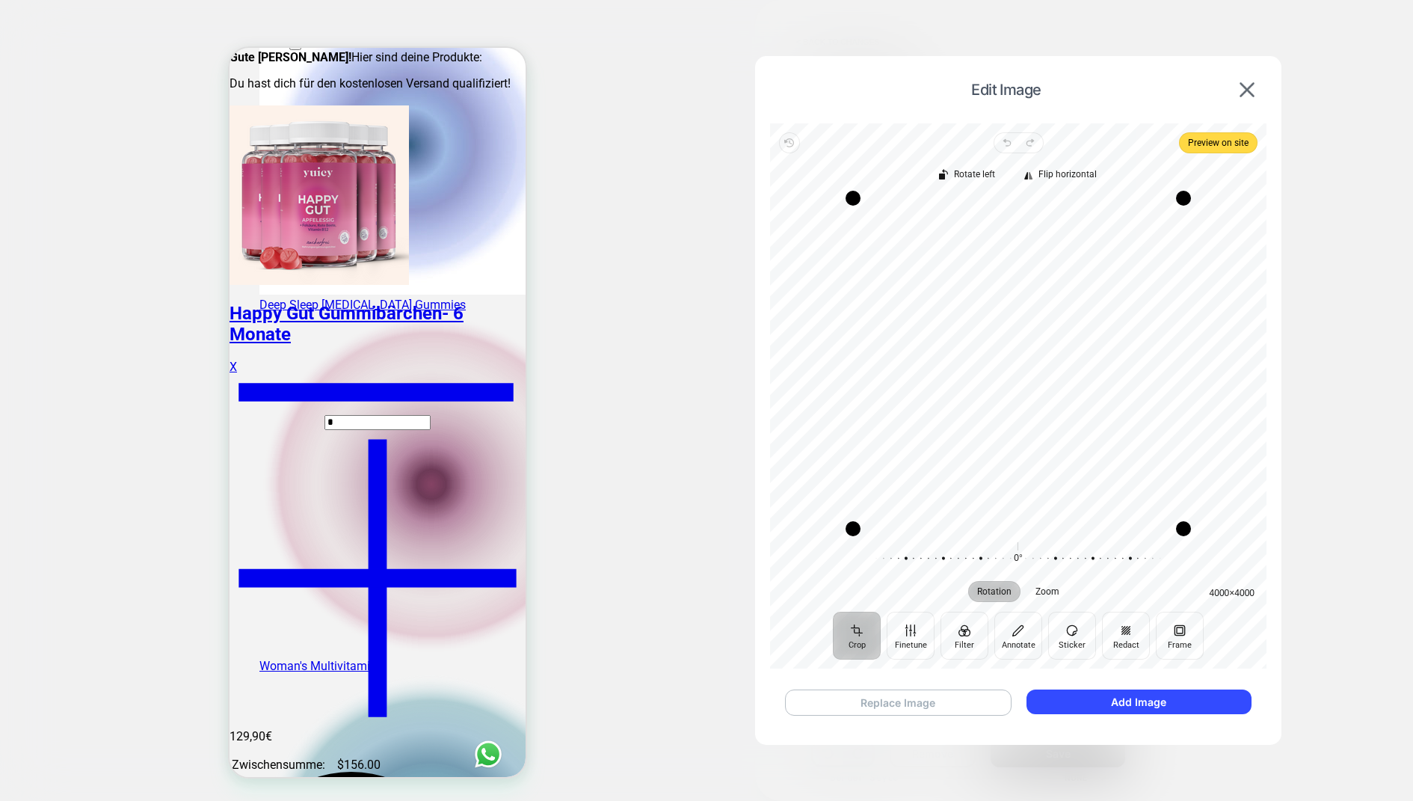
click at [941, 640] on button "Replace Image" at bounding box center [898, 702] width 227 height 26
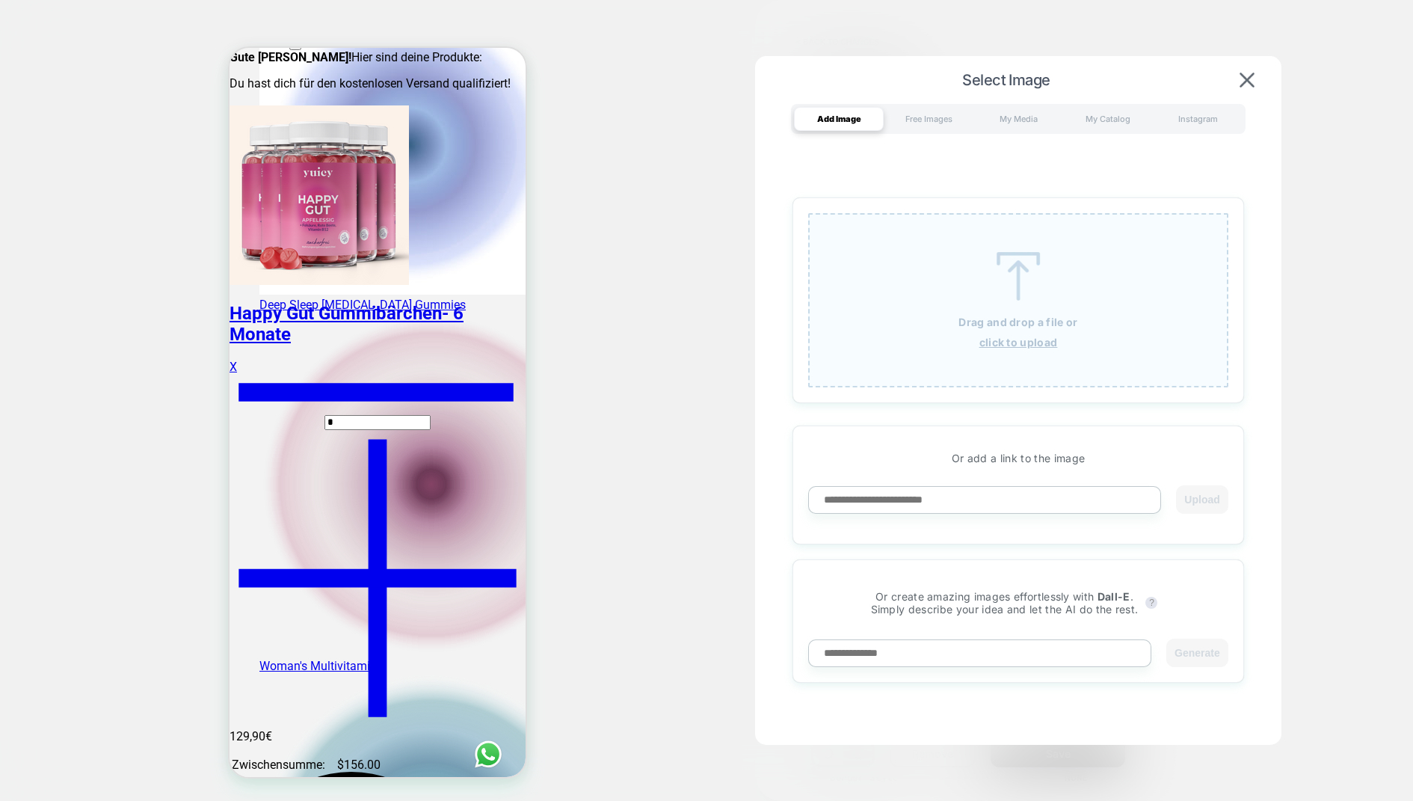
click at [1061, 259] on div "Drag and drop a file or click to upload" at bounding box center [1018, 300] width 420 height 174
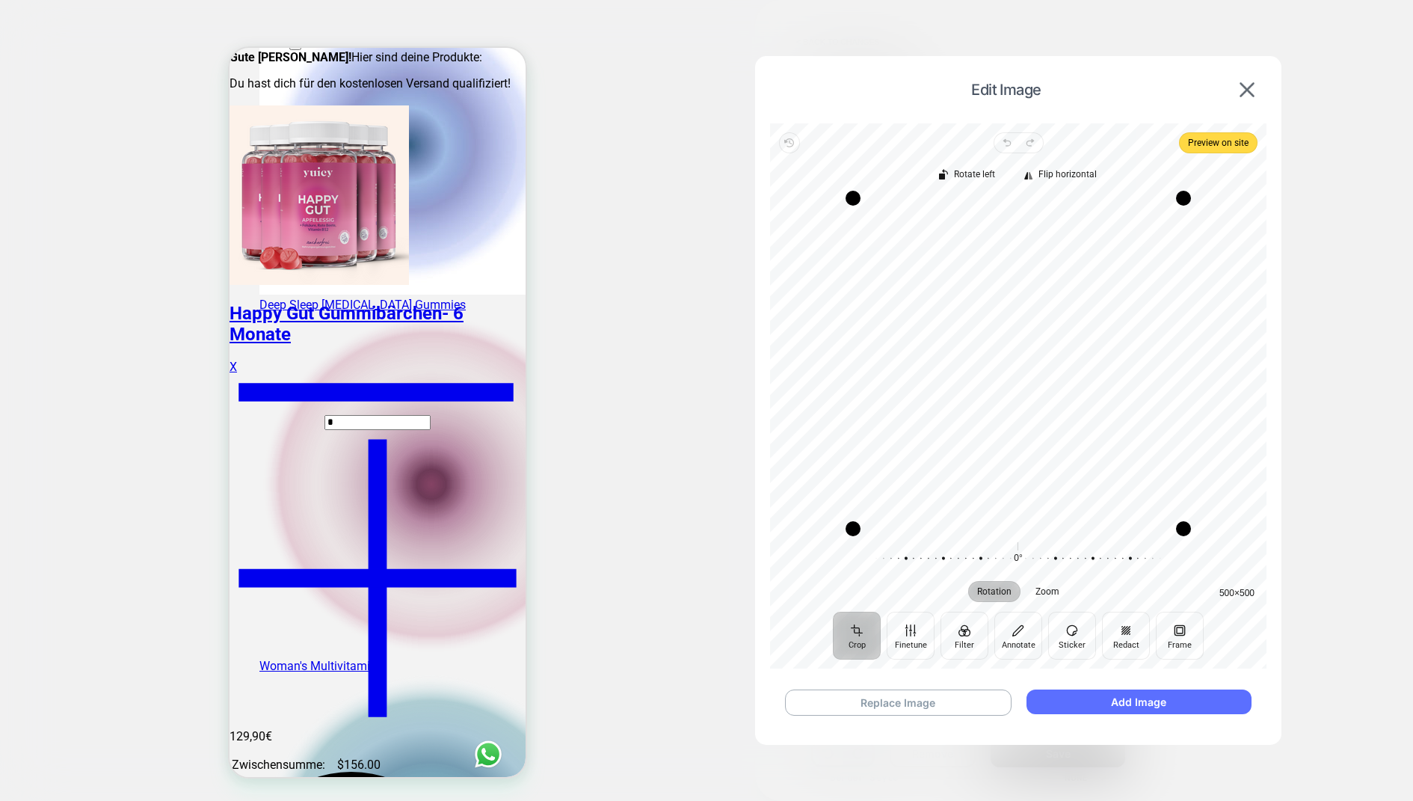
click at [1116, 640] on button "Add Image" at bounding box center [1139, 701] width 225 height 25
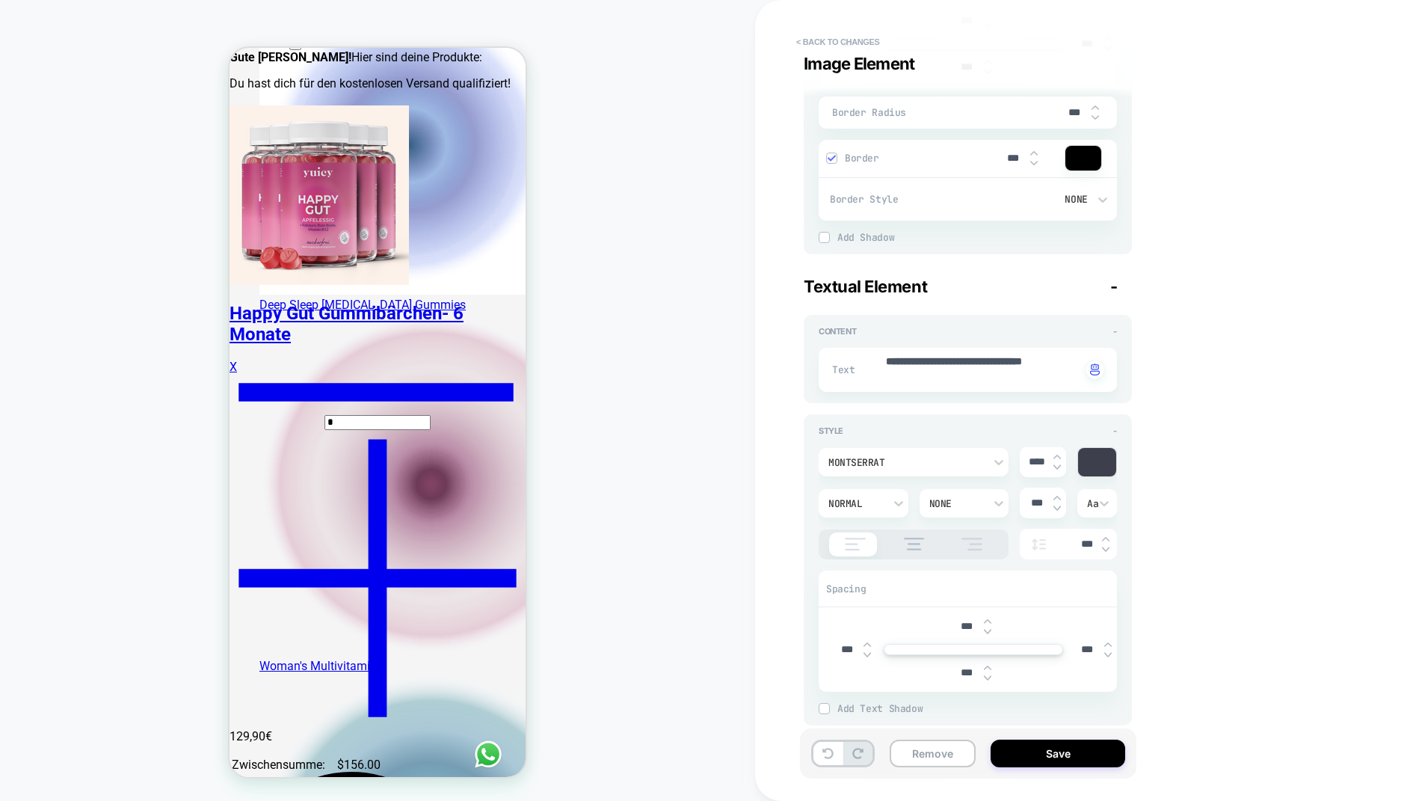
scroll to position [597, 0]
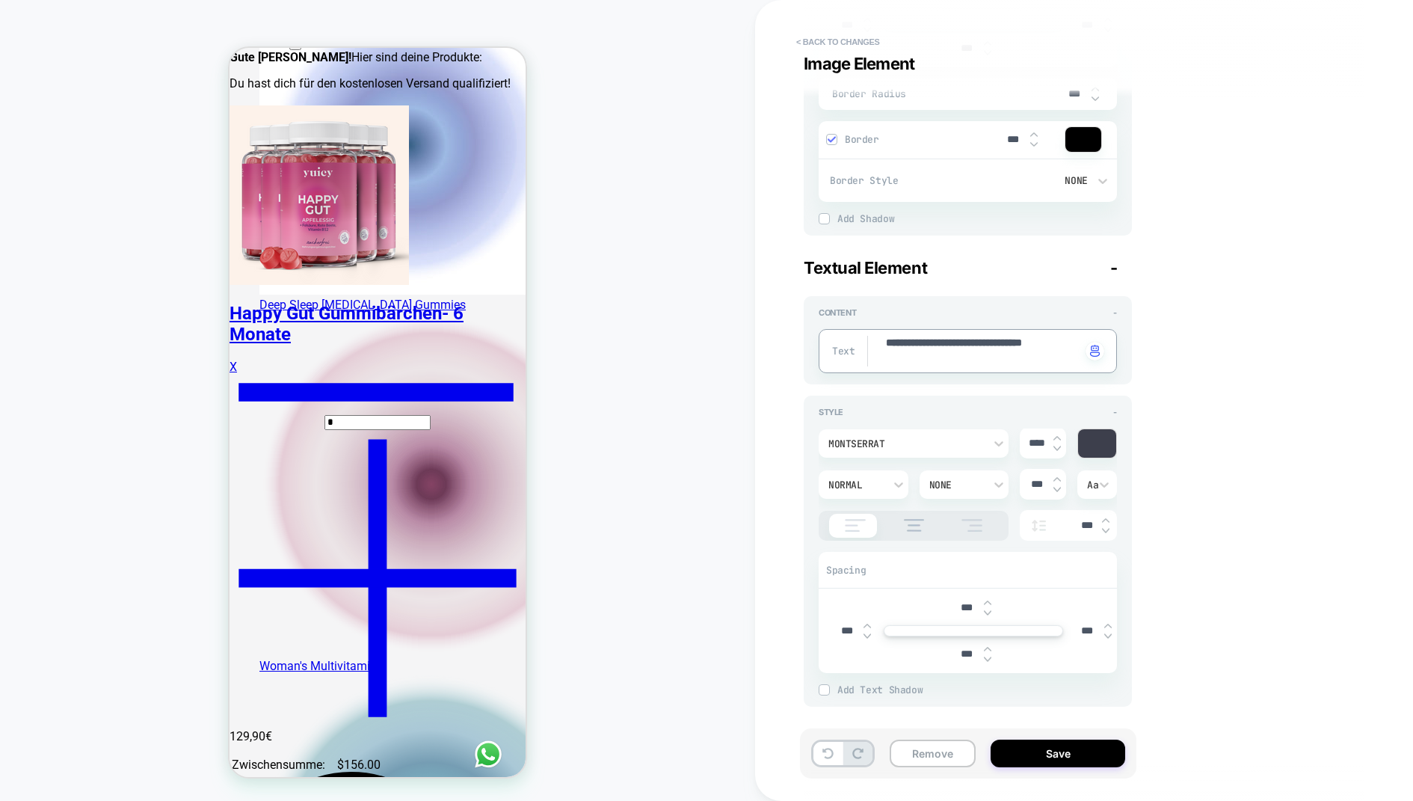
drag, startPoint x: 920, startPoint y: 360, endPoint x: 876, endPoint y: 339, distance: 49.5
click at [876, 339] on div "**********" at bounding box center [968, 351] width 298 height 44
type textarea "*"
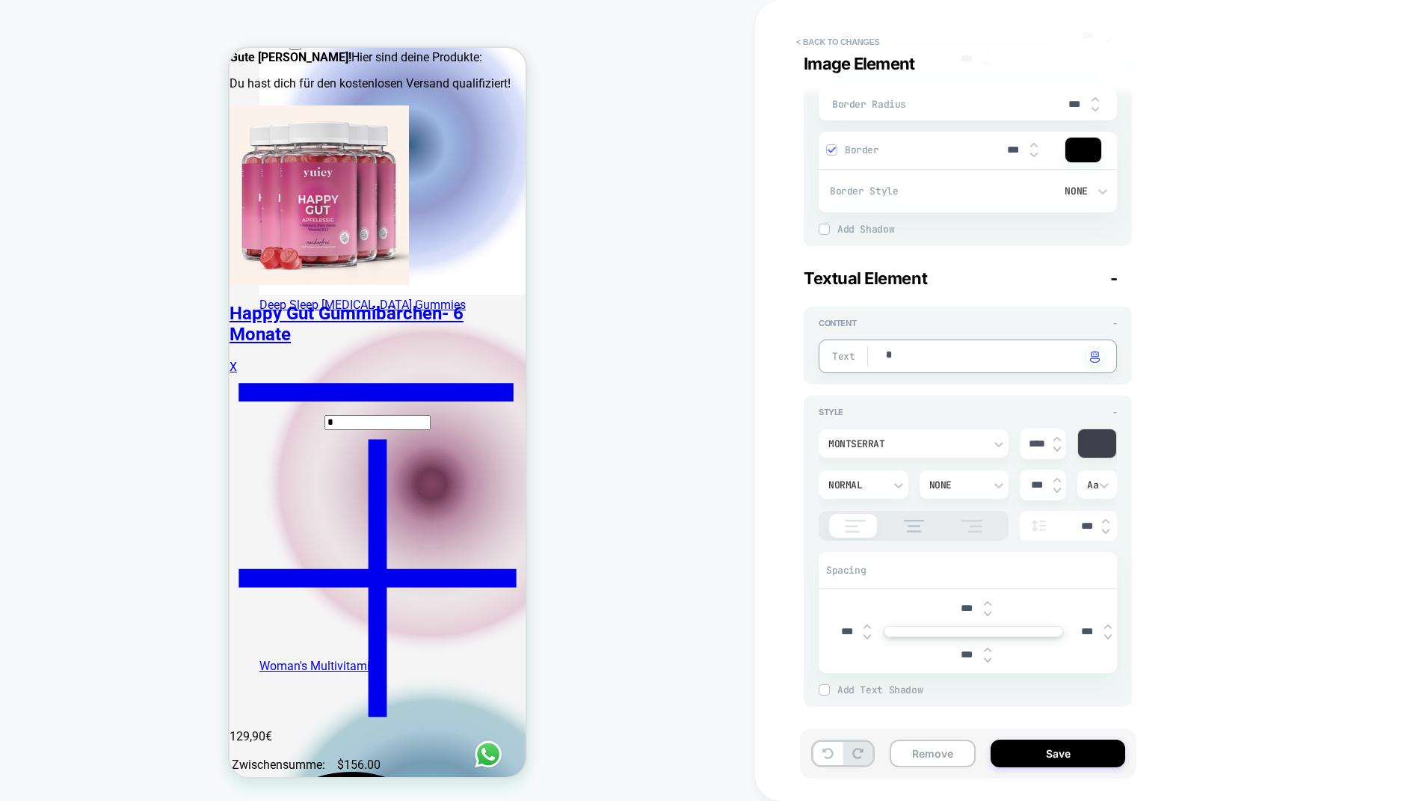
type textarea "*"
type textarea "**"
type textarea "*"
type textarea "**"
type textarea "*"
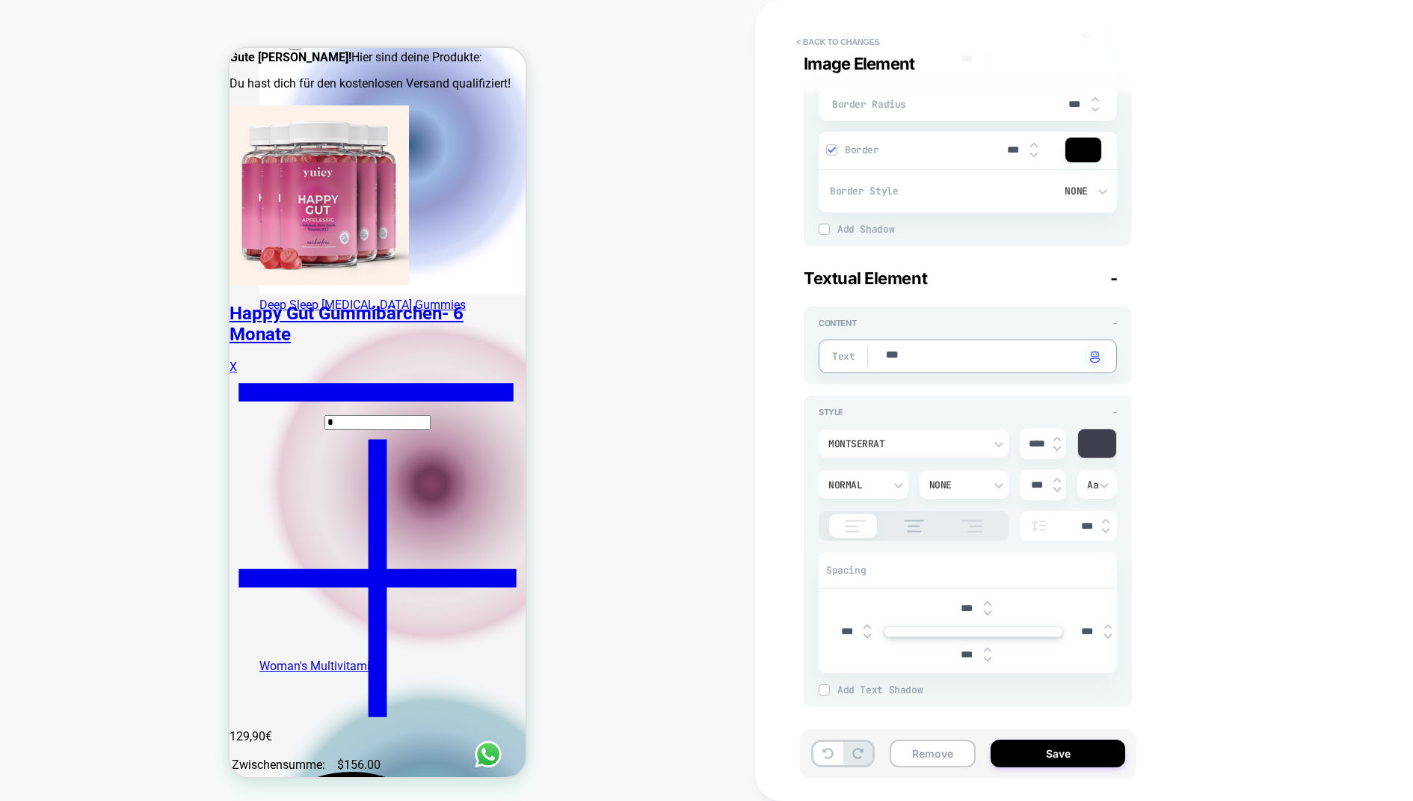
type textarea "****"
type textarea "*"
type textarea "*****"
type textarea "*"
type textarea "******"
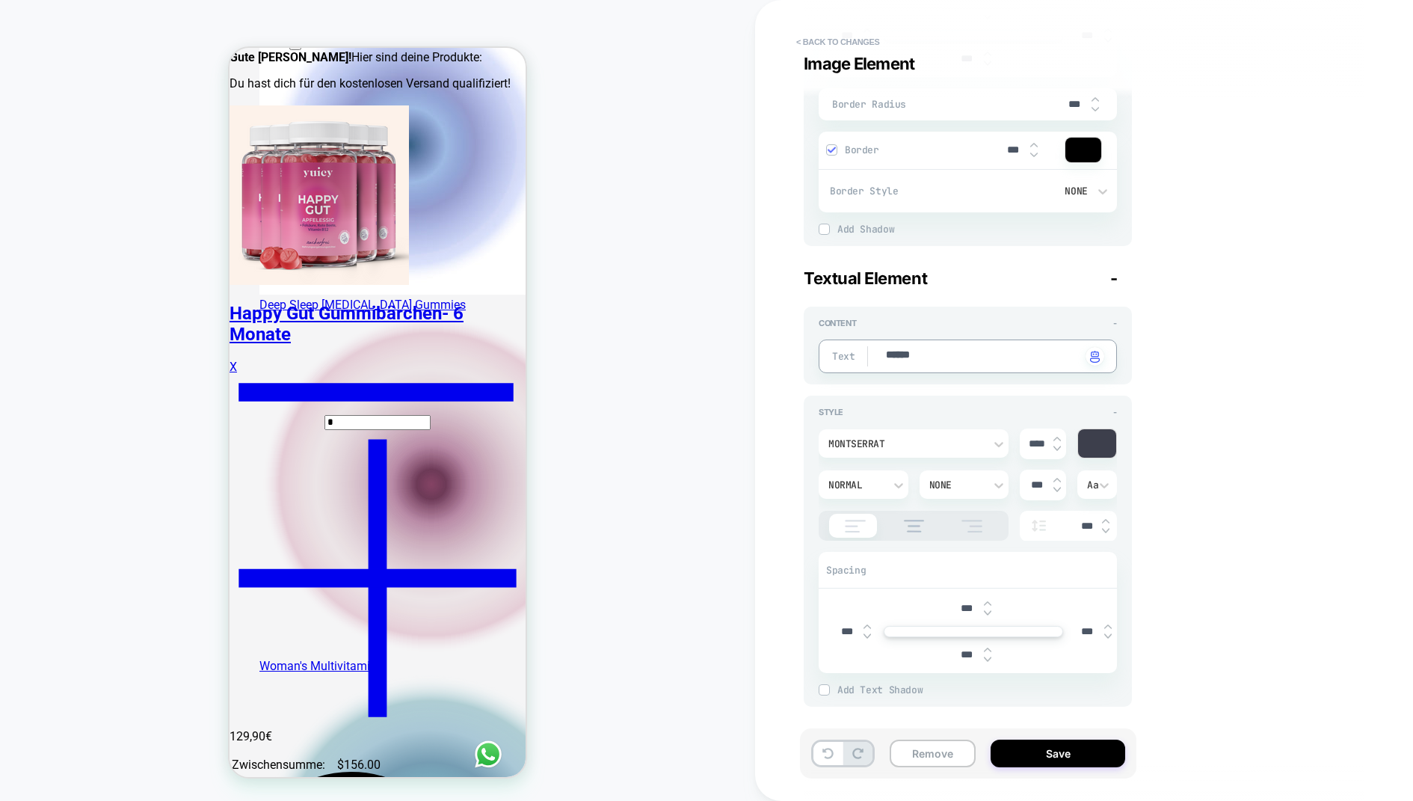
type textarea "*"
type textarea "*******"
type textarea "*"
type textarea "*******"
type textarea "*"
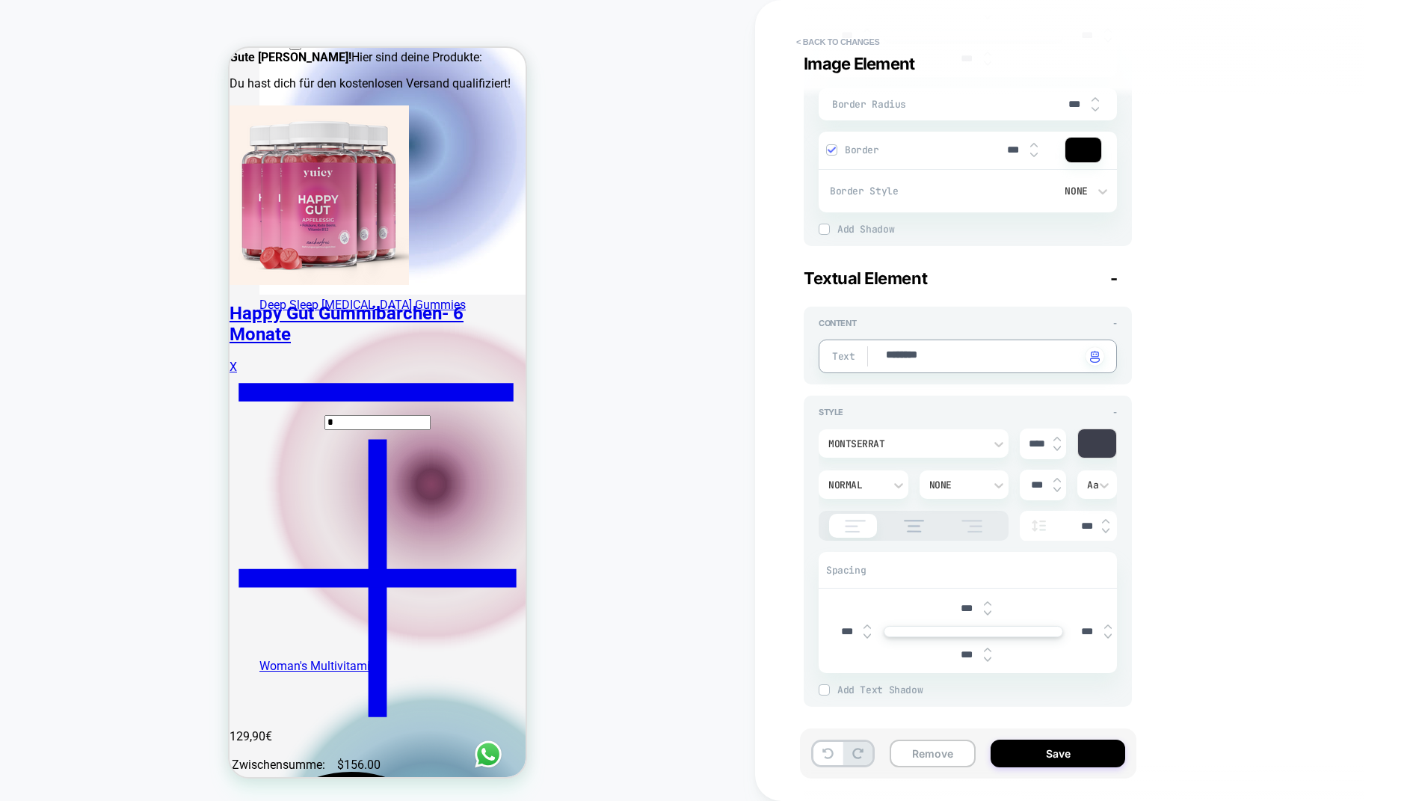
type textarea "*********"
type textarea "*"
type textarea "**********"
type textarea "*"
type textarea "**********"
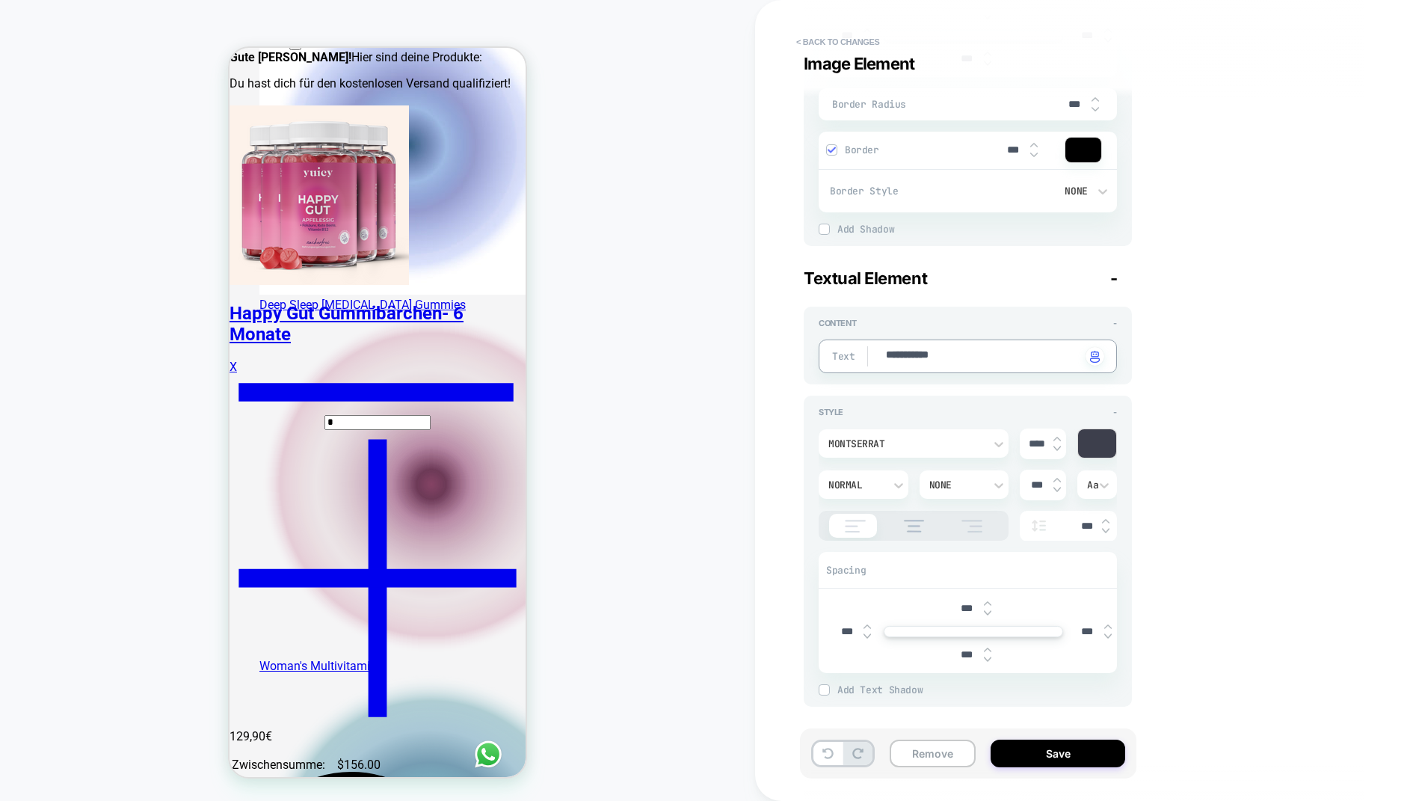
type textarea "*"
type textarea "**********"
type textarea "*"
type textarea "**********"
type textarea "*"
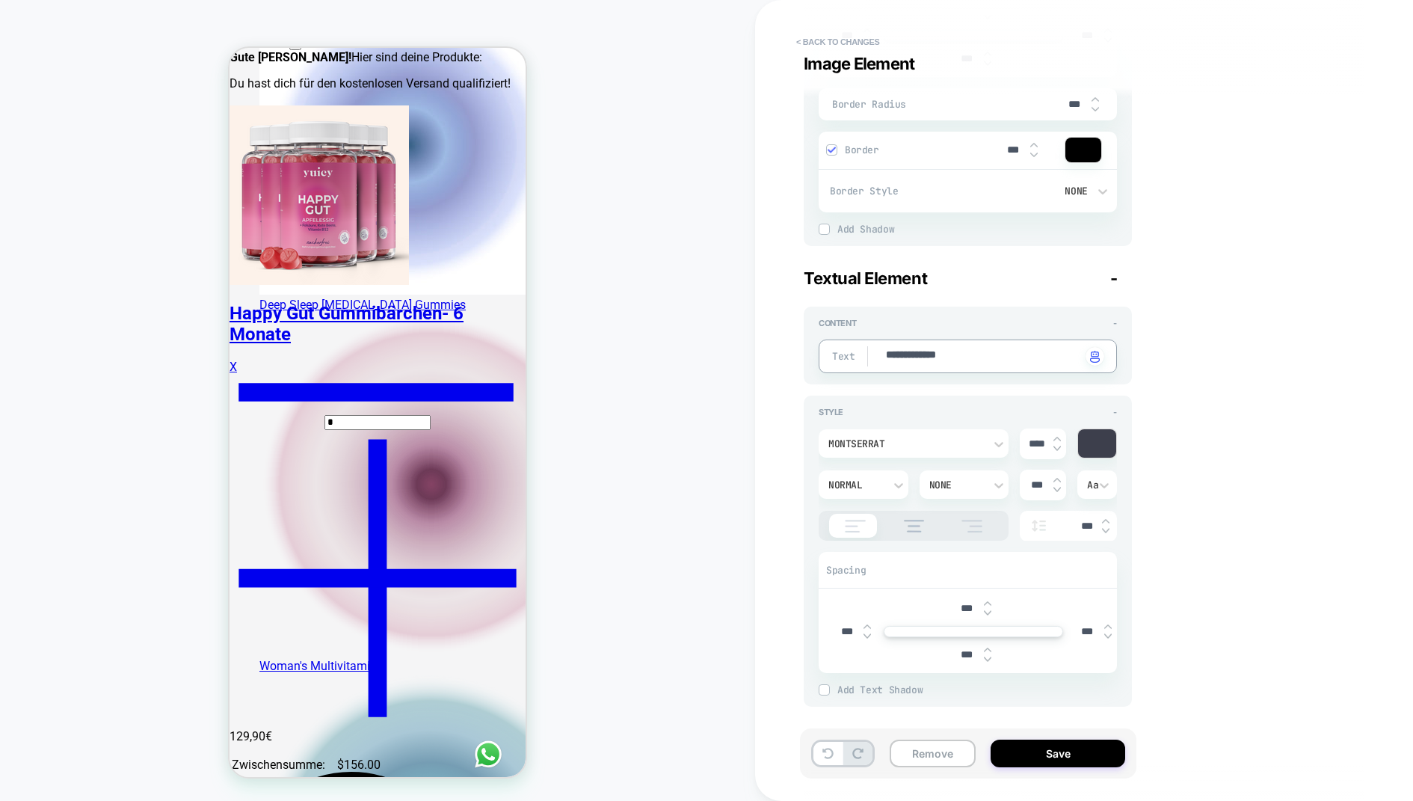
type textarea "**********"
type textarea "*"
type textarea "**********"
type textarea "*"
type textarea "**********"
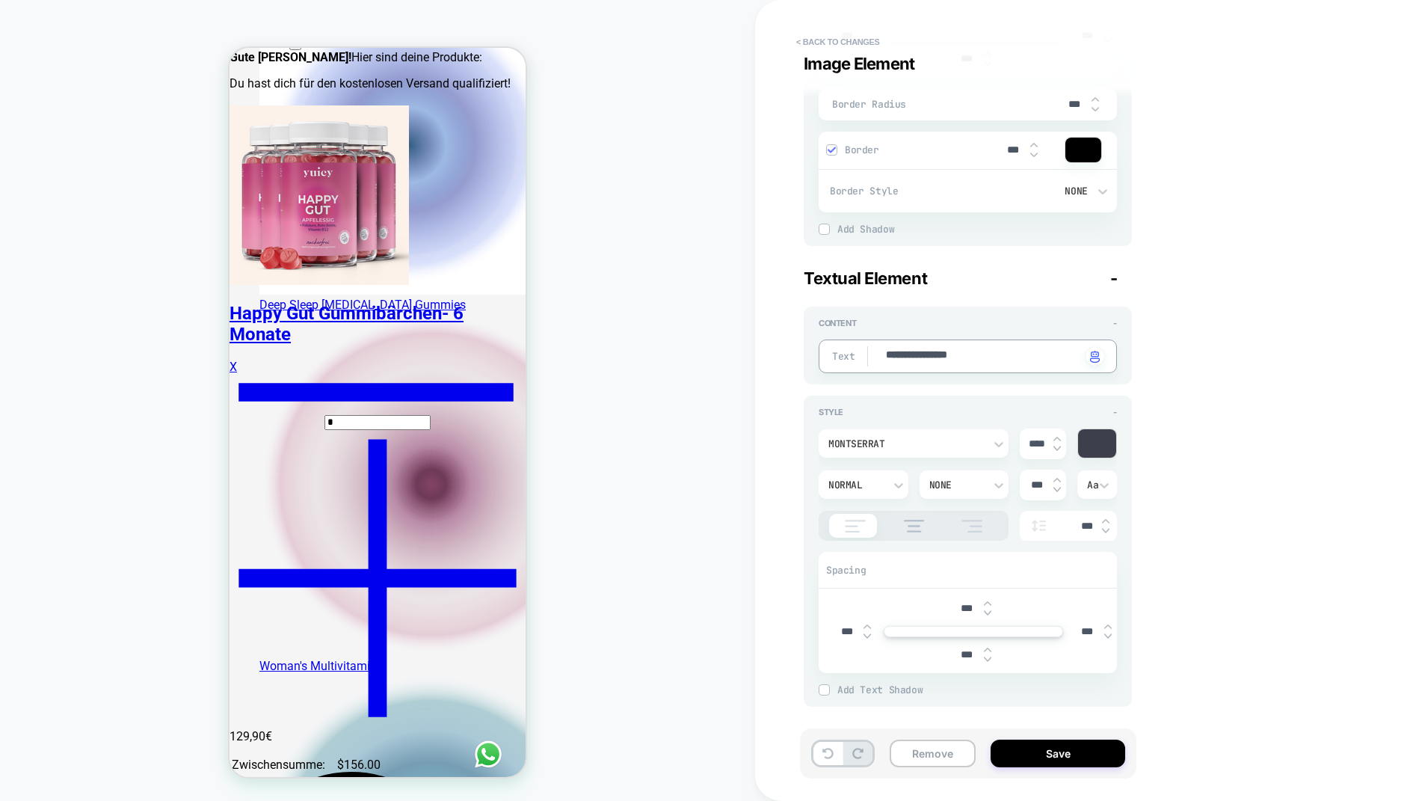
type textarea "*"
type textarea "**********"
type textarea "*"
type textarea "**********"
type textarea "*"
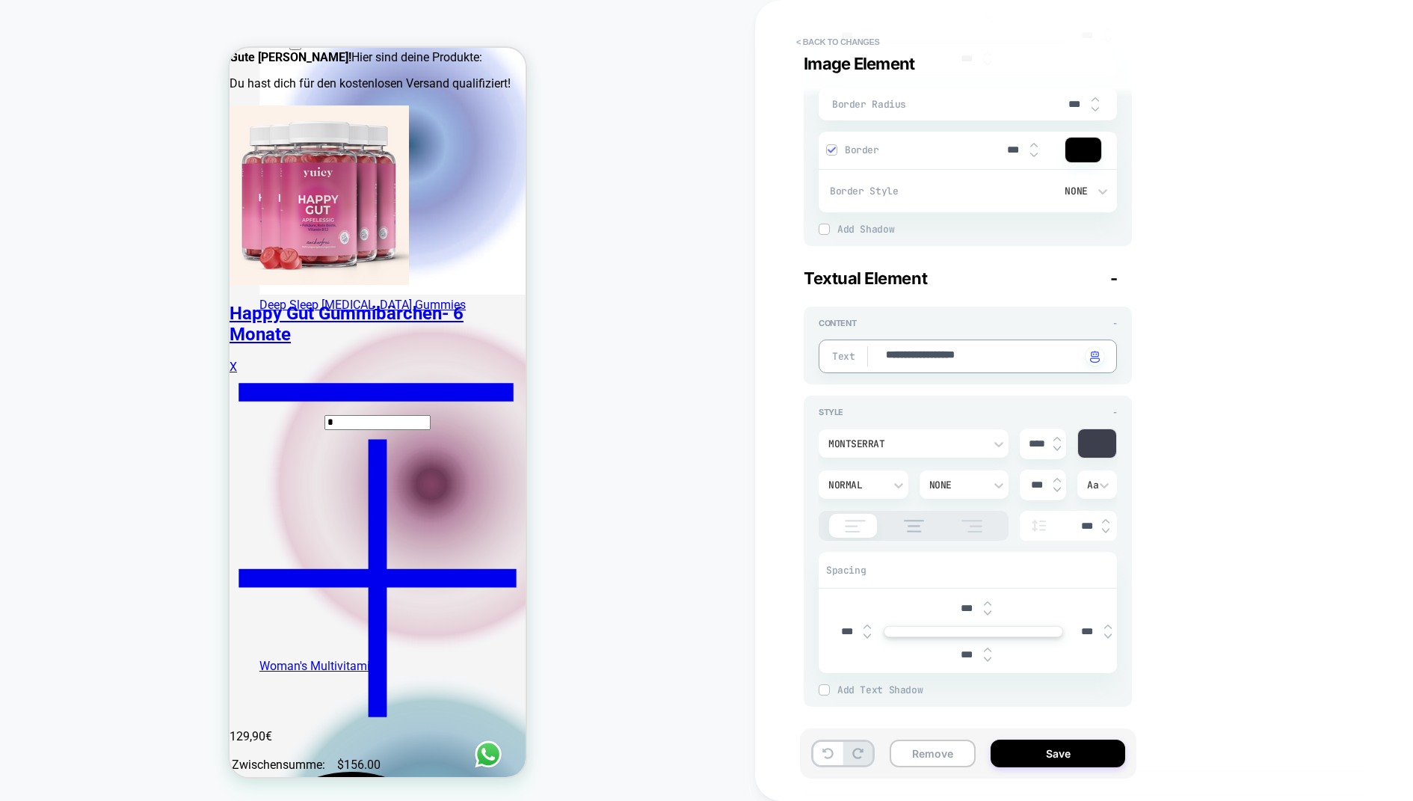
type textarea "**********"
type textarea "*"
type textarea "**********"
type textarea "*"
type textarea "**********"
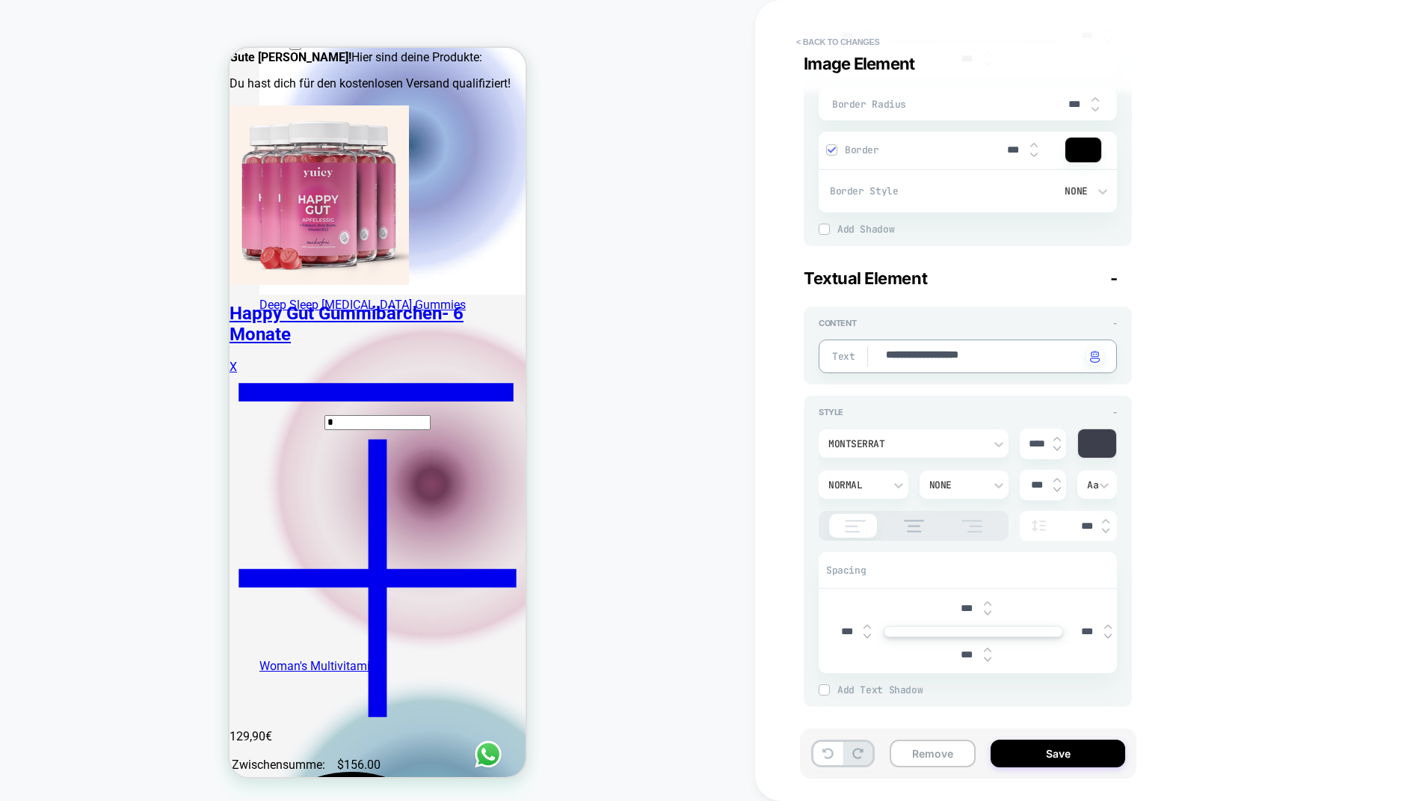
type textarea "*"
type textarea "**********"
type textarea "*"
type textarea "**********"
type textarea "*"
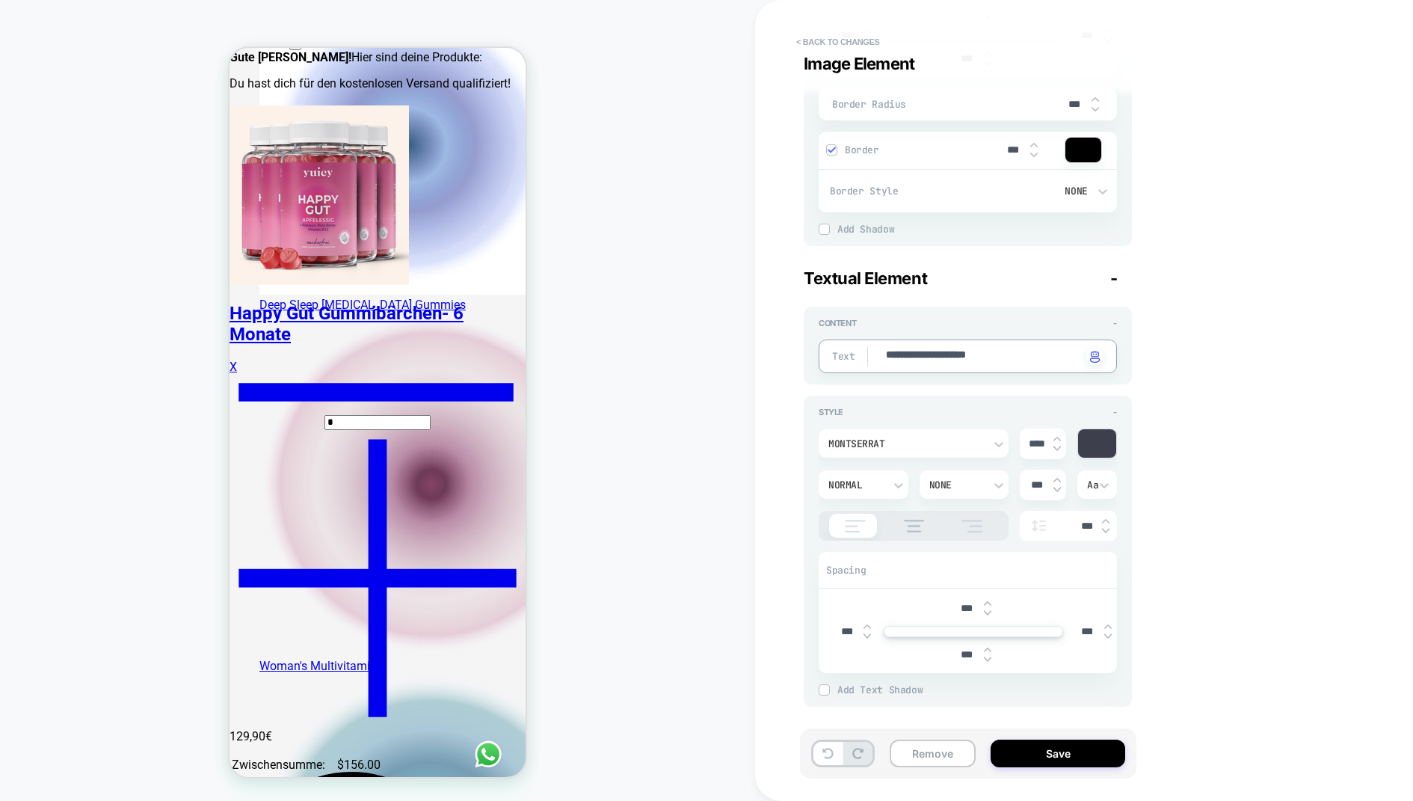
type textarea "**********"
type textarea "*"
type textarea "**********"
type textarea "*"
type textarea "**********"
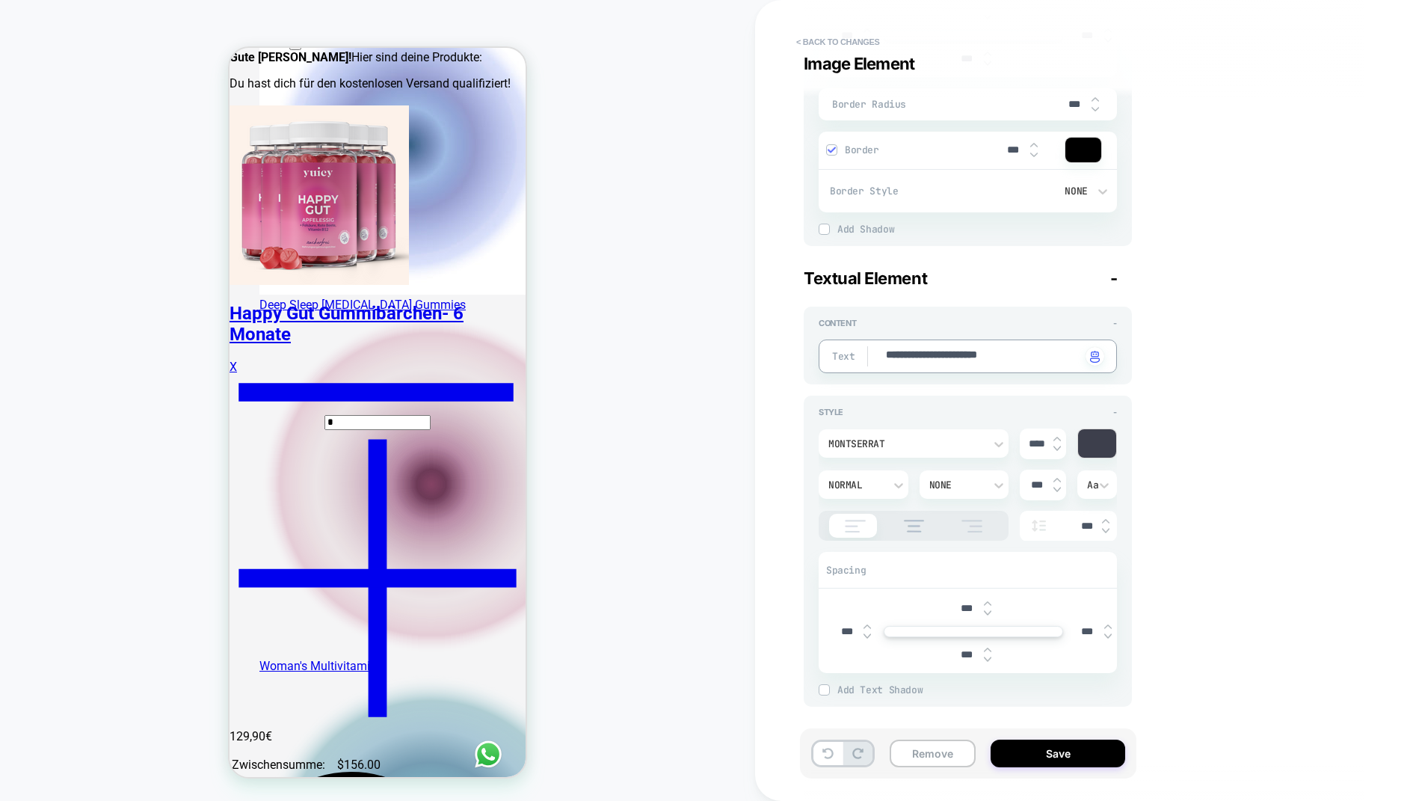
type textarea "*"
type textarea "**********"
type textarea "*"
type textarea "**********"
type textarea "*"
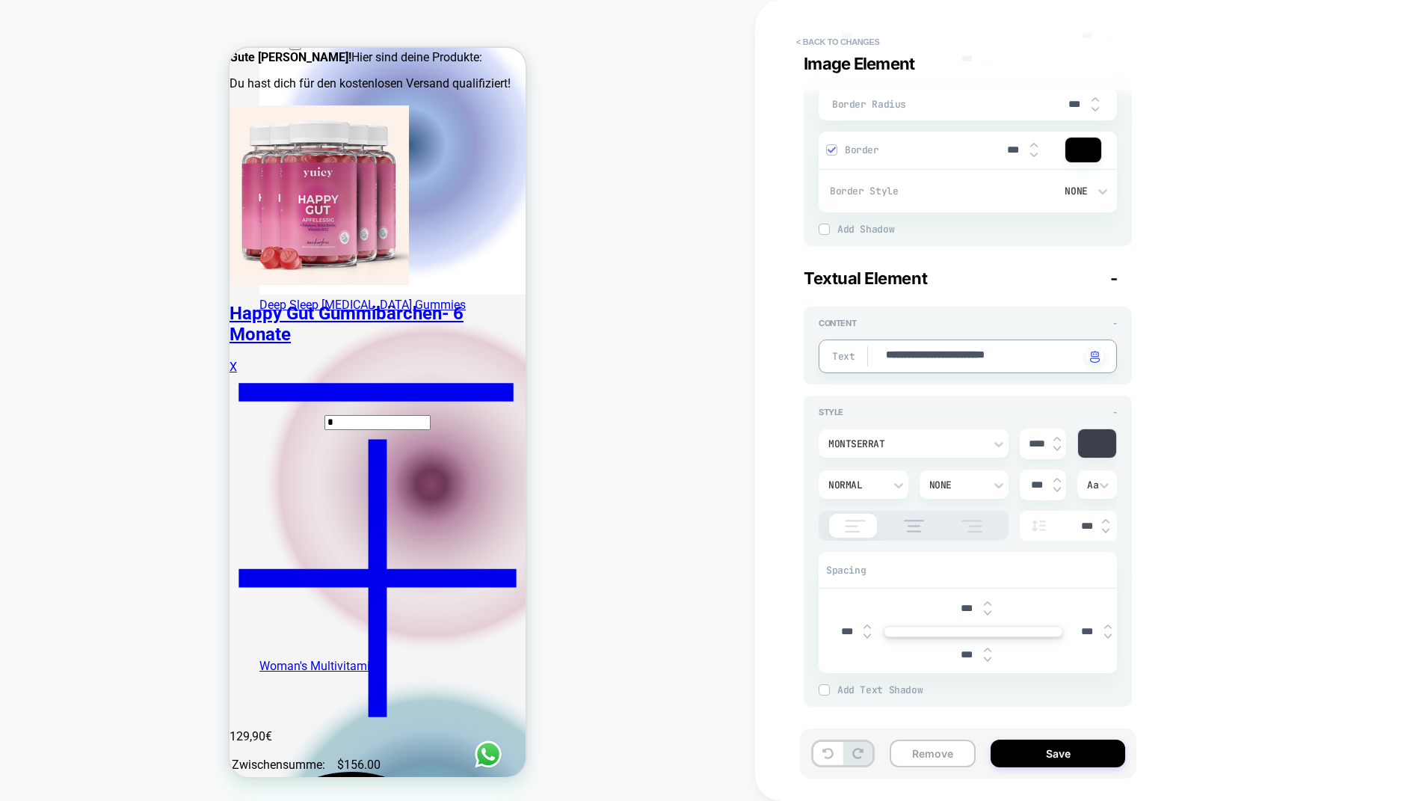
type textarea "**********"
type textarea "*"
type textarea "**********"
type textarea "*"
type textarea "**********"
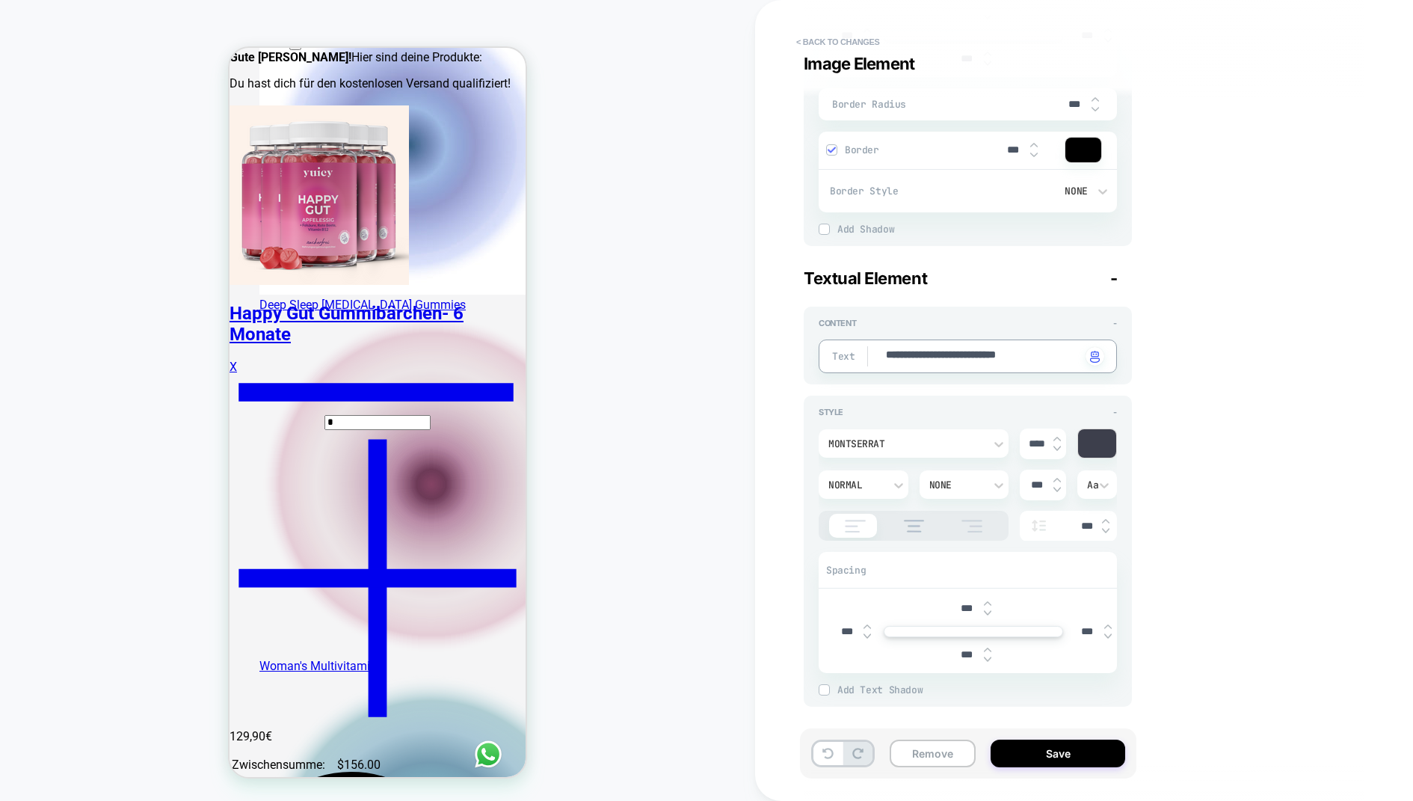
type textarea "*"
type textarea "**********"
type textarea "*"
type textarea "**********"
click at [1051, 640] on button "Save" at bounding box center [1058, 754] width 135 height 28
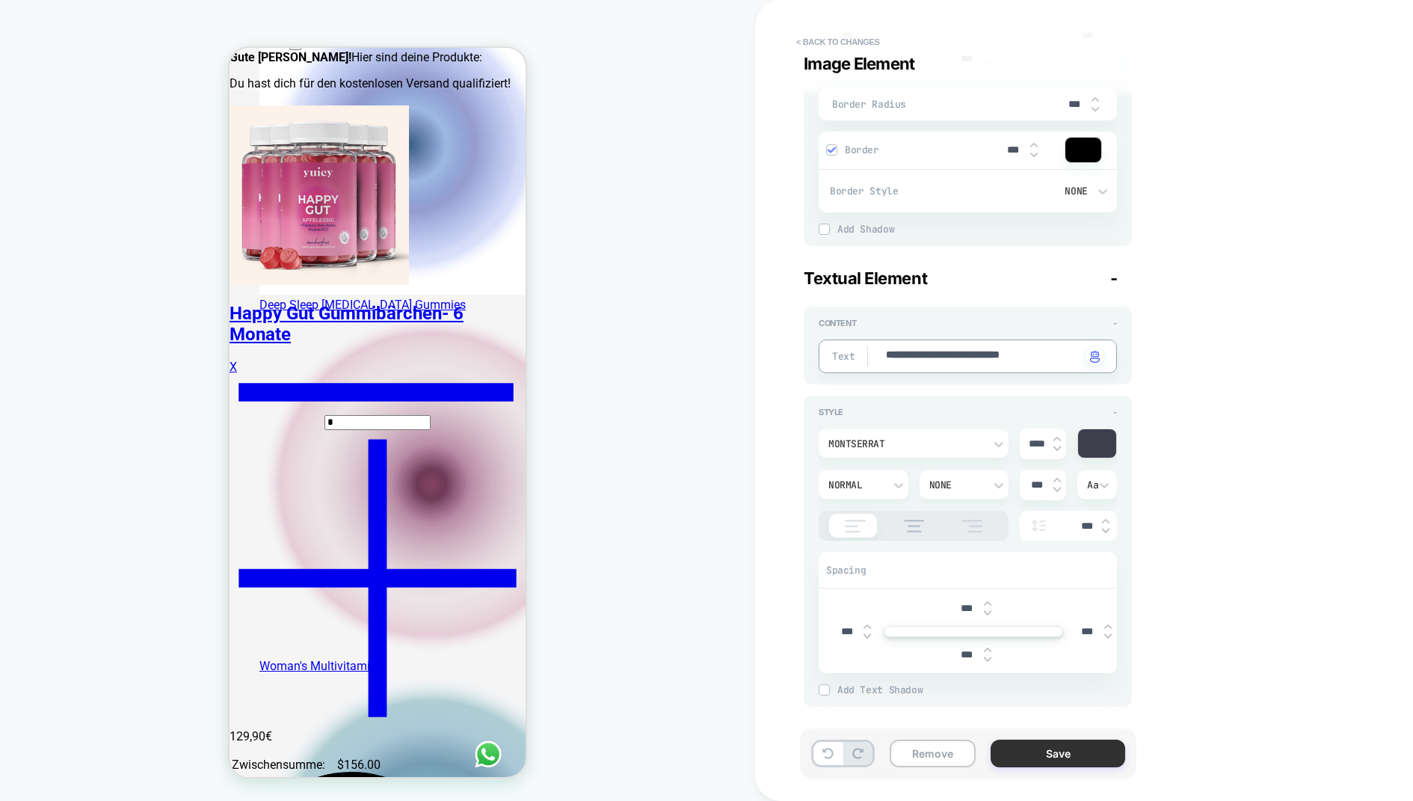
type textarea "*"
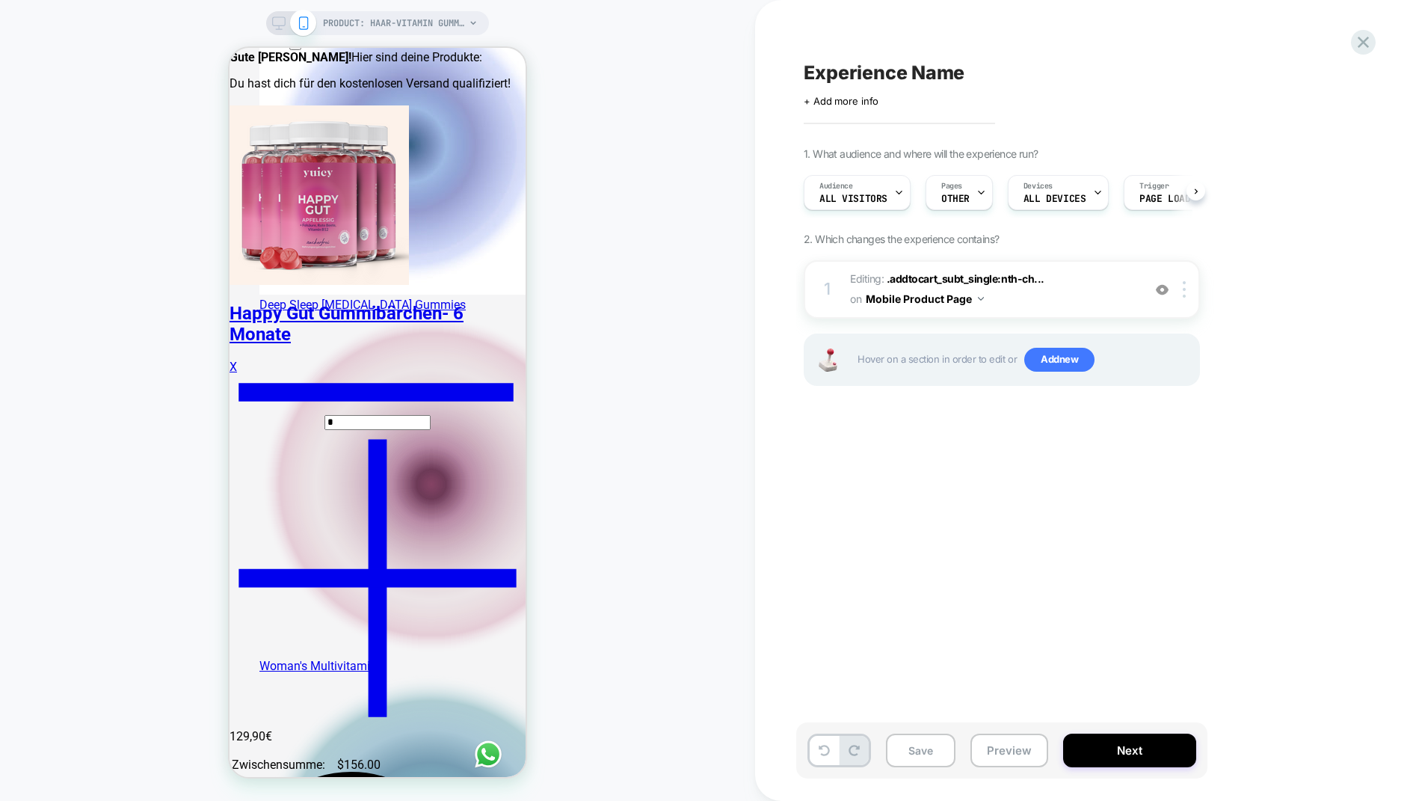
scroll to position [0, 1]
click at [1075, 208] on div "Devices ALL DEVICES" at bounding box center [1054, 193] width 92 height 34
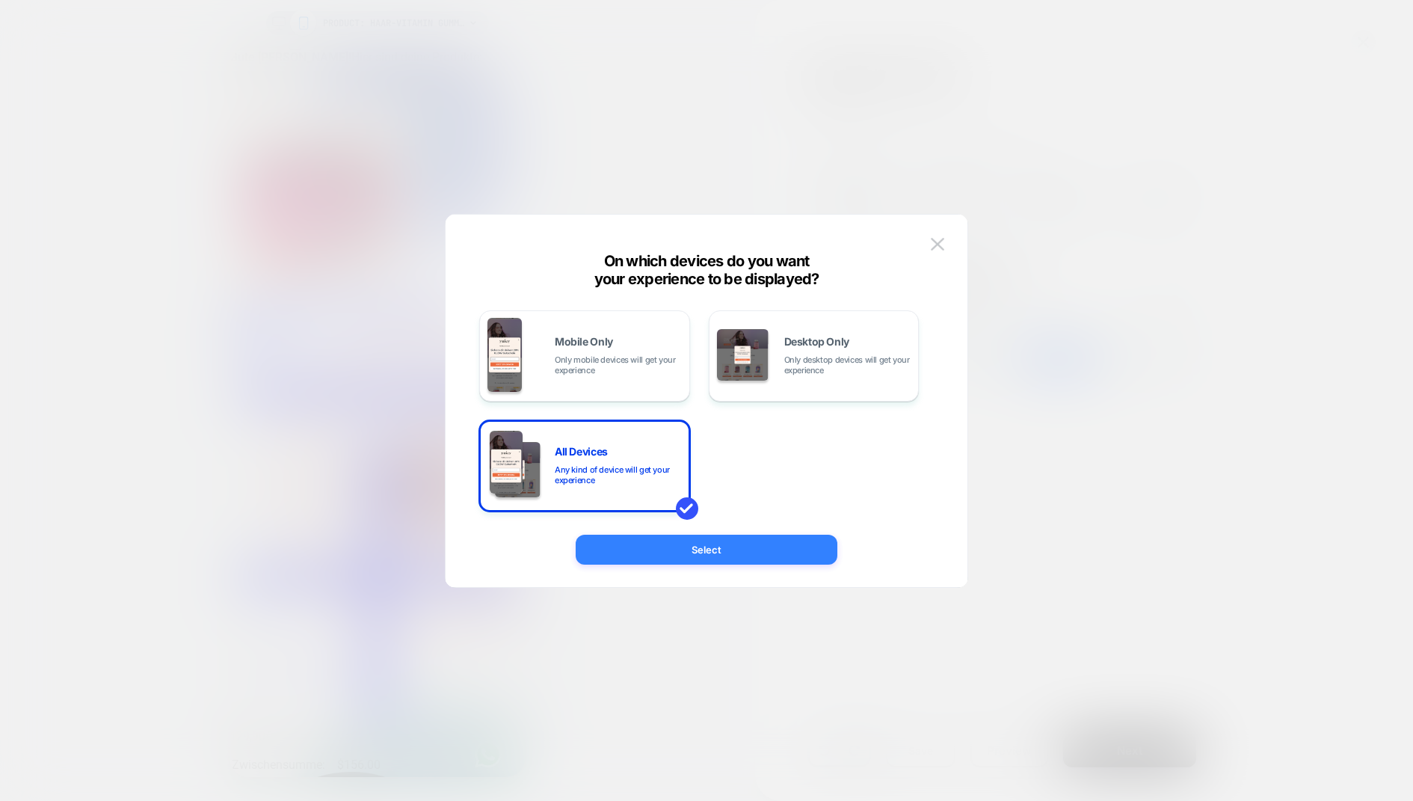
click at [766, 539] on button "Select" at bounding box center [707, 550] width 262 height 30
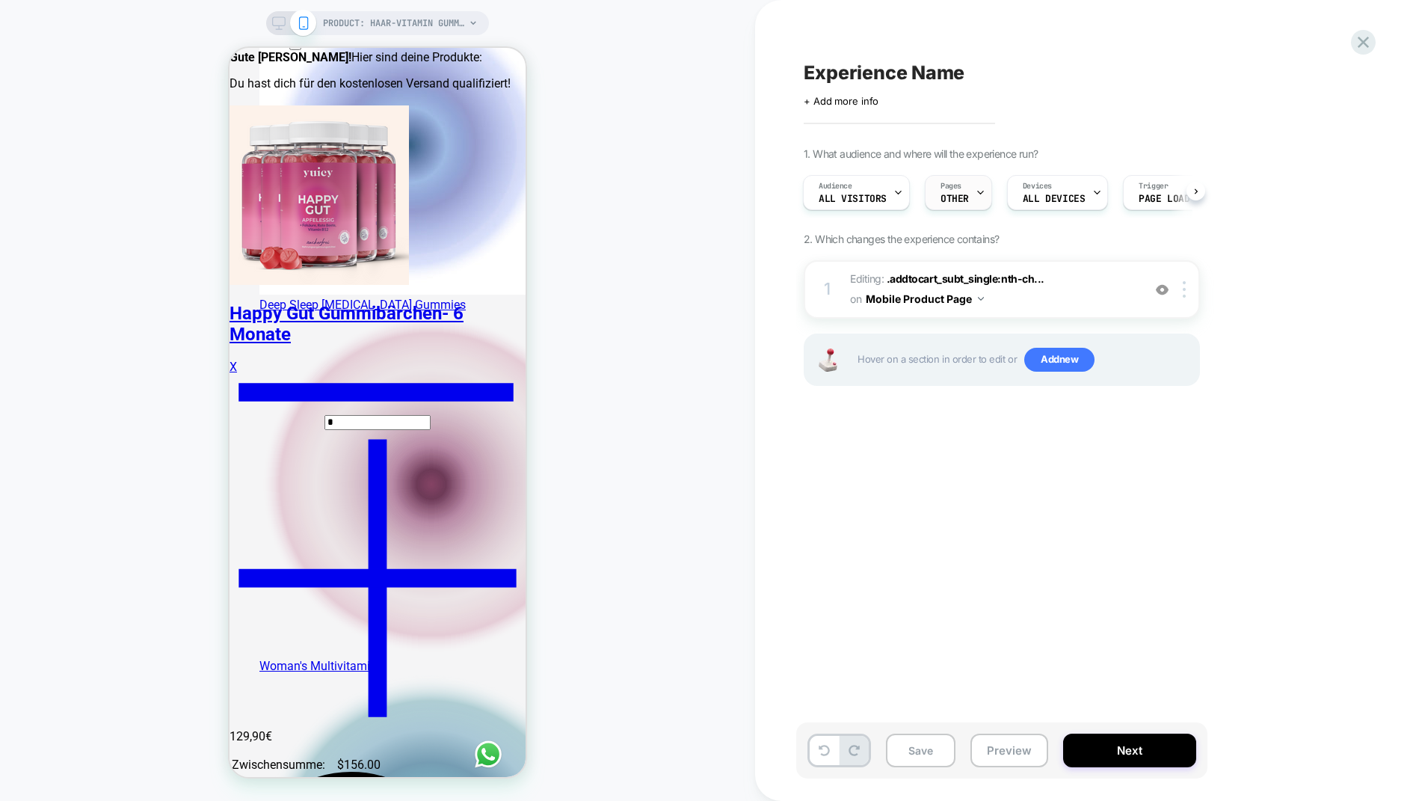
click at [959, 187] on div "Pages OTHER" at bounding box center [955, 193] width 58 height 34
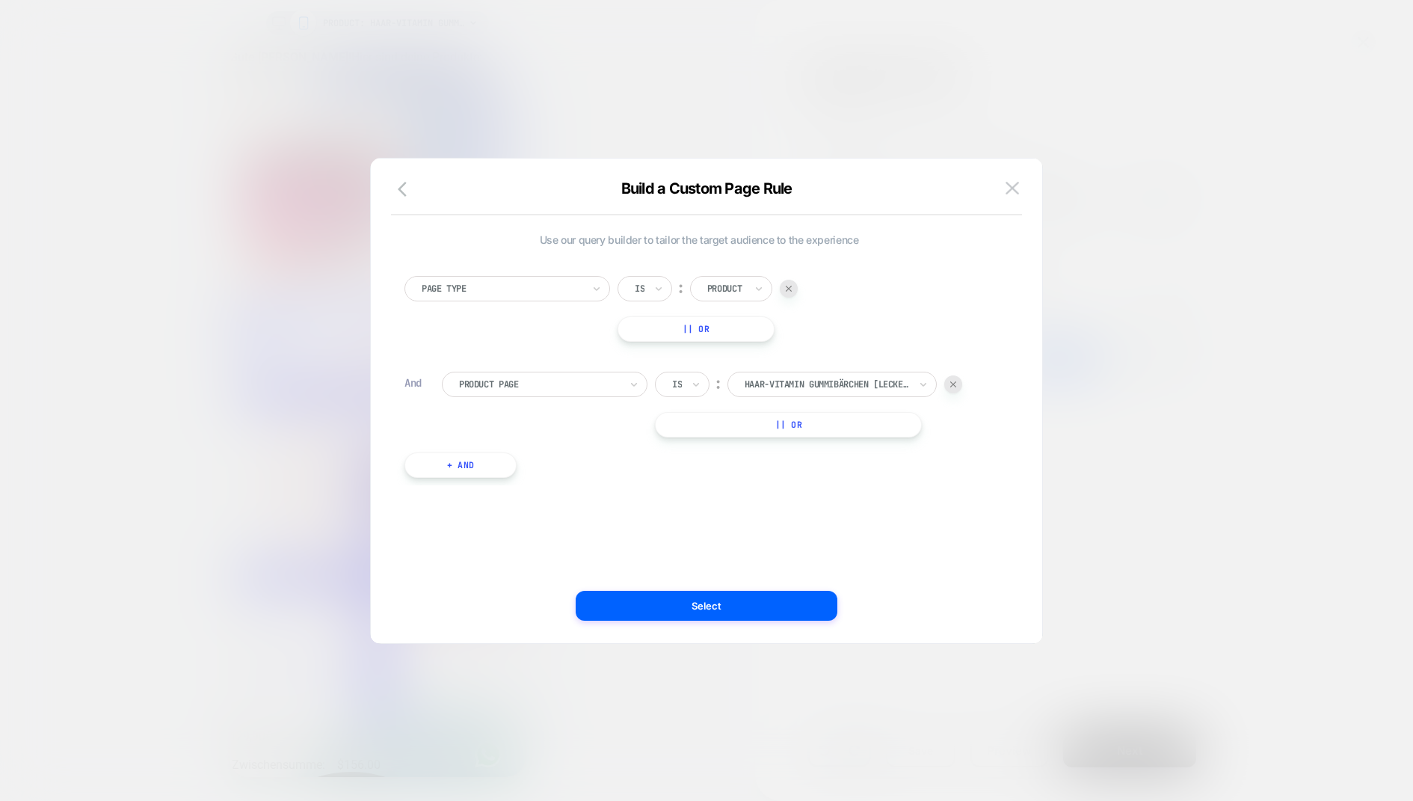
click at [834, 428] on button "|| Or" at bounding box center [788, 424] width 267 height 25
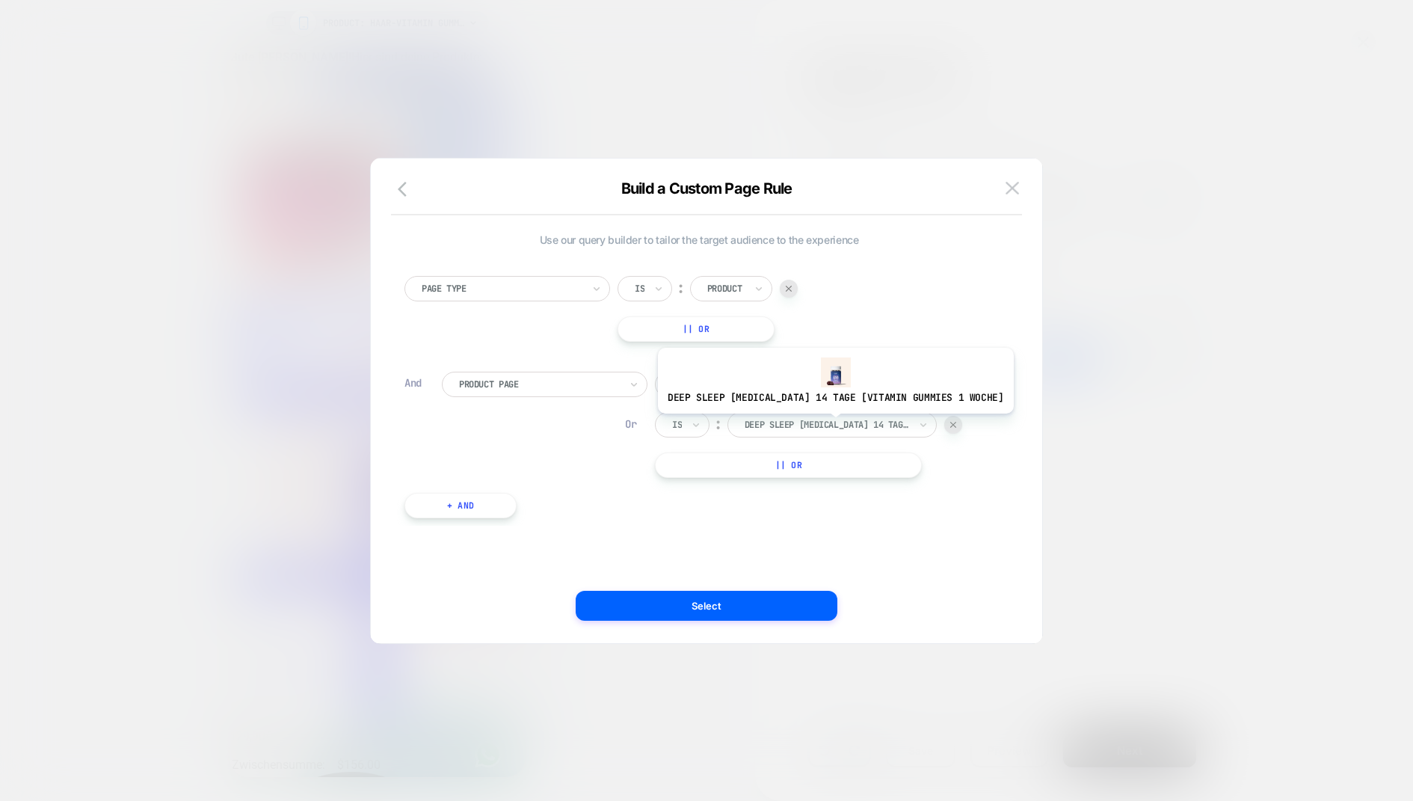
click at [817, 424] on div at bounding box center [827, 424] width 165 height 13
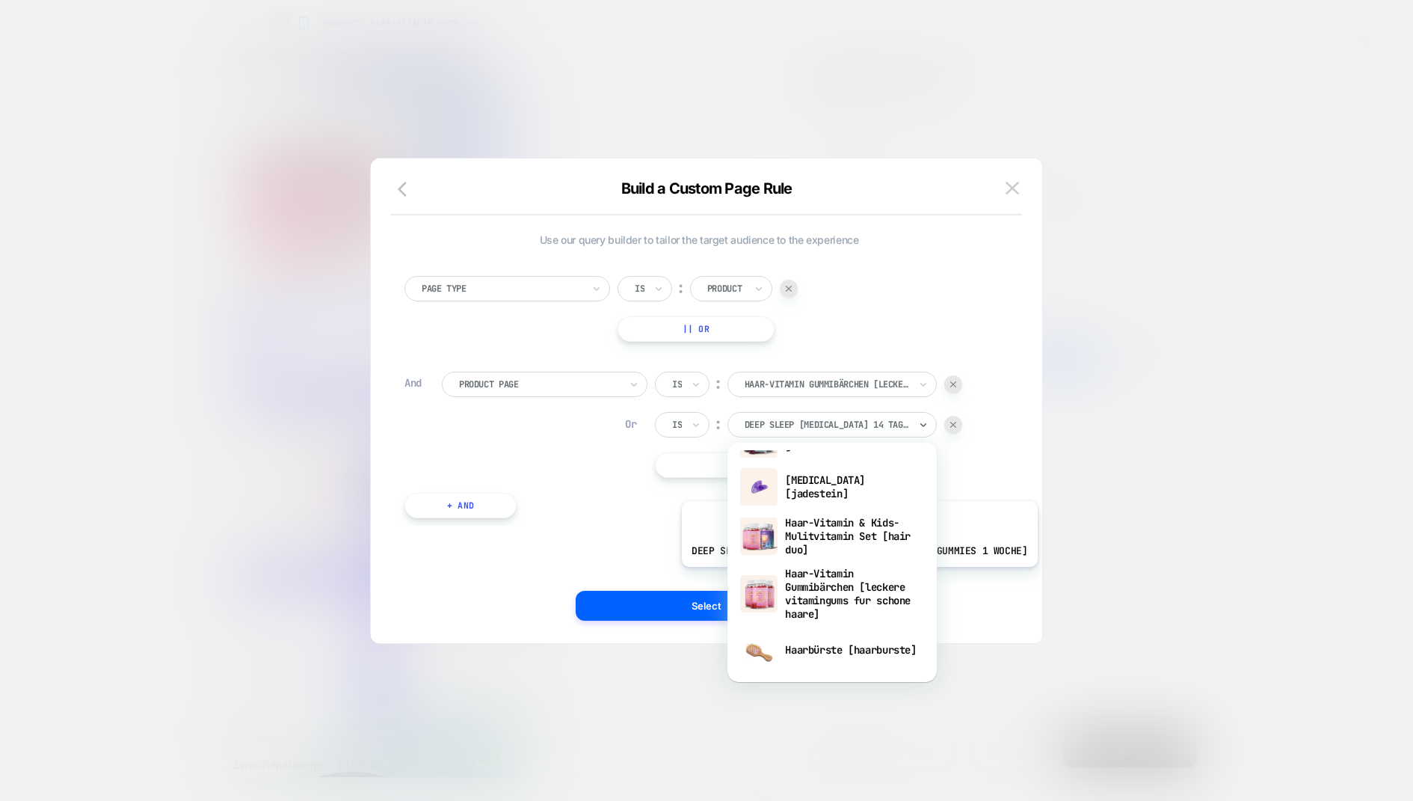
scroll to position [360, 0]
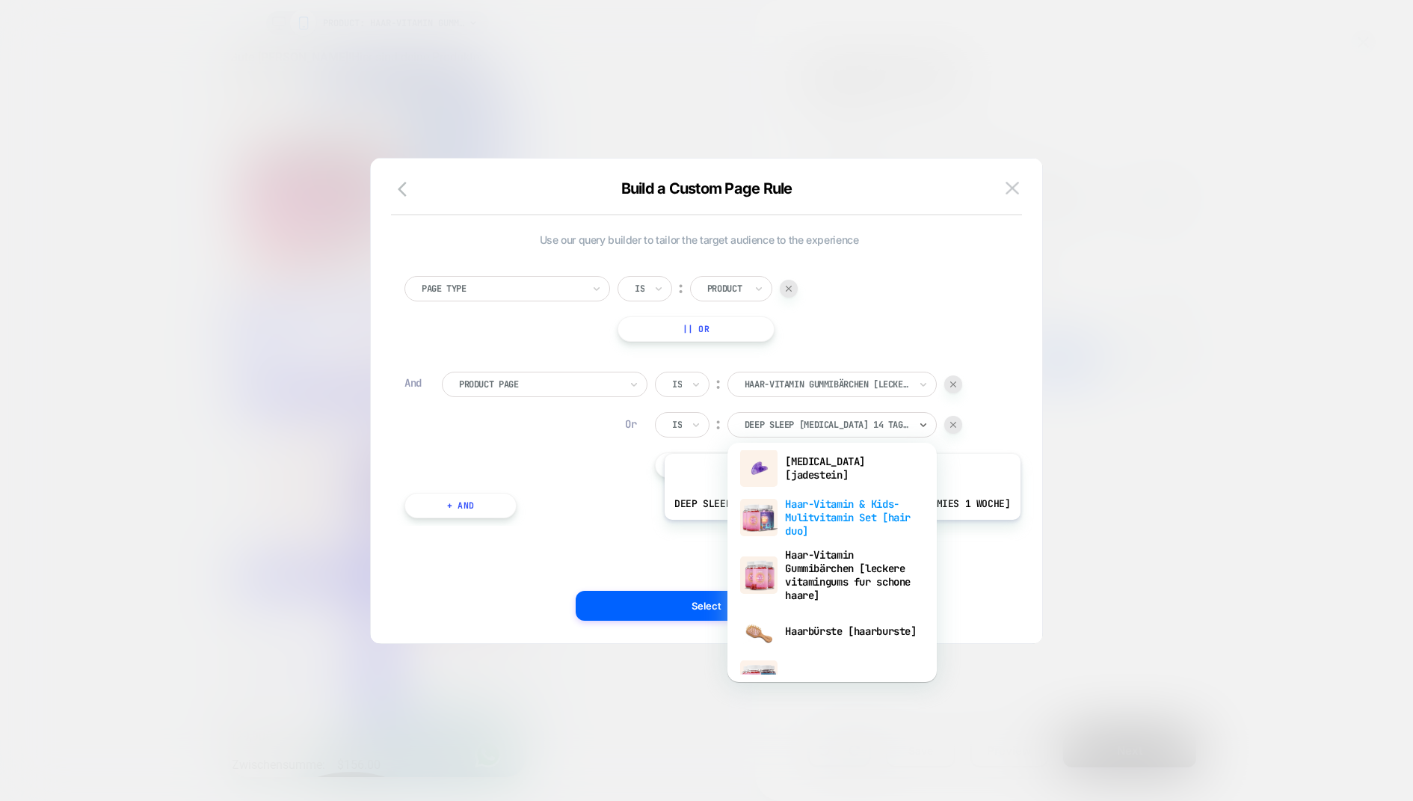
click at [815, 521] on div "Haar-Vitamin & Kids-Mulitvitamin Set [hair duo]" at bounding box center [832, 517] width 194 height 51
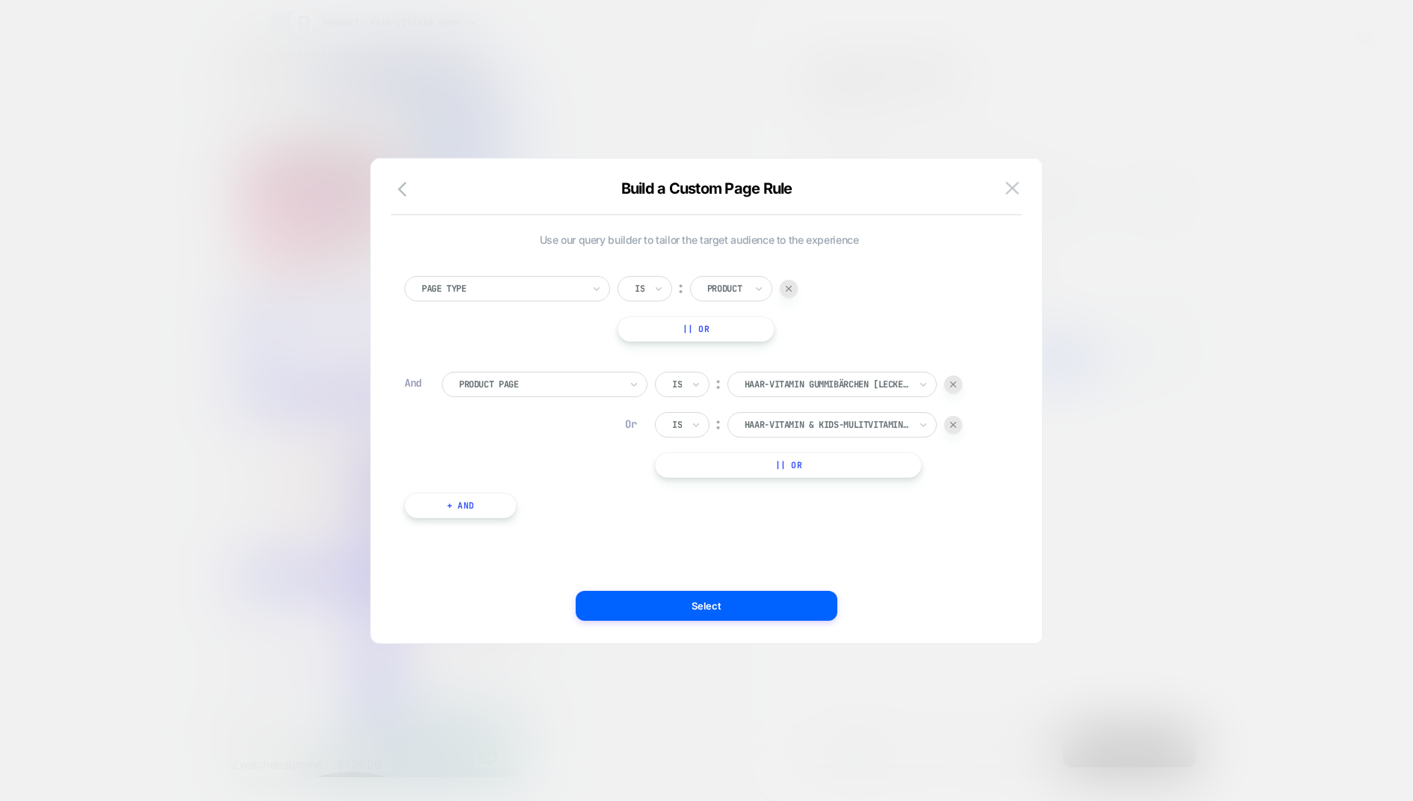
click at [815, 462] on button "|| Or" at bounding box center [788, 464] width 267 height 25
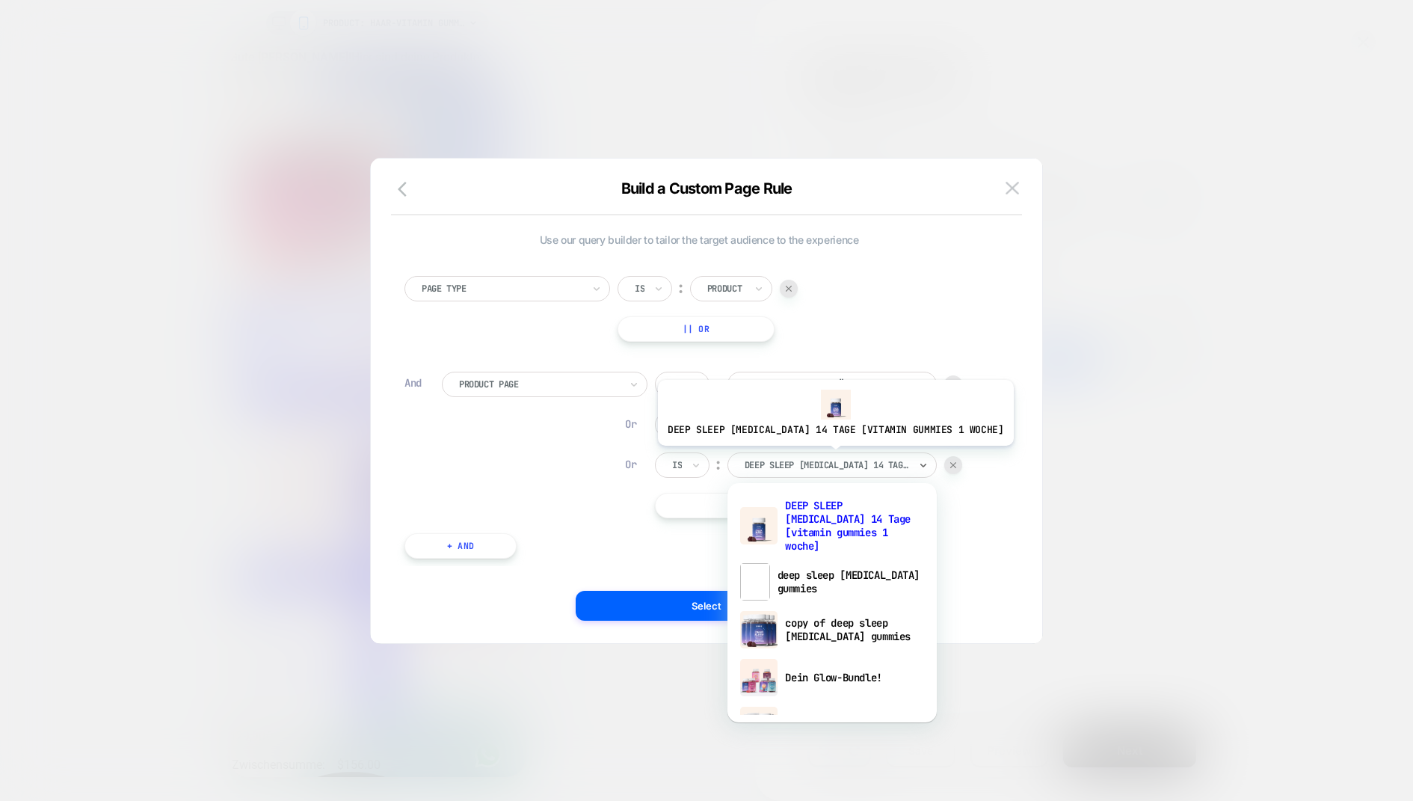
click at [817, 457] on div "DEEP SLEEP Melatonin 14 Tage [vitamin gummies 1 woche]" at bounding box center [826, 465] width 167 height 16
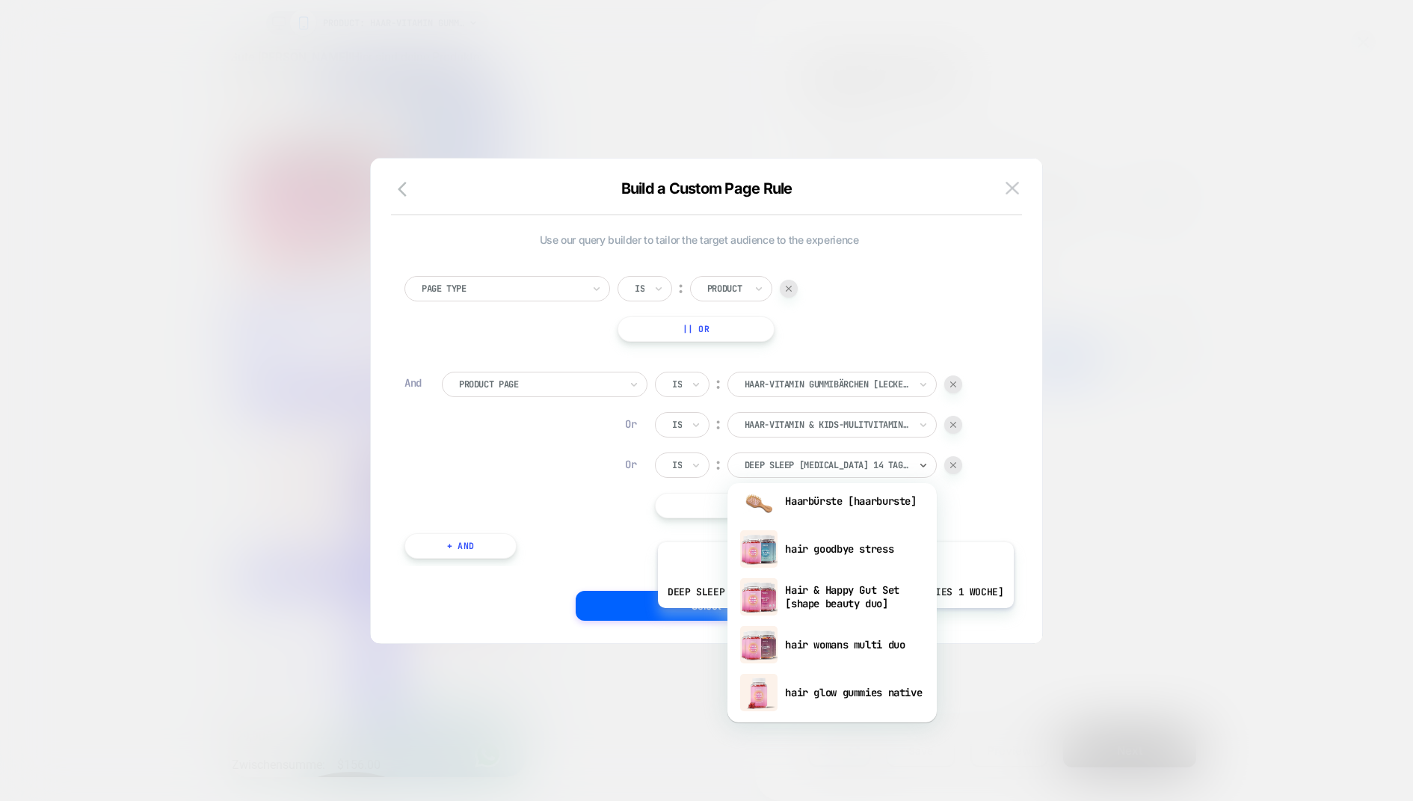
scroll to position [538, 0]
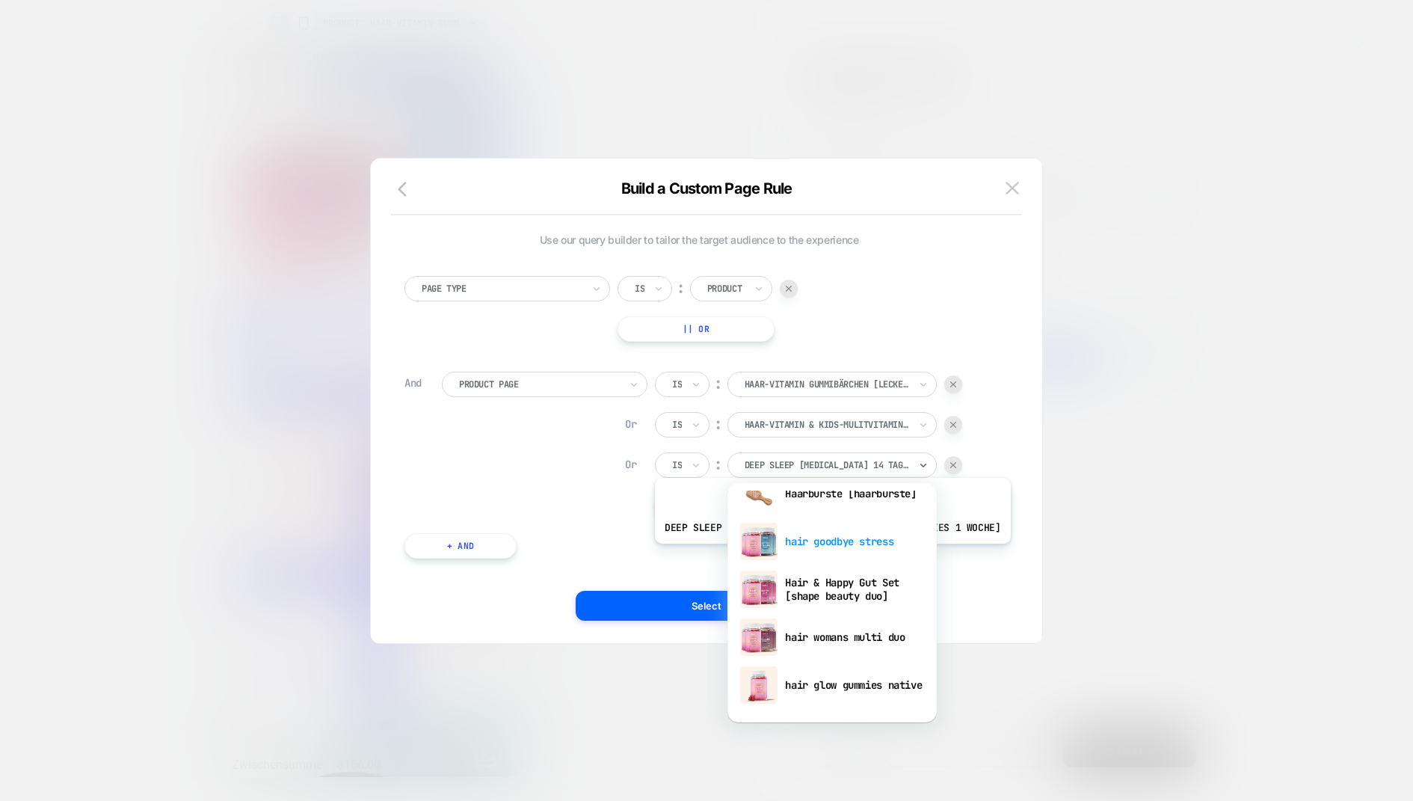
click at [811, 547] on div "hair goodbye stress" at bounding box center [832, 541] width 194 height 48
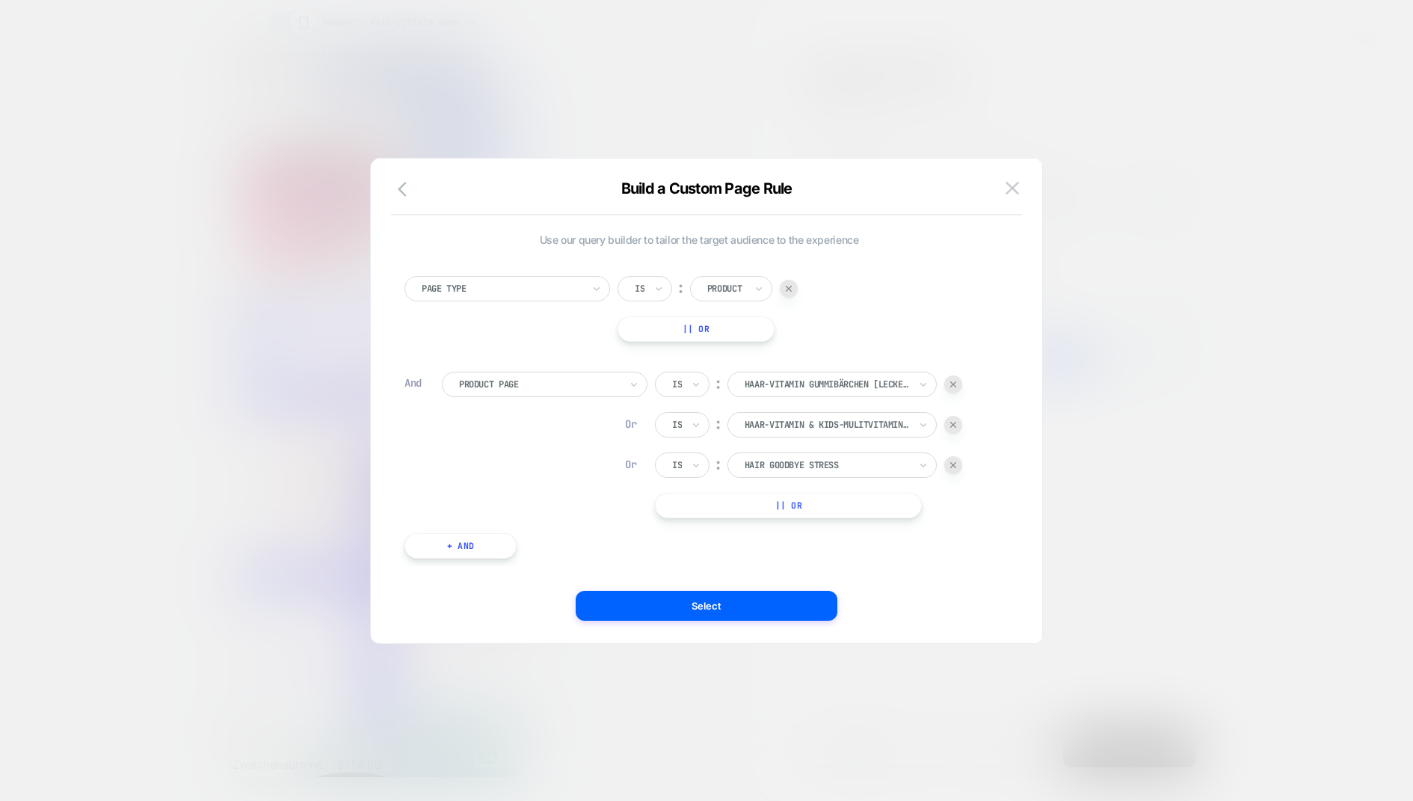
click at [761, 507] on button "|| Or" at bounding box center [788, 505] width 267 height 25
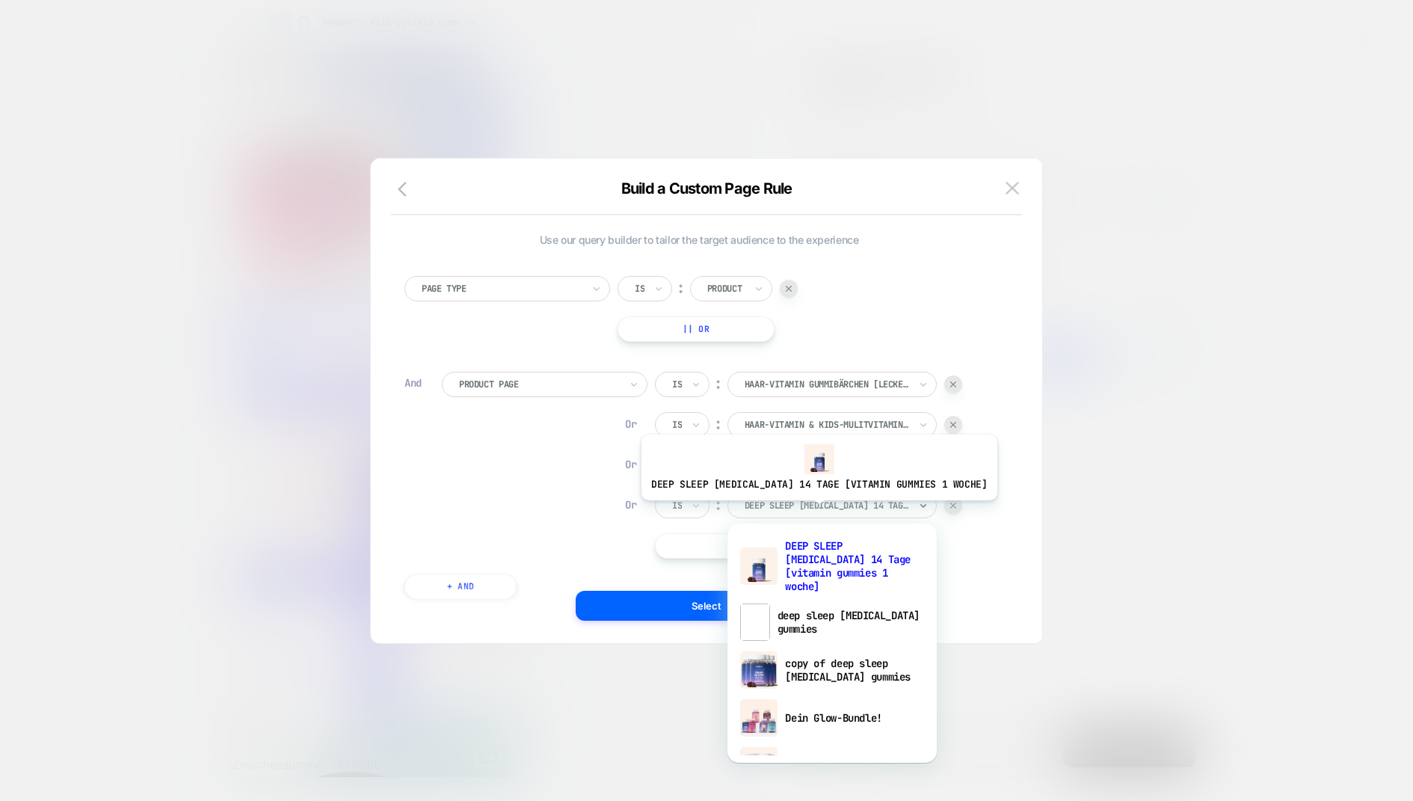
click at [801, 511] on div at bounding box center [827, 505] width 165 height 13
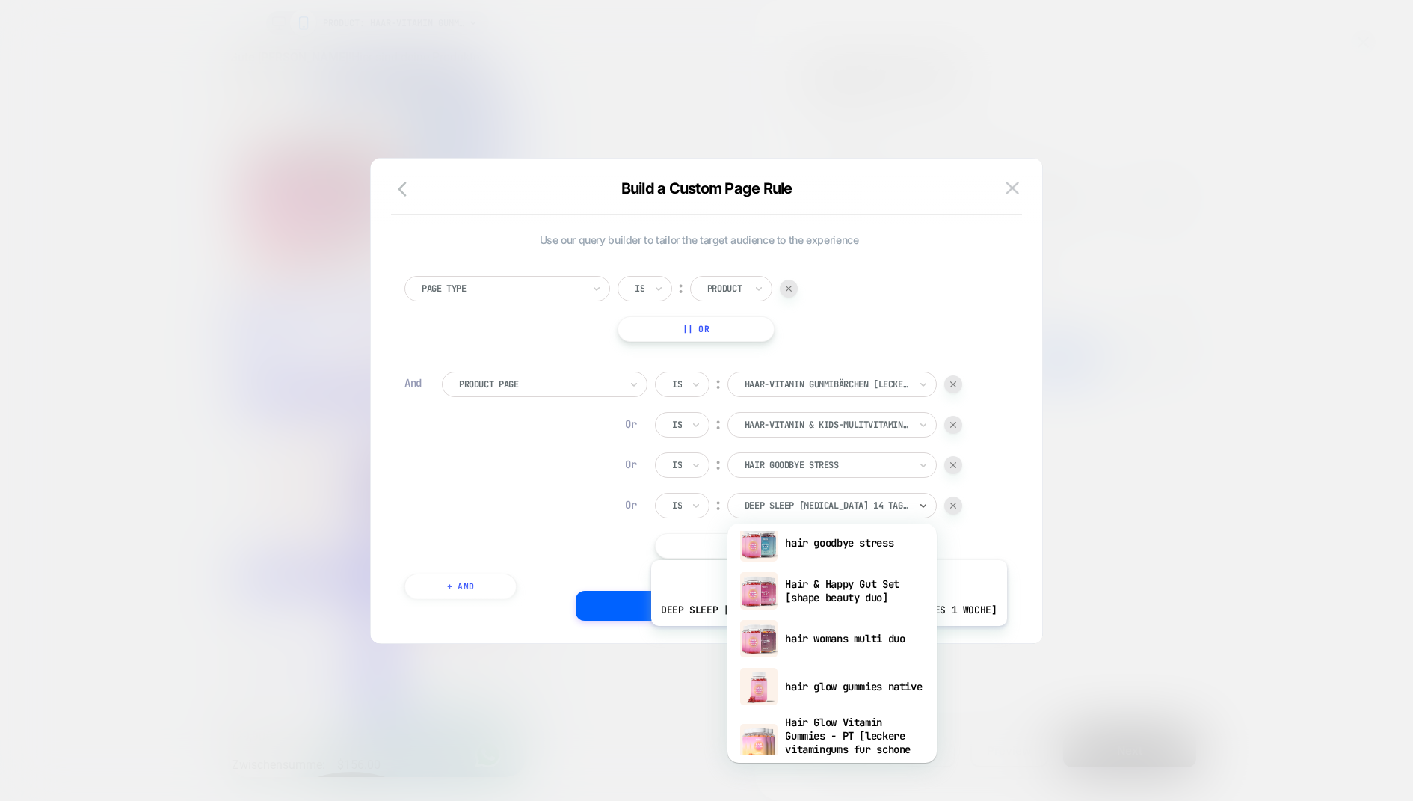
scroll to position [602, 0]
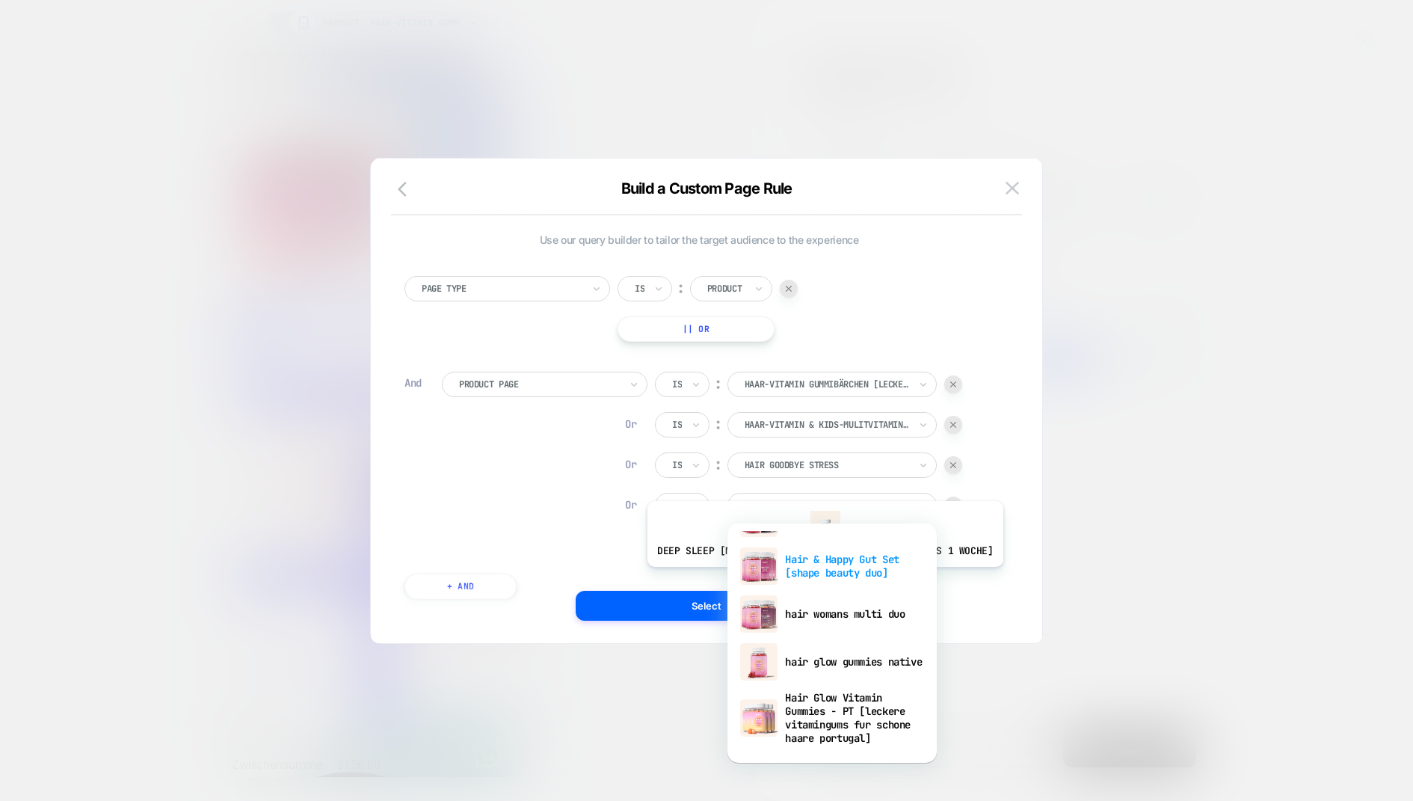
click at [806, 577] on div "Hair & Happy Gut Set [shape beauty duo]" at bounding box center [832, 566] width 194 height 48
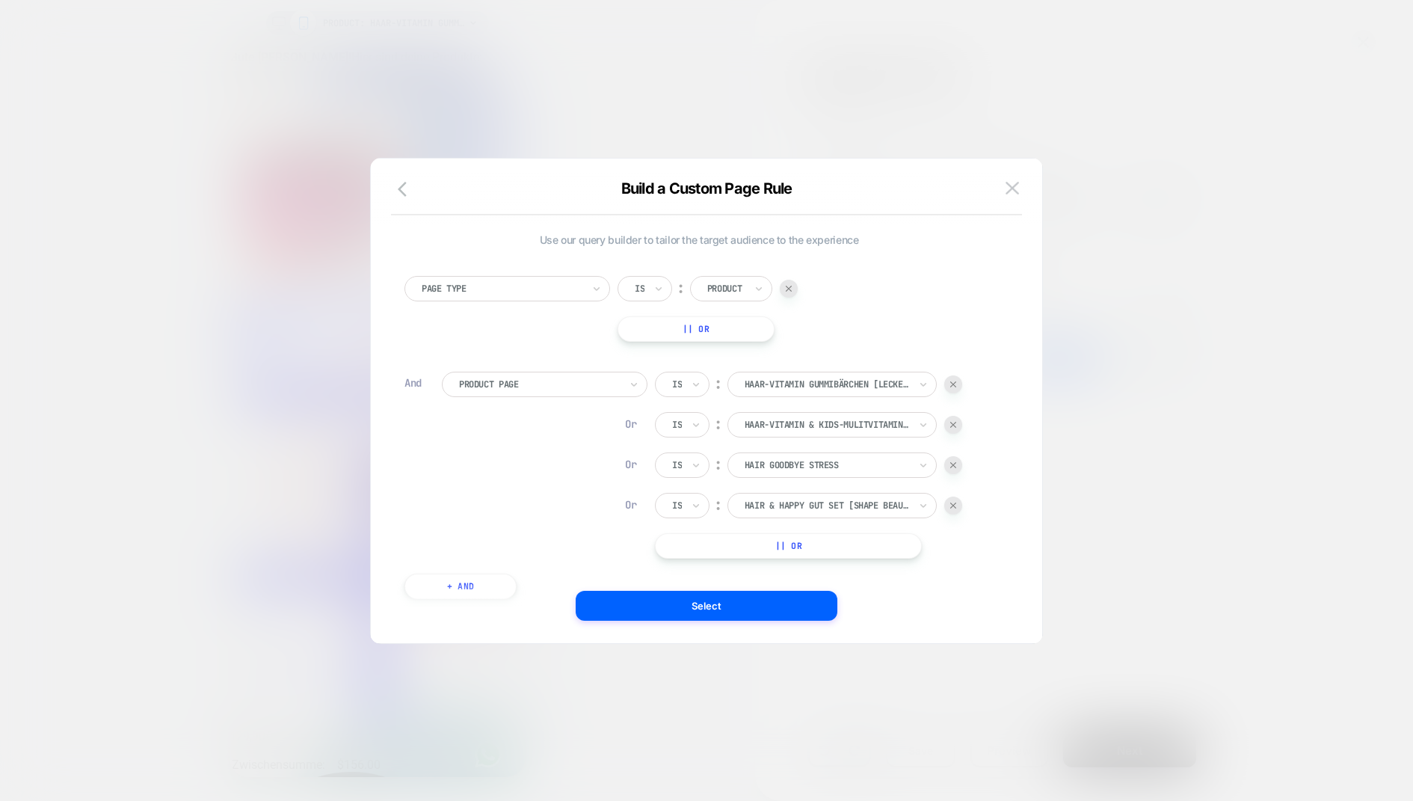
click at [763, 550] on button "|| Or" at bounding box center [788, 545] width 267 height 25
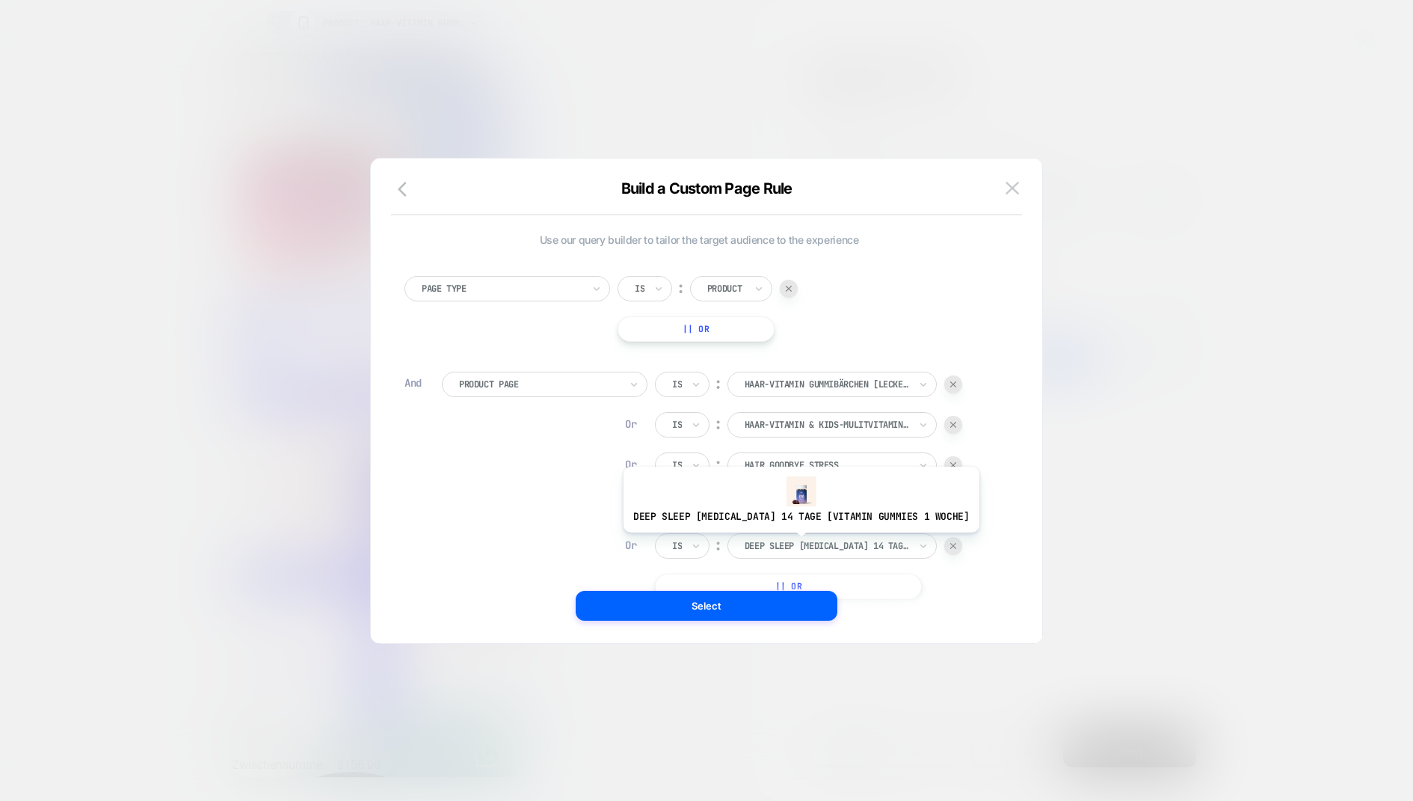
click at [783, 543] on div at bounding box center [827, 545] width 165 height 13
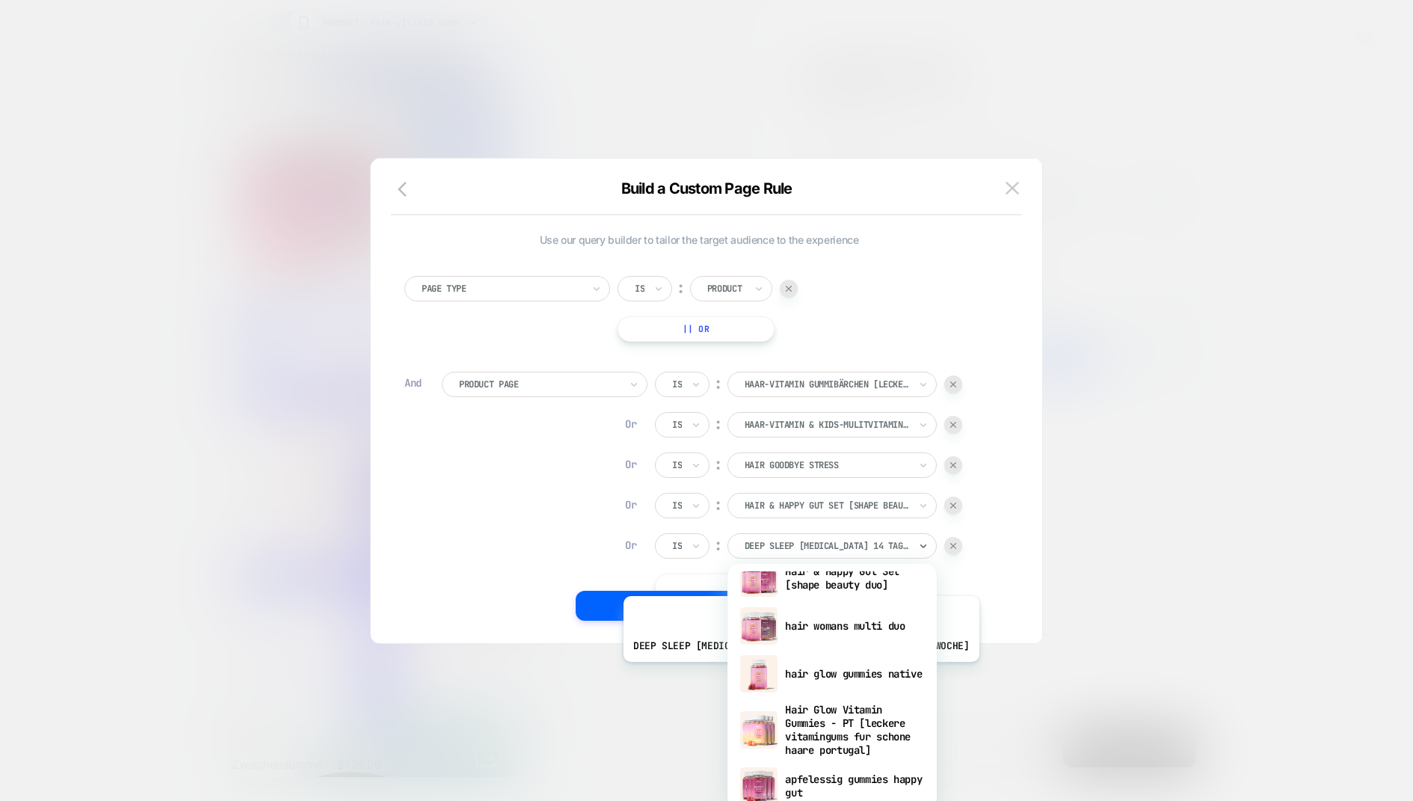
scroll to position [625, 0]
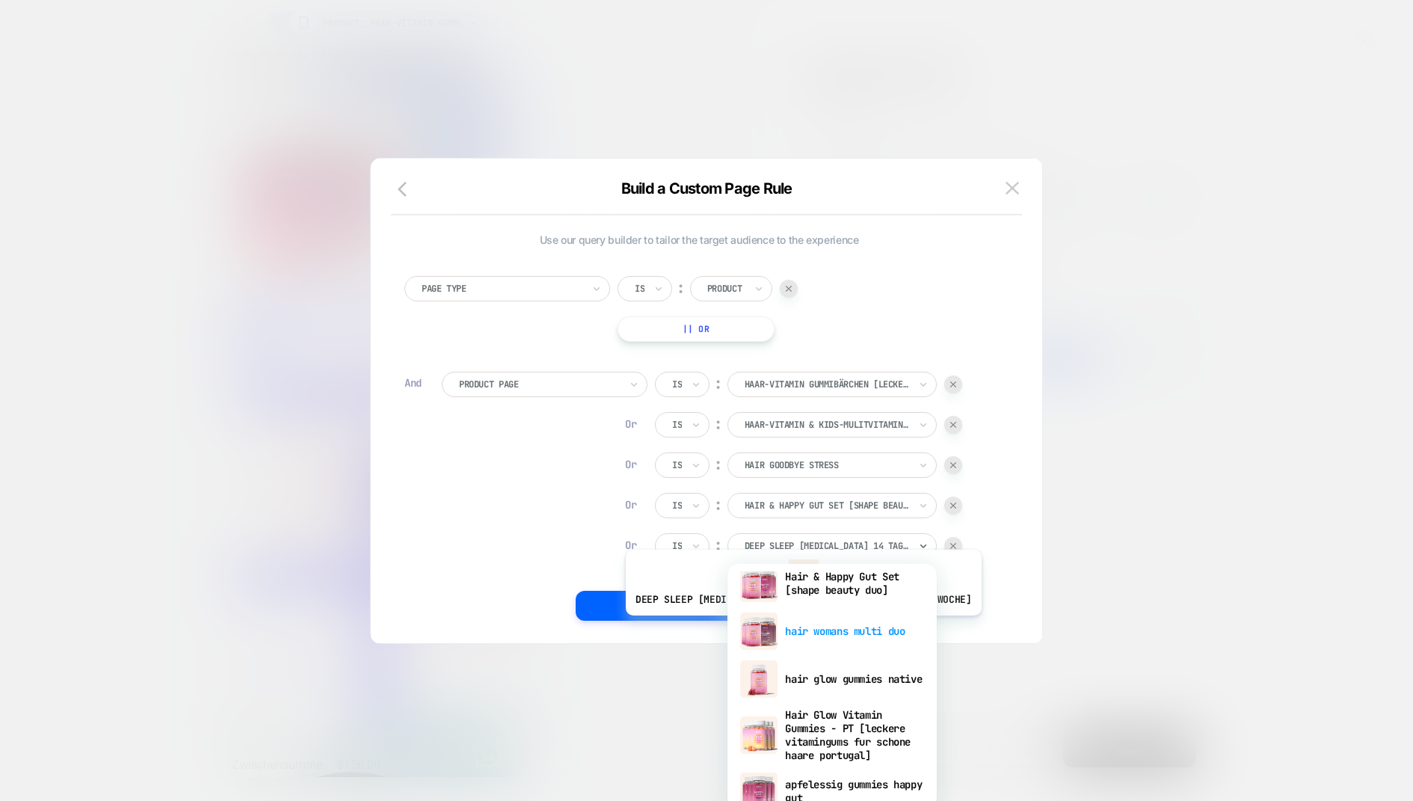
click at [785, 626] on div "hair womans multi duo" at bounding box center [832, 631] width 194 height 48
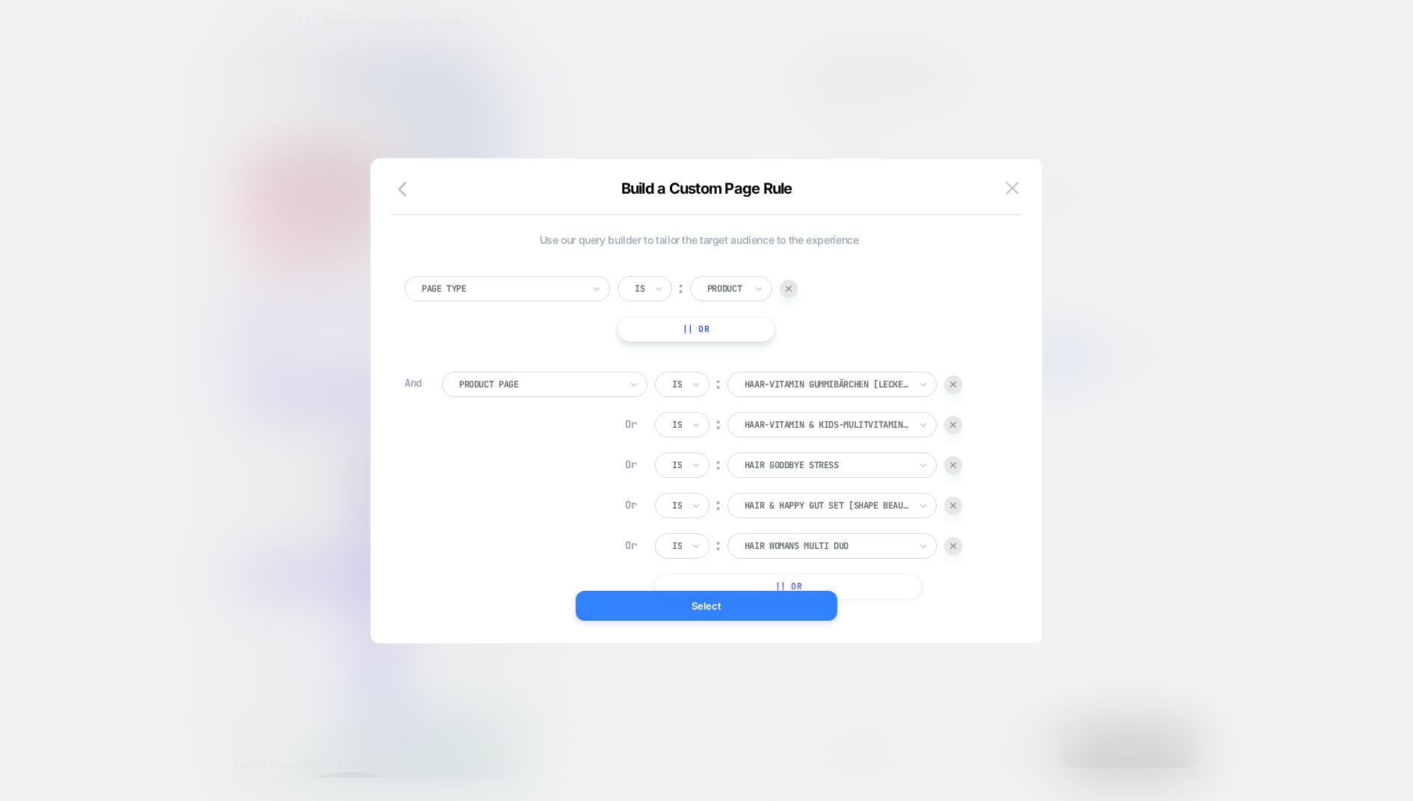
click at [736, 605] on button "Select" at bounding box center [707, 606] width 262 height 30
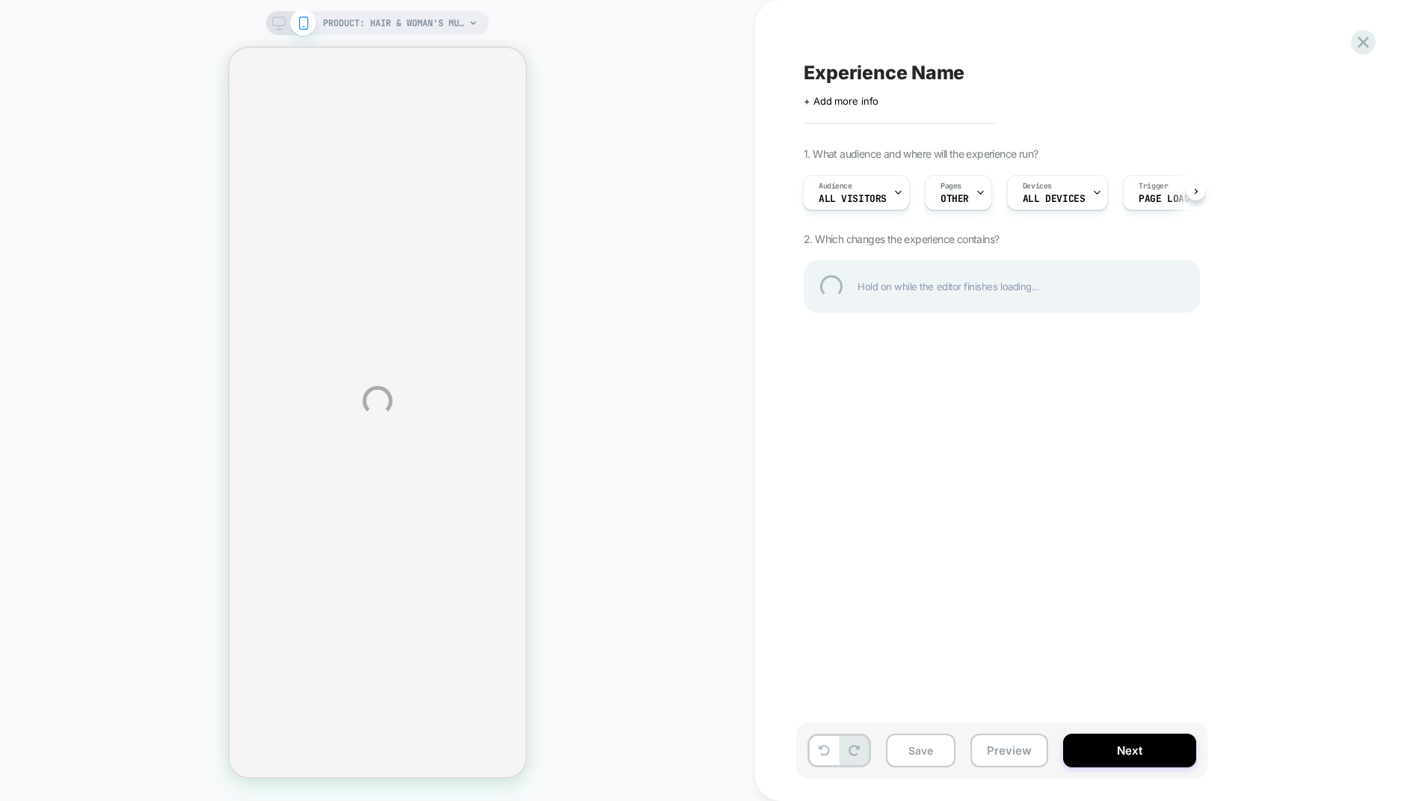
select select "**********"
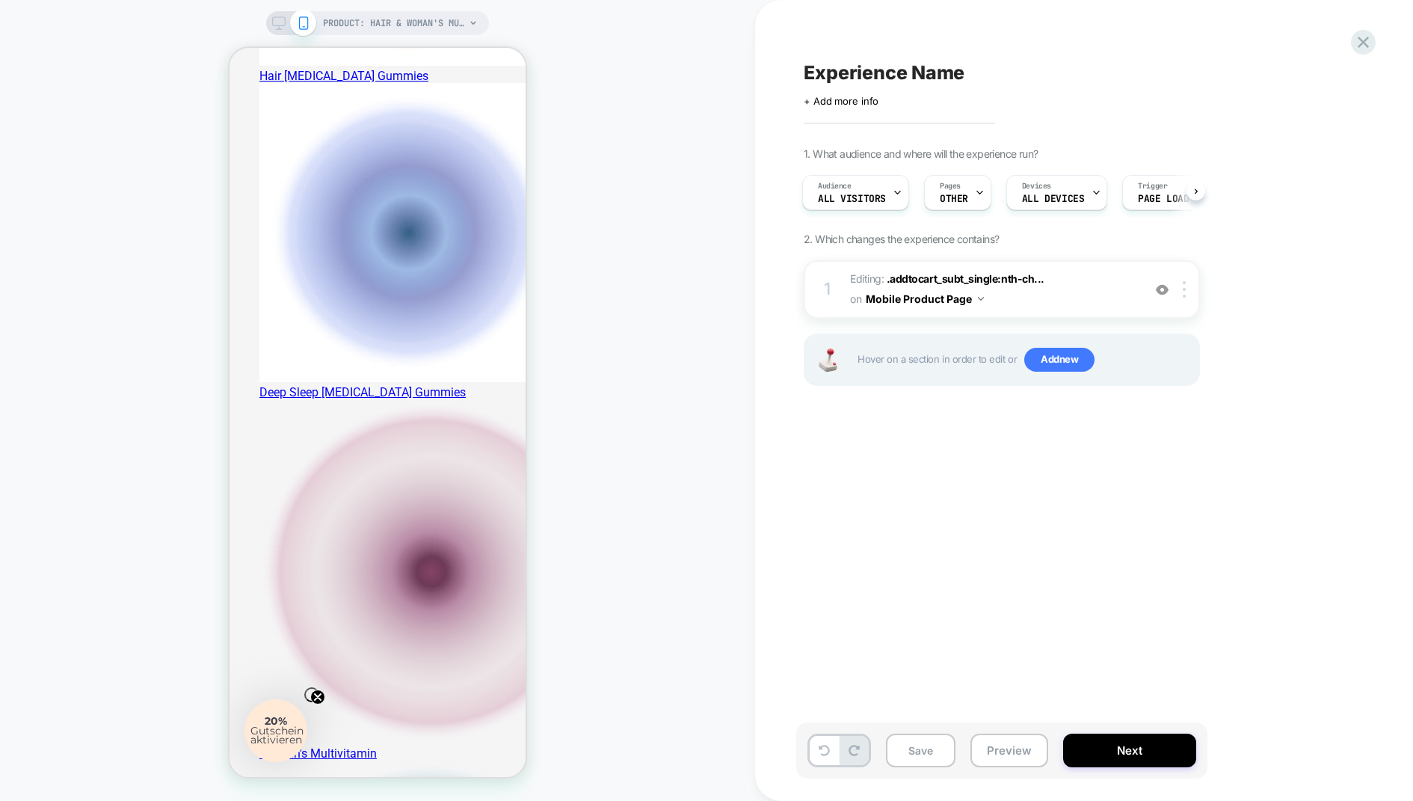
scroll to position [0, 381]
click at [1127, 640] on button "Next" at bounding box center [1129, 751] width 133 height 34
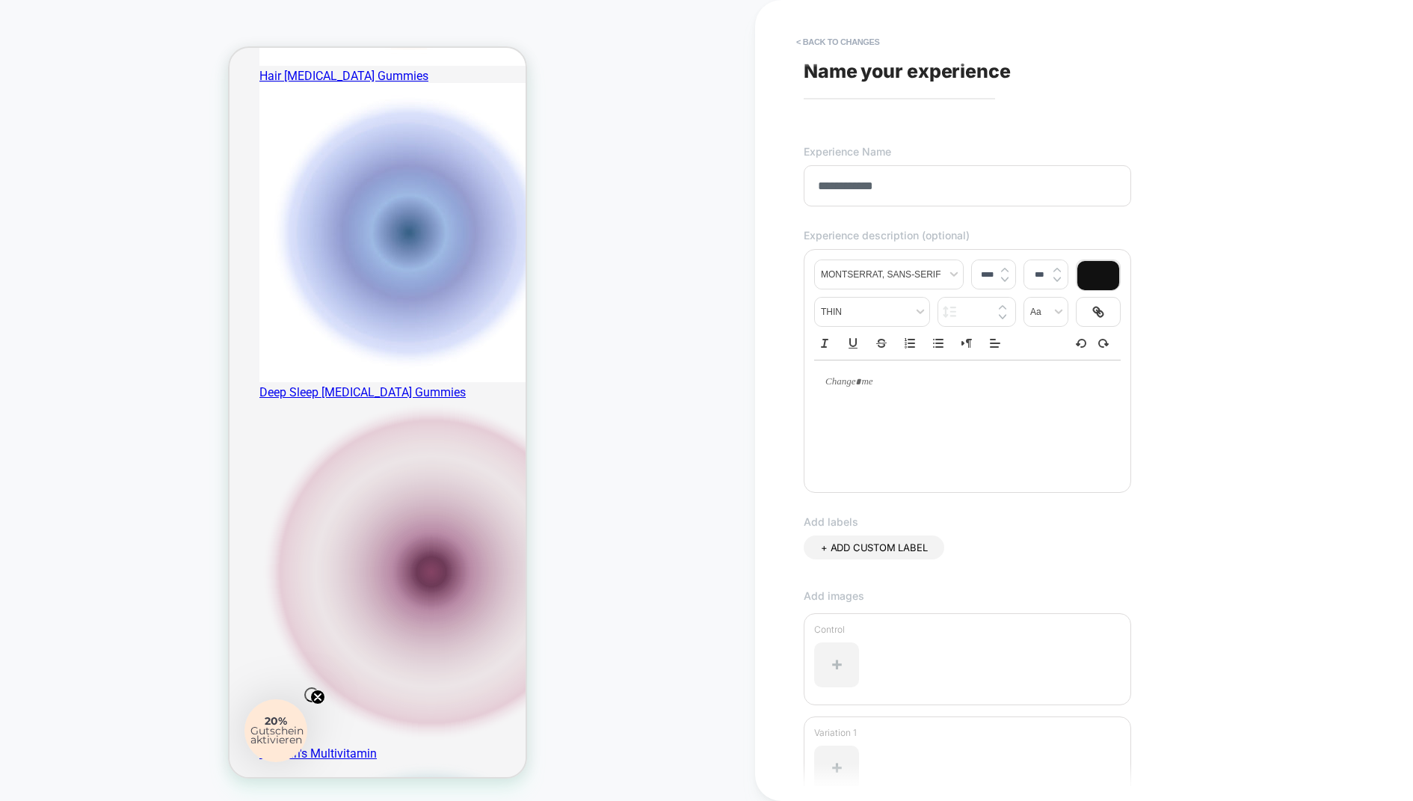
scroll to position [150, 0]
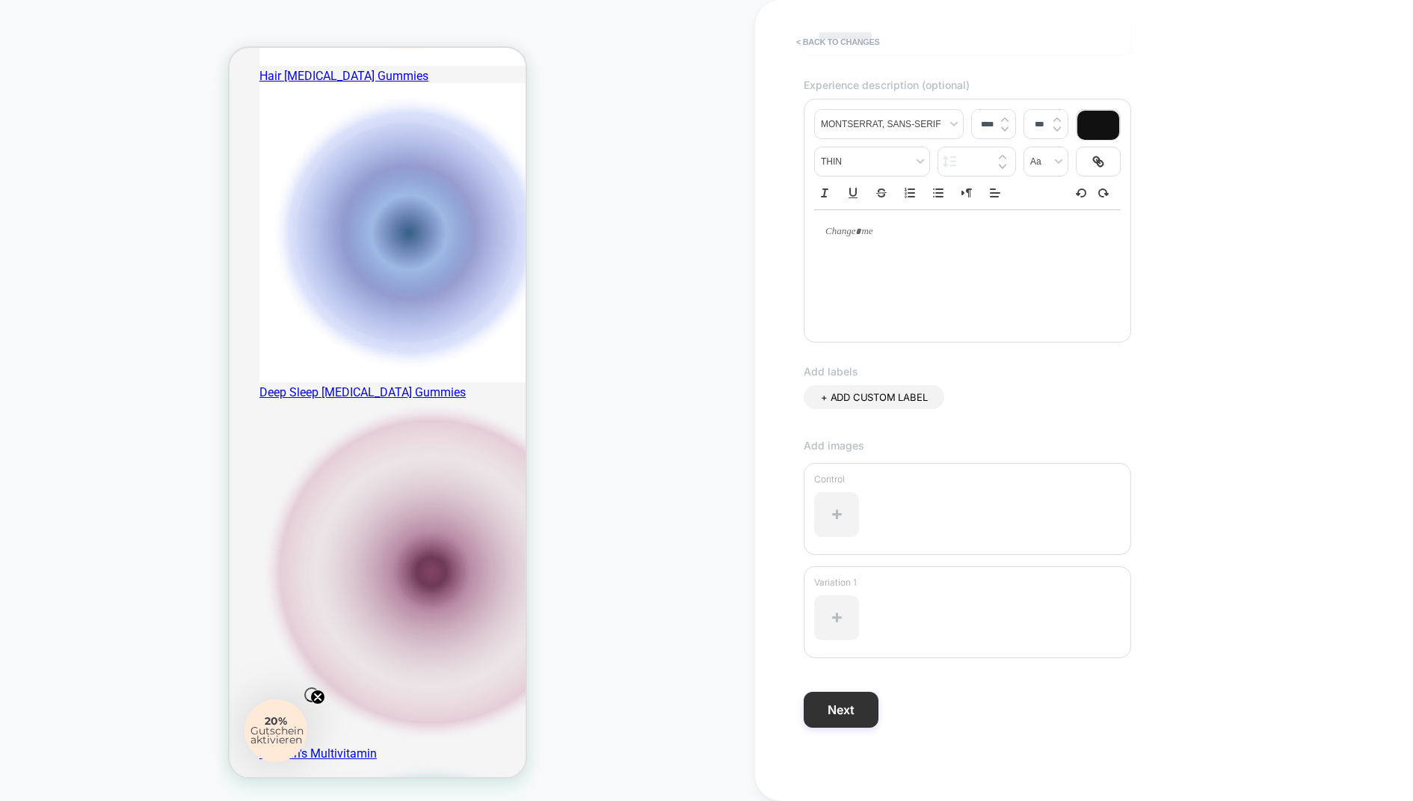
type input "**********"
click at [852, 640] on button "Next" at bounding box center [841, 710] width 75 height 36
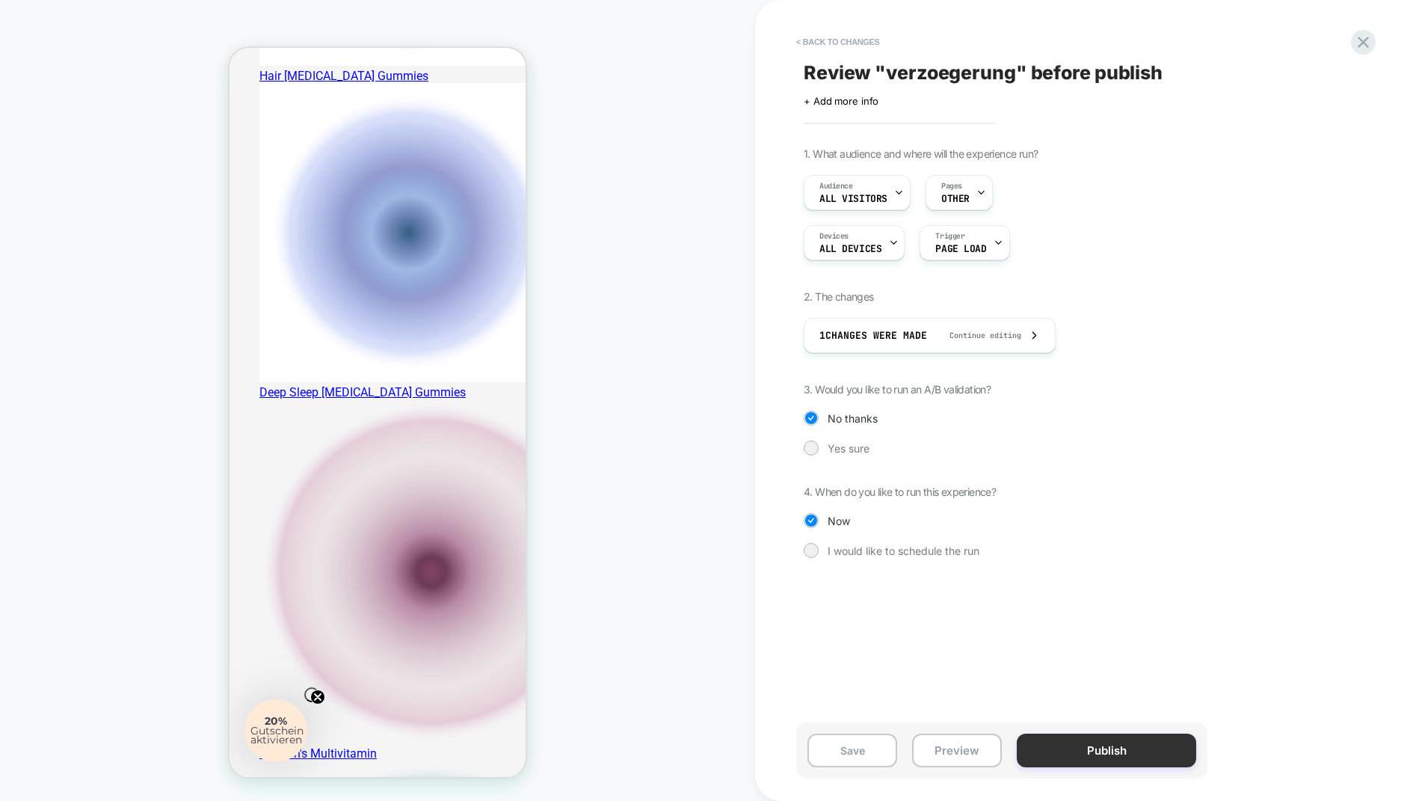
click at [1068, 640] on button "Publish" at bounding box center [1106, 751] width 179 height 34
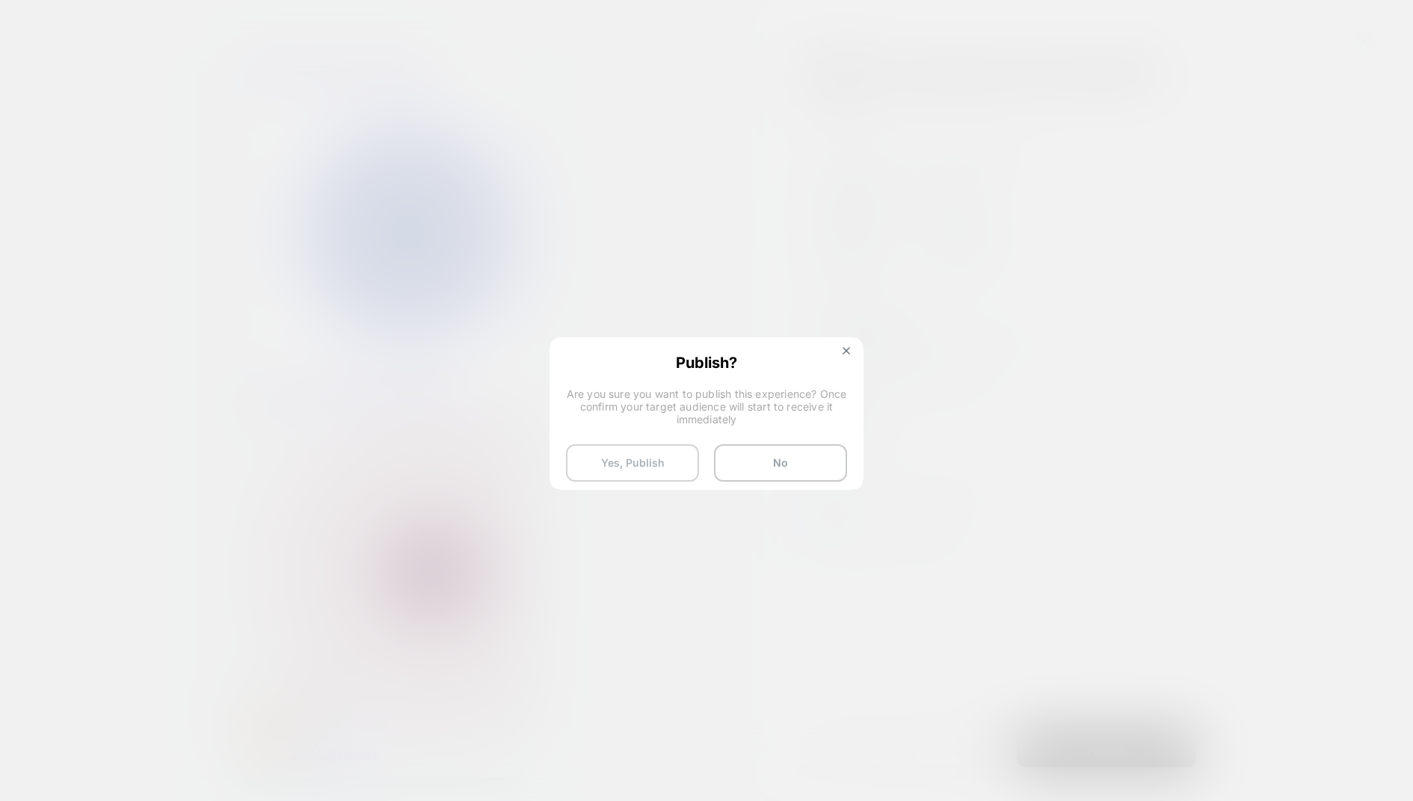
click at [648, 465] on button "Yes, Publish" at bounding box center [632, 462] width 133 height 37
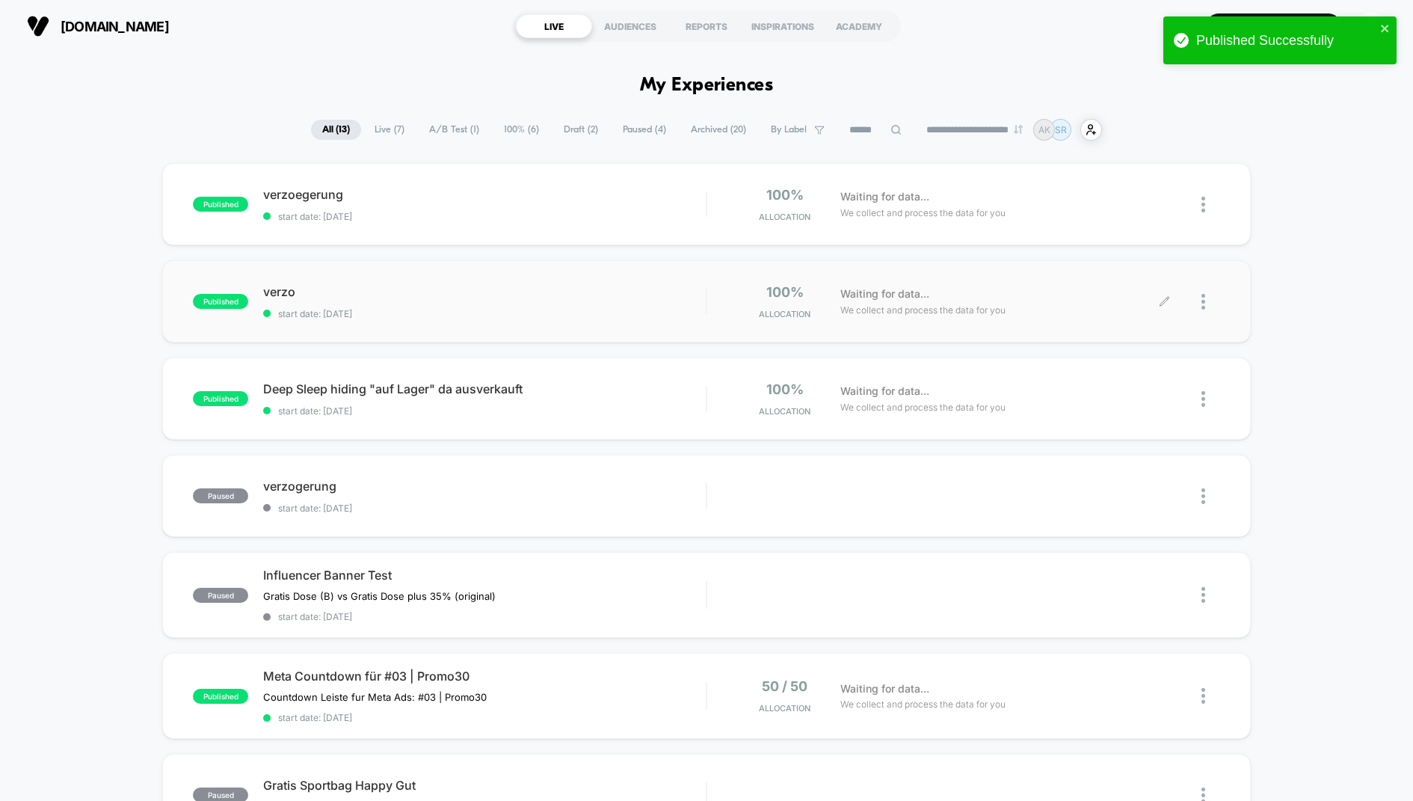
click at [1130, 305] on div at bounding box center [1211, 301] width 19 height 35
click at [1118, 289] on div "Pause" at bounding box center [1127, 284] width 135 height 34
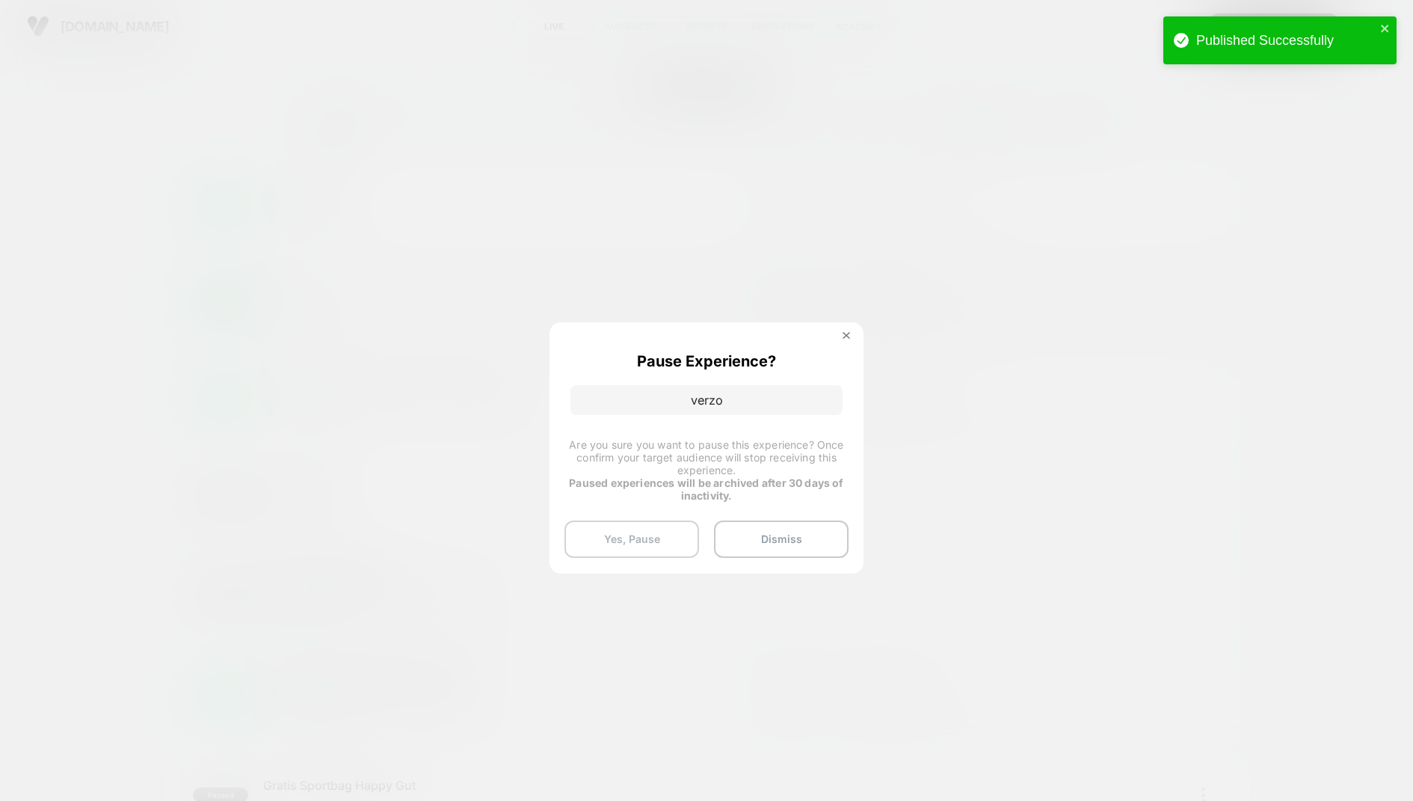
click at [642, 540] on button "Yes, Pause" at bounding box center [632, 538] width 135 height 37
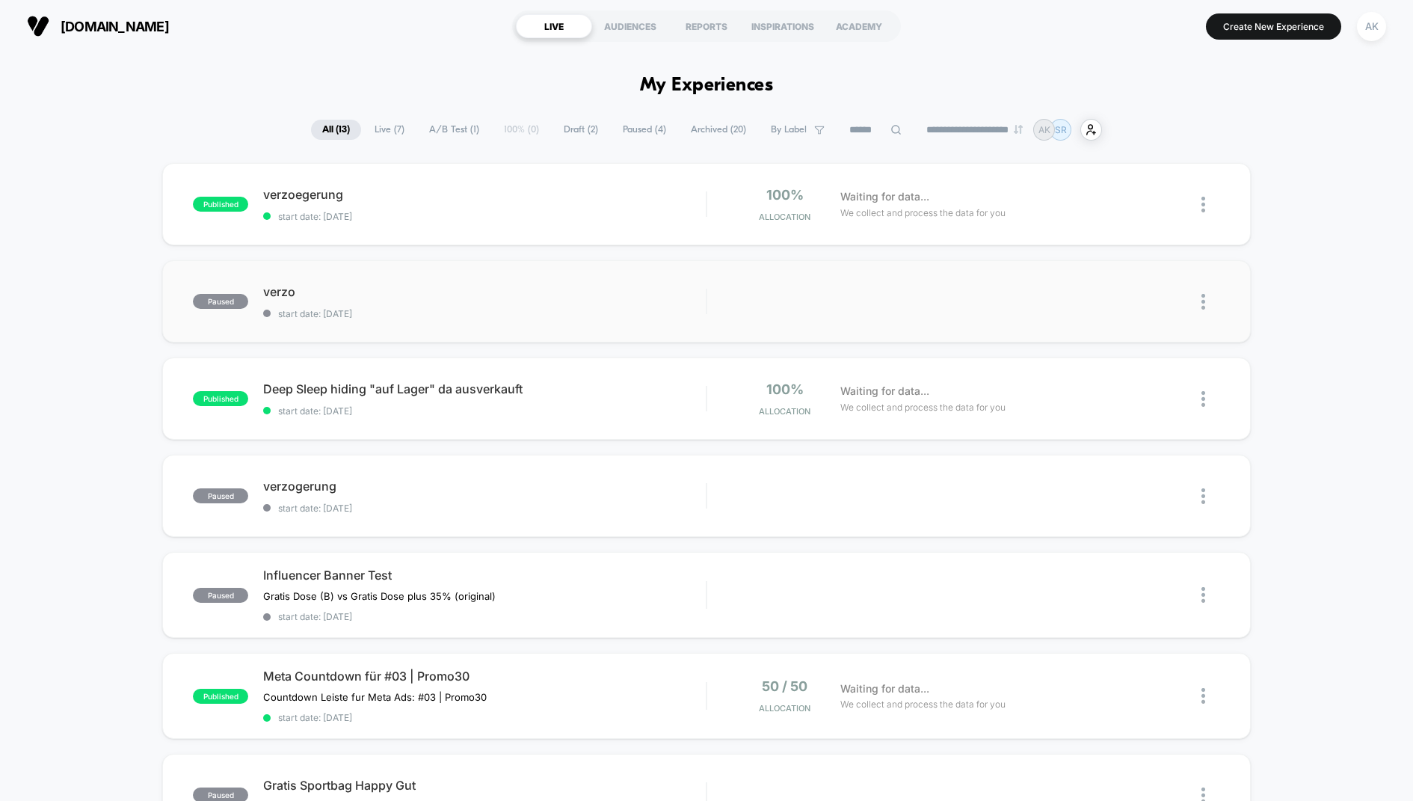
click at [1130, 304] on img at bounding box center [1204, 302] width 4 height 16
click at [1128, 386] on div "Archive" at bounding box center [1127, 387] width 135 height 34
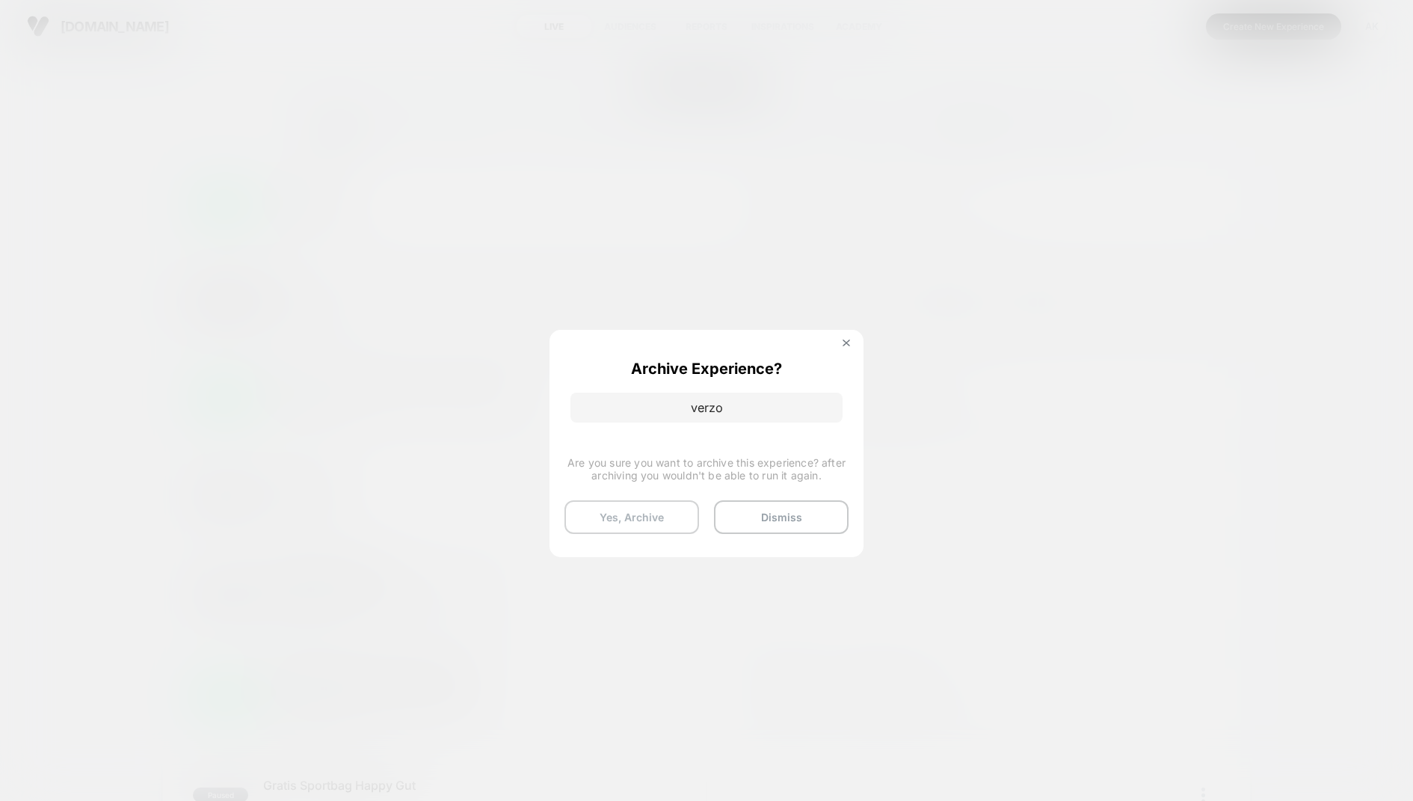
click at [650, 508] on button "Yes, Archive" at bounding box center [632, 517] width 135 height 34
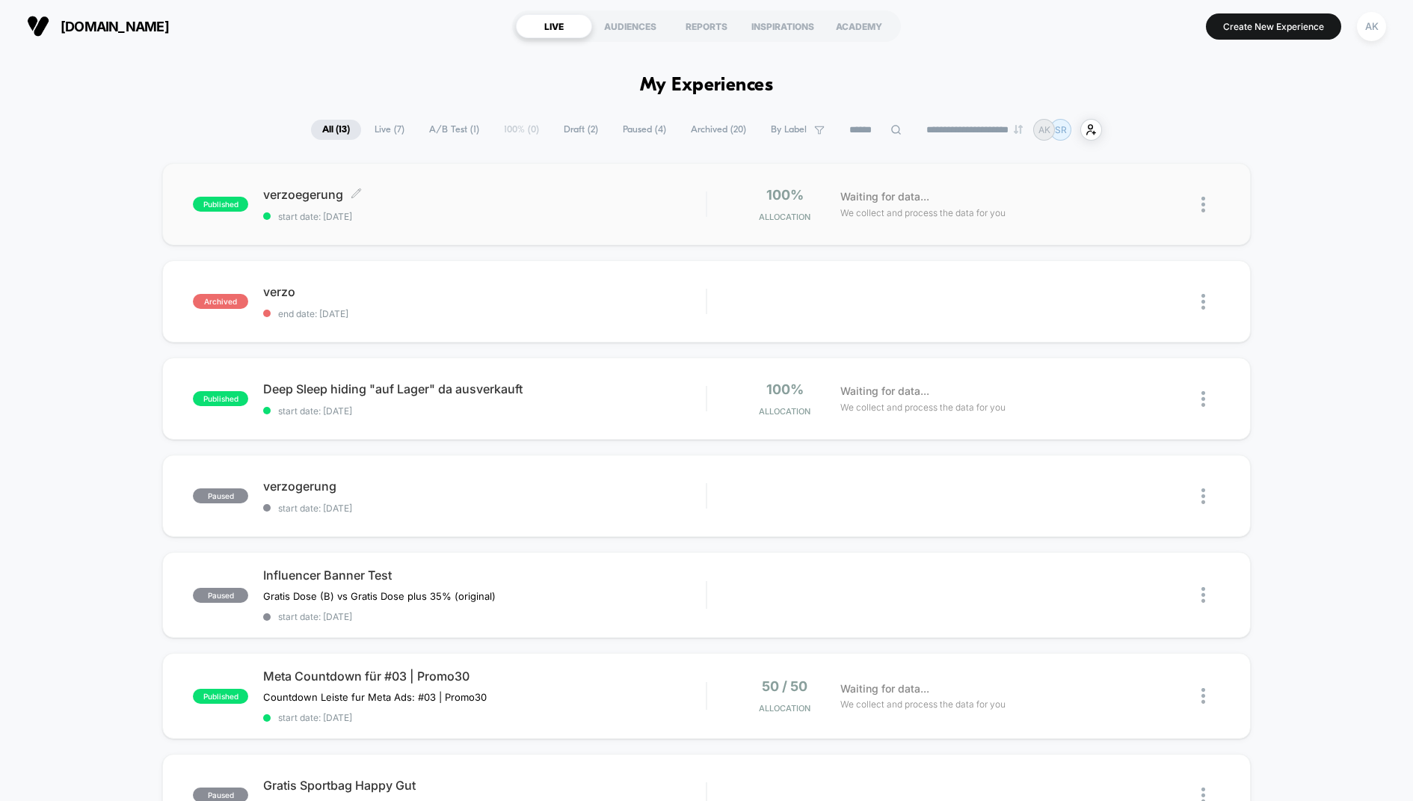
click at [455, 197] on span "verzoegerung Click to edit experience details" at bounding box center [484, 194] width 443 height 15
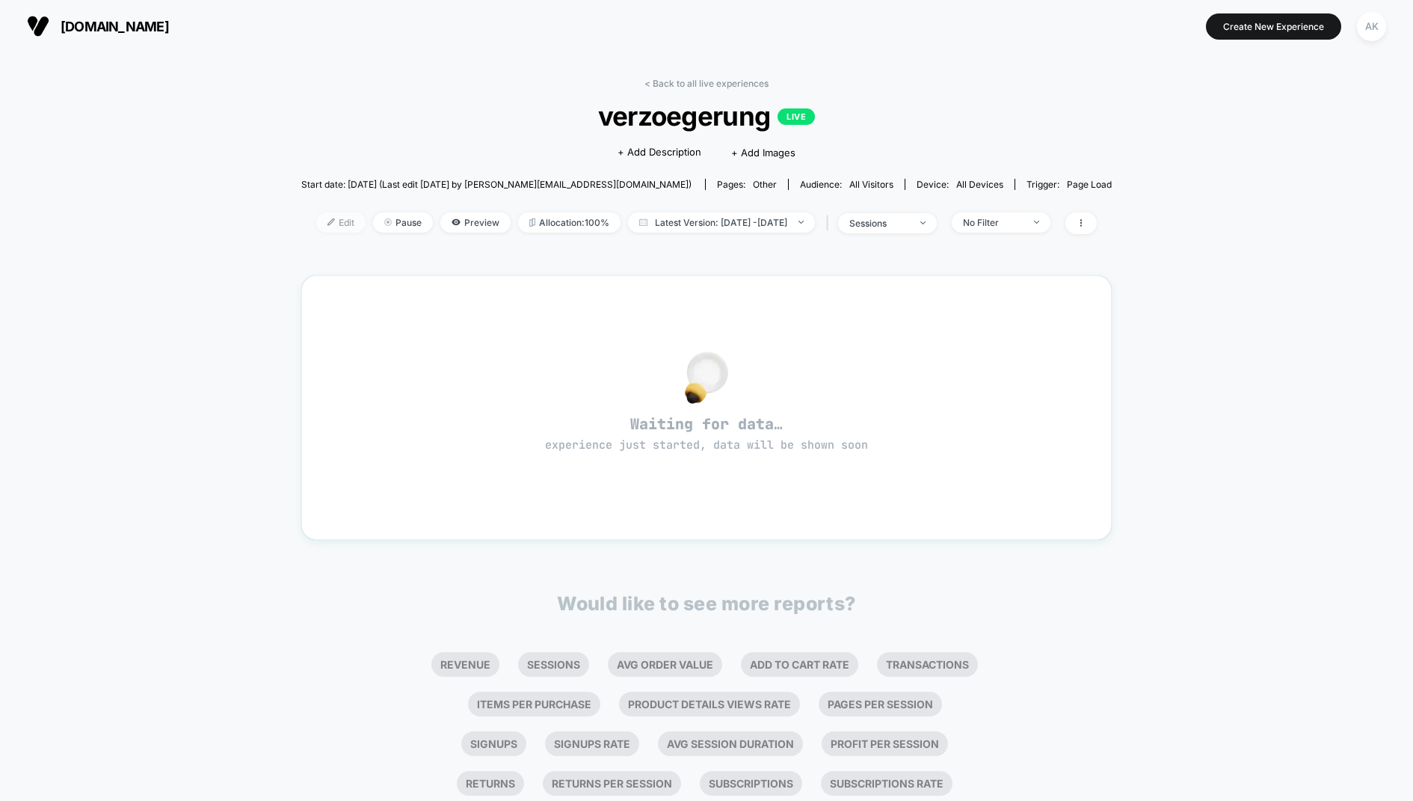
click at [328, 221] on span "Edit" at bounding box center [340, 222] width 49 height 20
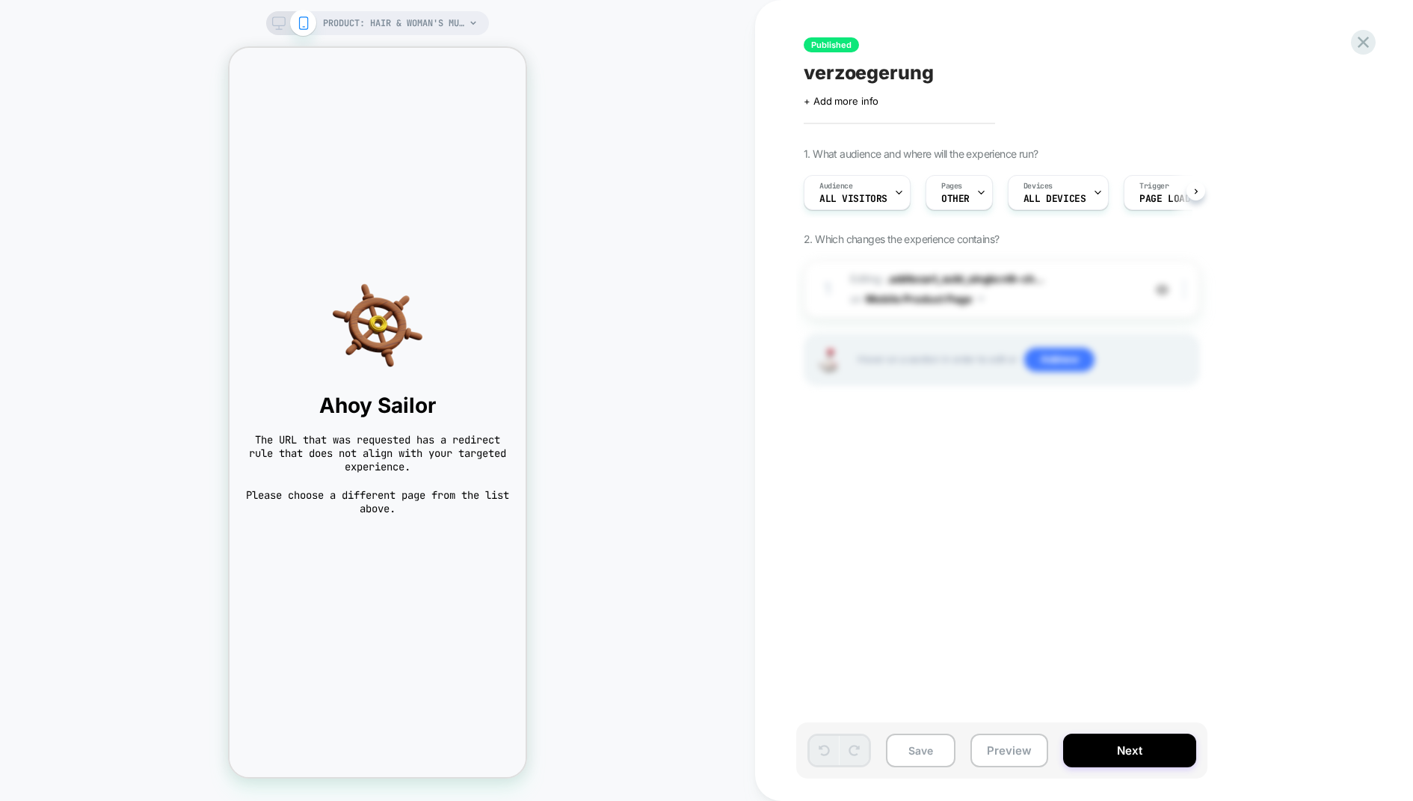
scroll to position [0, 1]
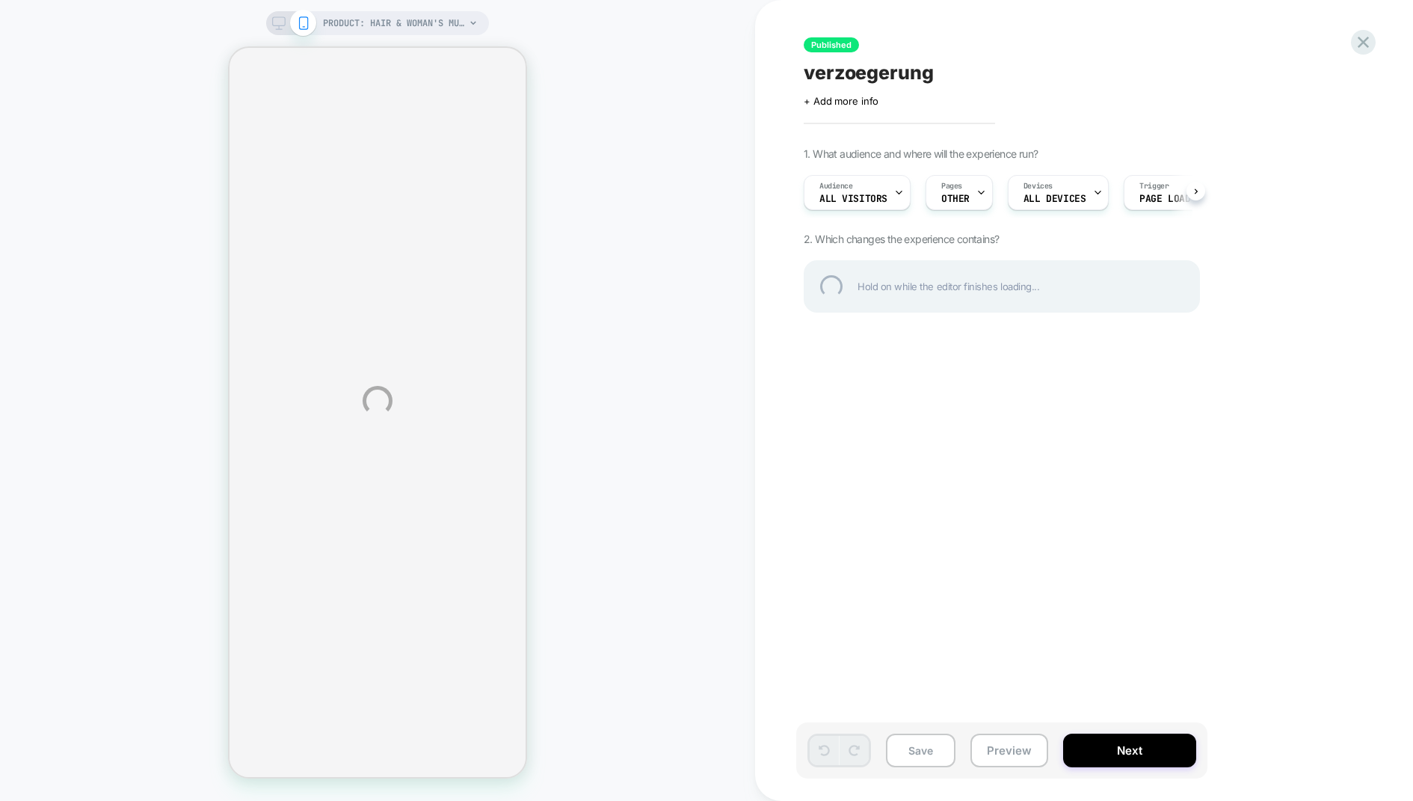
select select "**********"
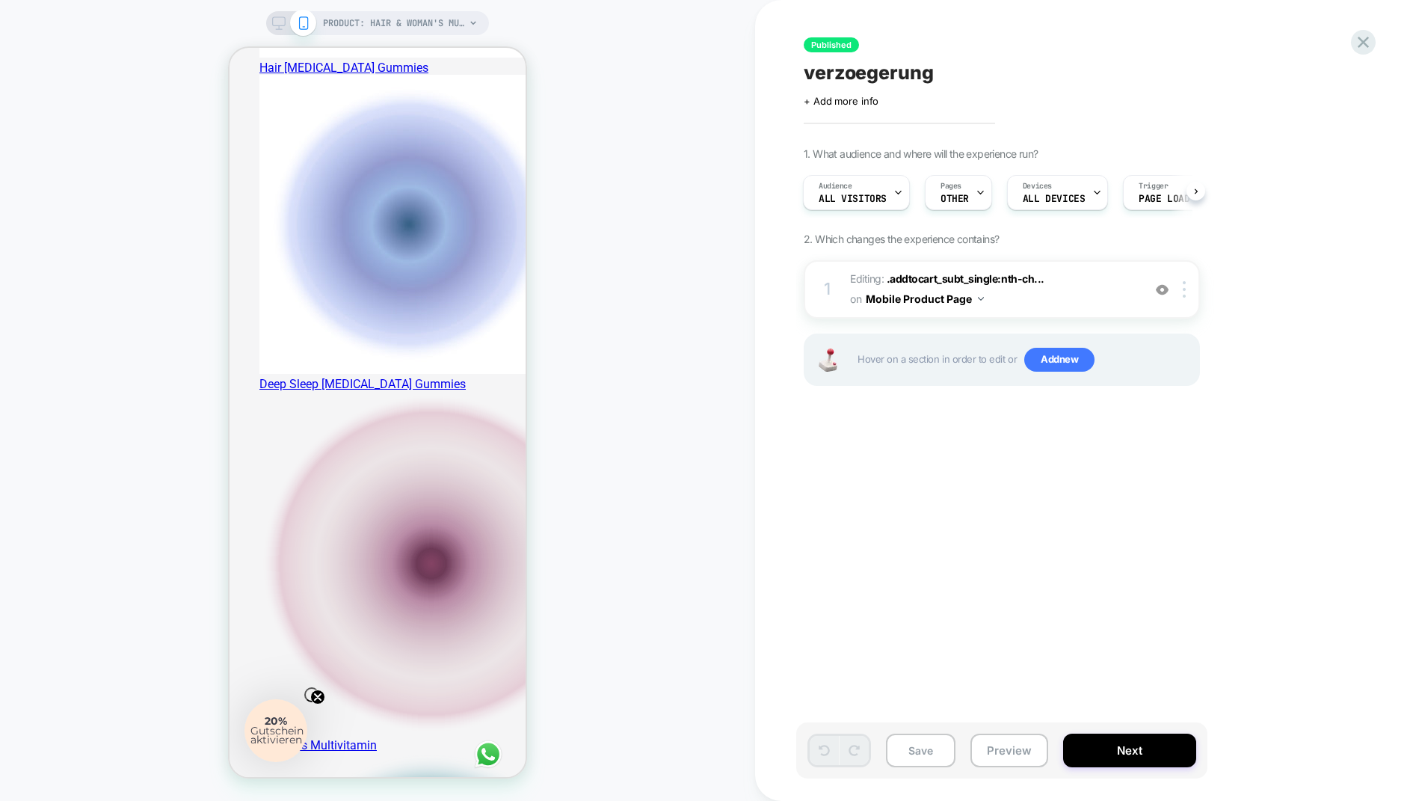
scroll to position [0, 592]
